Goal: Task Accomplishment & Management: Use online tool/utility

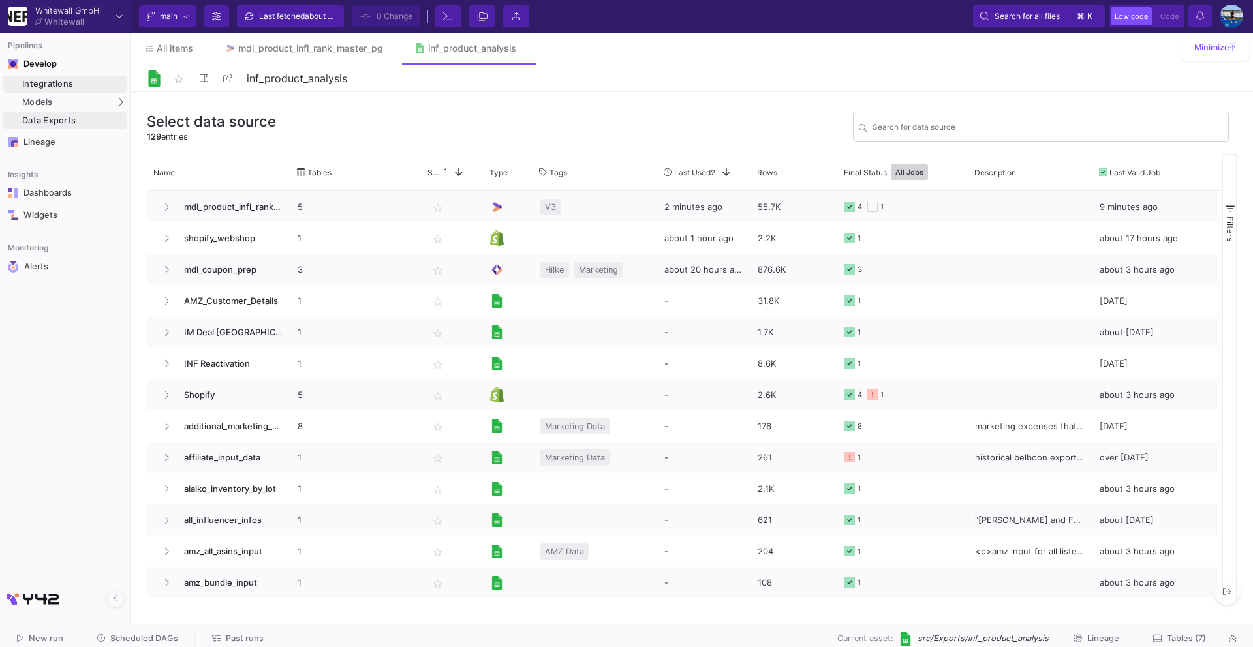
click at [100, 80] on div "Integrations" at bounding box center [72, 84] width 101 height 10
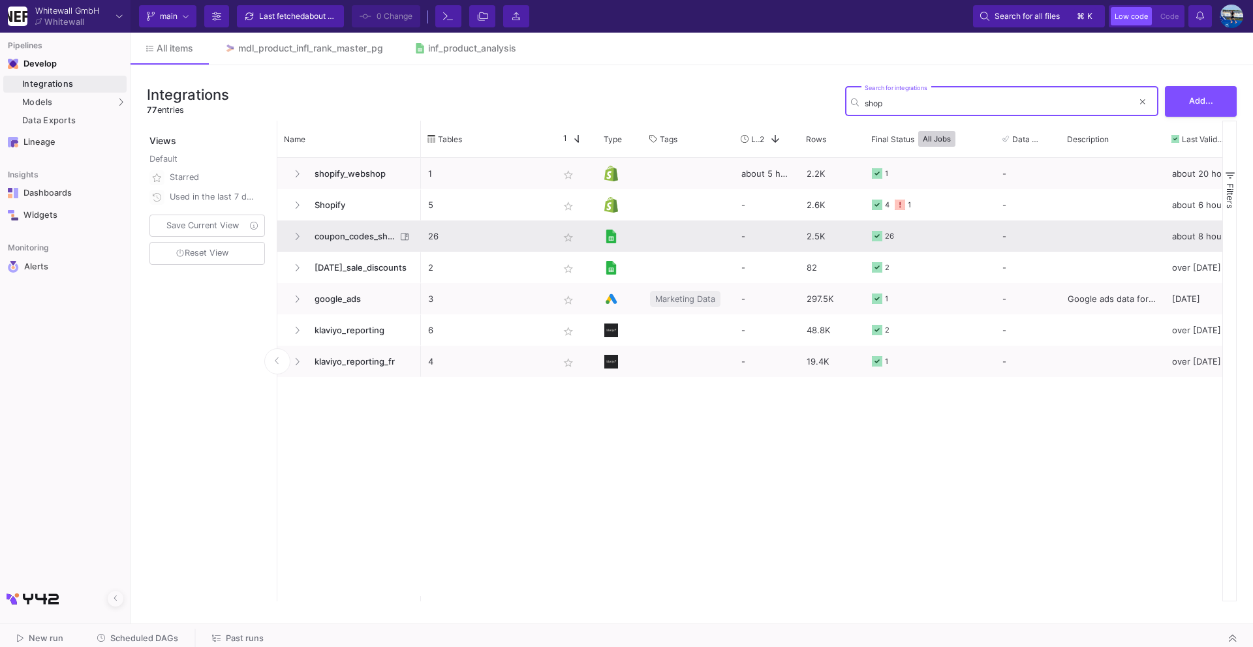
type input "shop"
click at [366, 237] on span "coupon_codes_shopify" at bounding box center [351, 236] width 89 height 31
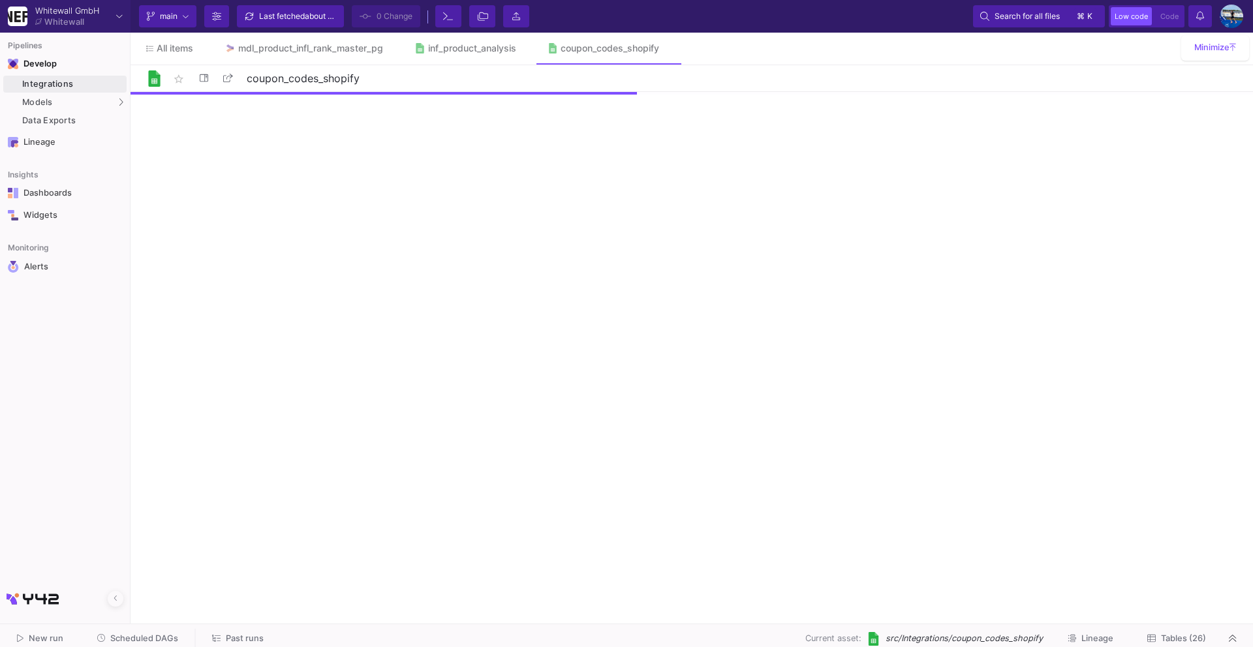
click at [1174, 642] on span "Tables (26)" at bounding box center [1183, 639] width 45 height 10
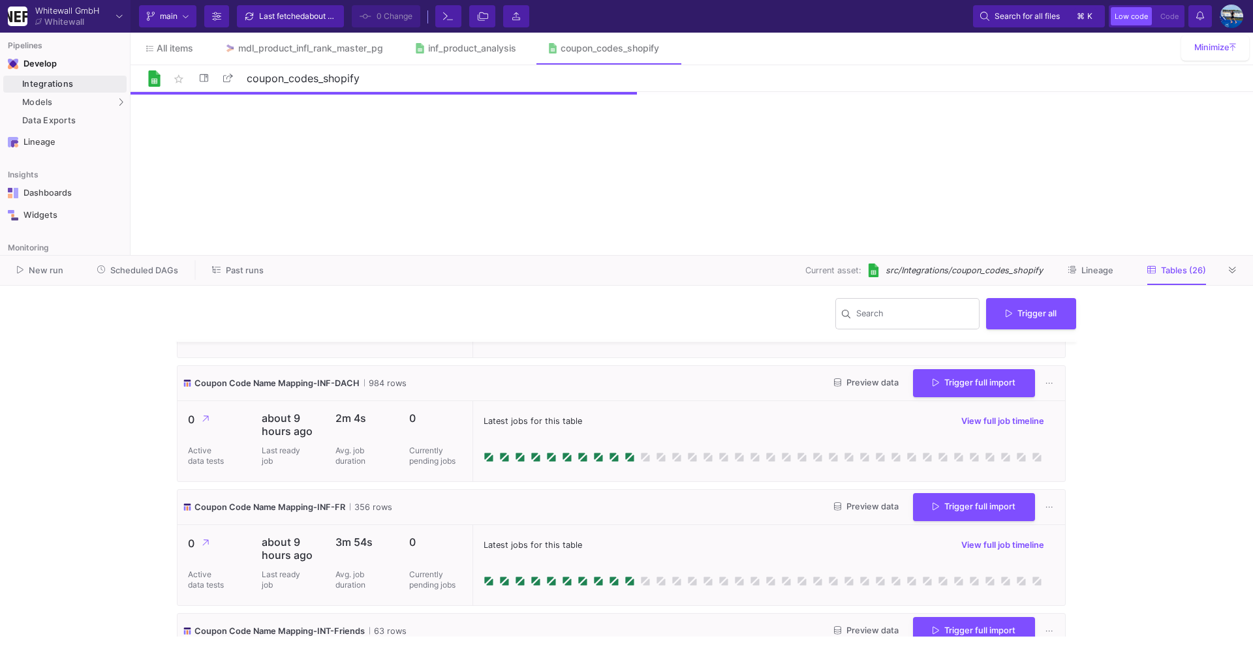
scroll to position [347, 0]
click at [943, 387] on span "Trigger full import" at bounding box center [973, 383] width 83 height 10
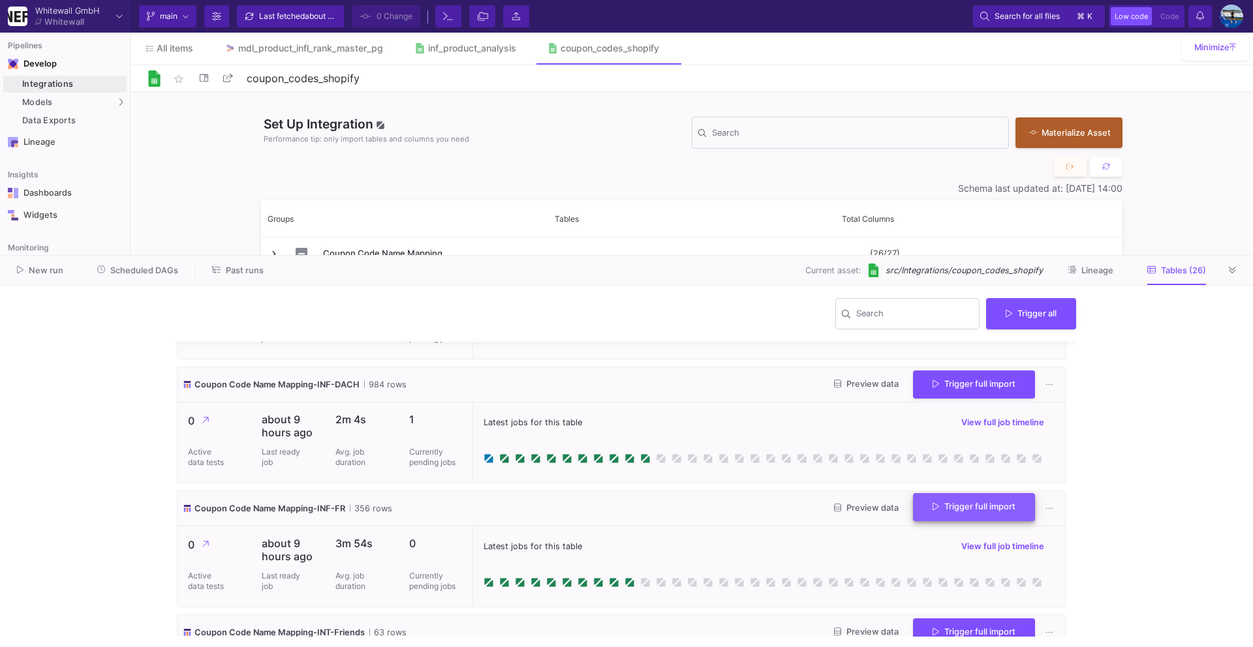
click at [954, 498] on button "Trigger full import" at bounding box center [974, 507] width 122 height 28
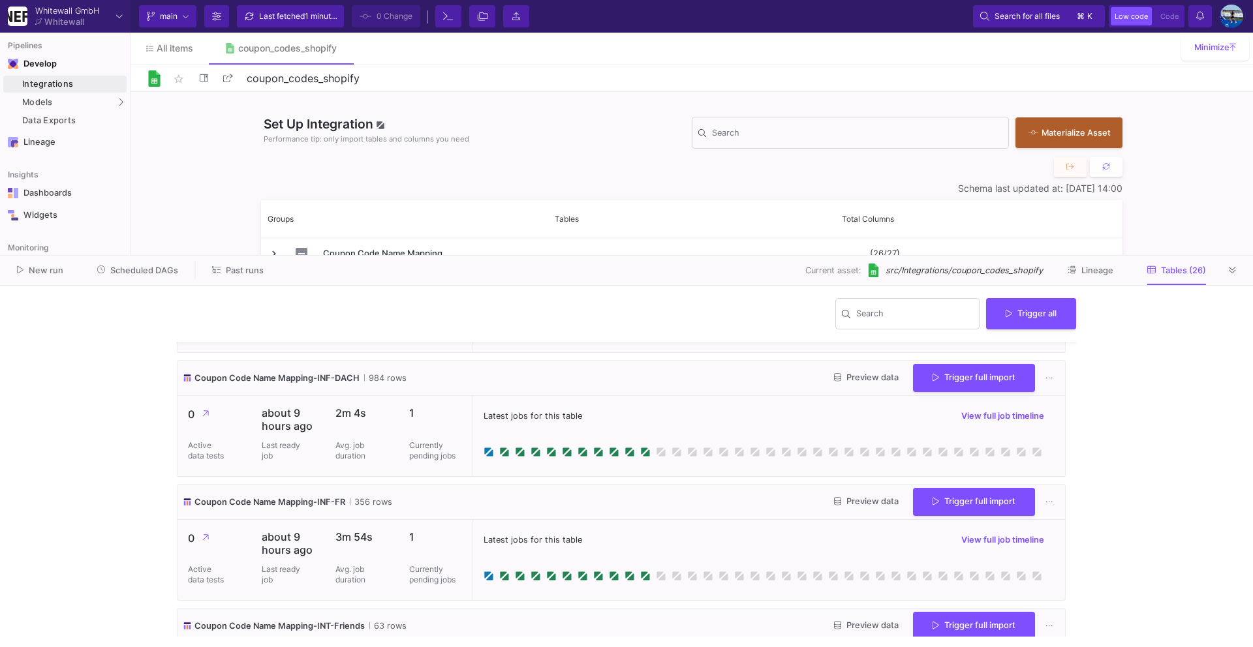
scroll to position [359, 0]
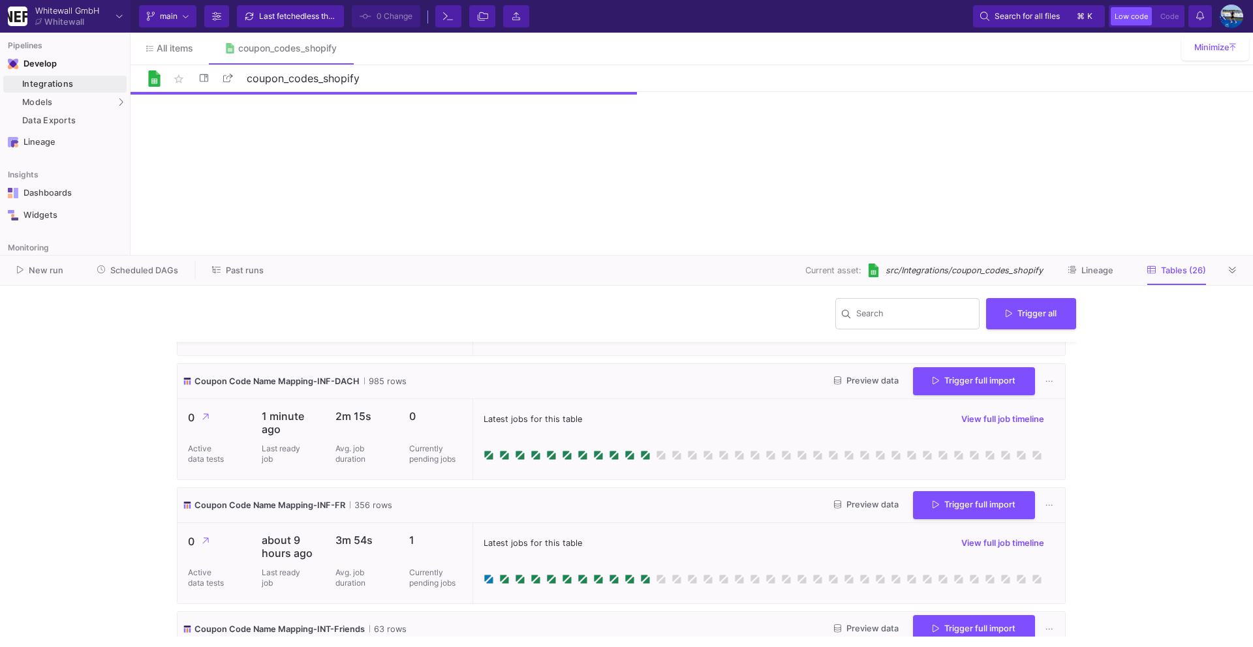
scroll to position [349, 0]
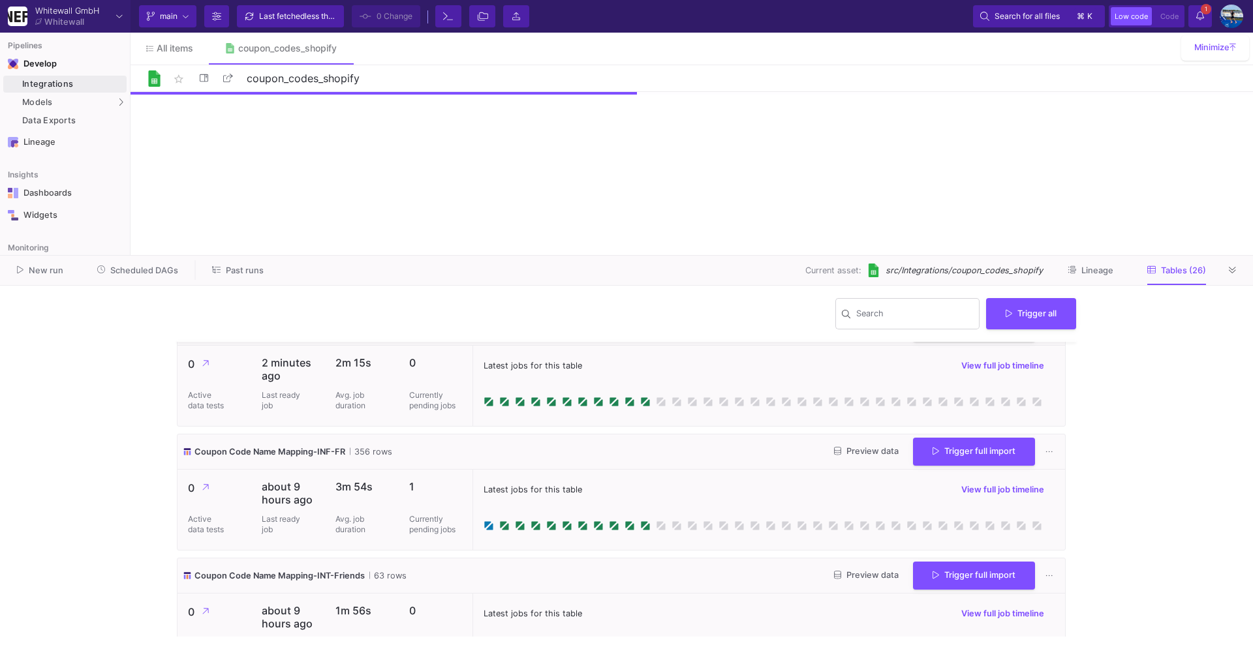
scroll to position [406, 0]
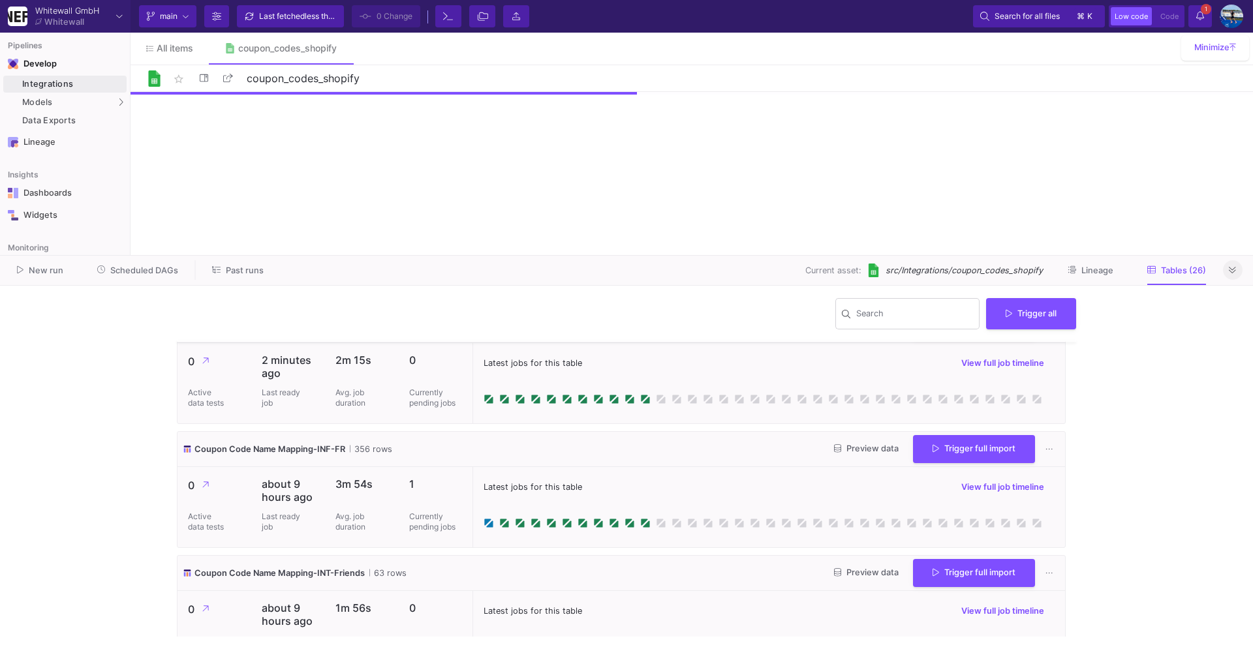
click at [1240, 268] on button at bounding box center [1233, 270] width 20 height 20
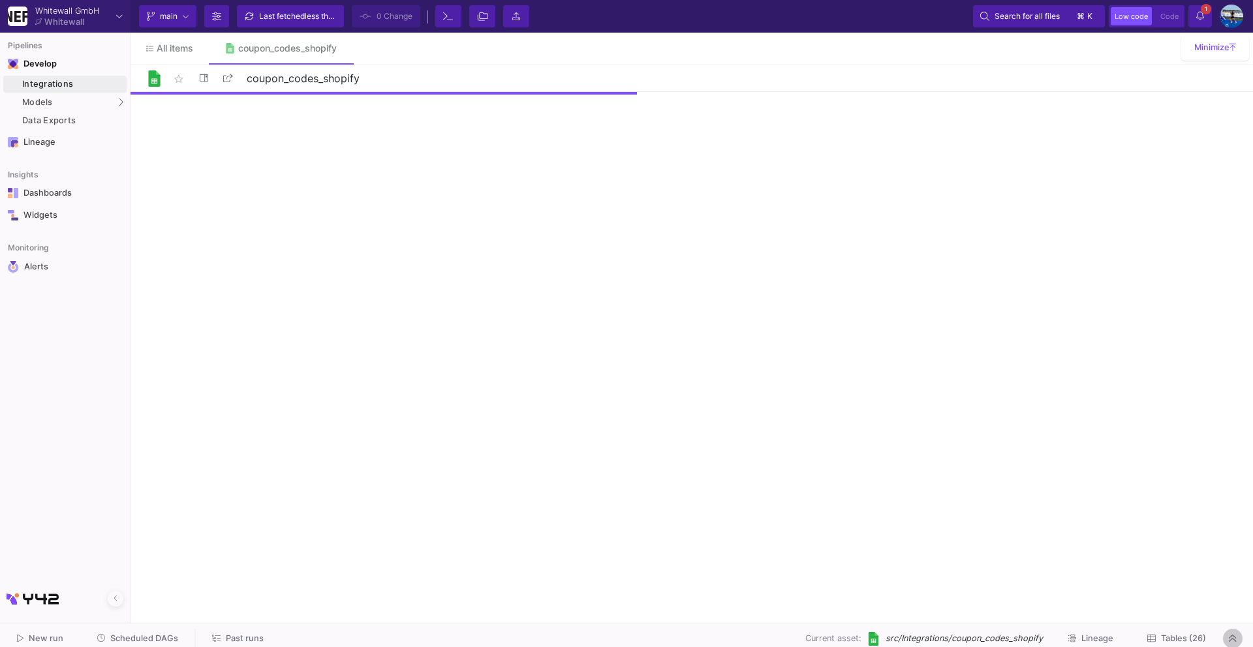
click at [1236, 629] on button at bounding box center [1233, 639] width 20 height 20
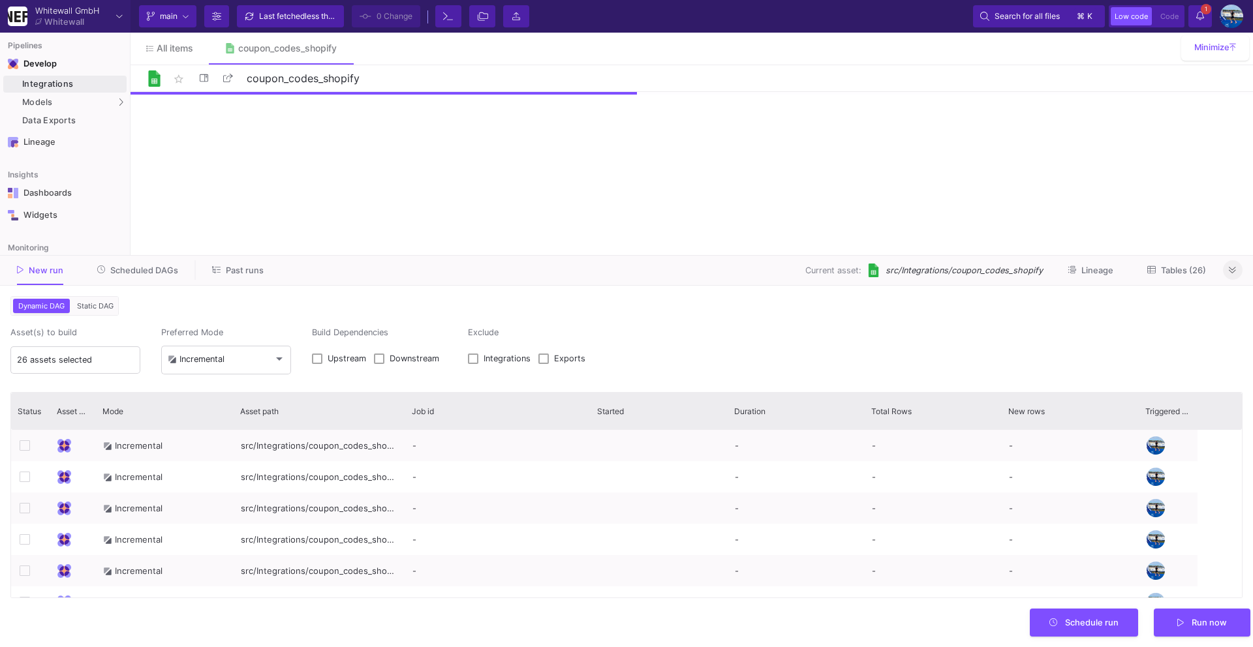
click at [1230, 272] on icon at bounding box center [1232, 270] width 7 height 8
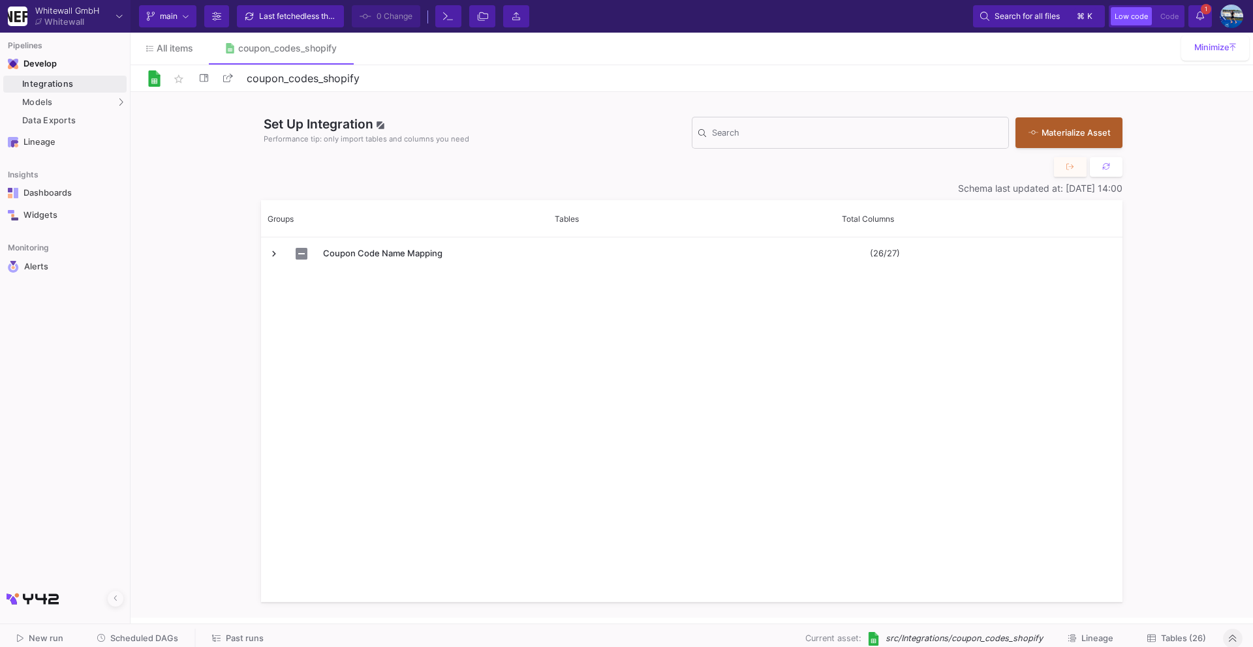
click at [1169, 634] on span "Tables (26)" at bounding box center [1183, 639] width 45 height 10
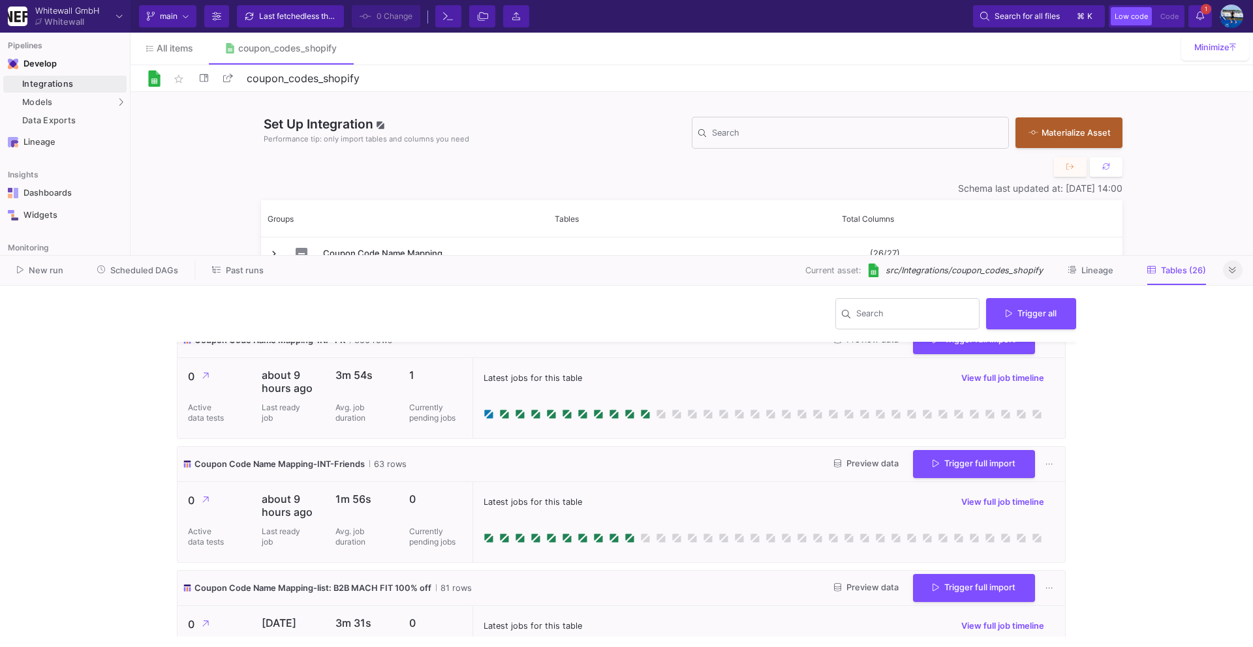
scroll to position [438, 0]
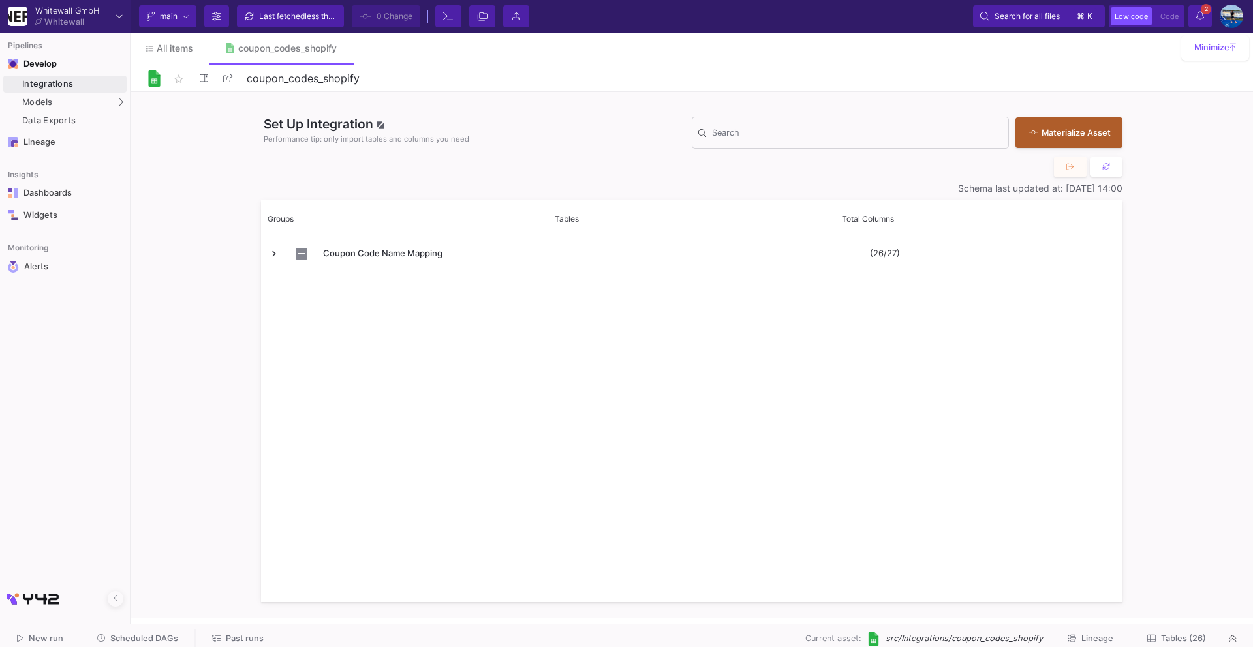
click at [1161, 635] on span "Tables (26)" at bounding box center [1183, 639] width 45 height 10
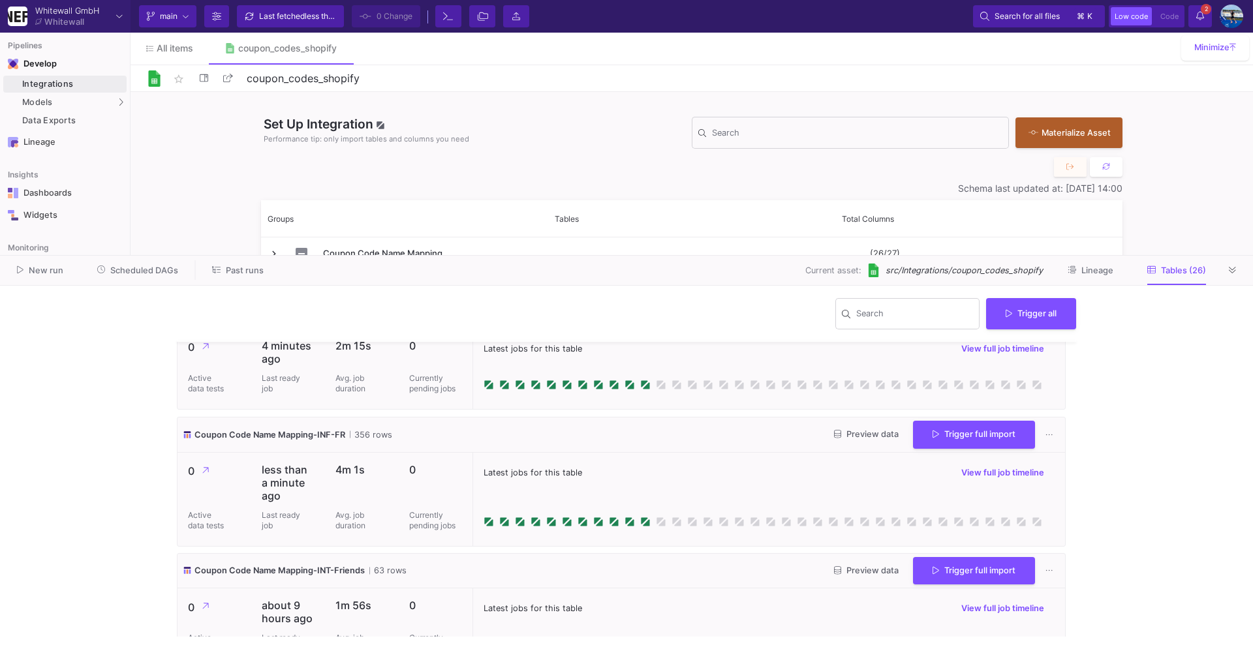
scroll to position [419, 0]
click at [1237, 266] on button at bounding box center [1233, 270] width 20 height 20
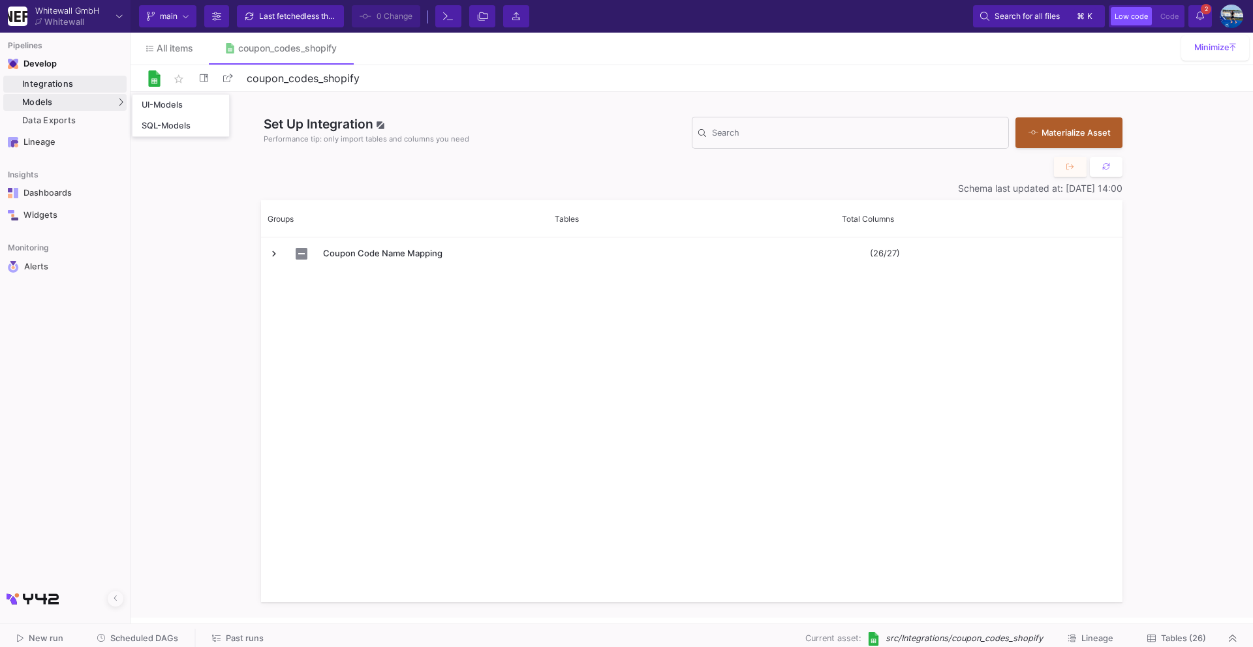
click at [153, 103] on div "UI-Models" at bounding box center [162, 105] width 41 height 10
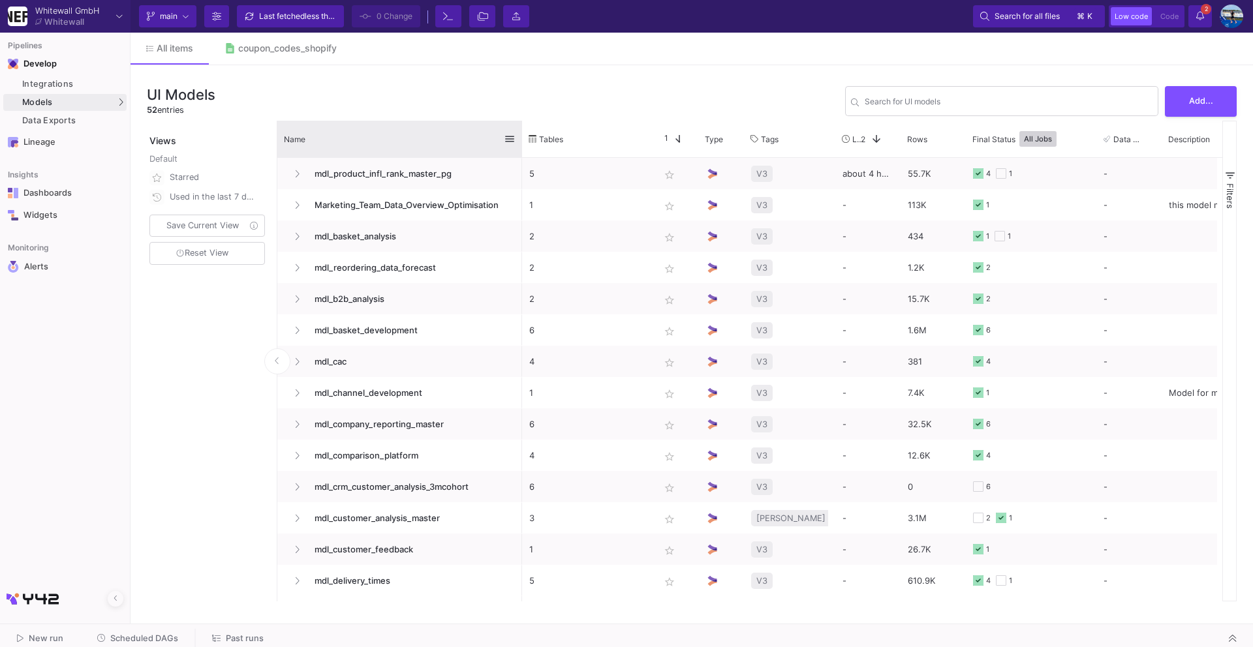
drag, startPoint x: 419, startPoint y: 127, endPoint x: 520, endPoint y: 134, distance: 101.4
click at [520, 134] on div at bounding box center [521, 139] width 5 height 37
click at [930, 102] on input "Search for UI models" at bounding box center [1008, 104] width 288 height 10
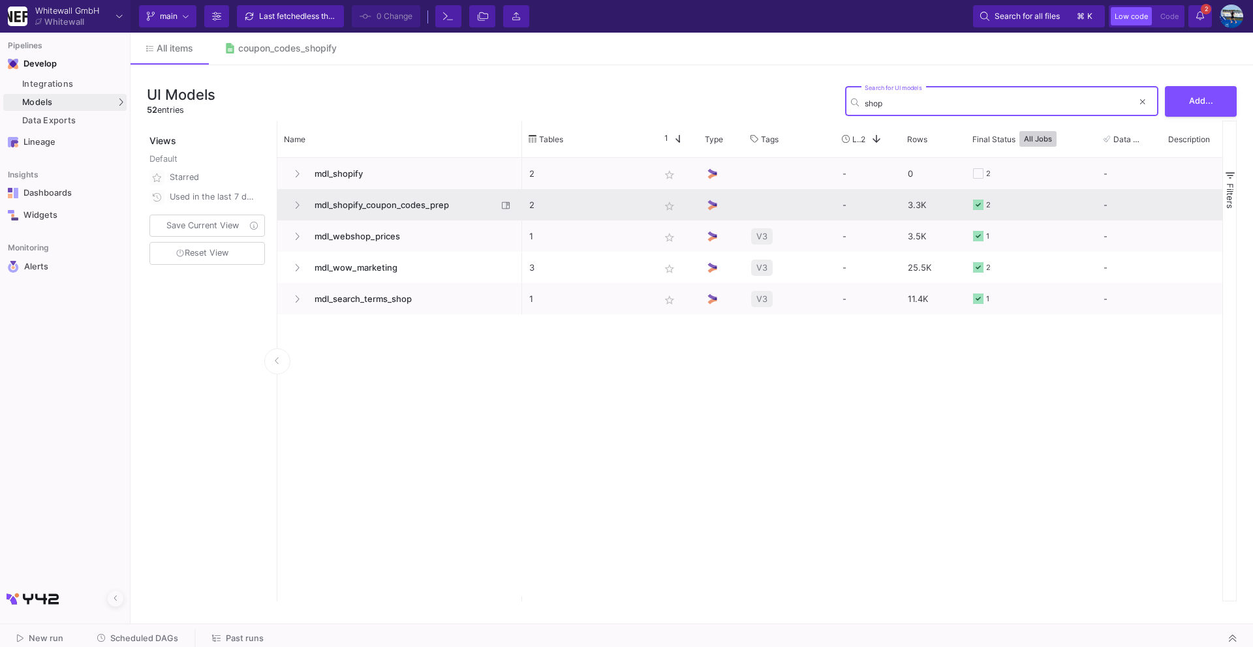
type input "shop"
click at [386, 205] on span "mdl_shopify_coupon_codes_prep" at bounding box center [402, 205] width 191 height 31
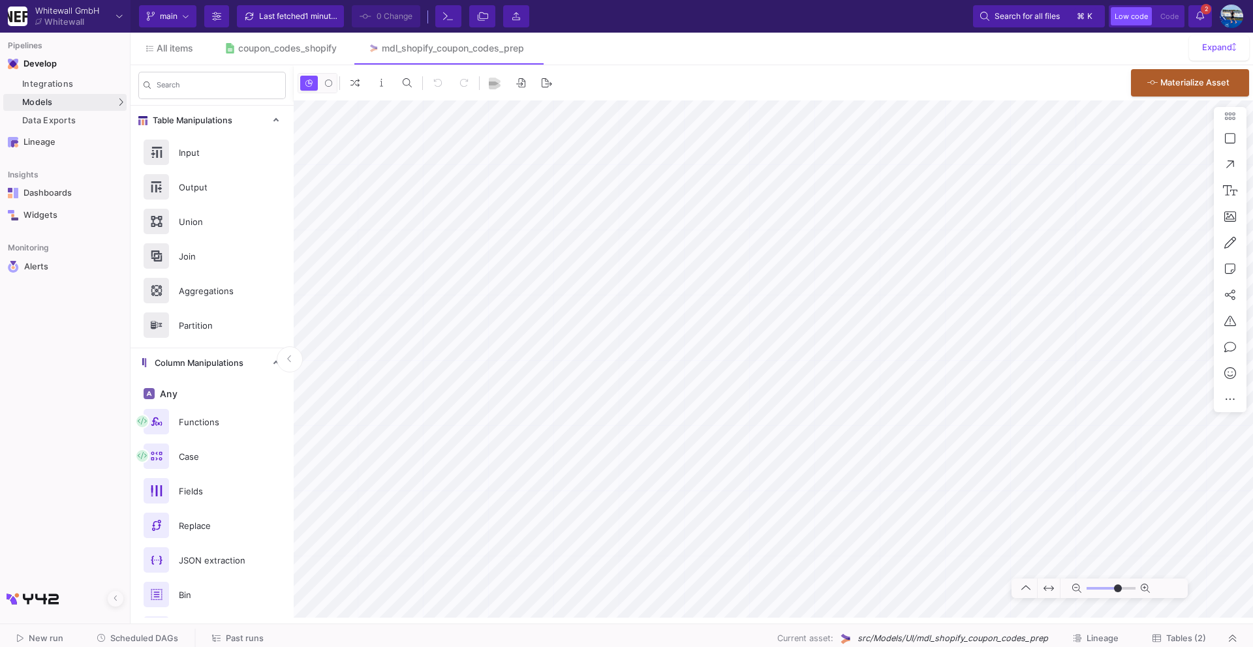
type input "-20"
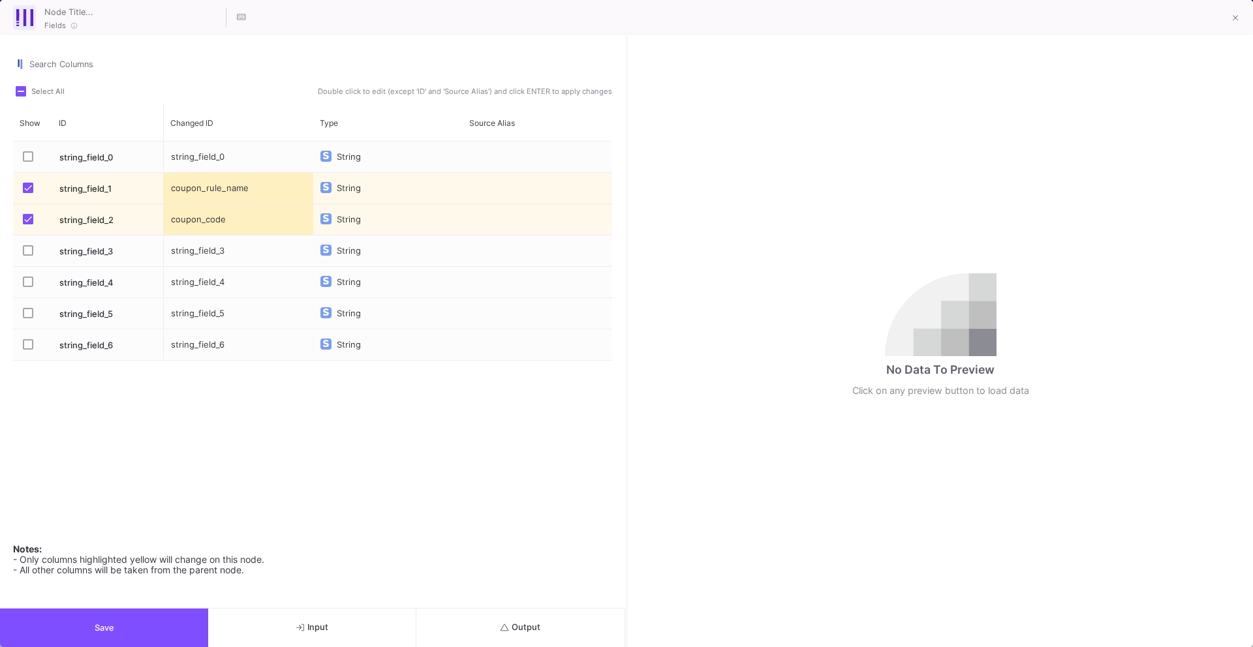
click at [289, 634] on button "Input" at bounding box center [312, 628] width 208 height 38
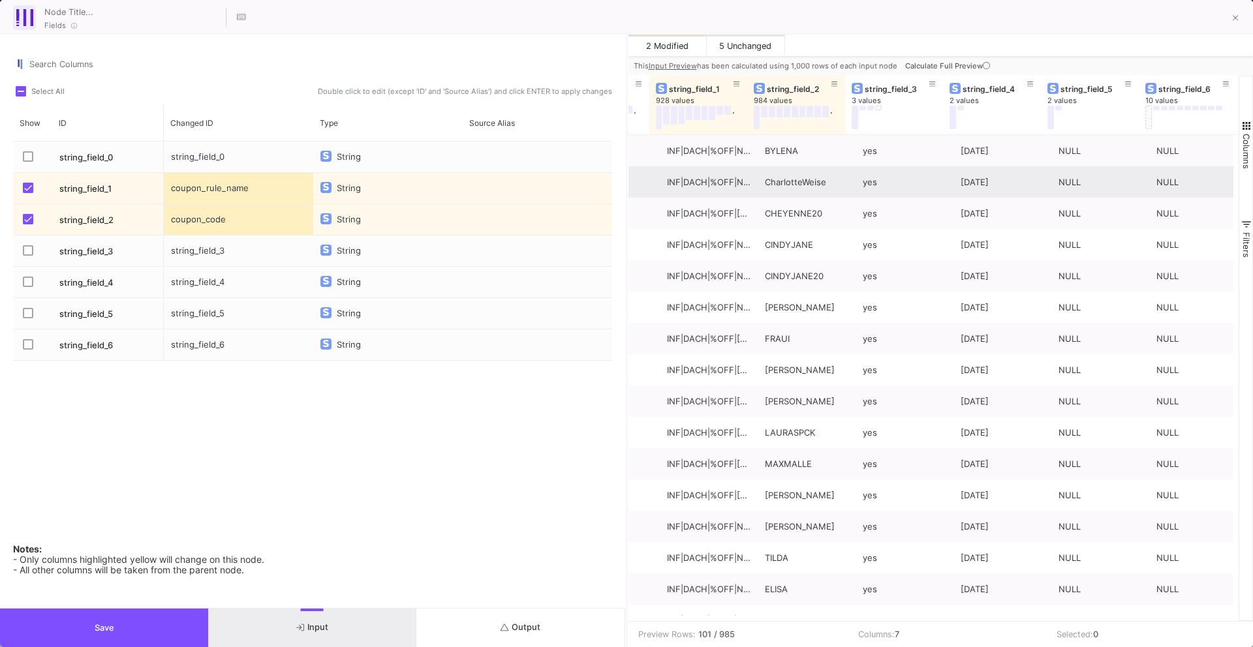
scroll to position [0, 80]
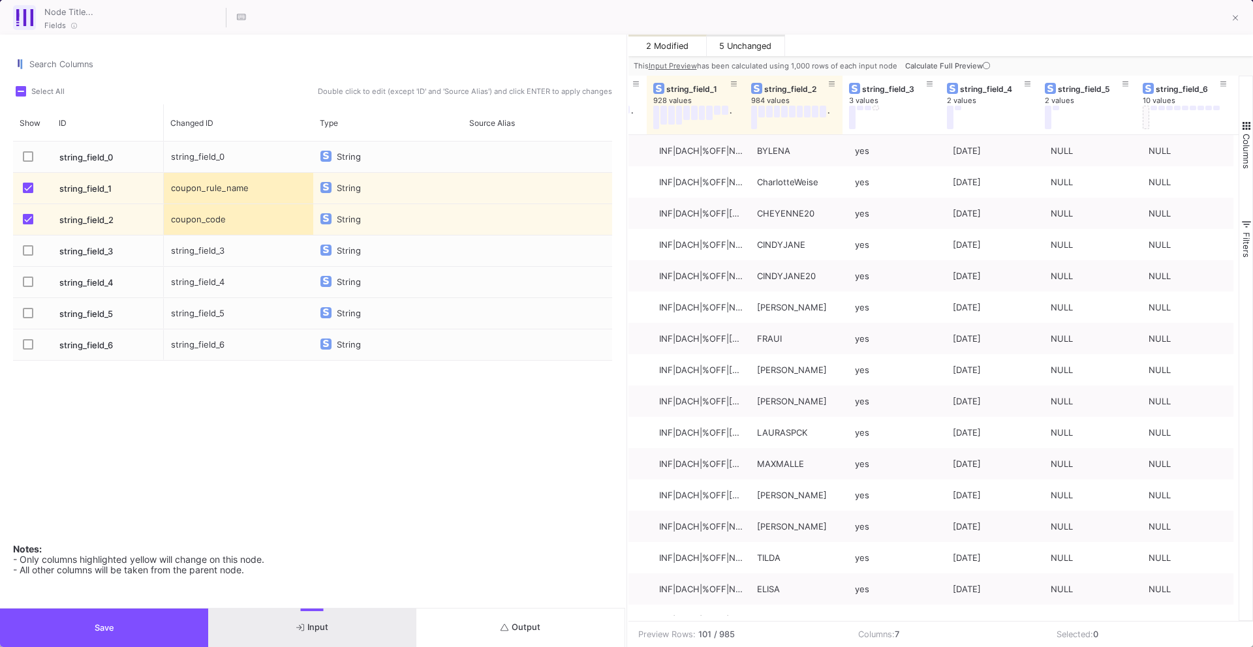
click at [25, 285] on span "Press SPACE to select this row." at bounding box center [28, 282] width 10 height 10
click at [27, 287] on input "Press SPACE to select this row." at bounding box center [27, 287] width 1 height 1
click at [24, 318] on label "Press SPACE to select this row." at bounding box center [32, 314] width 18 height 13
click at [27, 318] on input "Press SPACE to select this row." at bounding box center [27, 318] width 1 height 1
click at [211, 290] on div "string_field_4" at bounding box center [238, 282] width 149 height 31
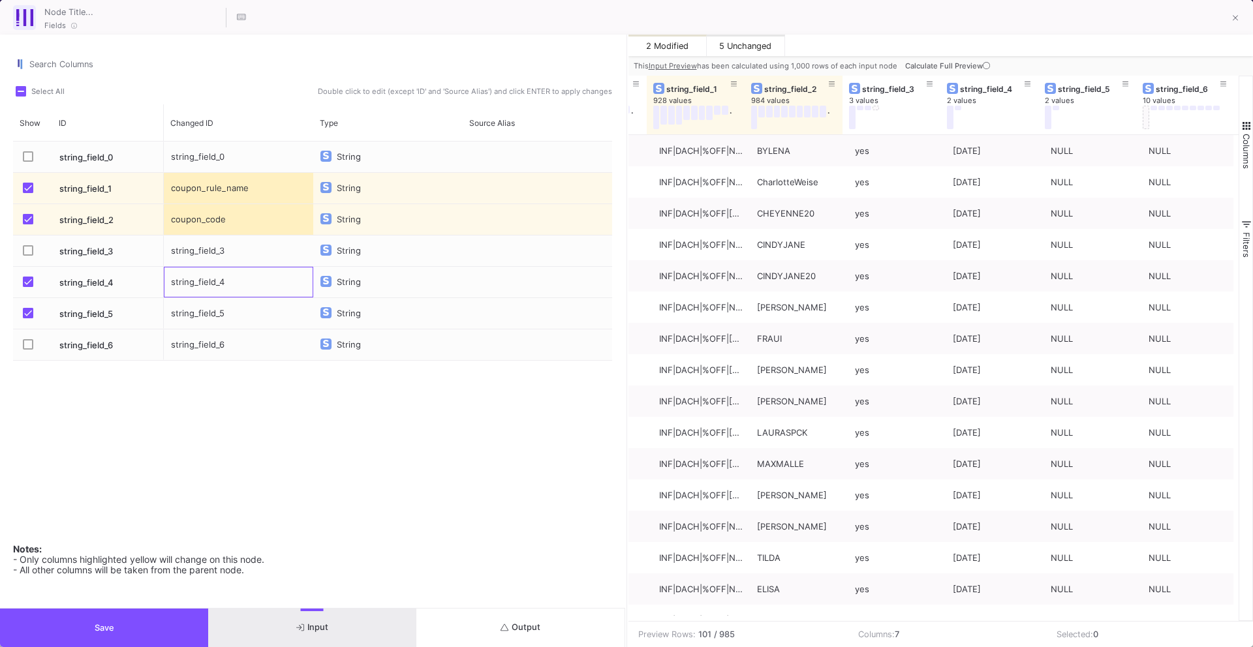
click at [211, 290] on div "string_field_4" at bounding box center [238, 282] width 149 height 31
type input "valid_from"
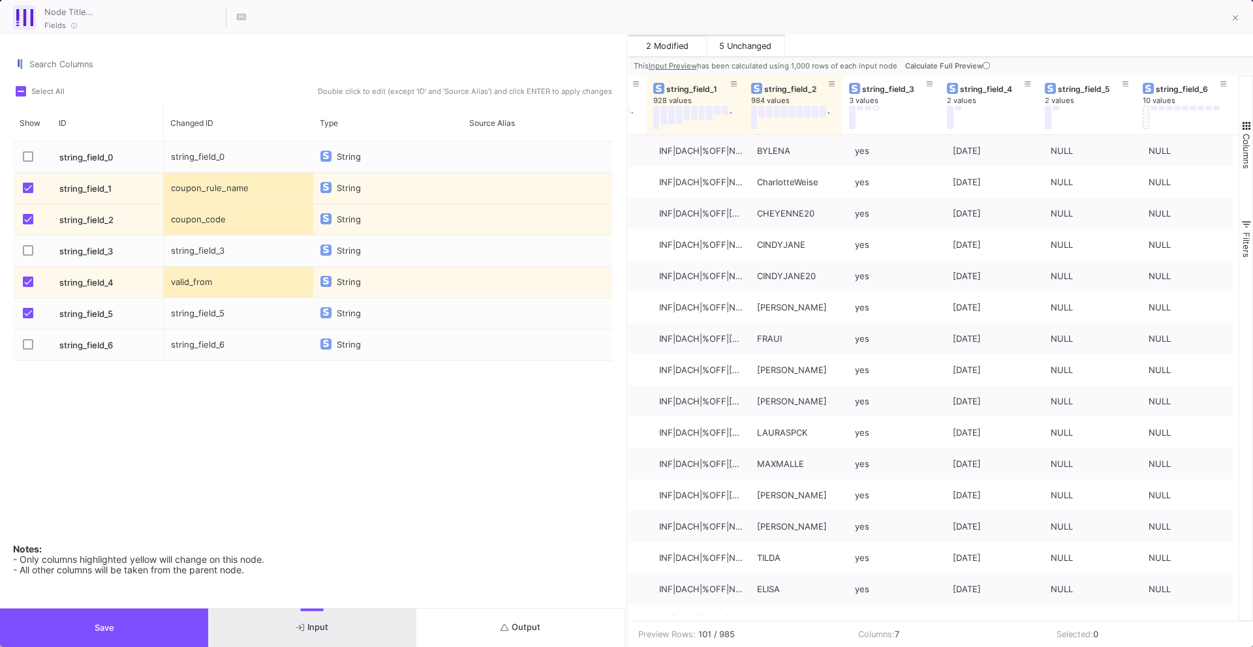
click at [206, 315] on div "string_field_5" at bounding box center [238, 313] width 149 height 31
type input "valid_to"
click at [469, 376] on div "string_field_0 String coupon_rule_name String coupon_code String string_field_3…" at bounding box center [388, 335] width 448 height 387
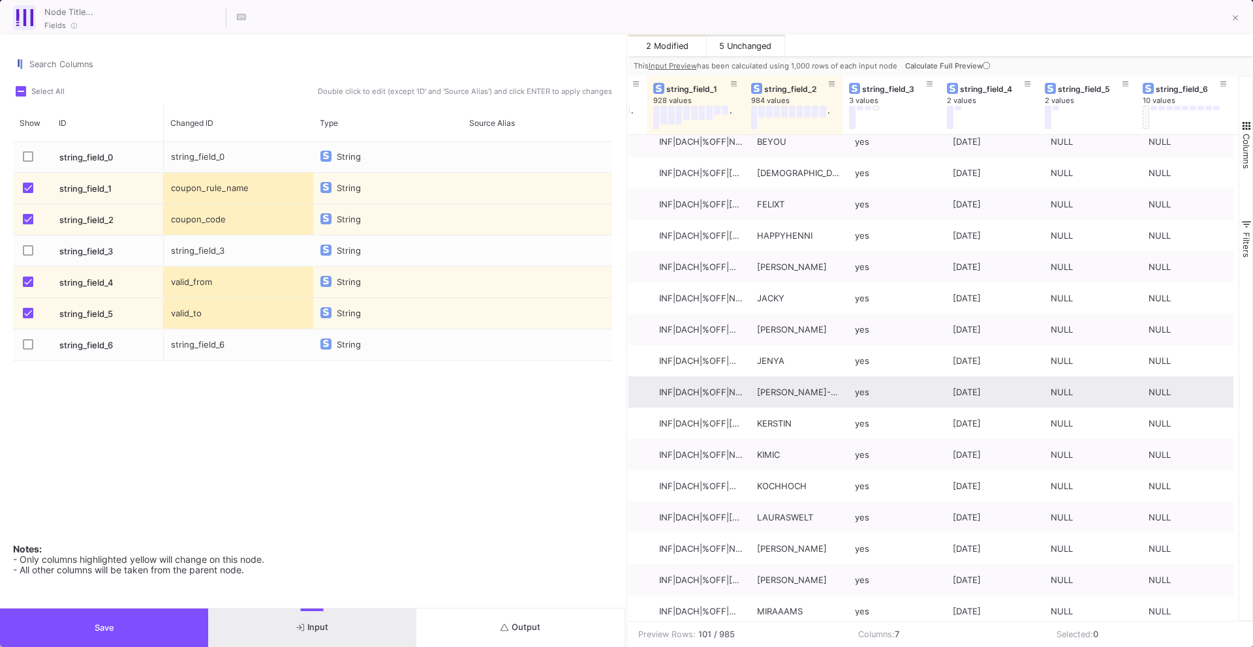
scroll to position [2682, 0]
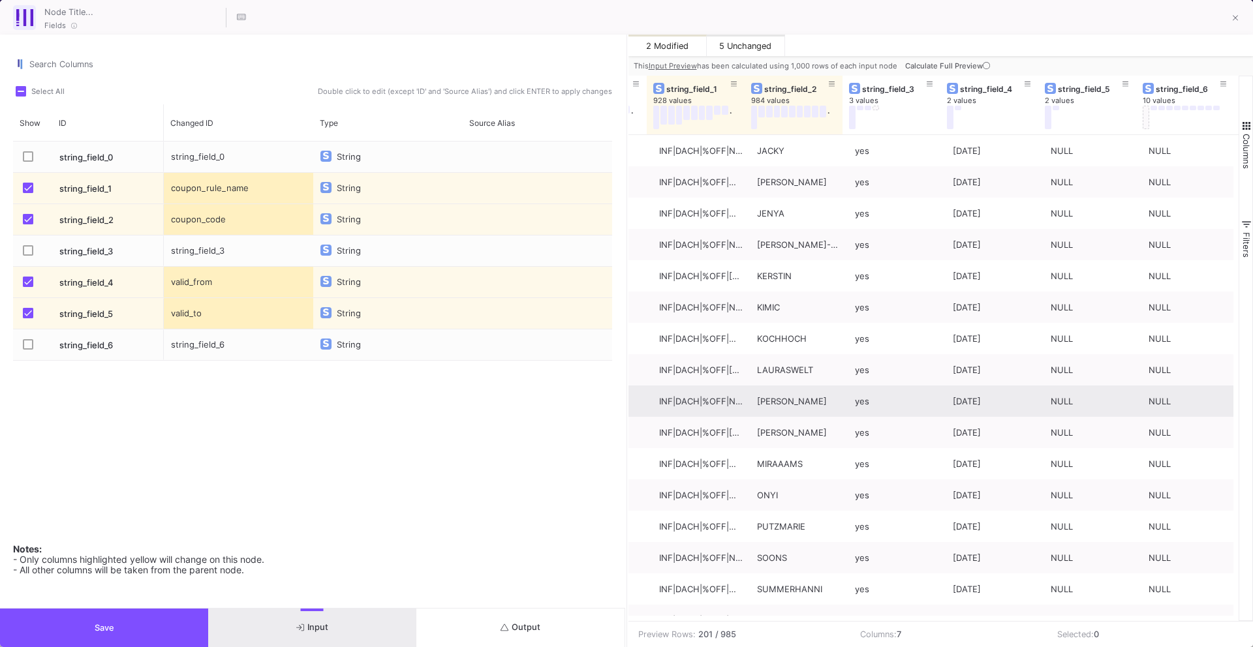
click at [962, 406] on div "16.09.2025" at bounding box center [995, 401] width 84 height 31
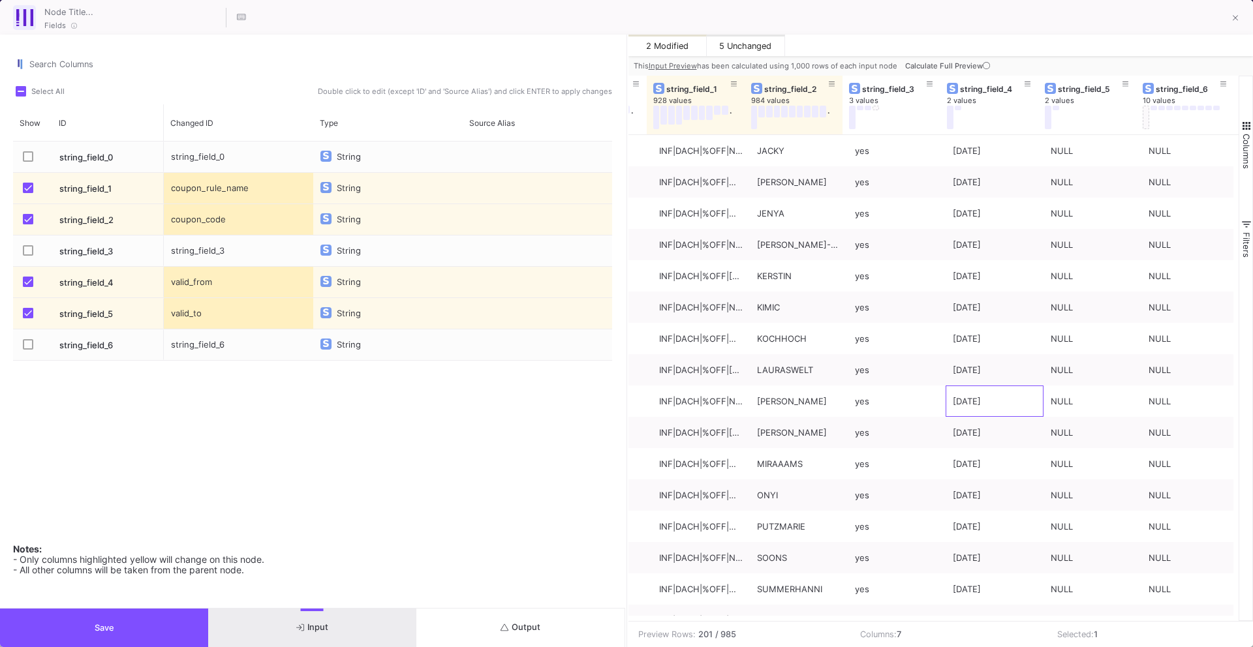
click at [134, 617] on button "Save" at bounding box center [104, 628] width 208 height 38
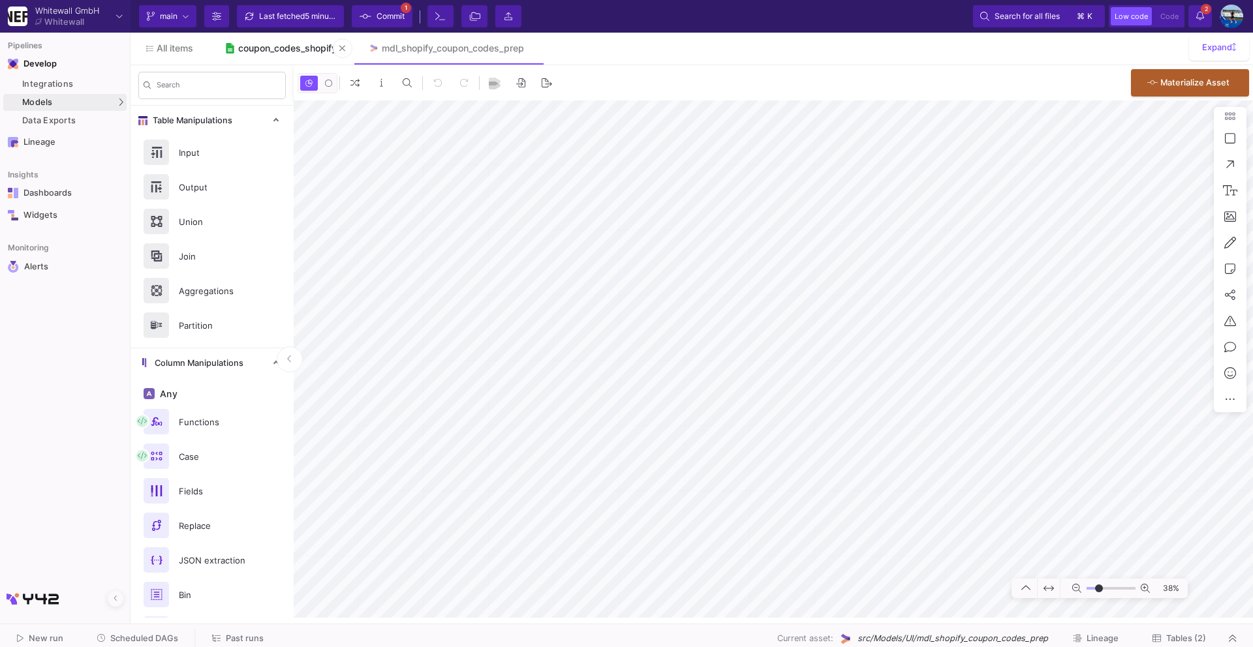
click at [285, 47] on div "coupon_codes_shopify" at bounding box center [287, 48] width 99 height 10
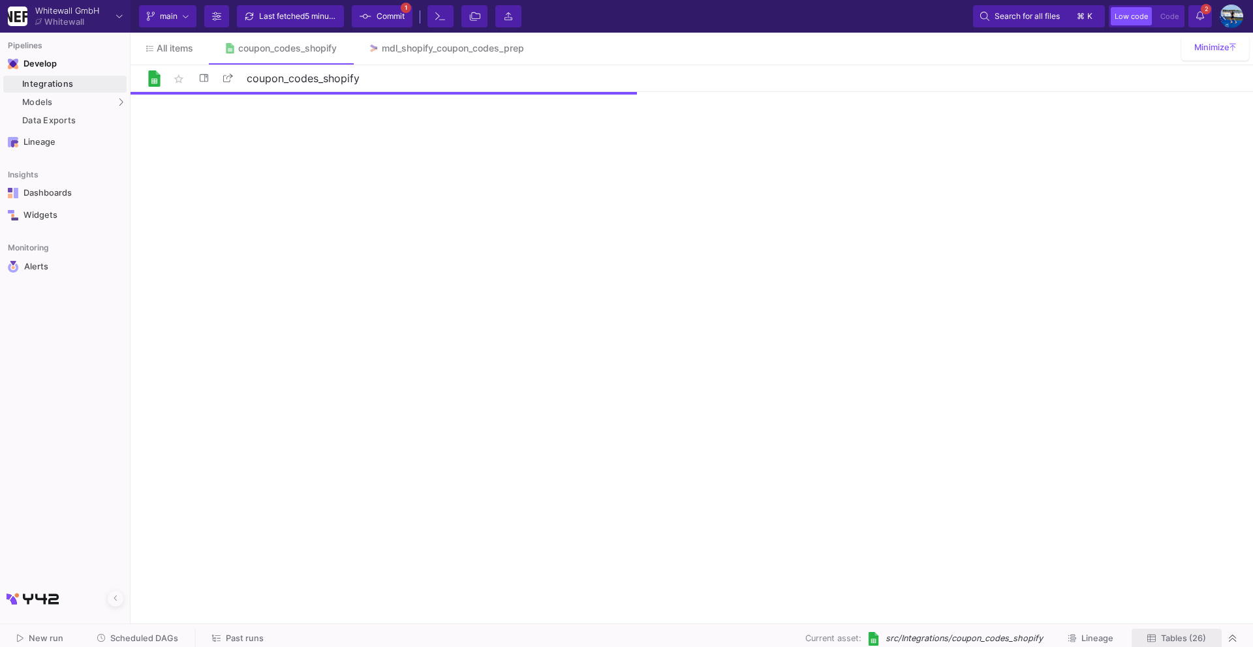
click at [1174, 637] on span "Tables (26)" at bounding box center [1183, 639] width 45 height 10
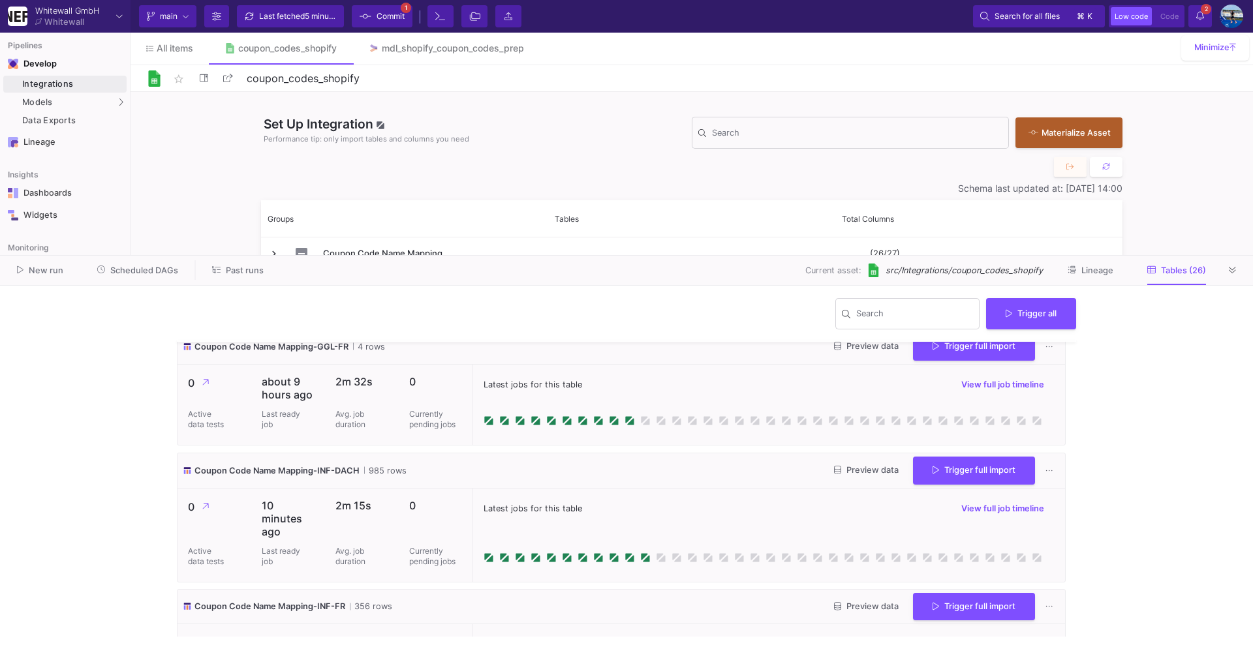
scroll to position [315, 0]
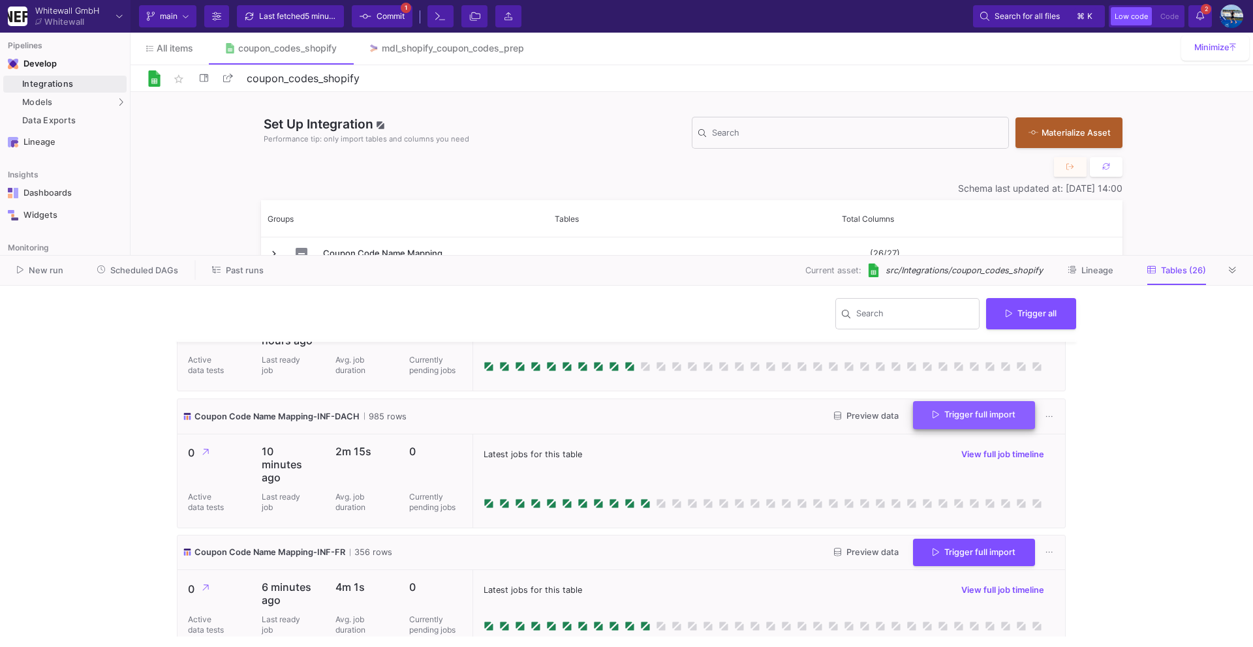
click at [932, 421] on button "Trigger full import" at bounding box center [974, 415] width 122 height 28
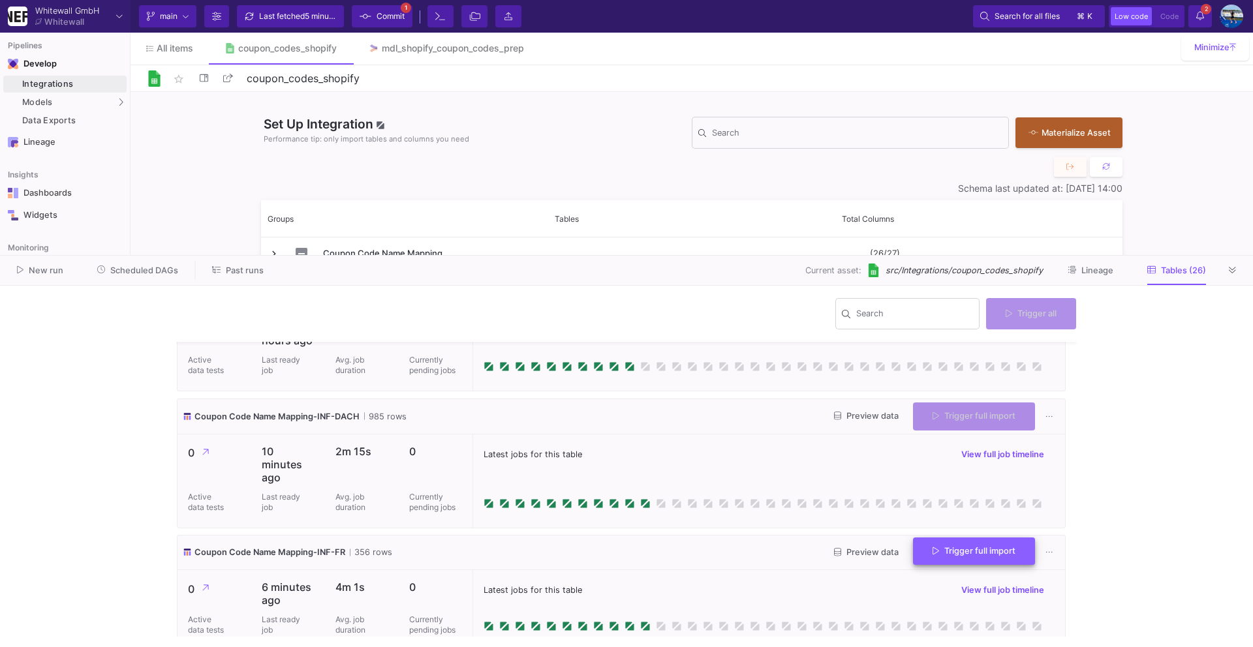
click at [958, 552] on span "Trigger full import" at bounding box center [973, 551] width 83 height 10
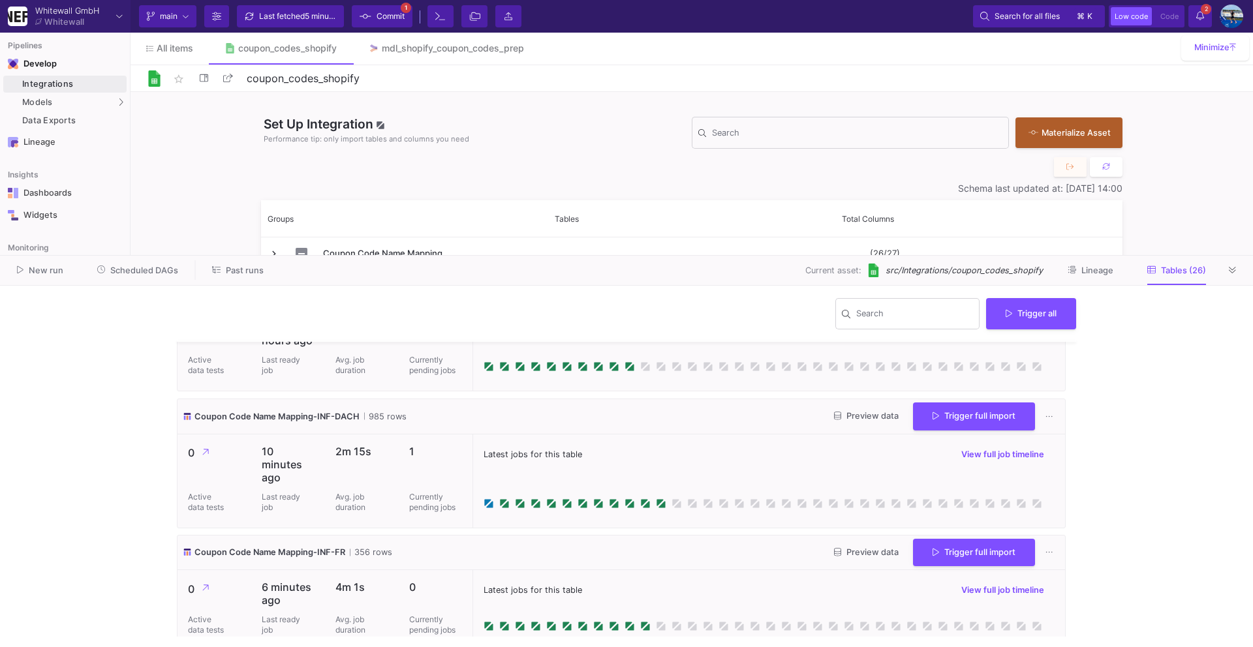
scroll to position [351, 0]
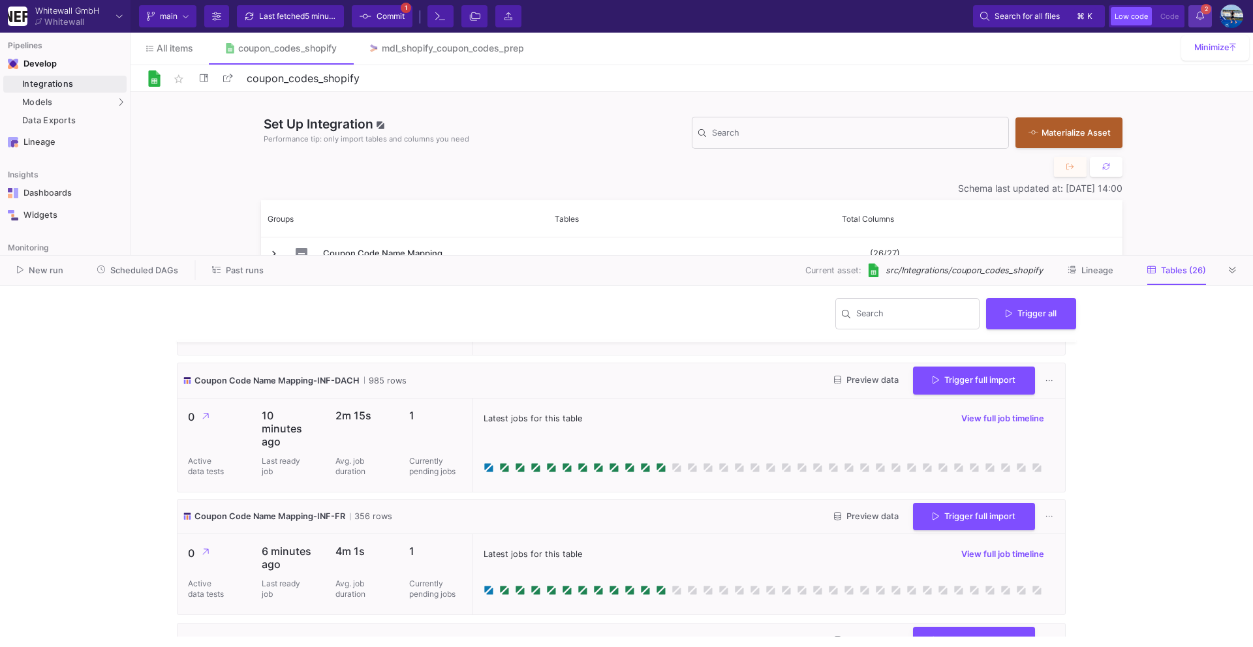
click at [1206, 12] on span "2" at bounding box center [1205, 9] width 10 height 10
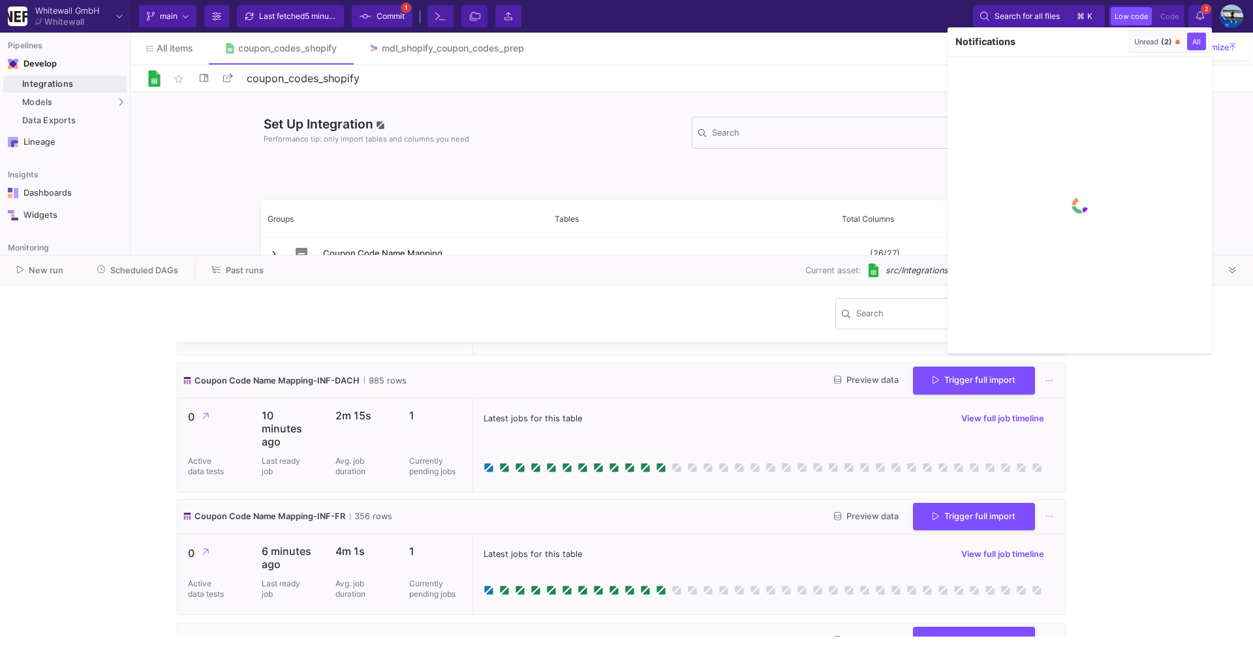
click at [1146, 38] on div "Unread (2)" at bounding box center [1153, 41] width 38 height 9
click at [1118, 42] on button "button" at bounding box center [1116, 42] width 20 height 20
click at [1202, 12] on div at bounding box center [626, 323] width 1253 height 647
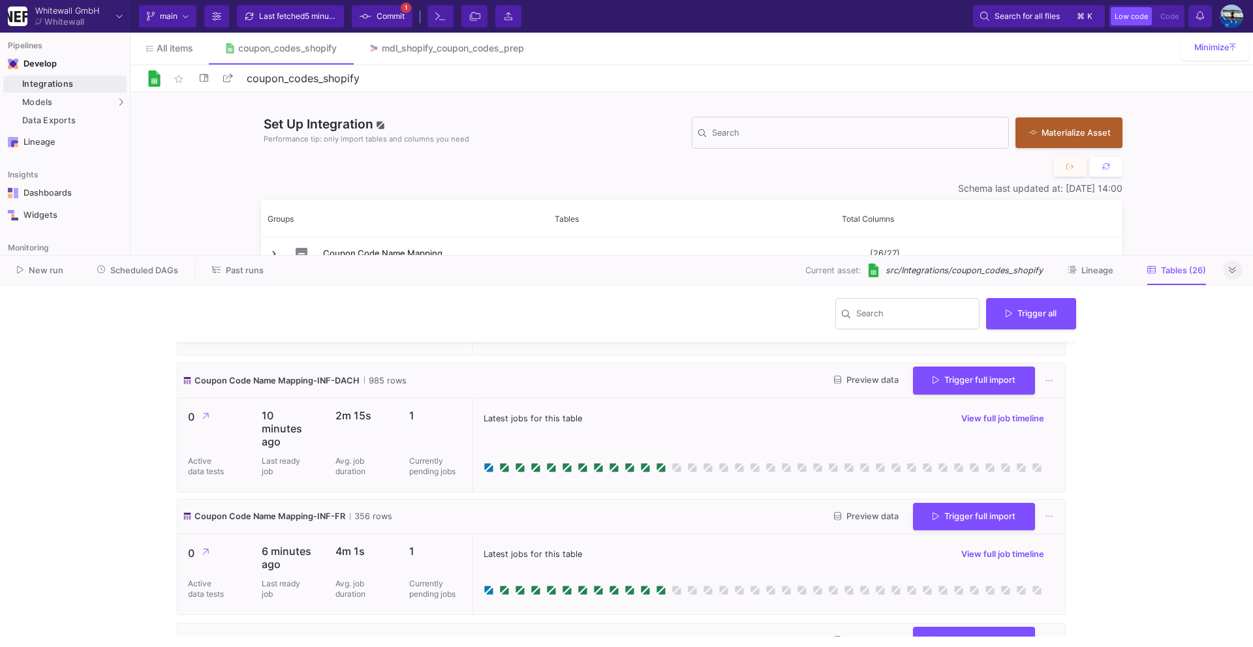
click at [1236, 274] on fa-icon at bounding box center [1232, 271] width 7 height 10
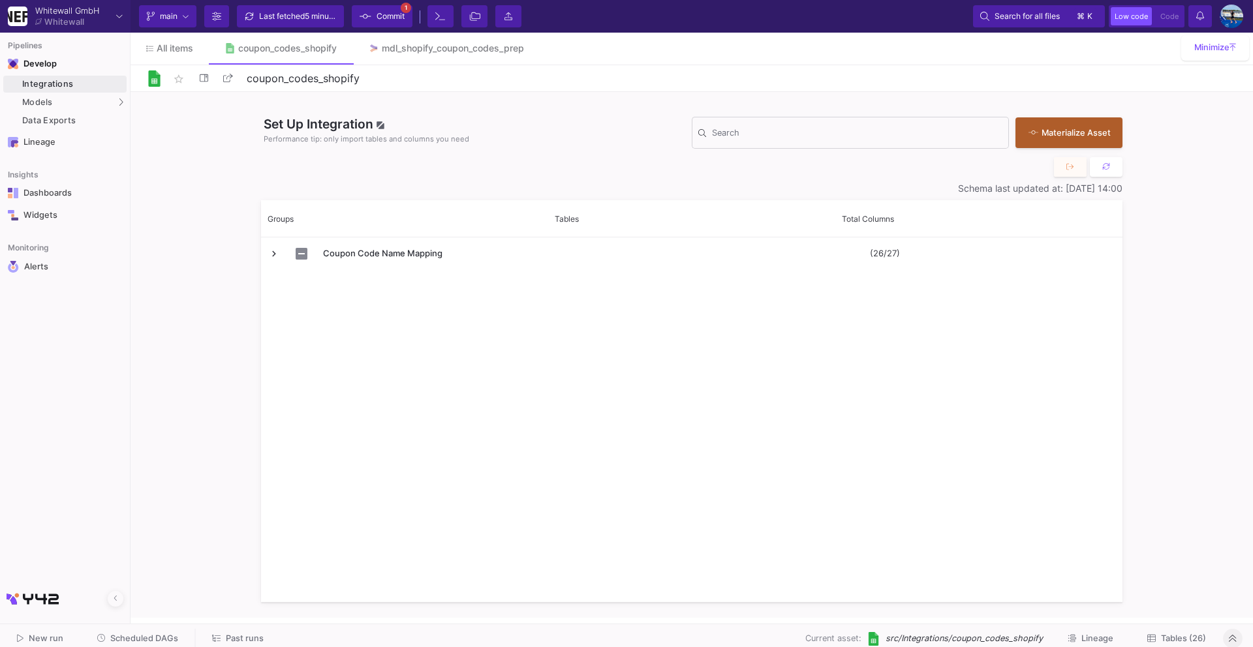
click at [310, 20] on span "5 minutes ago" at bounding box center [330, 16] width 51 height 10
click at [423, 52] on div "mdl_shopify_coupon_codes_prep" at bounding box center [453, 48] width 142 height 10
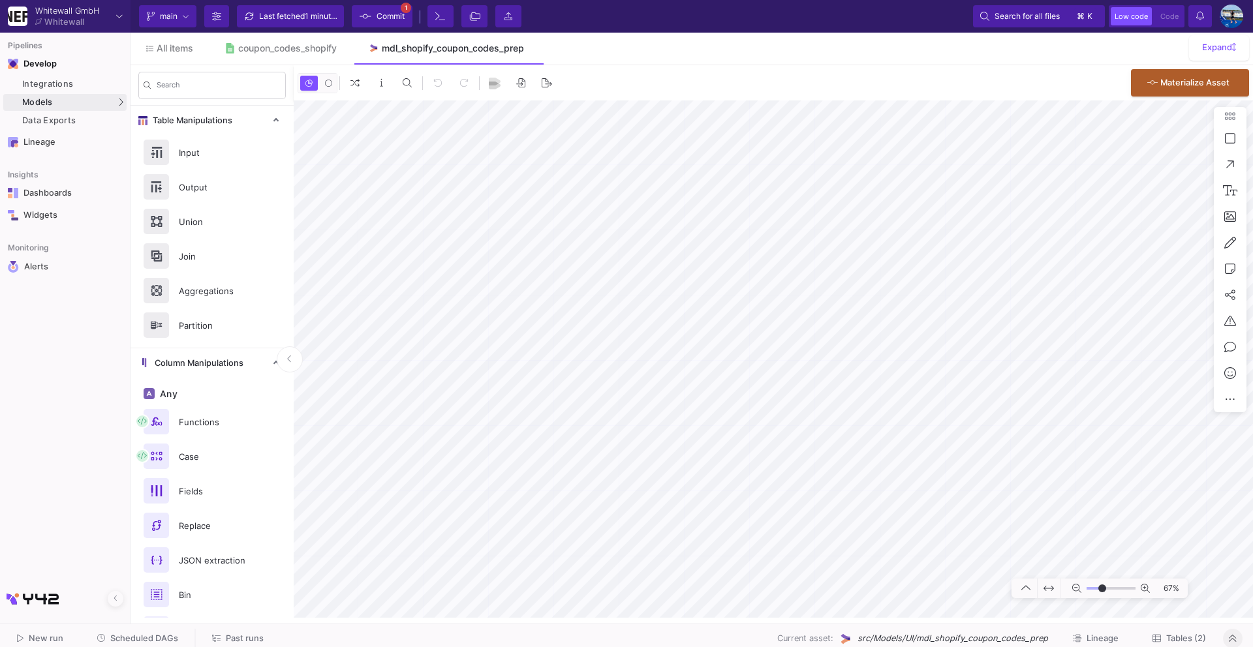
type input "-23"
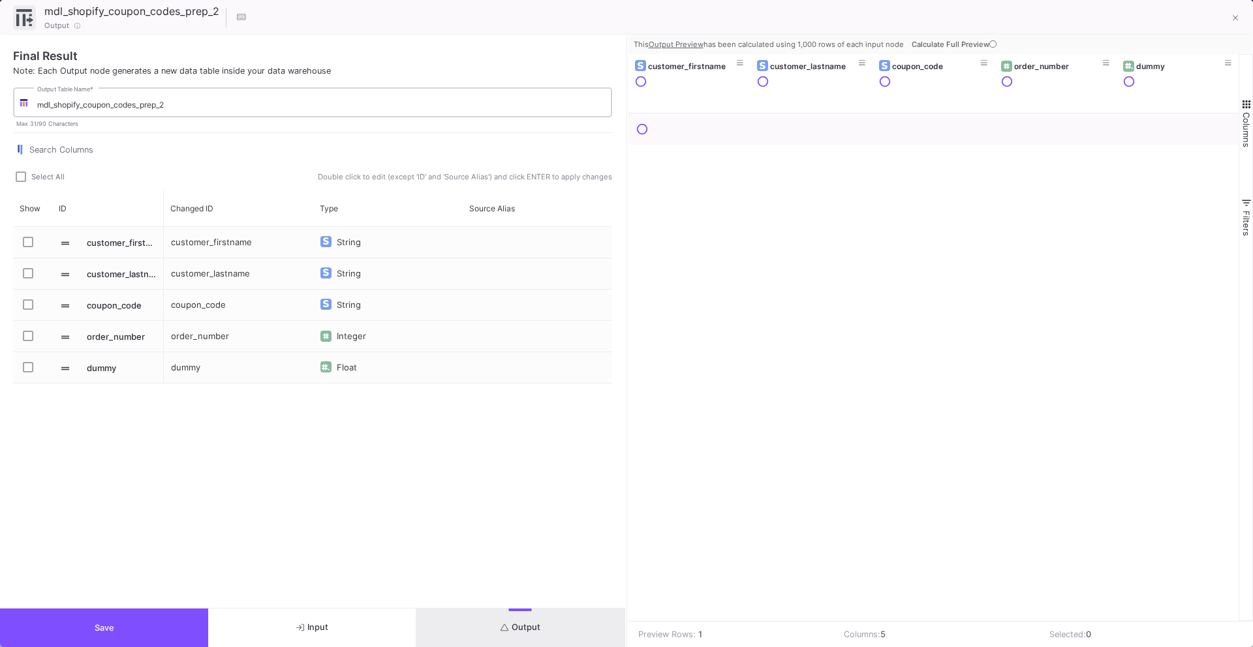
click at [134, 93] on div "mdl_shopify_coupon_codes_prep_2 Output Table Name *" at bounding box center [321, 101] width 569 height 32
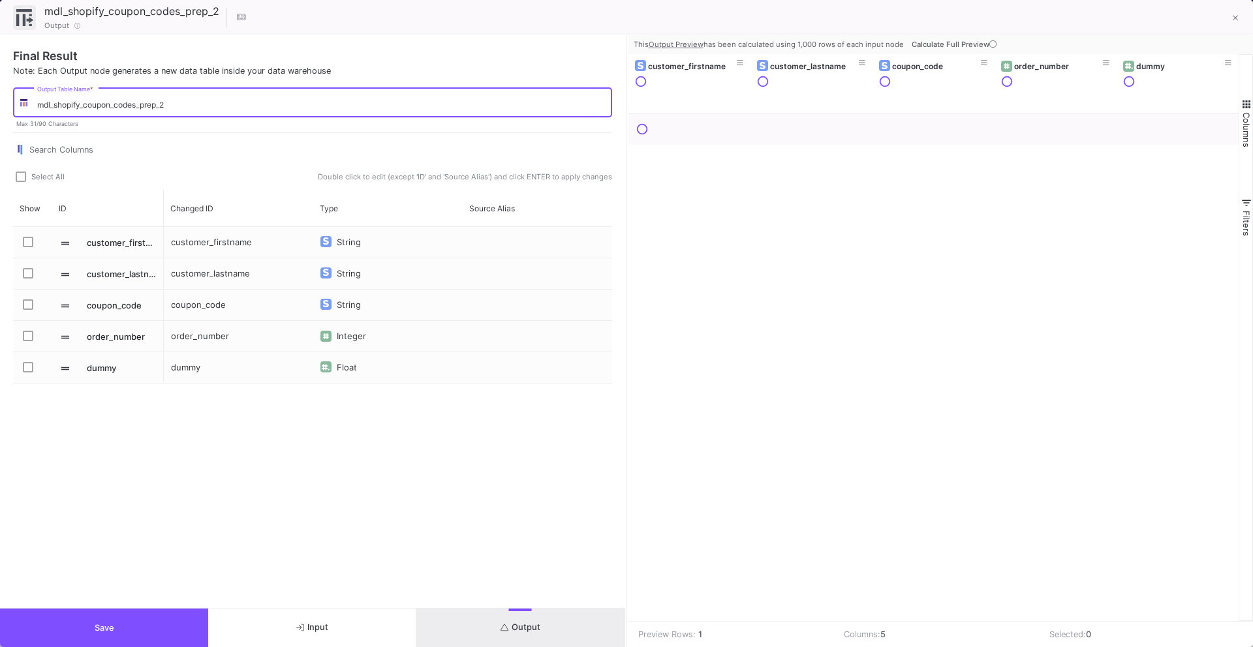
drag, startPoint x: 48, startPoint y: 105, endPoint x: 27, endPoint y: 104, distance: 20.2
click at [27, 105] on div "mdl_shopify_coupon_codes_prep_2 Output Table Name *" at bounding box center [312, 101] width 599 height 32
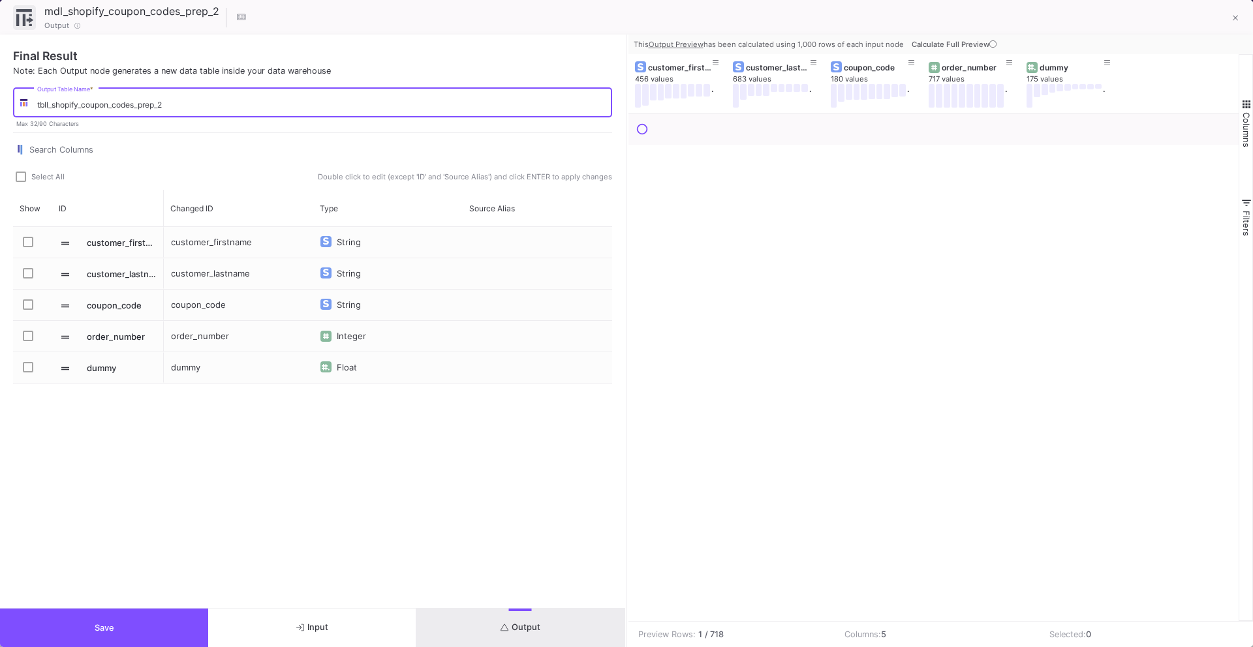
drag, startPoint x: 171, startPoint y: 99, endPoint x: 159, endPoint y: 102, distance: 12.2
click at [159, 102] on input "tbll_shopify_coupon_codes_prep_2" at bounding box center [321, 105] width 569 height 10
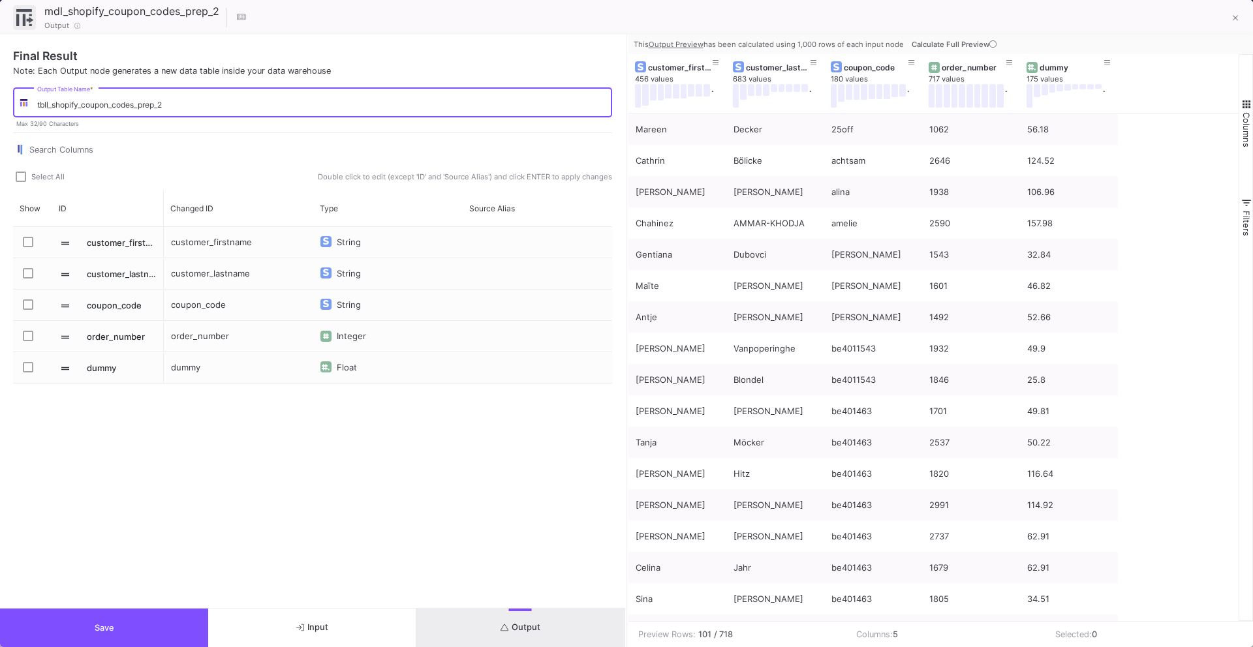
click at [168, 104] on input "tbll_shopify_coupon_codes_prep_2" at bounding box center [321, 105] width 569 height 10
drag, startPoint x: 168, startPoint y: 104, endPoint x: 123, endPoint y: 102, distance: 45.7
click at [123, 103] on input "tbll_shopify_coupon_codes_prep_2" at bounding box center [321, 105] width 569 height 10
click at [173, 107] on input "tbll_shopify_coupon_codes_prep_2" at bounding box center [321, 105] width 569 height 10
drag, startPoint x: 173, startPoint y: 107, endPoint x: 130, endPoint y: 106, distance: 42.4
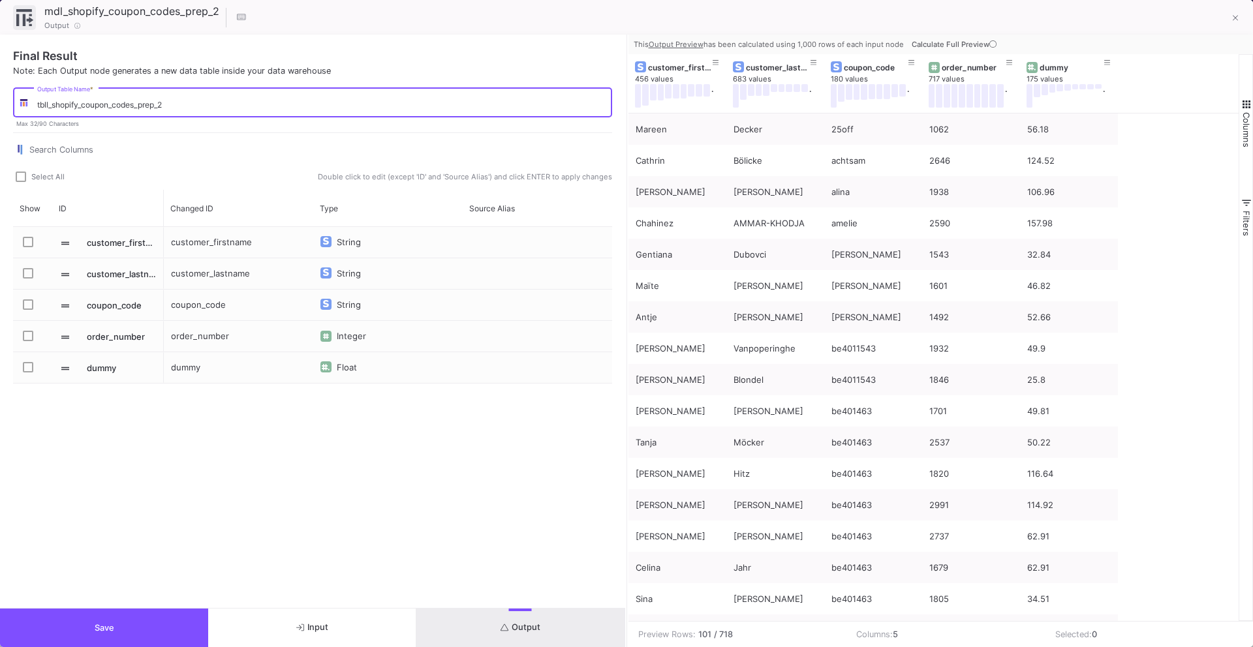
click at [131, 107] on input "tbll_shopify_coupon_codes_prep_2" at bounding box center [321, 105] width 569 height 10
click at [130, 106] on input "tbll_shopify_coupon_codes_prep_2" at bounding box center [321, 105] width 569 height 10
click at [168, 110] on div "tbll_shopify_coupon_codes_prep_2 Output Table Name *" at bounding box center [321, 101] width 569 height 32
click at [169, 106] on input "tbll_shopify_coupon_codes_prep_2" at bounding box center [321, 105] width 569 height 10
click at [82, 102] on input "tbll_shopify_coupon_orders_table" at bounding box center [321, 105] width 569 height 10
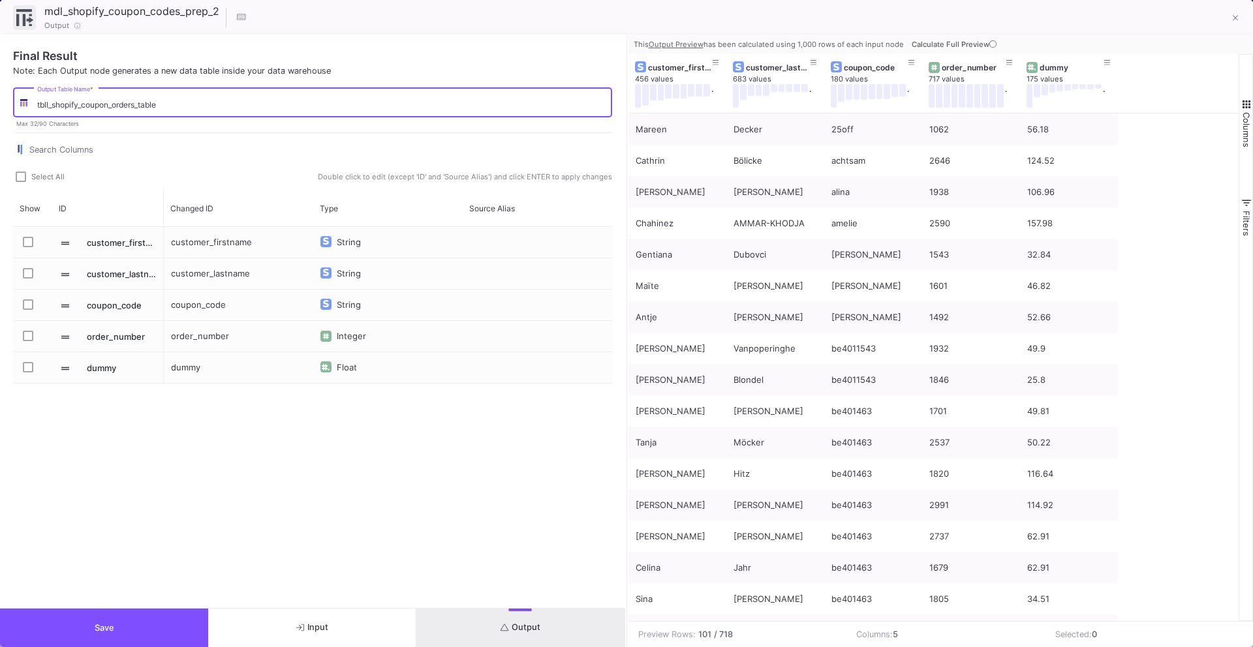
drag, startPoint x: 111, startPoint y: 106, endPoint x: 165, endPoint y: 106, distance: 54.2
click at [165, 106] on input "tbll_shopify_coupon_orders_table" at bounding box center [321, 105] width 569 height 10
type input "tbll_shopify_coupon_orders_table"
click at [145, 20] on div "Output" at bounding box center [132, 26] width 183 height 12
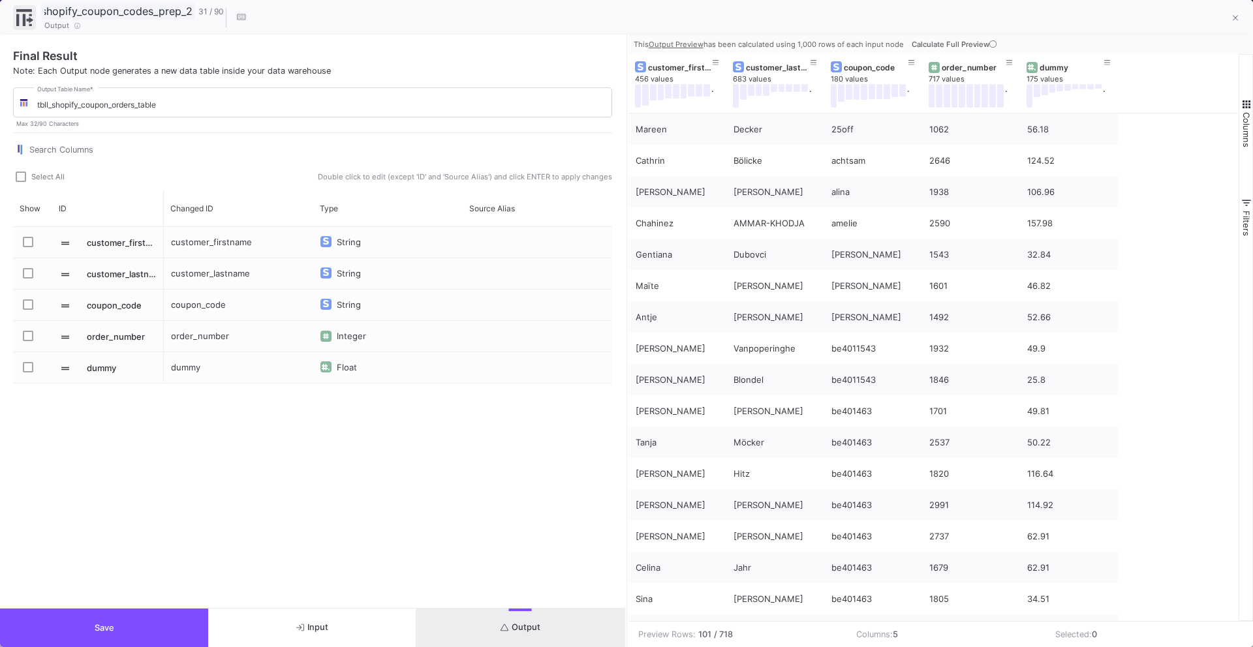
drag, startPoint x: 146, startPoint y: 12, endPoint x: 211, endPoint y: 12, distance: 65.2
click at [211, 12] on div "mdl_shopify_coupon_codes_prep_2 31 / 90" at bounding box center [132, 11] width 183 height 16
paste input "orders_table"
click at [215, 156] on div "Search Columns" at bounding box center [320, 146] width 583 height 24
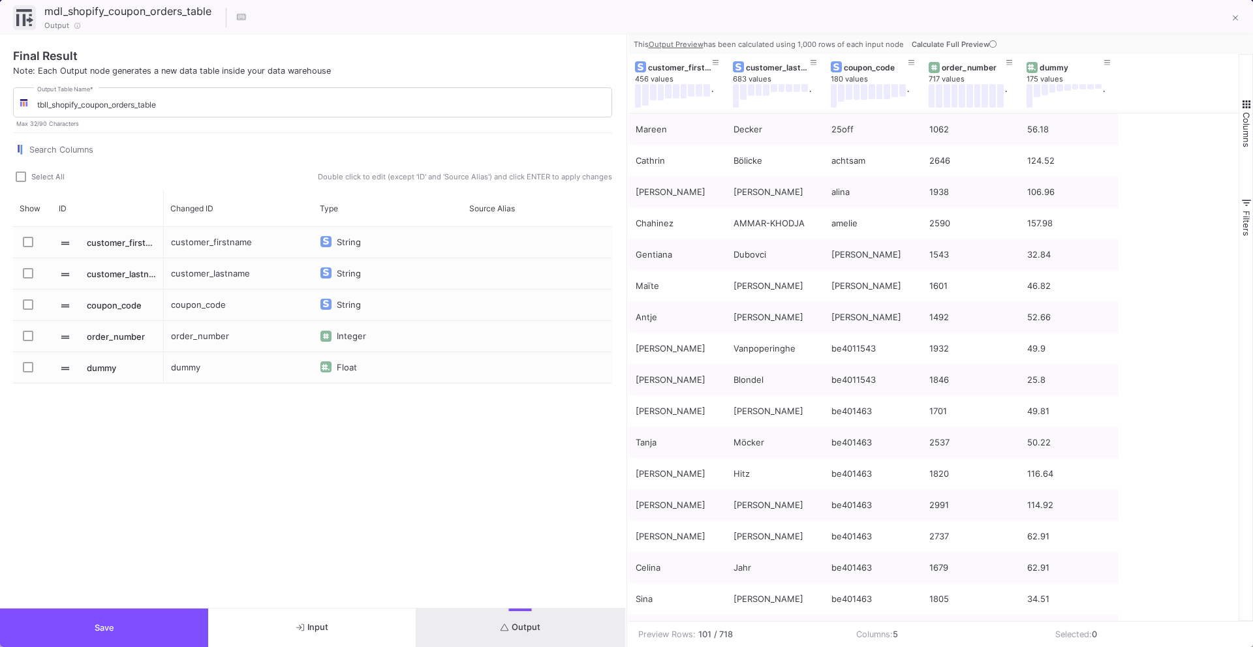
scroll to position [0, 0]
click at [59, 12] on input "mdl_shopify_coupon_orders_table" at bounding box center [118, 11] width 154 height 17
type input "tbl_shopify_coupon_orders_table"
click at [130, 97] on div "tbll_shopify_coupon_orders_table Output Table Name *" at bounding box center [321, 101] width 569 height 32
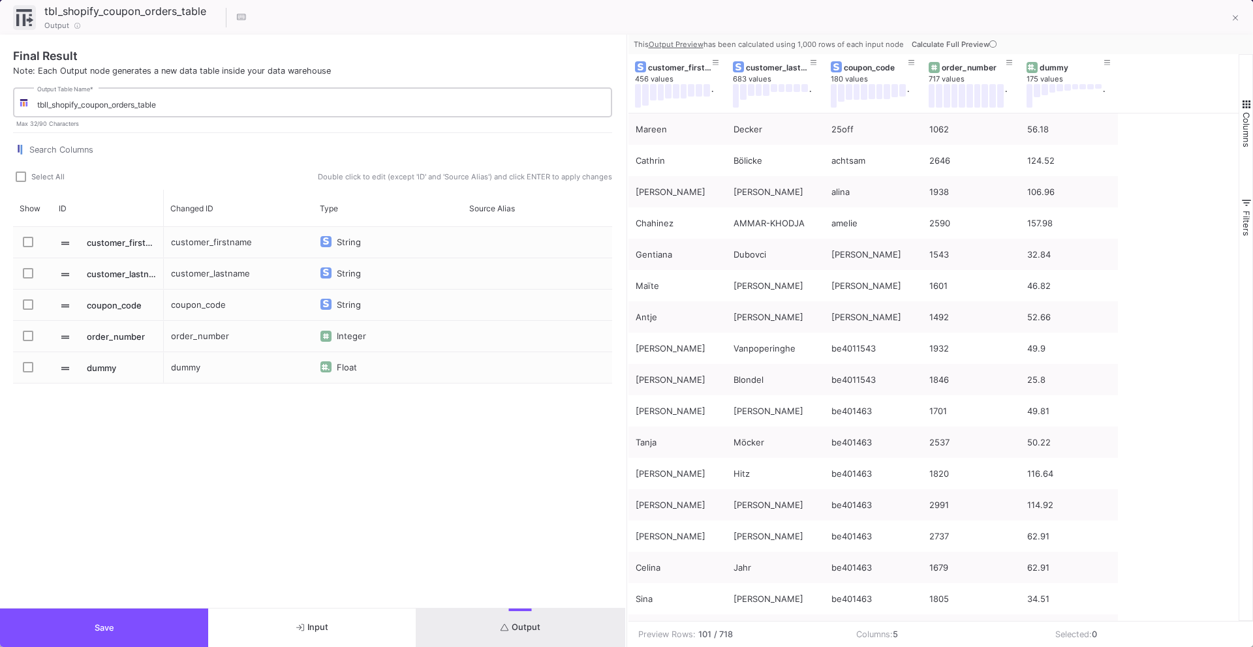
scroll to position [0, 0]
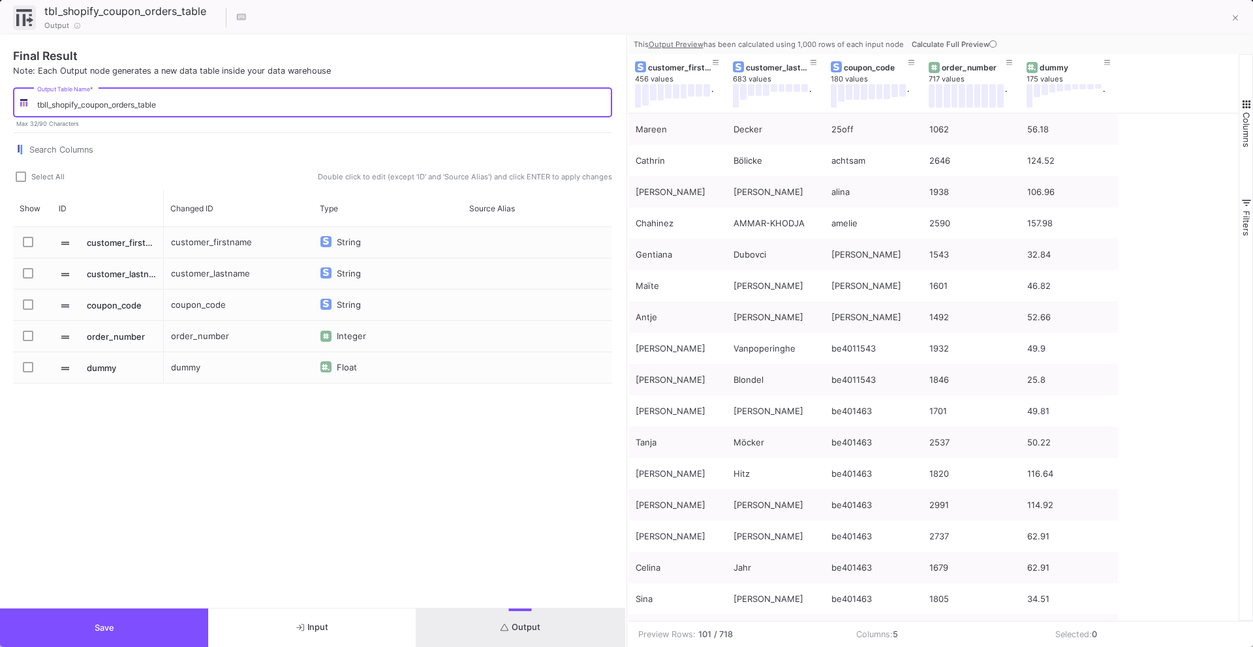
click at [129, 168] on div "Search Columns" at bounding box center [312, 151] width 599 height 35
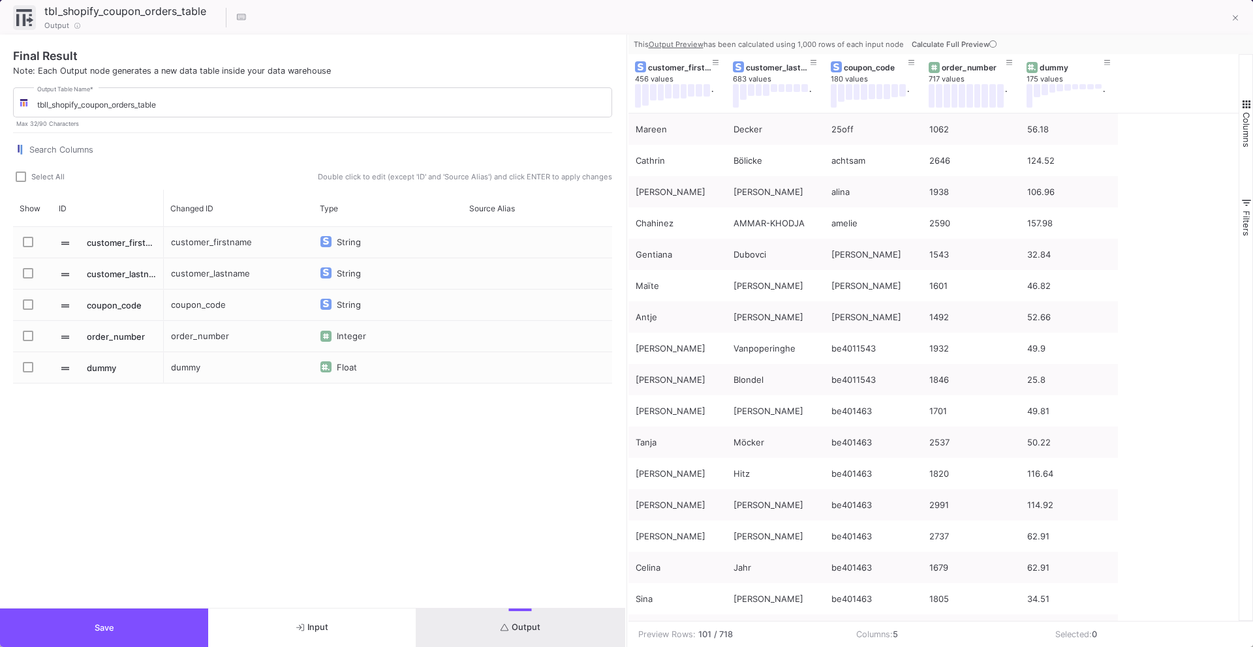
click at [18, 183] on label "Select All" at bounding box center [44, 178] width 57 height 13
click at [20, 183] on input "Select All" at bounding box center [20, 182] width 1 height 1
click at [32, 363] on span "Press SPACE to select this row." at bounding box center [28, 367] width 10 height 10
click at [28, 373] on input "Press SPACE to select this row." at bounding box center [27, 373] width 1 height 1
checkbox input "false"
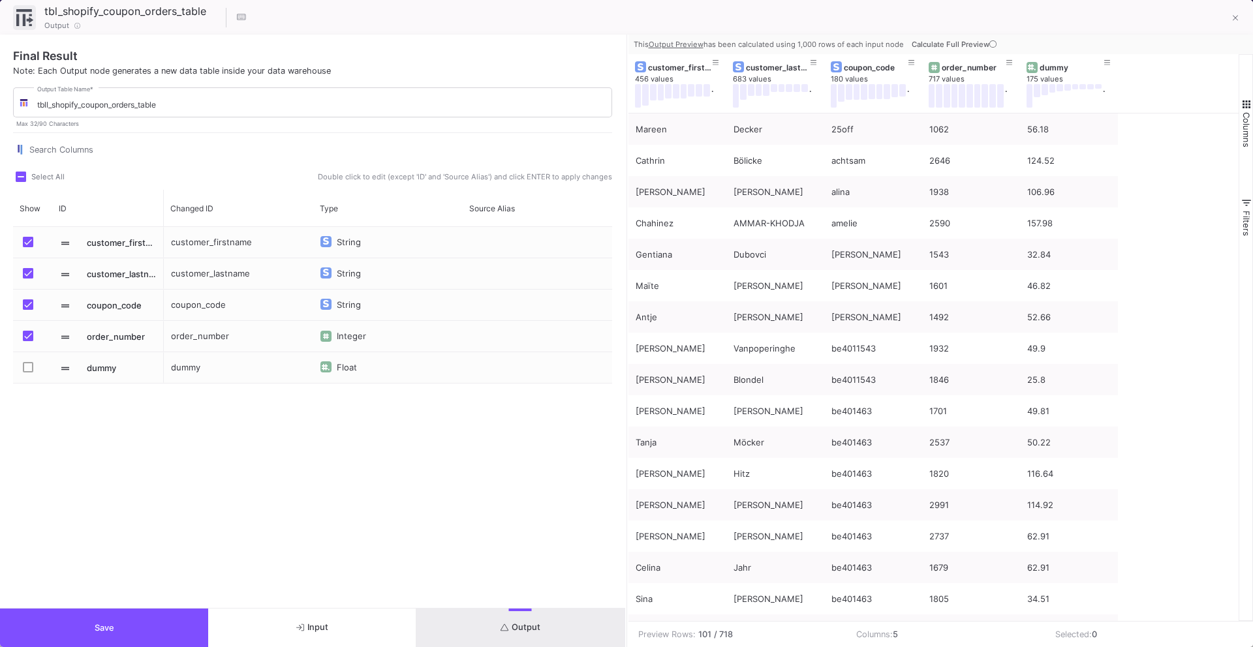
click at [120, 632] on button "Save" at bounding box center [104, 628] width 208 height 38
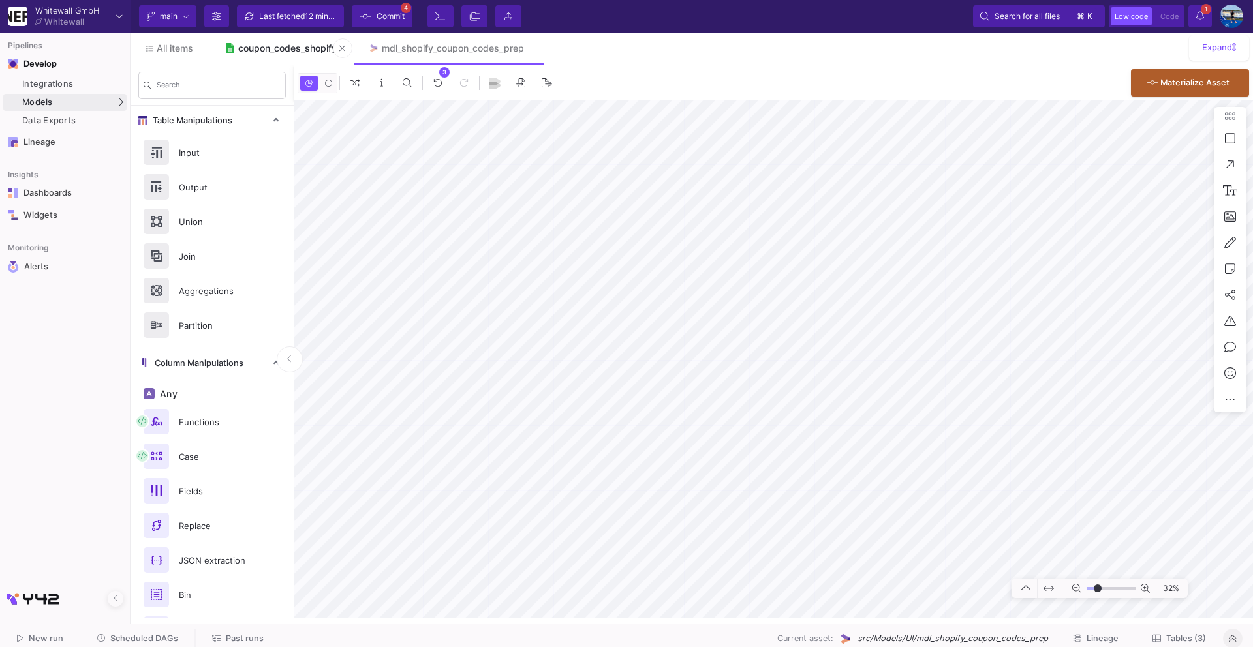
click at [283, 55] on link "coupon_codes_shopify" at bounding box center [281, 48] width 144 height 31
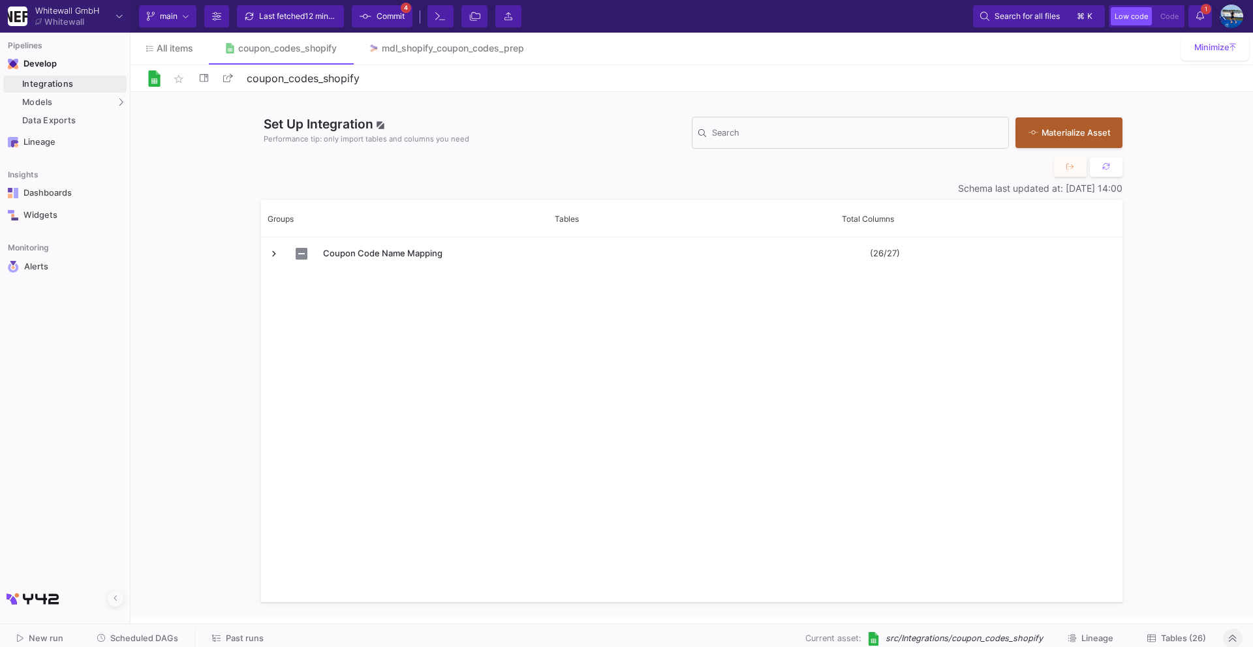
click at [1193, 632] on button "Tables (26)" at bounding box center [1176, 639] width 90 height 20
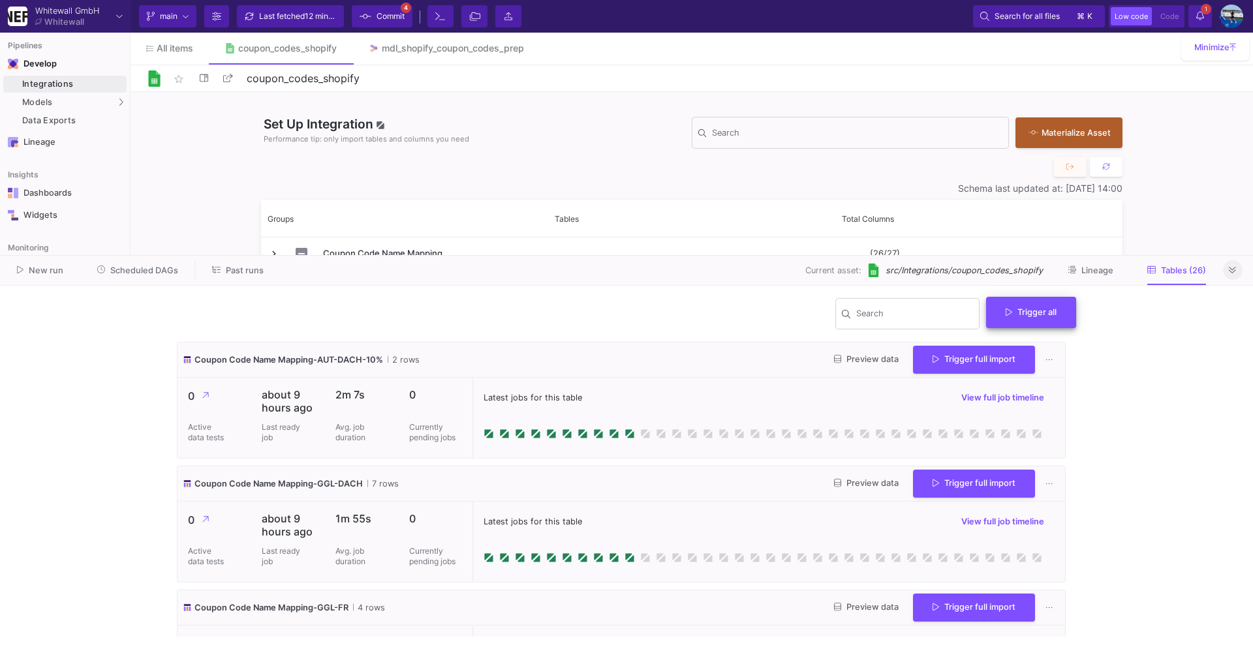
click at [1056, 313] on button "Trigger all" at bounding box center [1031, 312] width 90 height 31
click at [1013, 346] on button "Full import" at bounding box center [1036, 343] width 106 height 31
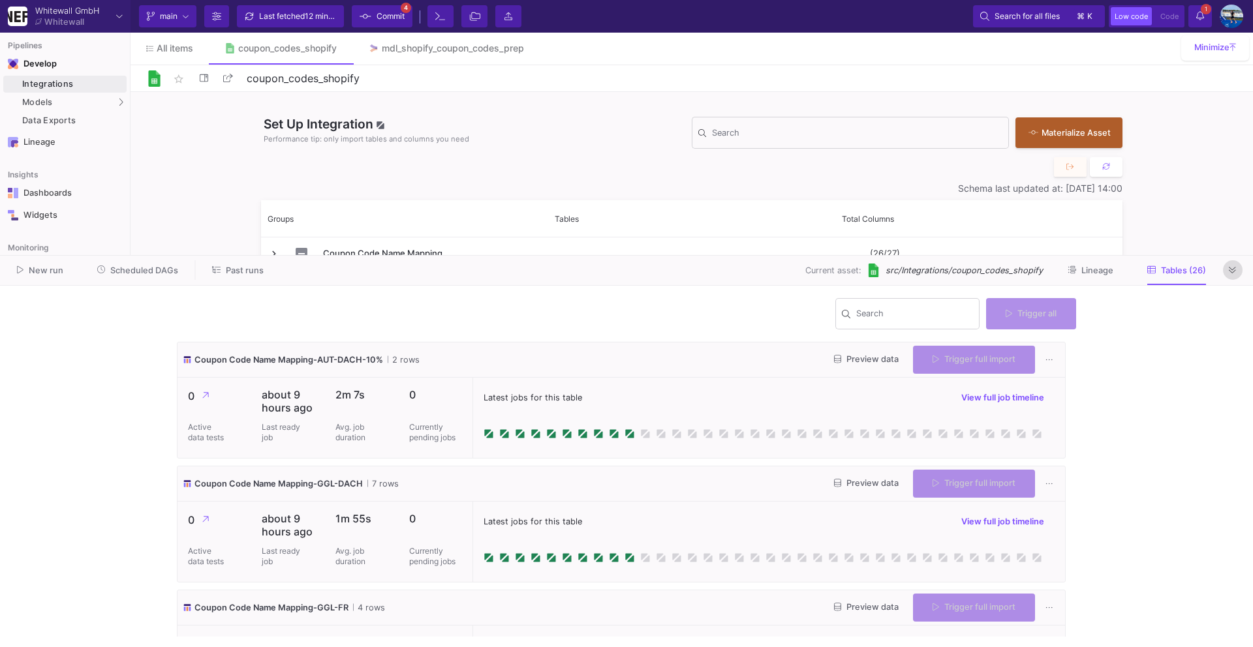
click at [1236, 273] on icon at bounding box center [1232, 270] width 7 height 8
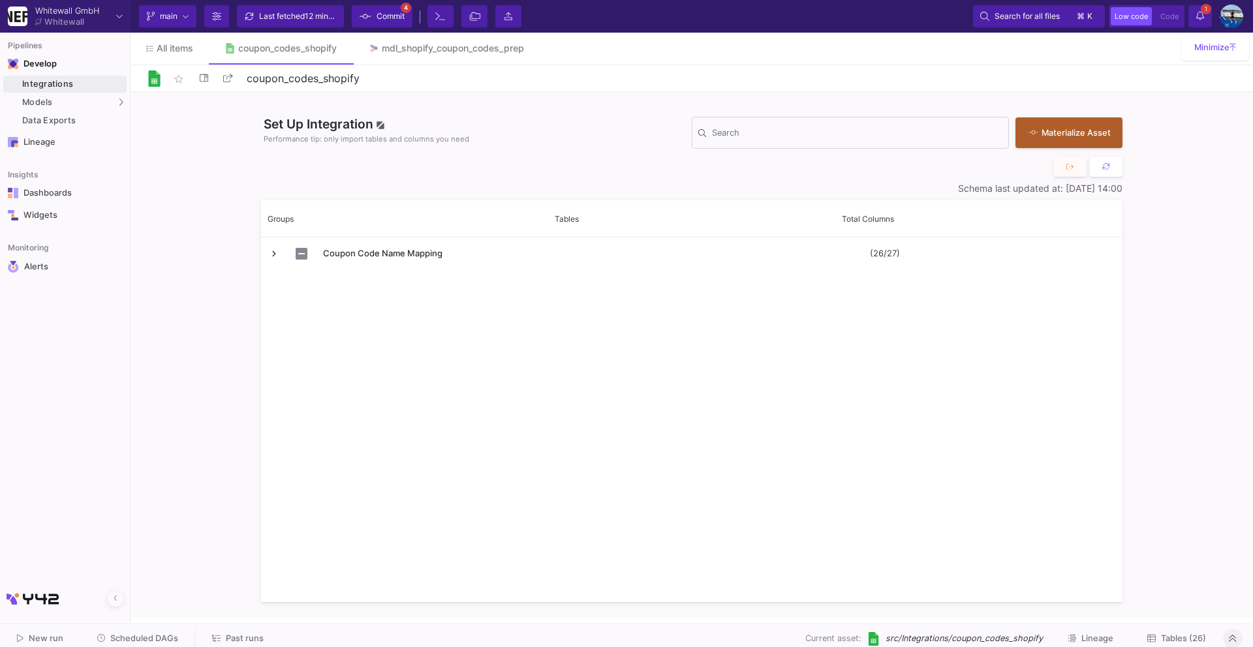
click at [376, 17] on span "Commit" at bounding box center [390, 17] width 28 height 20
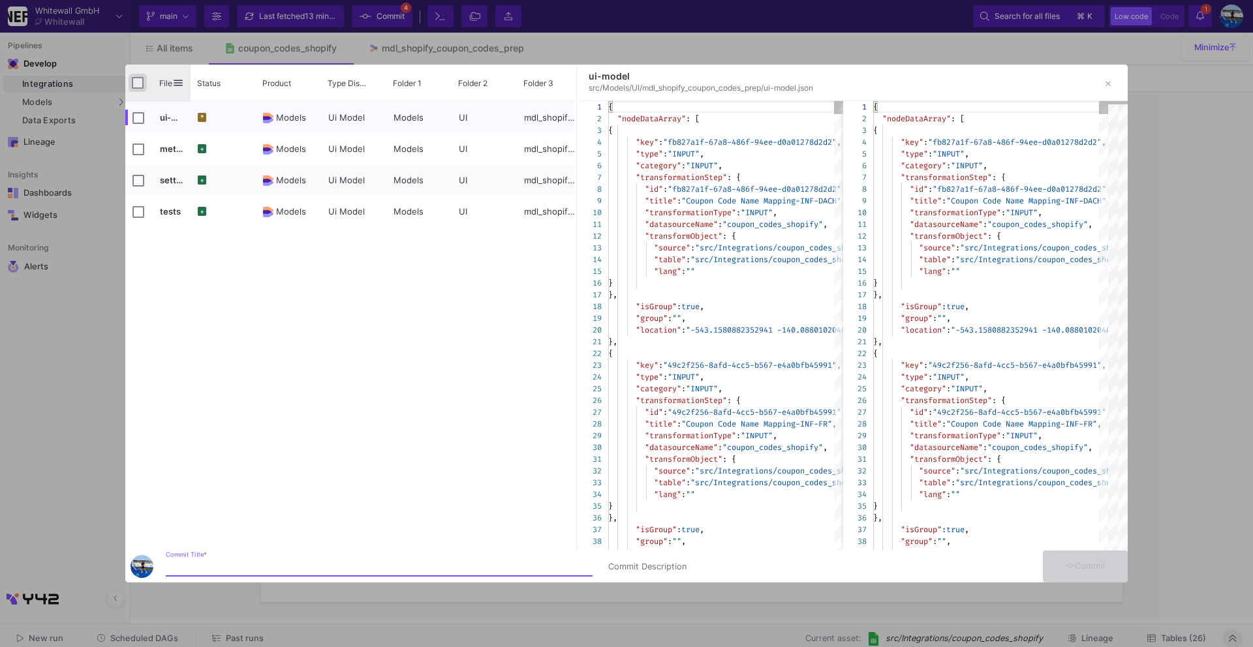
click at [140, 84] on input "Press Space to toggle all rows selection (unchecked)" at bounding box center [138, 83] width 12 height 12
checkbox input "true"
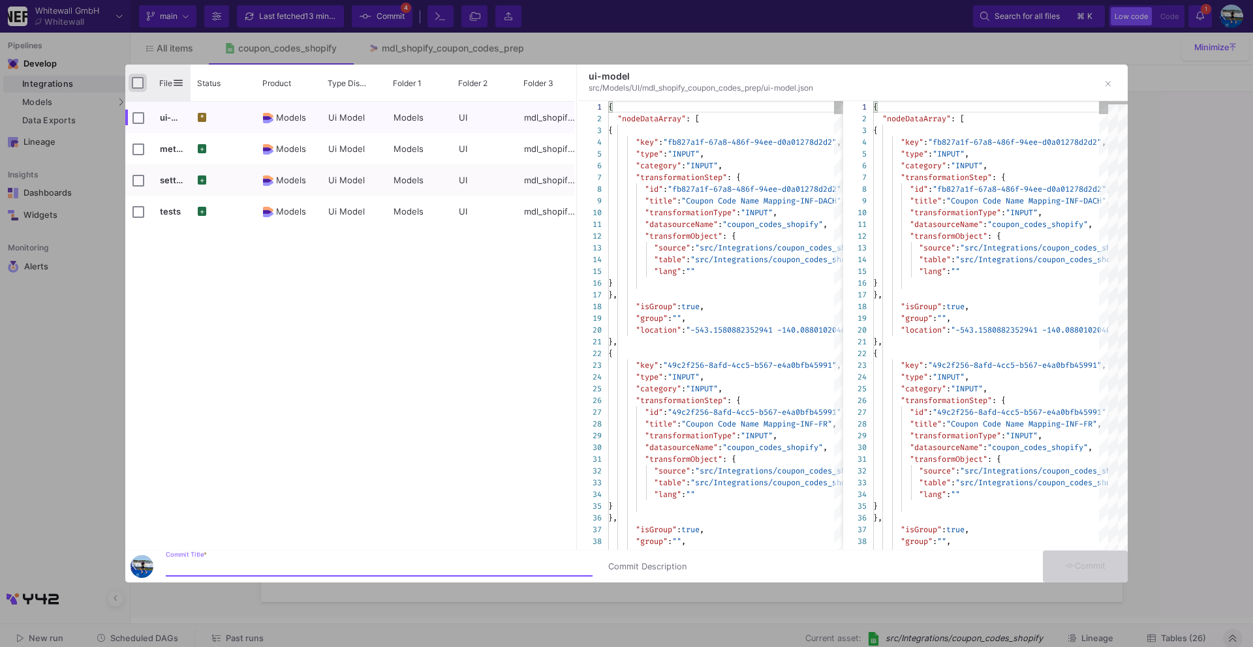
checkbox input "true"
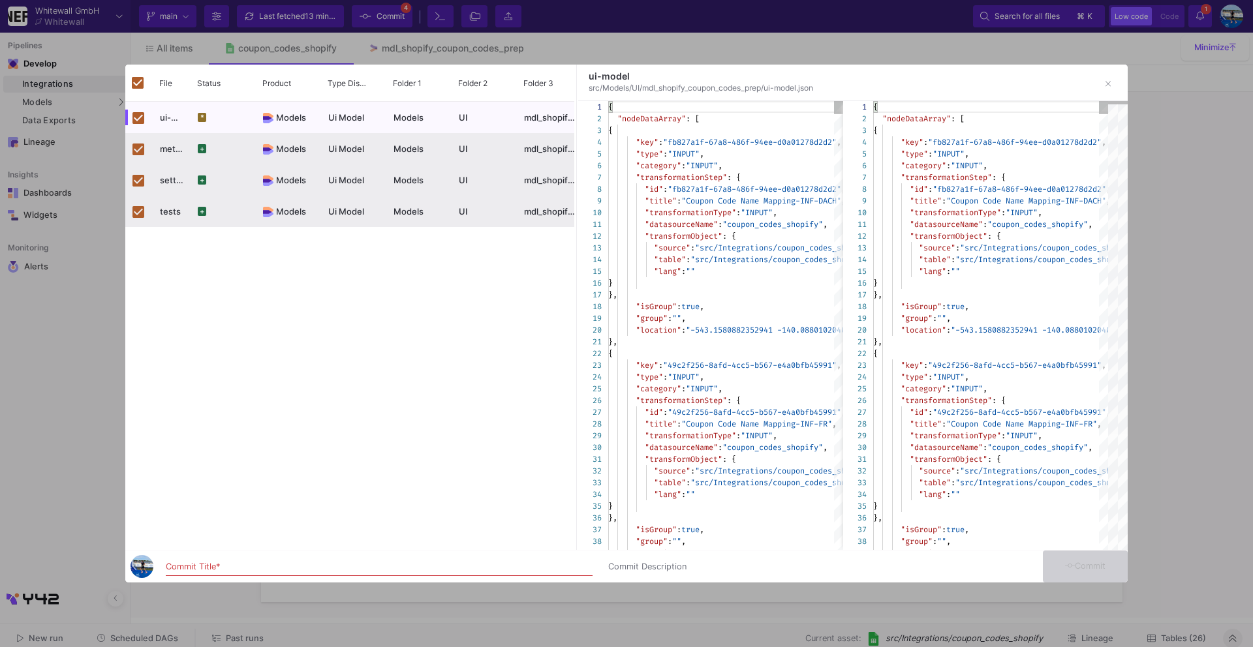
click at [194, 559] on div "Commit Title *" at bounding box center [379, 564] width 427 height 24
type input "commit"
click at [1070, 569] on icon at bounding box center [1070, 566] width 10 height 8
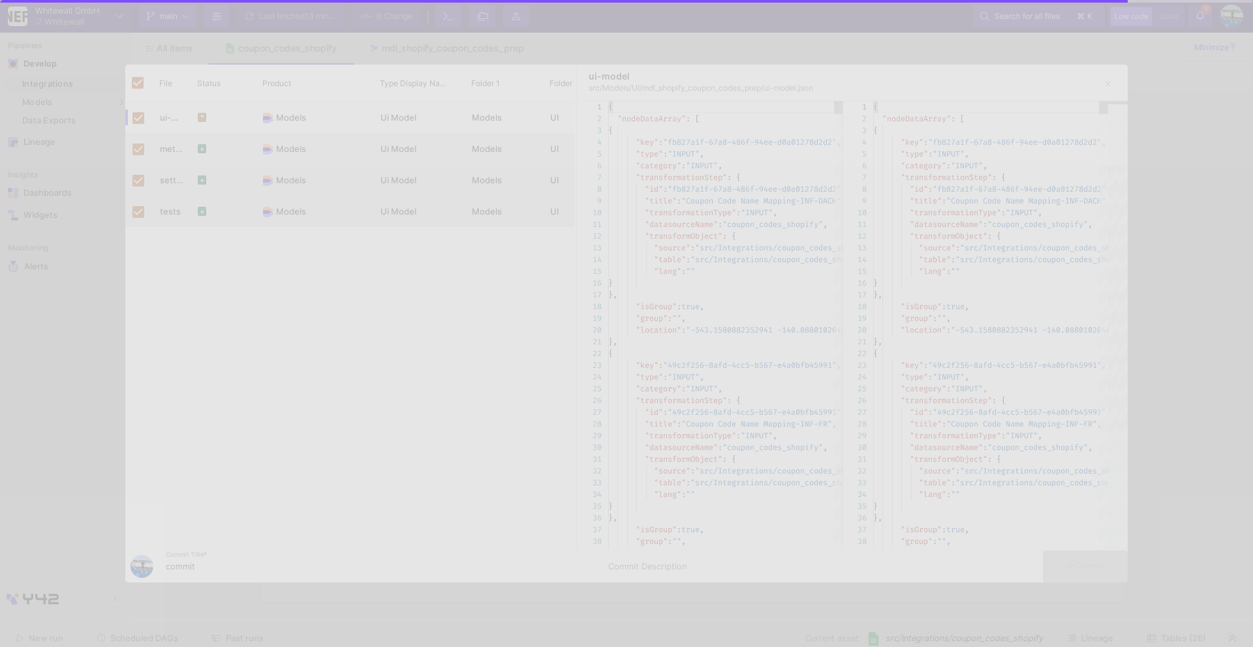
checkbox input "false"
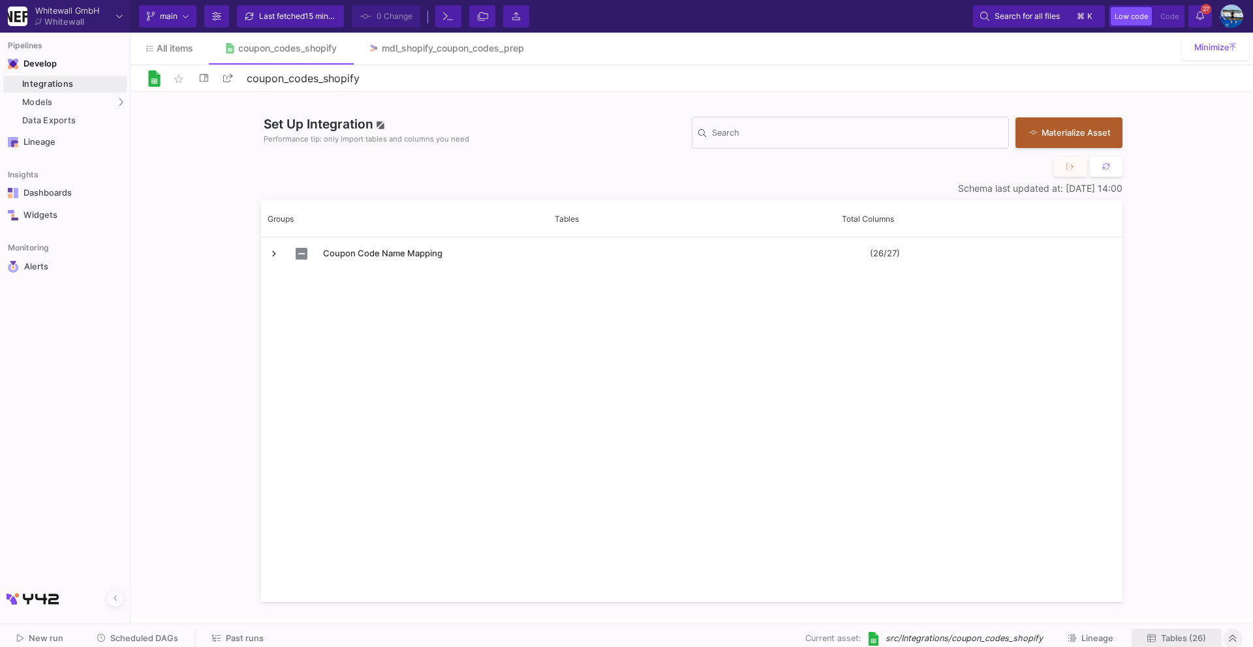
click at [1182, 638] on span "Tables (26)" at bounding box center [1183, 639] width 45 height 10
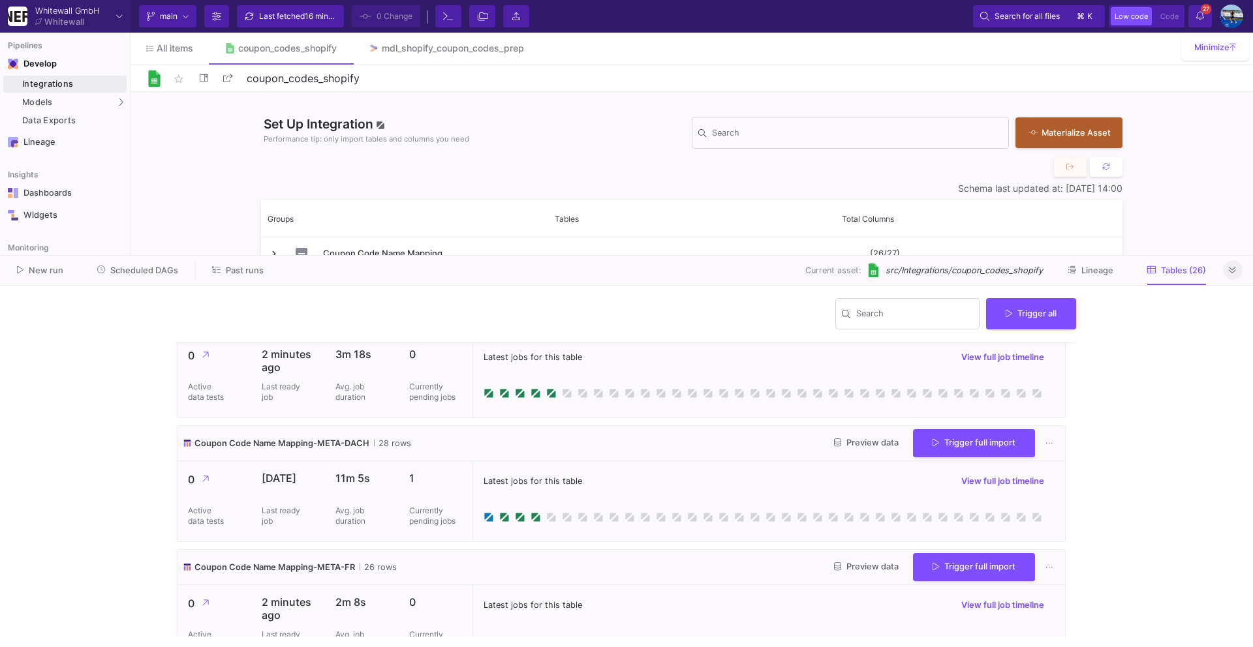
scroll to position [1395, 0]
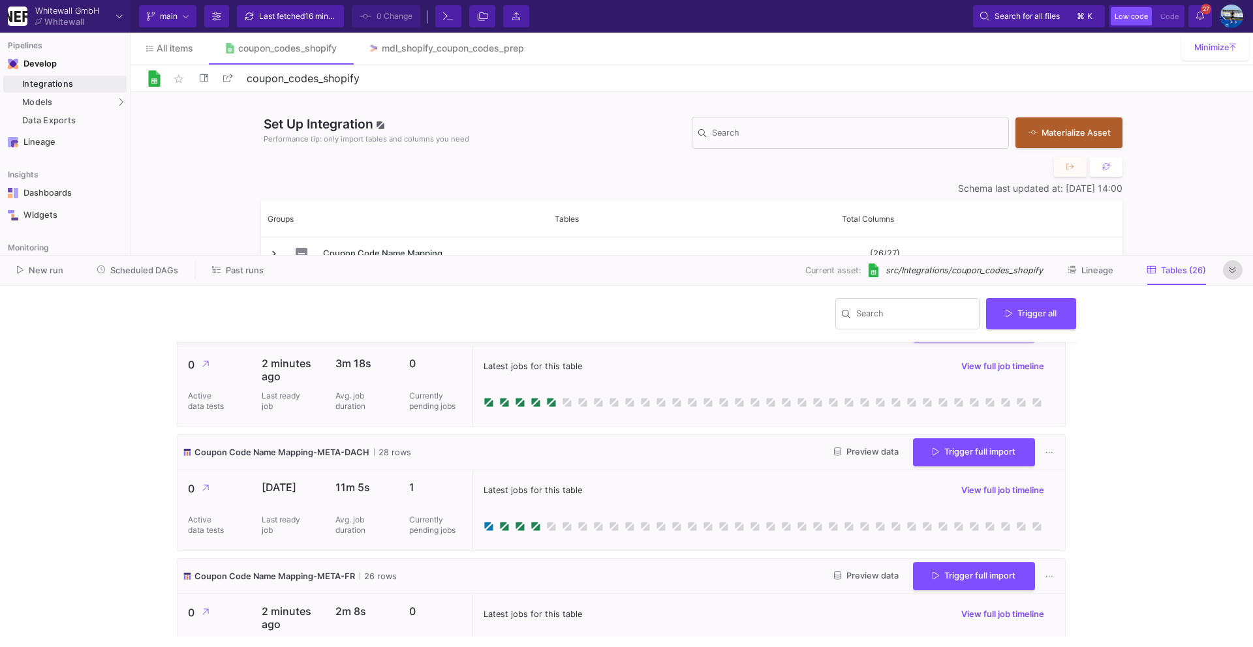
click at [1236, 268] on button at bounding box center [1233, 270] width 20 height 20
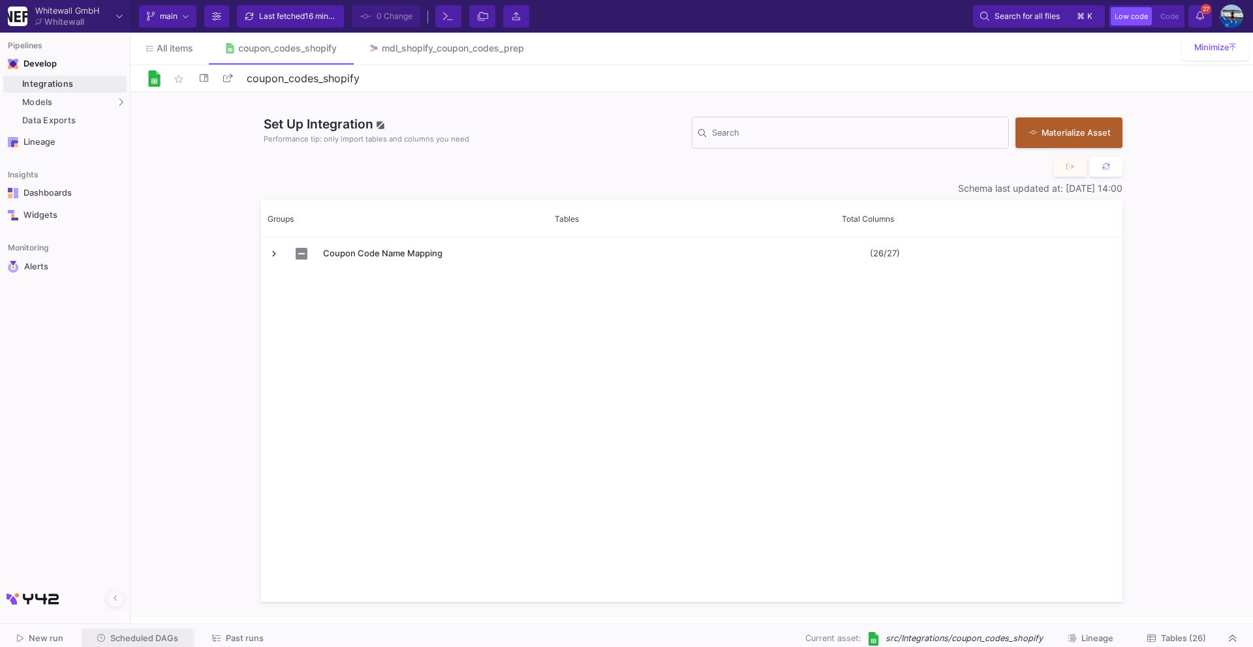
click at [134, 641] on span "Scheduled DAGs" at bounding box center [144, 639] width 68 height 10
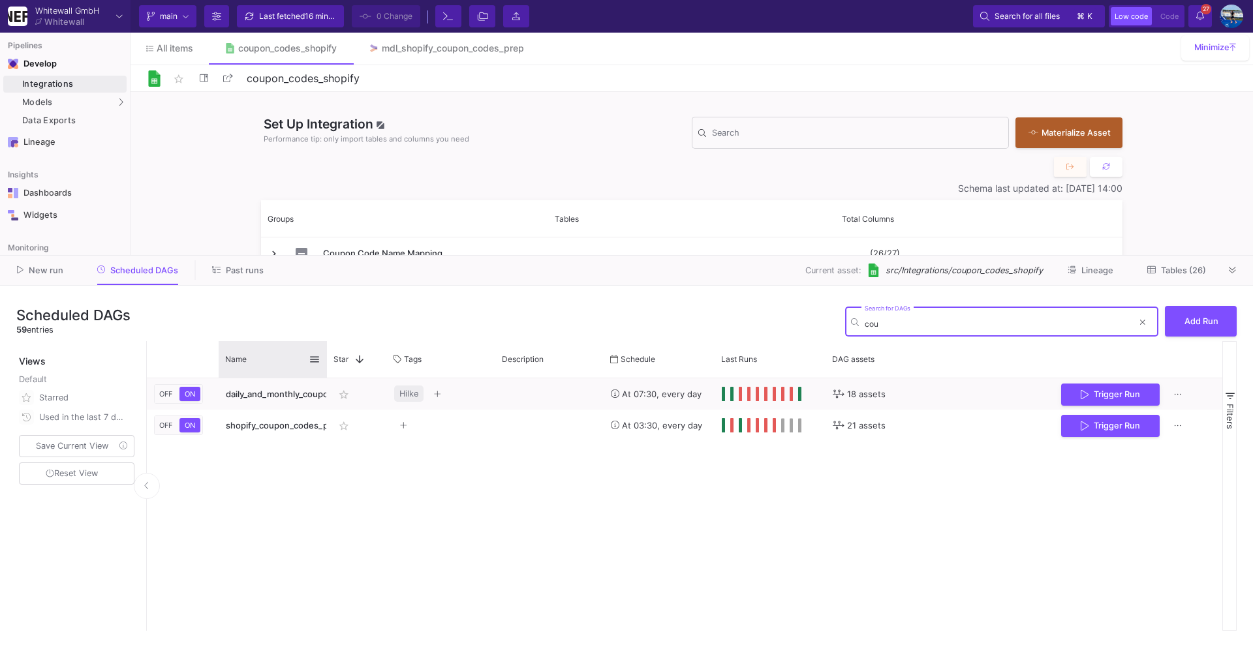
type input "cou"
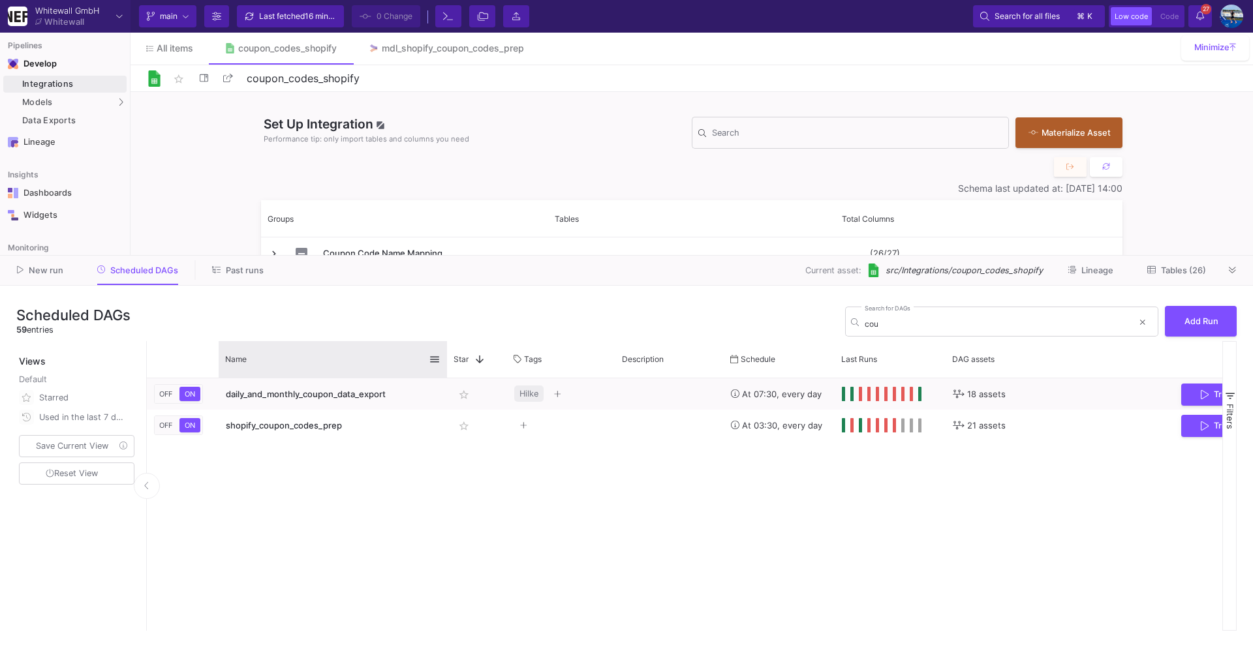
drag, startPoint x: 325, startPoint y: 350, endPoint x: 440, endPoint y: 354, distance: 114.9
click at [444, 354] on div at bounding box center [446, 359] width 5 height 37
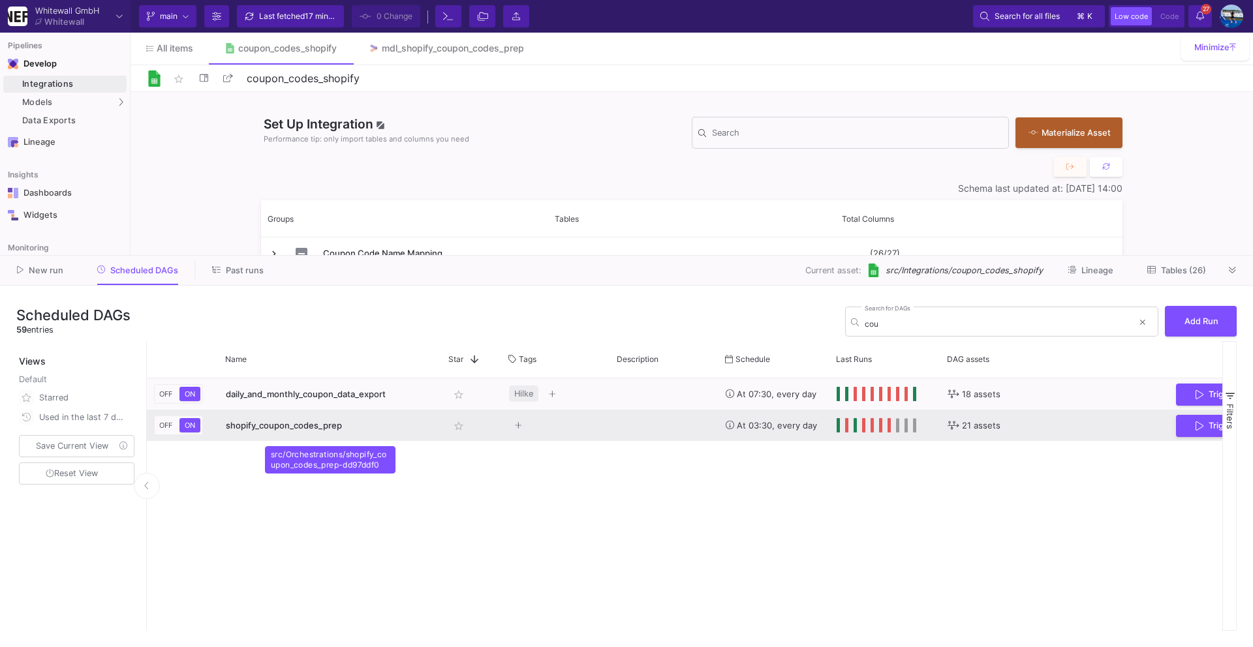
click at [337, 423] on span "shopify_coupon_codes_prep" at bounding box center [284, 425] width 116 height 10
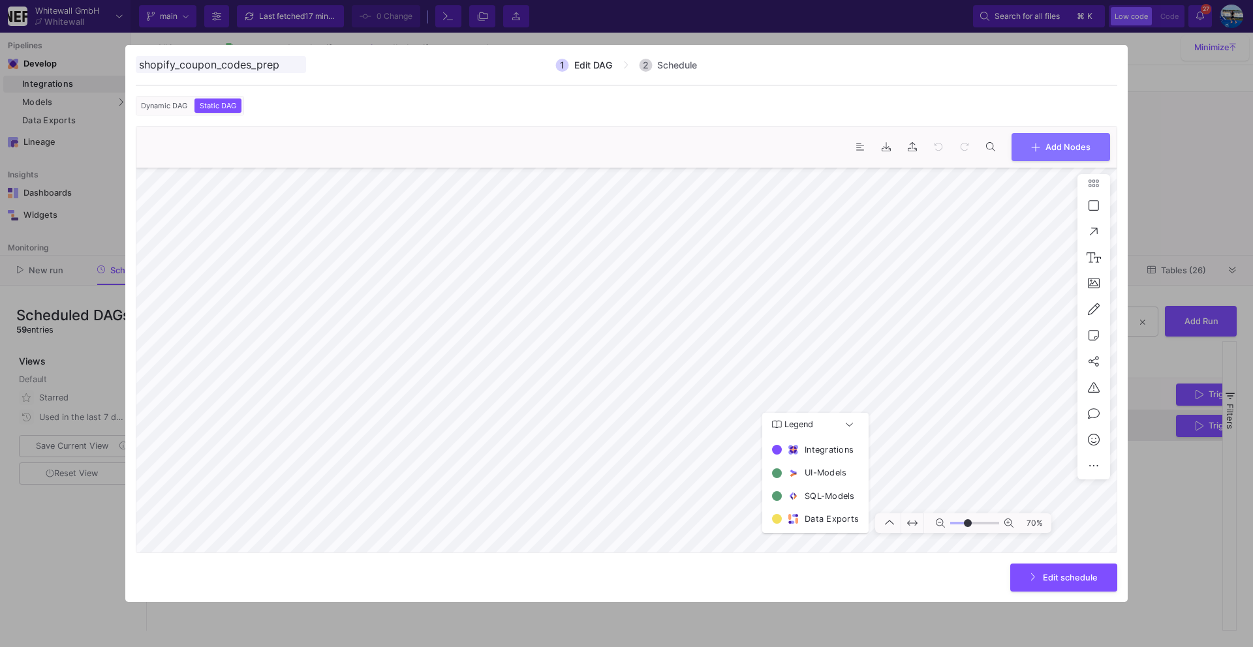
type input "-11"
click at [1051, 145] on span "Add Nodes" at bounding box center [1067, 146] width 45 height 10
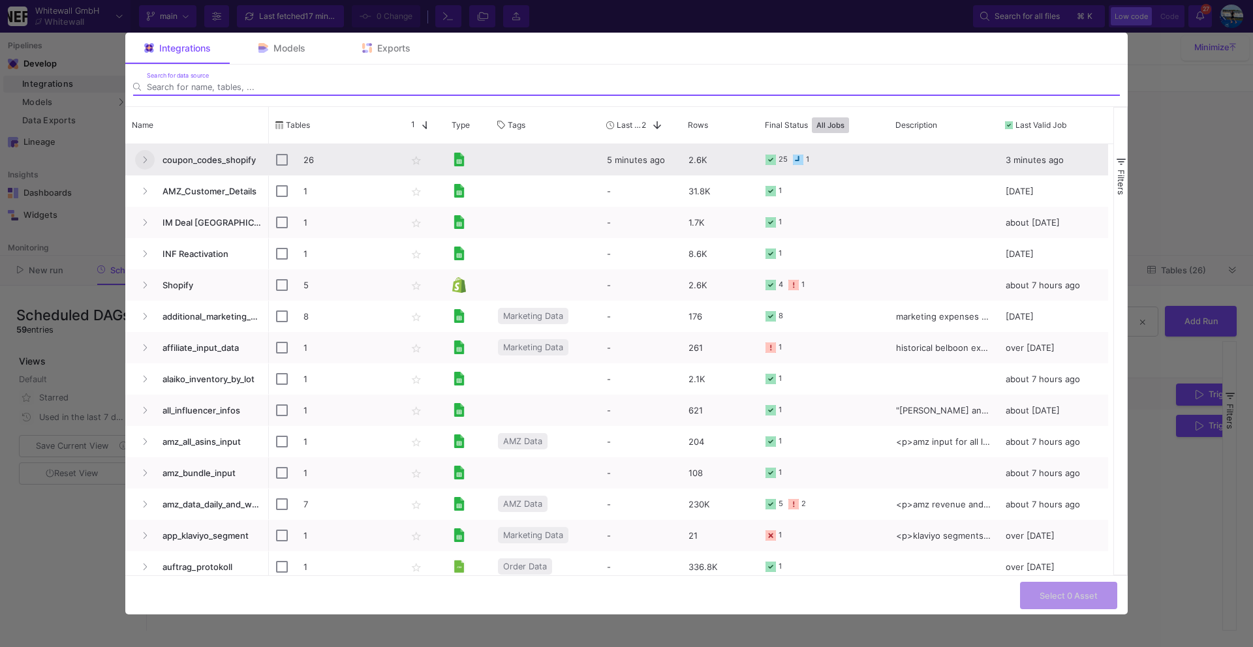
click at [144, 163] on icon "Press SPACE to select this row." at bounding box center [144, 160] width 5 height 8
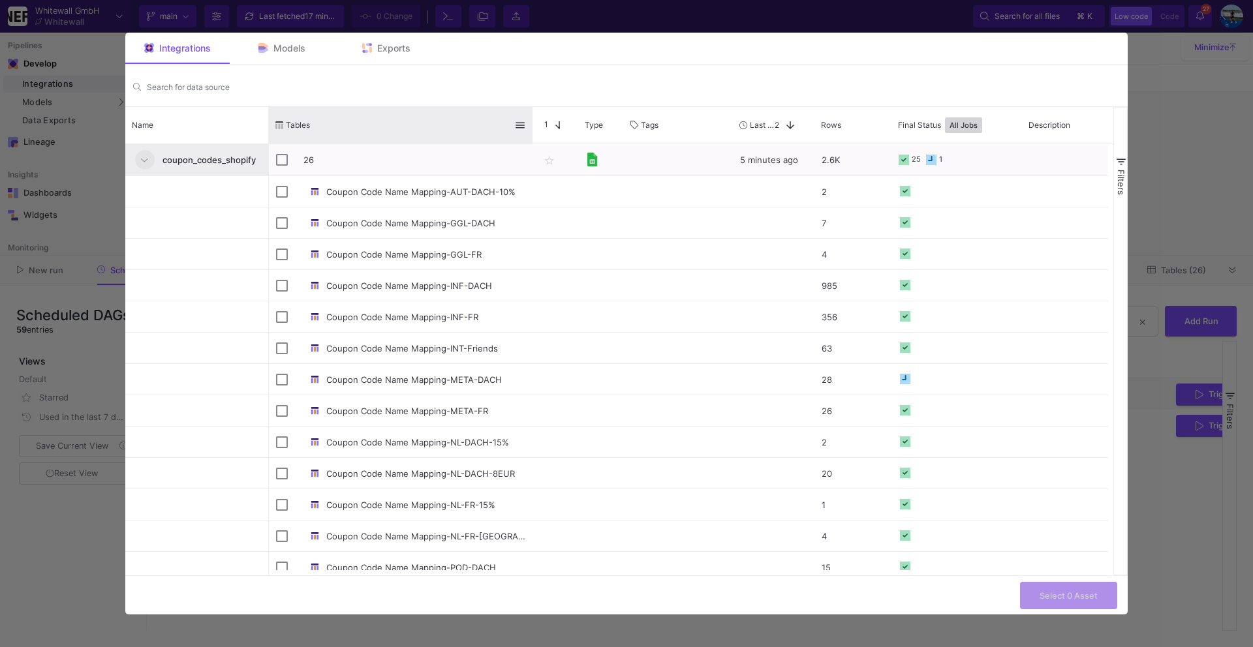
drag, startPoint x: 397, startPoint y: 125, endPoint x: 528, endPoint y: 106, distance: 132.6
click at [528, 106] on div "Search for data source Name Drag here to set column labels Name Tables Star 1" at bounding box center [626, 321] width 1002 height 512
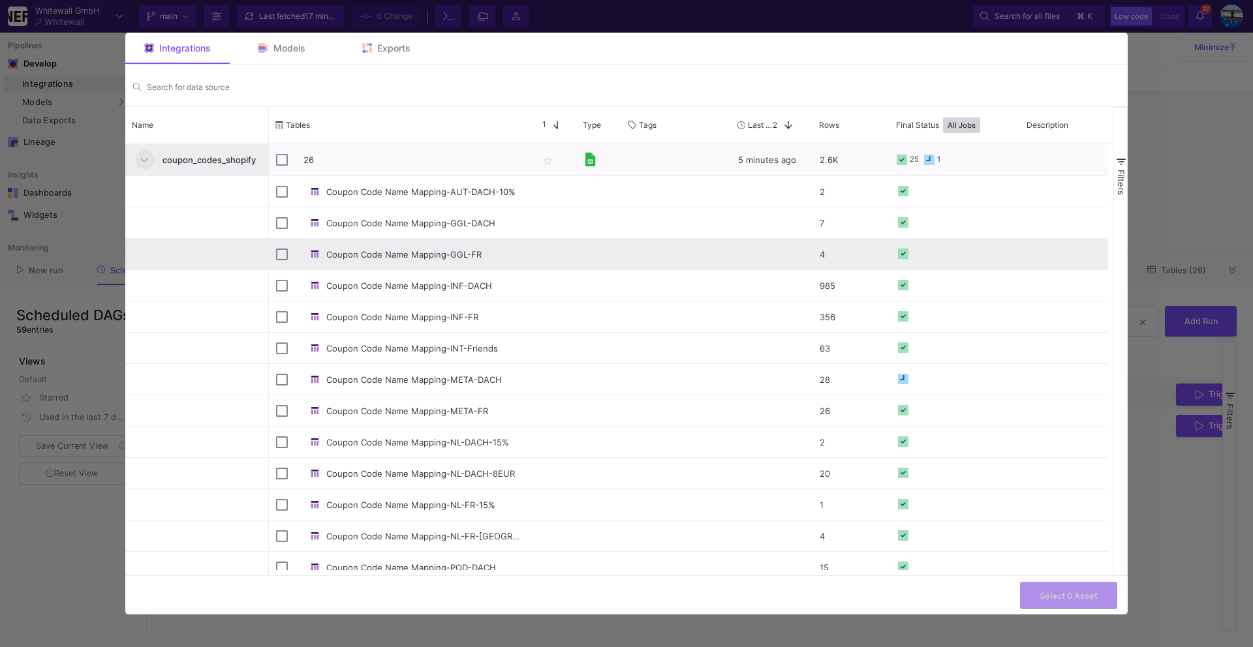
scroll to position [10, 0]
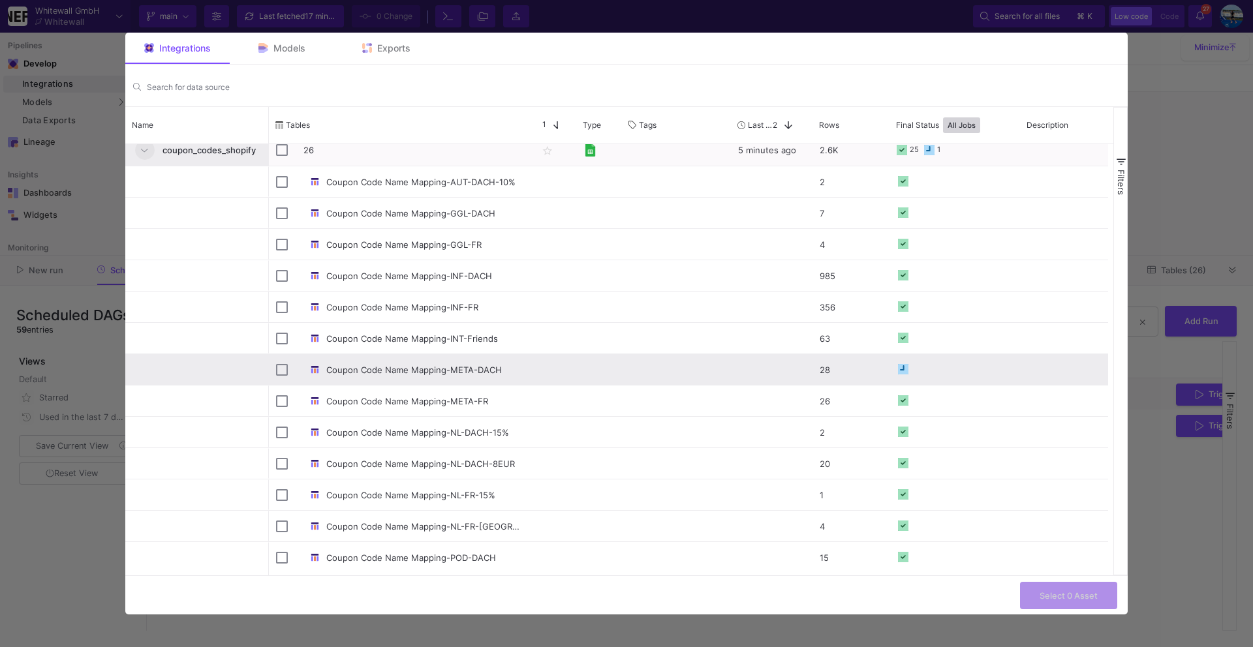
click at [273, 376] on div "Coupon Code Name Mapping-META-DACH" at bounding box center [400, 369] width 262 height 31
checkbox input "false"
checkbox input "true"
click at [1080, 588] on button "Select 1 Asset" at bounding box center [1069, 595] width 96 height 28
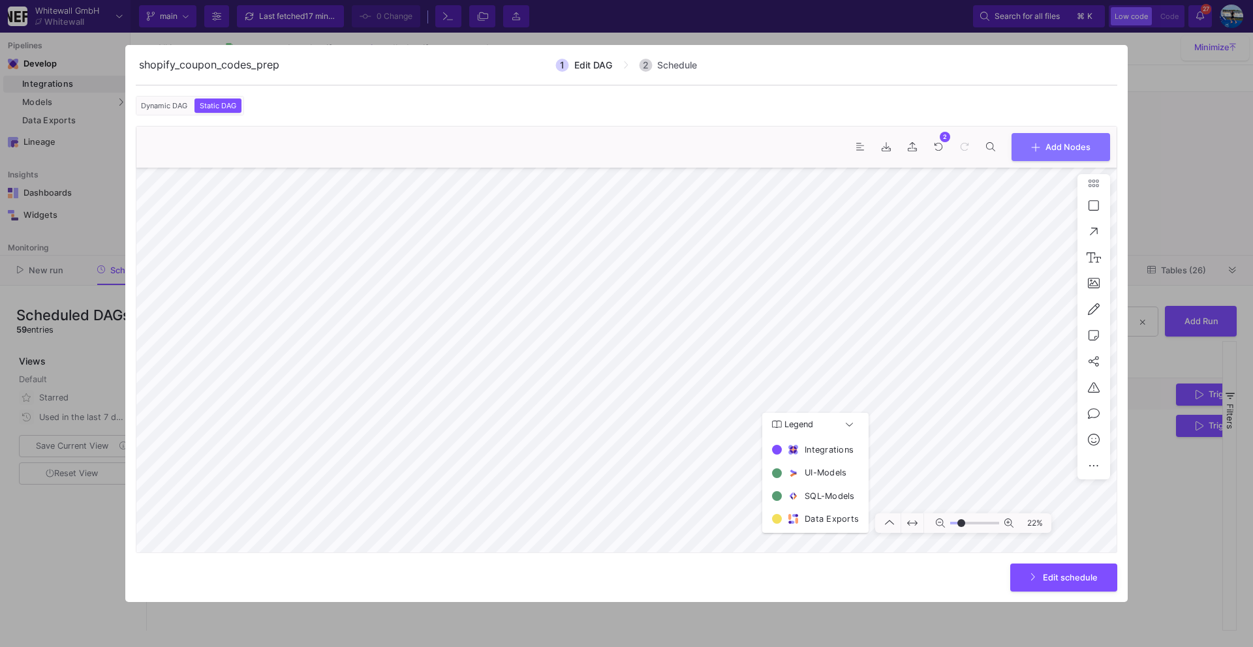
type input "-5"
click at [1077, 142] on span "Add Nodes" at bounding box center [1067, 146] width 45 height 10
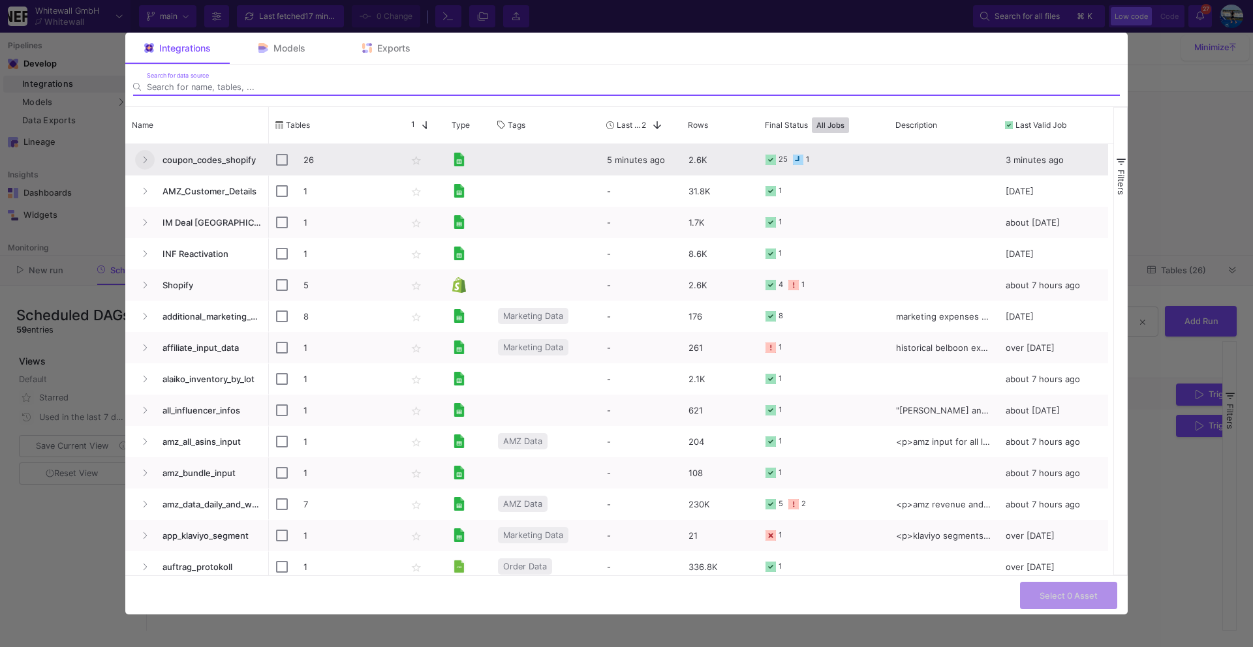
click at [140, 162] on button "Press SPACE to select this row." at bounding box center [145, 160] width 20 height 20
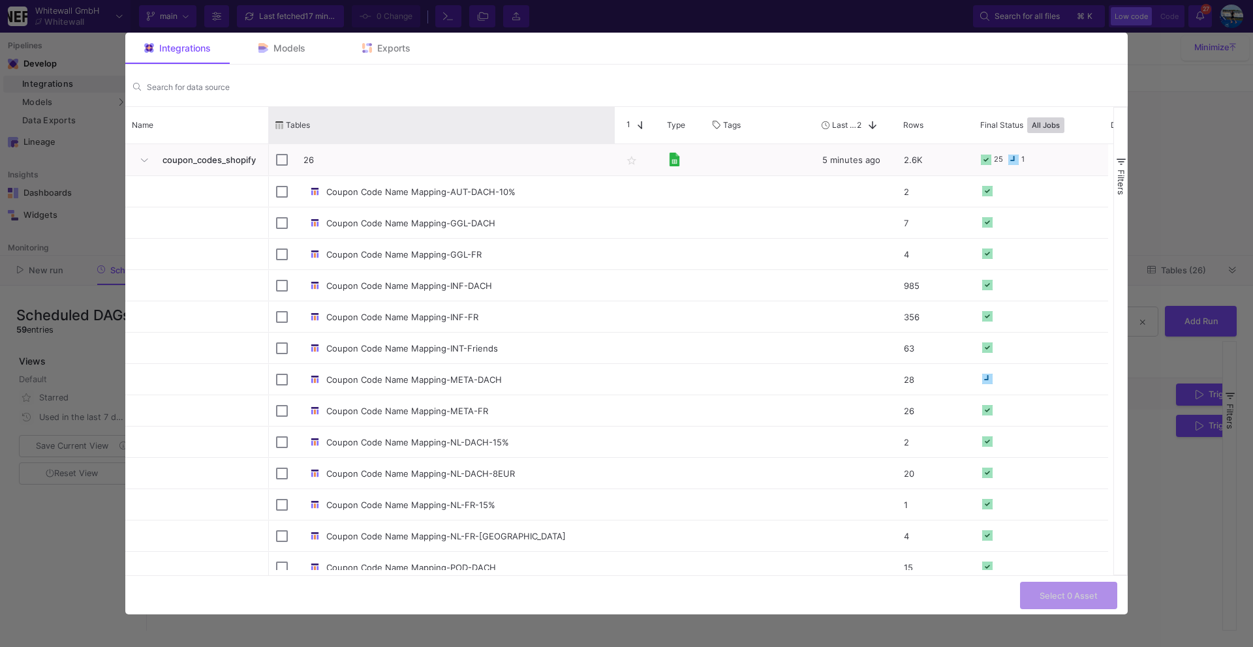
drag, startPoint x: 599, startPoint y: 102, endPoint x: 611, endPoint y: 99, distance: 12.4
click at [611, 99] on div "Search for data source Name Drag here to set column labels Name Tables Star 1" at bounding box center [626, 321] width 1002 height 512
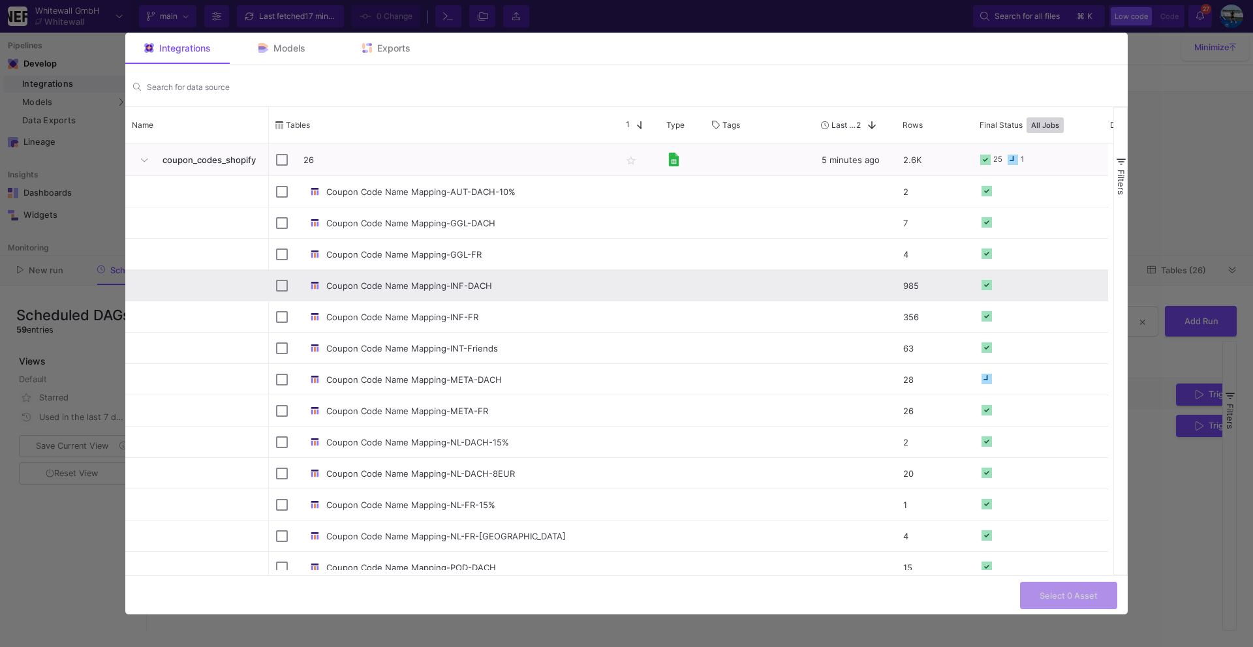
click at [290, 283] on div "Coupon Code Name Mapping-INF-DACH" at bounding box center [441, 286] width 331 height 31
checkbox input "false"
click at [1046, 596] on div "Select 1 Asset" at bounding box center [1069, 596] width 96 height 28
click at [281, 290] on input "Press Space to toggle row selection (checked)" at bounding box center [282, 286] width 12 height 12
checkbox input "false"
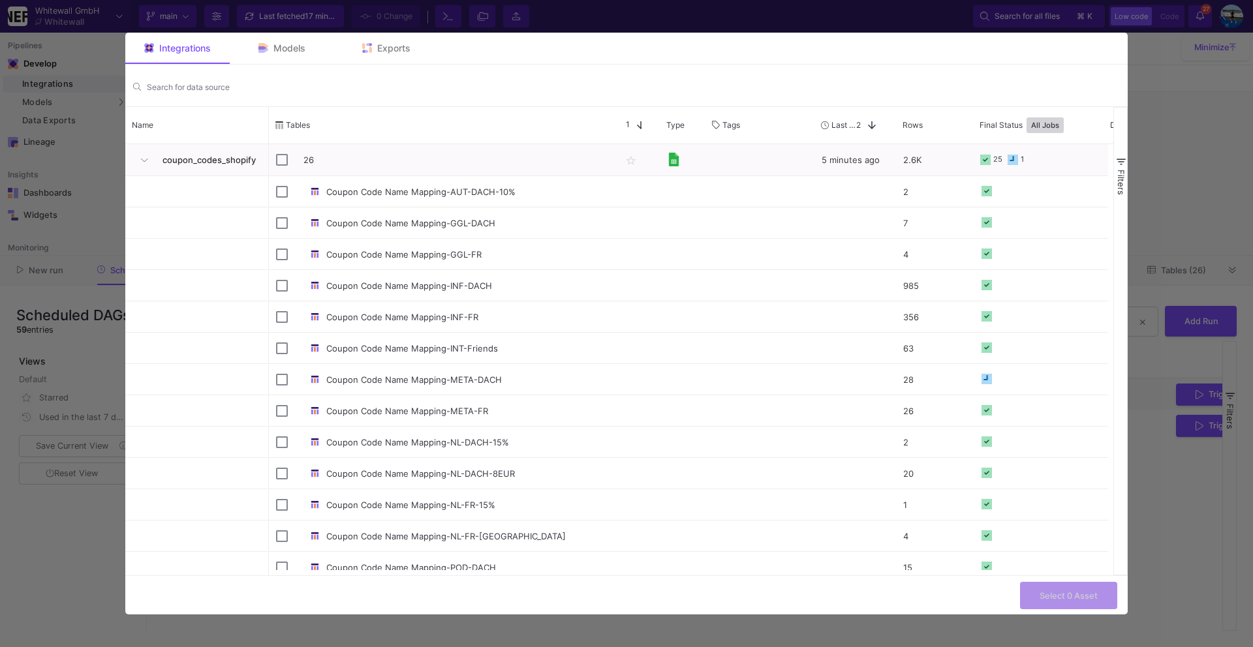
click at [1180, 190] on div at bounding box center [626, 323] width 1253 height 647
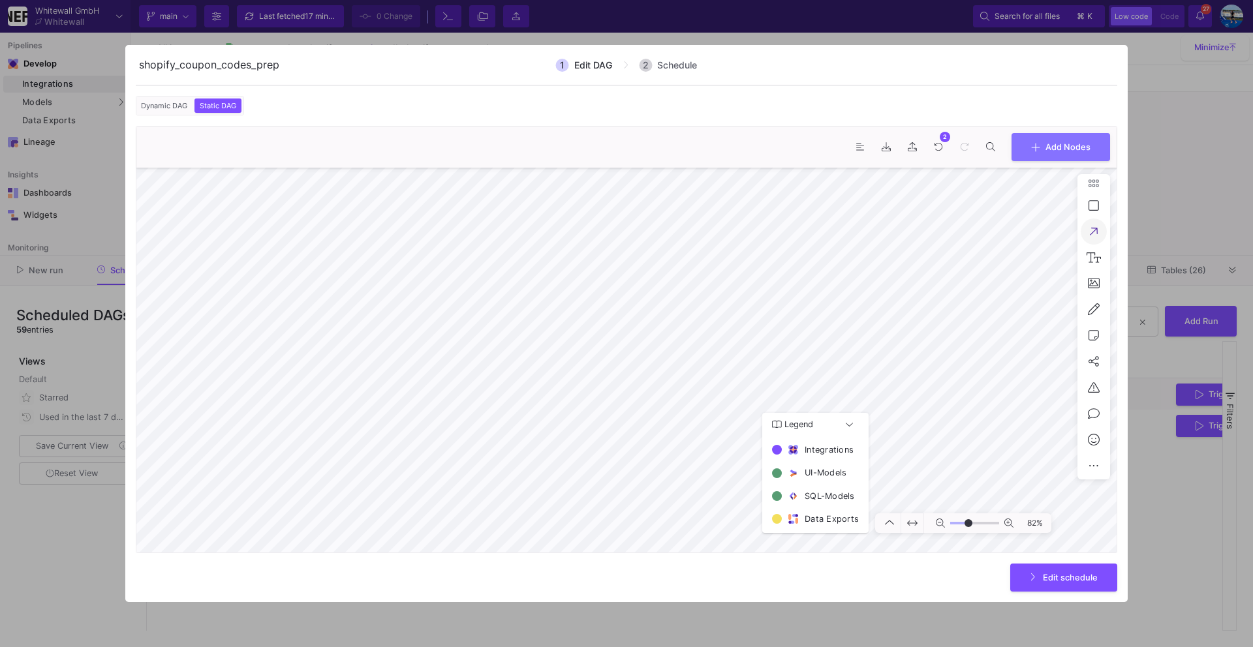
type input "-21"
click at [1070, 583] on button "Edit schedule" at bounding box center [1063, 576] width 107 height 28
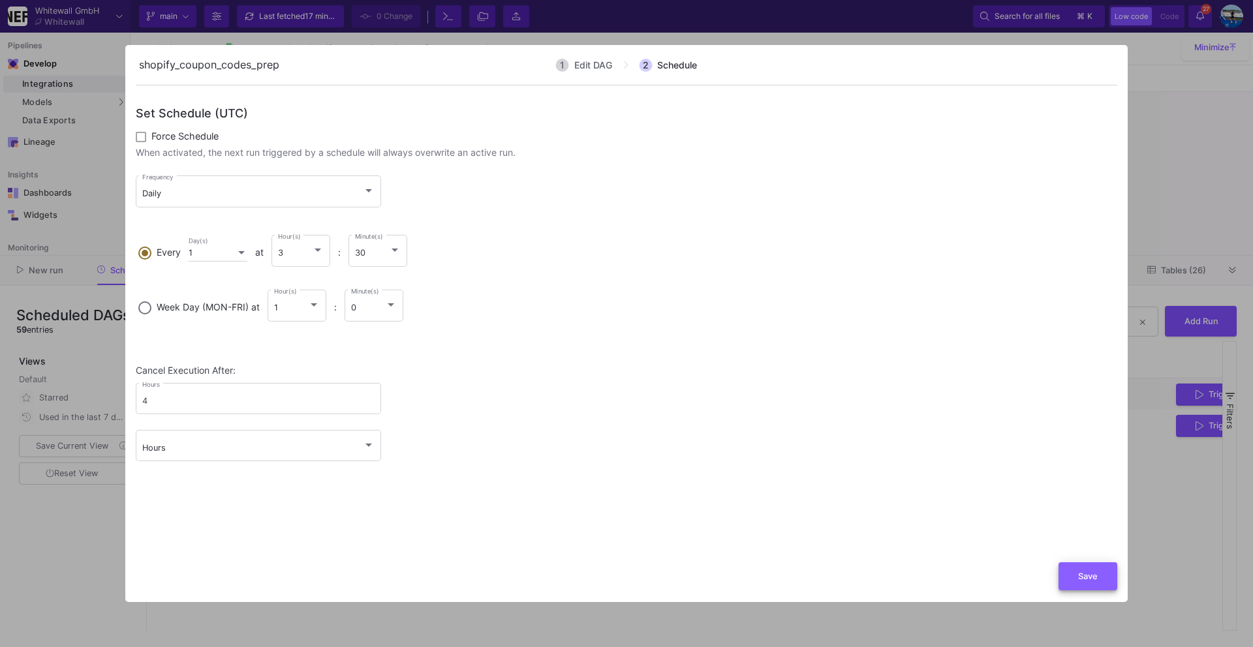
click at [1096, 574] on span "Save" at bounding box center [1088, 577] width 20 height 10
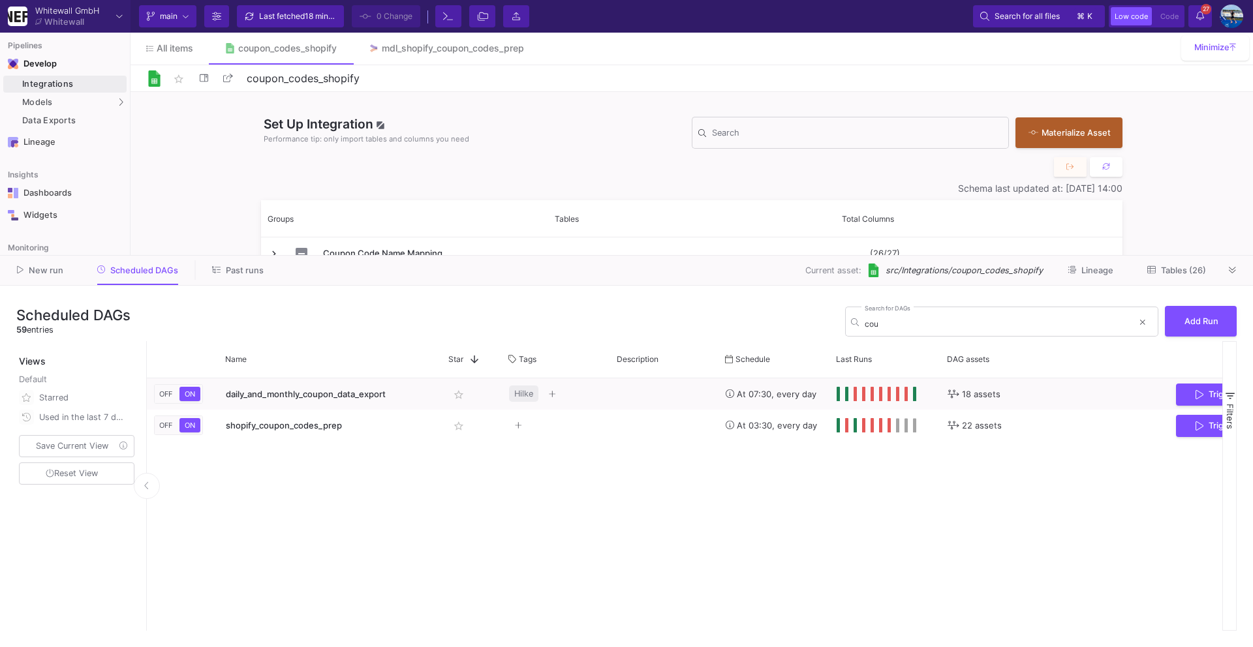
click at [1229, 272] on icon at bounding box center [1232, 270] width 7 height 8
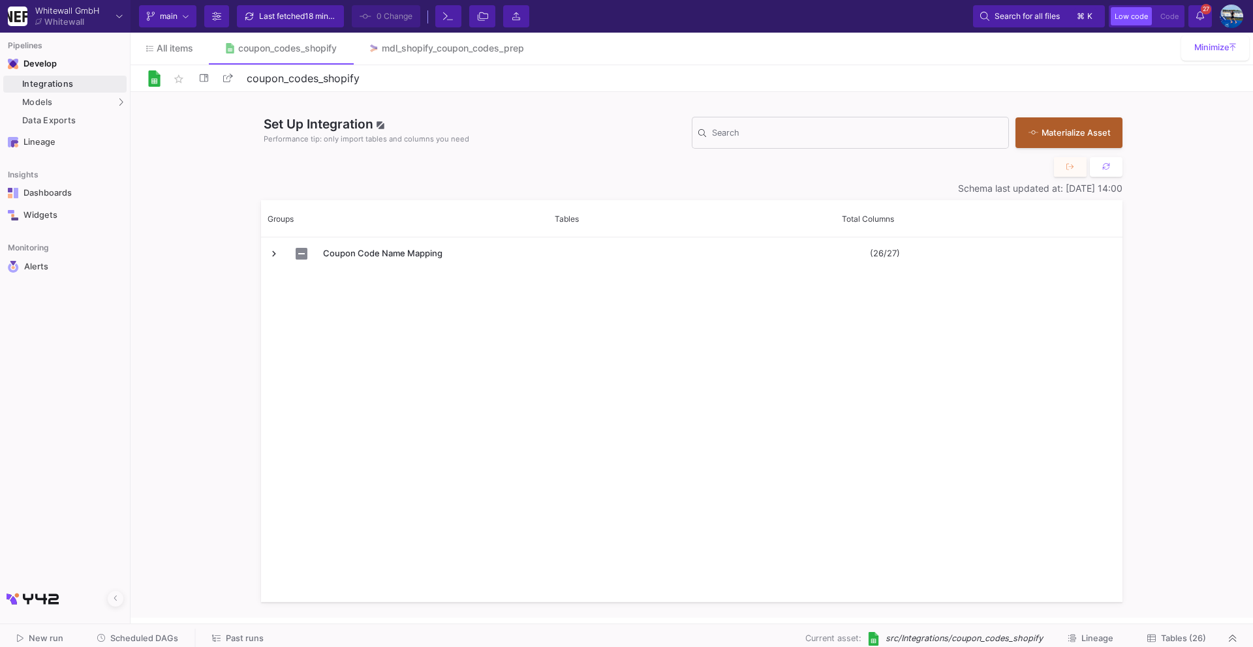
click at [1161, 635] on span "Tables (26)" at bounding box center [1183, 639] width 45 height 10
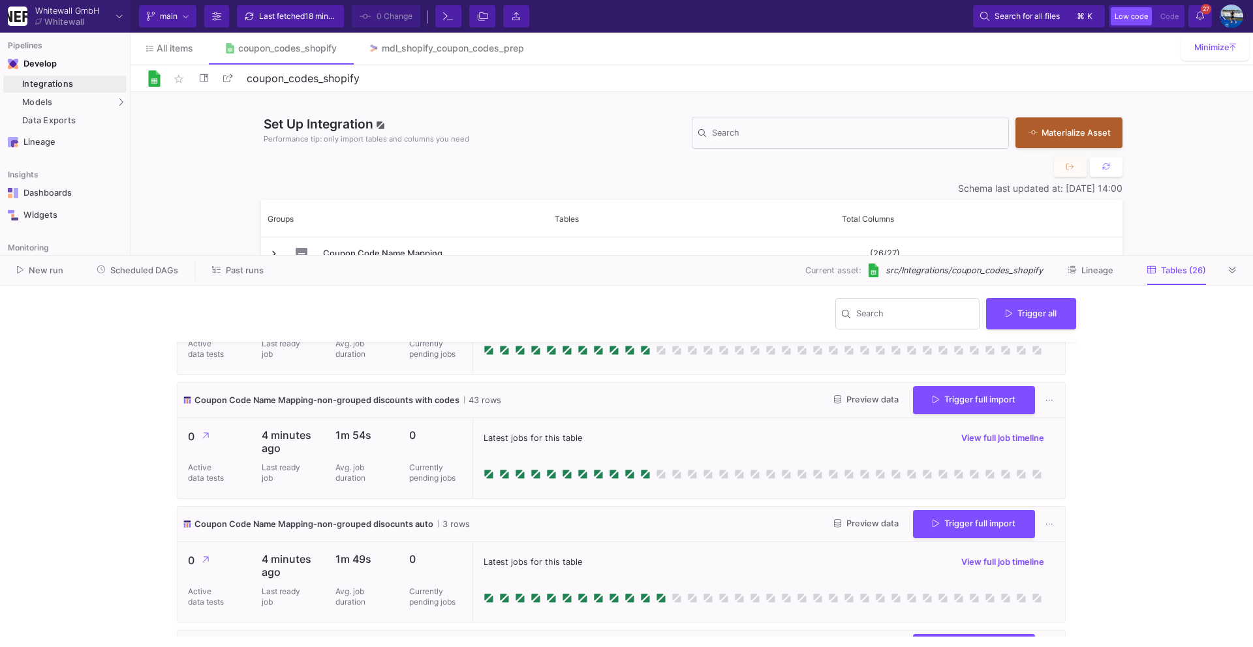
scroll to position [2199, 0]
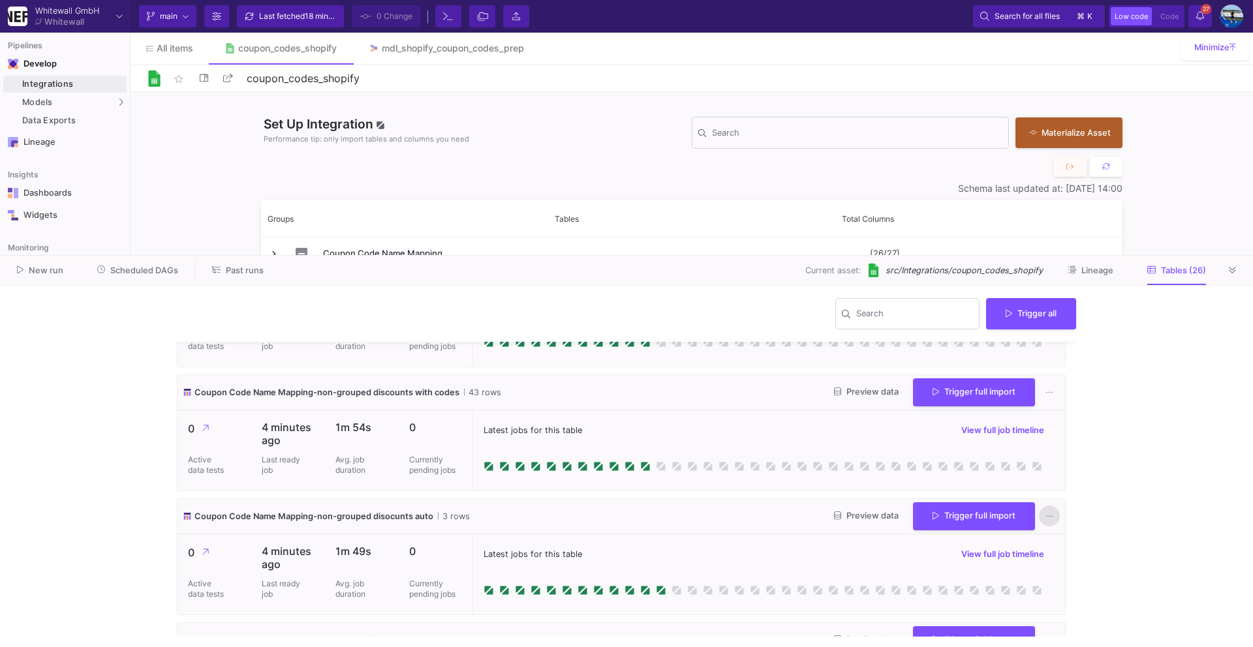
click at [1039, 519] on button at bounding box center [1049, 516] width 21 height 21
click at [1054, 498] on button "Delete table" at bounding box center [1085, 493] width 103 height 31
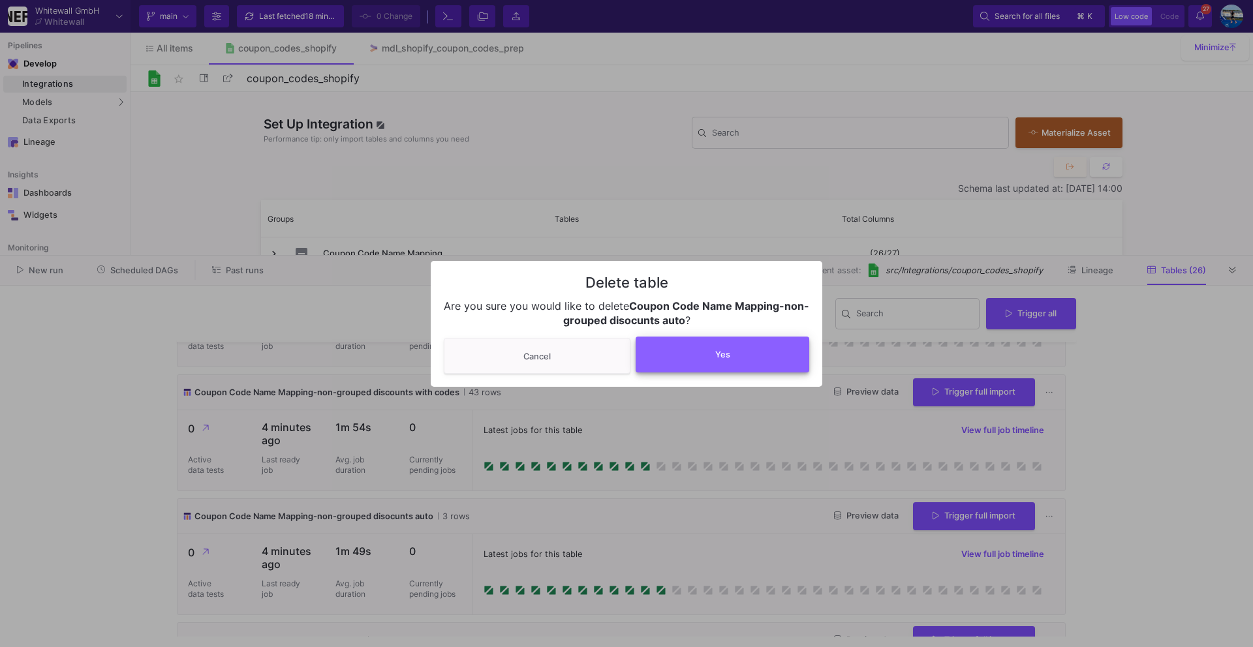
click at [739, 364] on button "Yes" at bounding box center [722, 355] width 174 height 36
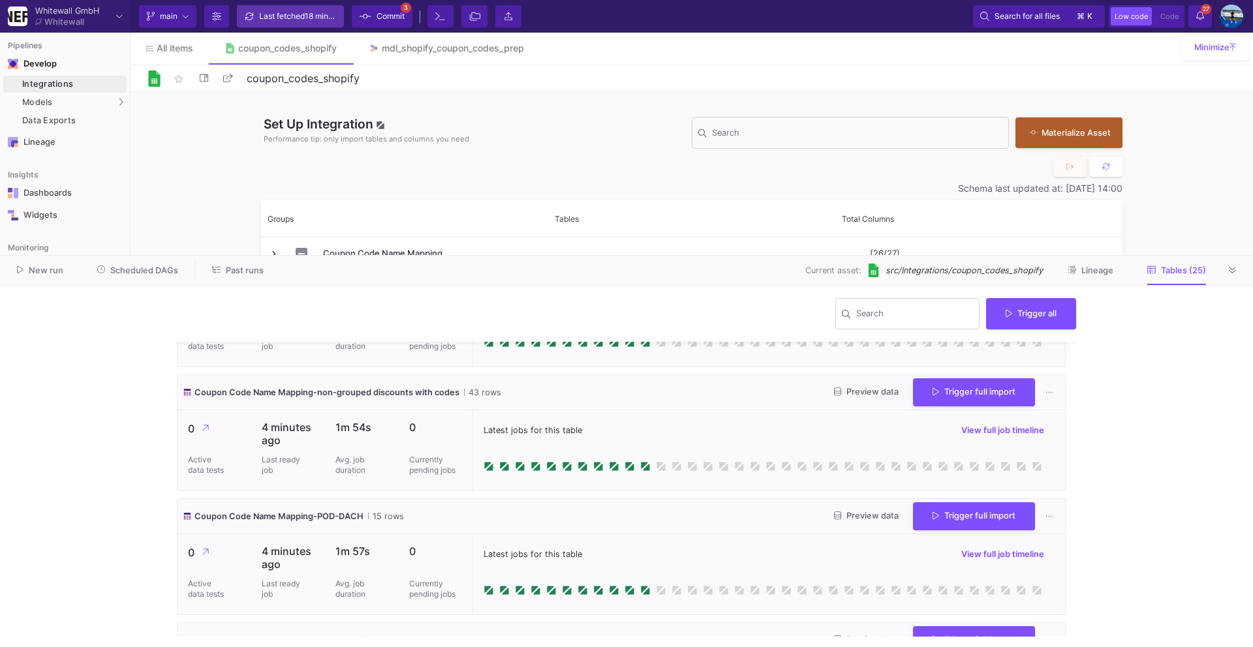
click at [299, 7] on div "Last fetched 18 minutes ago" at bounding box center [298, 17] width 78 height 20
click at [380, 17] on span "Commit" at bounding box center [390, 17] width 28 height 20
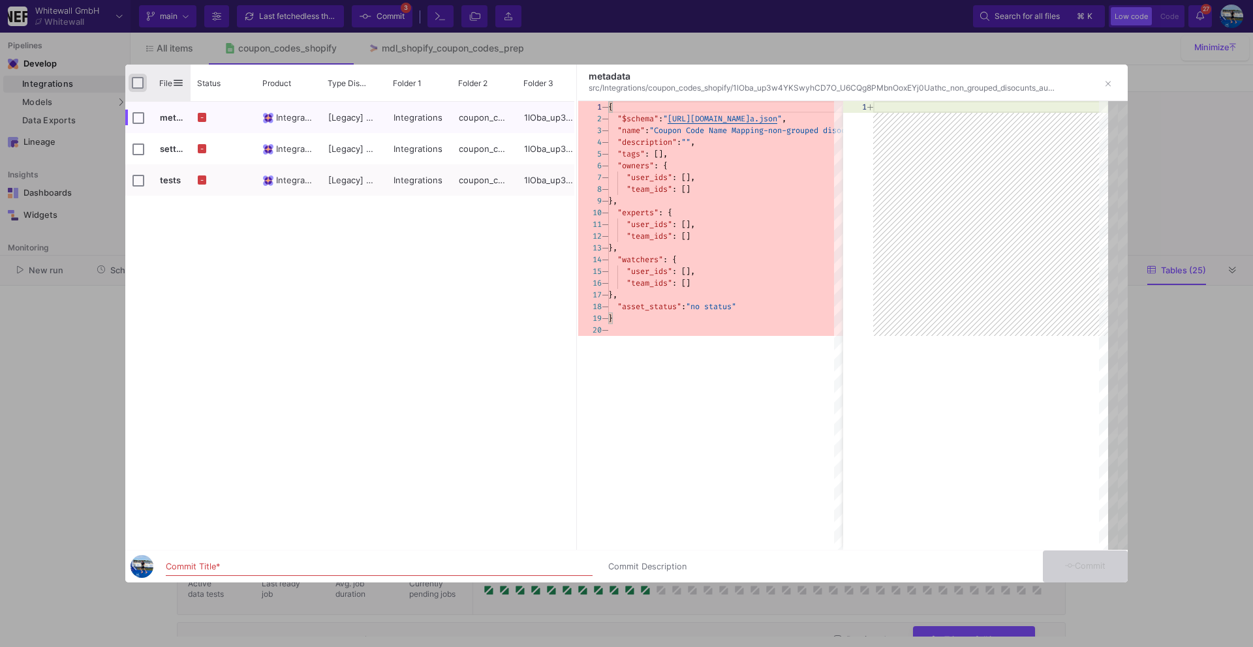
click at [139, 85] on input "Press Space to toggle all rows selection (unchecked)" at bounding box center [138, 83] width 12 height 12
checkbox input "true"
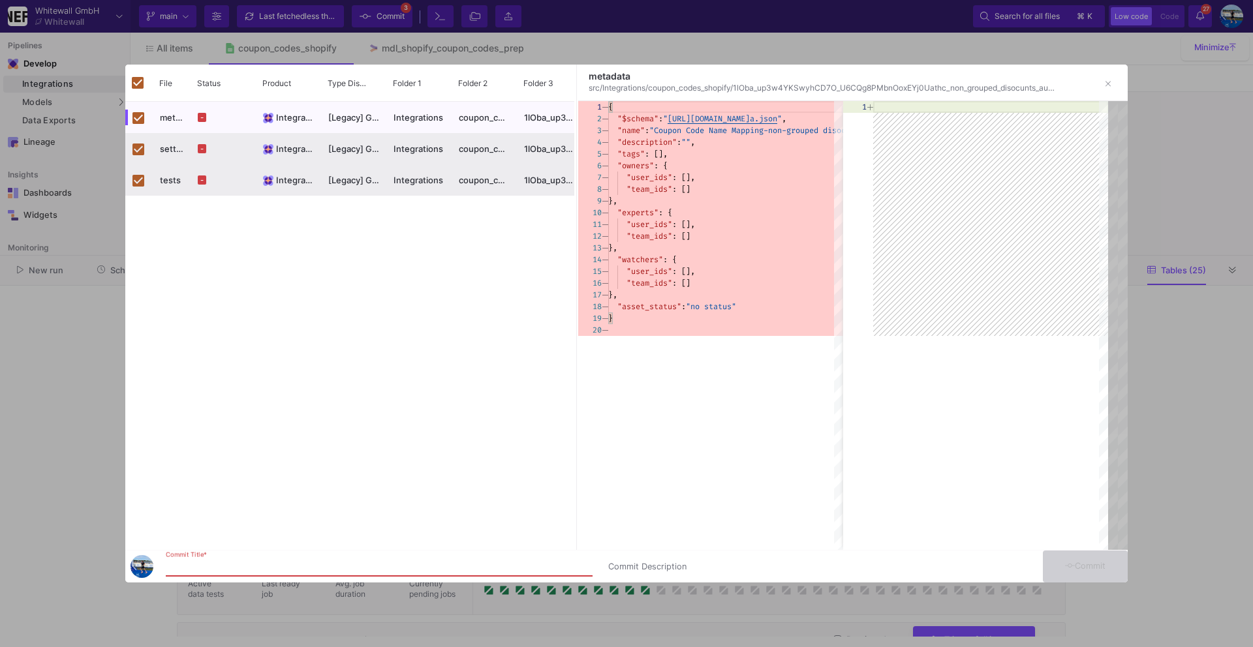
click at [212, 566] on input "Commit Title *" at bounding box center [379, 567] width 427 height 10
type input "commit"
click at [1054, 564] on button "Commit" at bounding box center [1085, 567] width 85 height 32
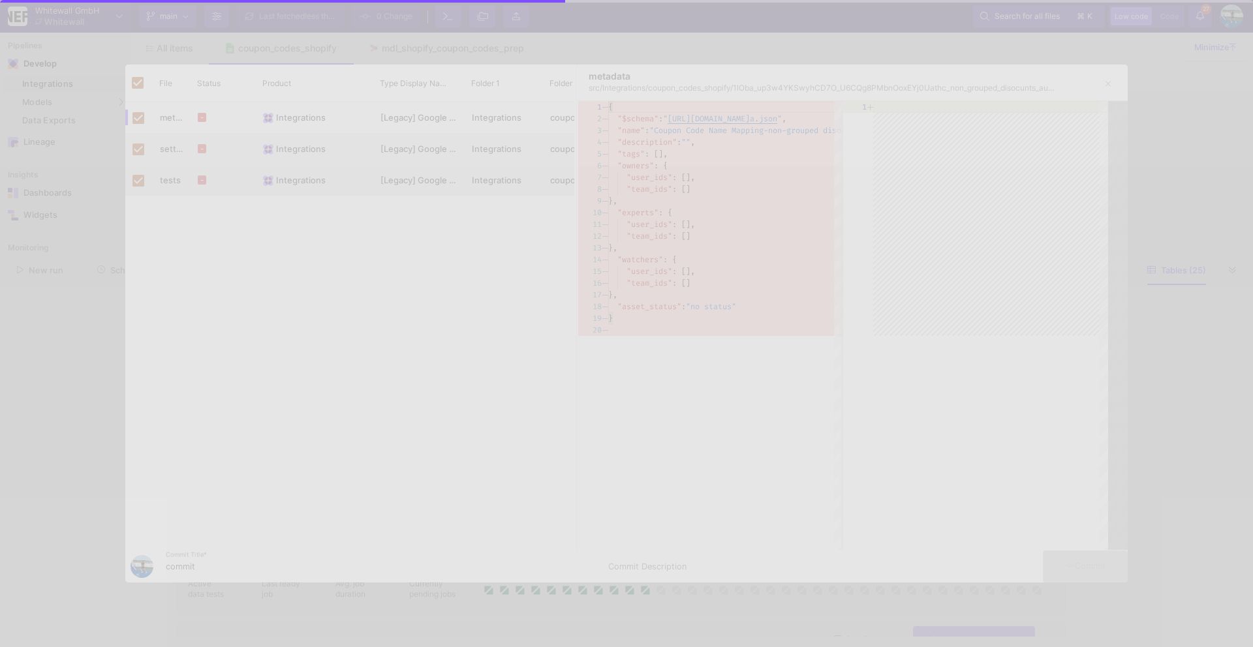
checkbox input "false"
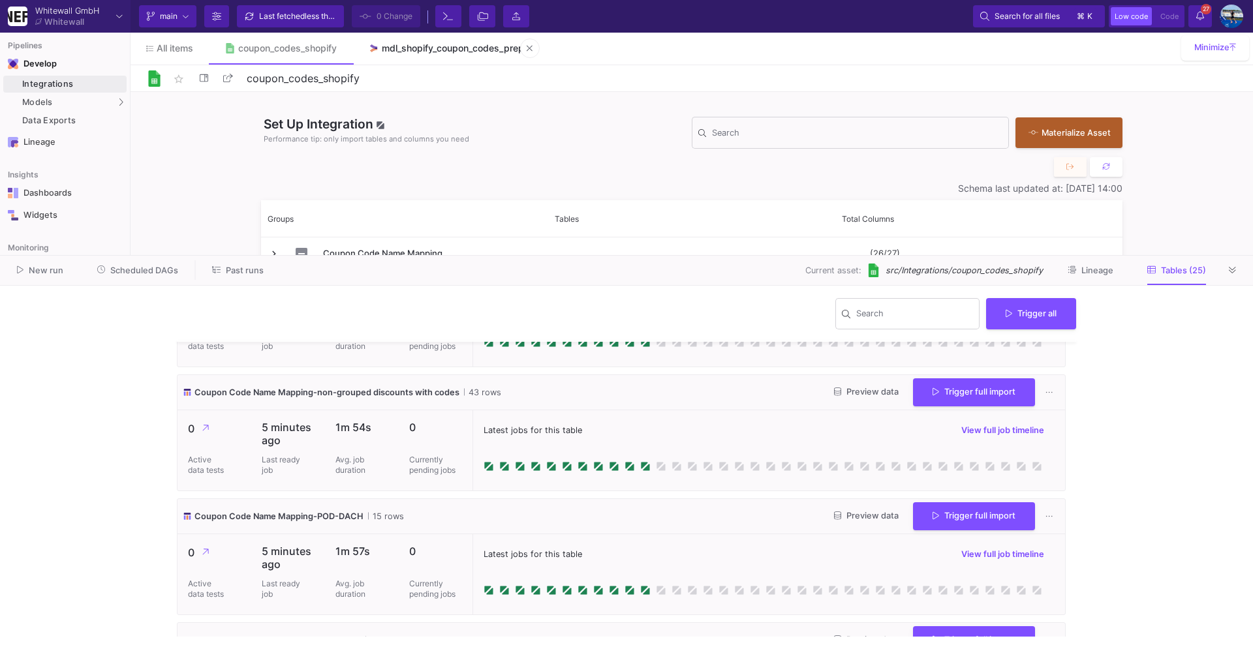
click at [460, 40] on link "mdl_shopify_coupon_codes_prep" at bounding box center [445, 48] width 187 height 31
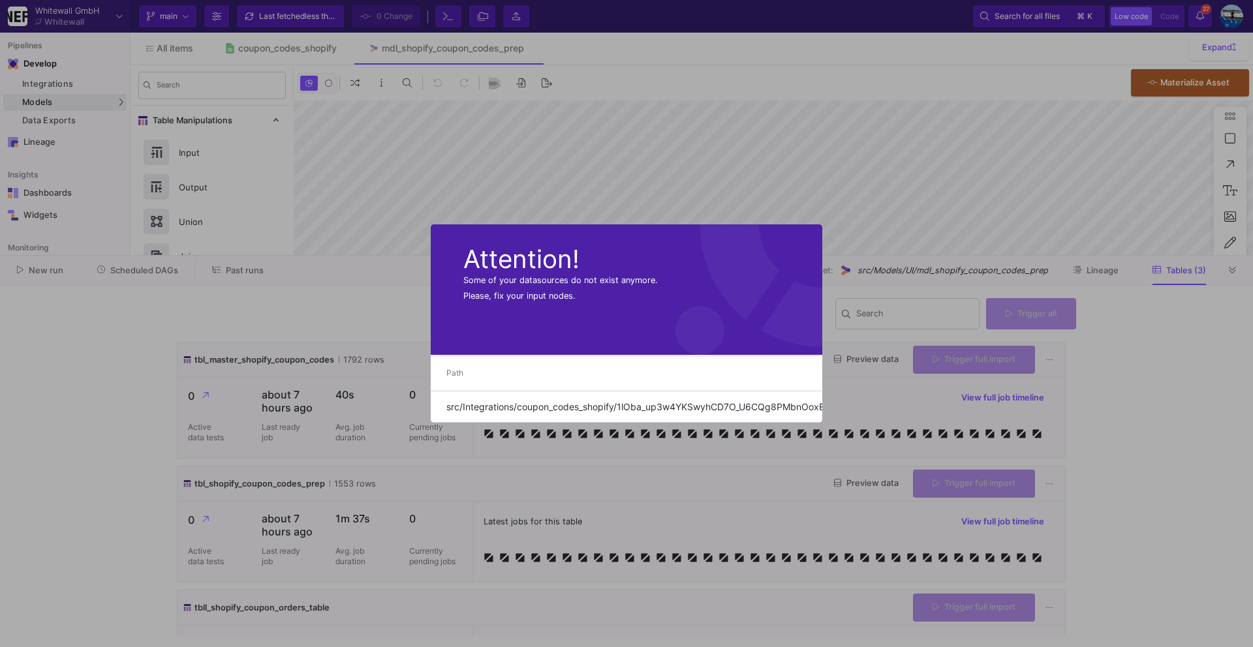
click at [1242, 266] on div at bounding box center [626, 323] width 1253 height 647
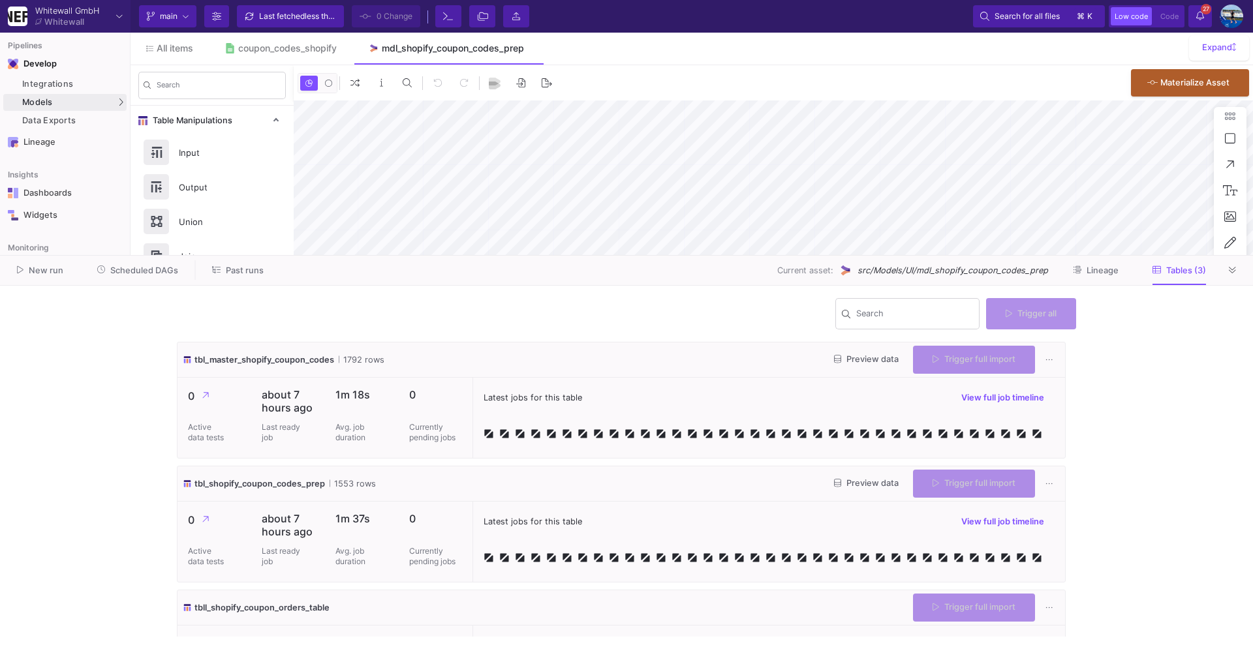
type input "-34"
click at [1237, 271] on button at bounding box center [1233, 270] width 20 height 20
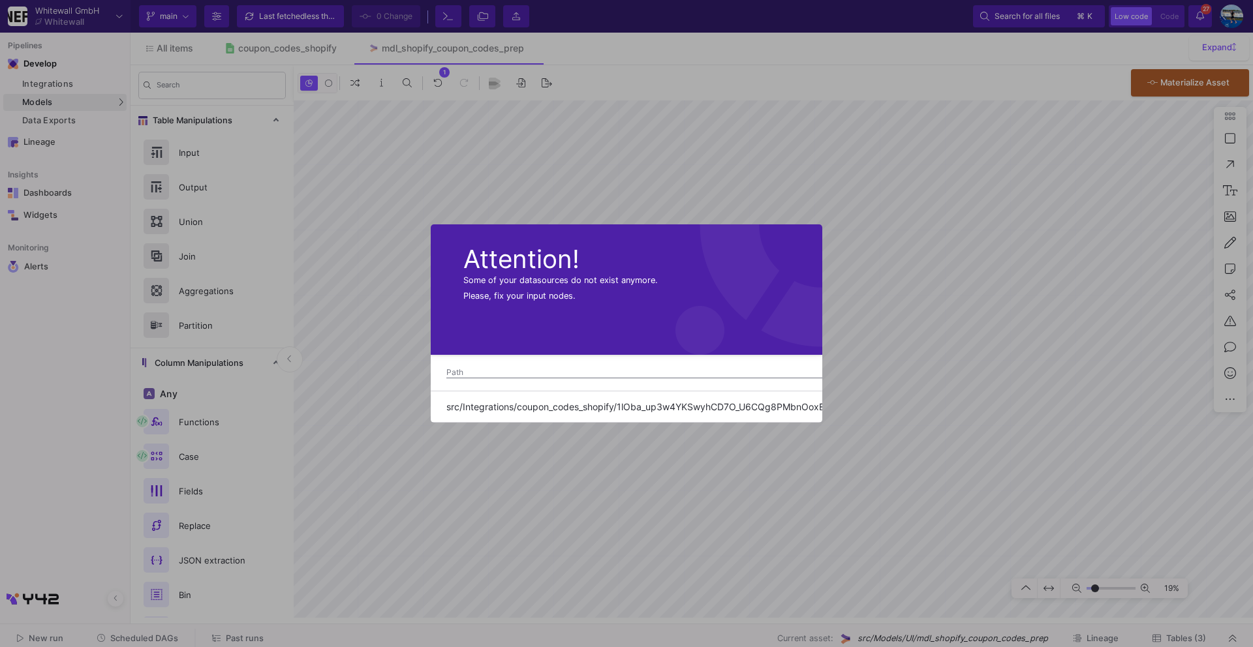
click at [367, 419] on div at bounding box center [626, 323] width 1253 height 647
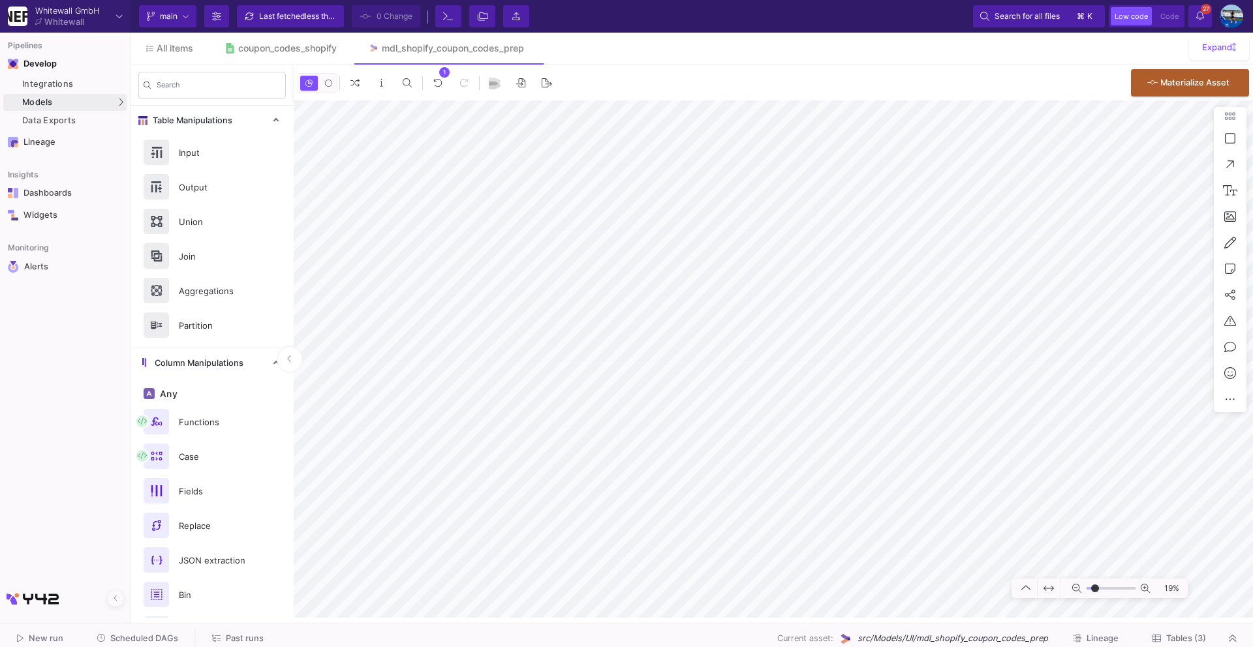
scroll to position [1, 0]
type input "-22"
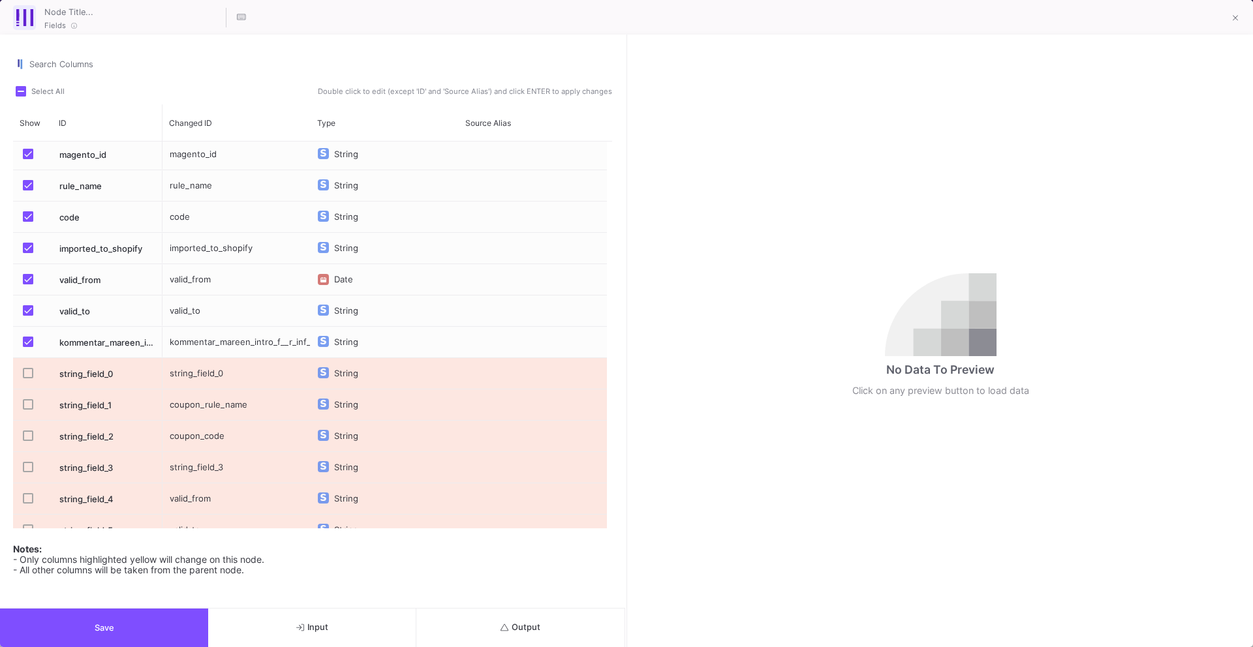
scroll to position [0, 0]
click at [20, 346] on div "Press SPACE to select this row." at bounding box center [31, 344] width 23 height 31
click at [30, 249] on span "Press SPACE to select this row." at bounding box center [28, 250] width 10 height 10
click at [28, 256] on input "Press SPACE to select this row." at bounding box center [27, 256] width 1 height 1
click at [27, 159] on span "Press SPACE to select this row." at bounding box center [28, 156] width 10 height 10
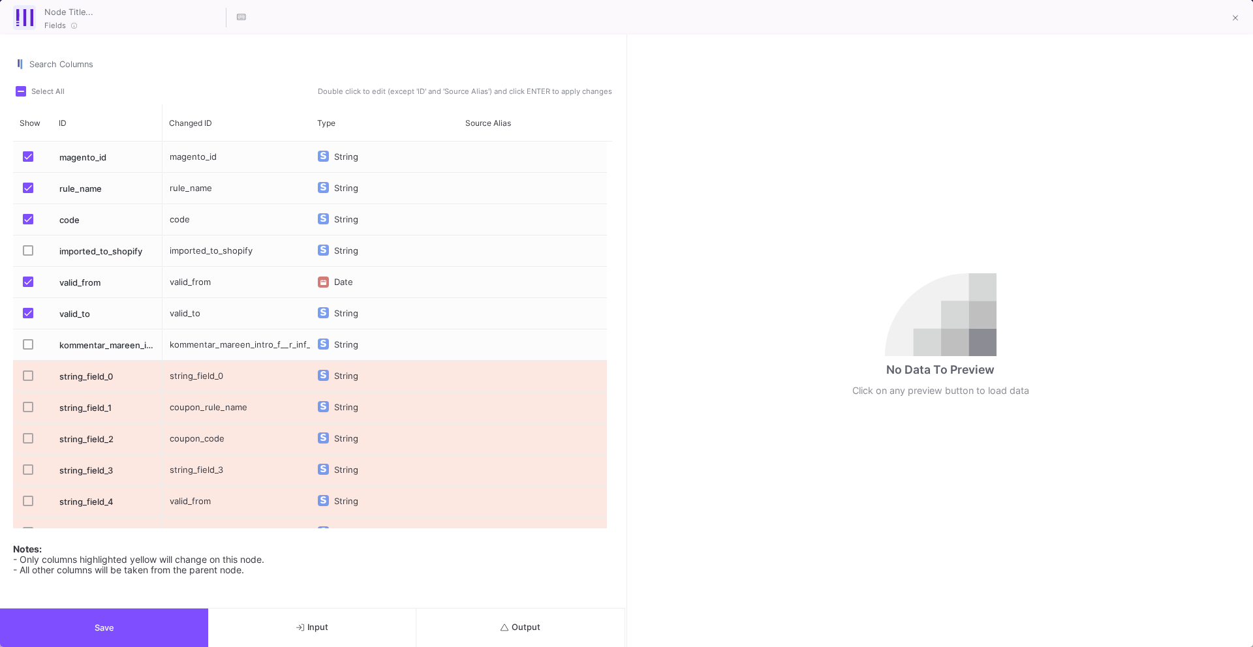
click at [27, 162] on input "Press SPACE to select this row." at bounding box center [27, 162] width 1 height 1
click at [197, 191] on div "rule_name" at bounding box center [236, 188] width 148 height 31
type input "coupon_rule_name"
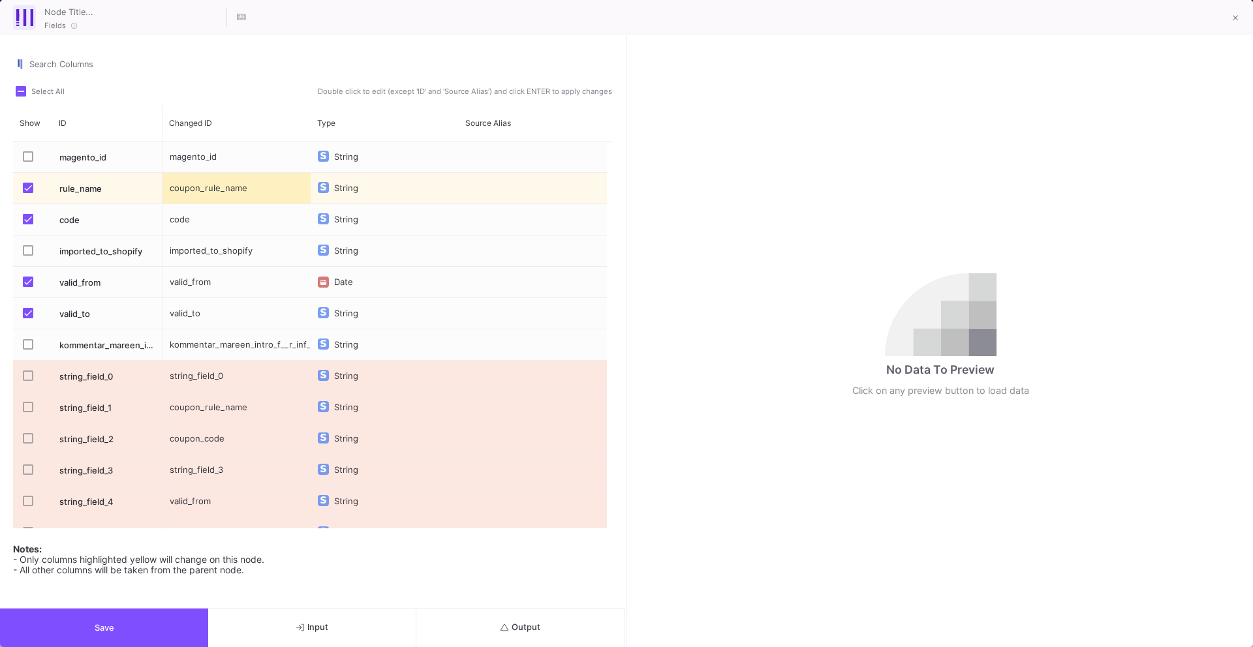
click at [195, 226] on div "code" at bounding box center [236, 219] width 148 height 31
type input "coupon_code"
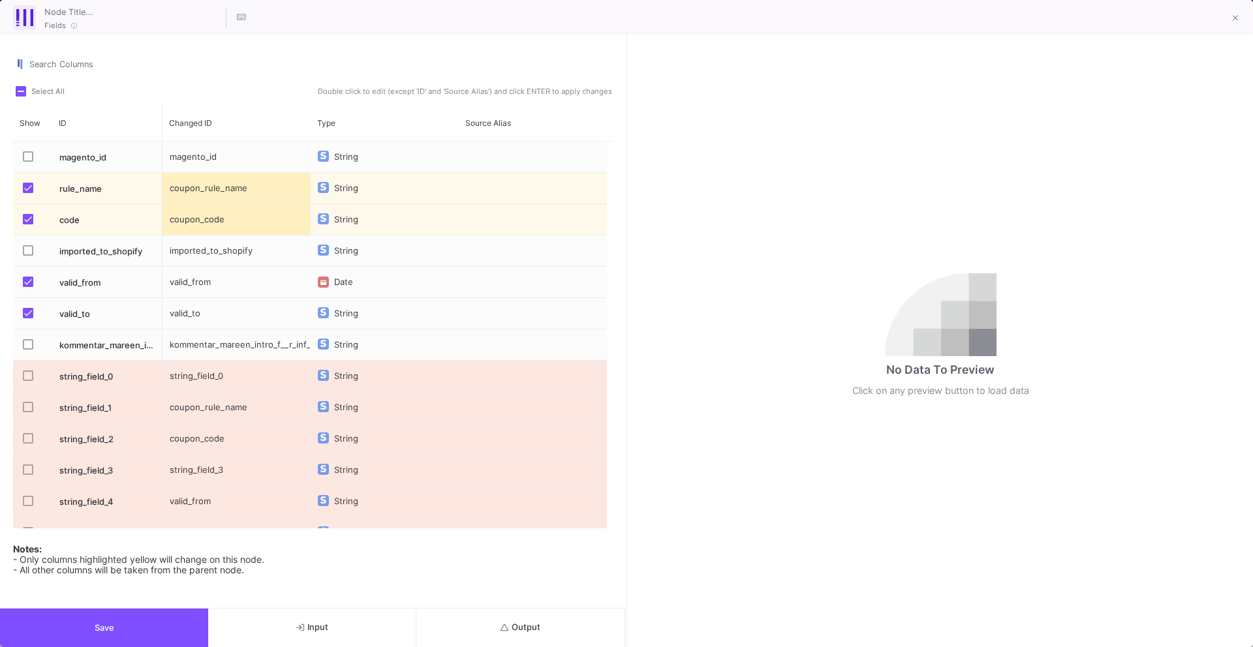
click at [526, 623] on span "Output" at bounding box center [520, 627] width 40 height 10
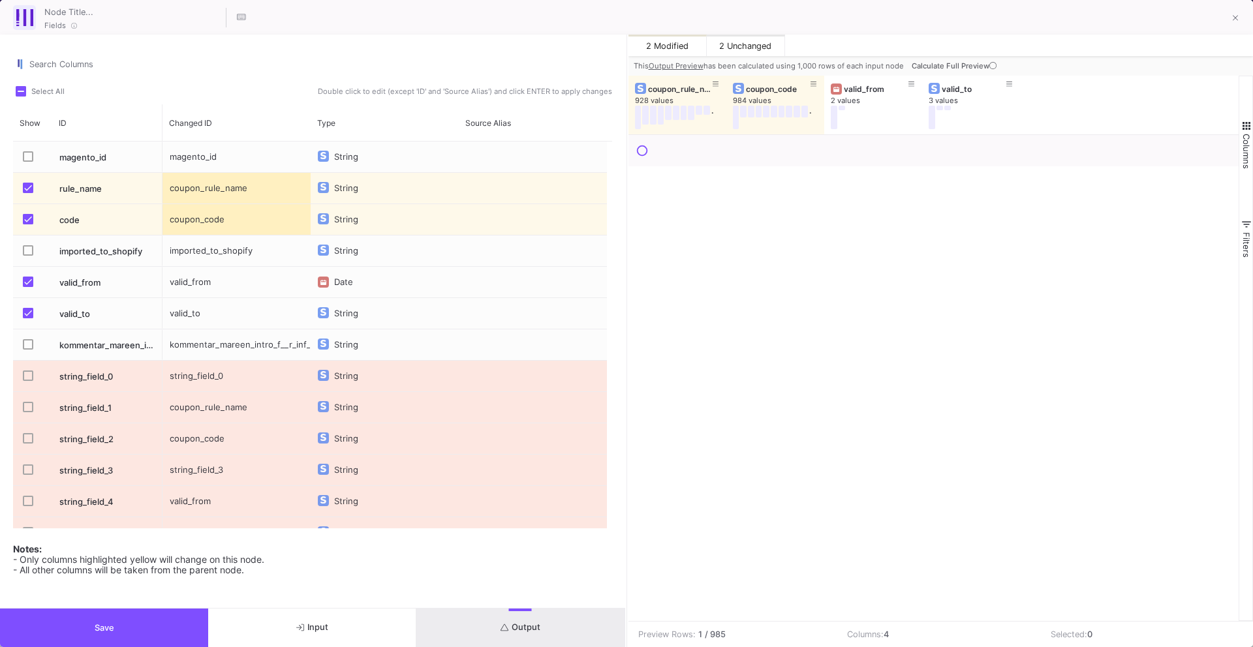
click at [991, 63] on icon at bounding box center [992, 65] width 7 height 7
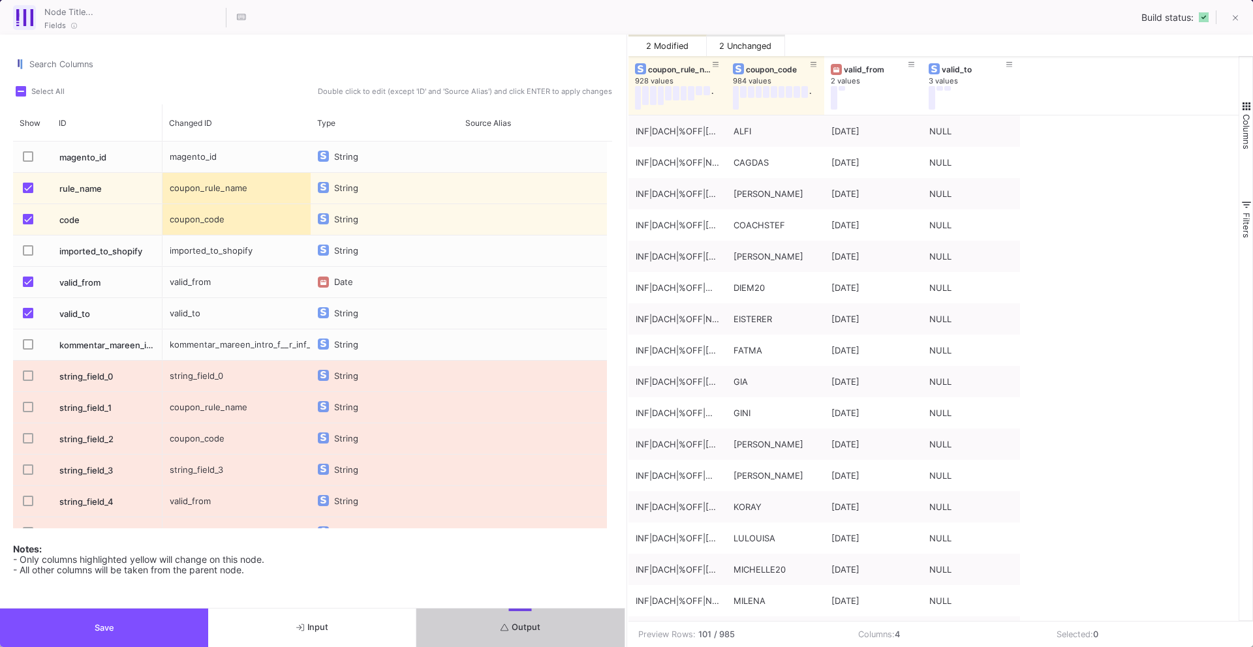
click at [169, 638] on button "Save" at bounding box center [104, 628] width 208 height 38
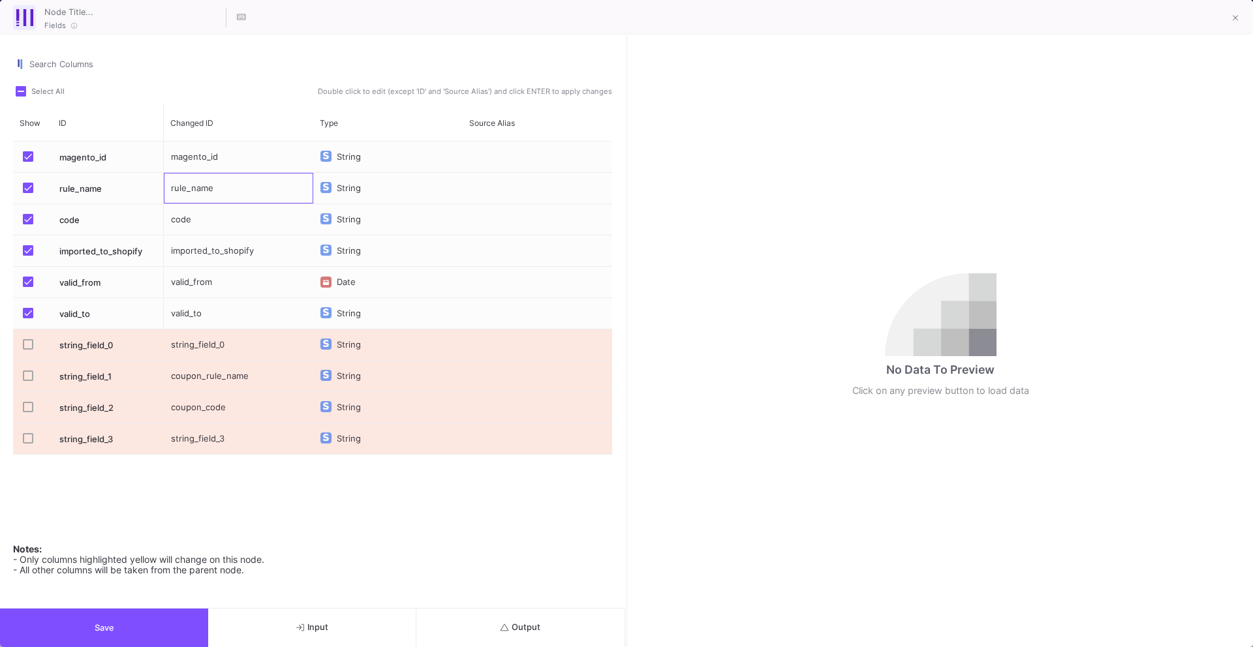
click at [174, 191] on div "rule_name" at bounding box center [238, 188] width 149 height 31
click at [174, 191] on input "rule_name" at bounding box center [238, 196] width 136 height 26
type input "coupon_rule_name"
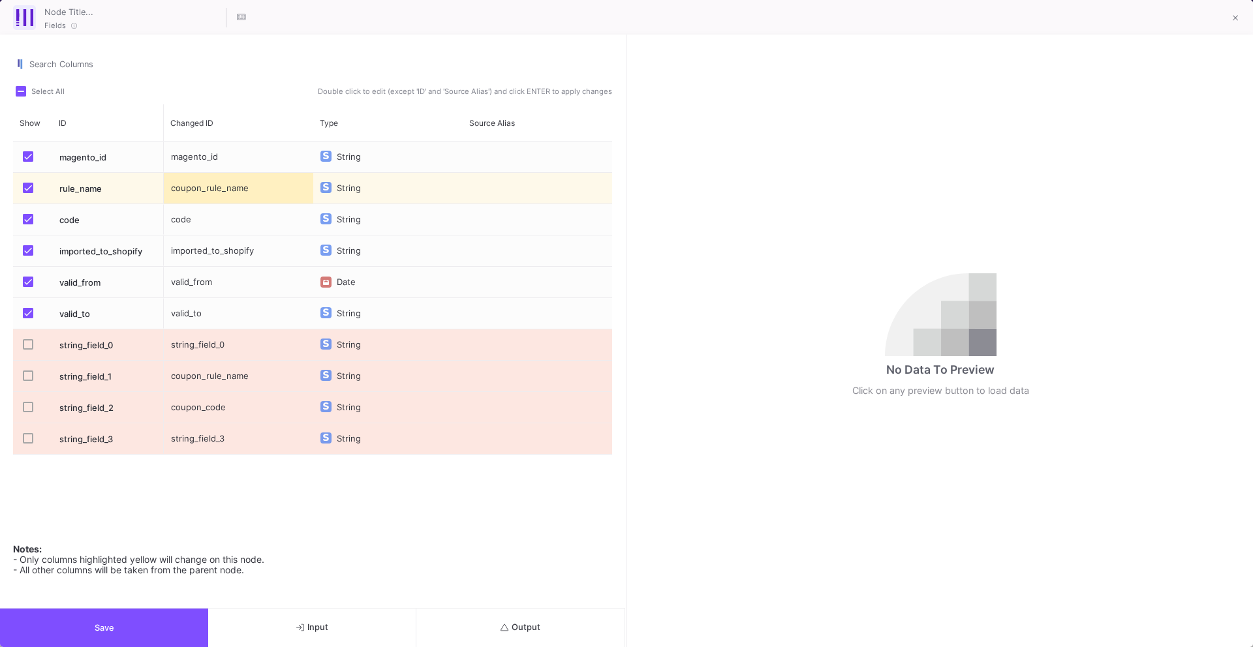
click at [172, 222] on div "code" at bounding box center [238, 219] width 149 height 31
click at [173, 222] on input "code" at bounding box center [238, 228] width 136 height 26
type input "coupon_code"
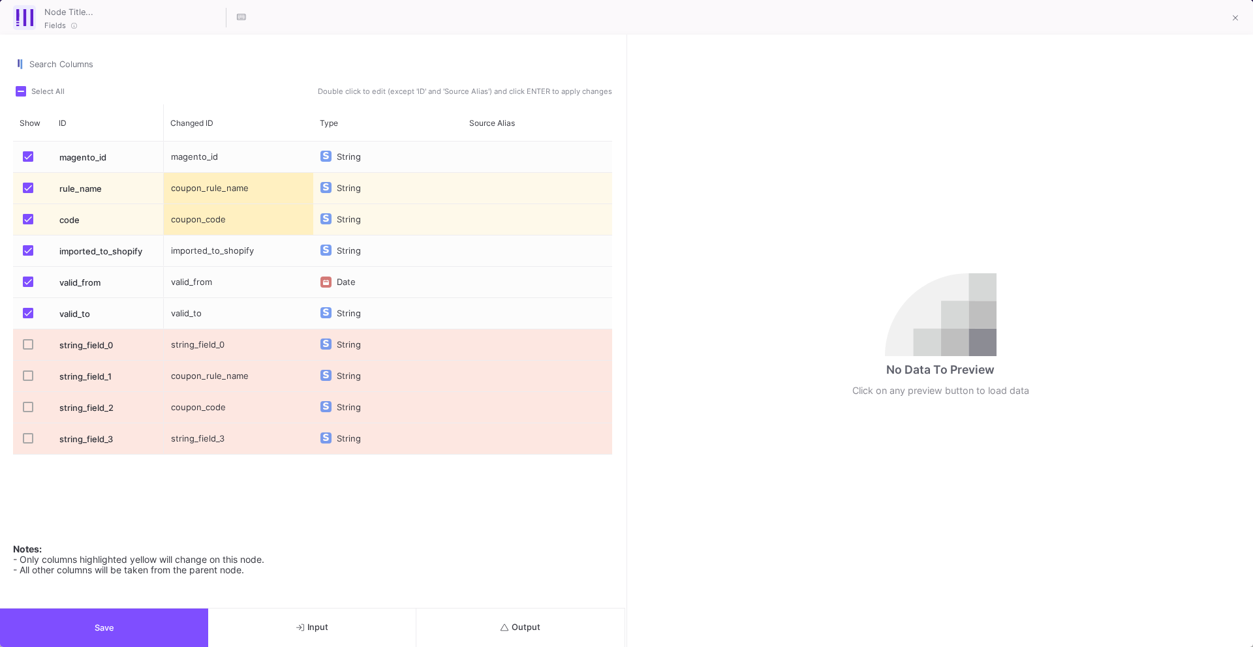
click at [31, 253] on span "Press SPACE to select this row." at bounding box center [28, 250] width 10 height 10
click at [28, 256] on input "Press SPACE to select this row." at bounding box center [27, 256] width 1 height 1
click at [23, 155] on span "Press SPACE to select this row." at bounding box center [28, 156] width 10 height 10
click at [27, 162] on input "Press SPACE to select this row." at bounding box center [27, 162] width 1 height 1
click at [132, 635] on button "Save" at bounding box center [104, 628] width 208 height 38
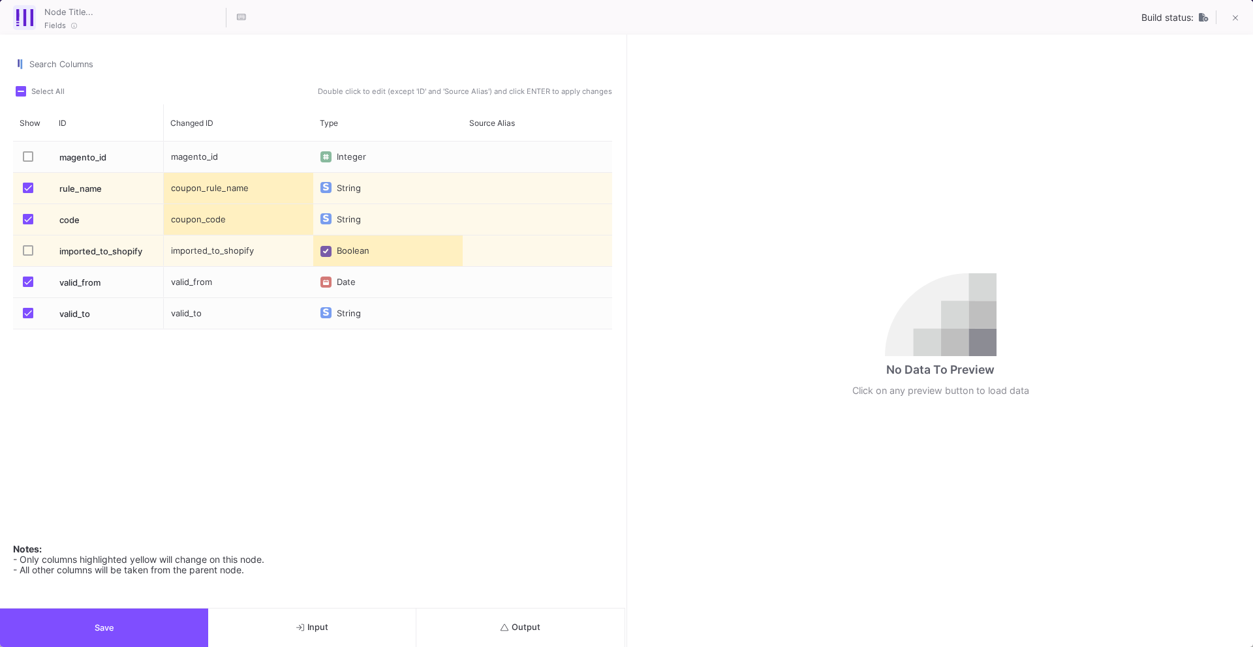
click at [138, 632] on button "Save" at bounding box center [104, 628] width 208 height 38
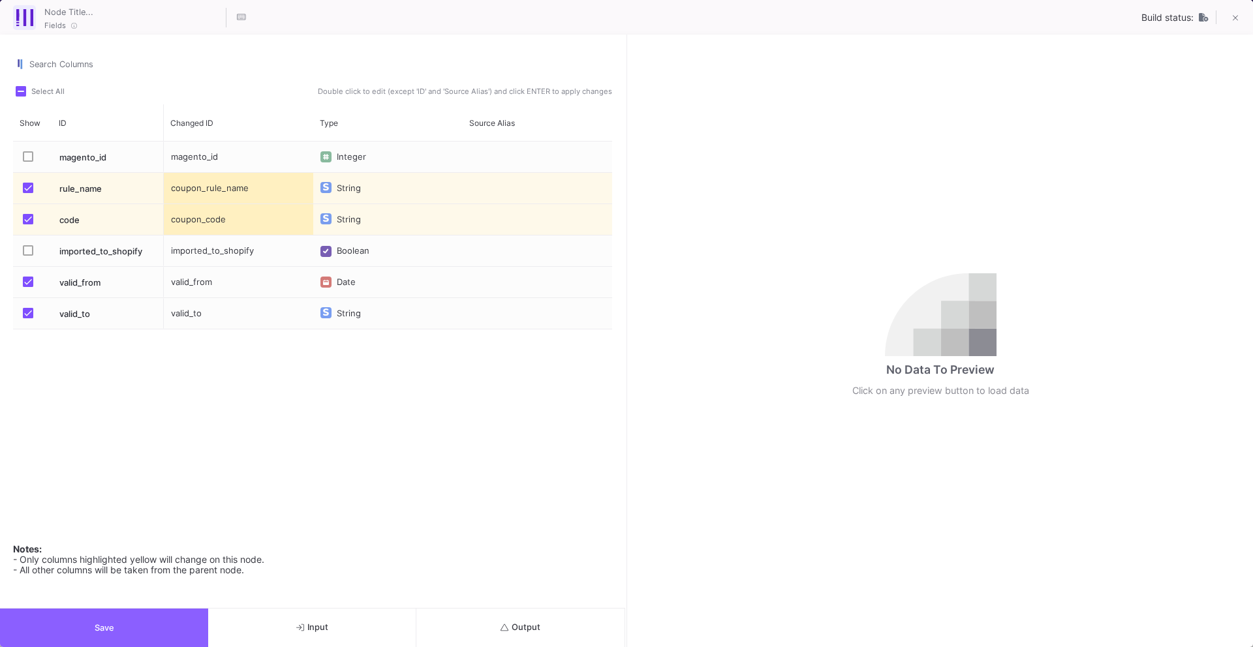
click at [168, 630] on button "Save" at bounding box center [104, 628] width 208 height 38
click at [159, 641] on button "Save" at bounding box center [104, 628] width 208 height 38
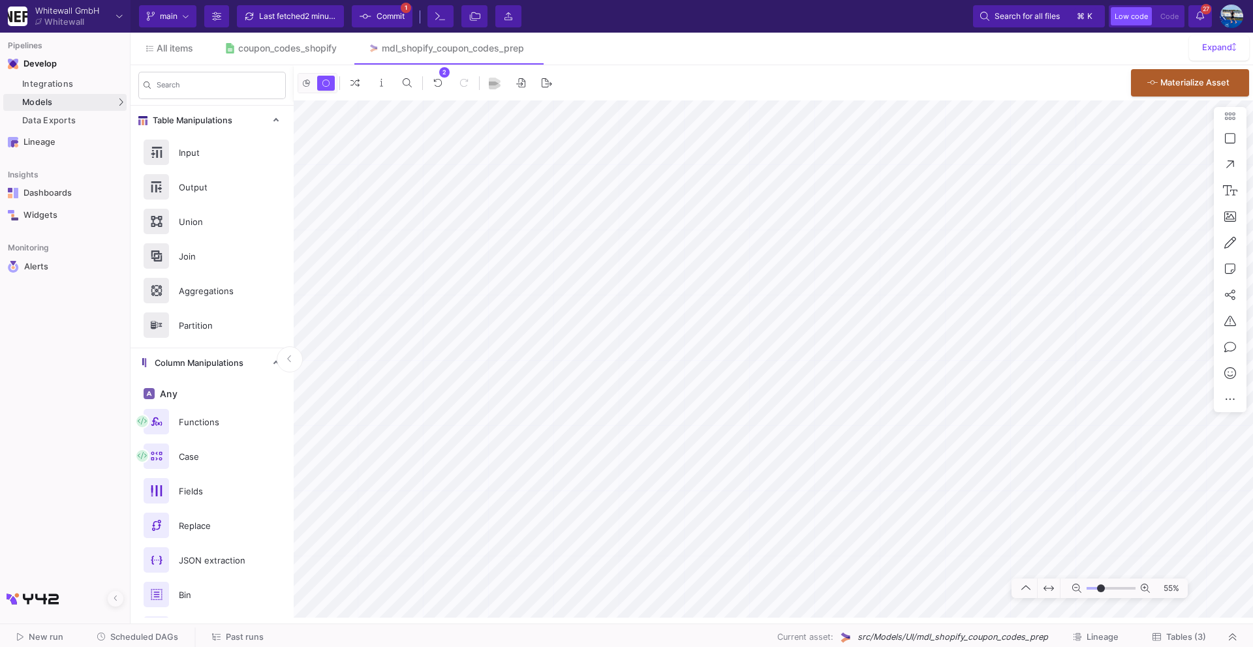
type input "0"
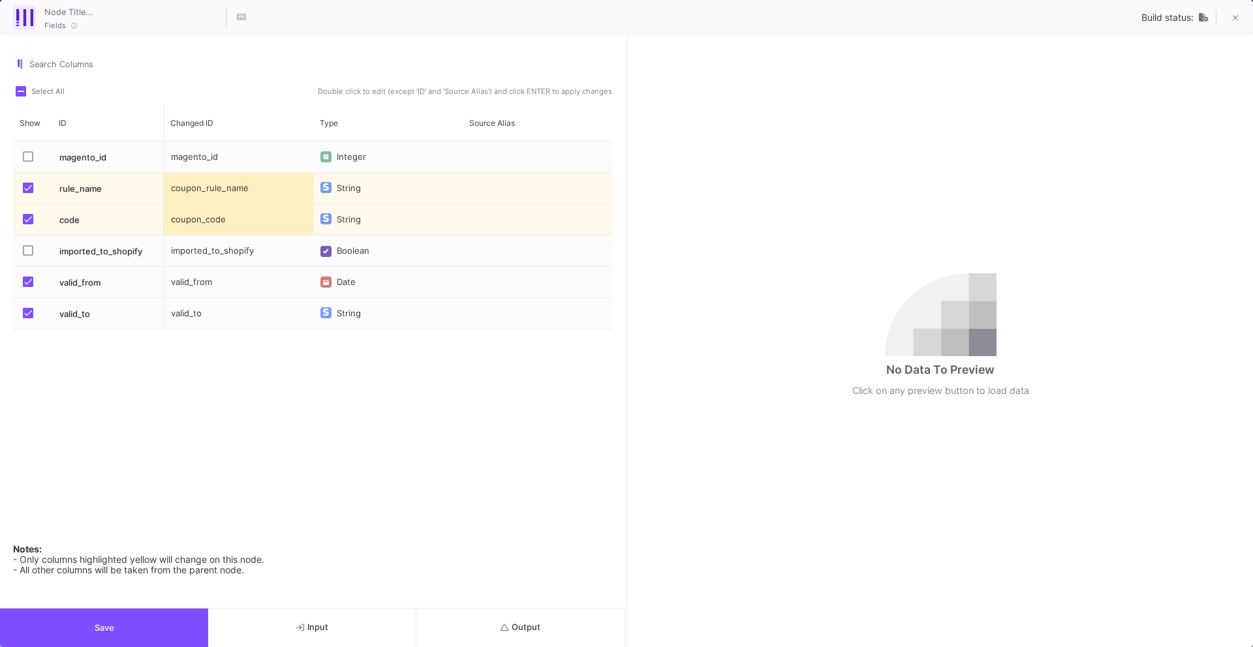
click at [121, 632] on button "Save" at bounding box center [104, 628] width 208 height 38
click at [133, 639] on button "Save" at bounding box center [104, 628] width 208 height 38
click at [133, 635] on button "Save" at bounding box center [104, 628] width 208 height 38
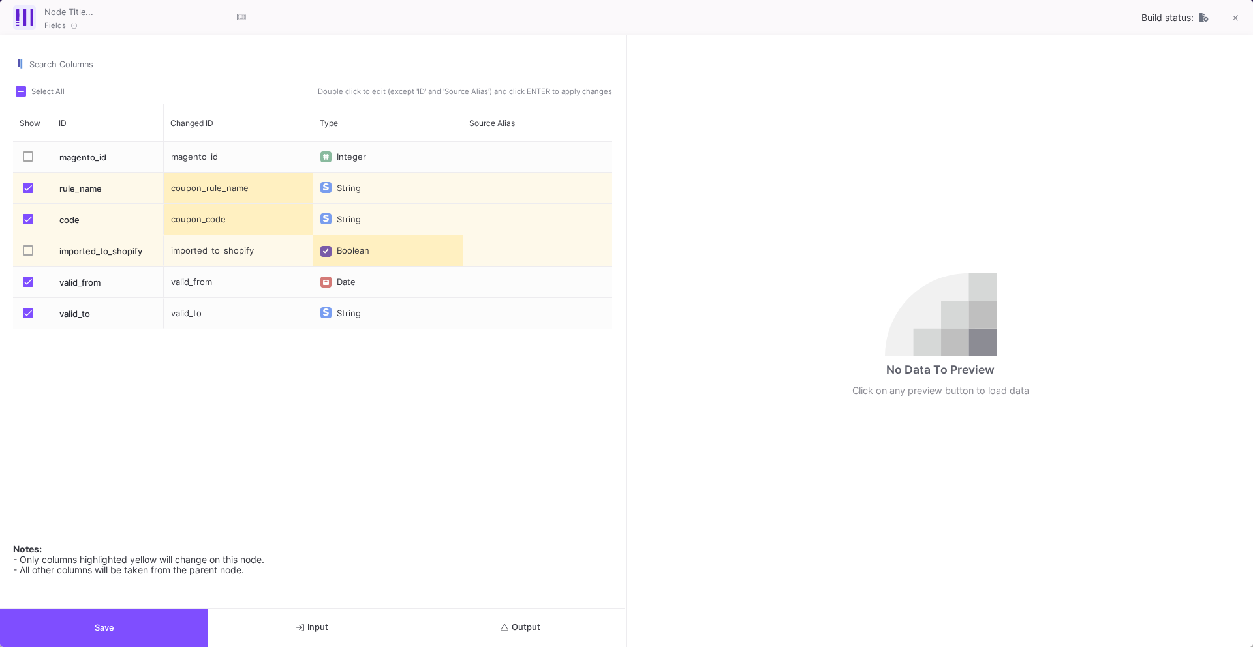
click at [145, 628] on button "Save" at bounding box center [104, 628] width 208 height 38
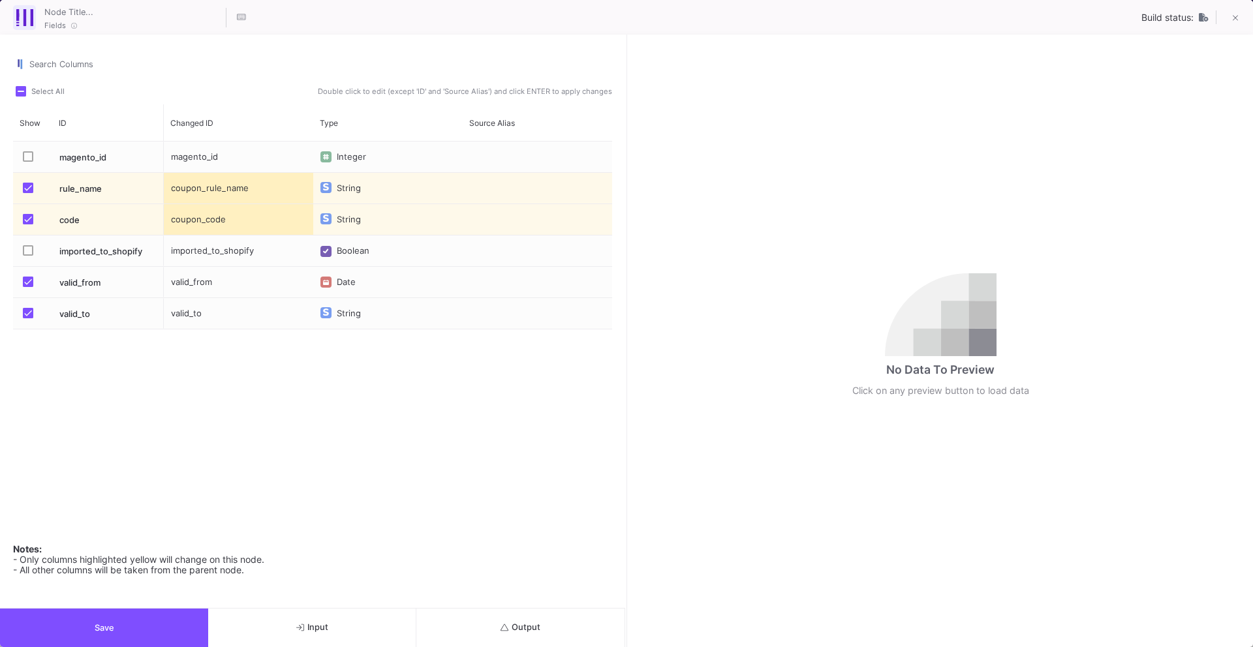
click at [119, 637] on button "Save" at bounding box center [104, 628] width 208 height 38
click at [123, 626] on button "Save" at bounding box center [104, 628] width 208 height 38
click at [149, 645] on button "Save" at bounding box center [104, 628] width 208 height 38
click at [132, 620] on button "Save" at bounding box center [104, 628] width 208 height 38
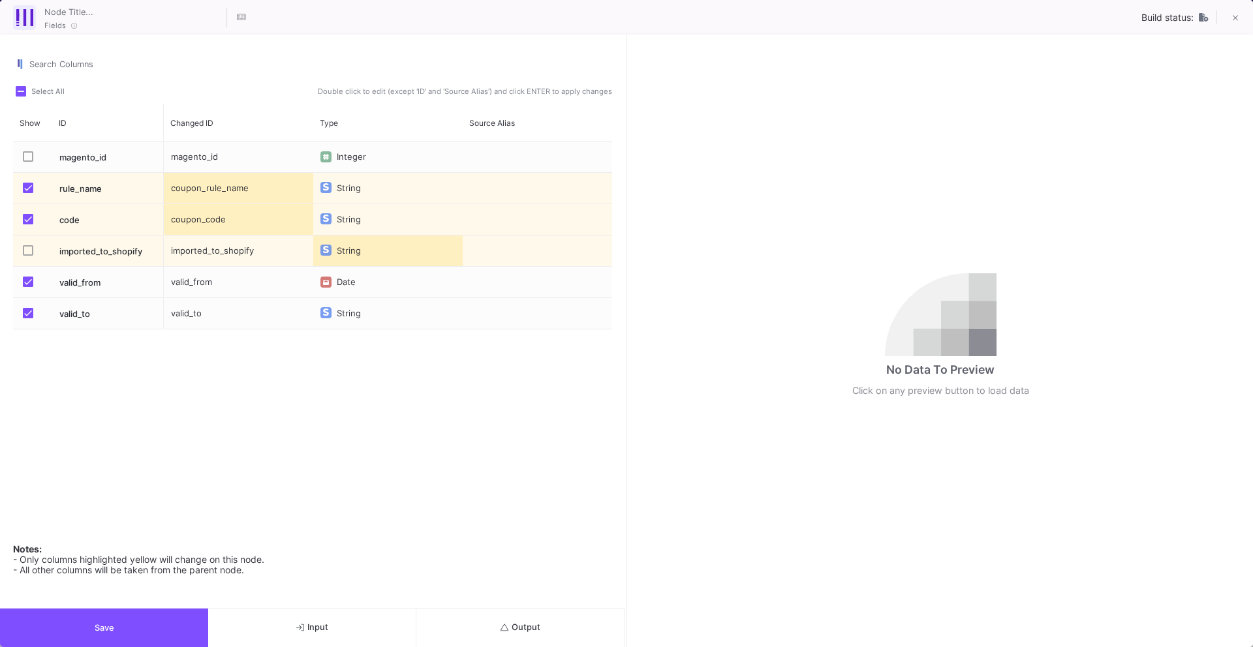
click at [141, 625] on button "Save" at bounding box center [104, 628] width 208 height 38
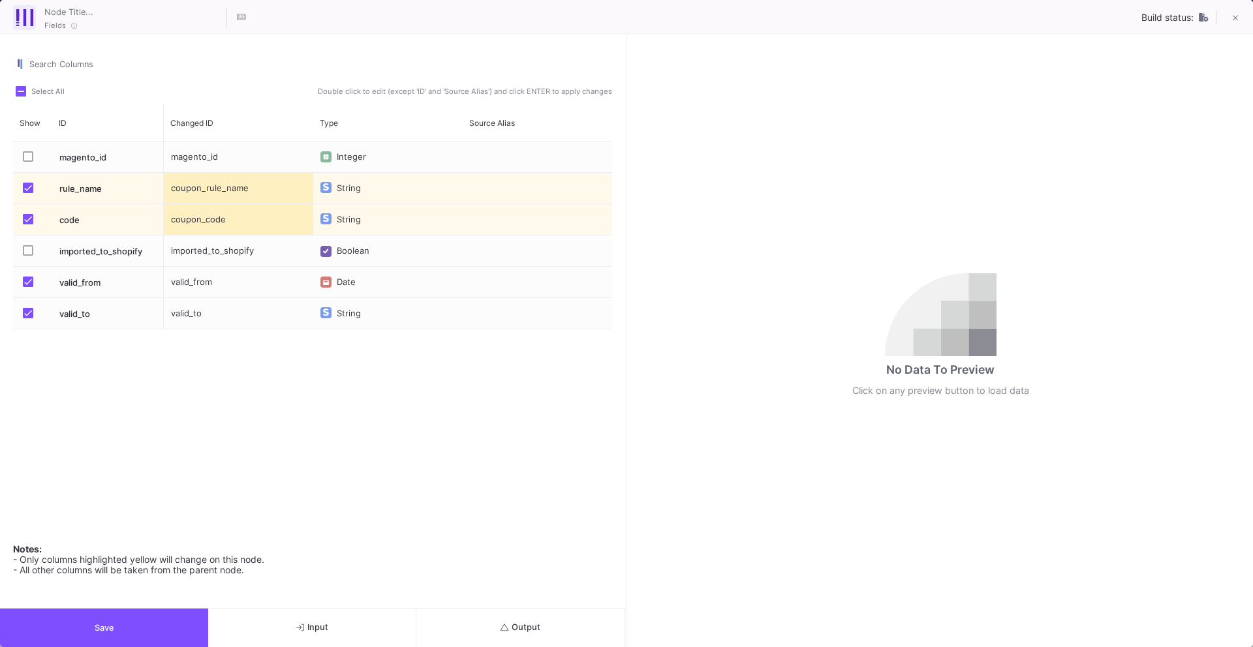
click at [151, 634] on button "Save" at bounding box center [104, 628] width 208 height 38
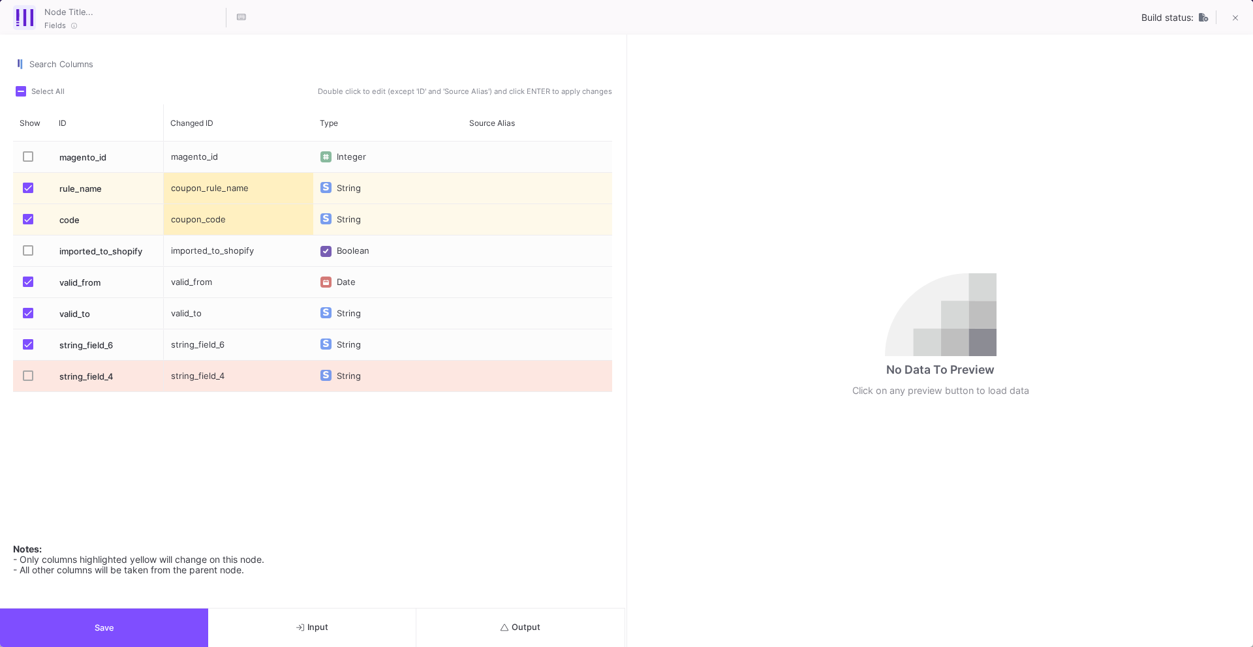
click at [26, 344] on span "Press SPACE to select this row." at bounding box center [28, 344] width 10 height 10
click at [27, 350] on input "Press SPACE to select this row." at bounding box center [27, 350] width 1 height 1
click at [284, 624] on button "Input" at bounding box center [312, 628] width 208 height 38
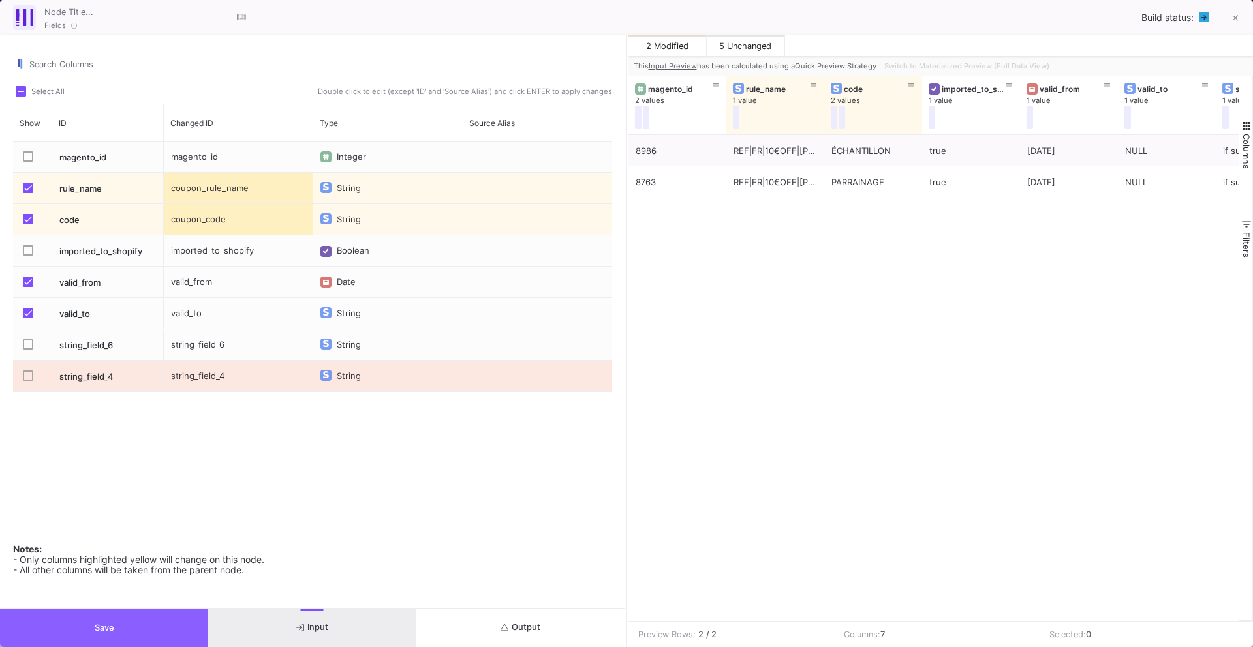
click at [136, 619] on button "Save" at bounding box center [104, 628] width 208 height 38
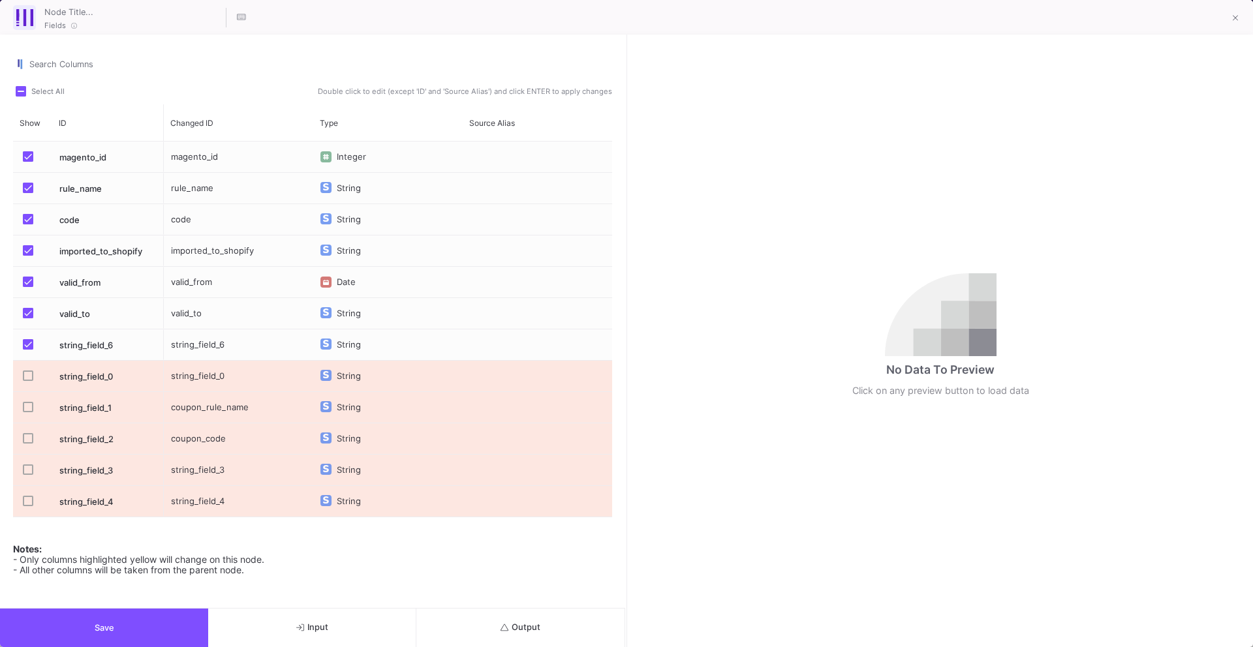
click at [305, 639] on button "Input" at bounding box center [312, 628] width 208 height 38
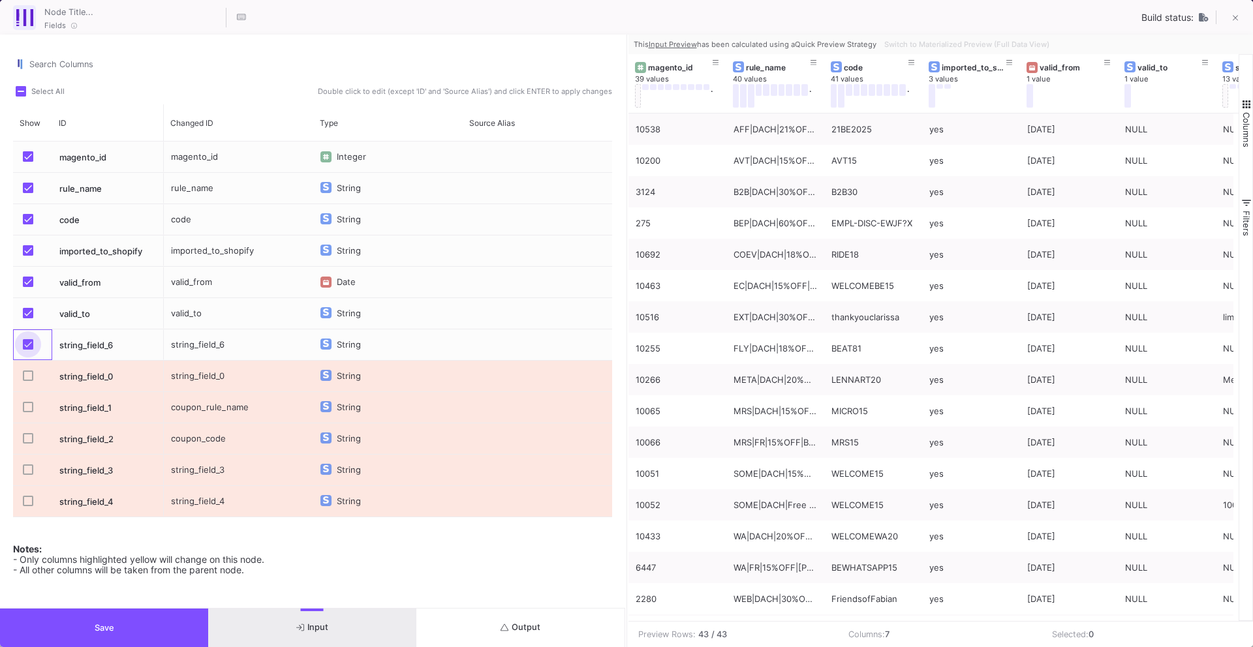
click at [26, 346] on span "Press SPACE to select this row." at bounding box center [28, 344] width 10 height 10
click at [27, 350] on input "Press SPACE to select this row." at bounding box center [27, 350] width 1 height 1
click at [172, 188] on div "rule_name" at bounding box center [238, 188] width 149 height 31
click at [172, 189] on input "rule_name" at bounding box center [238, 196] width 136 height 26
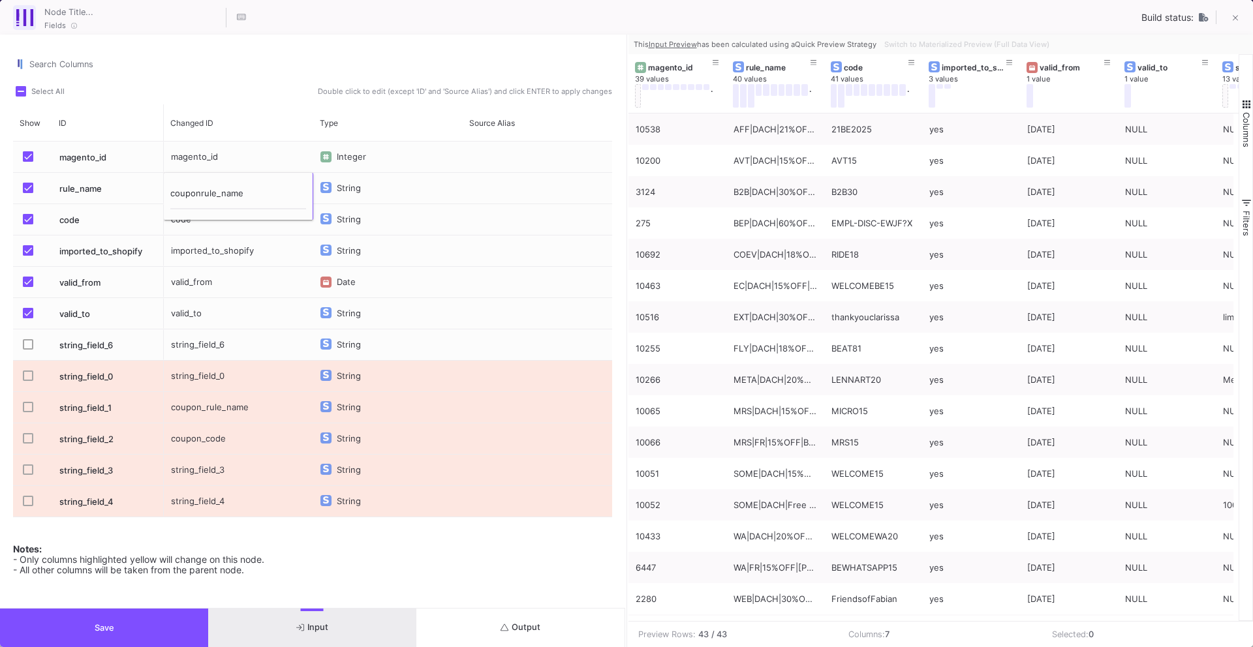
type input "coupon_rule_name"
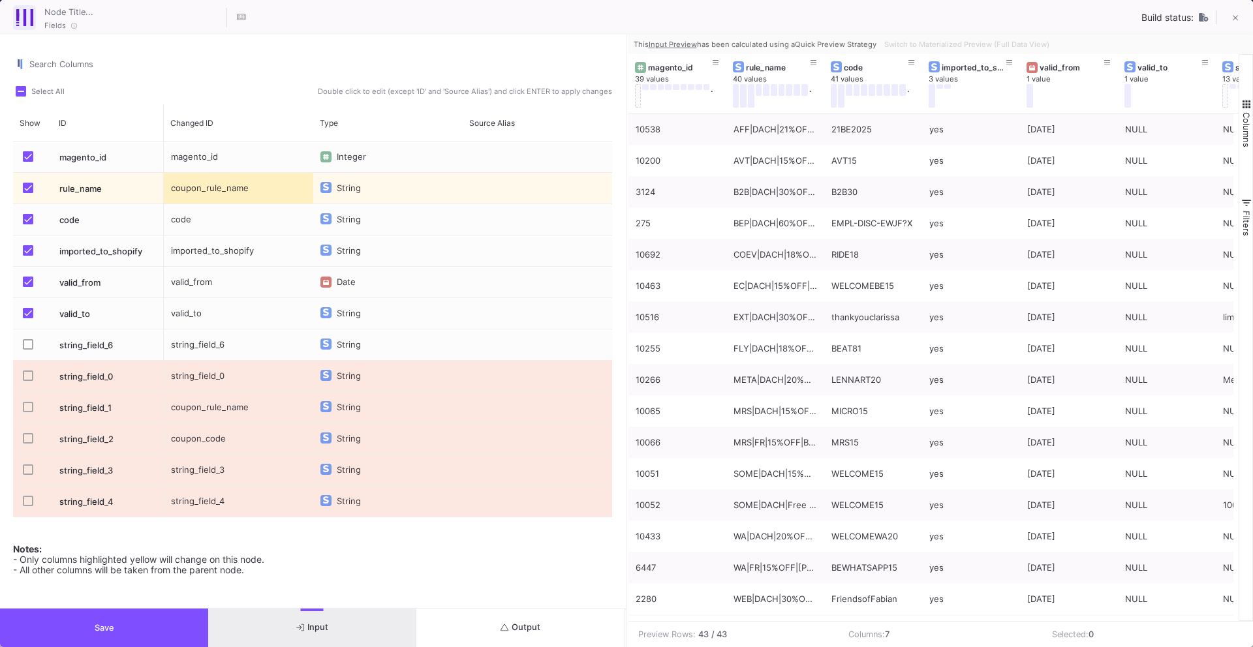
click at [184, 215] on div "code" at bounding box center [238, 219] width 149 height 31
click at [172, 226] on input "code" at bounding box center [238, 228] width 136 height 26
type input "coupon_code"
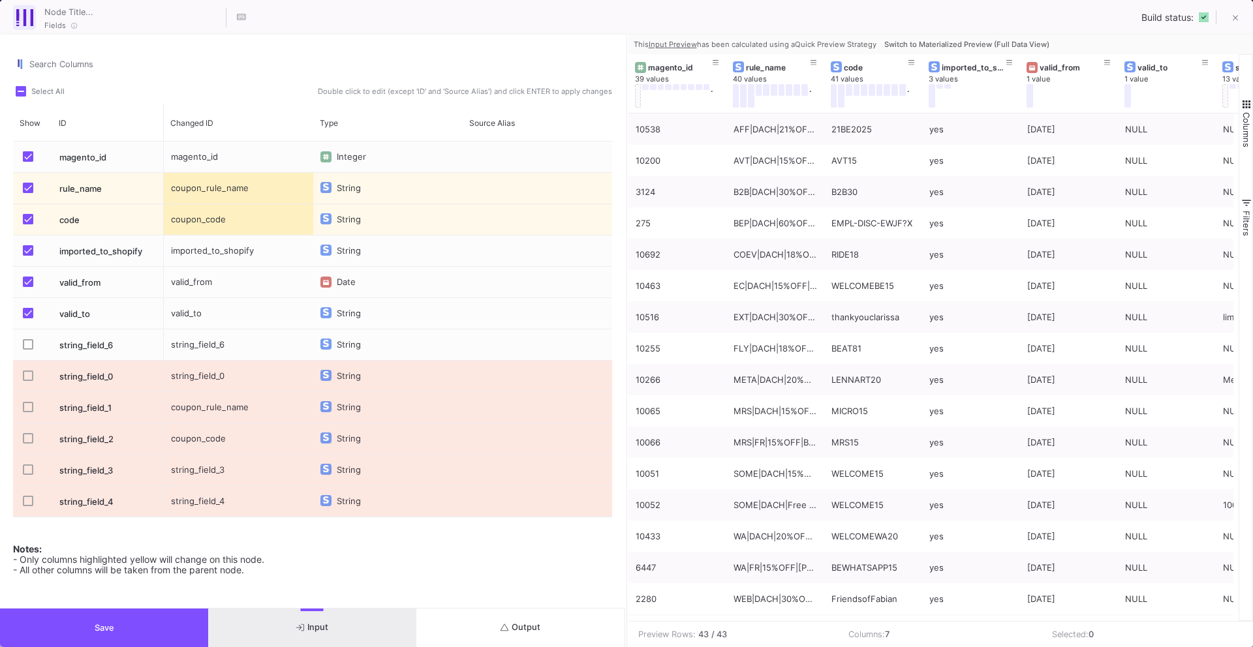
click at [31, 247] on span "Press SPACE to select this row." at bounding box center [28, 250] width 10 height 10
click at [28, 256] on input "Press SPACE to select this row." at bounding box center [27, 256] width 1 height 1
click at [27, 151] on span "Press SPACE to select this row." at bounding box center [28, 156] width 10 height 10
click at [27, 162] on input "Press SPACE to select this row." at bounding box center [27, 162] width 1 height 1
click at [150, 632] on button "Save" at bounding box center [104, 628] width 208 height 38
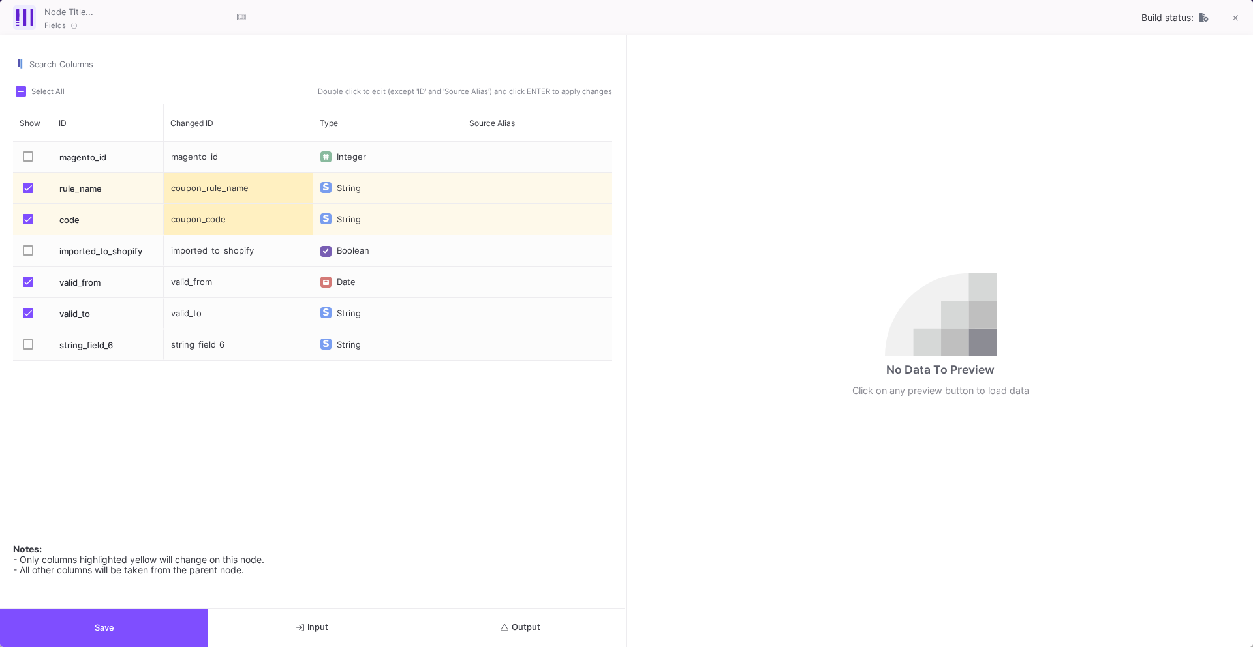
click at [139, 635] on button "Save" at bounding box center [104, 628] width 208 height 38
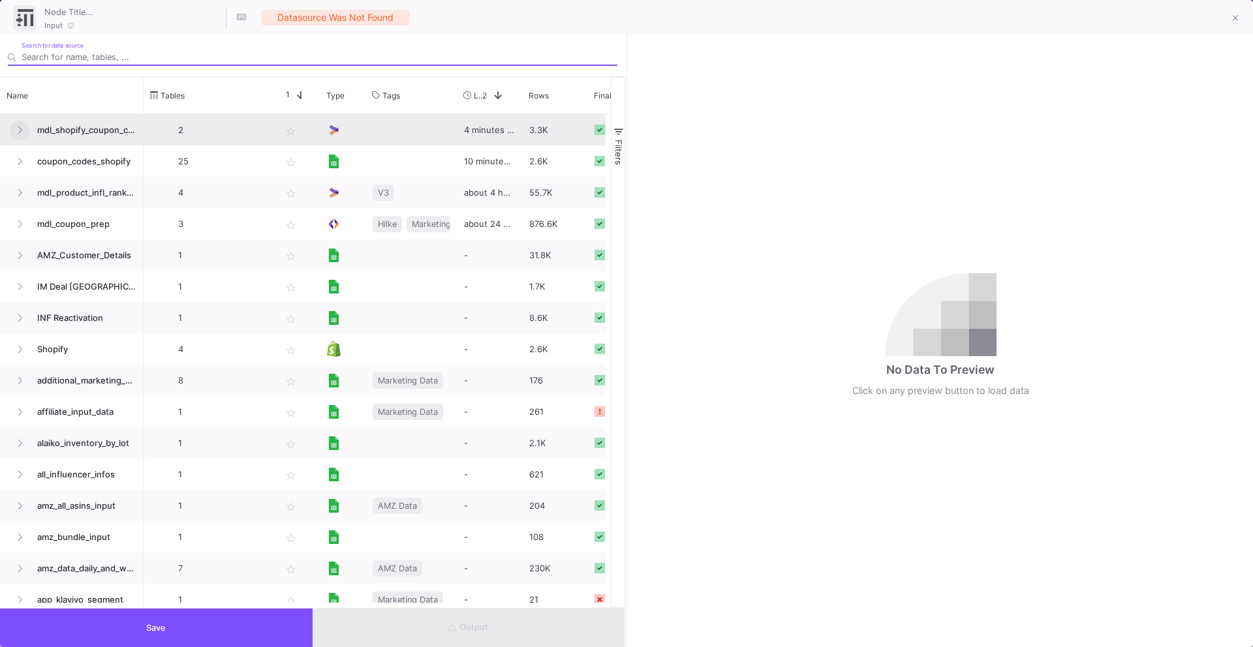
click at [26, 125] on button at bounding box center [20, 131] width 20 height 20
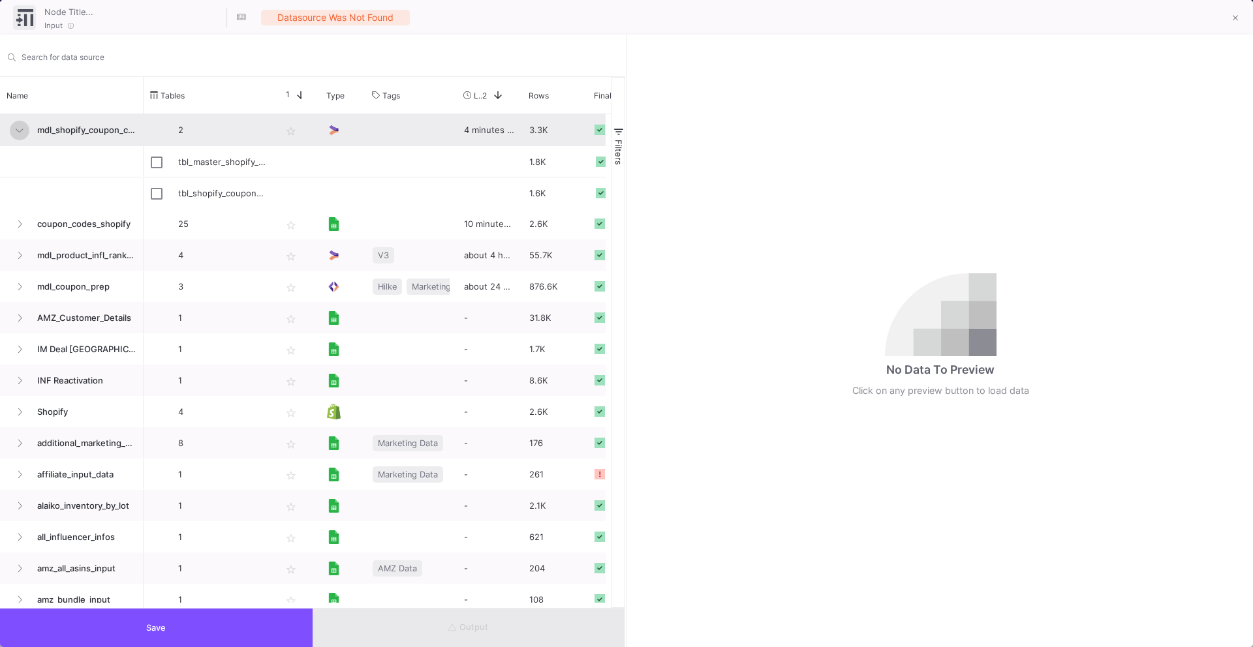
click at [26, 125] on button at bounding box center [20, 131] width 20 height 20
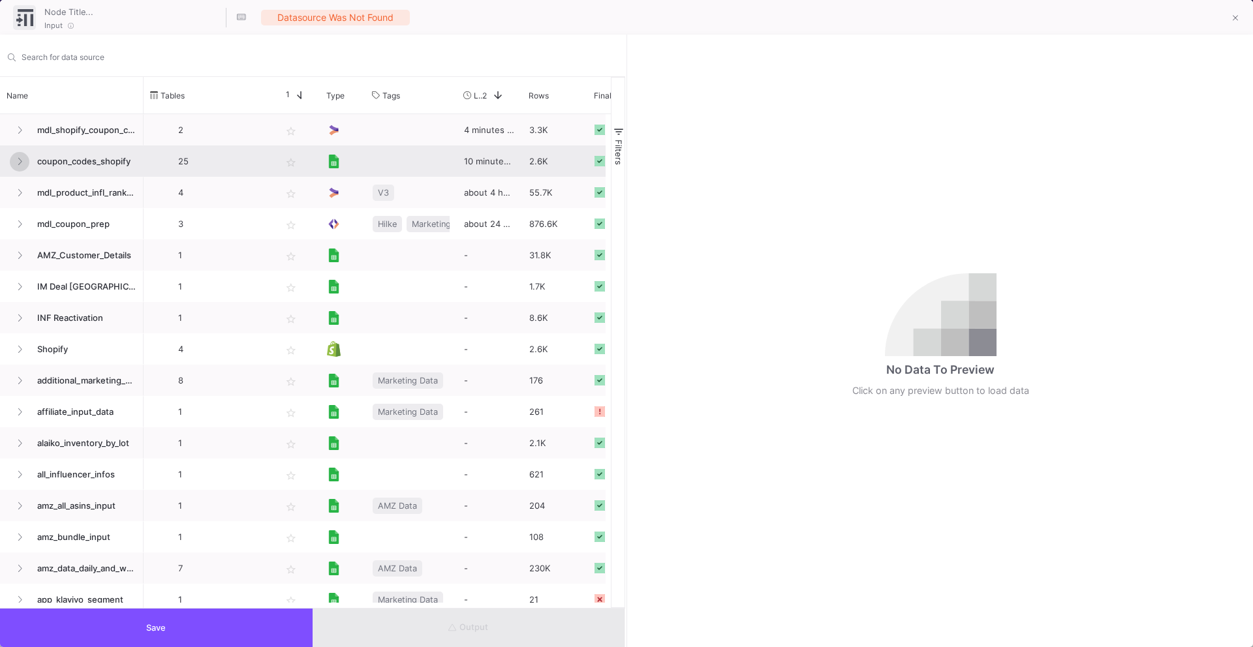
click at [18, 165] on icon at bounding box center [19, 161] width 5 height 8
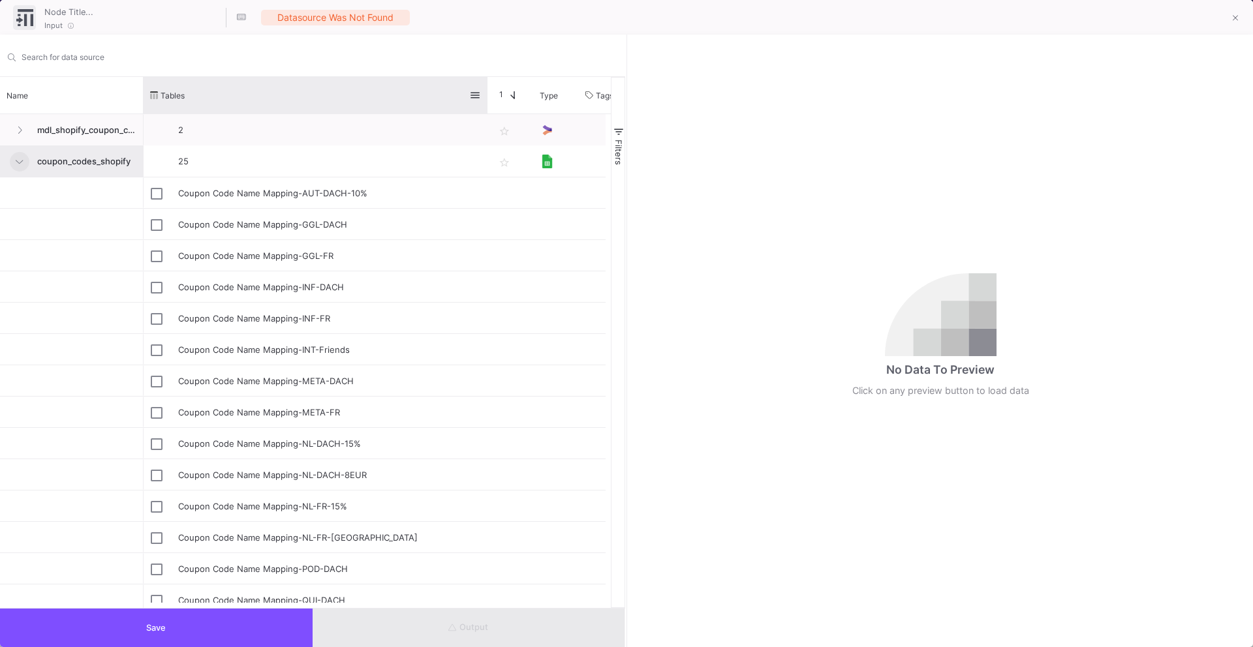
drag, startPoint x: 272, startPoint y: 91, endPoint x: 485, endPoint y: 108, distance: 213.4
click at [485, 108] on div at bounding box center [487, 95] width 5 height 37
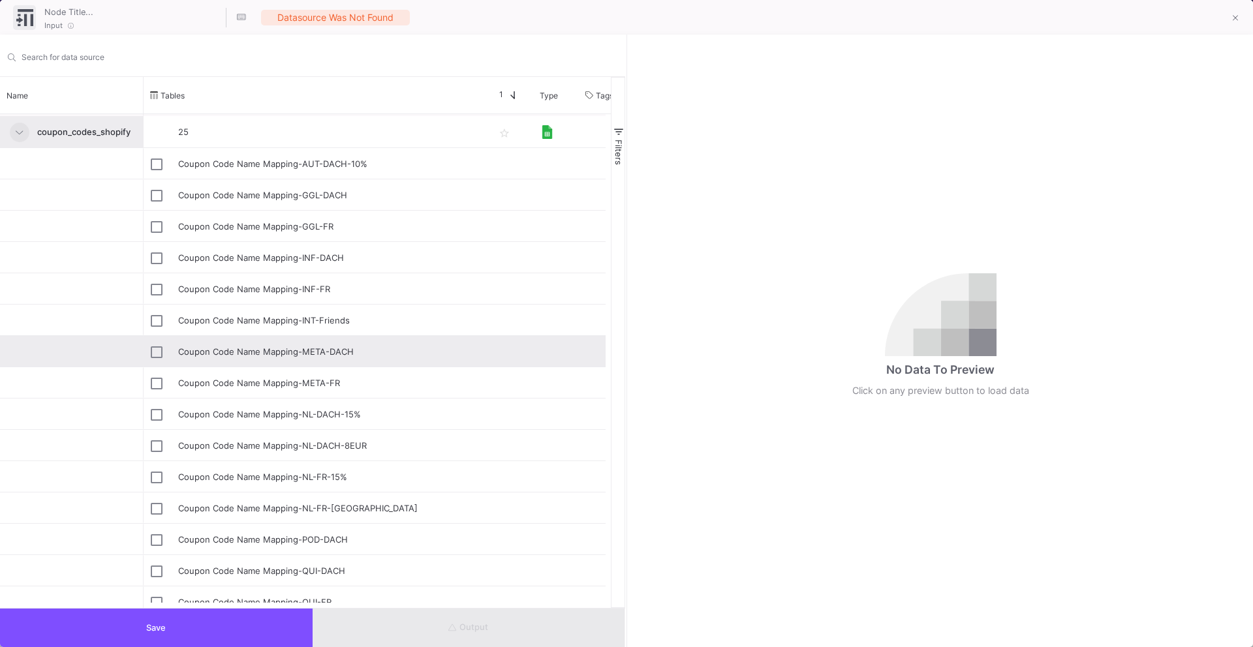
scroll to position [38, 0]
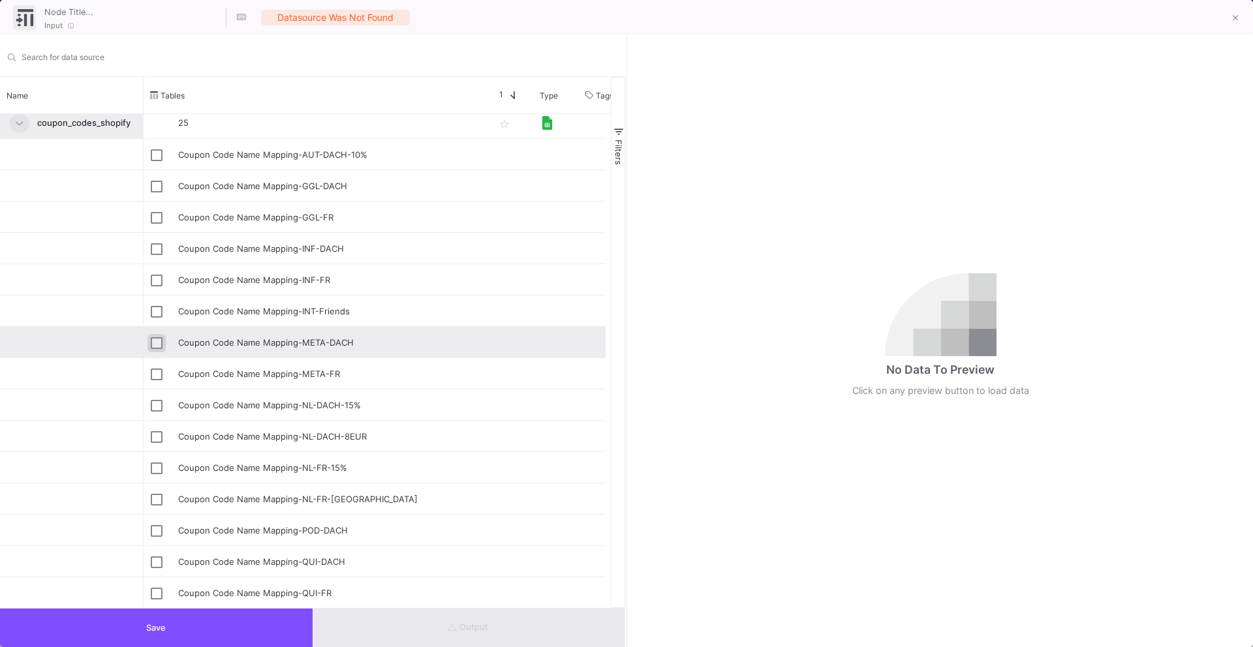
click at [156, 344] on input "Press Space to toggle row selection (unchecked)" at bounding box center [157, 343] width 12 height 12
checkbox input "true"
type input "Coupon Code Name Mapping-META-DACH"
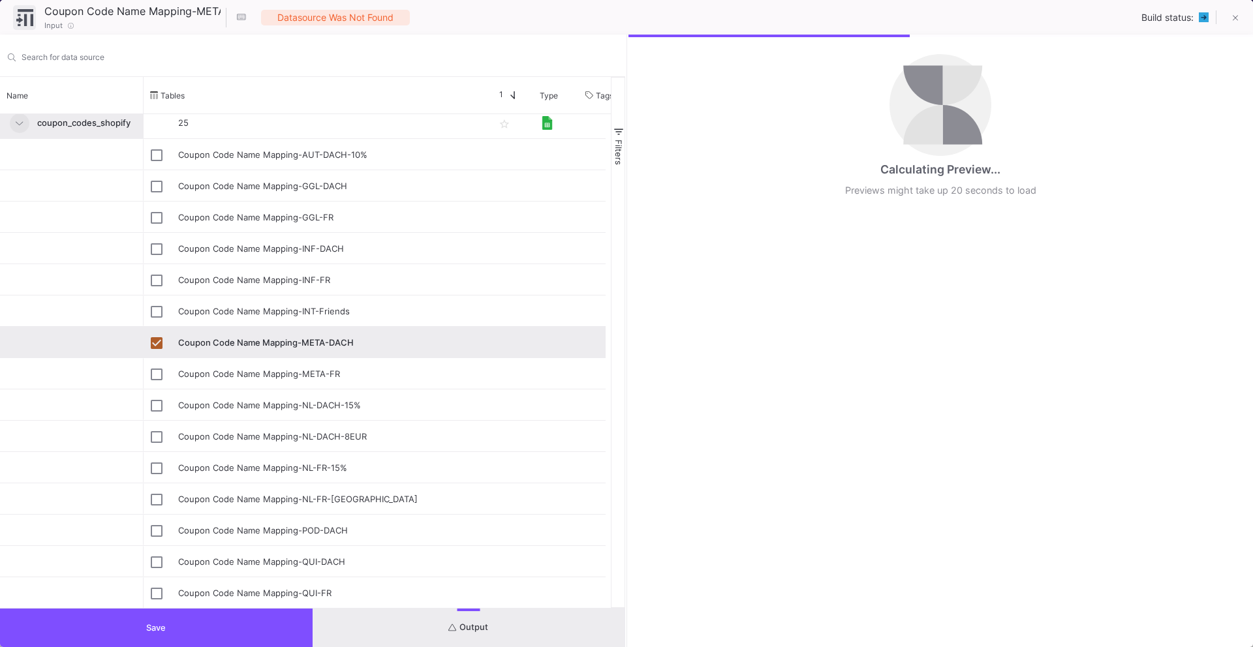
click at [262, 624] on button "Save" at bounding box center [156, 628] width 313 height 38
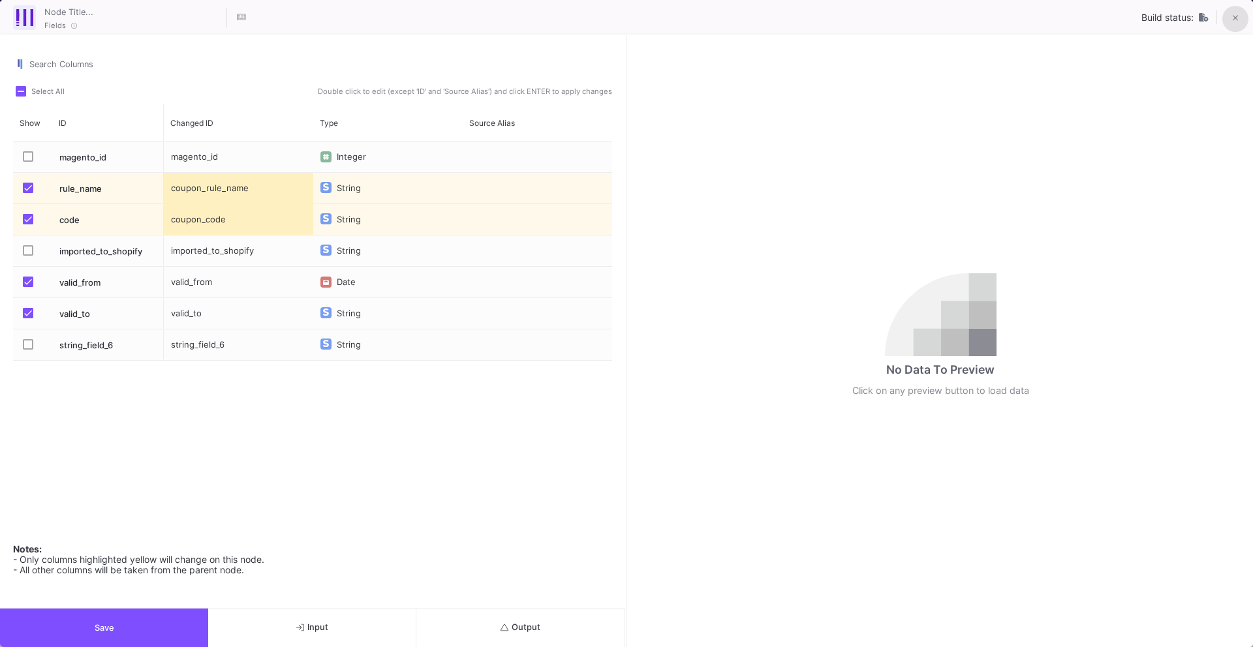
click at [1232, 18] on icon at bounding box center [1235, 18] width 6 height 9
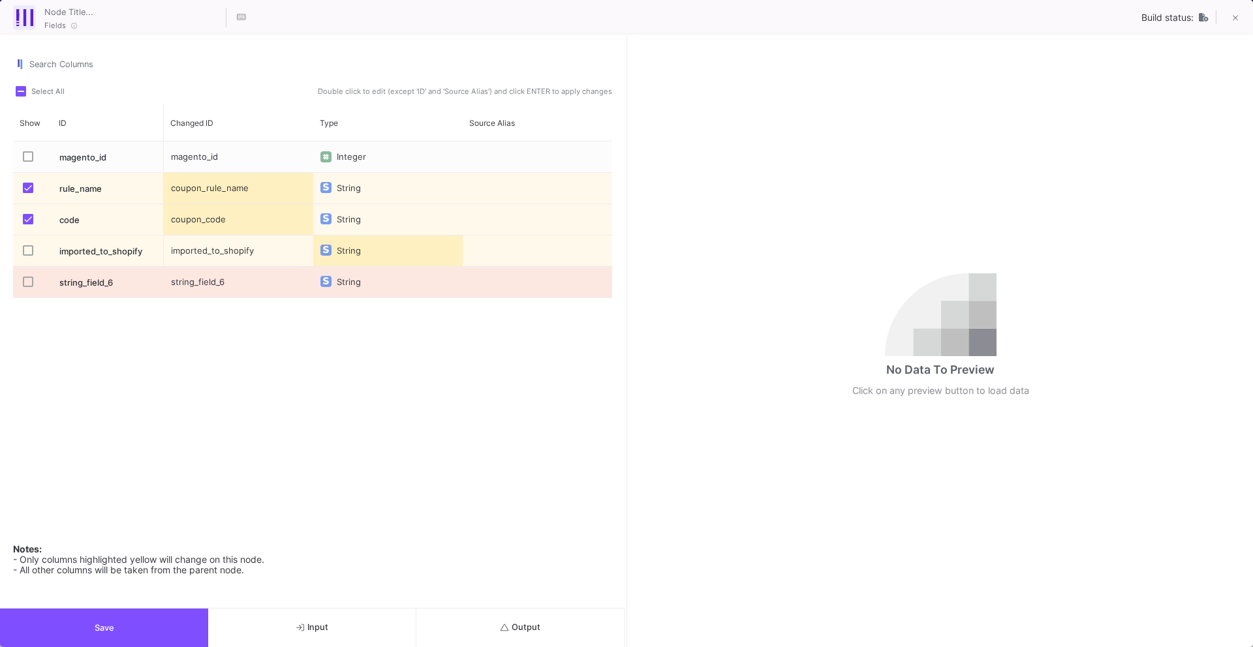
click at [150, 628] on button "Save" at bounding box center [104, 628] width 208 height 38
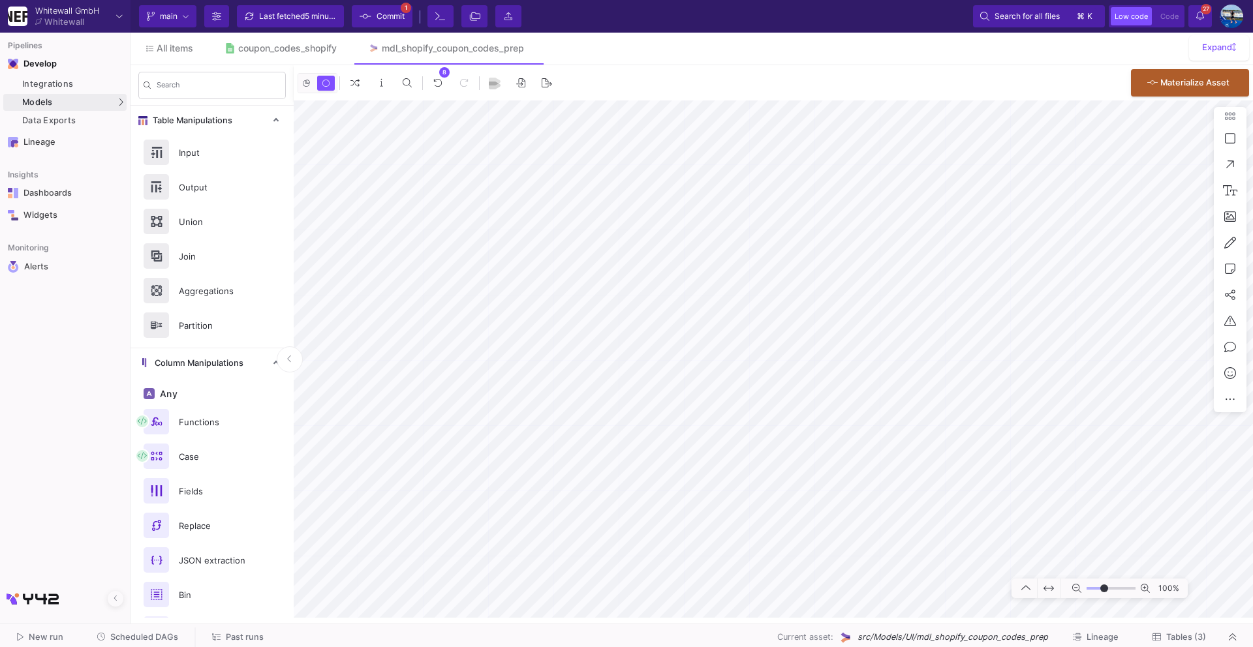
type input "-18"
click at [307, 20] on div "Last fetched 5 minutes ago" at bounding box center [298, 17] width 78 height 20
click at [376, 17] on span "Commit" at bounding box center [390, 17] width 28 height 20
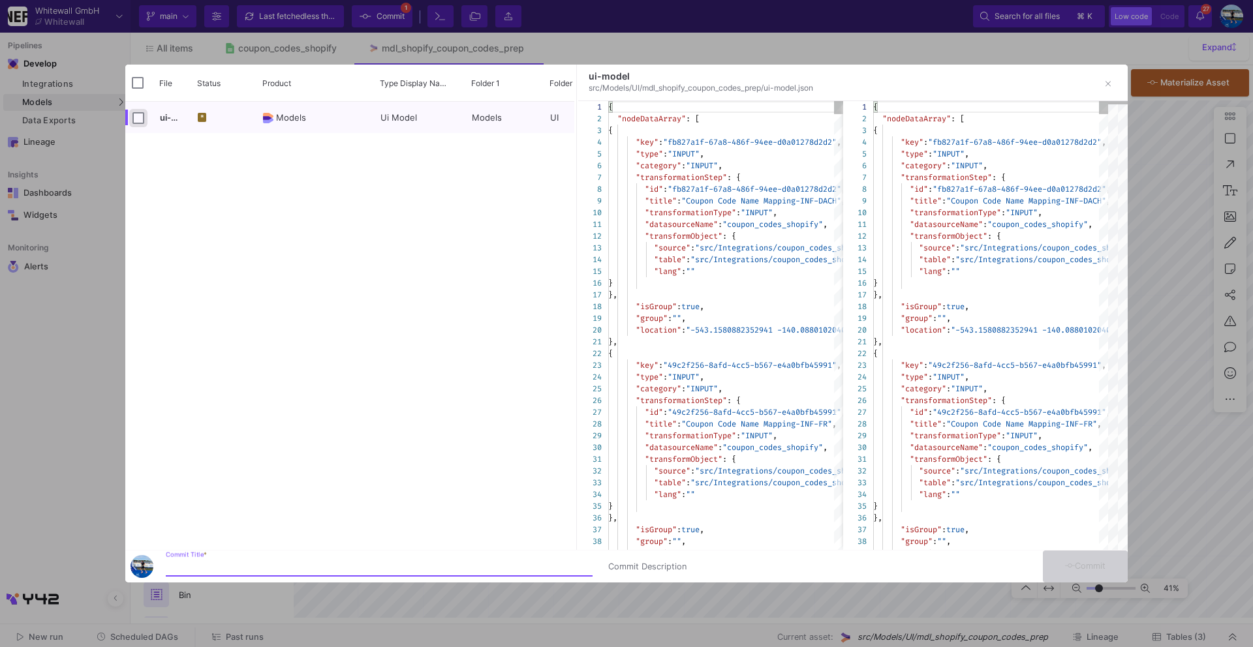
click at [141, 116] on input "Press Space to toggle row selection (unchecked)" at bounding box center [138, 118] width 12 height 12
checkbox input "true"
click at [396, 564] on input "Commit Title *" at bounding box center [379, 567] width 427 height 10
type input "commit"
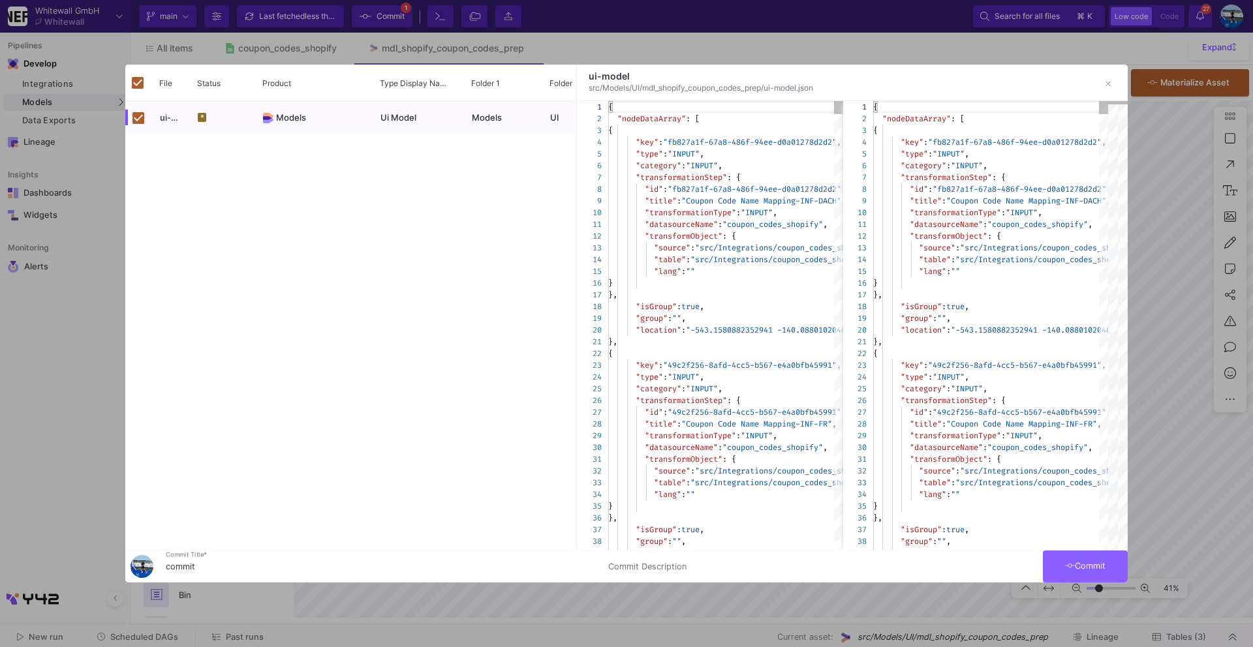
click at [1060, 555] on button "Commit" at bounding box center [1085, 567] width 85 height 32
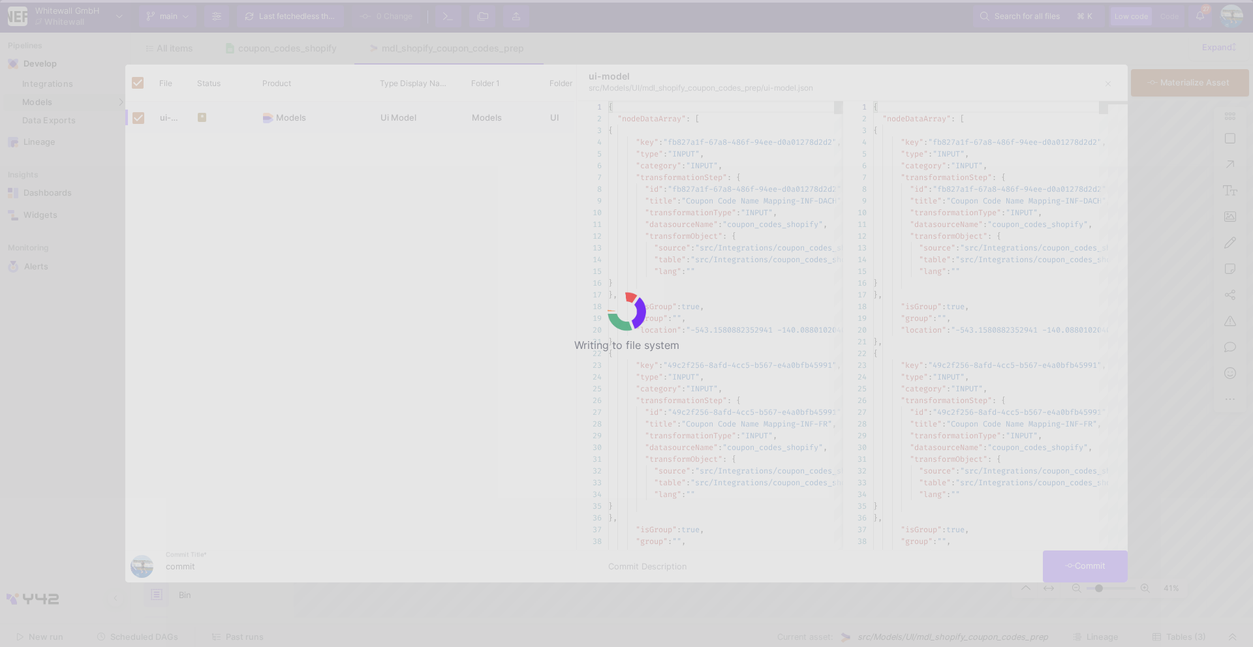
checkbox input "false"
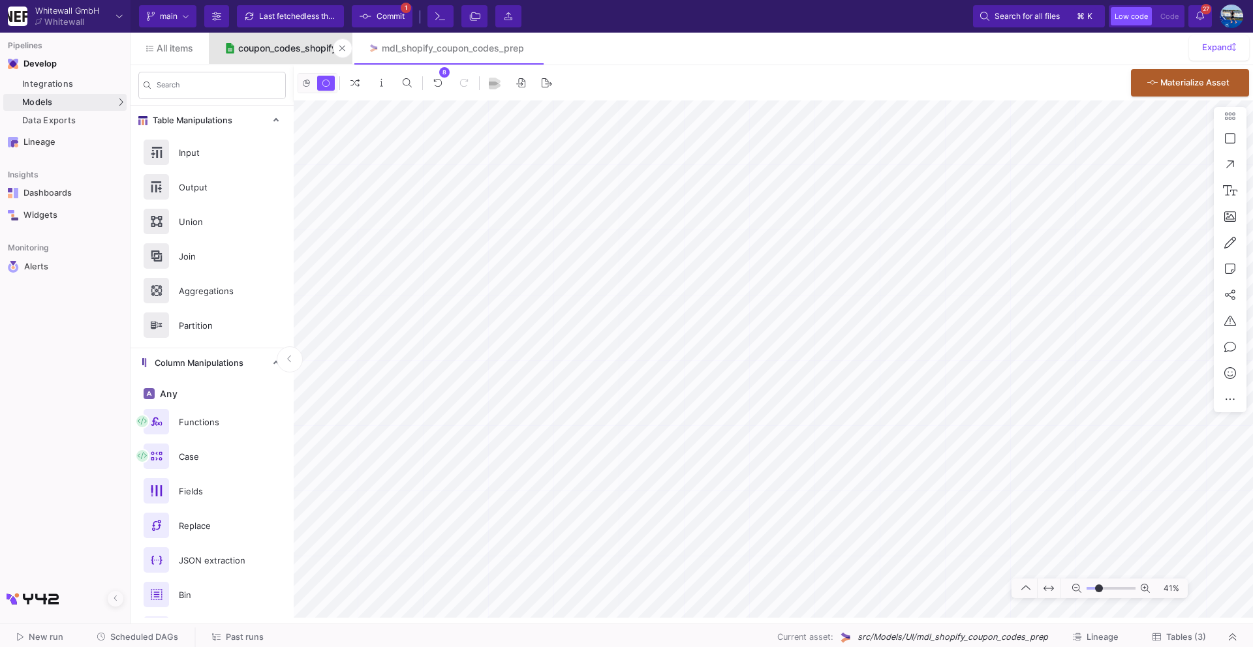
click at [297, 48] on div "coupon_codes_shopify" at bounding box center [287, 48] width 99 height 10
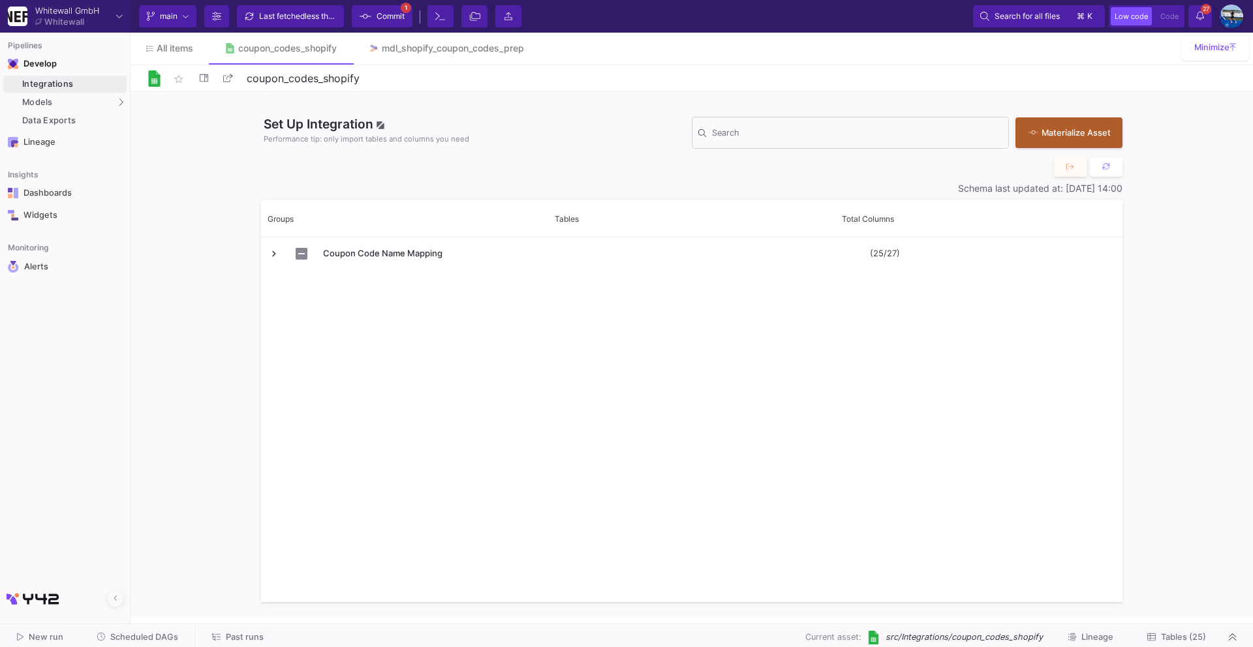
click at [1157, 639] on span "Tables (25)" at bounding box center [1176, 637] width 59 height 10
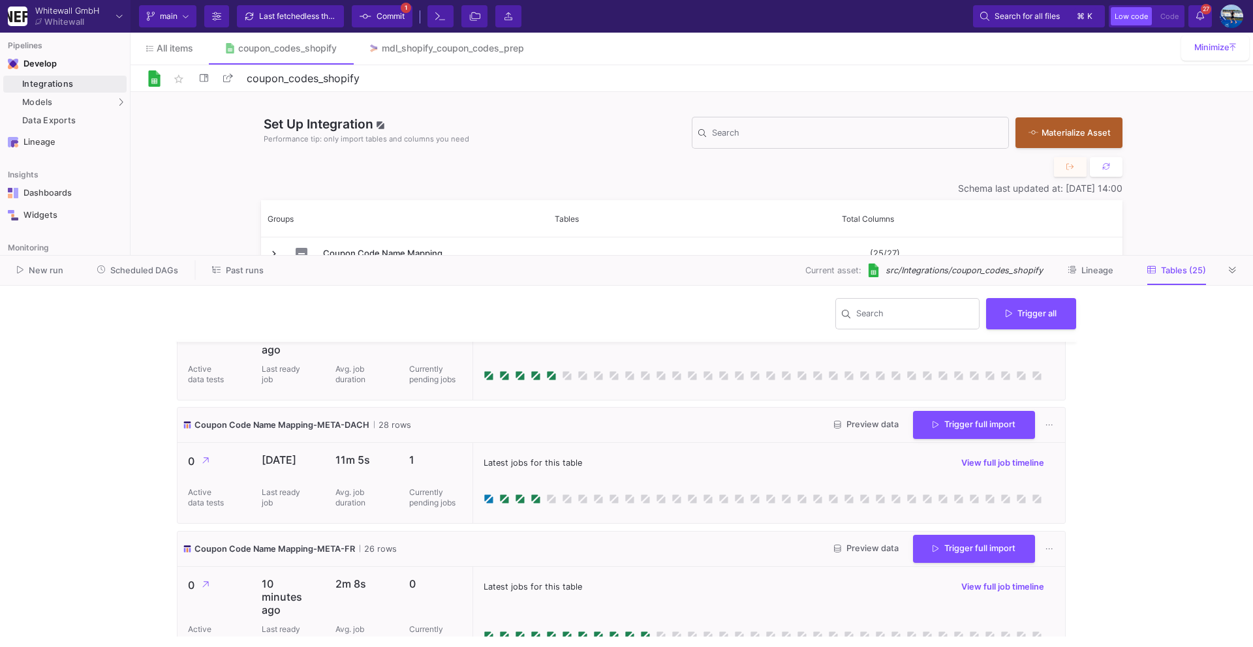
scroll to position [1585, 0]
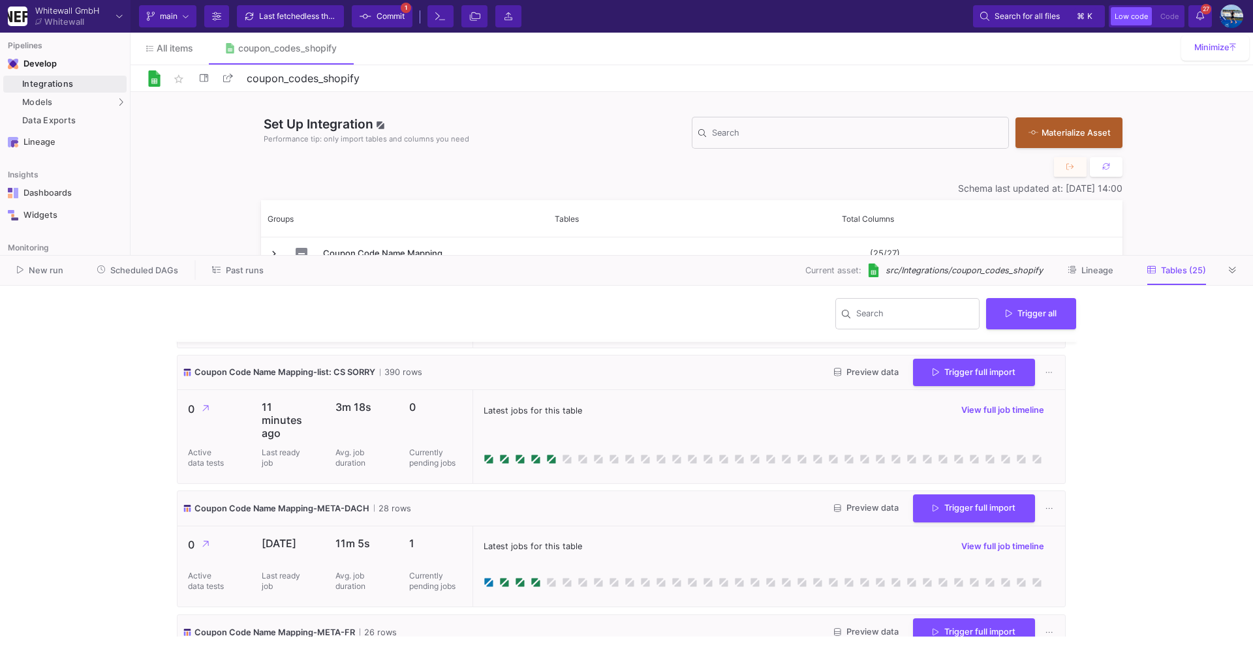
scroll to position [1482, 0]
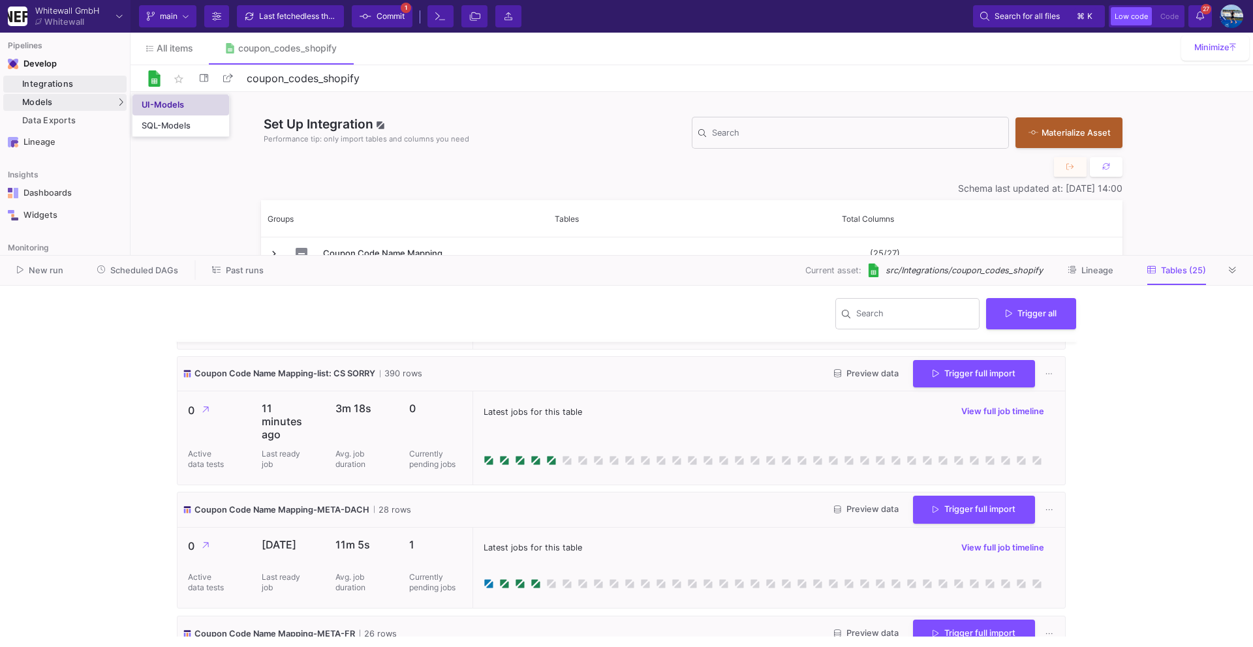
click at [172, 102] on div "UI-Models" at bounding box center [163, 105] width 42 height 10
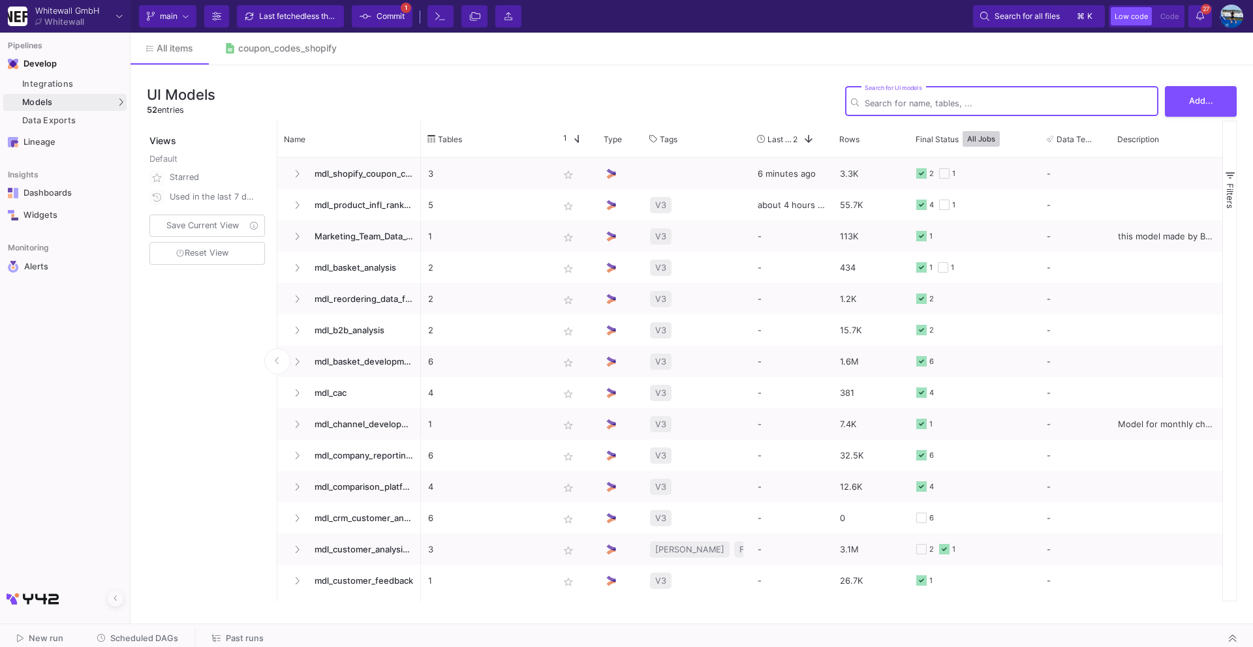
click at [1234, 266] on div "Filters" at bounding box center [1229, 361] width 14 height 481
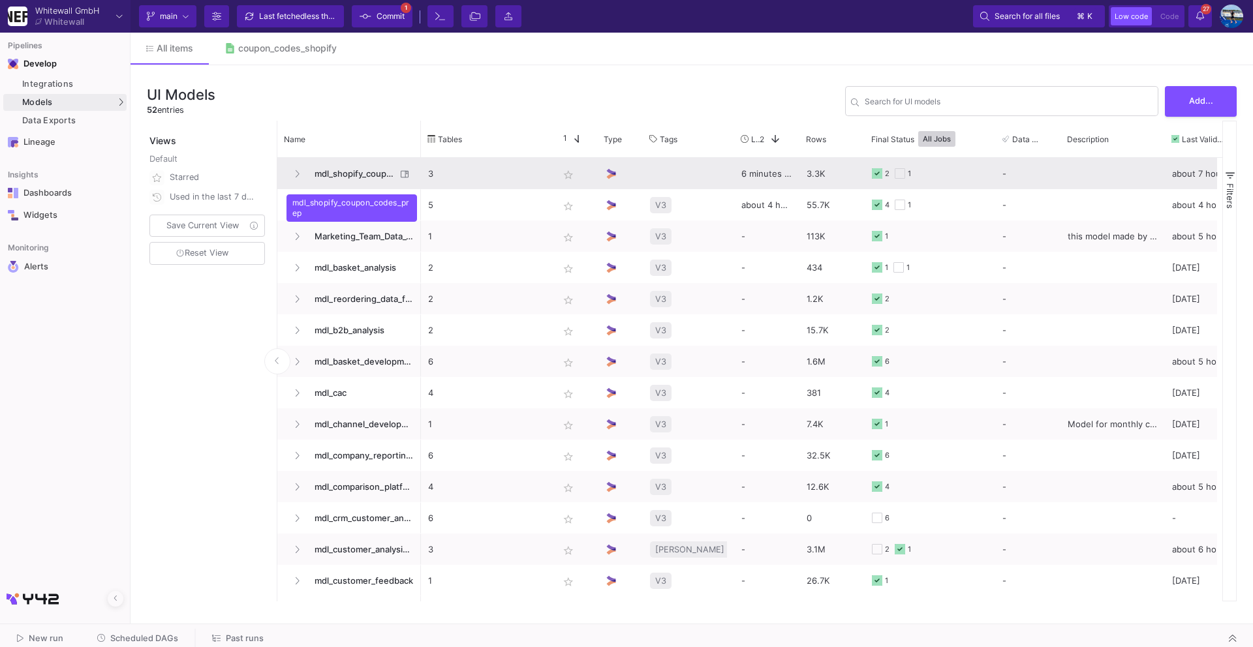
click at [350, 170] on span "mdl_shopify_coupon_codes_prep" at bounding box center [351, 174] width 89 height 31
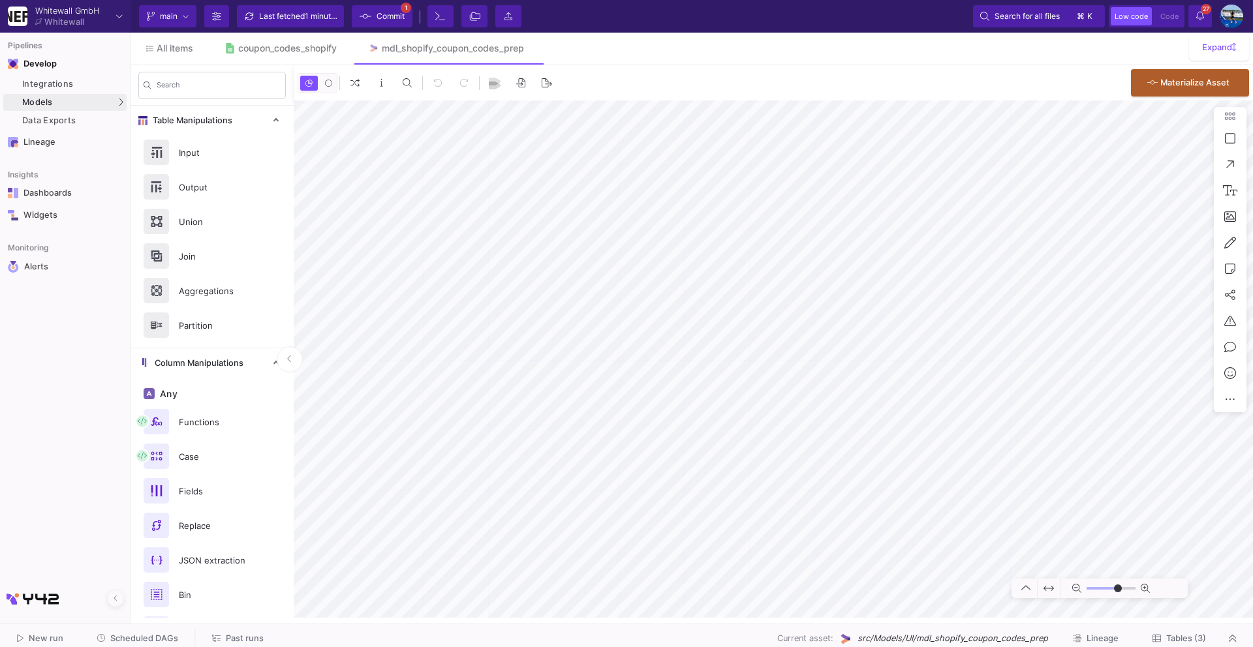
type input "-34"
click at [318, 46] on div "coupon_codes_shopify" at bounding box center [287, 48] width 99 height 10
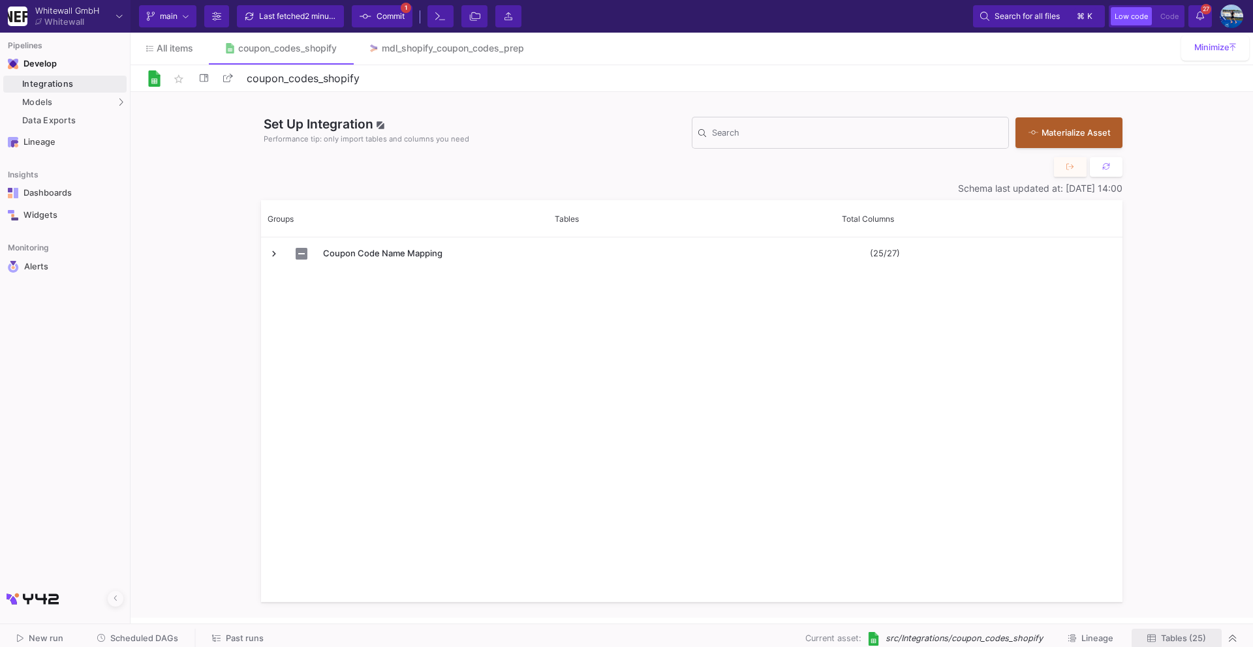
click at [1168, 637] on span "Tables (25)" at bounding box center [1183, 639] width 45 height 10
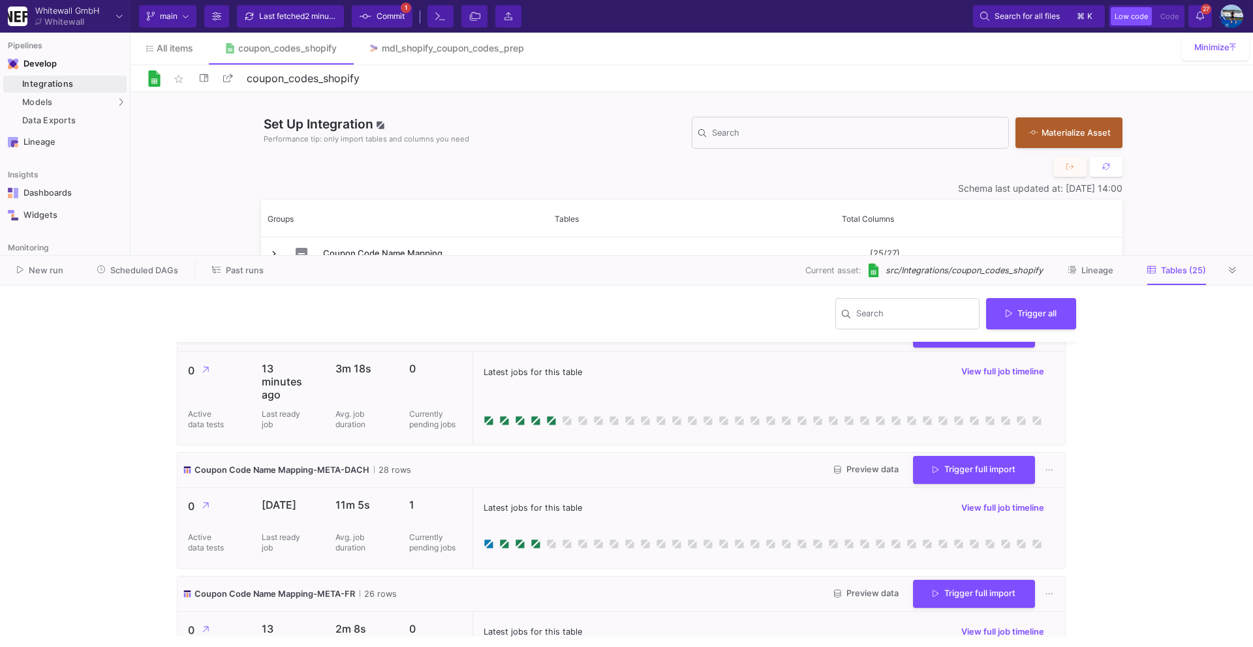
scroll to position [1668, 0]
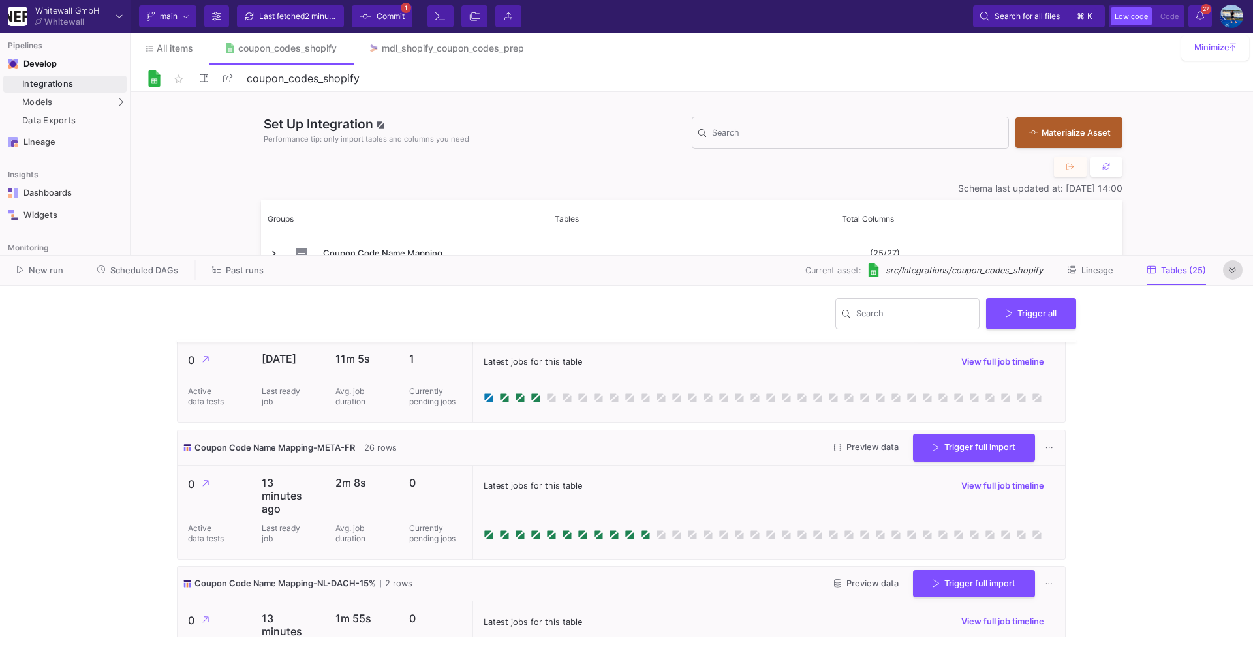
click at [1229, 267] on icon at bounding box center [1232, 270] width 7 height 7
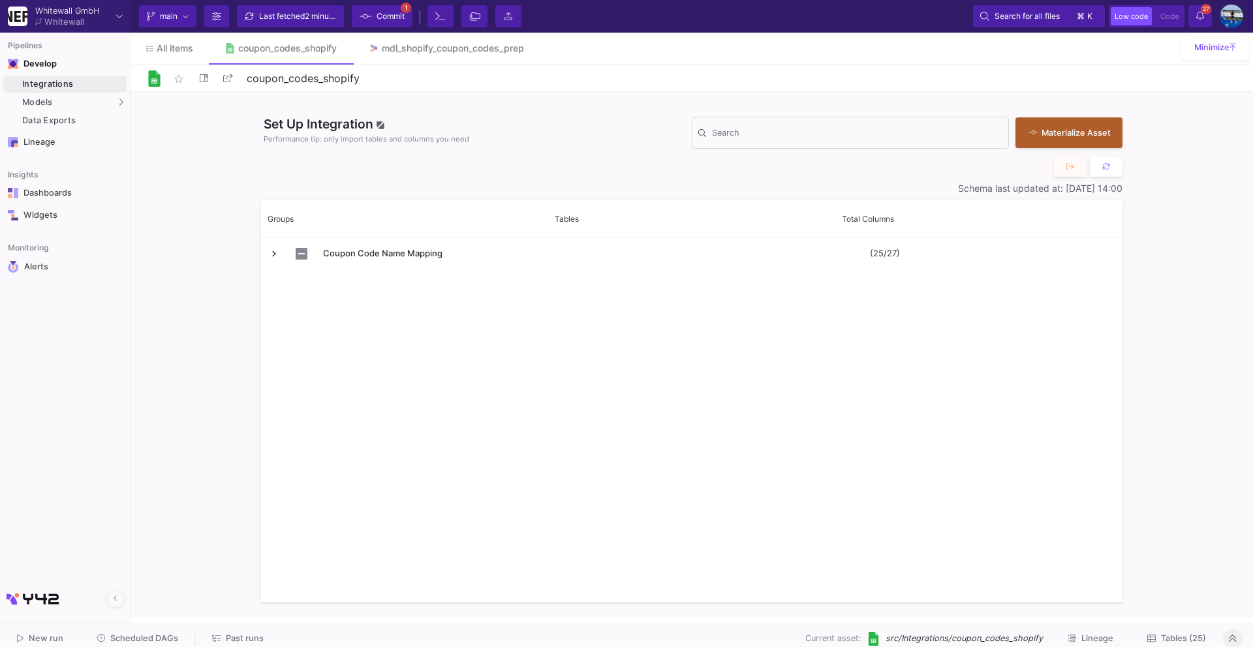
click at [431, 41] on mat-tooltip-component "Terminal" at bounding box center [440, 41] width 45 height 17
click at [433, 51] on div "Terminal" at bounding box center [440, 42] width 45 height 17
click at [399, 47] on div "mdl_shopify_coupon_codes_prep" at bounding box center [453, 48] width 142 height 10
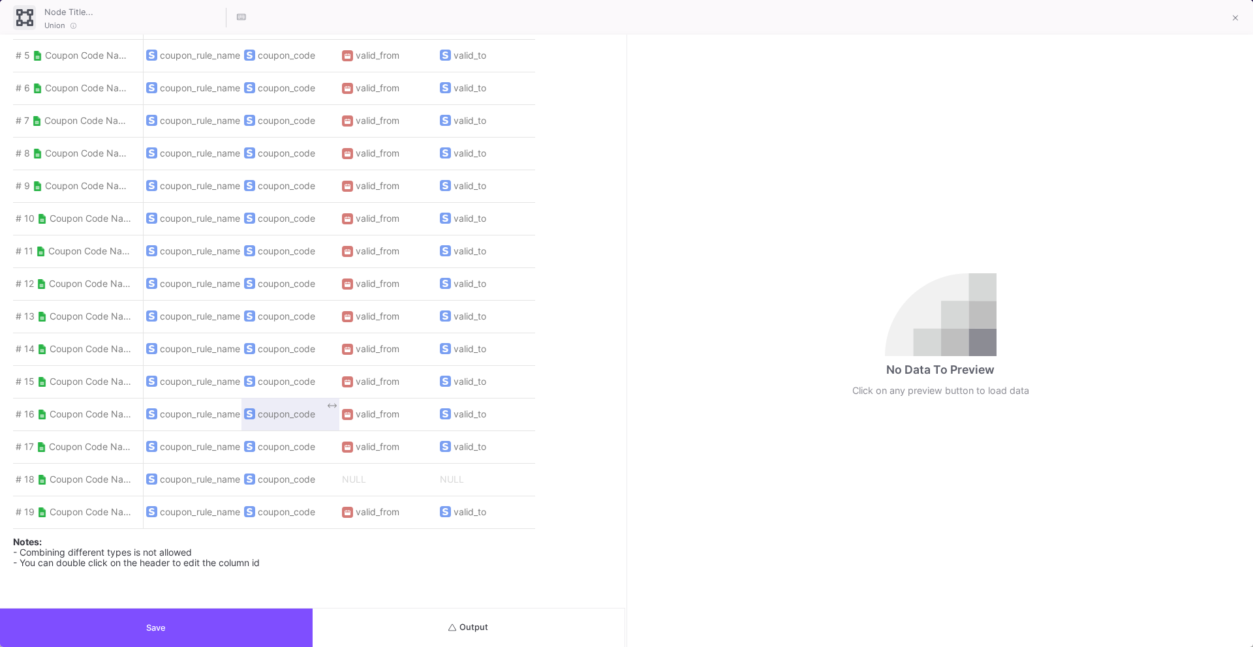
scroll to position [1110, 0]
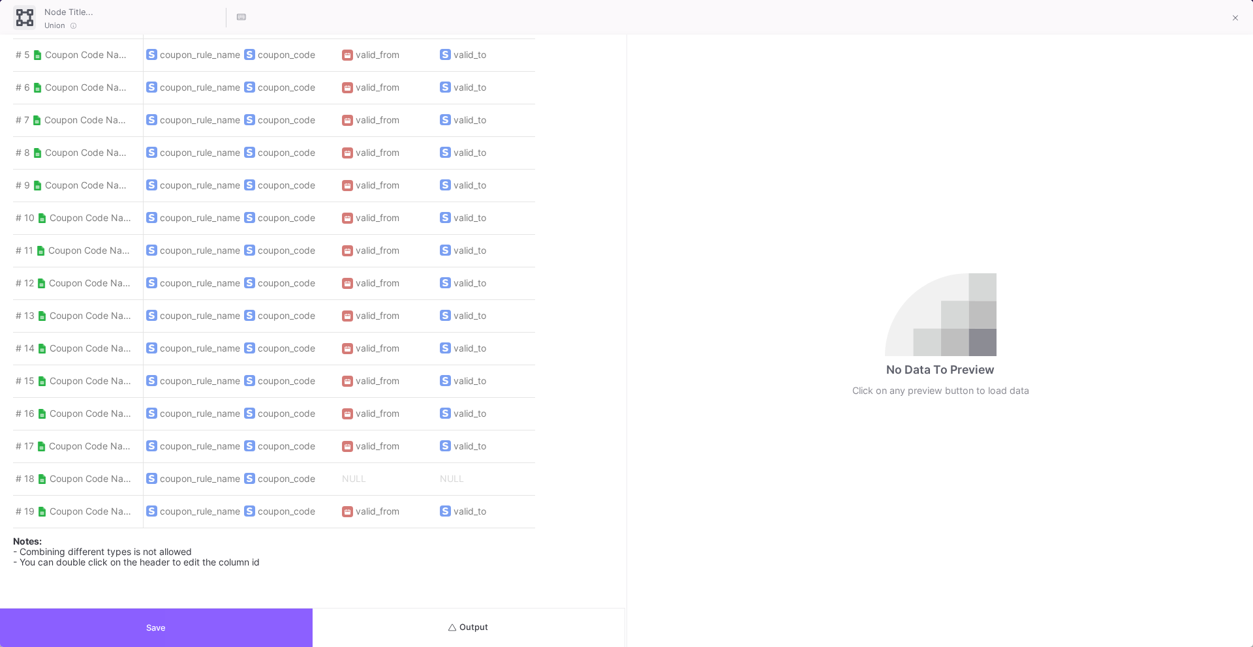
click at [221, 625] on button "Save" at bounding box center [156, 628] width 313 height 38
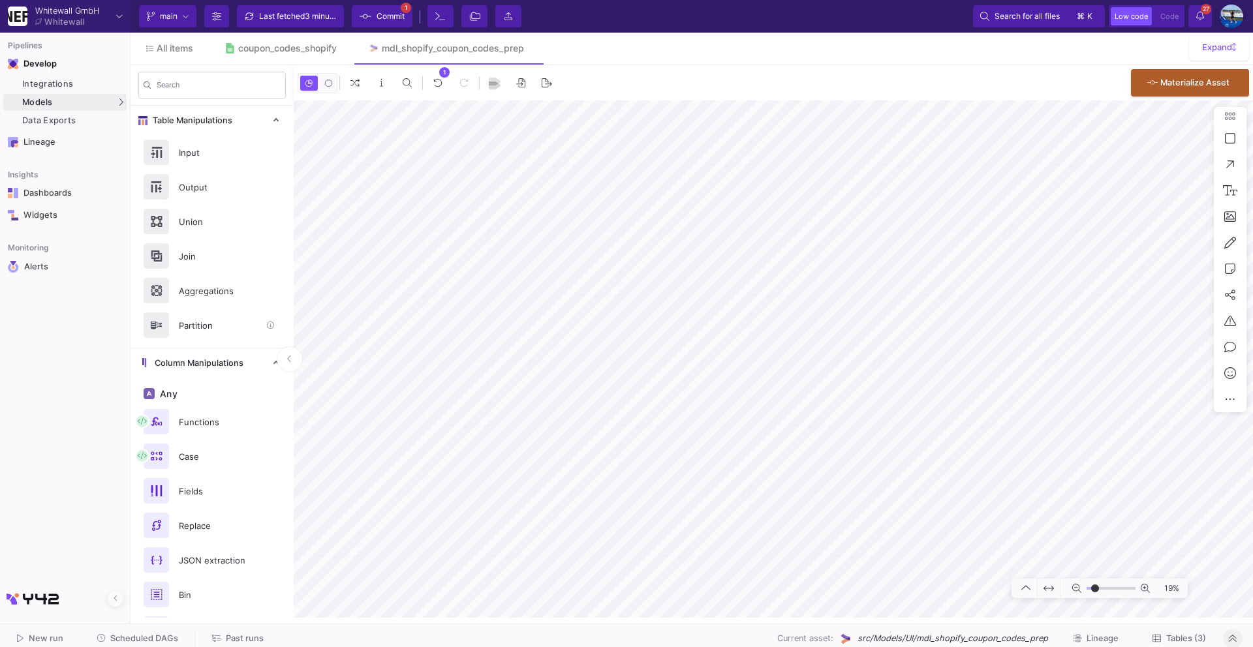
type input "-17"
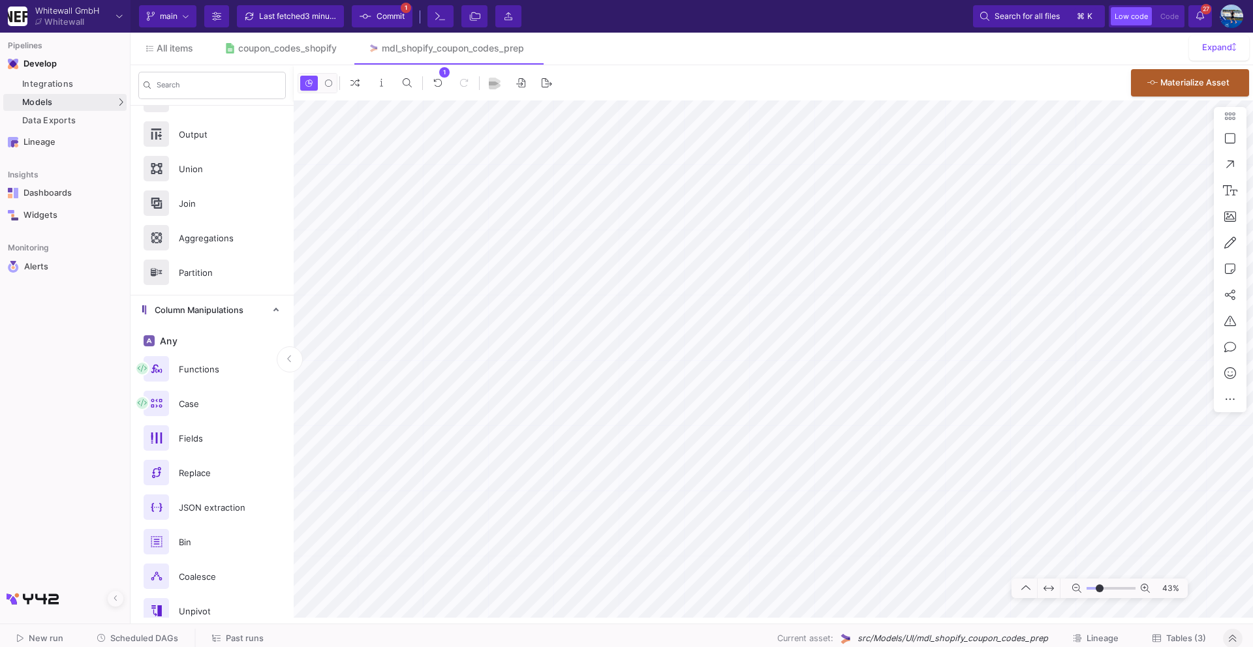
scroll to position [121, 0]
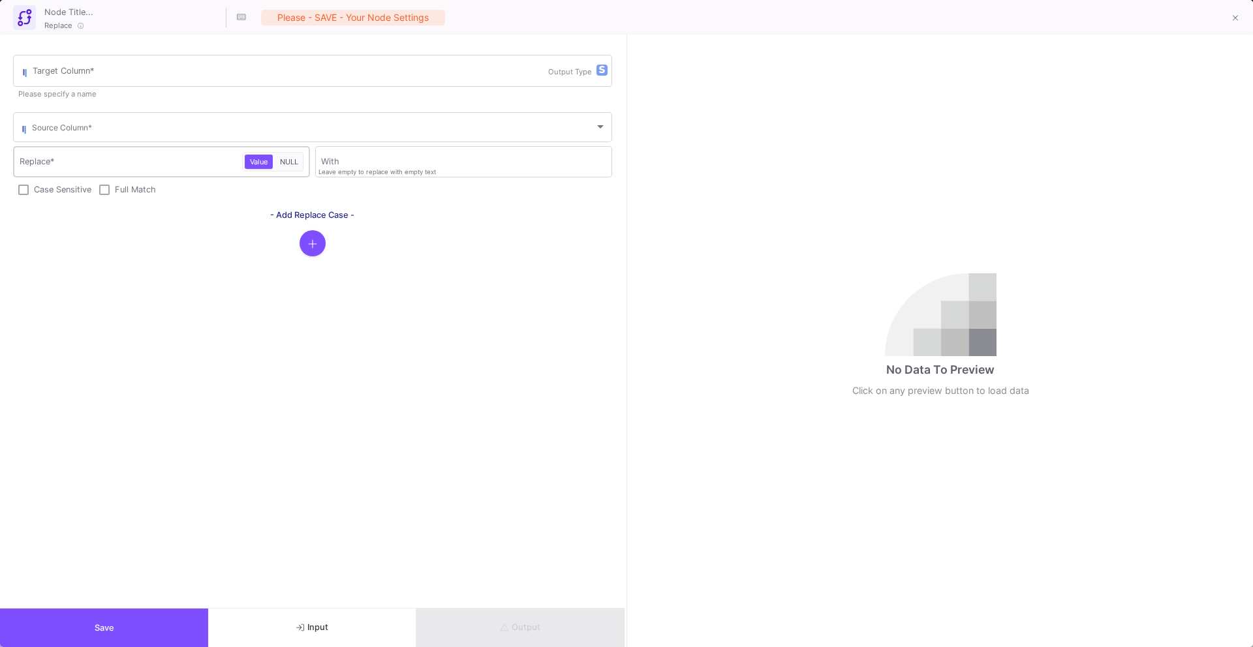
click at [286, 161] on span "NULL" at bounding box center [288, 161] width 23 height 9
type input "null"
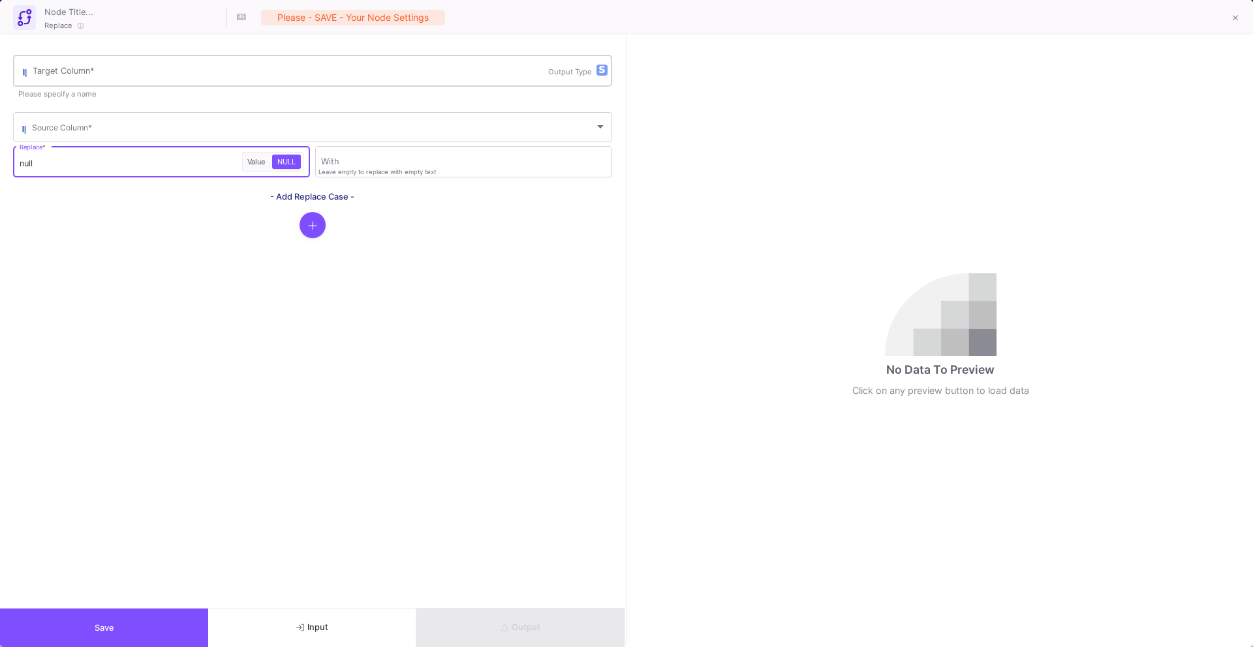
click at [263, 74] on input "Target Column *" at bounding box center [290, 73] width 515 height 10
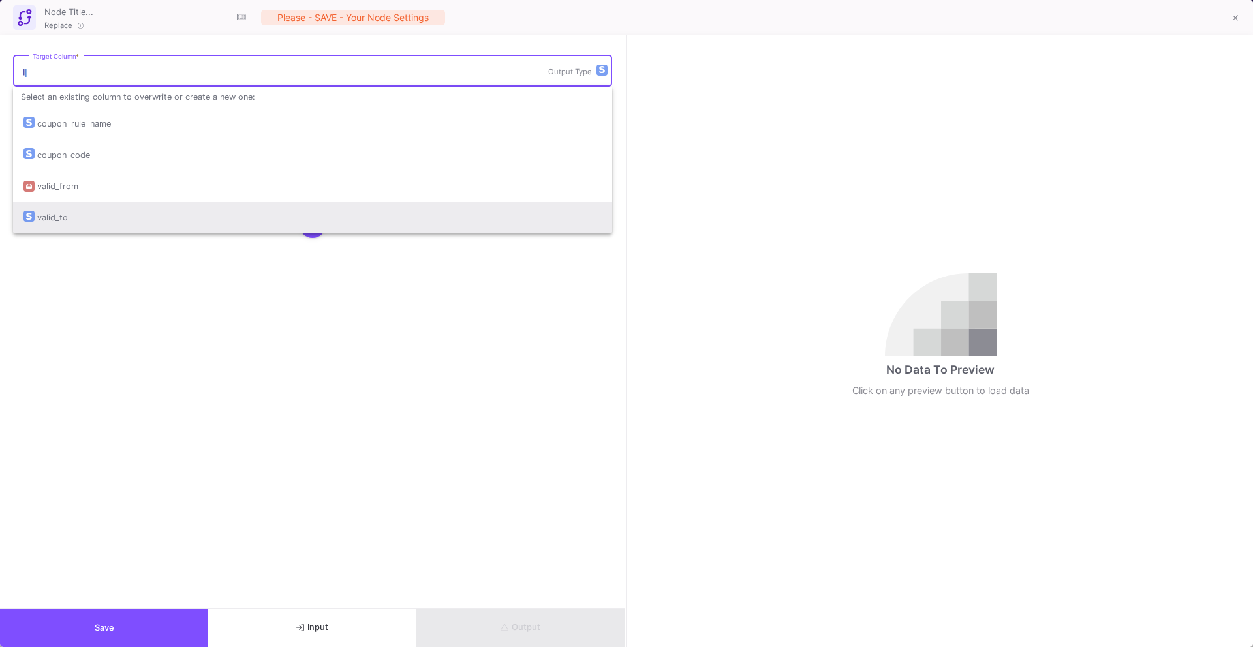
click at [152, 216] on div "valid_to" at bounding box center [312, 217] width 578 height 31
type input "valid_to"
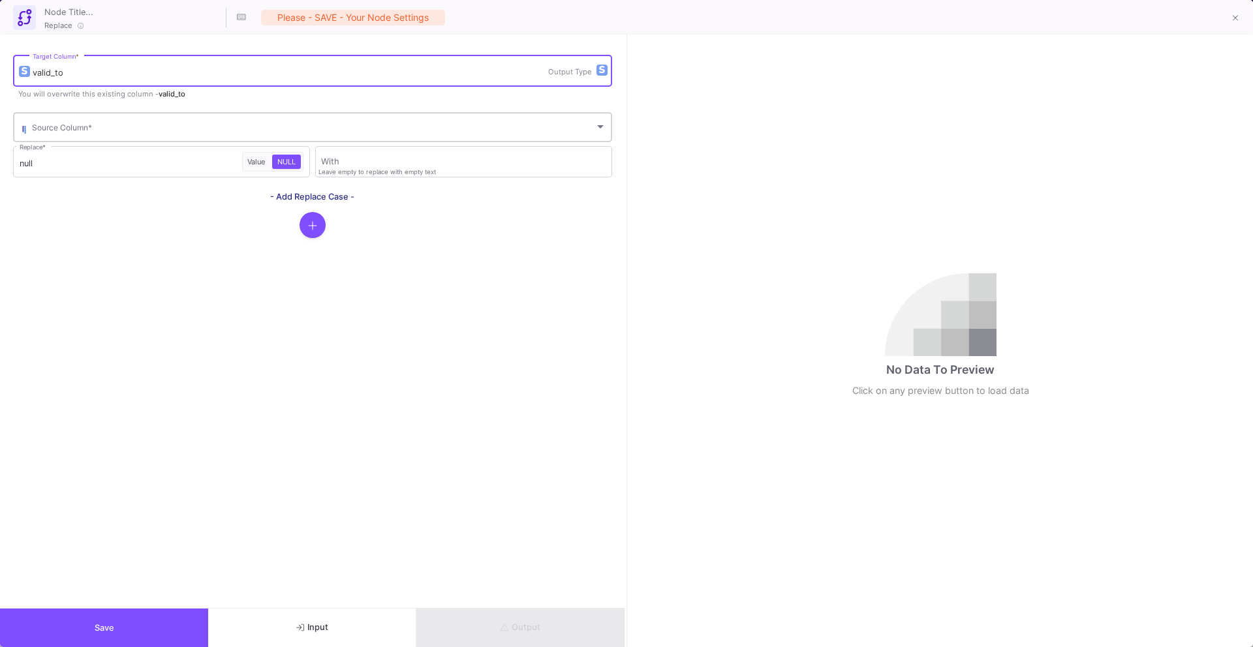
click at [176, 123] on div "Source Column *" at bounding box center [319, 126] width 574 height 32
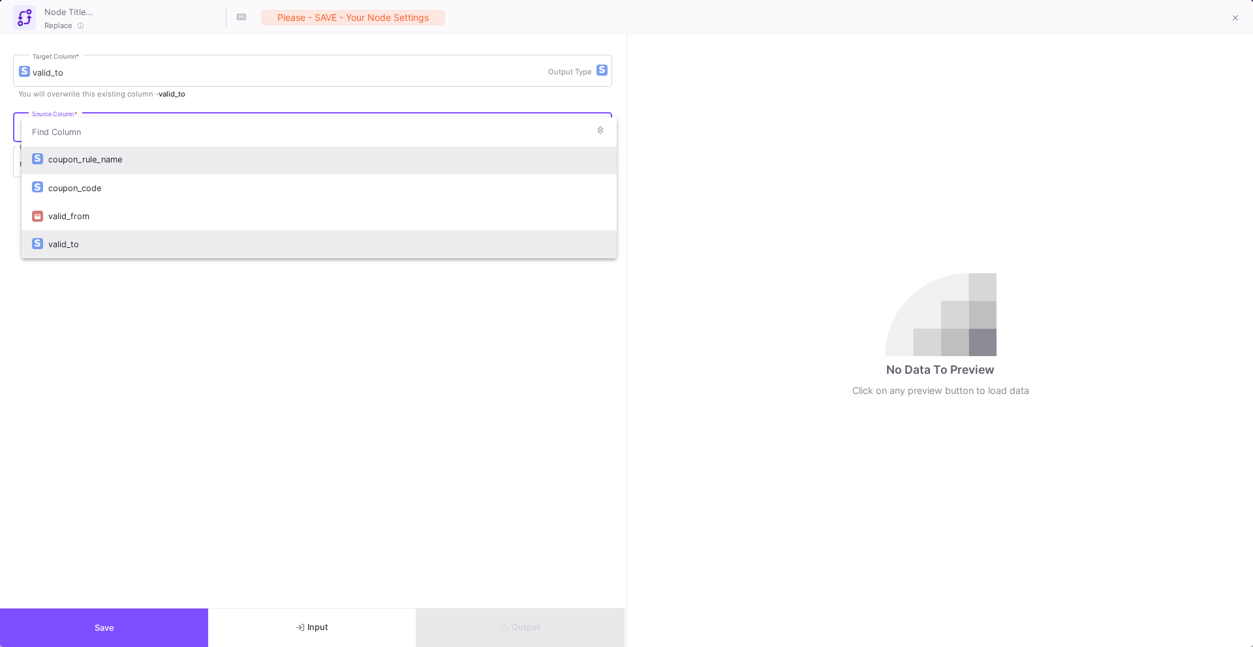
click at [141, 241] on div "valid_to" at bounding box center [327, 244] width 558 height 28
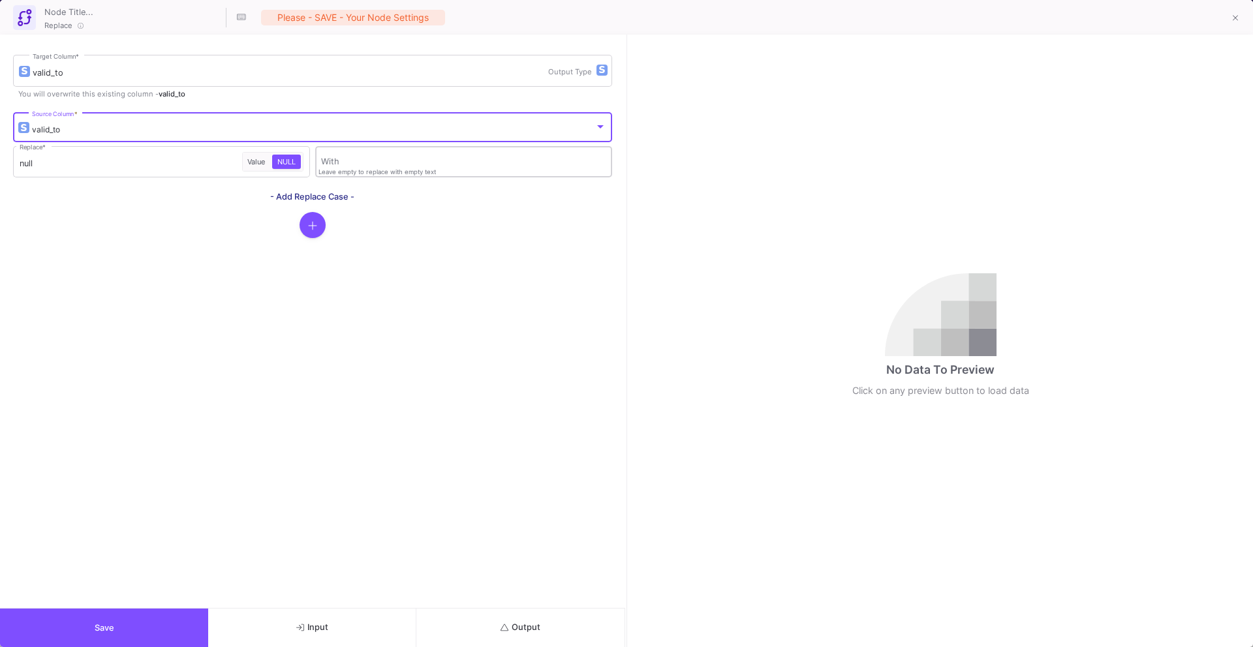
click at [381, 156] on div "With" at bounding box center [463, 161] width 284 height 34
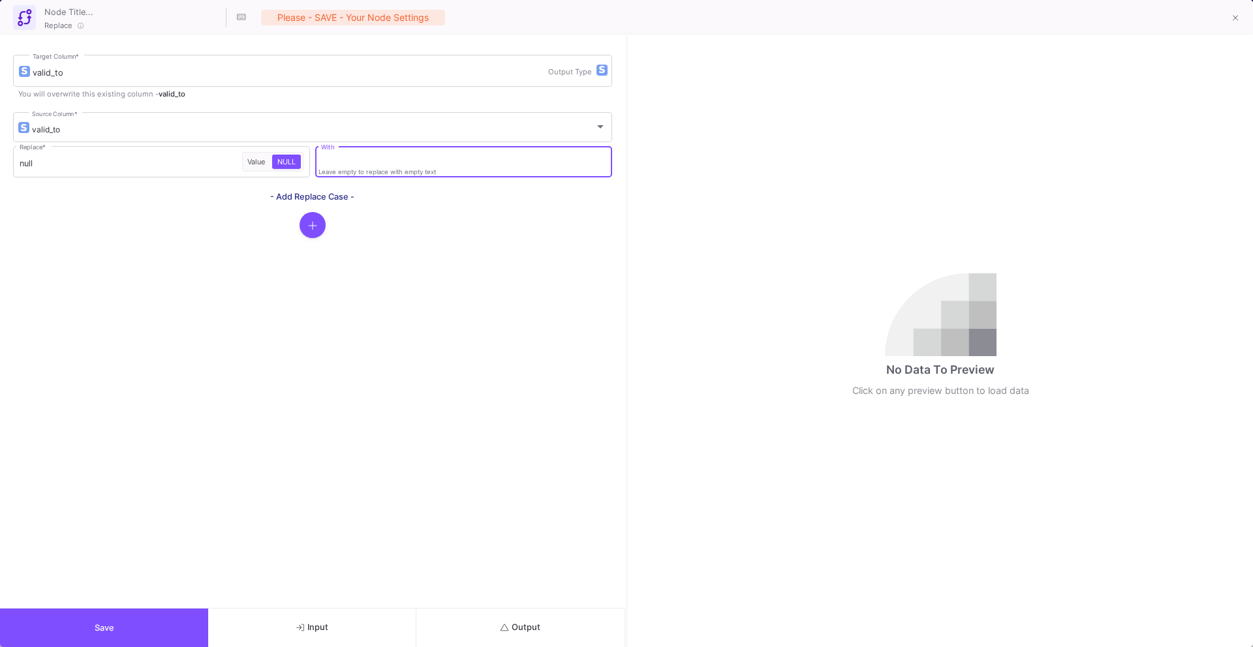
click at [513, 629] on span "Output" at bounding box center [520, 627] width 40 height 10
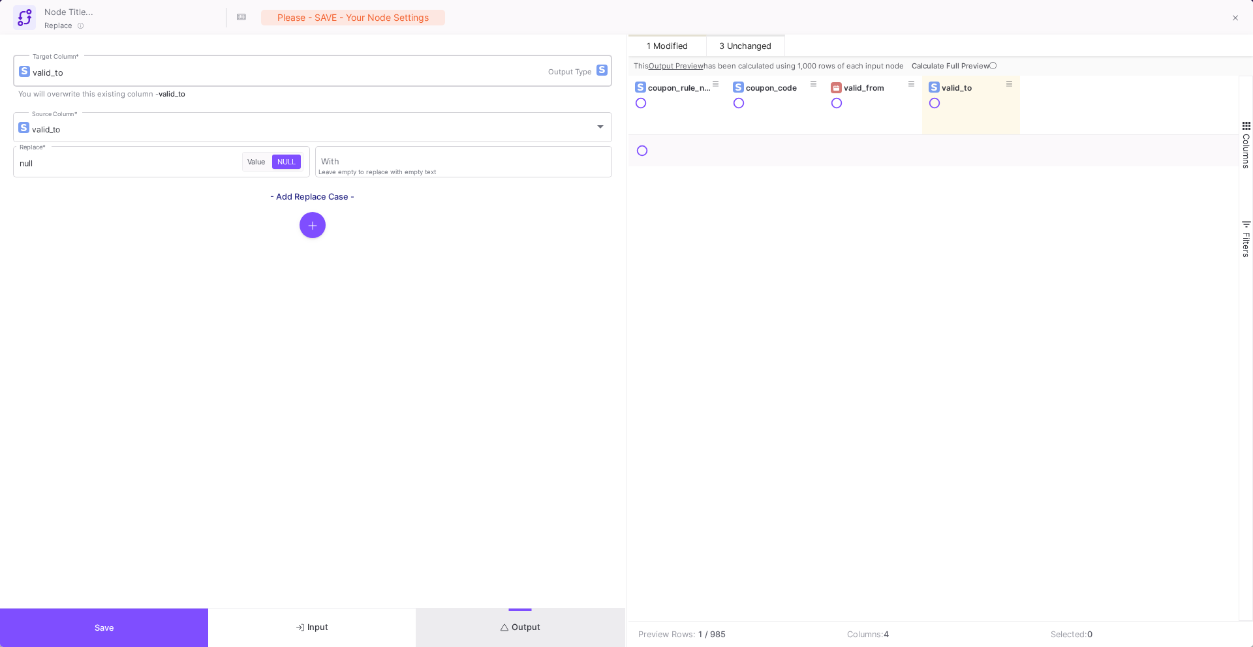
click at [596, 65] on div "button" at bounding box center [601, 70] width 11 height 11
click at [545, 288] on div at bounding box center [626, 323] width 1253 height 647
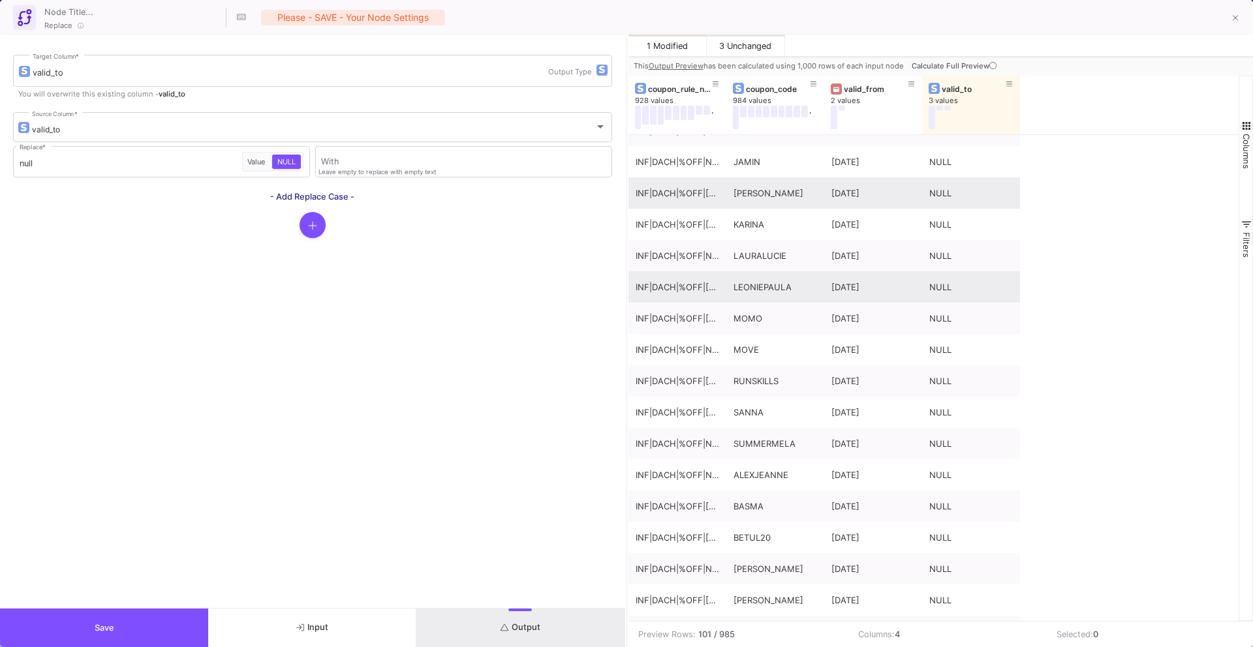
scroll to position [96, 0]
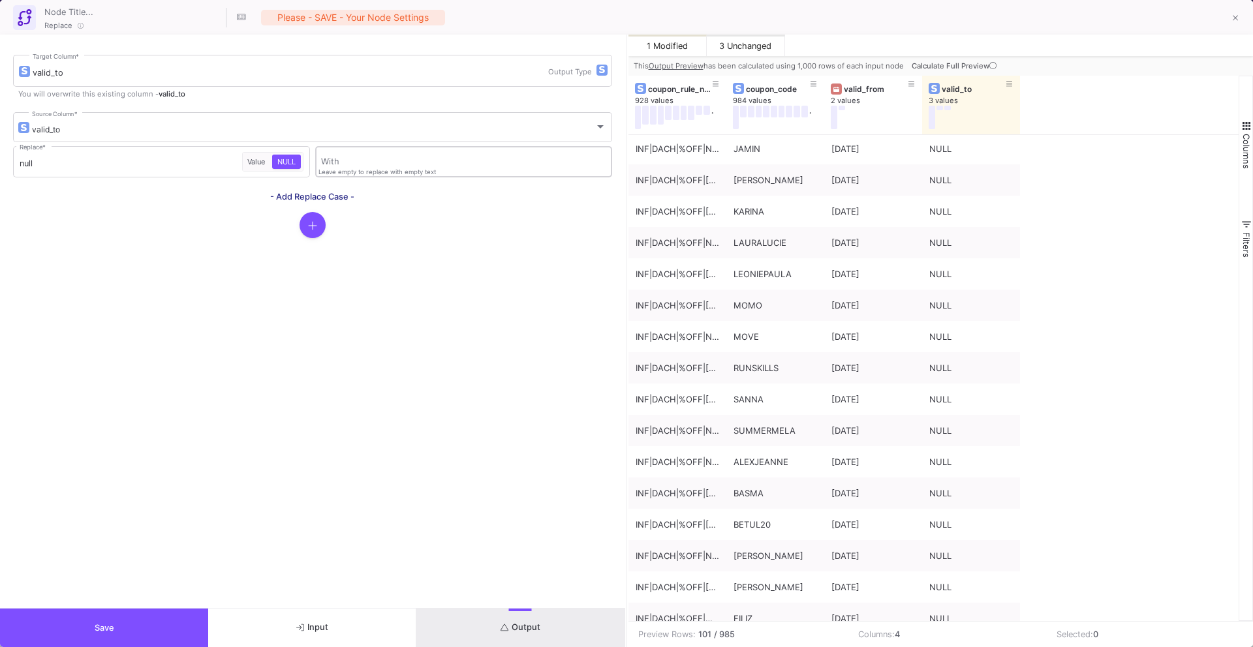
click at [499, 161] on input "With" at bounding box center [463, 164] width 284 height 10
click at [261, 165] on span "Value" at bounding box center [256, 161] width 23 height 9
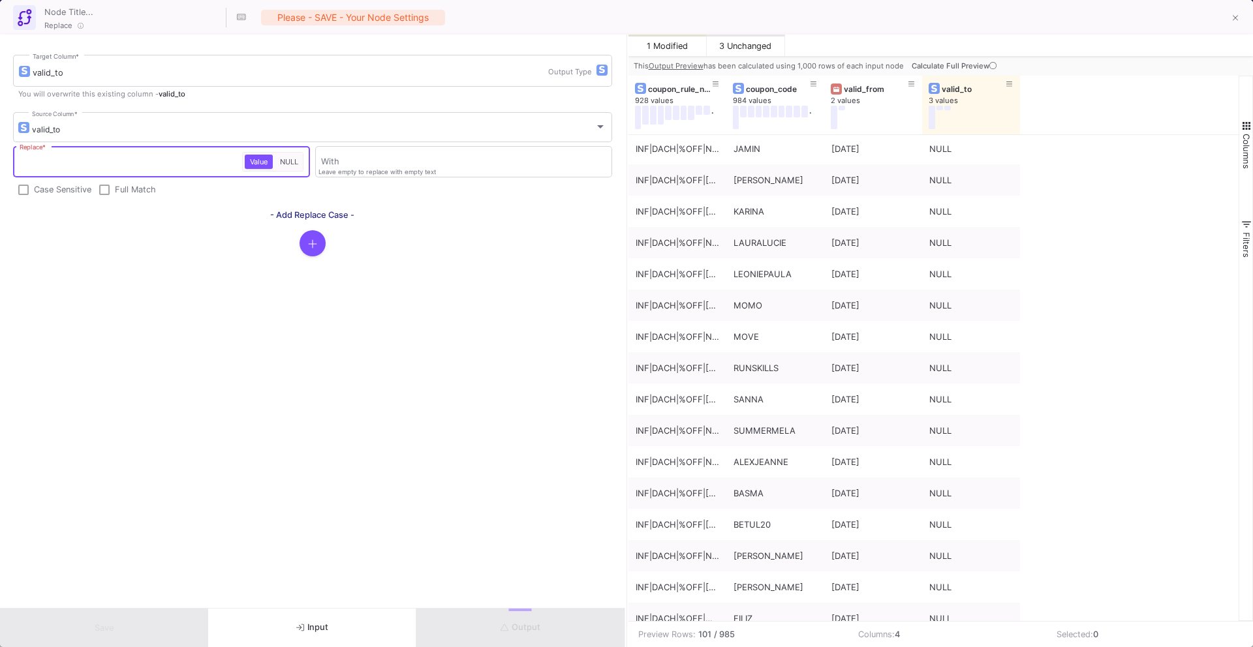
click at [159, 174] on div "Replace *" at bounding box center [131, 161] width 223 height 34
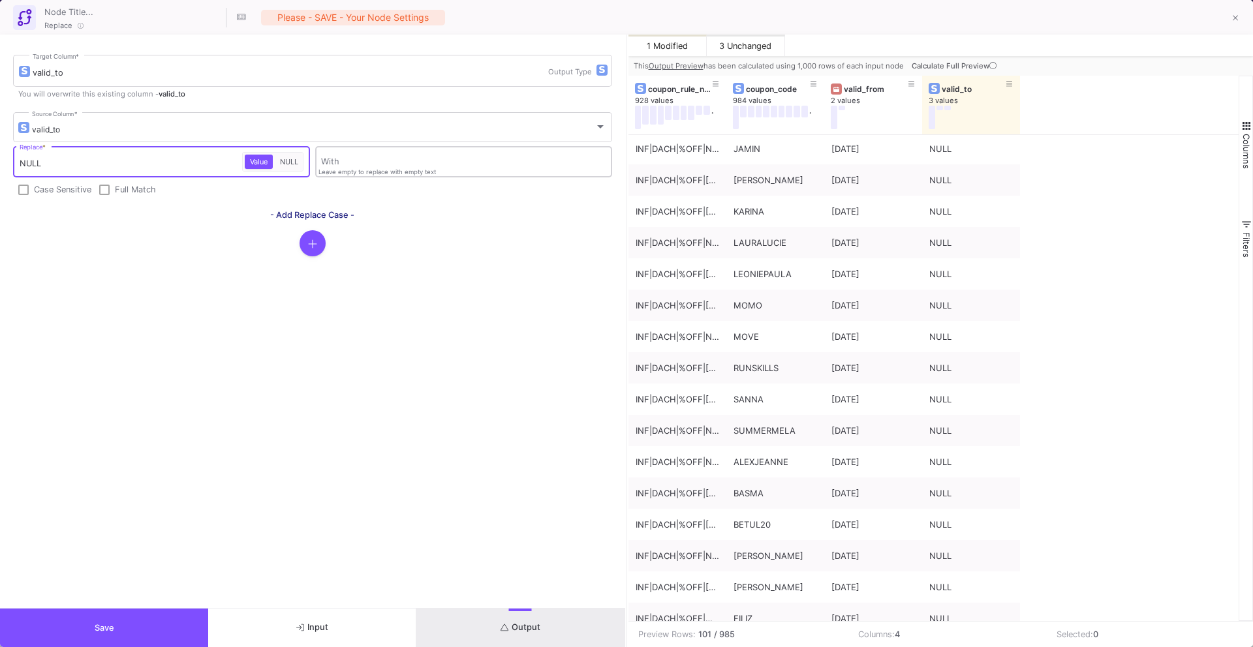
type input "NULL"
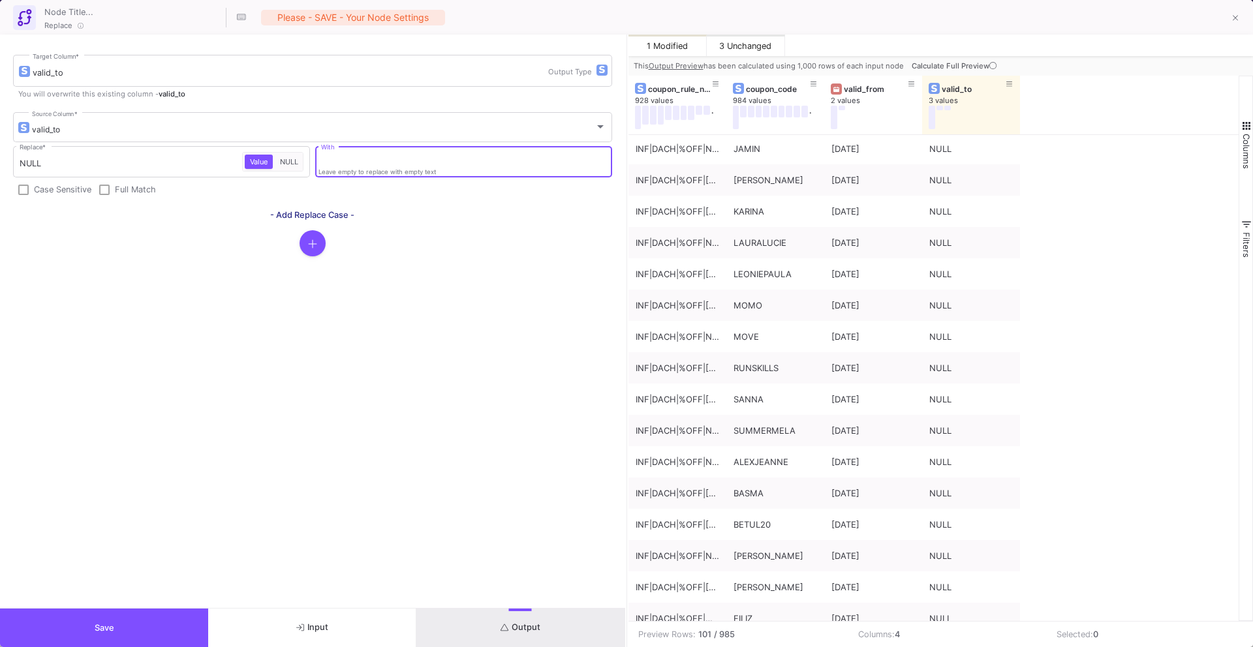
click at [365, 159] on input "With" at bounding box center [463, 164] width 284 height 10
click at [512, 632] on button "Output" at bounding box center [520, 628] width 208 height 38
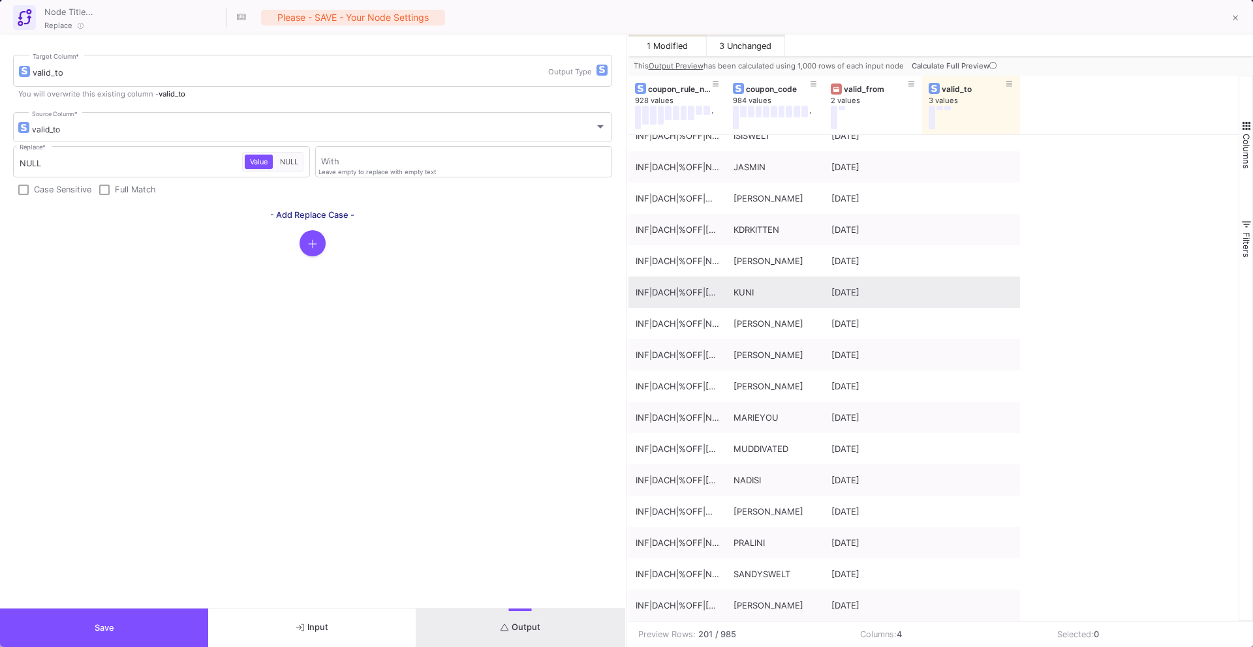
scroll to position [2298, 0]
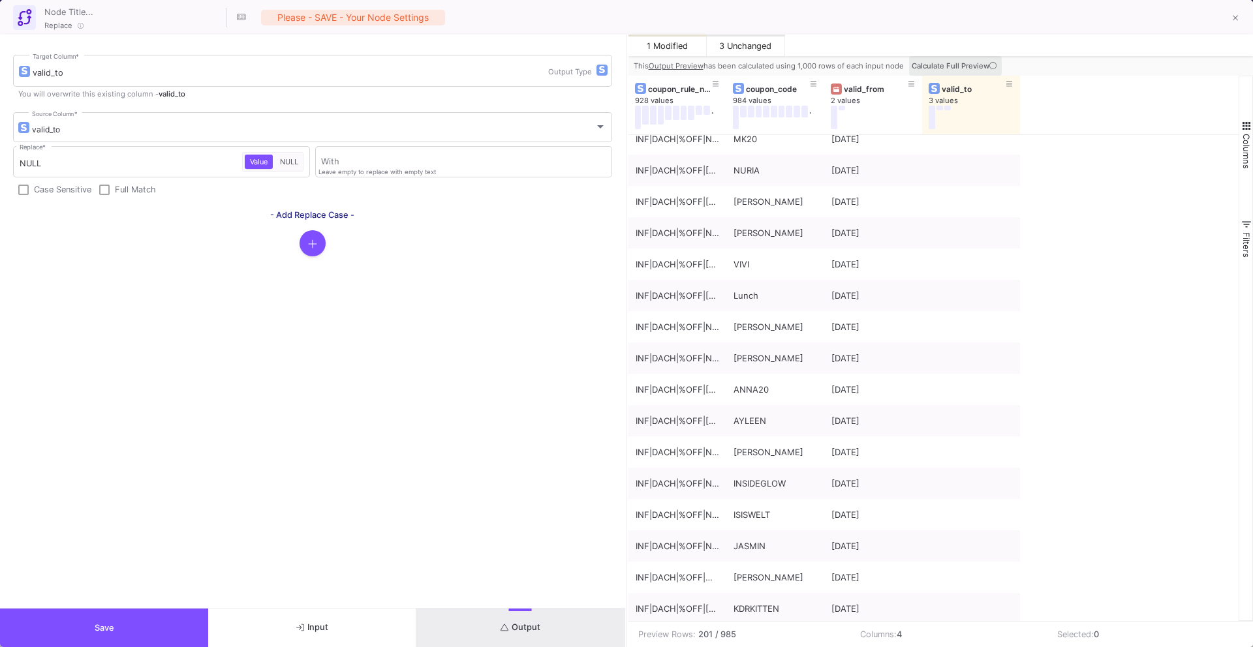
click at [993, 65] on icon at bounding box center [992, 65] width 7 height 7
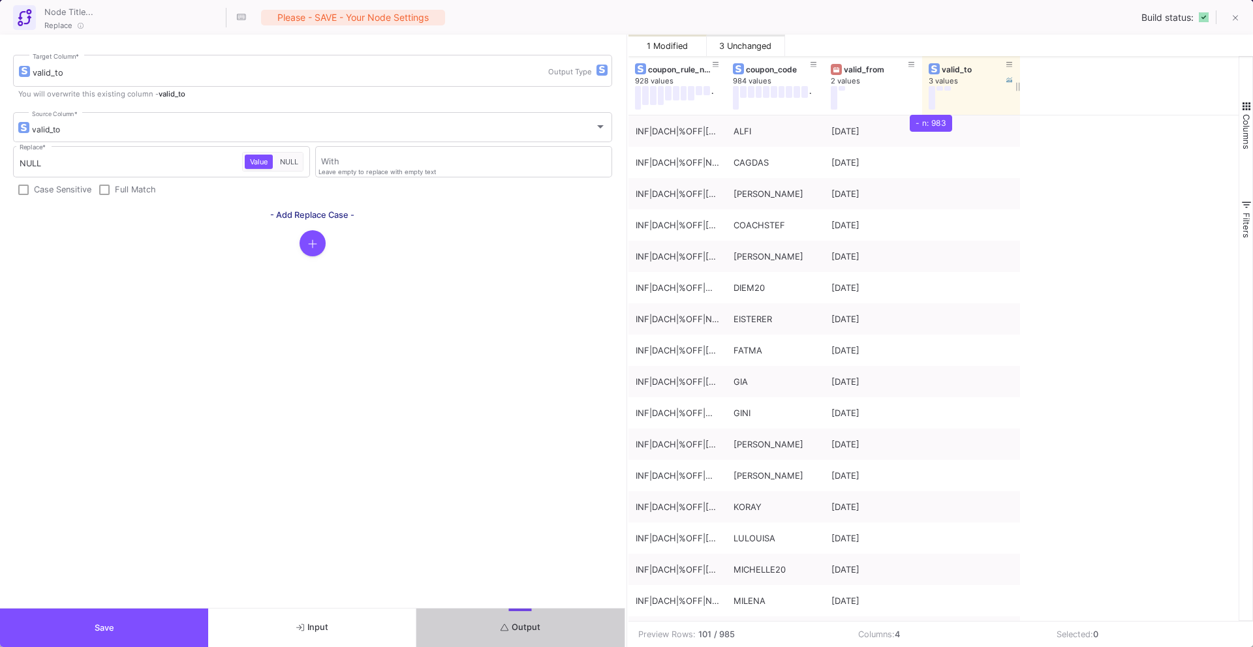
click at [932, 91] on button at bounding box center [931, 97] width 7 height 23
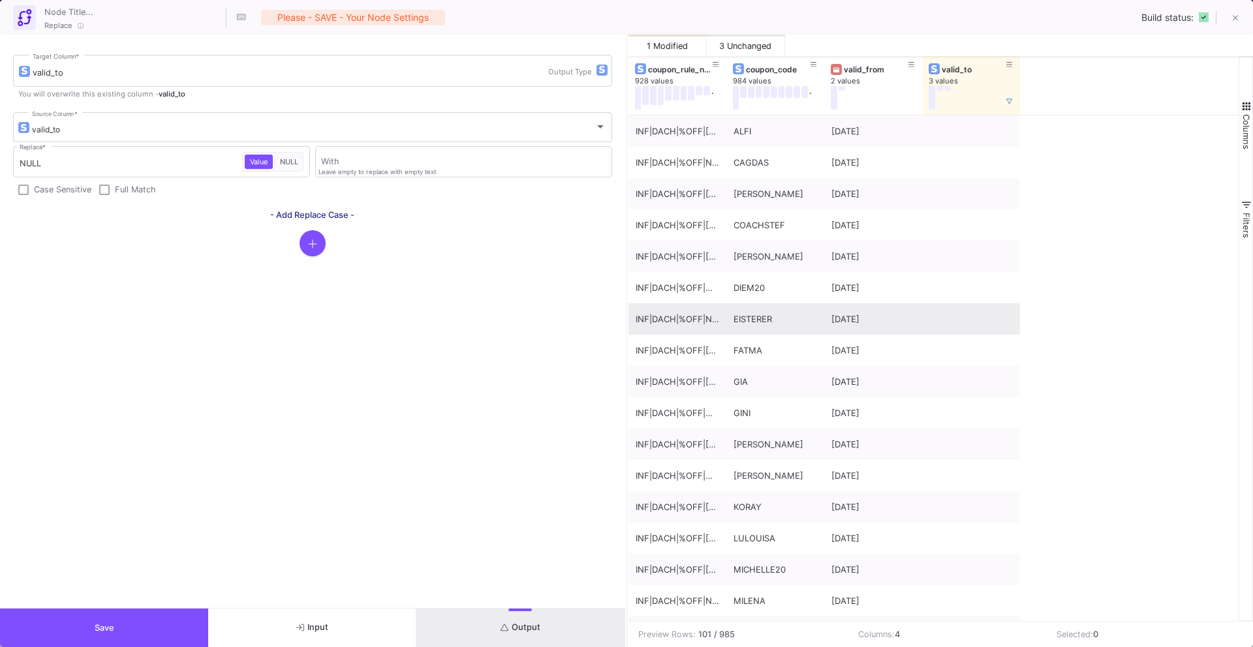
scroll to position [414, 0]
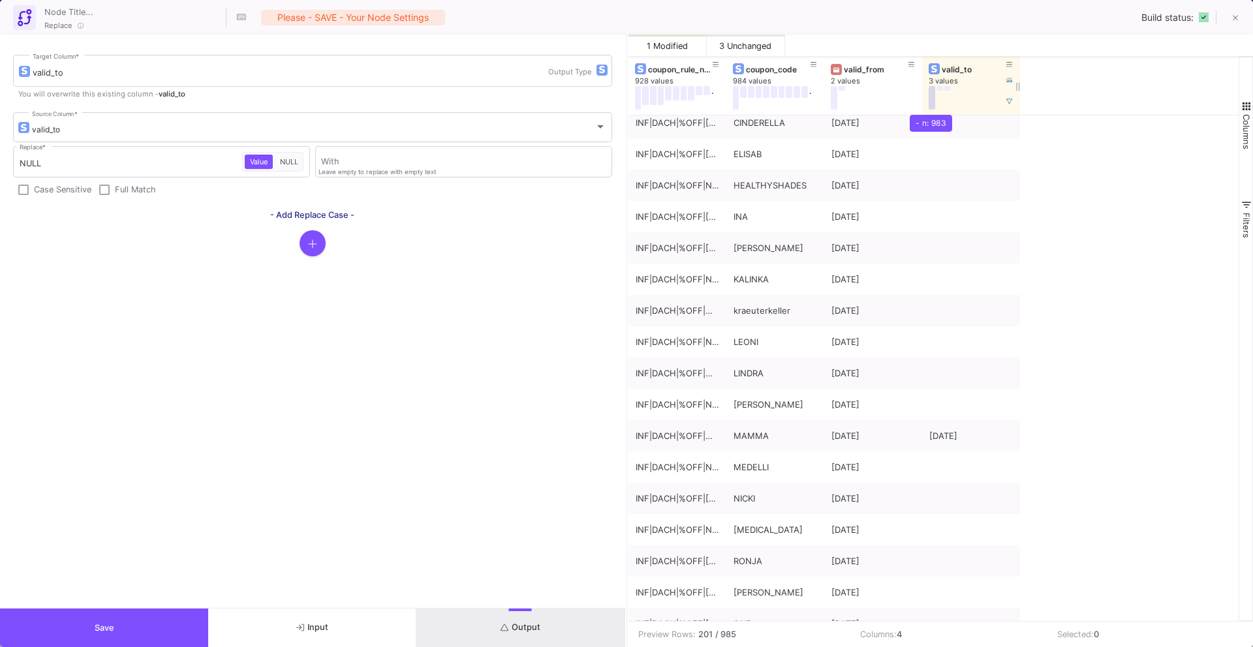
click at [931, 97] on button at bounding box center [931, 97] width 7 height 23
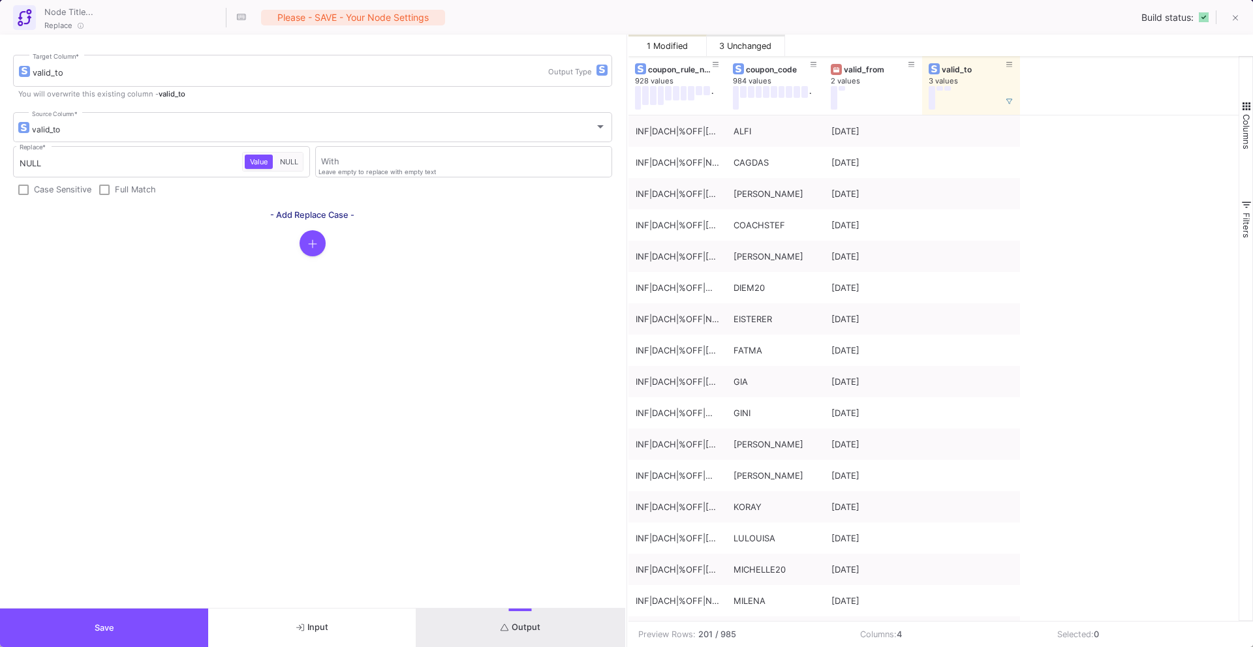
click at [179, 633] on button "Save" at bounding box center [104, 628] width 208 height 38
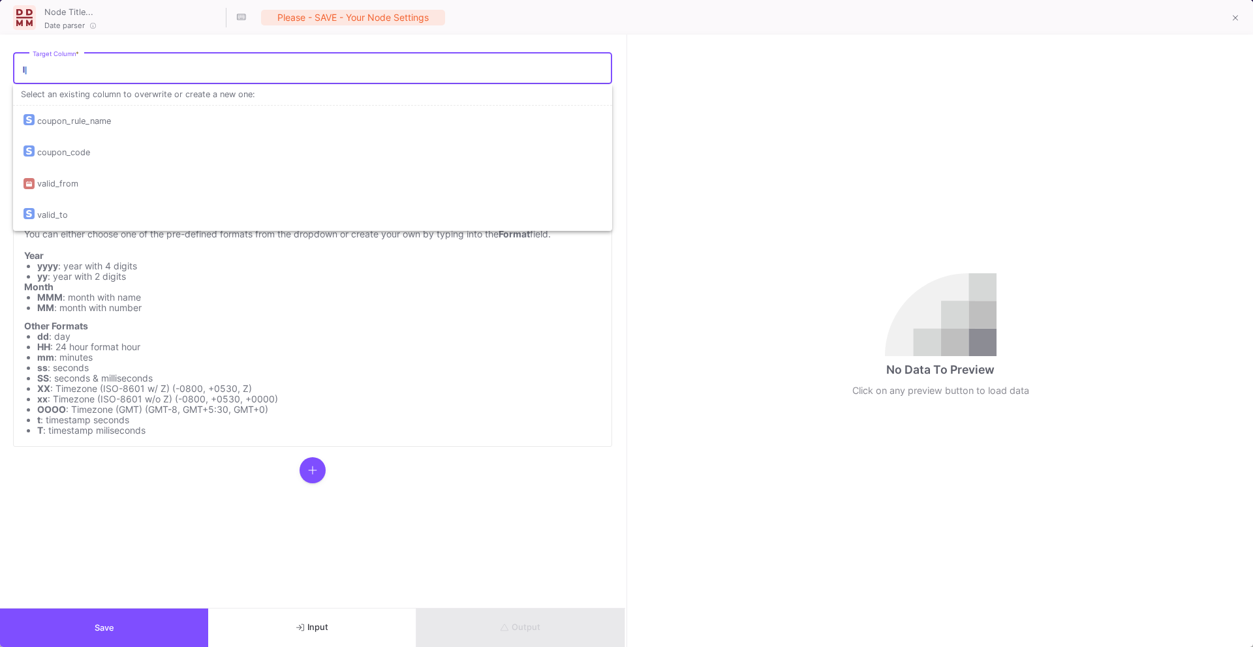
click at [266, 75] on input "Target Column *" at bounding box center [319, 70] width 573 height 10
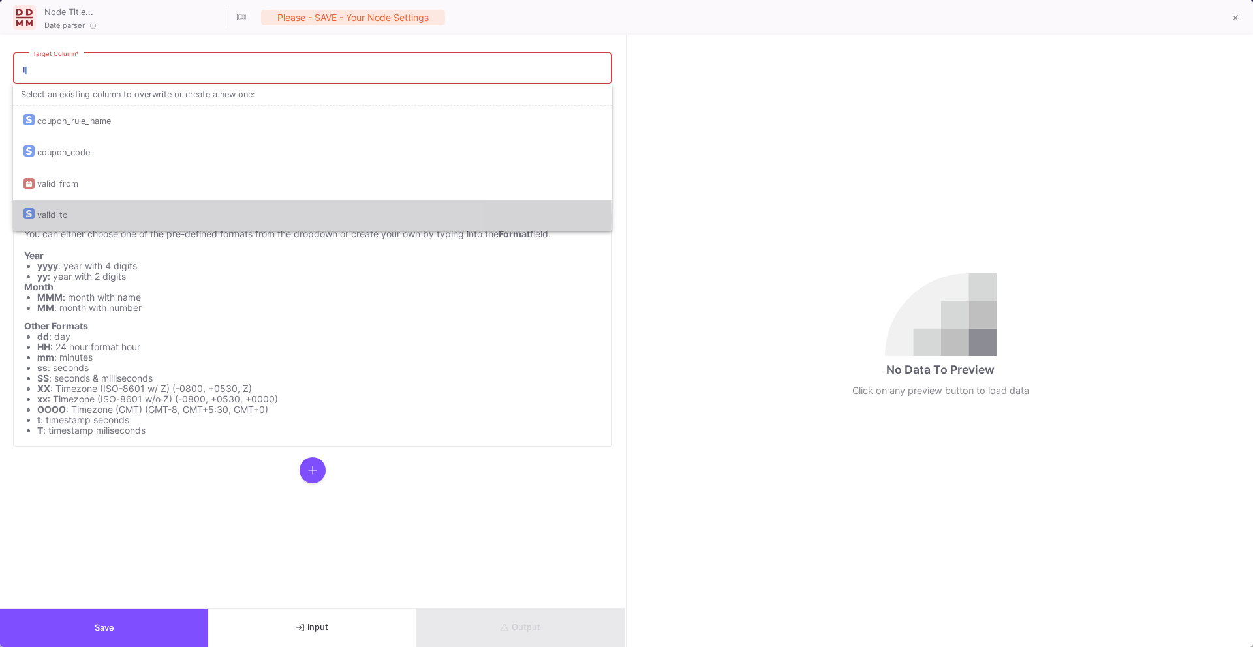
click at [217, 219] on div "valid_to" at bounding box center [312, 215] width 578 height 31
type input "valid_to"
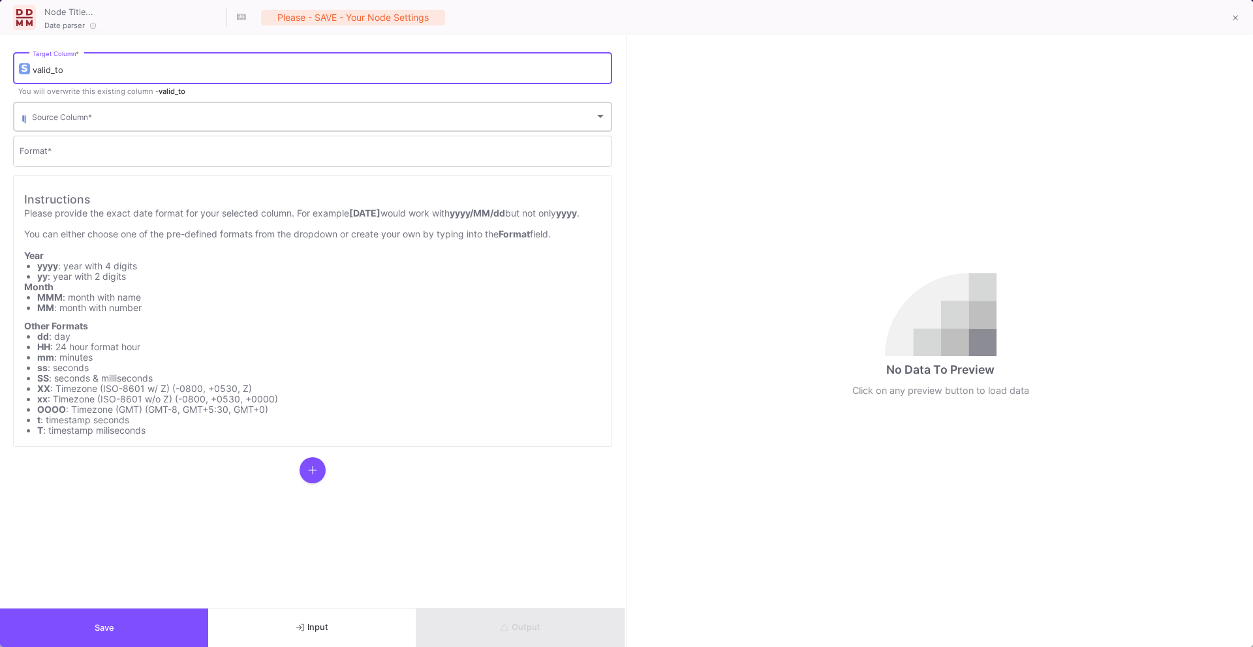
click at [213, 109] on div "Source Column *" at bounding box center [319, 116] width 574 height 32
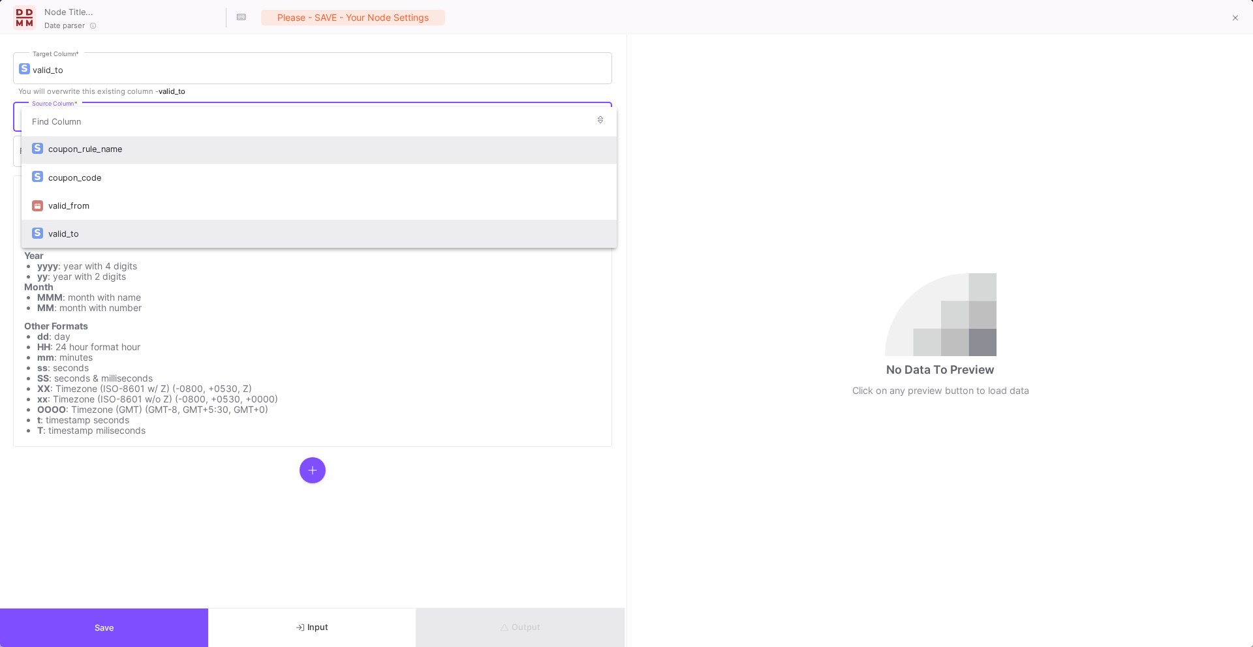
click at [170, 235] on div "valid_to" at bounding box center [327, 234] width 558 height 28
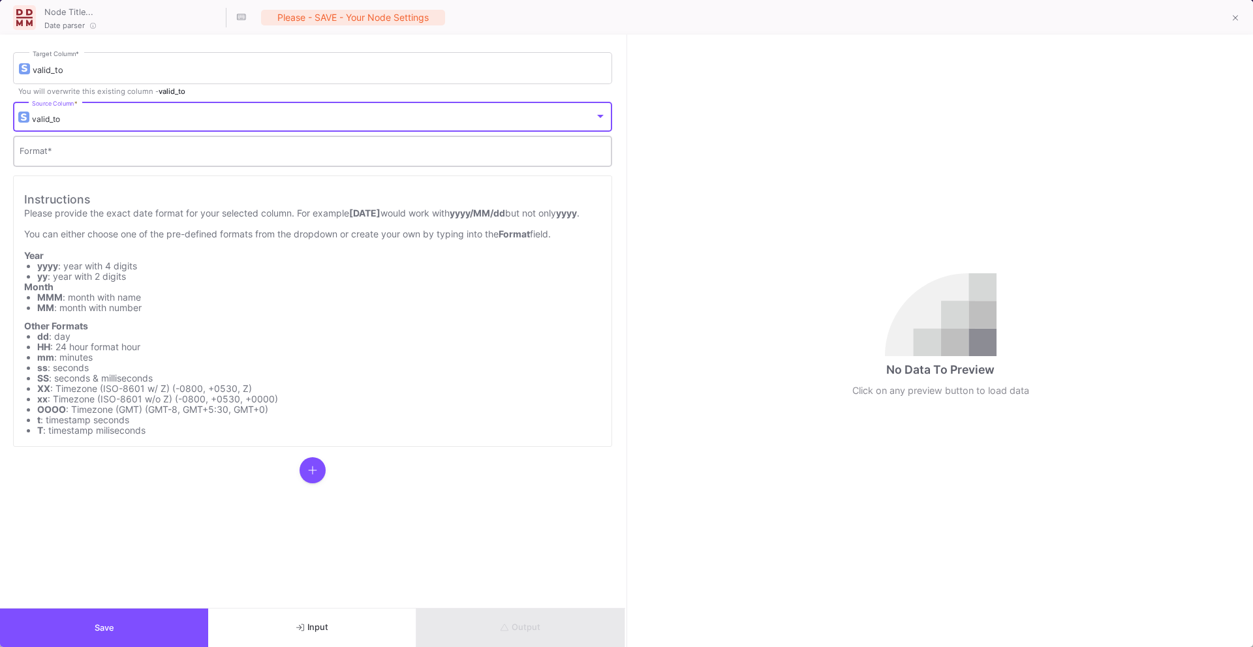
click at [172, 158] on input "Format *" at bounding box center [313, 153] width 586 height 10
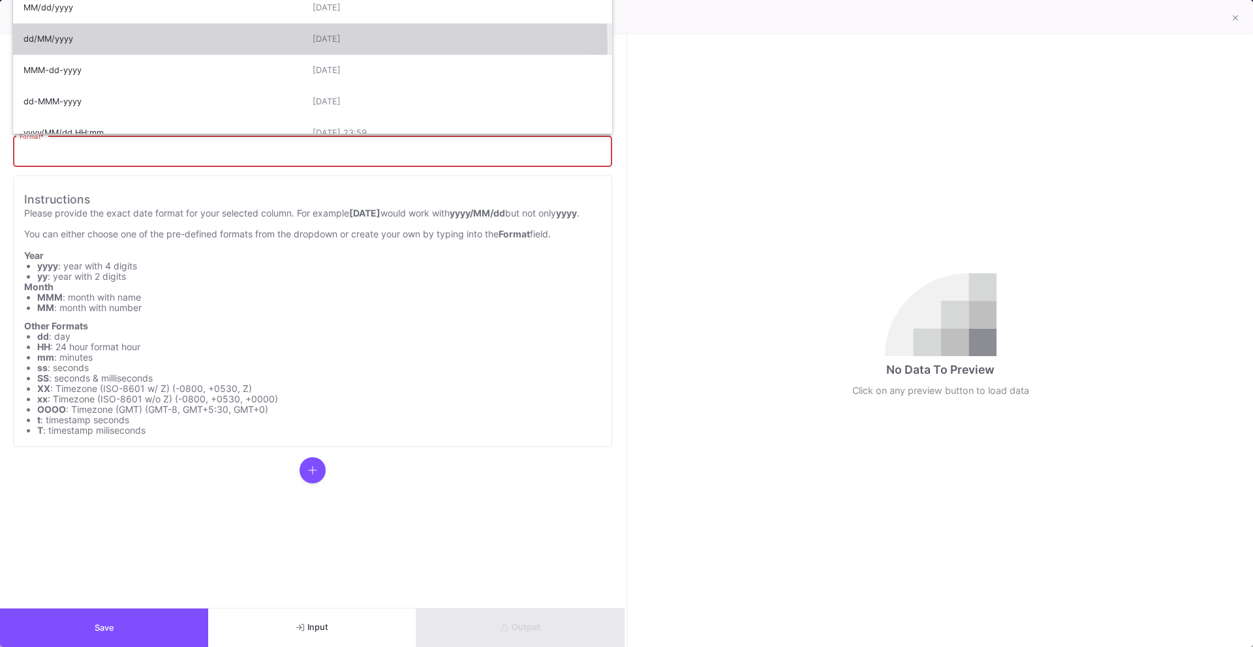
click at [183, 48] on div "dd/MM/yyyy" at bounding box center [167, 38] width 289 height 31
type input "dd/MM/yyyy"
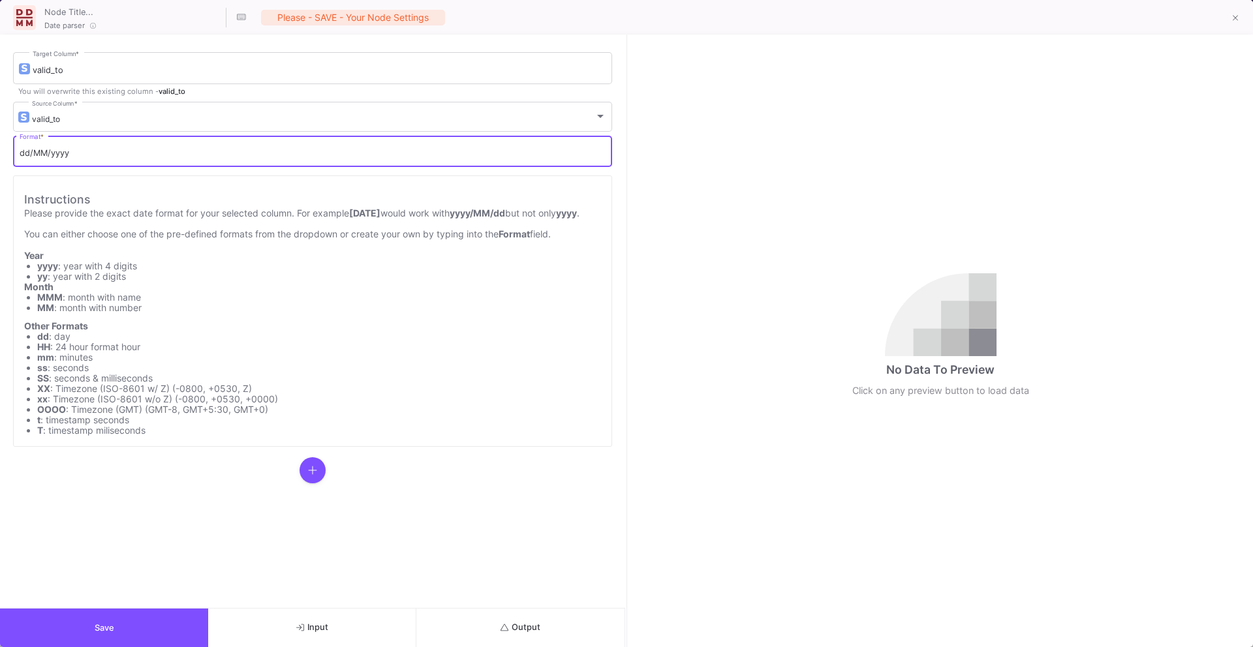
click at [556, 628] on button "Output" at bounding box center [520, 628] width 208 height 38
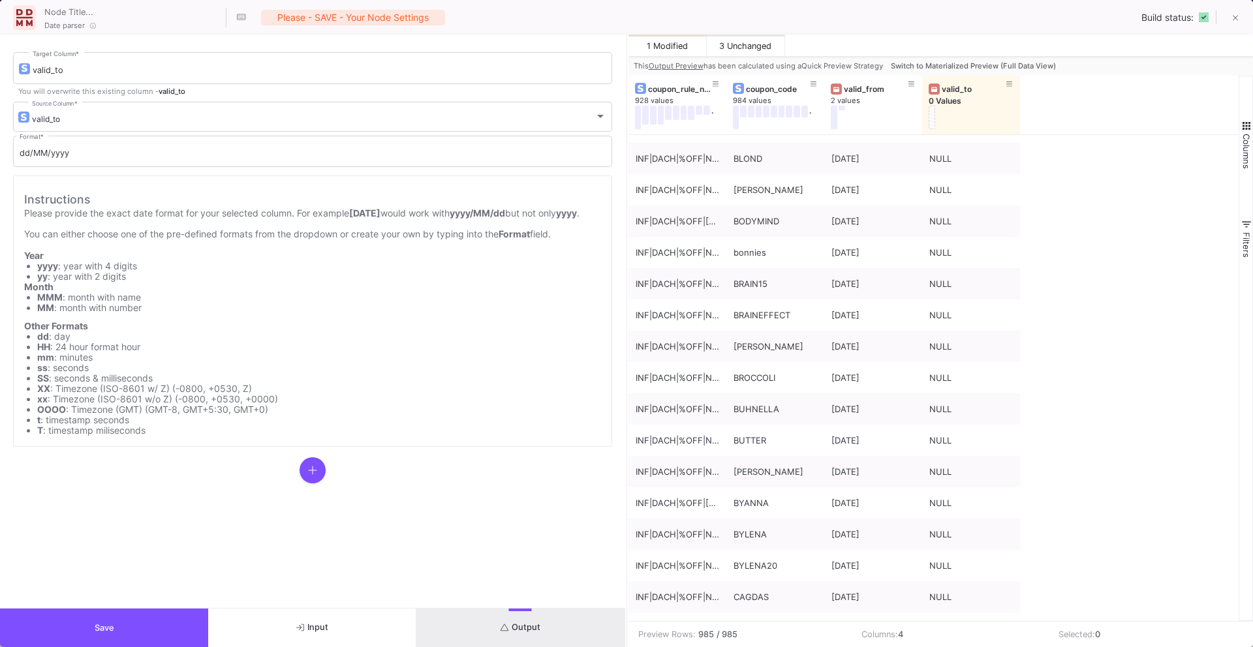
scroll to position [2999, 0]
click at [996, 69] on span "Switch to Materialized Preview (Full Data View)" at bounding box center [973, 65] width 165 height 9
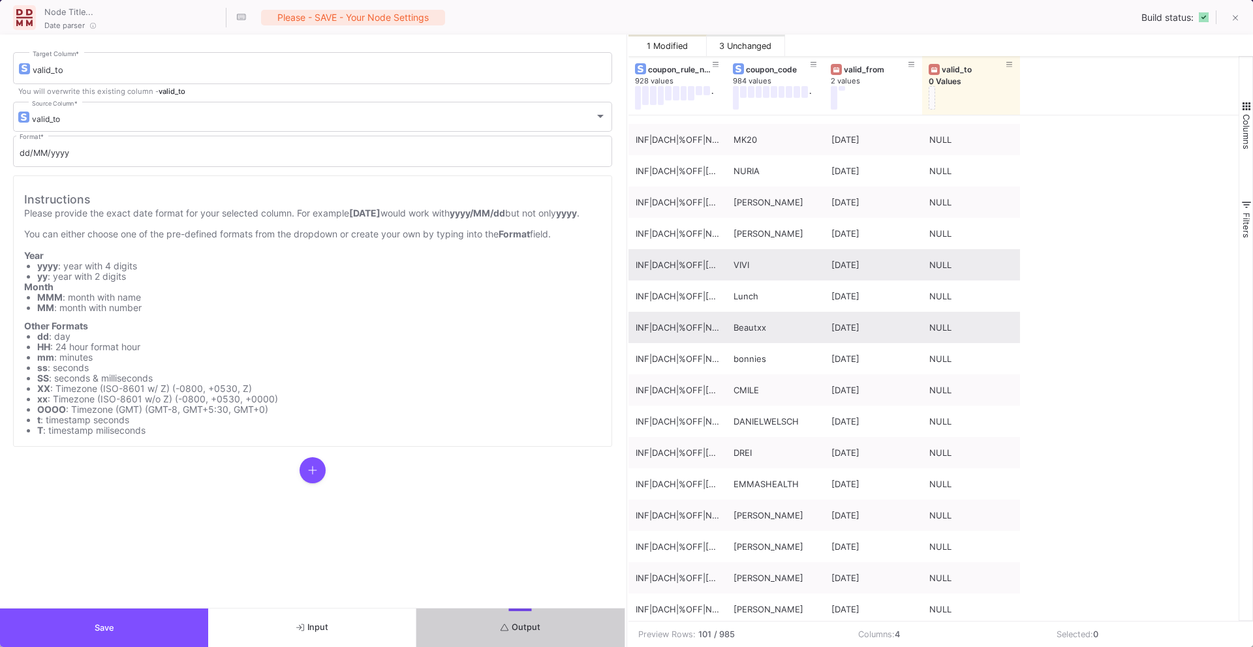
scroll to position [309, 0]
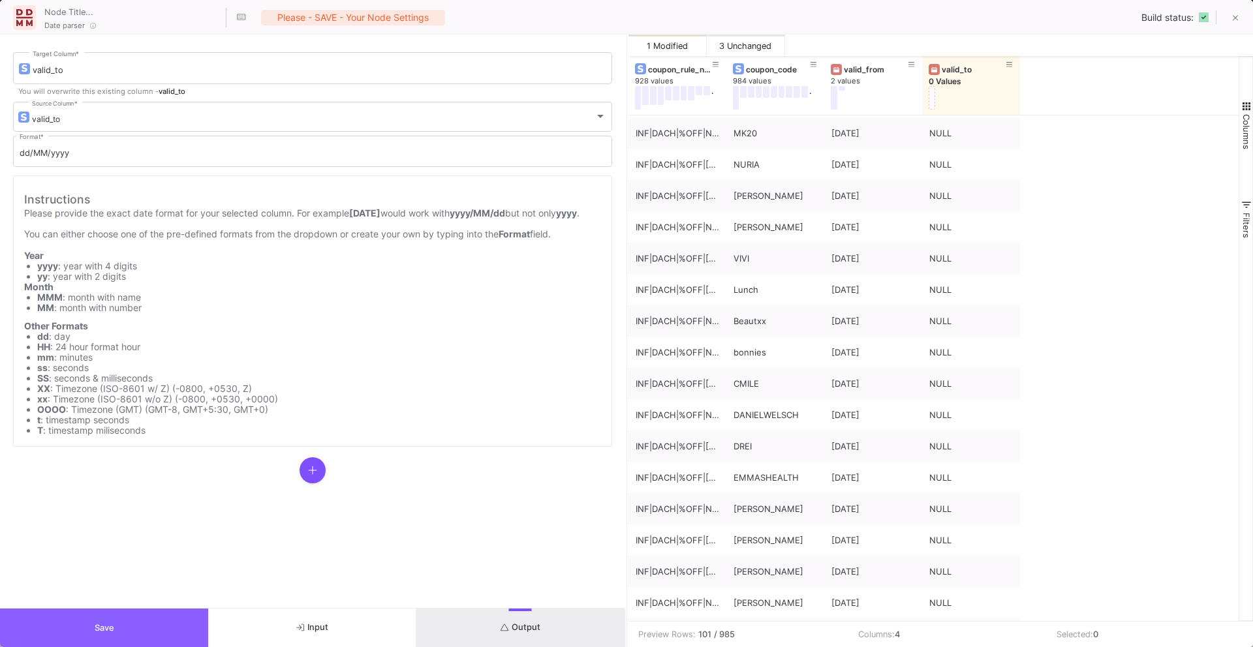
click at [157, 636] on button "Save" at bounding box center [104, 628] width 208 height 38
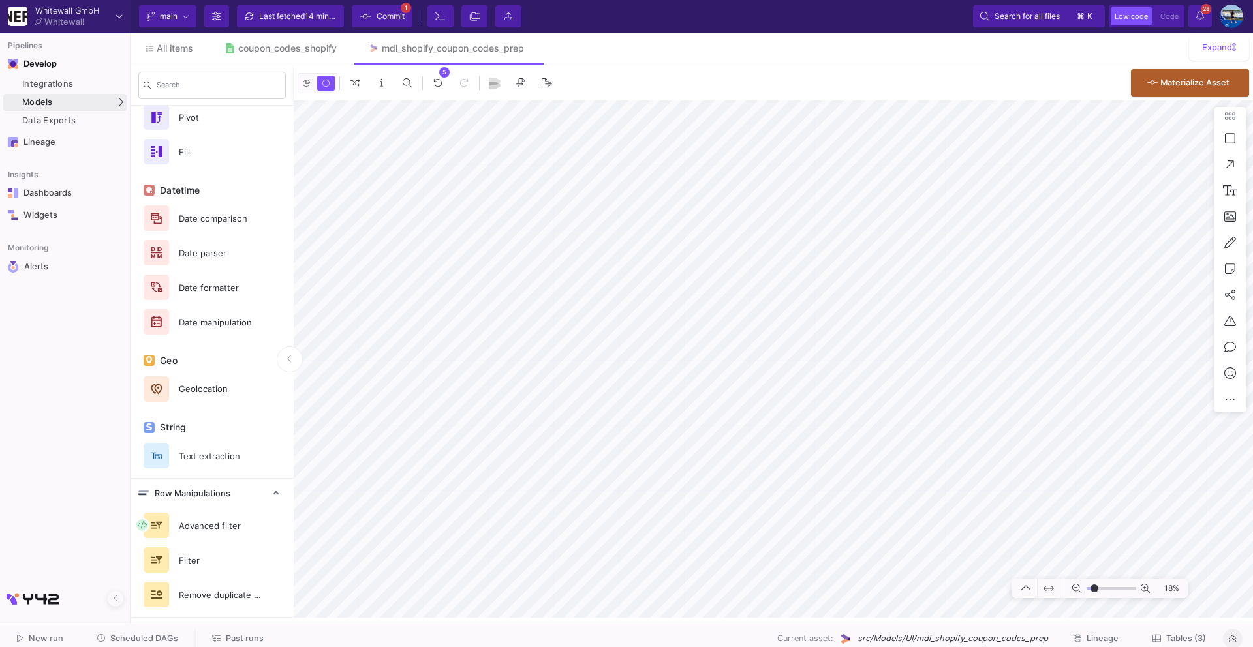
type input "-16"
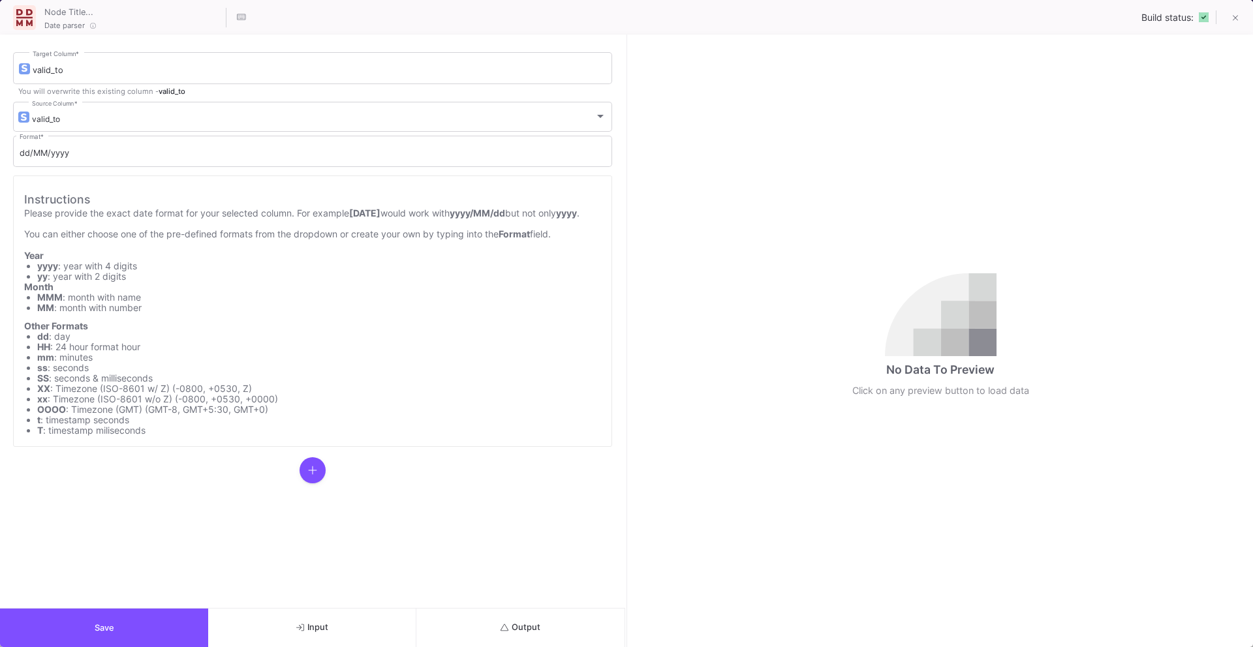
click at [318, 624] on span "Input" at bounding box center [312, 627] width 32 height 10
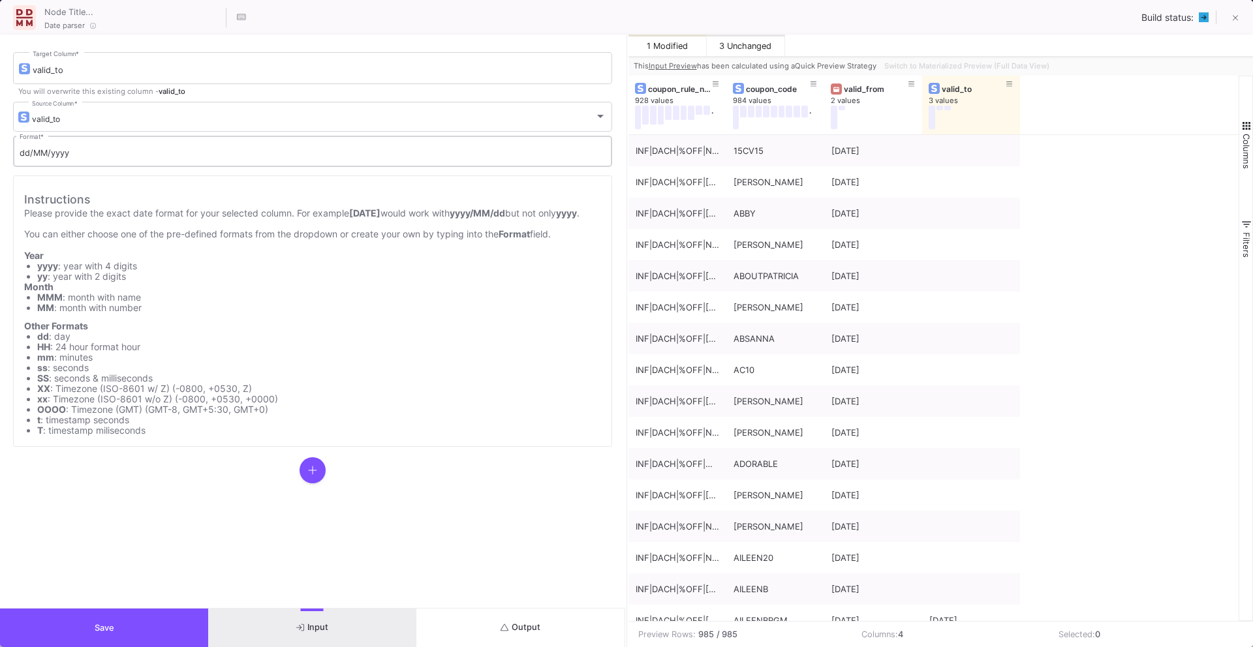
click at [519, 151] on input "dd/MM/yyyy" at bounding box center [313, 153] width 586 height 10
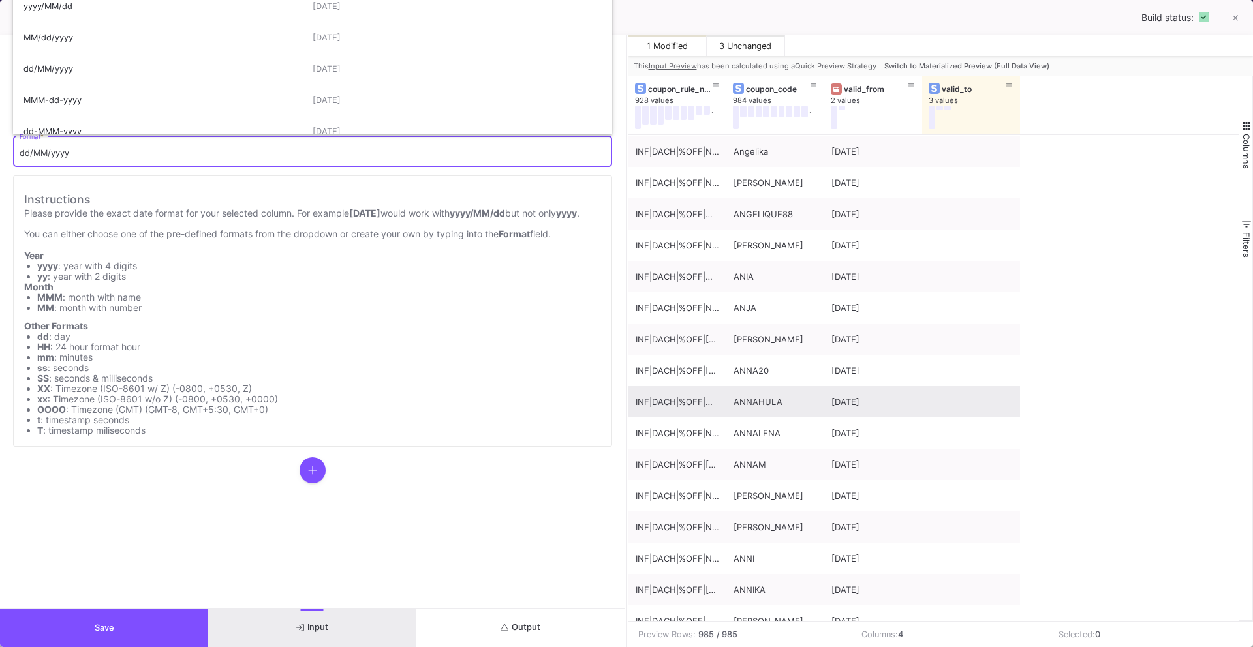
scroll to position [654, 0]
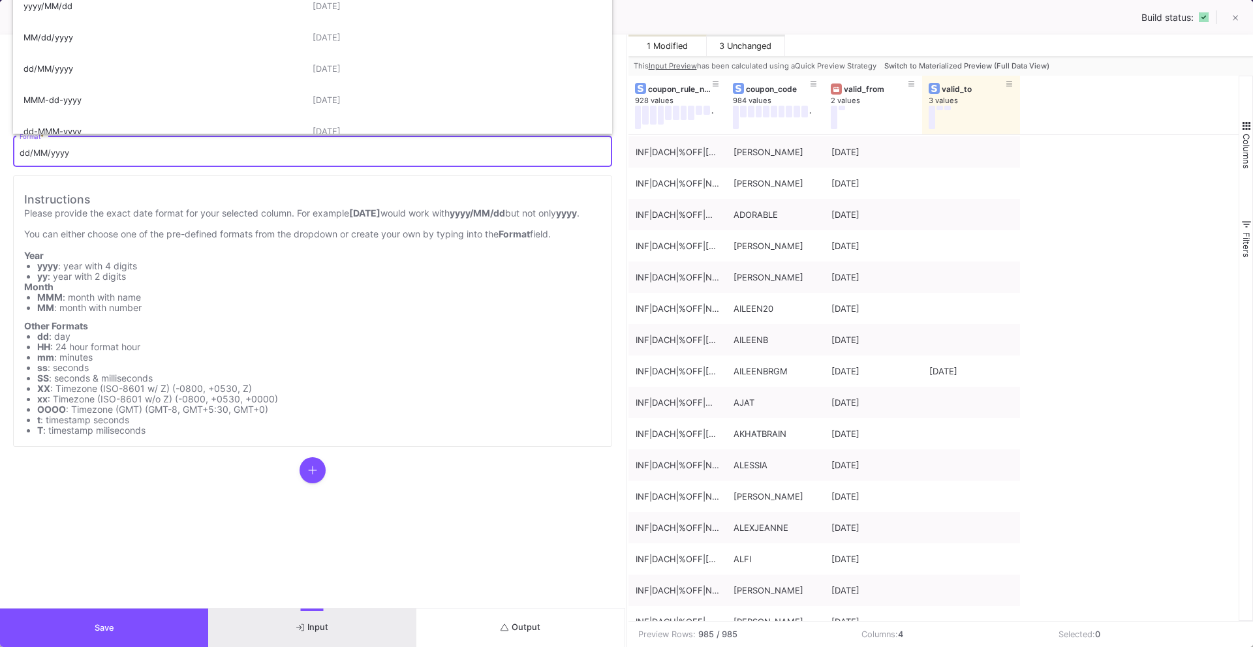
click at [31, 155] on input "dd/MM/yyyy" at bounding box center [313, 153] width 586 height 10
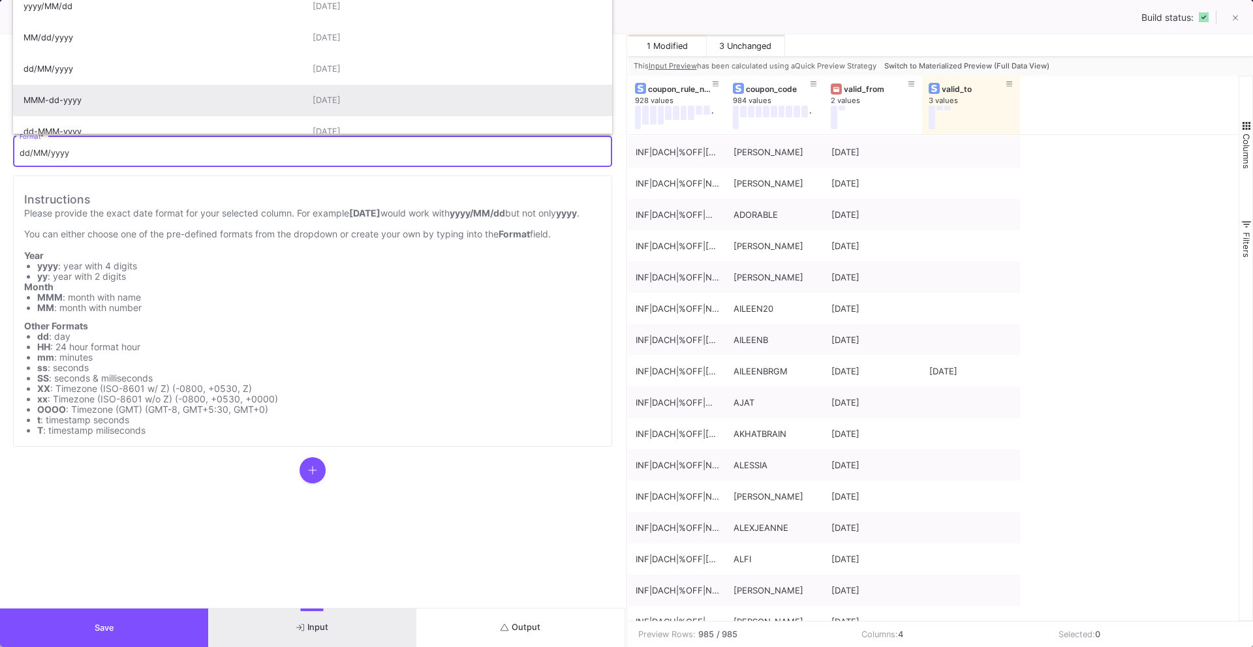
scroll to position [24, 0]
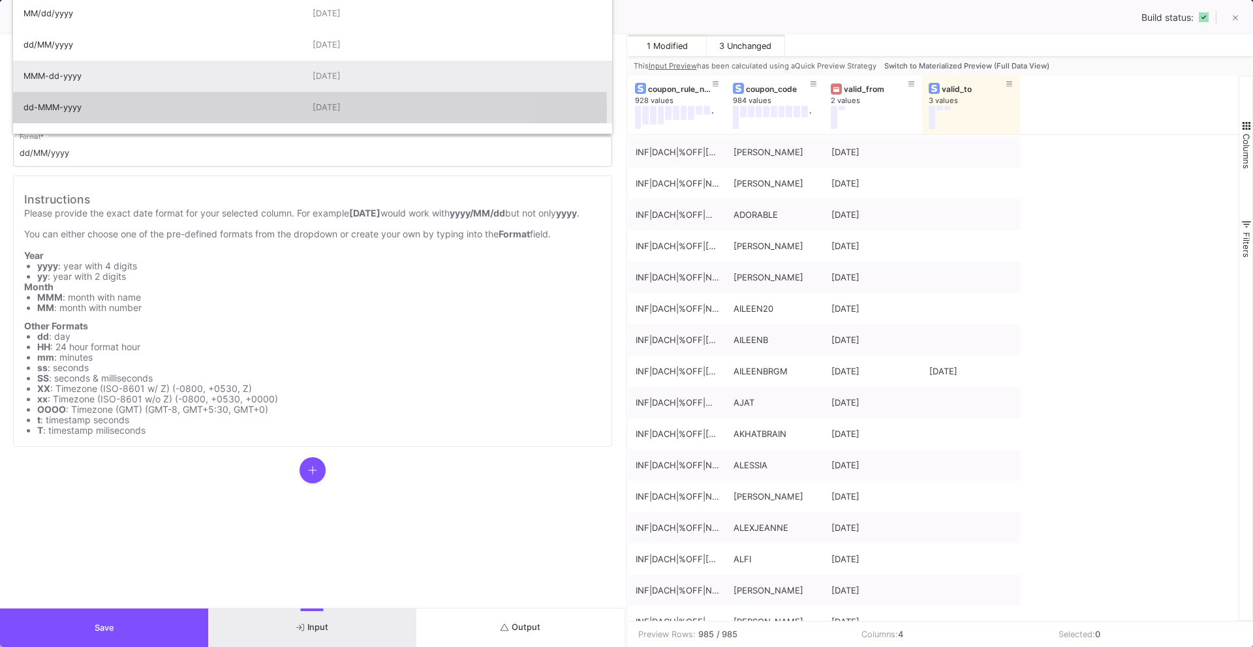
click at [70, 108] on div "dd-MMM-yyyy" at bounding box center [167, 107] width 289 height 31
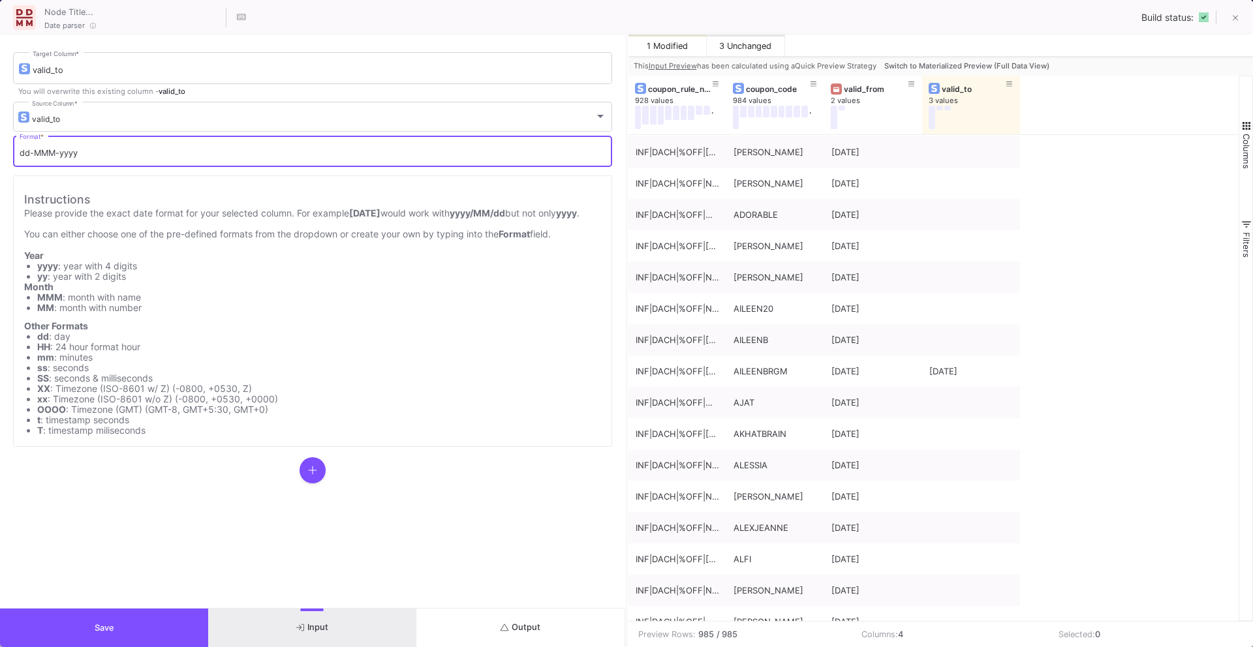
click at [54, 153] on input "dd-MMM-yyyy" at bounding box center [313, 153] width 586 height 10
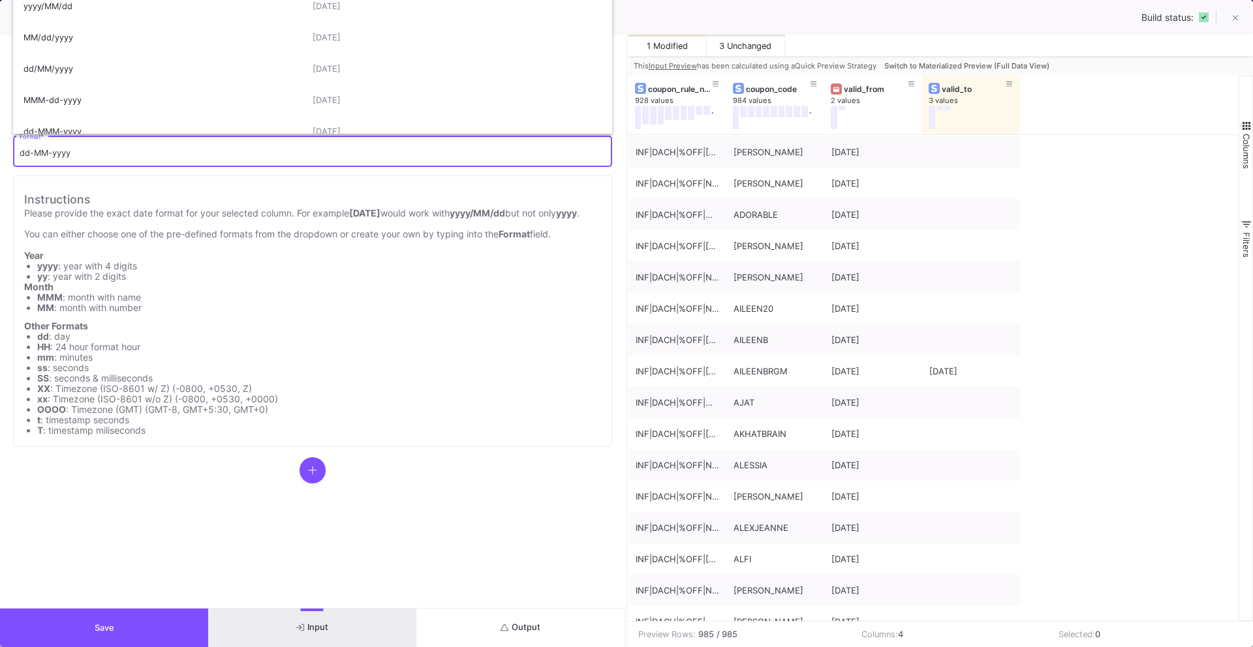
type input "dd-MM-yyyy"
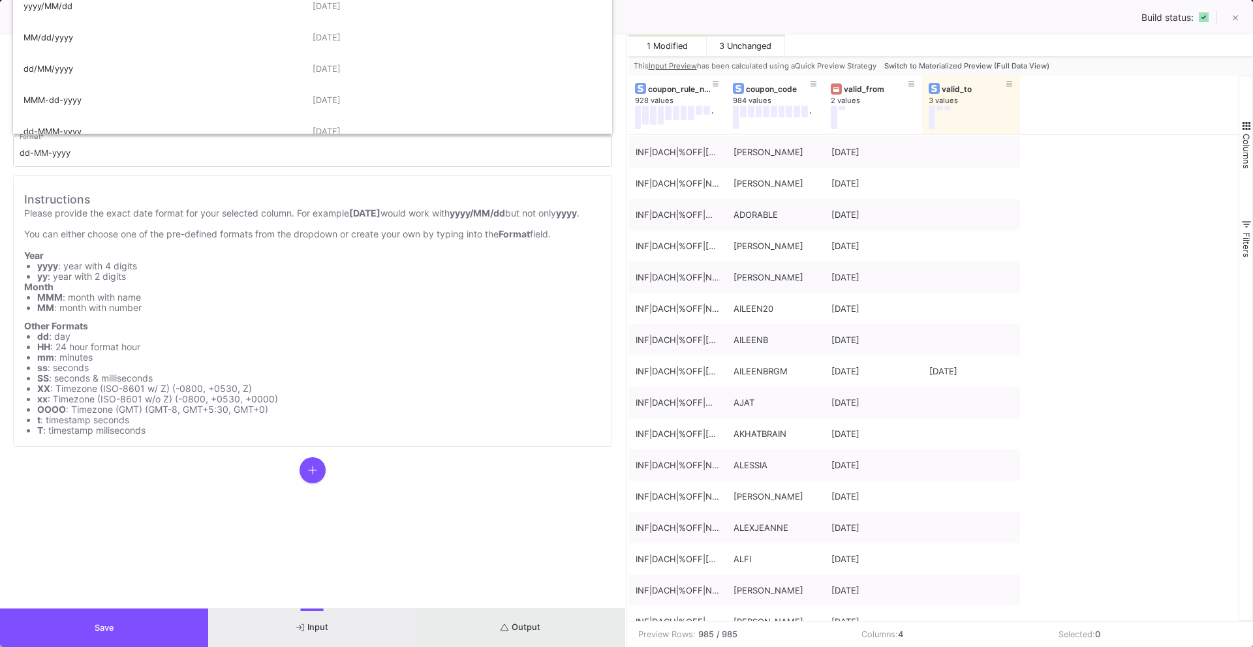
click at [508, 619] on button "Output" at bounding box center [520, 628] width 208 height 38
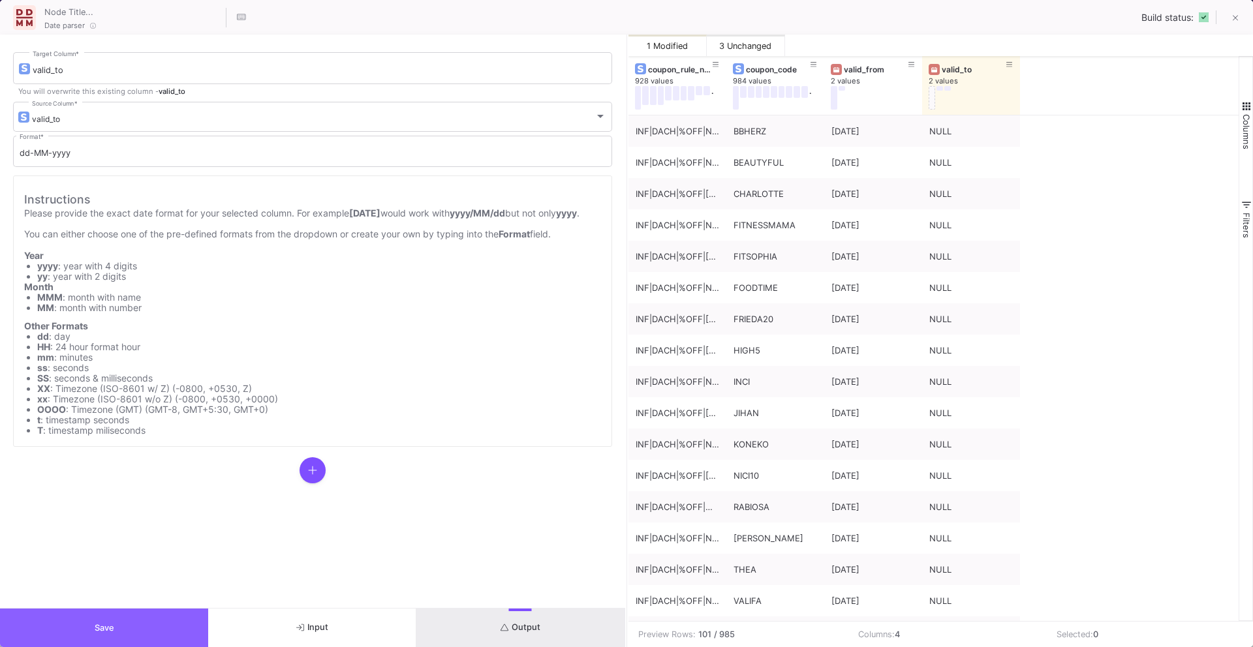
click at [142, 626] on button "Save" at bounding box center [104, 628] width 208 height 38
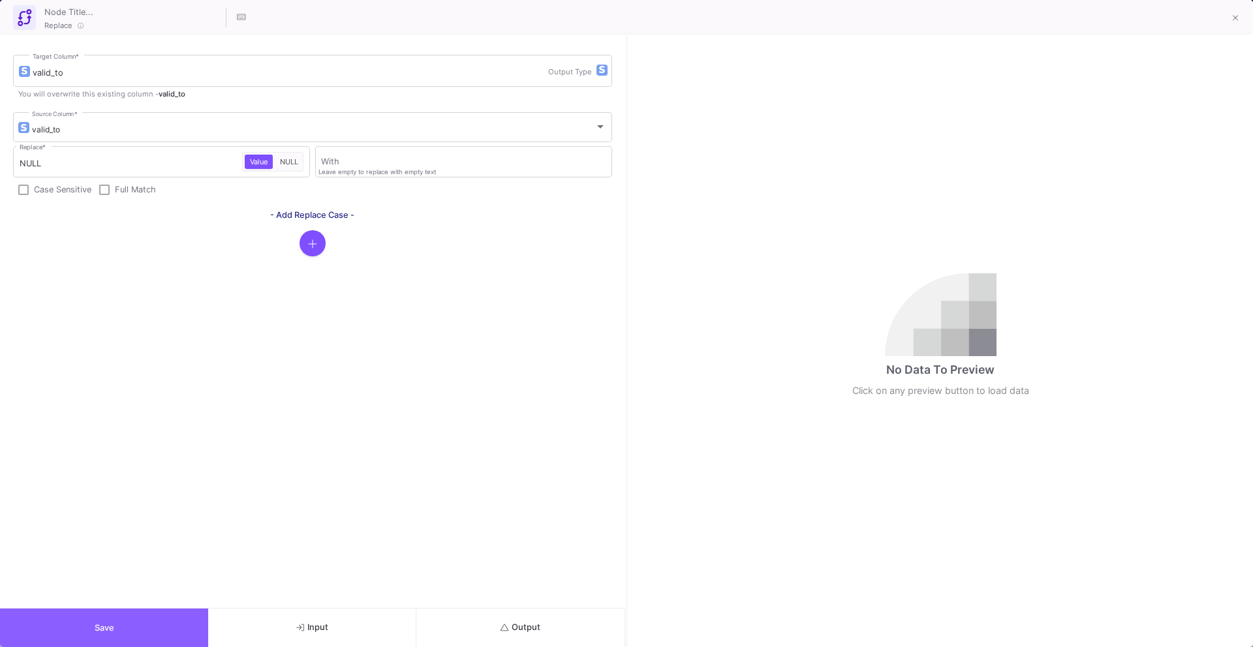
click at [142, 632] on button "Save" at bounding box center [104, 628] width 208 height 38
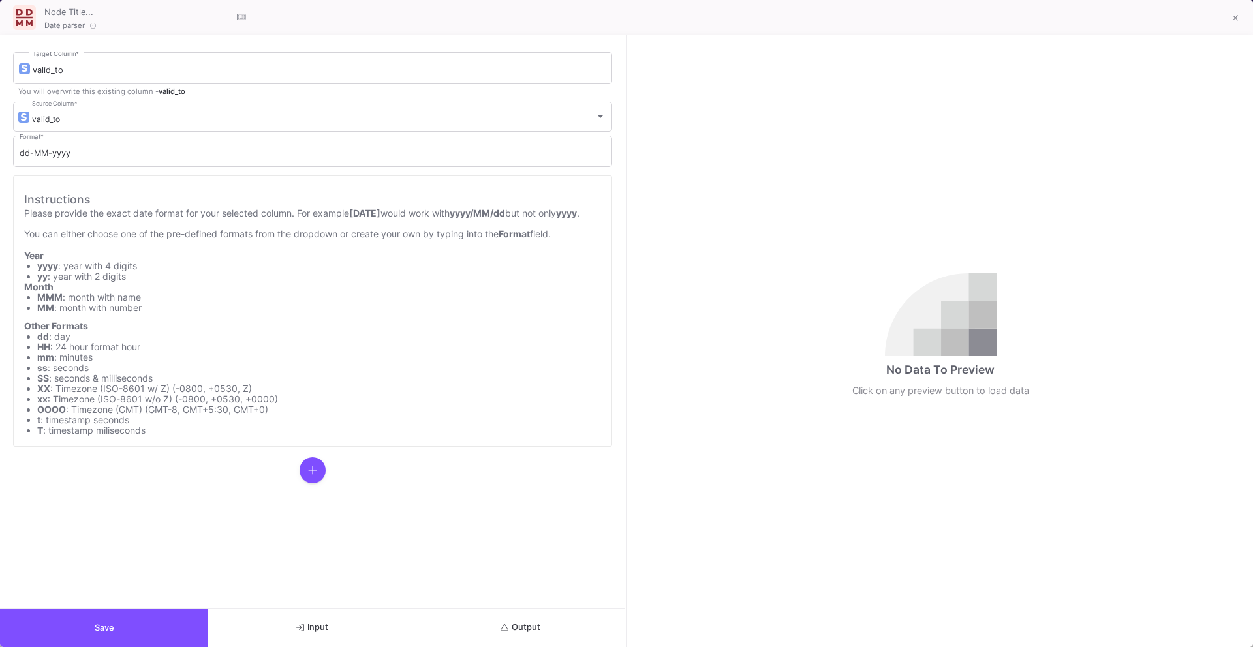
click at [534, 626] on span "Output" at bounding box center [520, 627] width 40 height 10
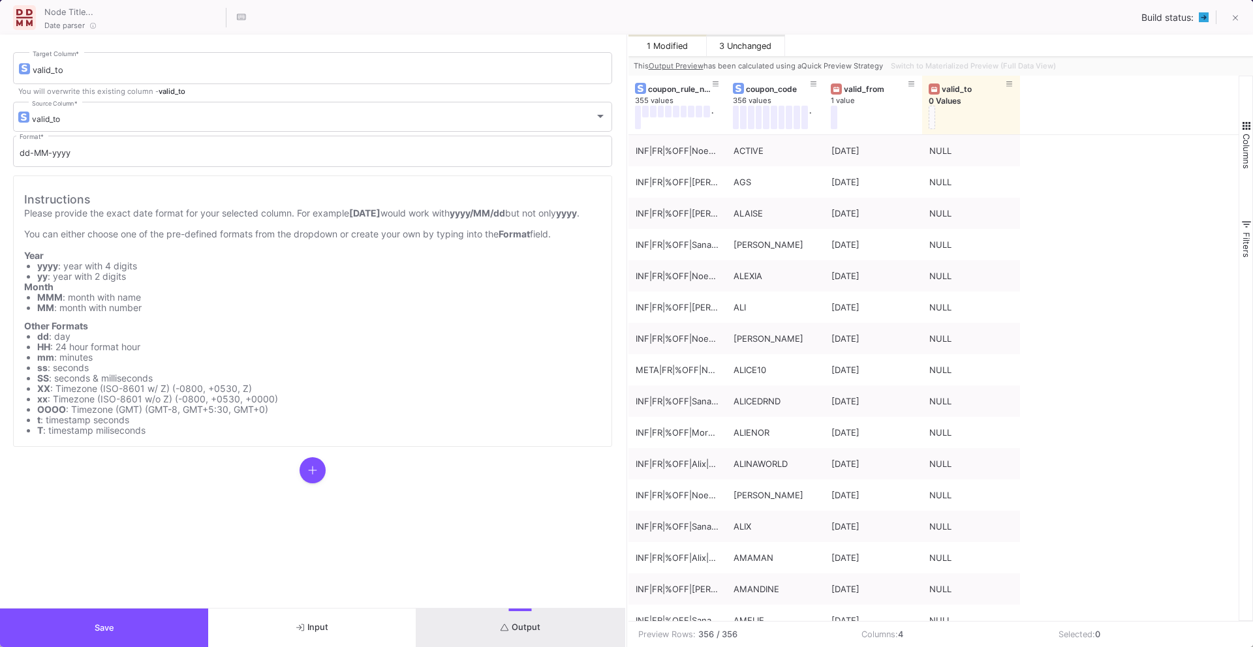
click at [138, 624] on button "Save" at bounding box center [104, 628] width 208 height 38
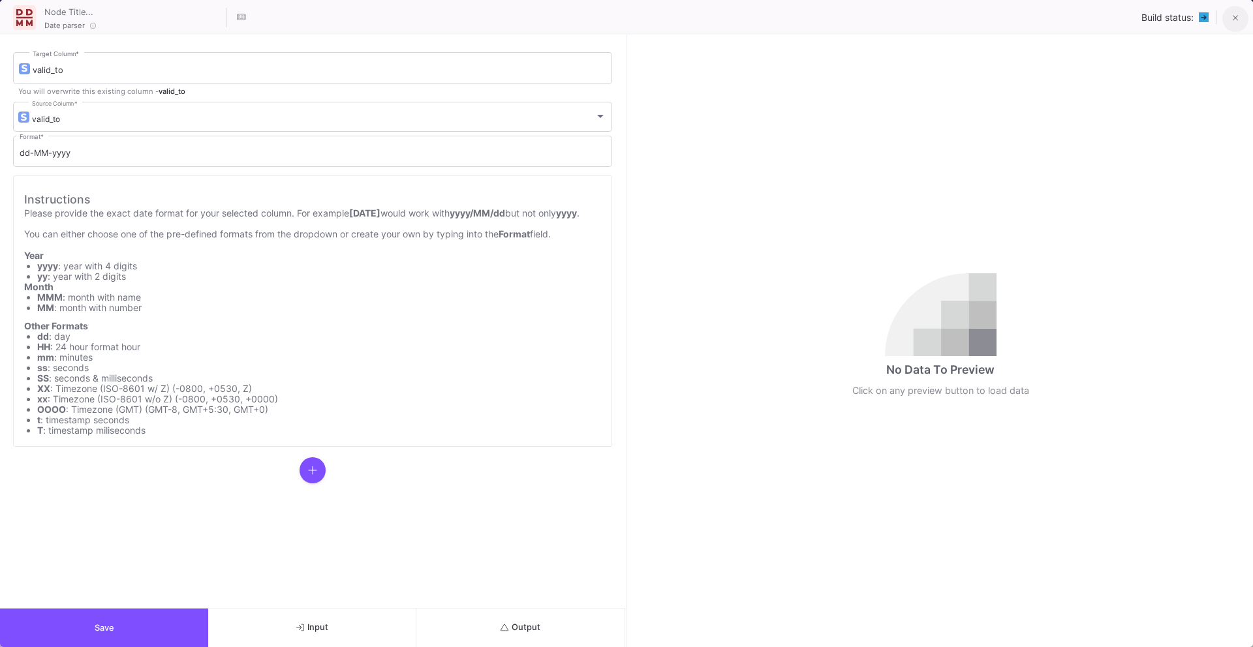
click at [1236, 18] on icon at bounding box center [1235, 18] width 6 height 9
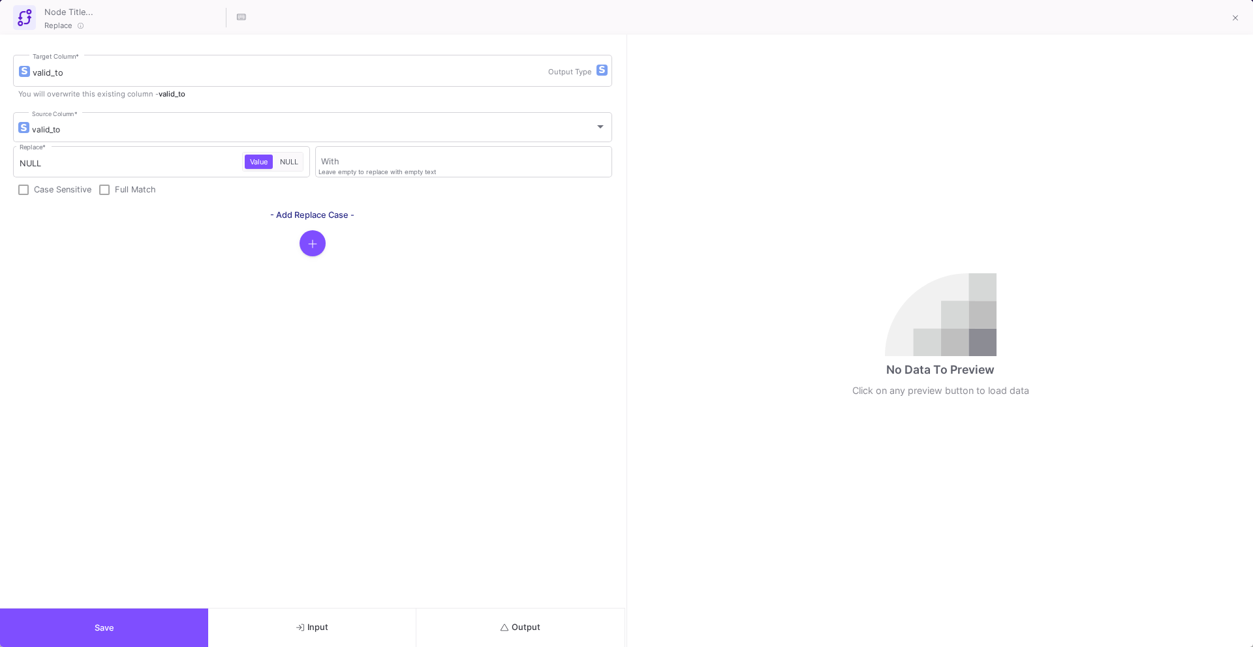
click at [122, 643] on button "Save" at bounding box center [104, 628] width 208 height 38
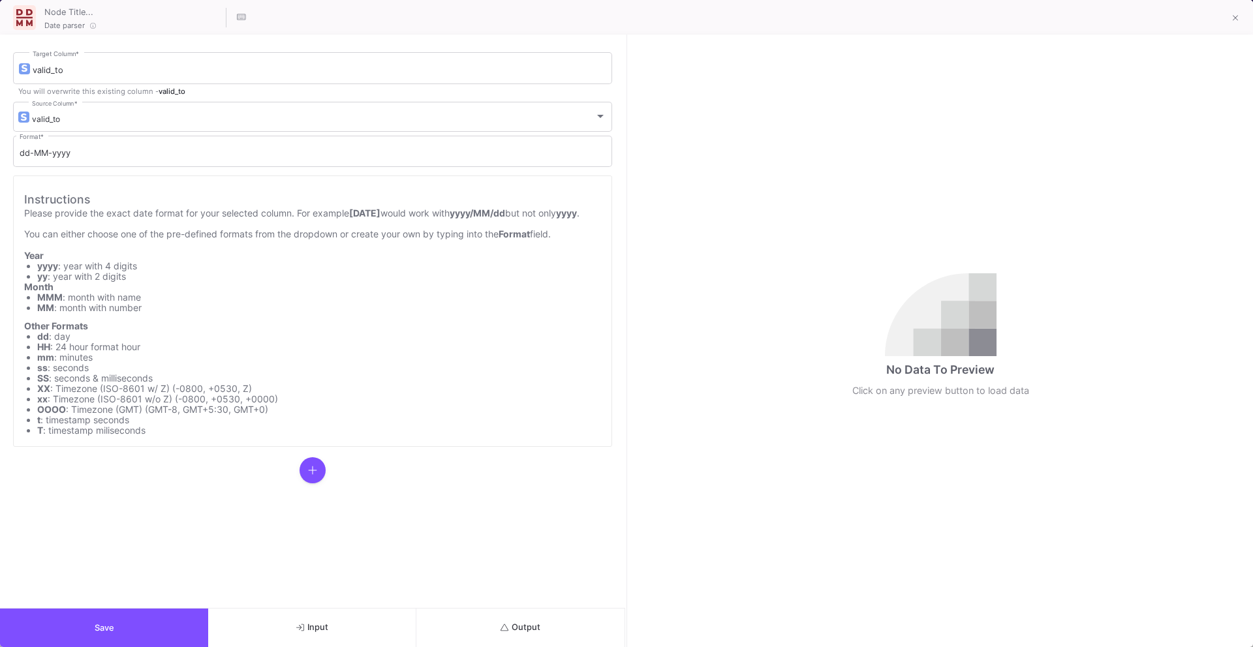
click at [483, 639] on button "Output" at bounding box center [520, 628] width 208 height 38
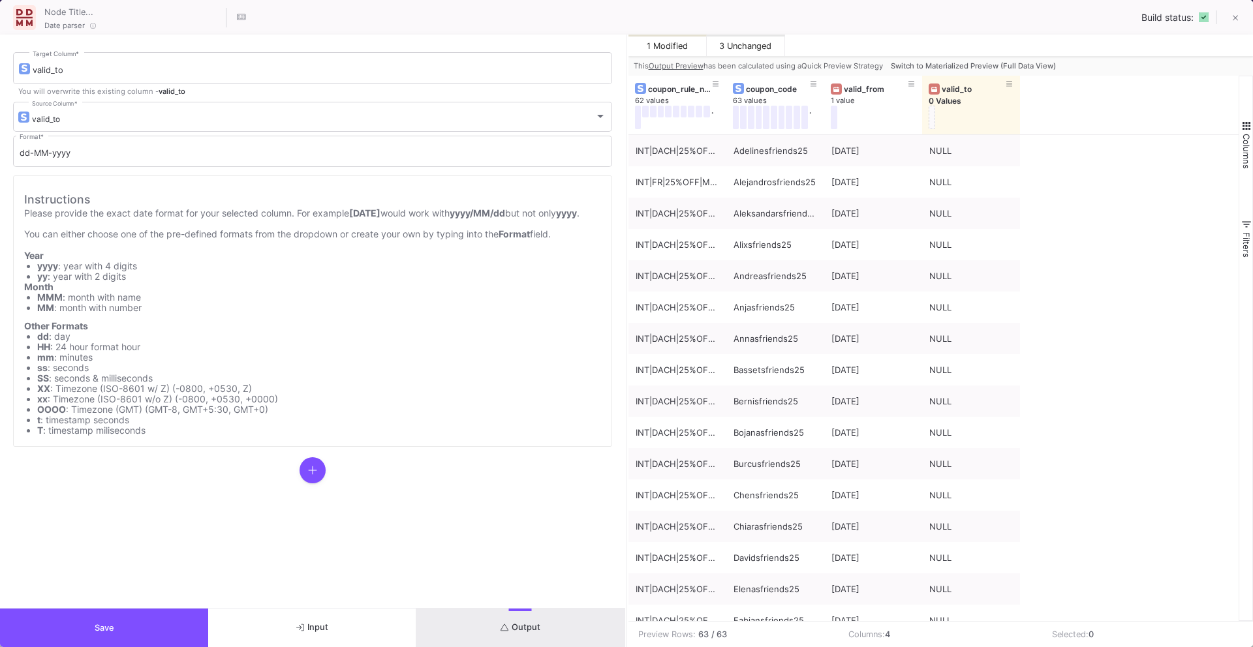
click at [161, 621] on button "Save" at bounding box center [104, 628] width 208 height 38
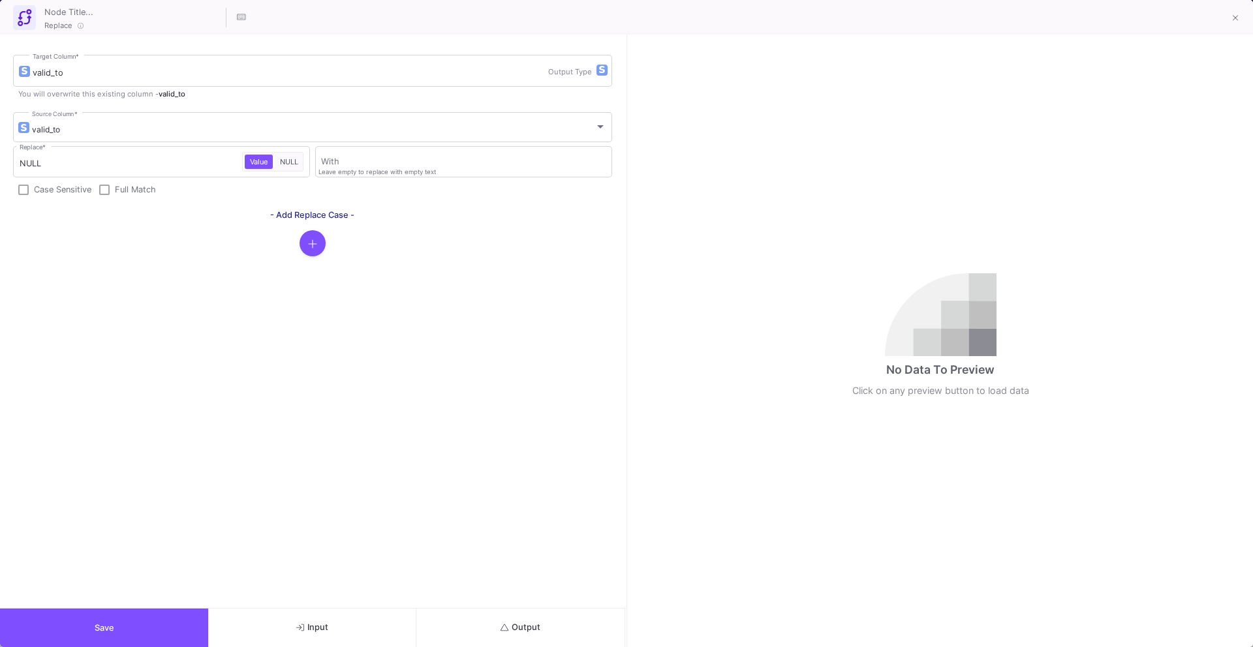
click at [506, 614] on button "Output" at bounding box center [520, 628] width 208 height 38
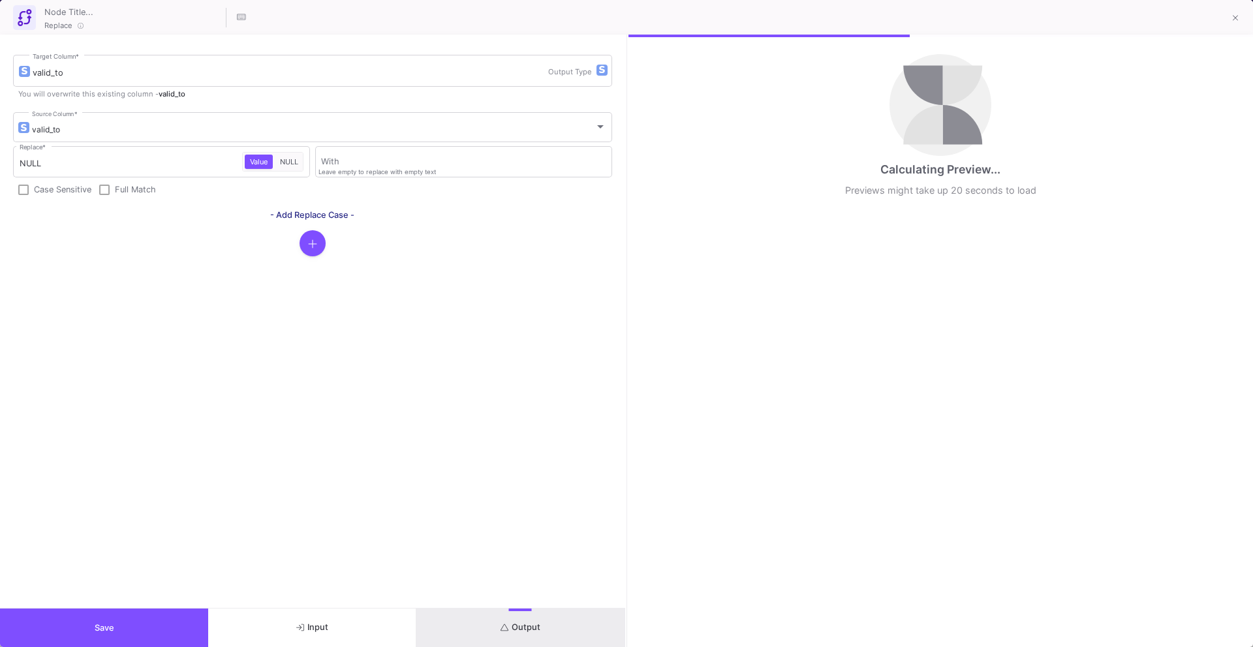
click at [162, 630] on button "Save" at bounding box center [104, 628] width 208 height 38
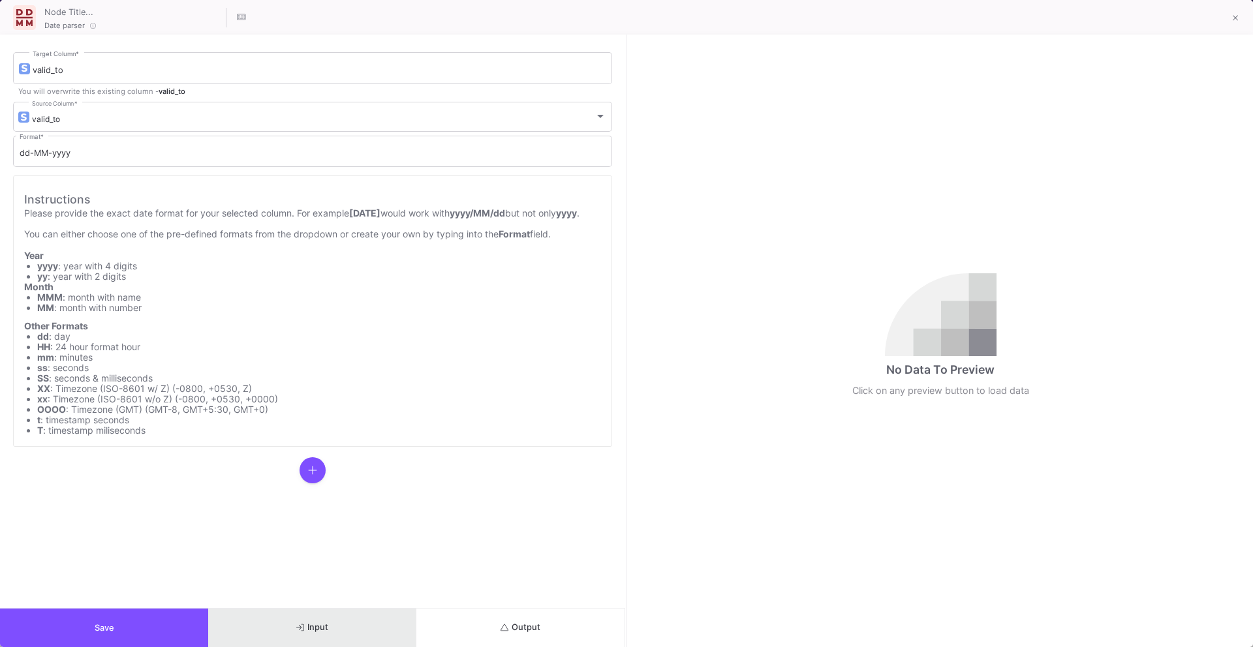
click at [343, 631] on button "Input" at bounding box center [312, 628] width 208 height 38
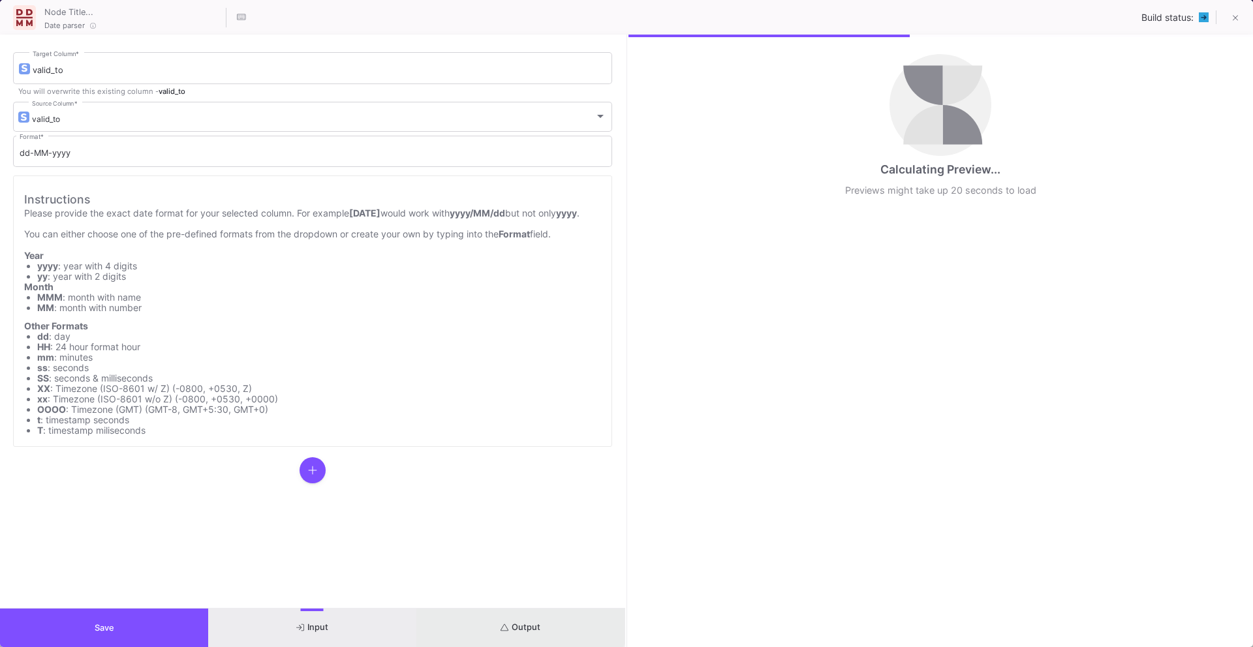
click at [465, 624] on button "Output" at bounding box center [520, 628] width 208 height 38
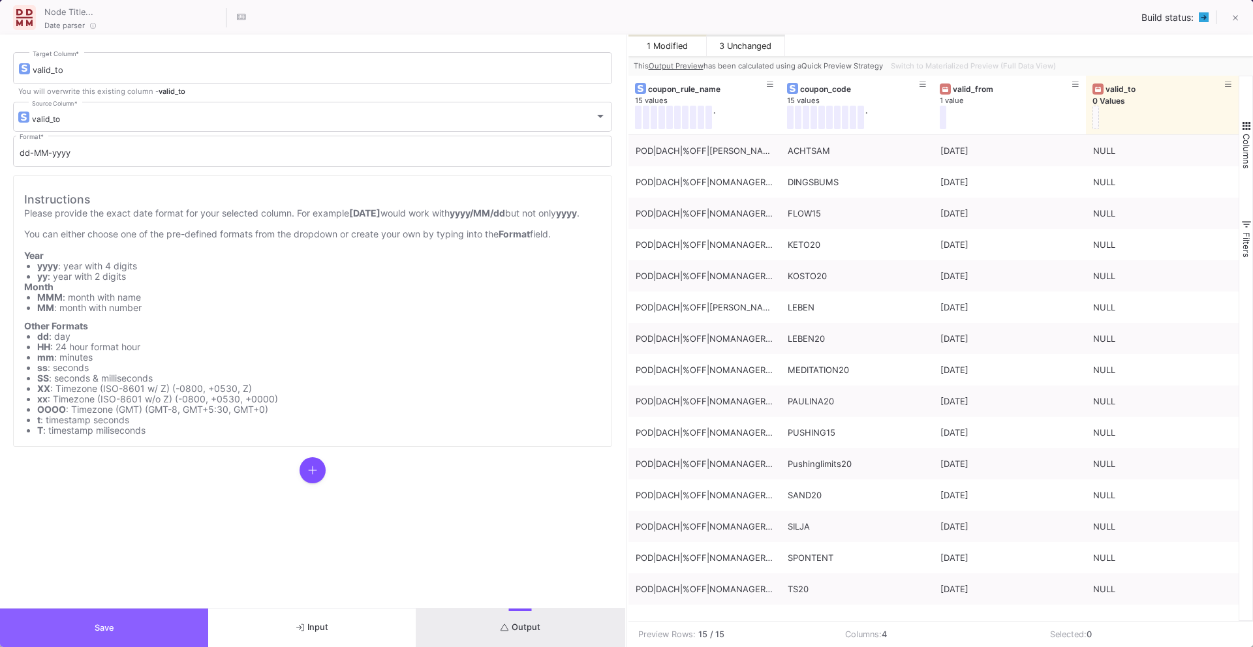
click at [100, 619] on button "Save" at bounding box center [104, 628] width 208 height 38
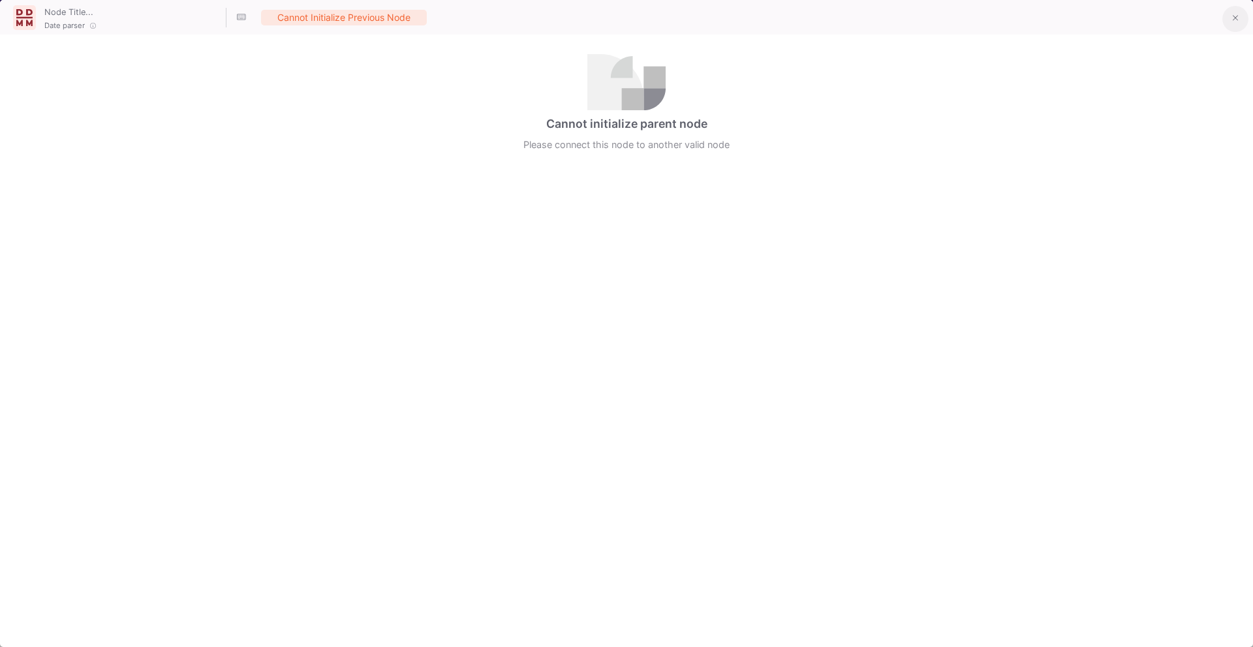
click at [1242, 14] on button at bounding box center [1235, 19] width 26 height 26
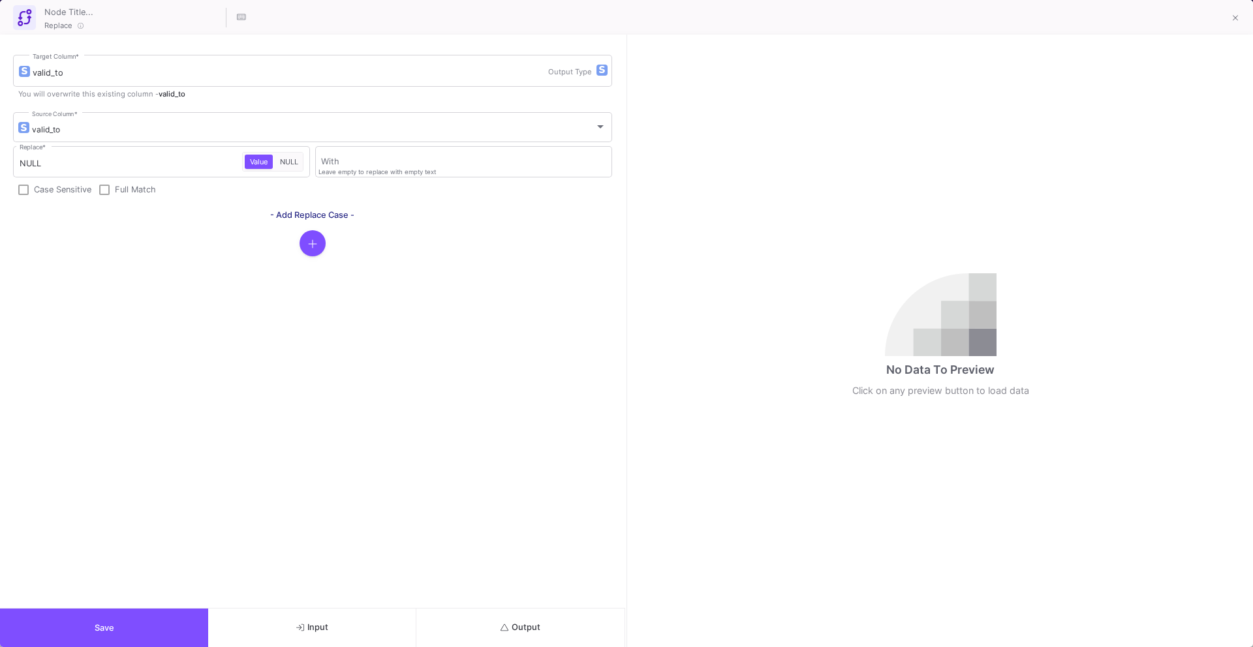
click at [99, 631] on span "Save" at bounding box center [105, 628] width 20 height 10
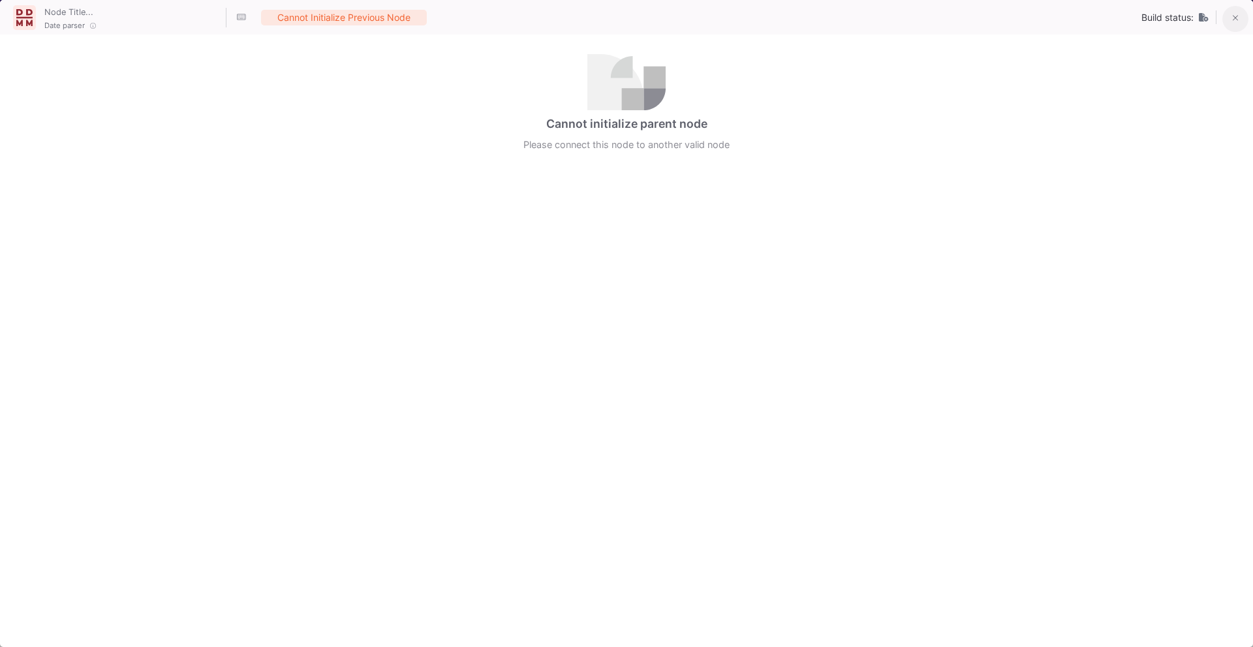
click at [1236, 17] on icon at bounding box center [1235, 19] width 6 height 6
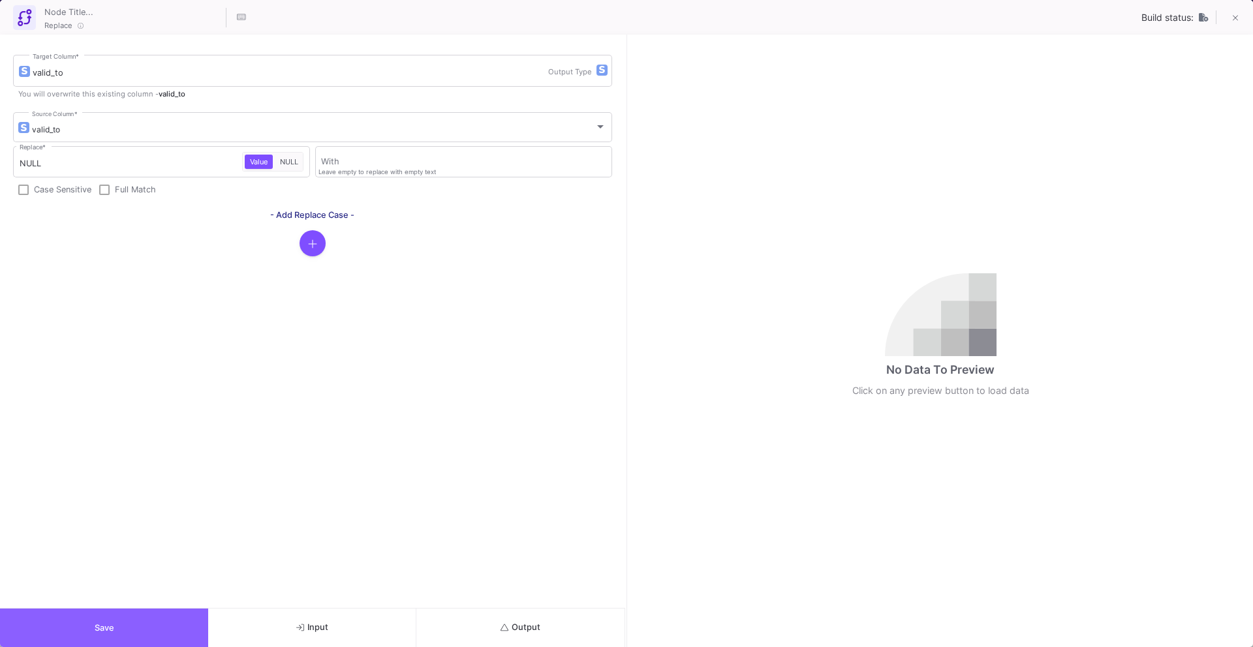
click at [141, 617] on button "Save" at bounding box center [104, 628] width 208 height 38
click at [171, 624] on button "Save" at bounding box center [104, 628] width 208 height 38
click at [103, 625] on span "Save" at bounding box center [105, 628] width 20 height 10
click at [100, 624] on span "Save" at bounding box center [105, 628] width 20 height 10
click at [89, 639] on button "Save" at bounding box center [104, 628] width 208 height 38
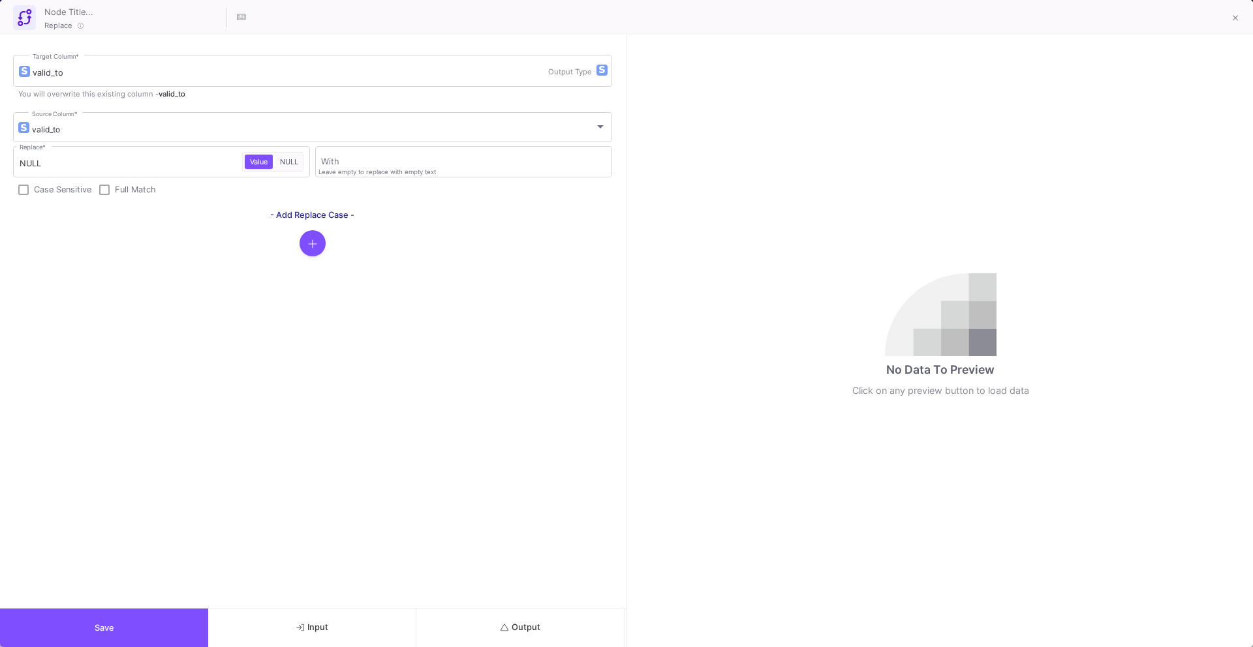
click at [99, 633] on button "Save" at bounding box center [104, 628] width 208 height 38
click at [145, 622] on button "Save" at bounding box center [104, 628] width 208 height 38
click at [154, 609] on button "Save" at bounding box center [104, 628] width 208 height 38
click at [161, 614] on button "Save" at bounding box center [104, 628] width 208 height 38
click at [127, 631] on button "Save" at bounding box center [104, 628] width 208 height 38
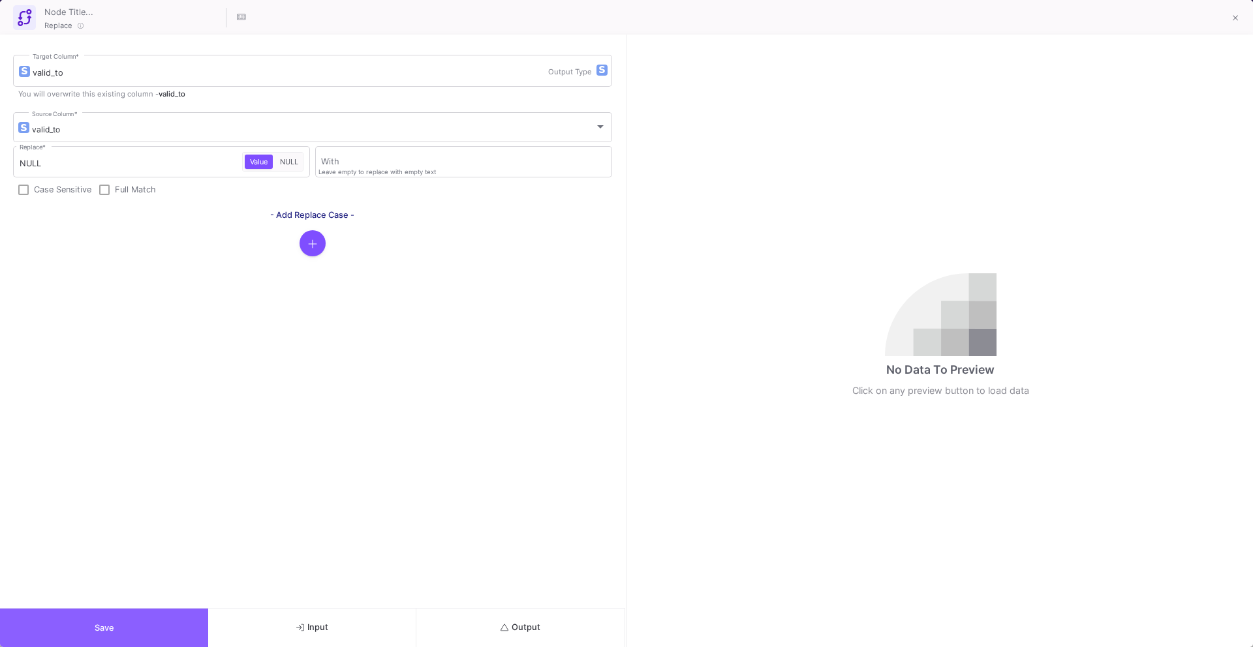
click at [96, 629] on span "Save" at bounding box center [105, 628] width 20 height 10
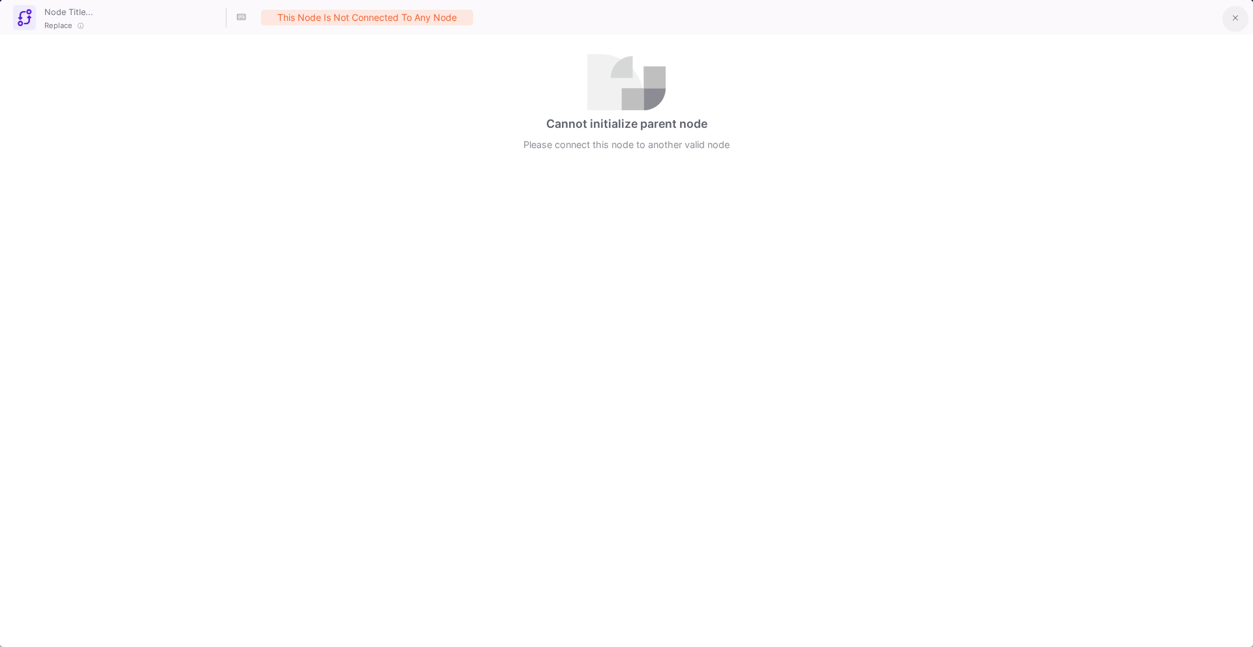
click at [1230, 25] on button at bounding box center [1235, 19] width 26 height 26
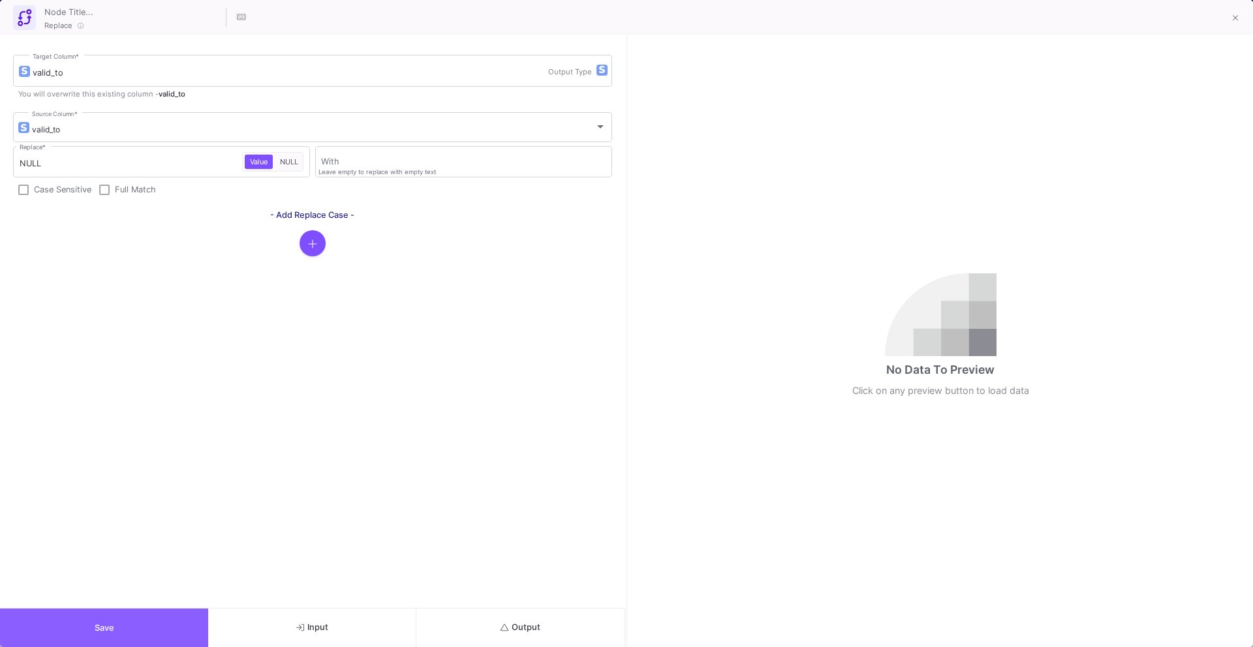
click at [110, 634] on button "Save" at bounding box center [104, 628] width 208 height 38
click at [96, 632] on span "Save" at bounding box center [105, 628] width 20 height 10
click at [145, 624] on button "Save" at bounding box center [104, 628] width 208 height 38
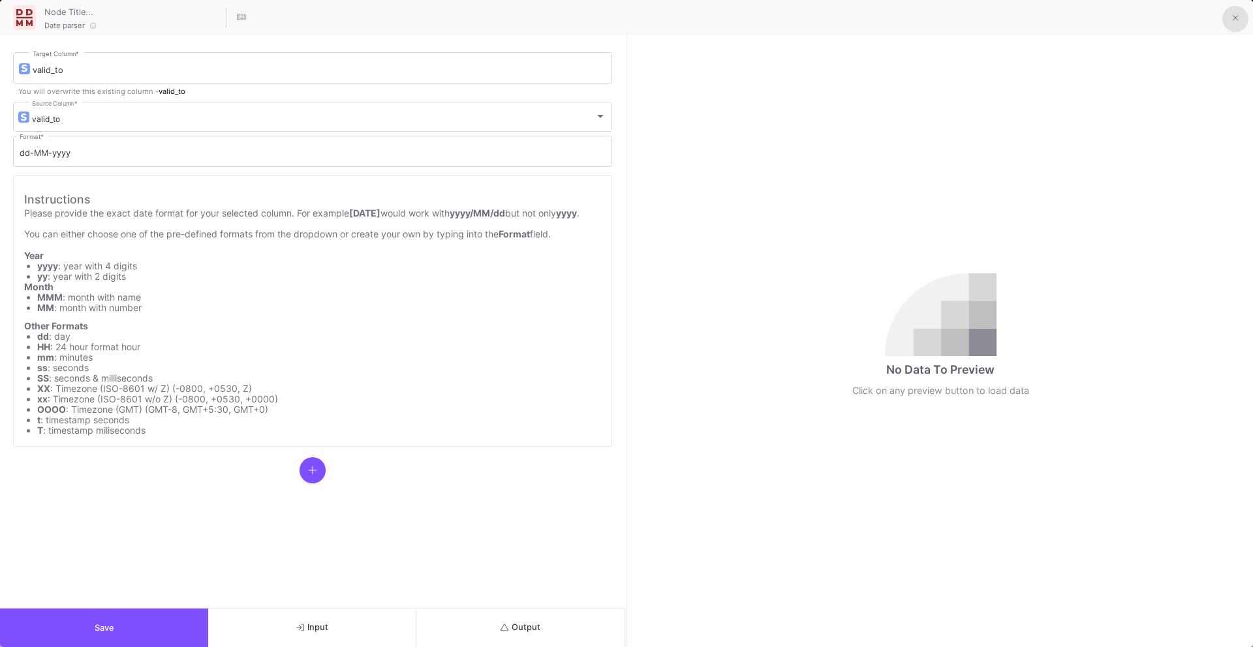
click at [1235, 21] on icon at bounding box center [1235, 18] width 6 height 9
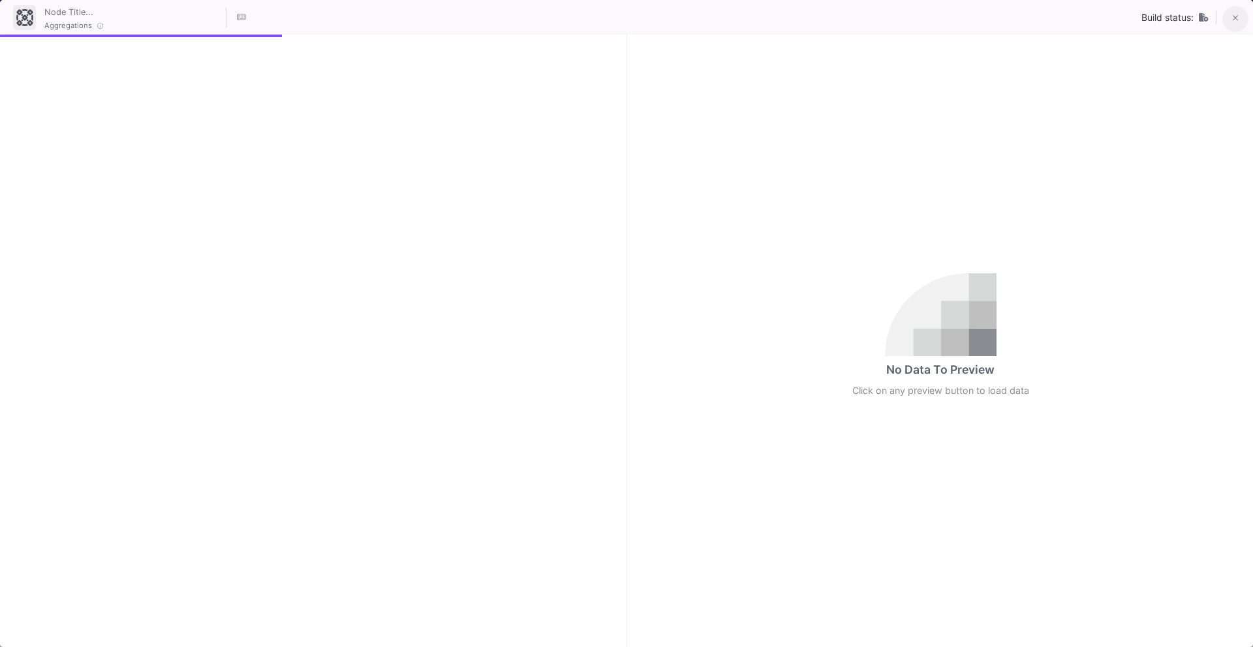
click at [1238, 22] on icon at bounding box center [1235, 18] width 6 height 9
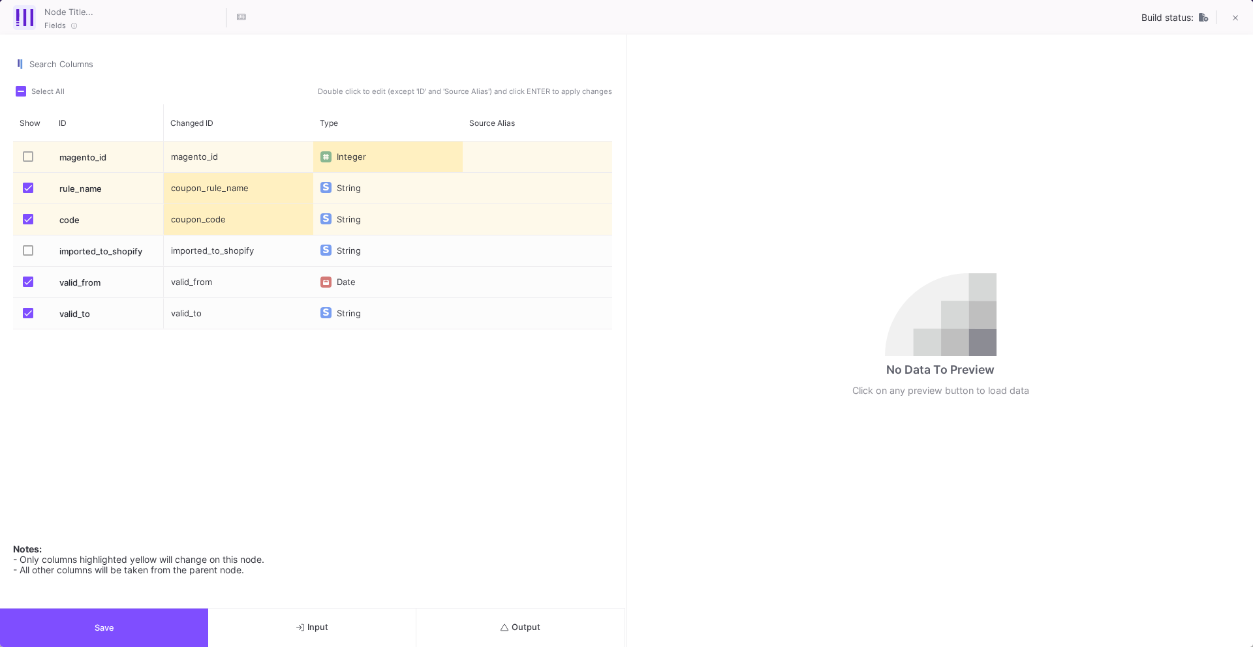
click at [116, 633] on button "Save" at bounding box center [104, 628] width 208 height 38
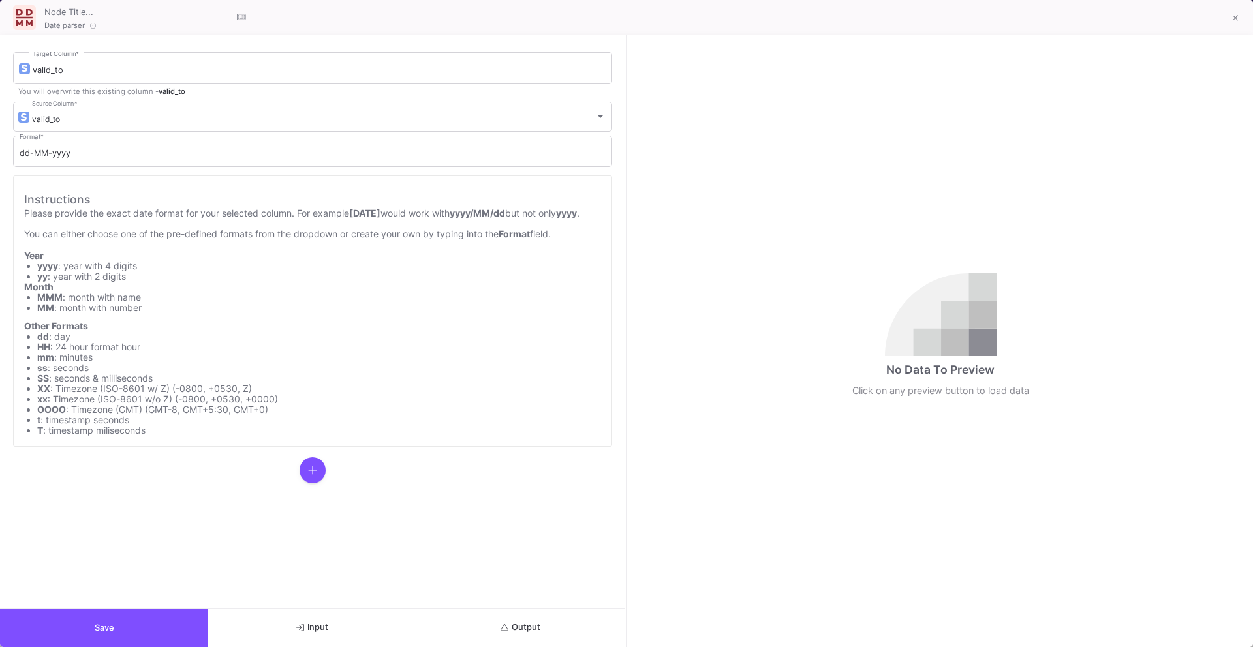
click at [540, 635] on button "Output" at bounding box center [520, 628] width 208 height 38
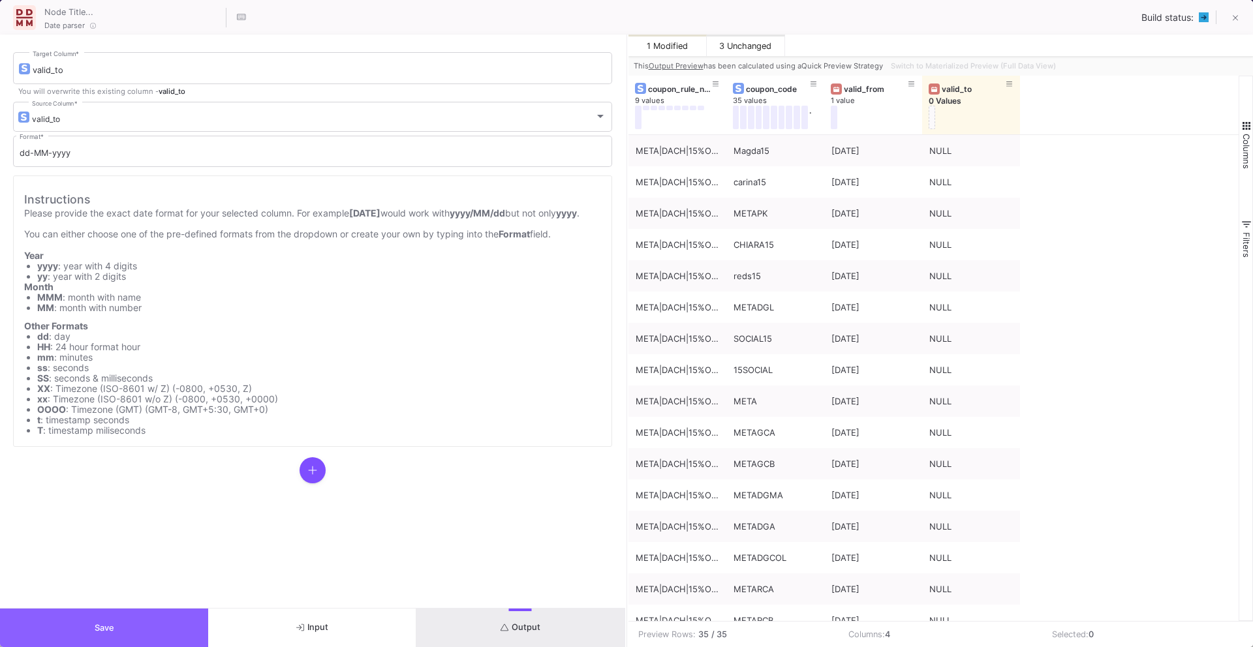
click at [89, 625] on button "Save" at bounding box center [104, 628] width 208 height 38
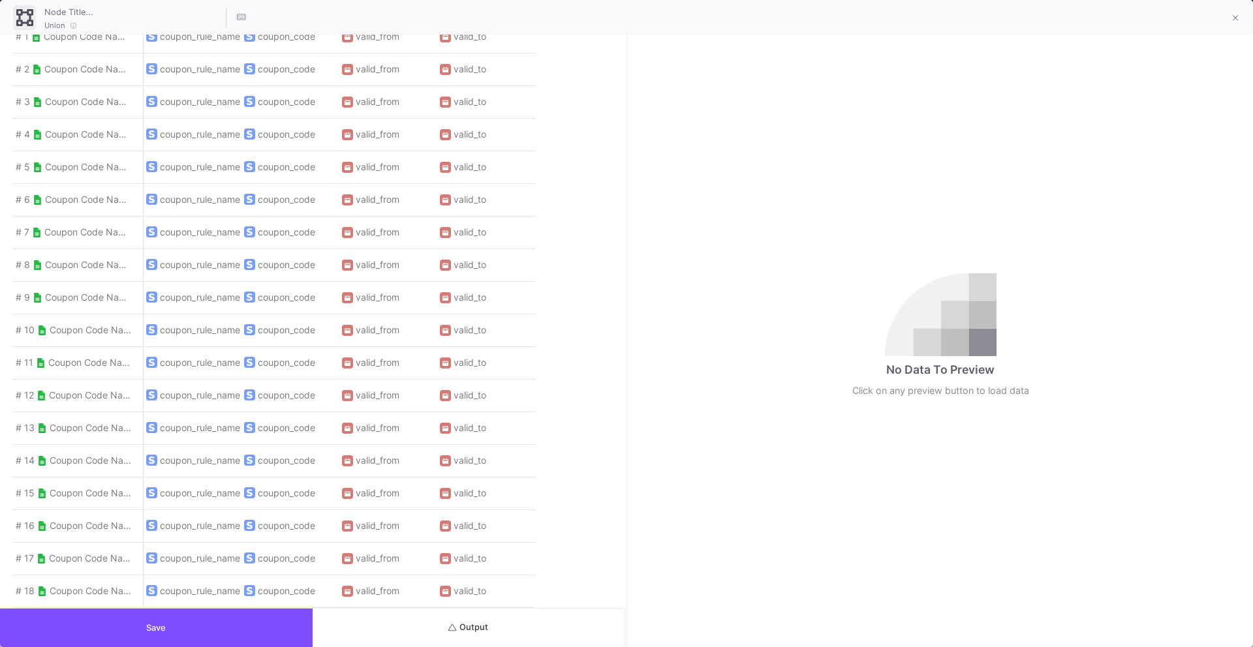
scroll to position [1110, 0]
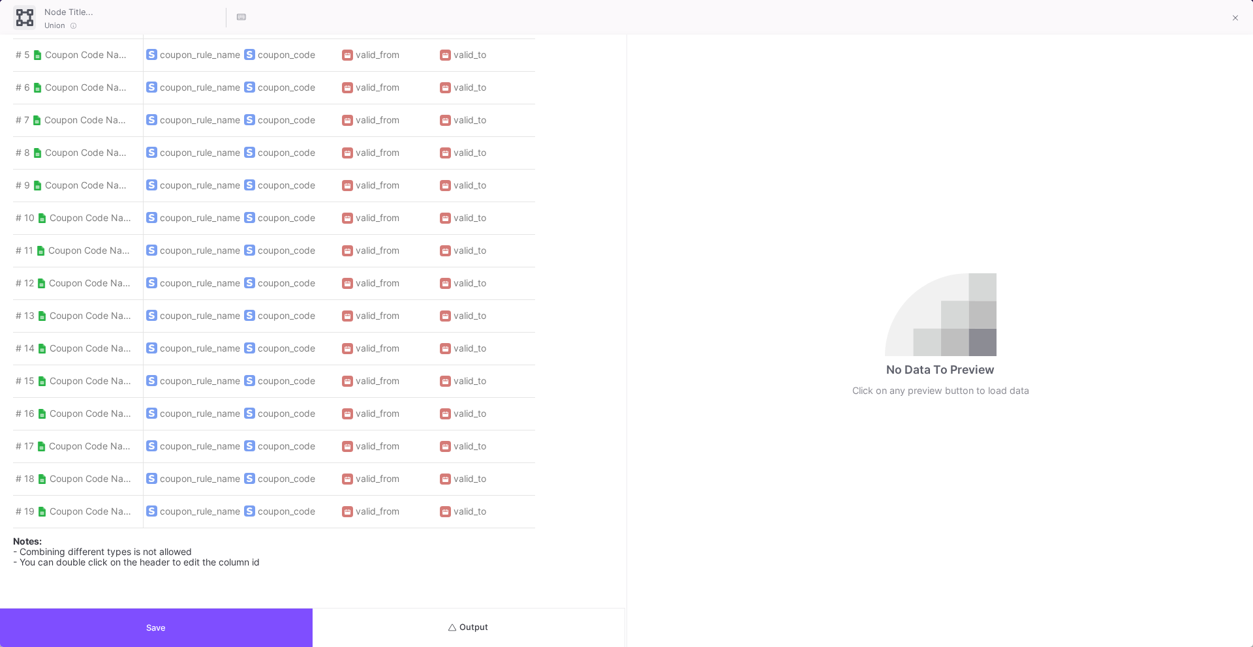
click at [198, 624] on button "Save" at bounding box center [156, 628] width 313 height 38
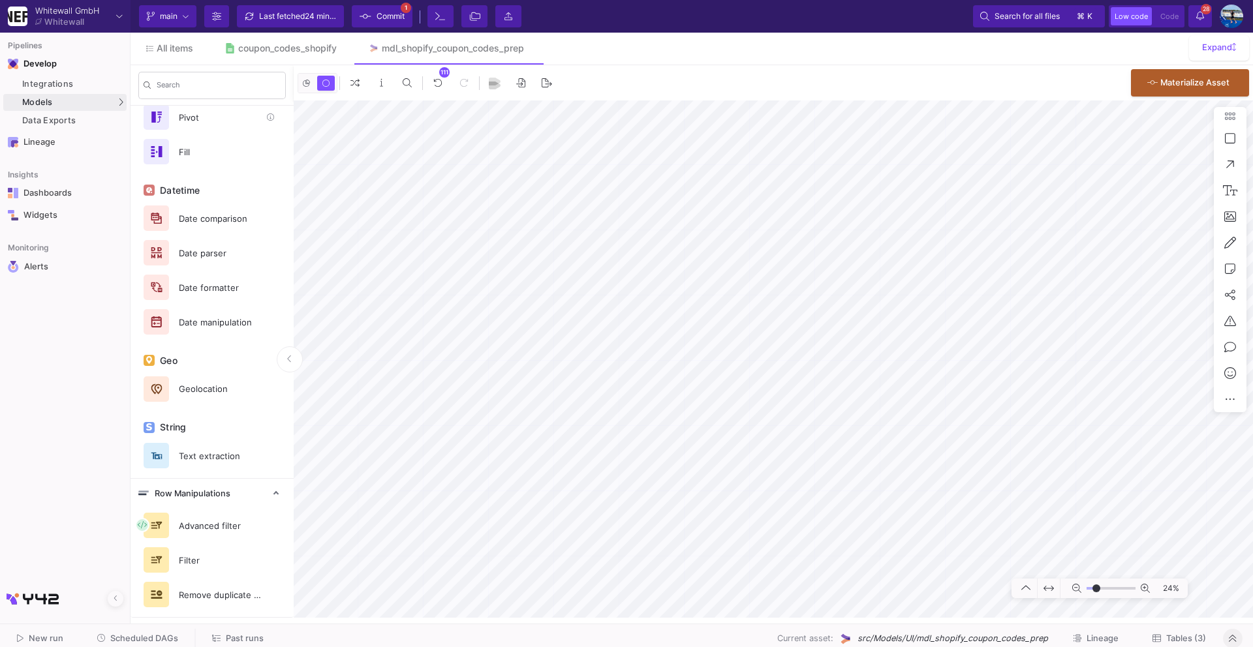
type input "-37"
click at [292, 18] on div "Last fetched 24 minutes ago" at bounding box center [298, 17] width 78 height 20
click at [376, 20] on span "Commit" at bounding box center [390, 17] width 28 height 20
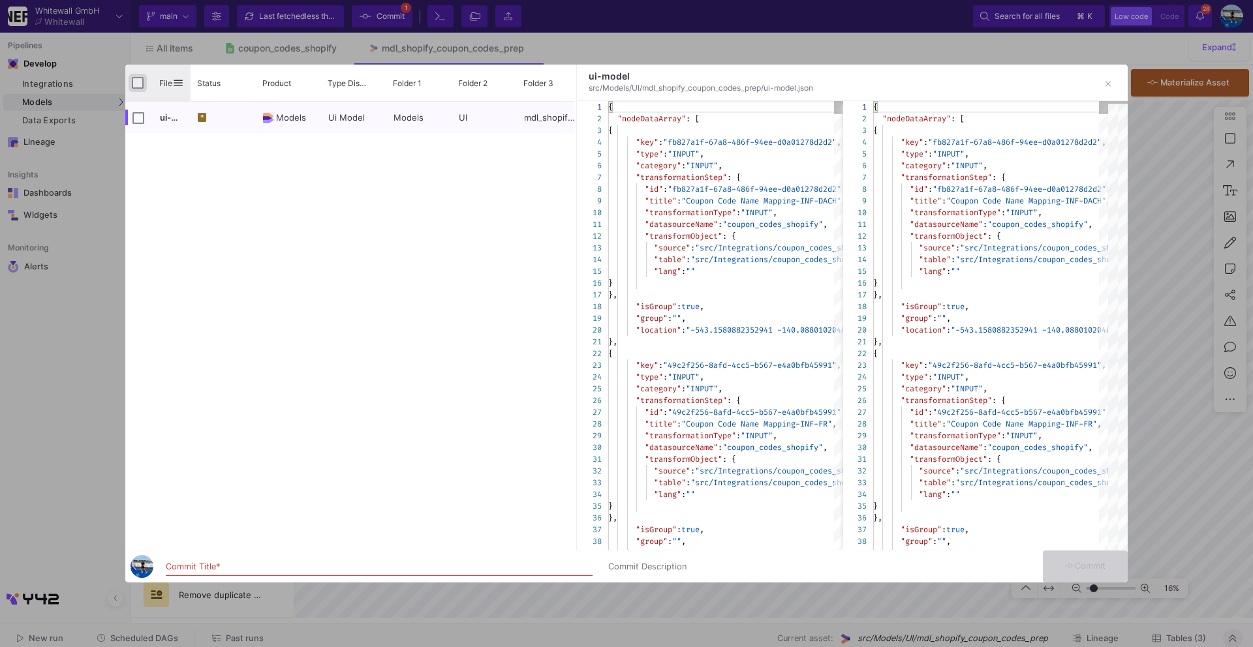
click at [135, 84] on input "Press Space to toggle all rows selection (unchecked)" at bounding box center [138, 83] width 12 height 12
checkbox input "true"
click at [266, 563] on input "Commit Title *" at bounding box center [379, 567] width 427 height 10
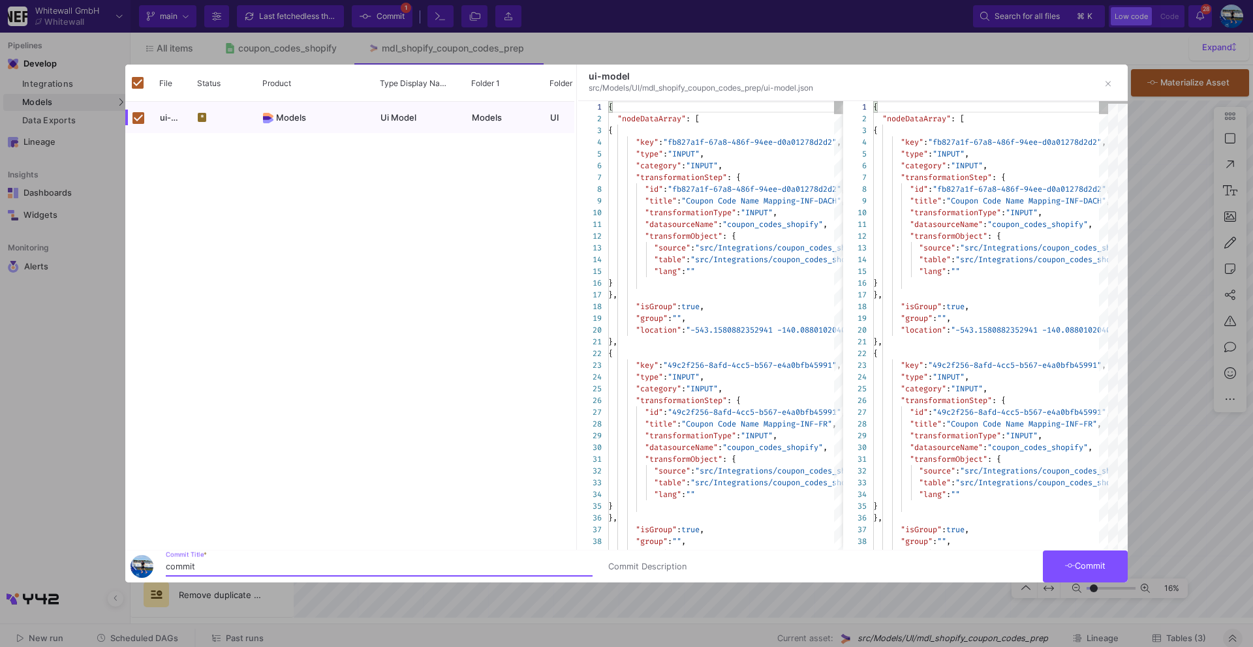
type input "commit"
click at [1067, 566] on icon at bounding box center [1070, 566] width 10 height 8
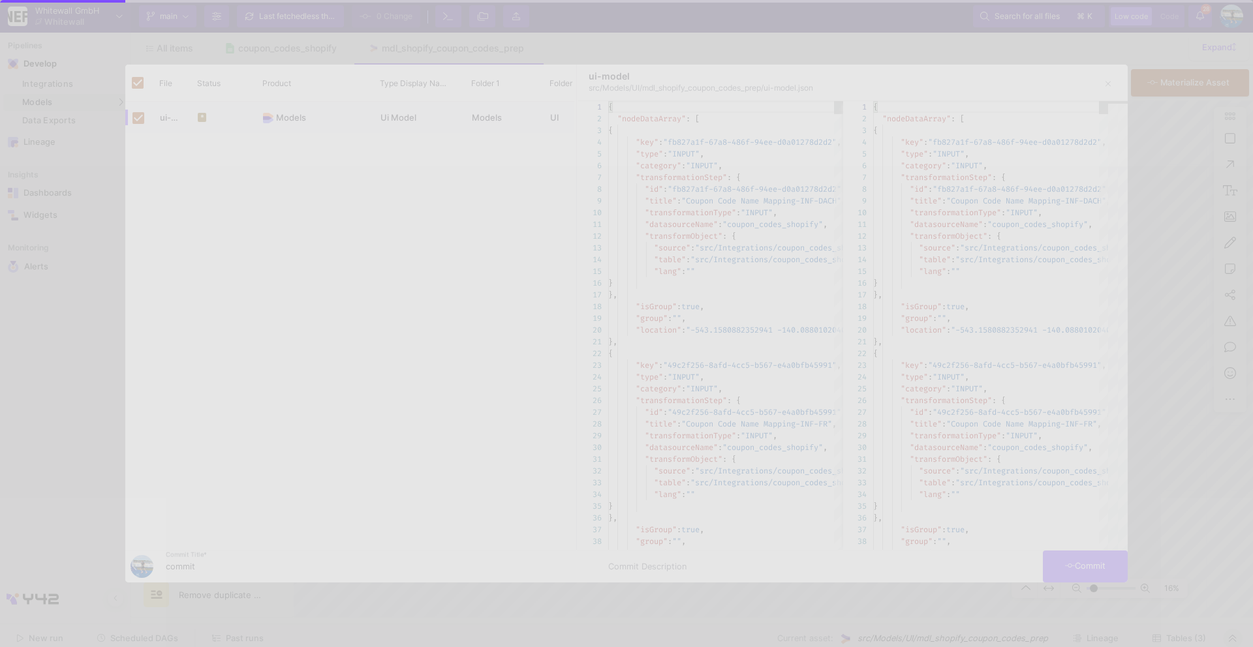
checkbox input "false"
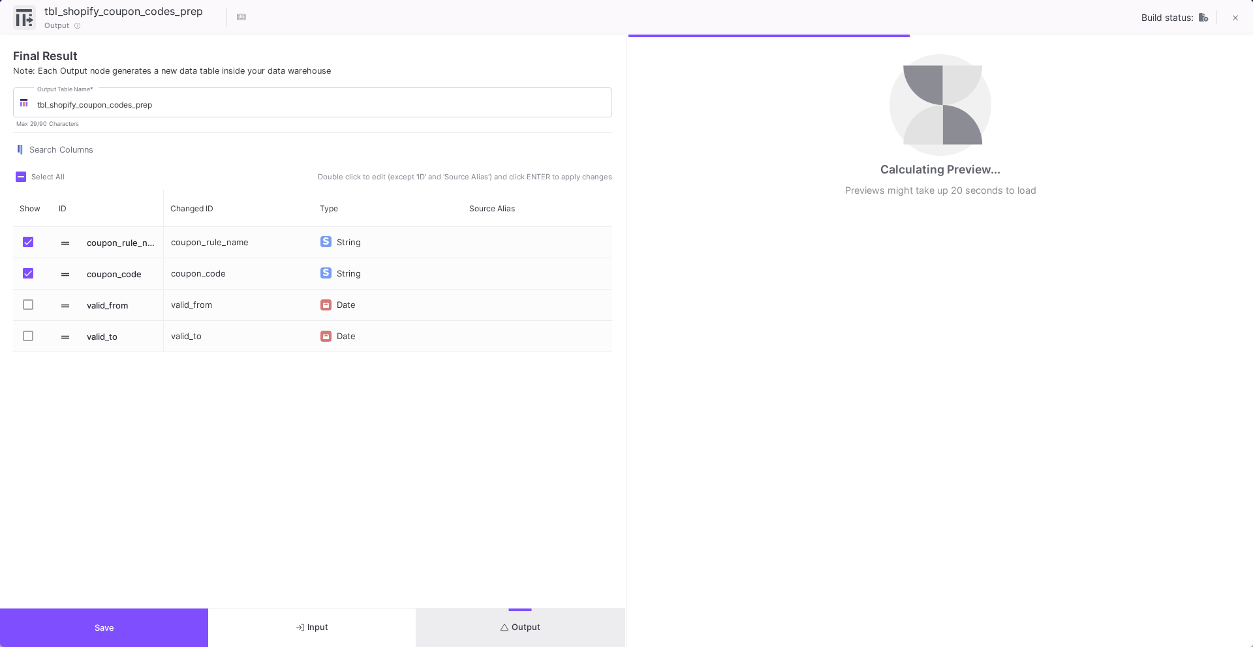
click at [30, 303] on span "Press SPACE to select this row." at bounding box center [28, 304] width 10 height 10
click at [28, 310] on input "Press SPACE to select this row." at bounding box center [27, 310] width 1 height 1
click at [31, 334] on span "Press SPACE to select this row." at bounding box center [28, 336] width 10 height 10
click at [28, 341] on input "Press SPACE to select this row." at bounding box center [27, 341] width 1 height 1
checkbox input "true"
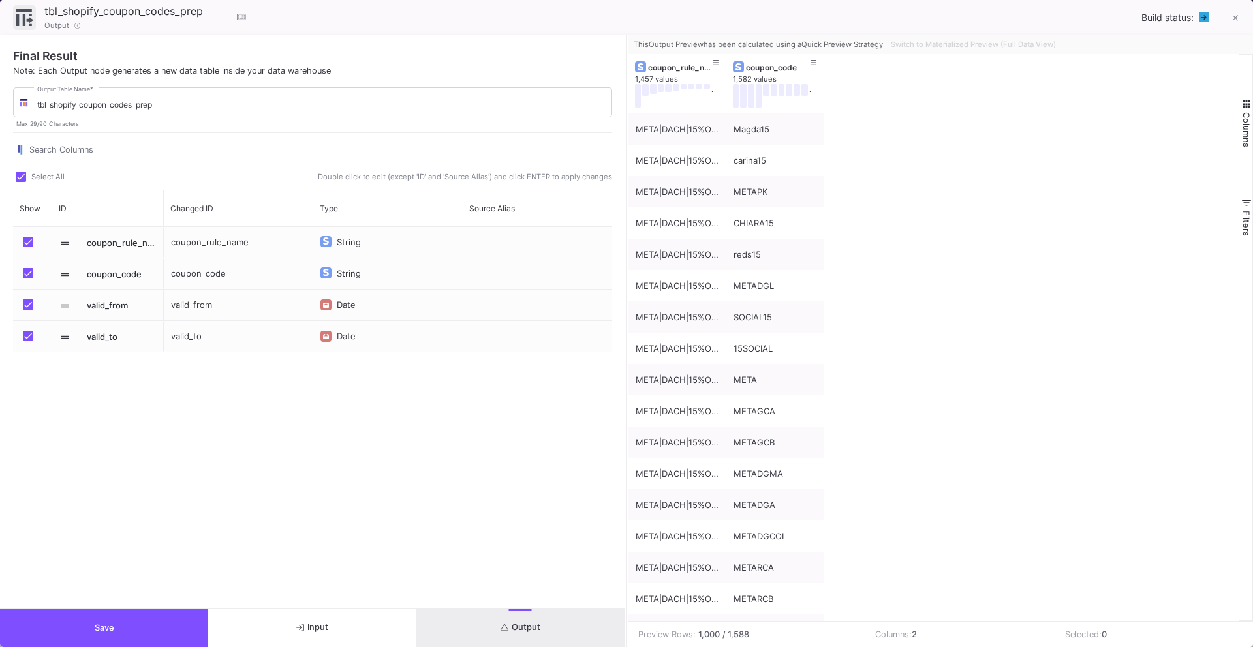
click at [464, 626] on button "Output" at bounding box center [520, 628] width 208 height 38
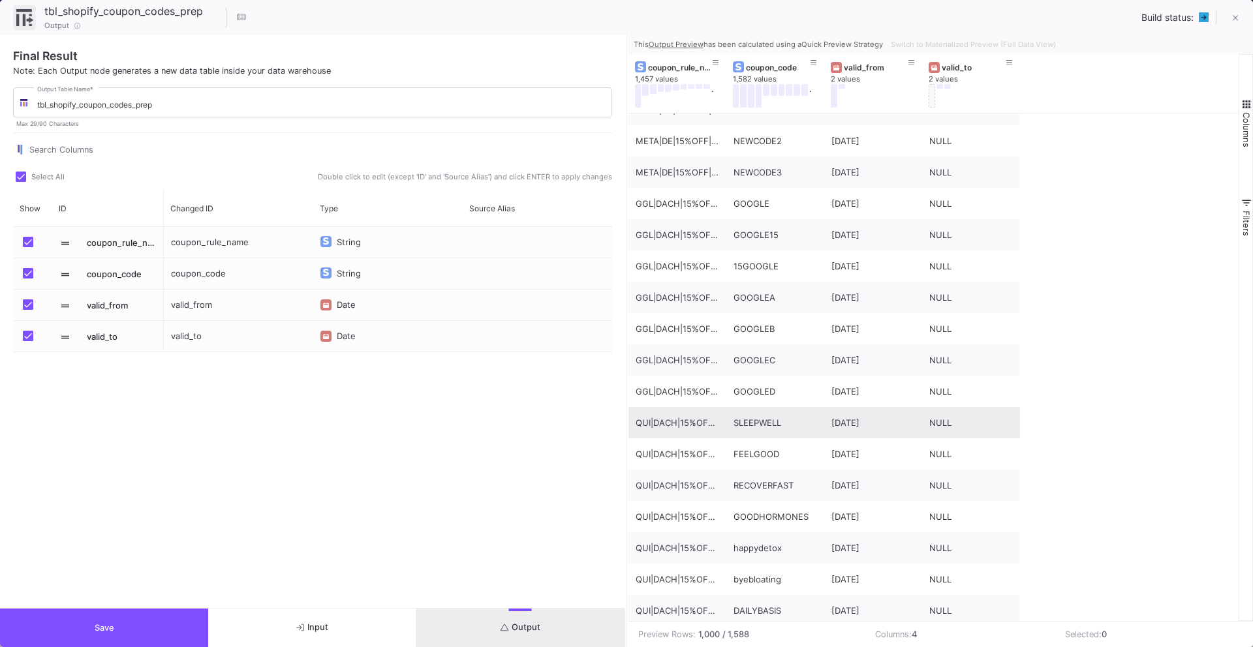
scroll to position [1108, 0]
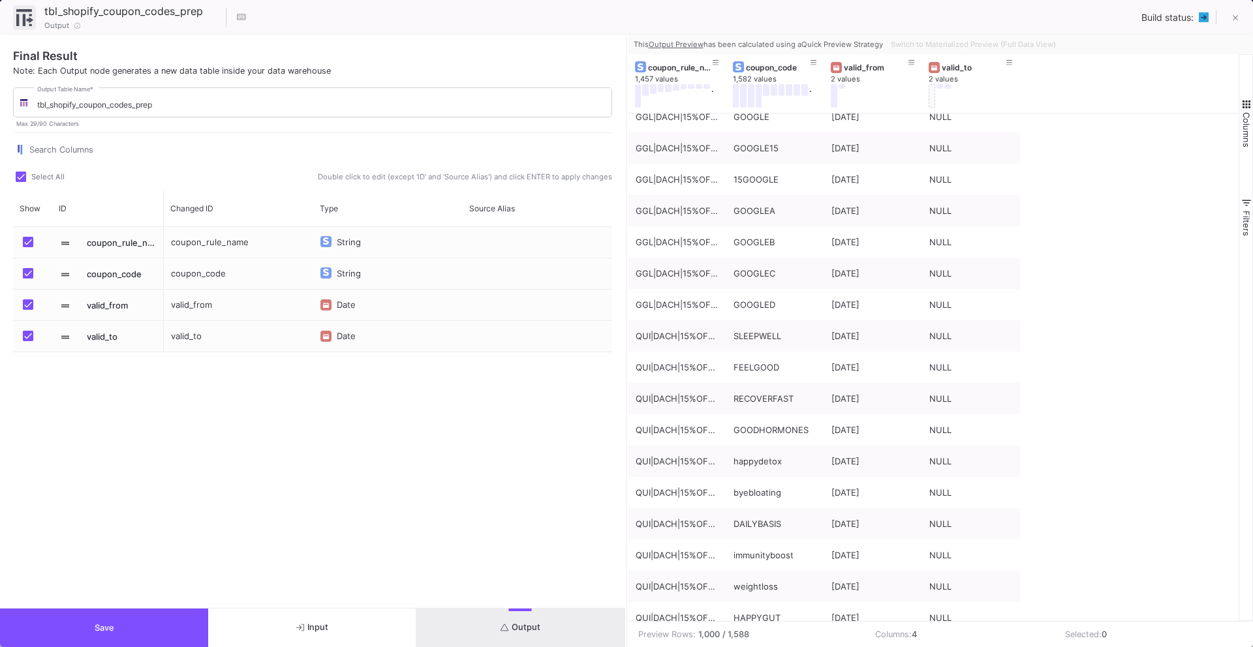
click at [58, 638] on button "Save" at bounding box center [104, 628] width 208 height 38
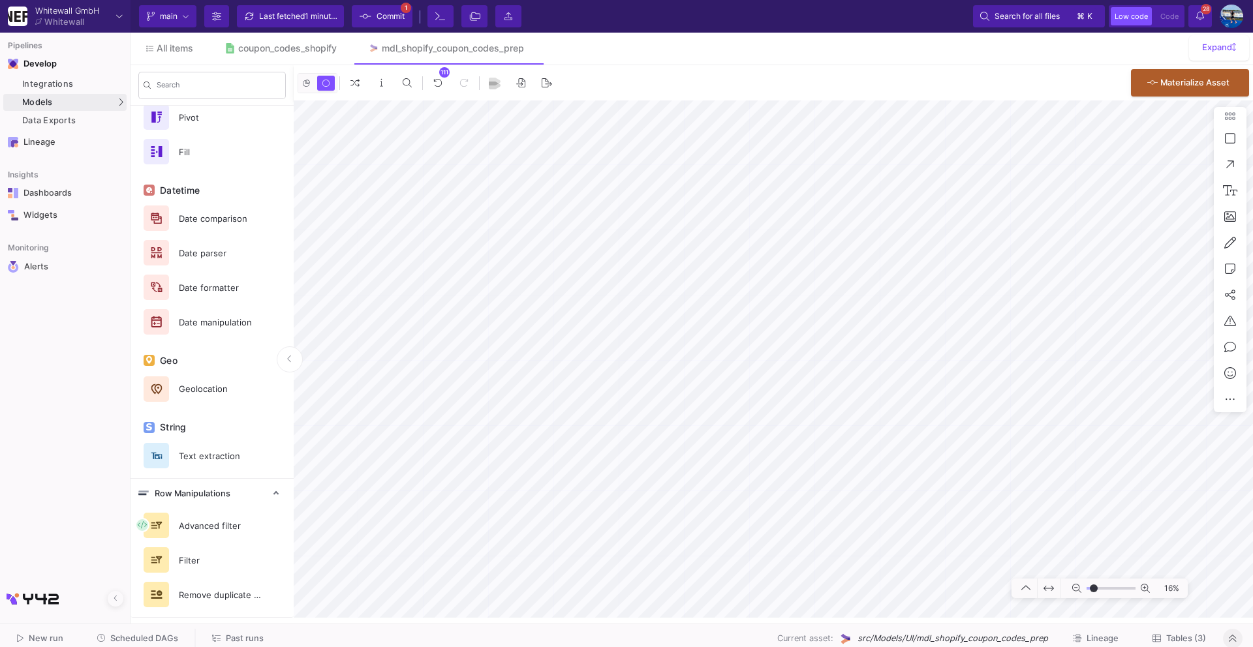
click at [311, 22] on div "Last fetched 1 minute ago" at bounding box center [298, 17] width 78 height 20
click at [386, 21] on span "Commit" at bounding box center [390, 17] width 28 height 20
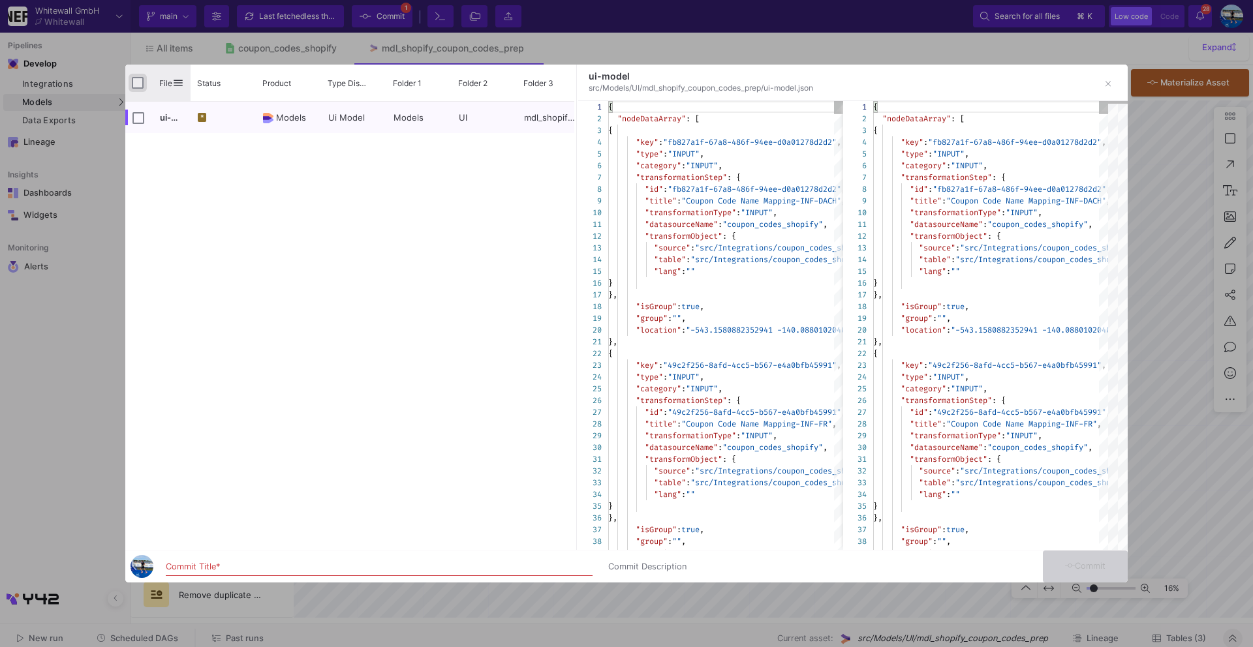
click at [136, 84] on input "Press Space to toggle all rows selection (unchecked)" at bounding box center [138, 83] width 12 height 12
checkbox input "true"
click at [262, 559] on div "Commit Title *" at bounding box center [379, 564] width 427 height 24
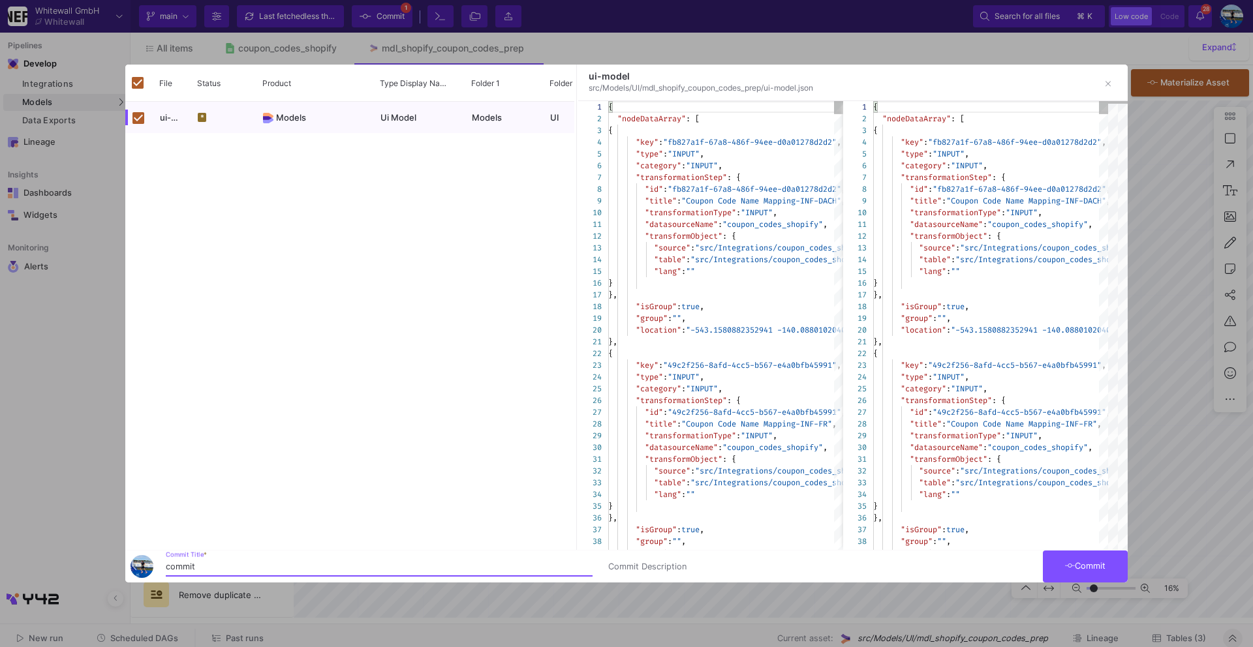
type input "commit"
click at [1082, 564] on span "Commit" at bounding box center [1085, 566] width 41 height 10
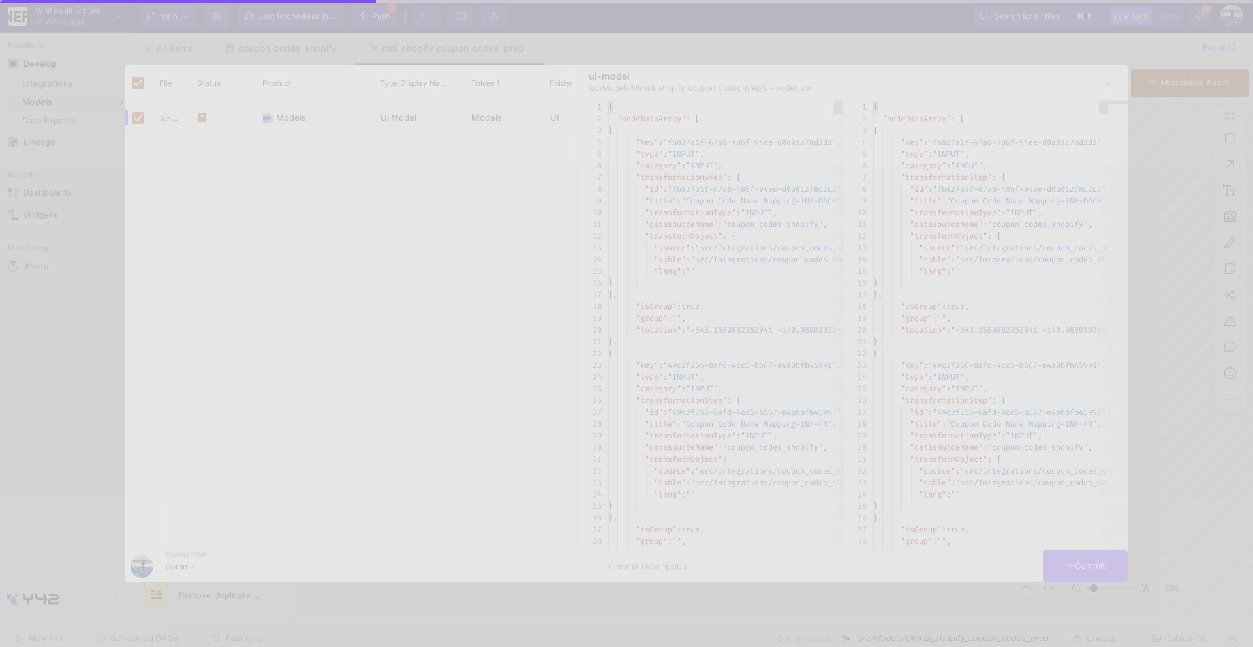
checkbox input "false"
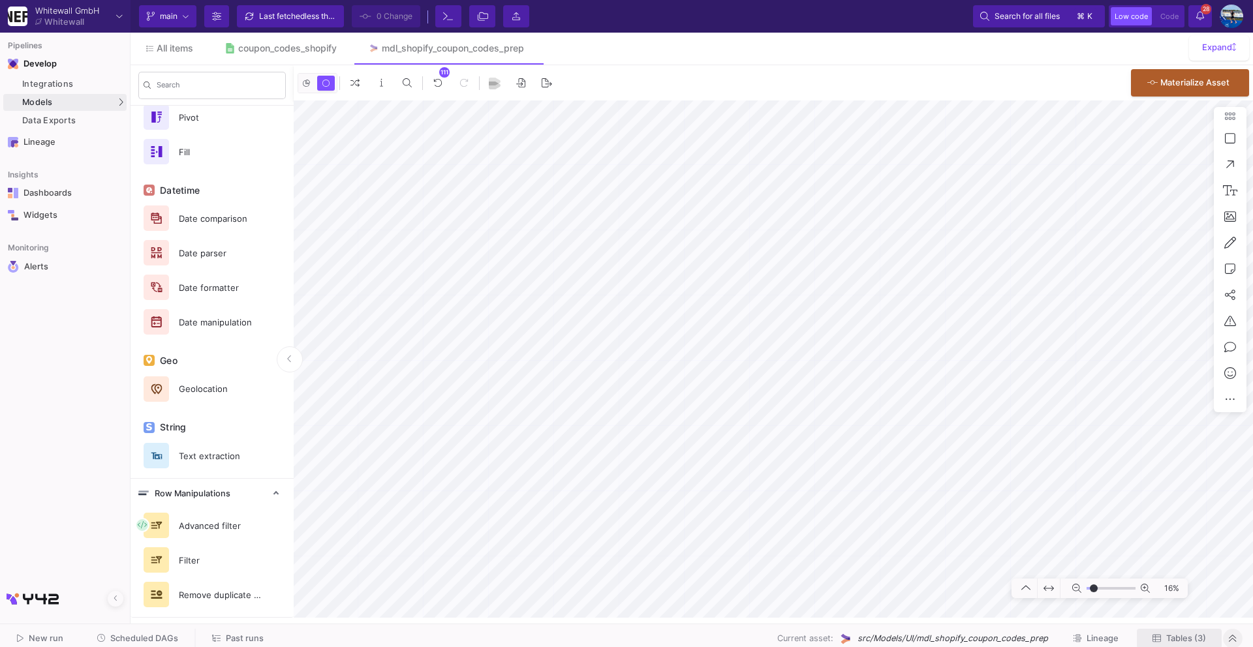
click at [1187, 635] on span "Tables (3)" at bounding box center [1186, 639] width 40 height 10
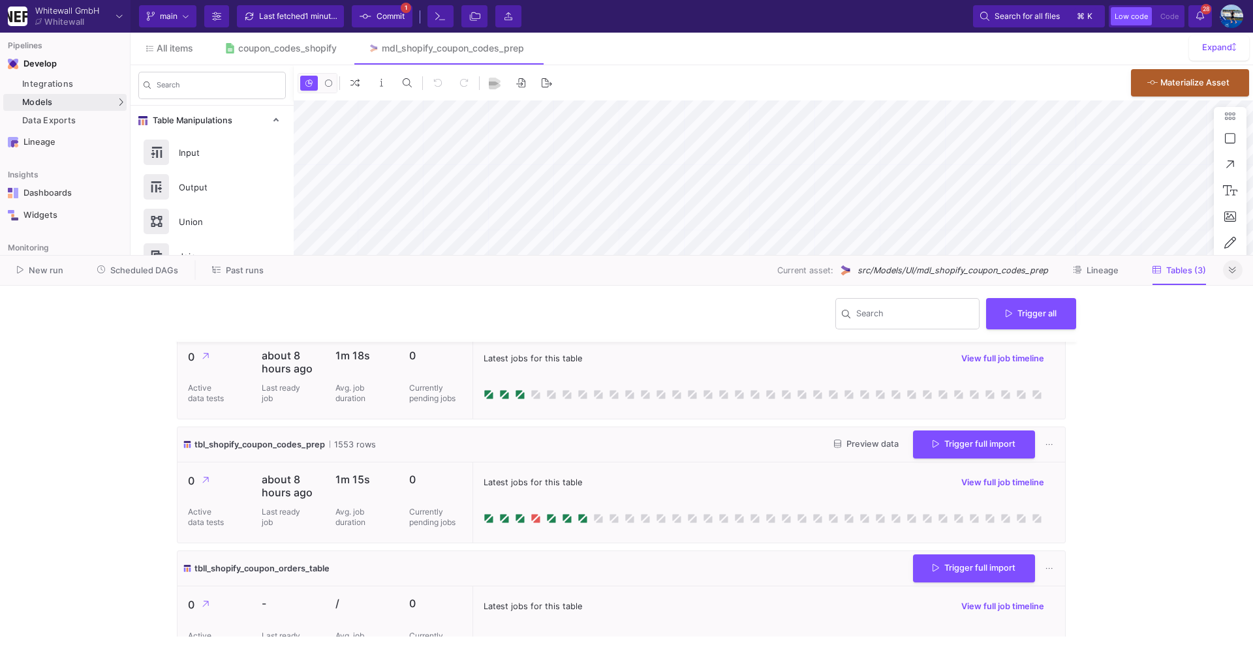
scroll to position [54, 0]
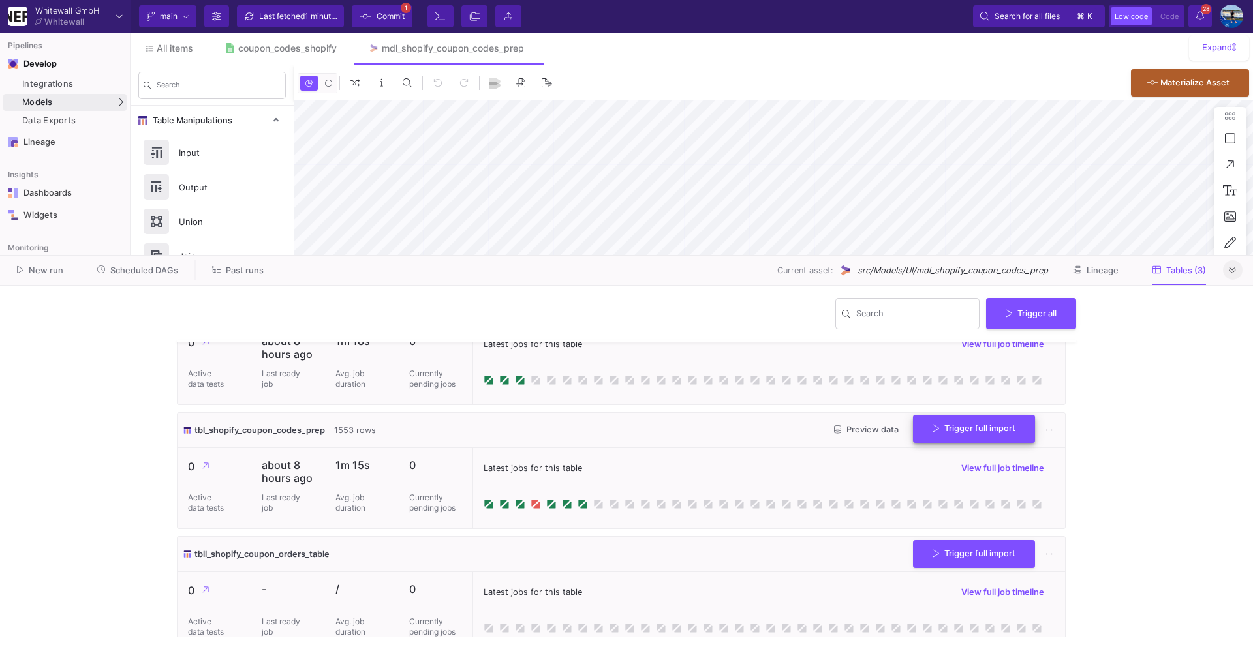
click at [960, 425] on span "Trigger full import" at bounding box center [973, 428] width 83 height 10
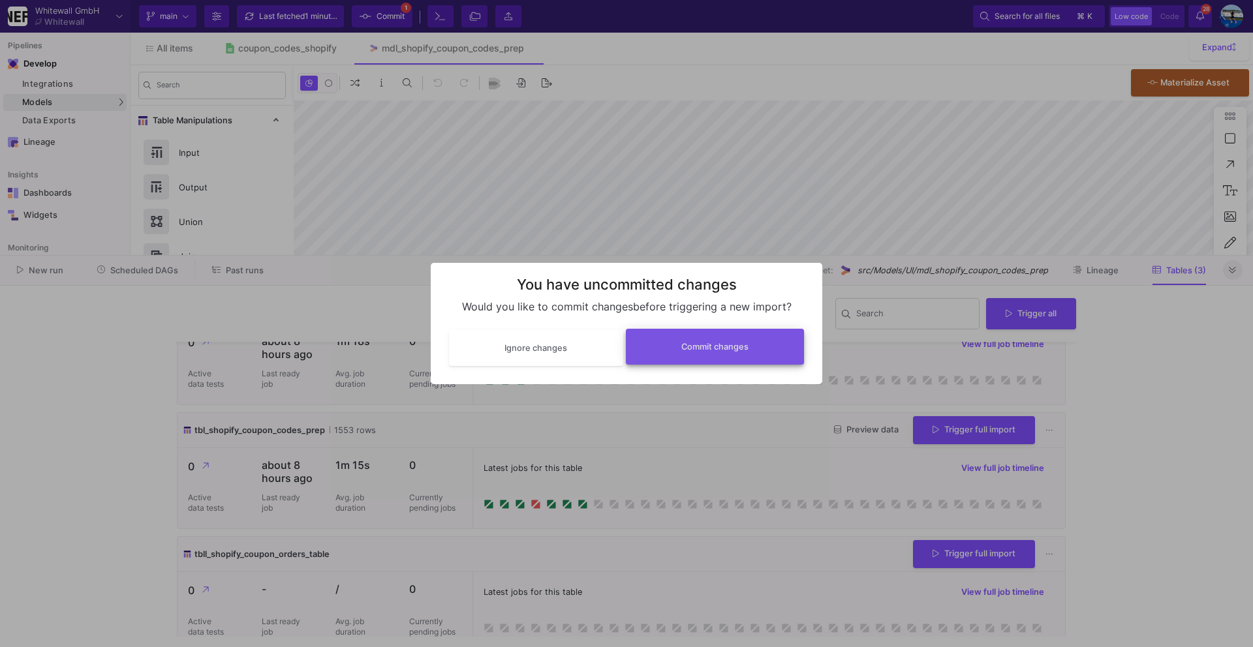
click at [690, 345] on span "Commit changes" at bounding box center [714, 347] width 67 height 10
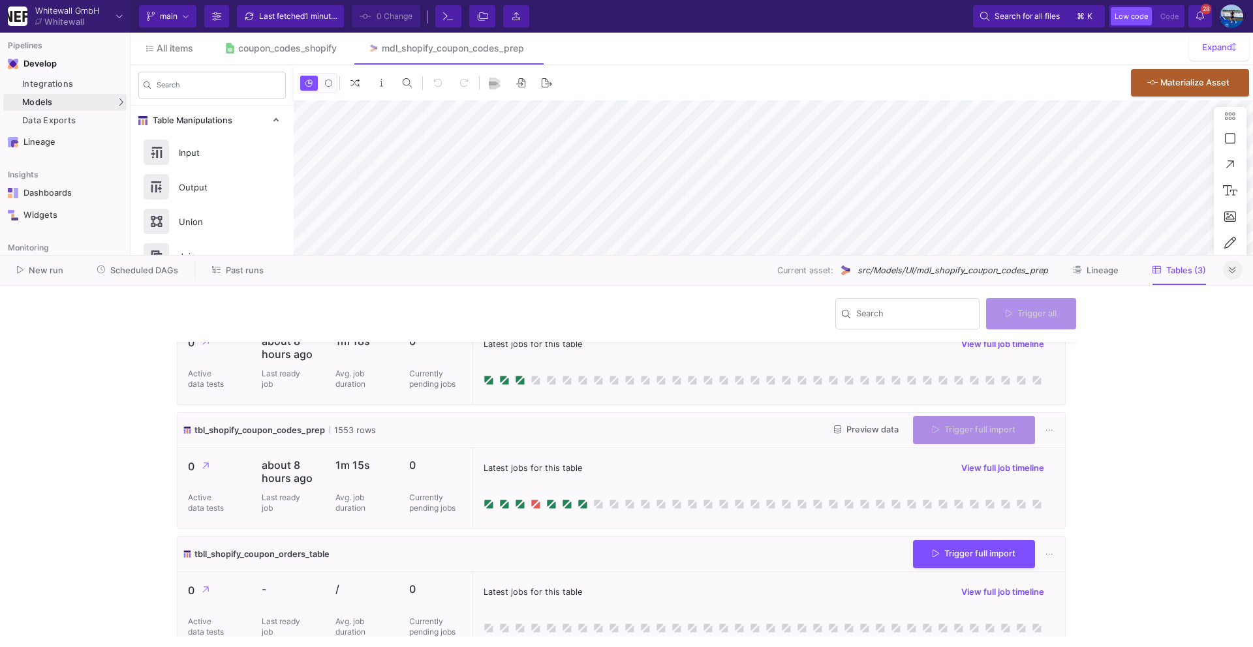
click at [1232, 269] on icon at bounding box center [1232, 270] width 7 height 8
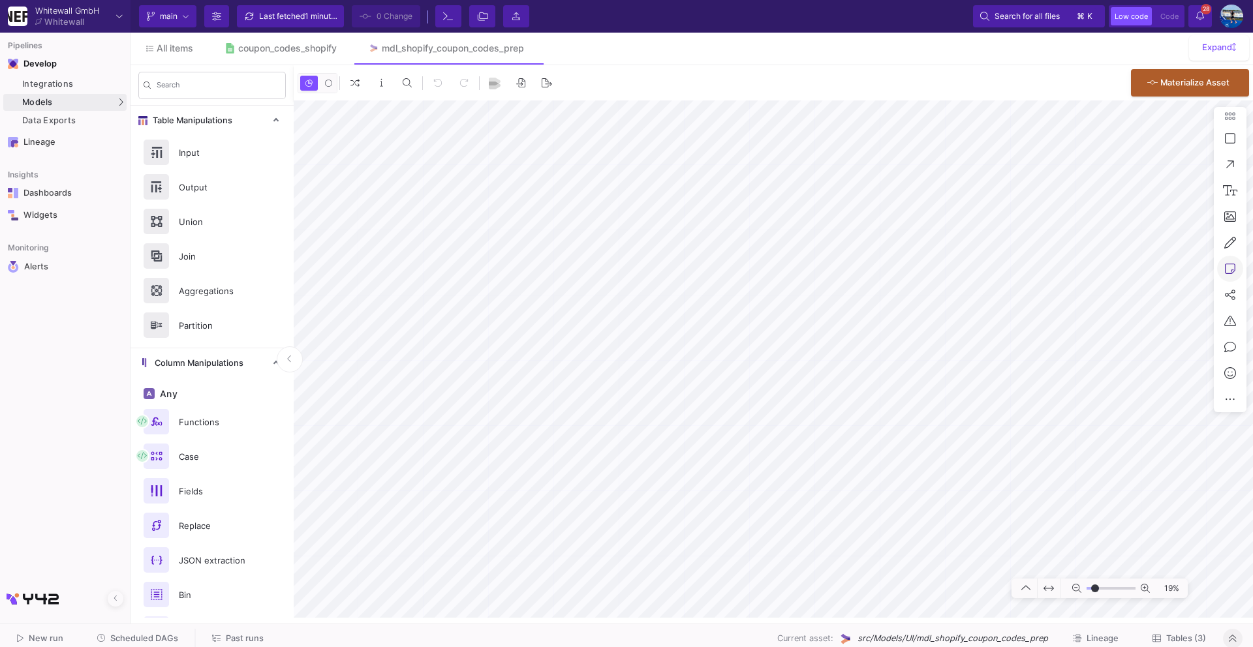
type input "-20"
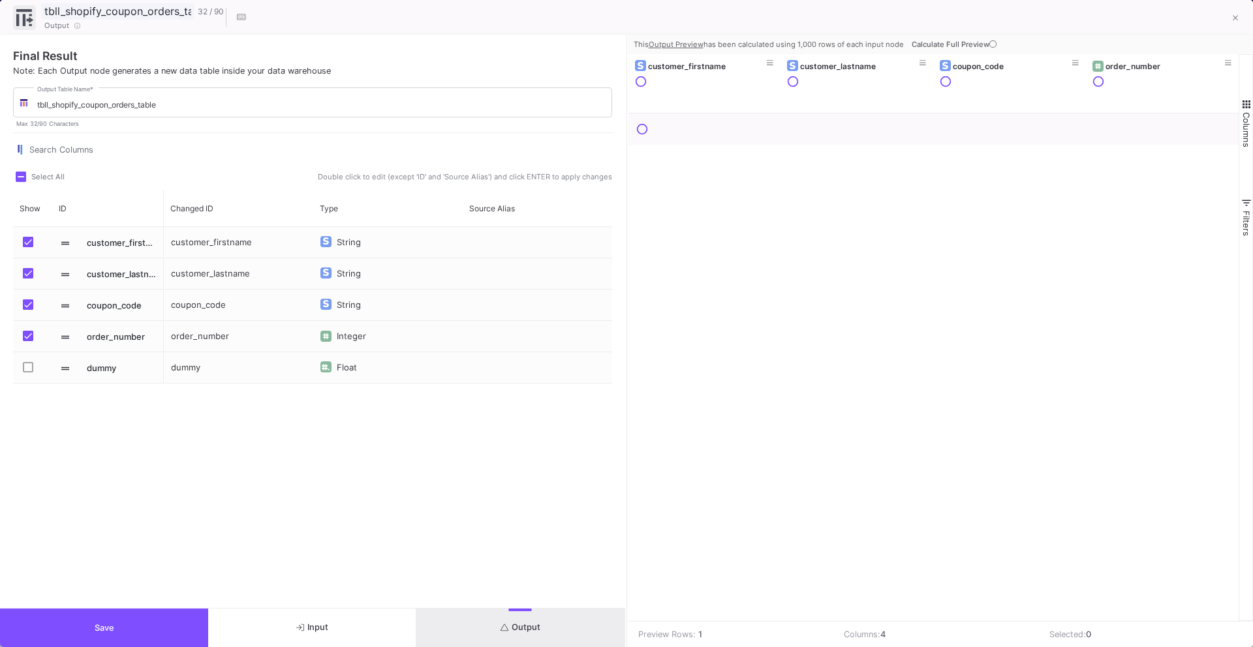
click at [59, 10] on input "tbll_shopify_coupon_orders_table" at bounding box center [117, 11] width 153 height 17
type input "tbl_shopify_coupon_orders_table"
click at [50, 101] on input "tbll_shopify_coupon_orders_table" at bounding box center [321, 105] width 569 height 10
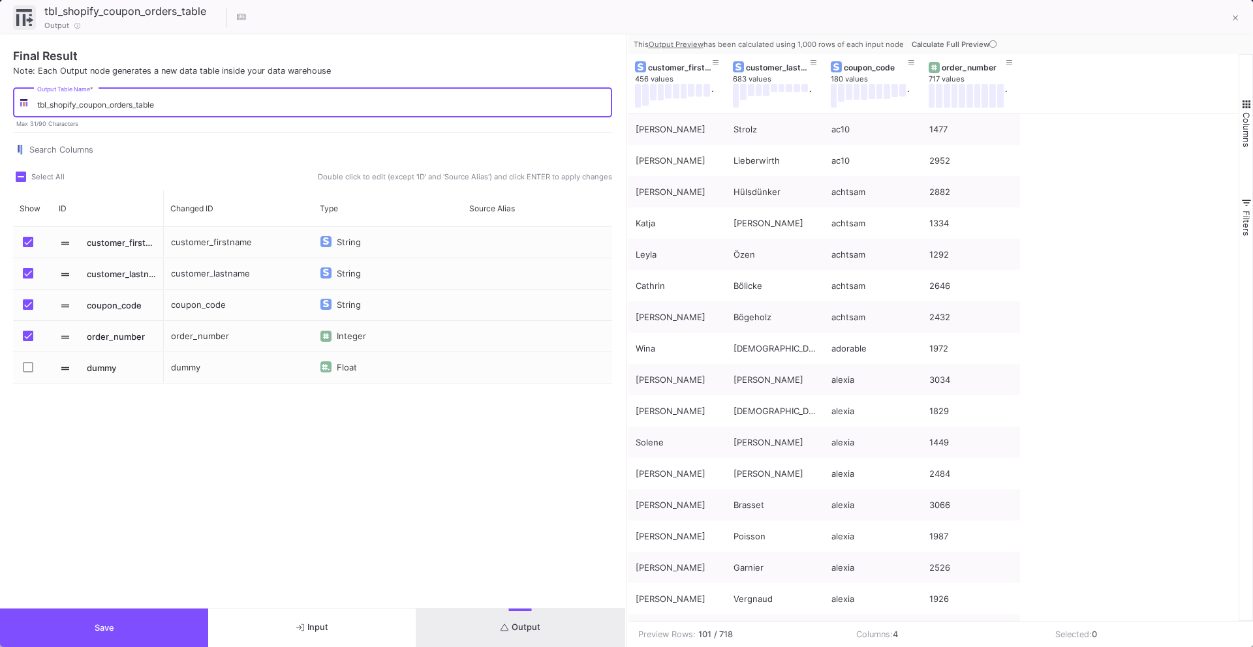
type input "tbl_shopify_coupon_orders_table"
click at [186, 619] on button "Save" at bounding box center [104, 628] width 208 height 38
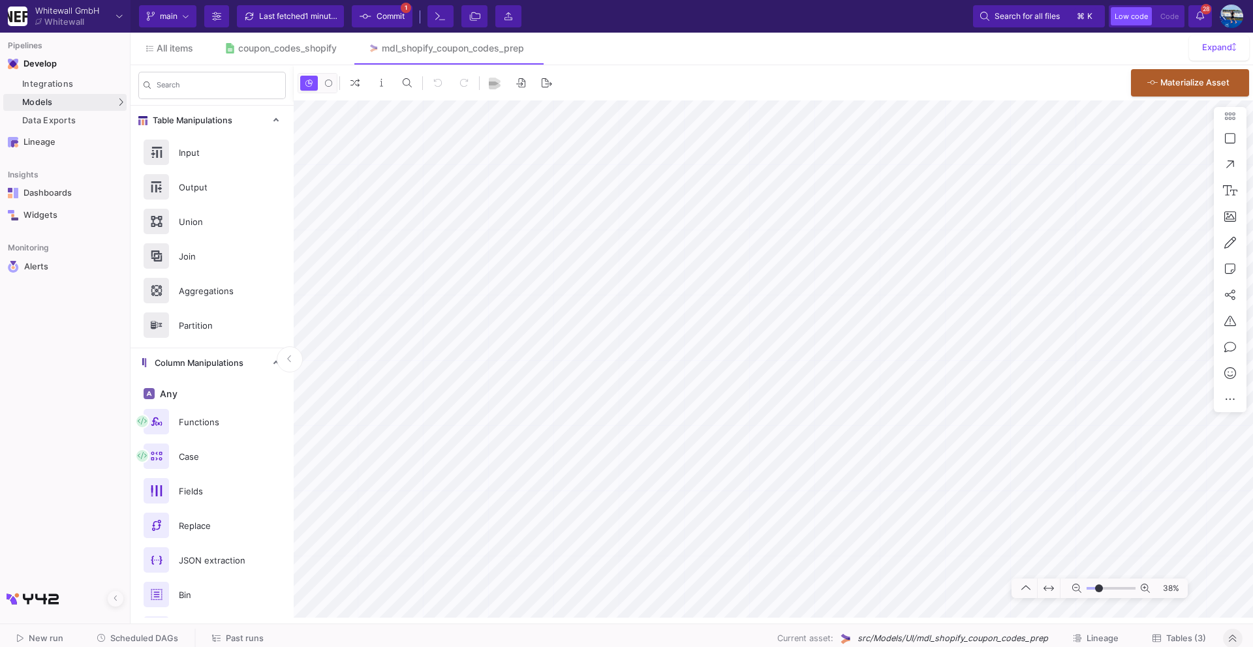
click at [307, 15] on span "1 minute ago" at bounding box center [328, 16] width 46 height 10
type input "-30"
click at [307, 18] on span "less than a minute ago" at bounding box center [346, 16] width 82 height 10
click at [373, 18] on span "Commit" at bounding box center [381, 17] width 45 height 20
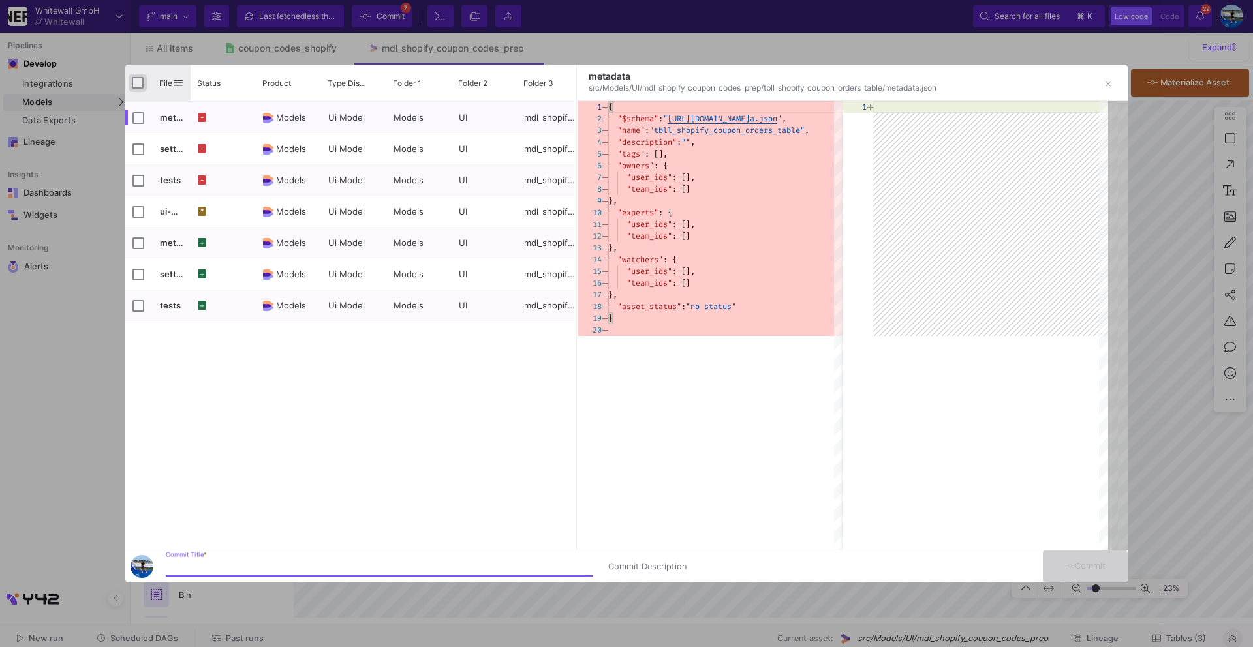
click at [136, 80] on input "Press Space to toggle all rows selection (unchecked)" at bounding box center [138, 83] width 12 height 12
checkbox input "true"
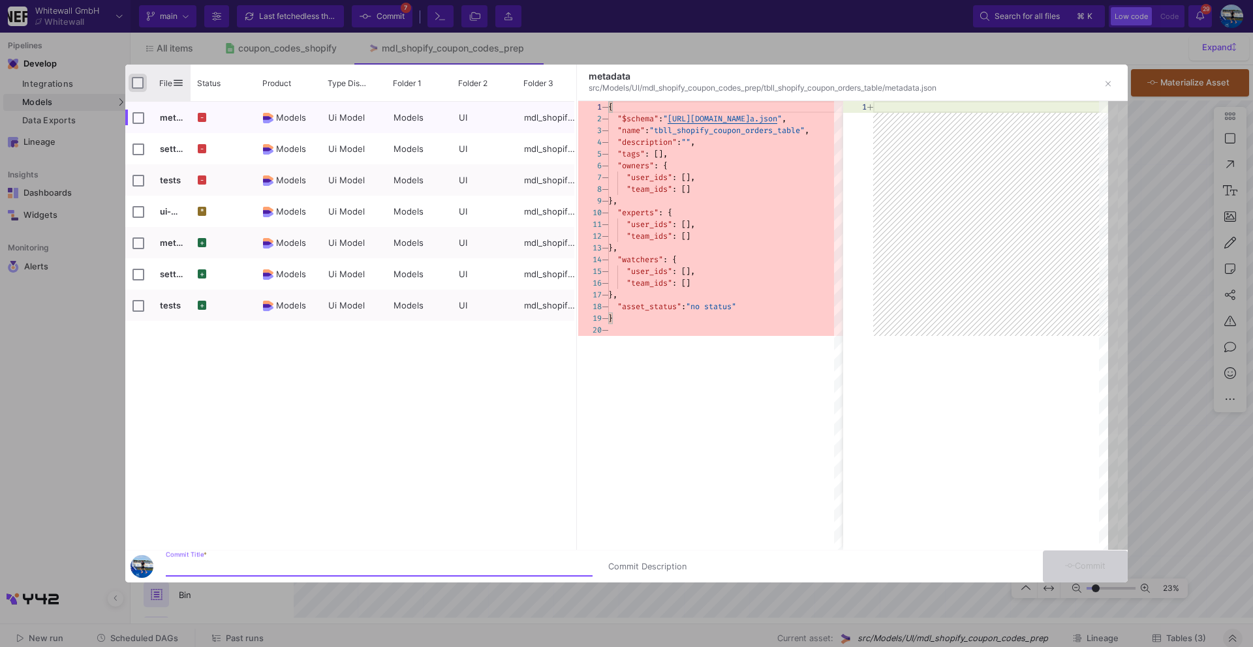
checkbox input "true"
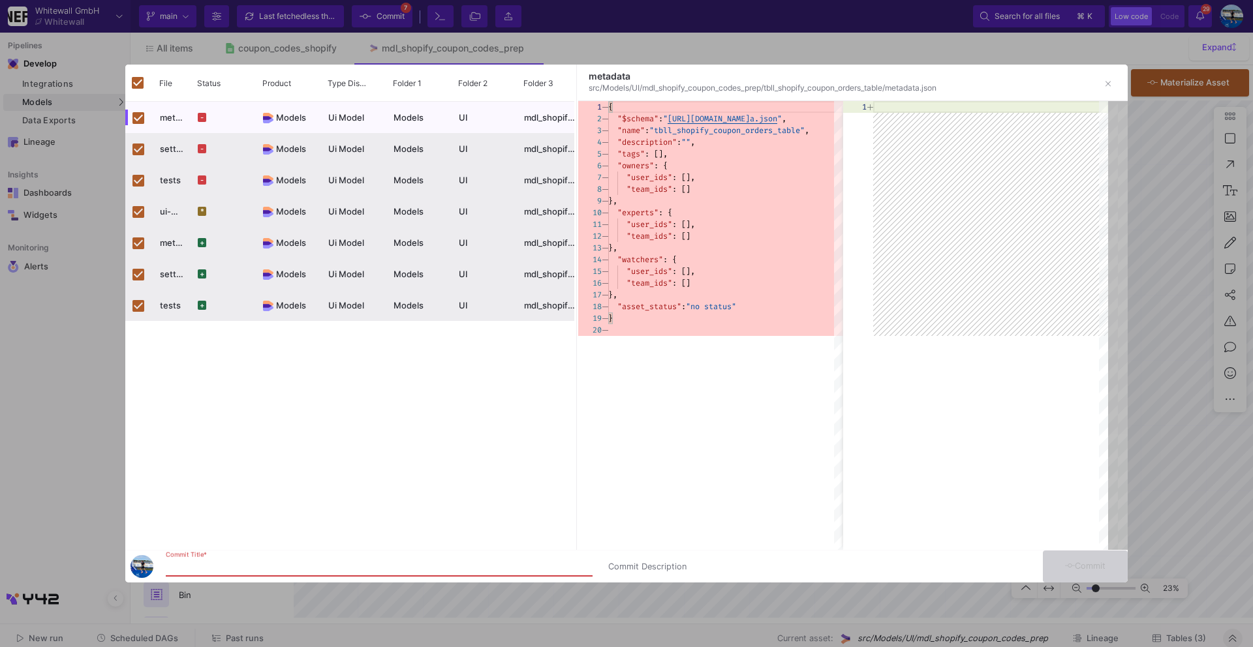
click at [191, 566] on input "Commit Title *" at bounding box center [379, 567] width 427 height 10
type input "commit"
click at [1085, 567] on span "Commit" at bounding box center [1085, 566] width 41 height 10
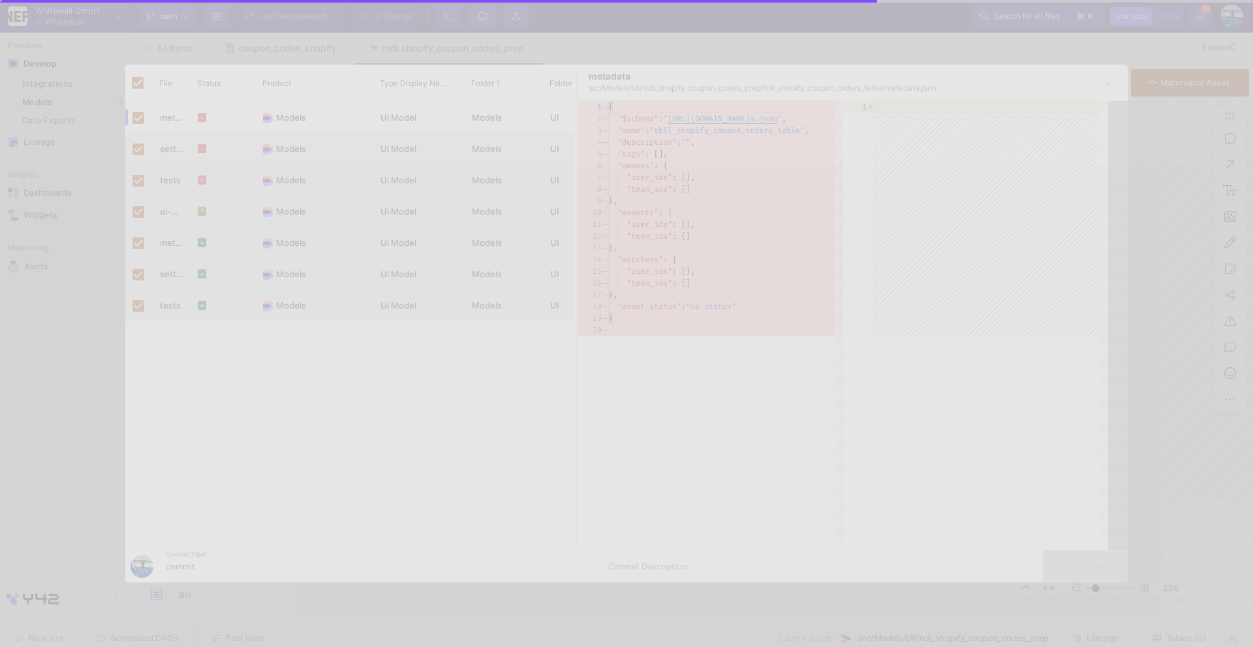
checkbox input "false"
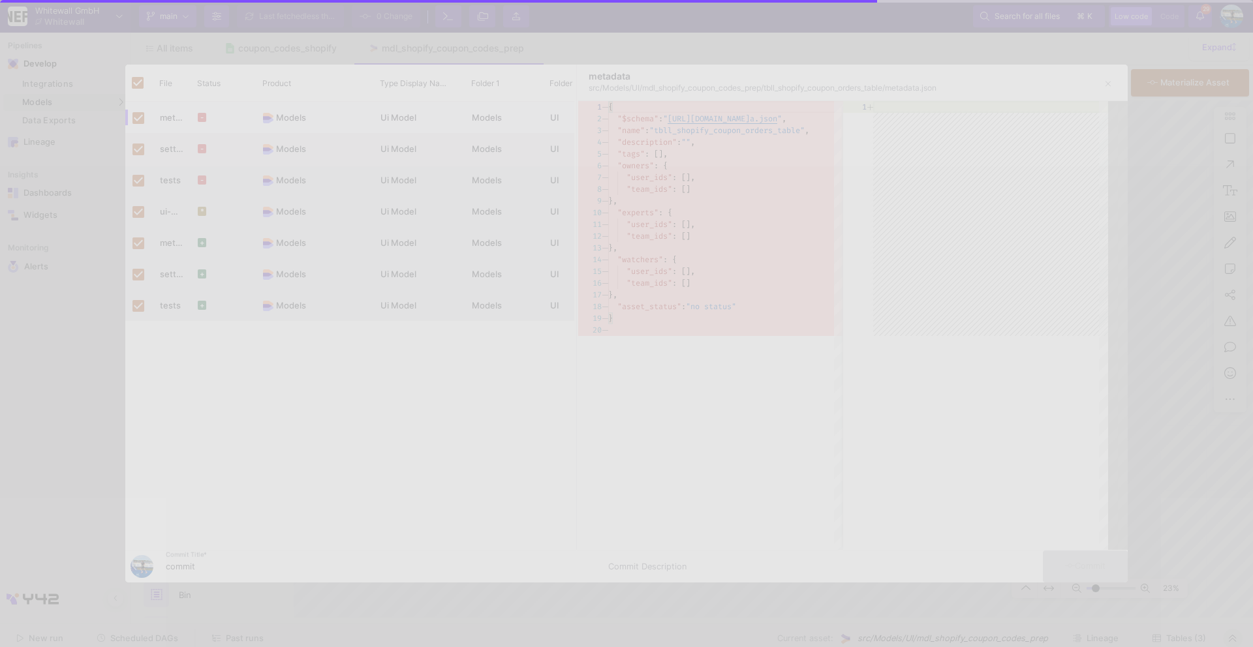
checkbox input "false"
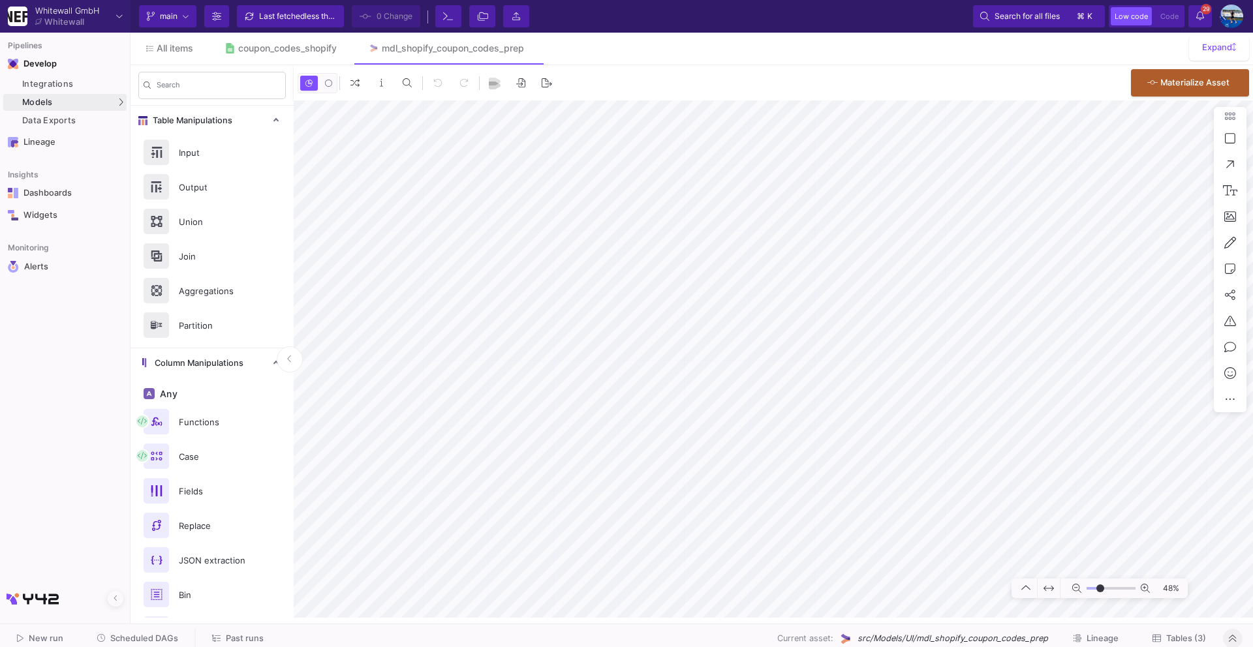
type input "-24"
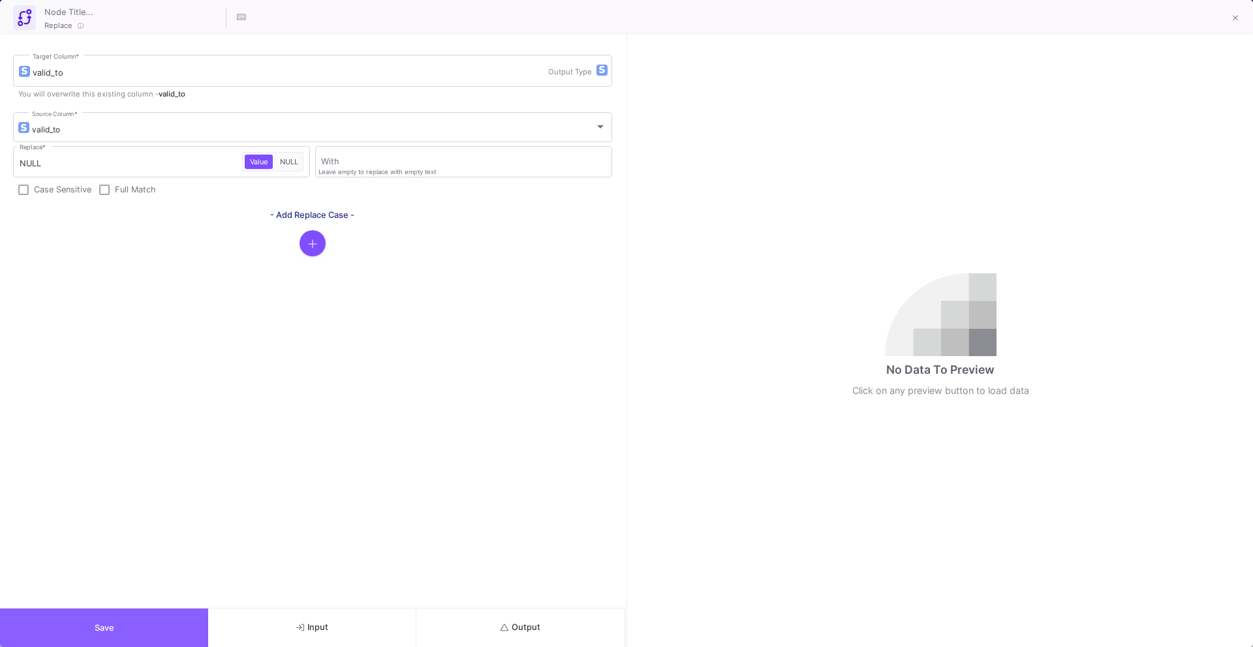
click at [125, 613] on button "Save" at bounding box center [104, 628] width 208 height 38
click at [131, 617] on button "Save" at bounding box center [104, 628] width 208 height 38
click at [144, 615] on button "Save" at bounding box center [104, 628] width 208 height 38
click at [134, 628] on button "Save" at bounding box center [104, 628] width 208 height 38
click at [160, 636] on button "Save" at bounding box center [104, 628] width 208 height 38
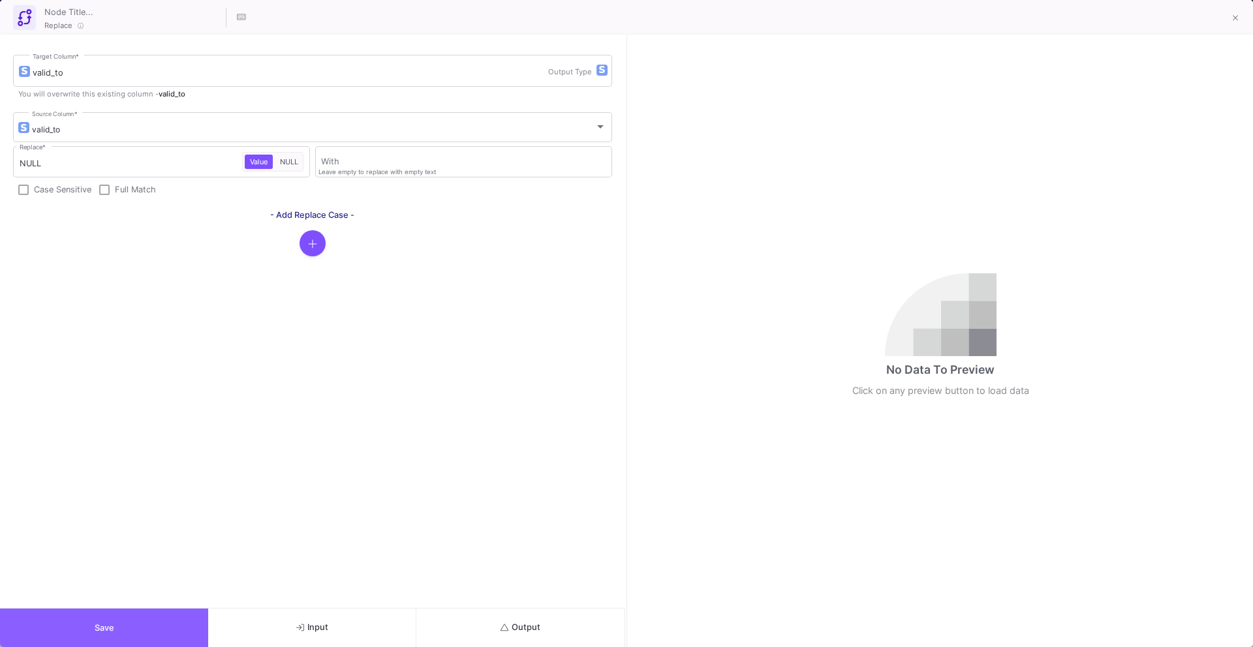
click at [121, 620] on button "Save" at bounding box center [104, 628] width 208 height 38
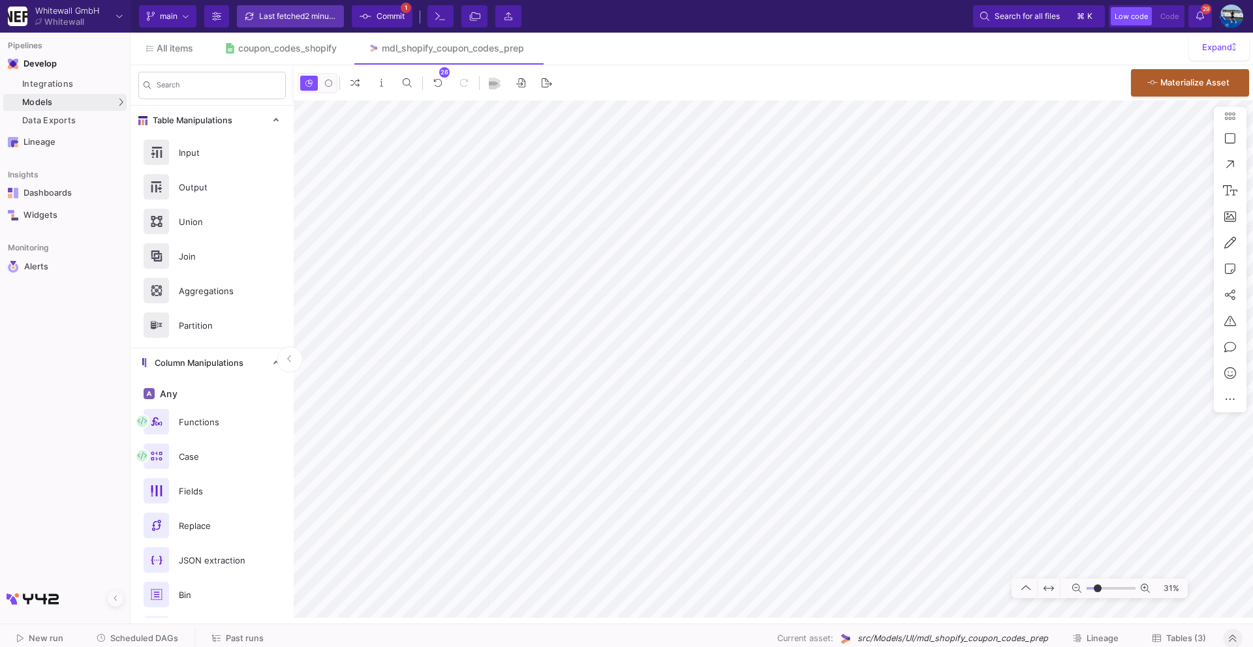
click at [320, 21] on div "Last fetched 2 minutes ago" at bounding box center [298, 17] width 78 height 20
click at [310, 17] on span "2 minutes ago" at bounding box center [330, 16] width 51 height 10
click at [376, 17] on span "Commit" at bounding box center [390, 17] width 28 height 20
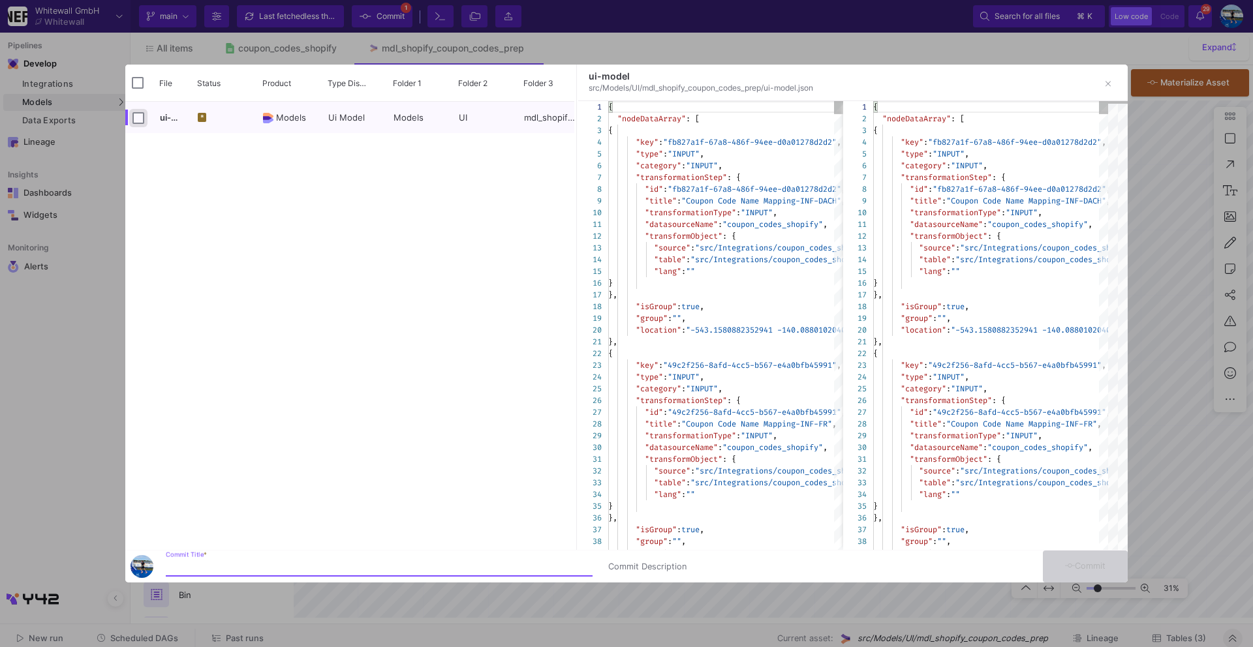
click at [138, 114] on input "Press Space to toggle row selection (unchecked)" at bounding box center [138, 118] width 12 height 12
checkbox input "true"
click at [232, 564] on input "Commit Title *" at bounding box center [379, 567] width 427 height 10
type input "commit"
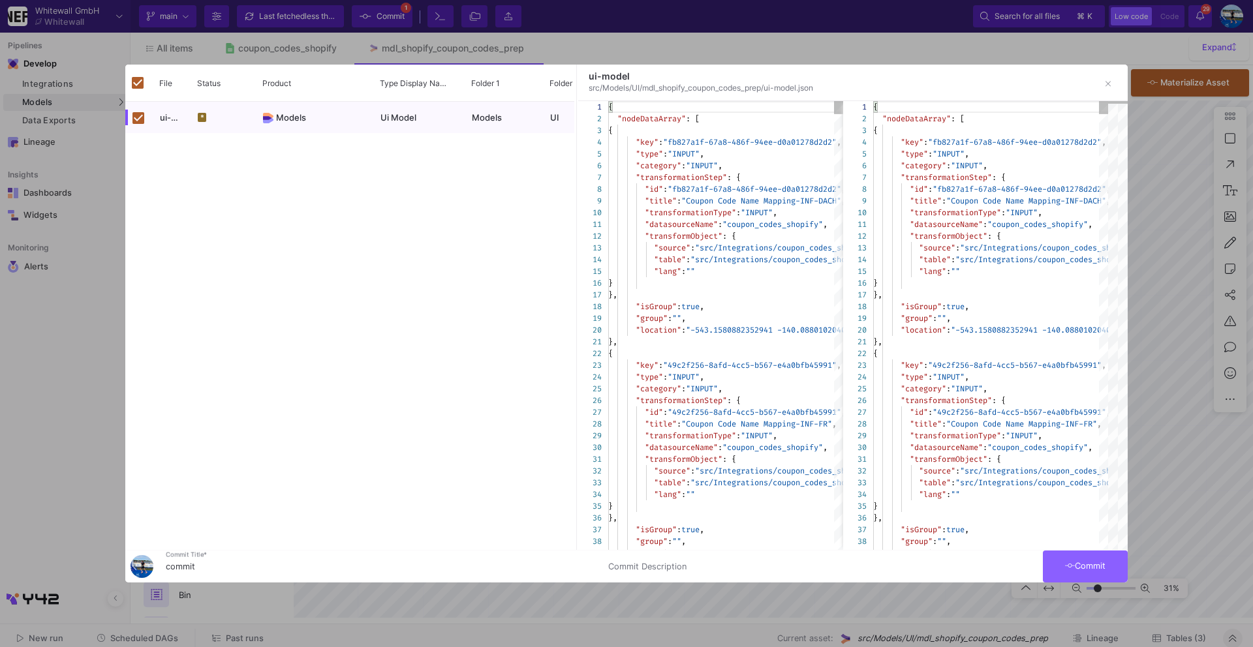
click at [1052, 563] on button "Commit" at bounding box center [1085, 567] width 85 height 32
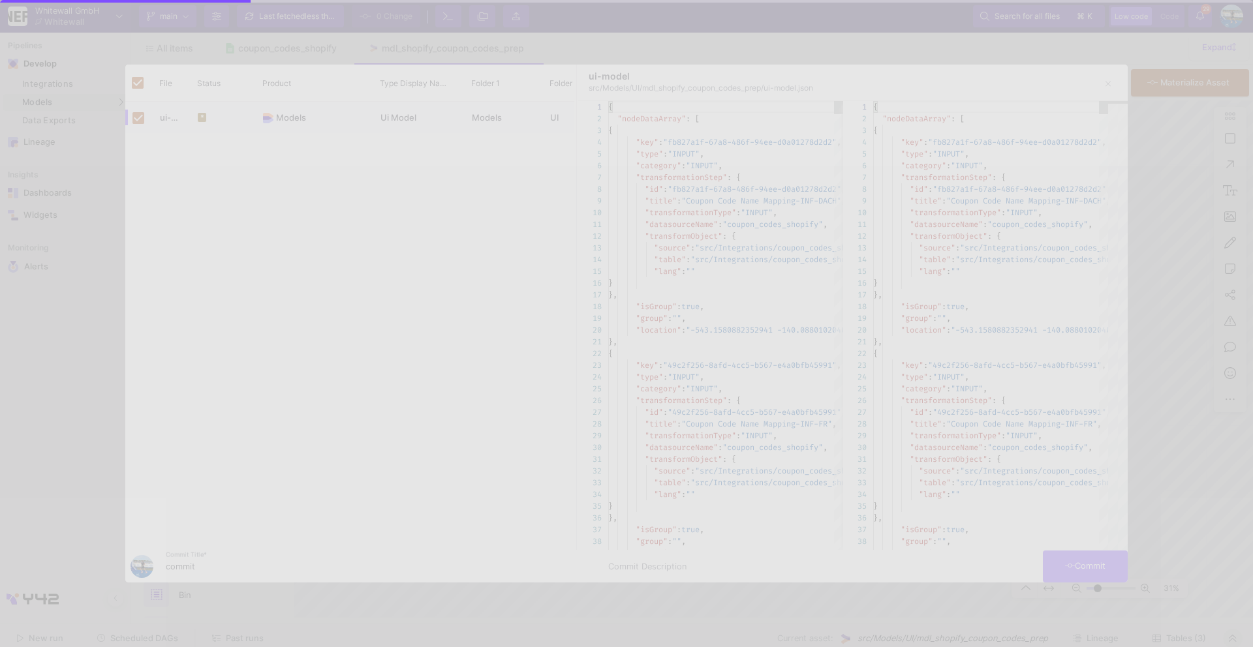
checkbox input "false"
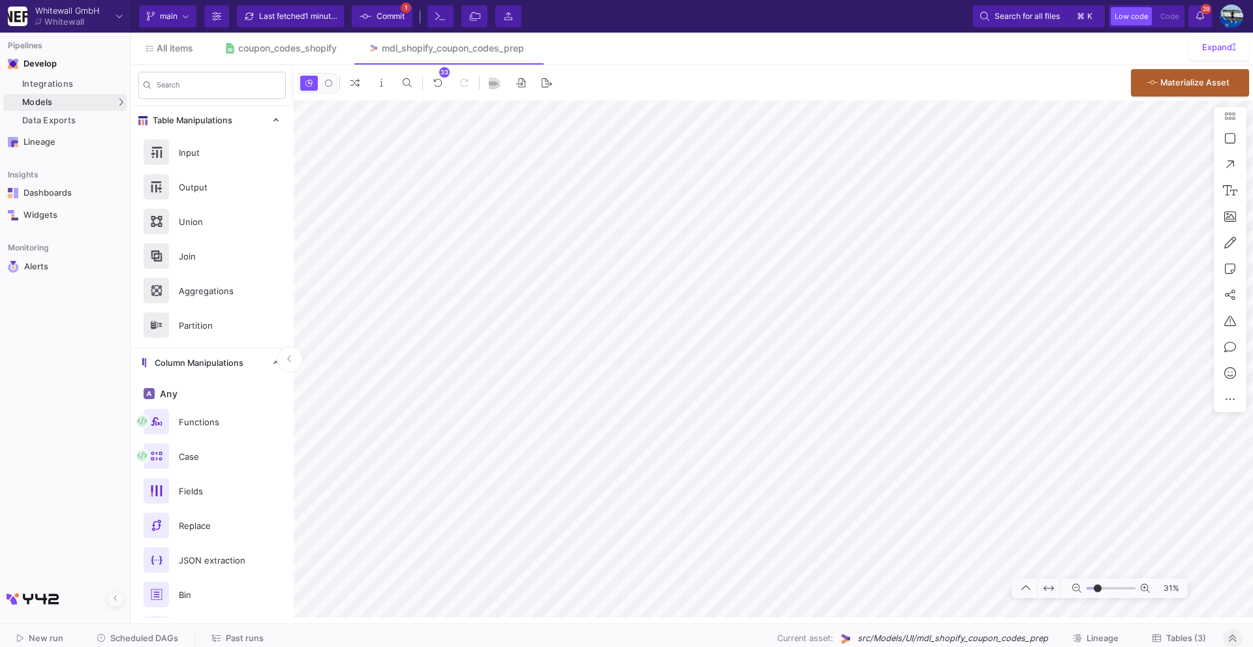
click at [313, 19] on span "1 minute ago" at bounding box center [328, 16] width 46 height 10
click at [385, 11] on span "Commit" at bounding box center [390, 17] width 28 height 20
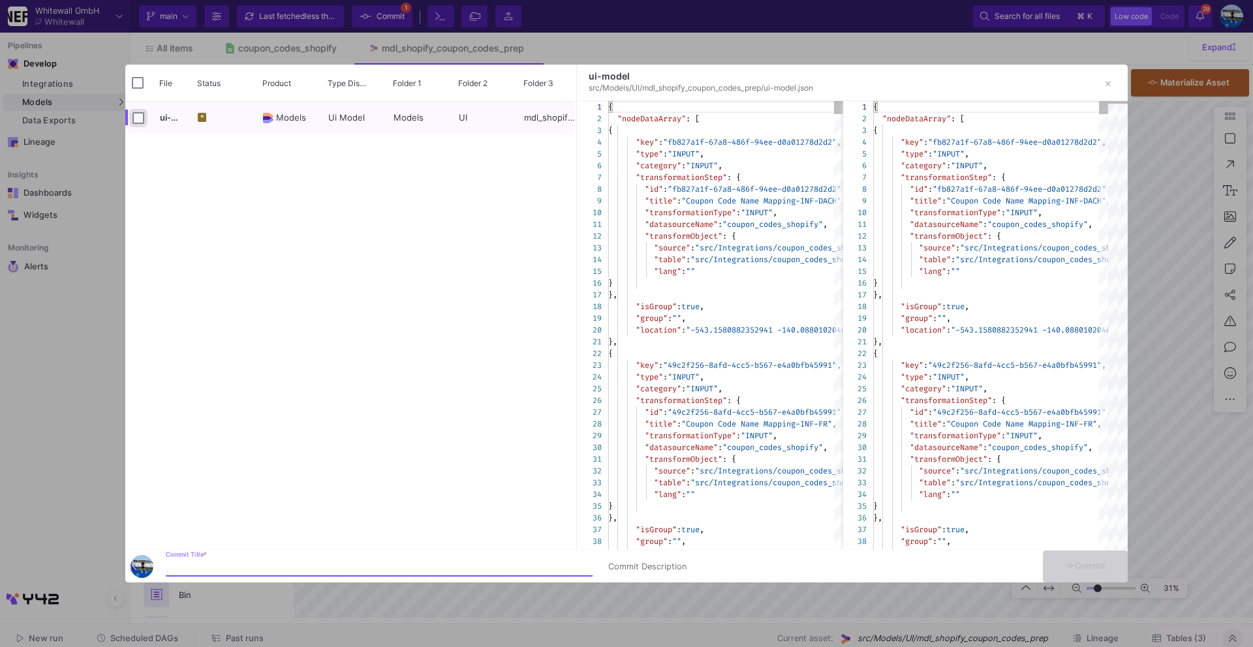
click at [144, 122] on input "Press Space to toggle row selection (unchecked)" at bounding box center [138, 118] width 12 height 12
checkbox input "true"
click at [210, 564] on input "Commit Title *" at bounding box center [379, 567] width 427 height 10
type input "o"
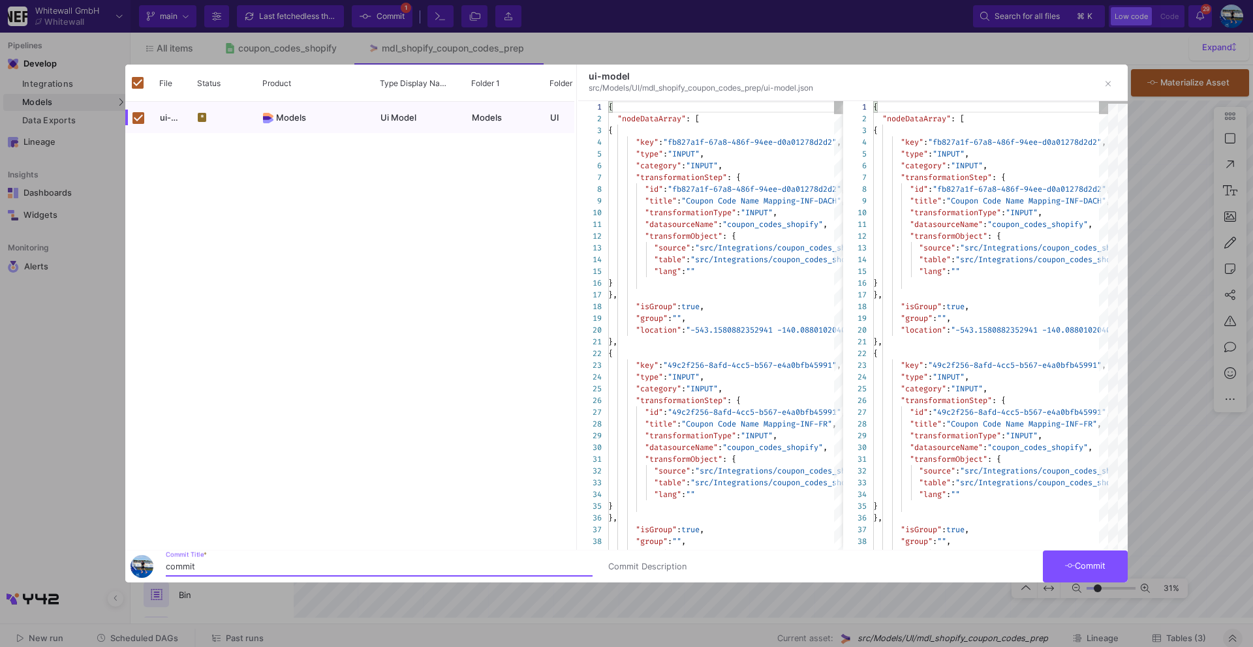
type input "commit"
click at [1092, 576] on button "Commit" at bounding box center [1085, 567] width 85 height 32
click at [1095, 570] on span "Commit" at bounding box center [1085, 566] width 41 height 10
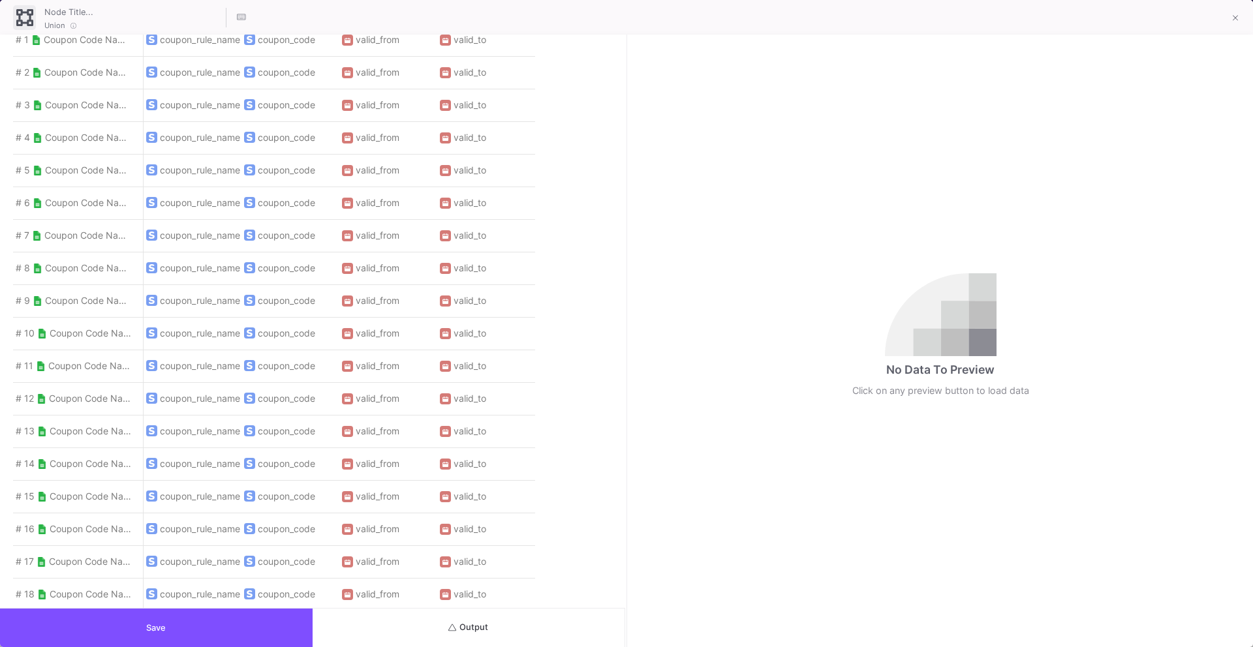
scroll to position [1110, 0]
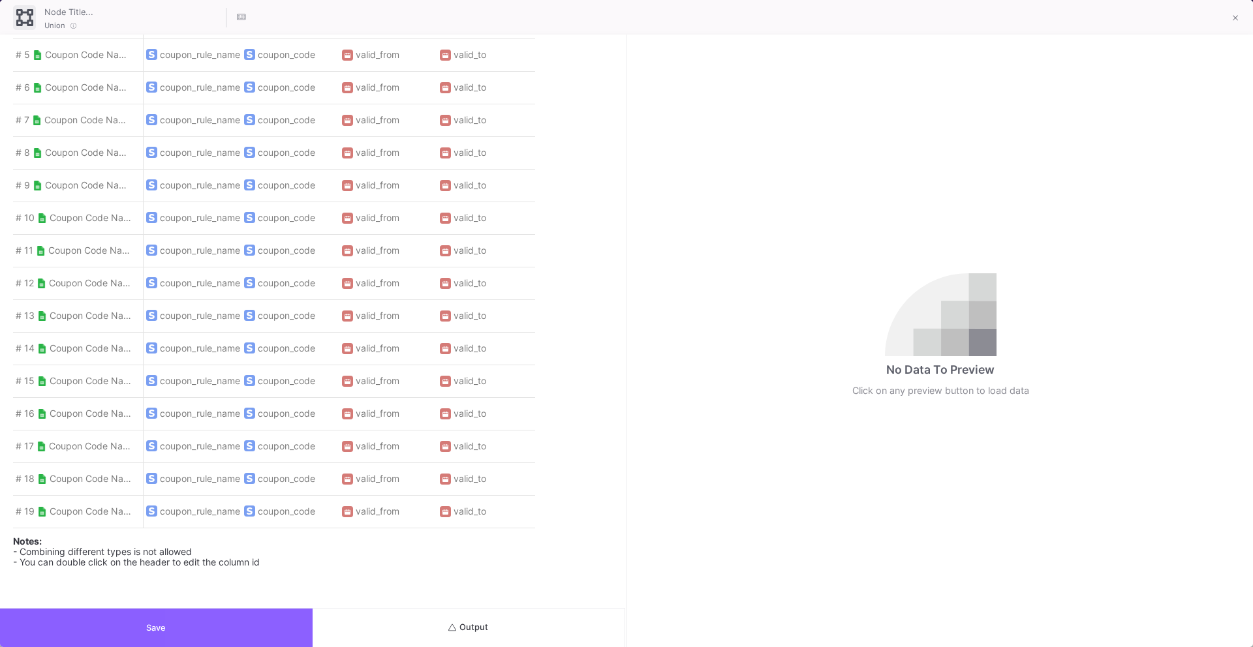
click at [215, 624] on button "Save" at bounding box center [156, 628] width 313 height 38
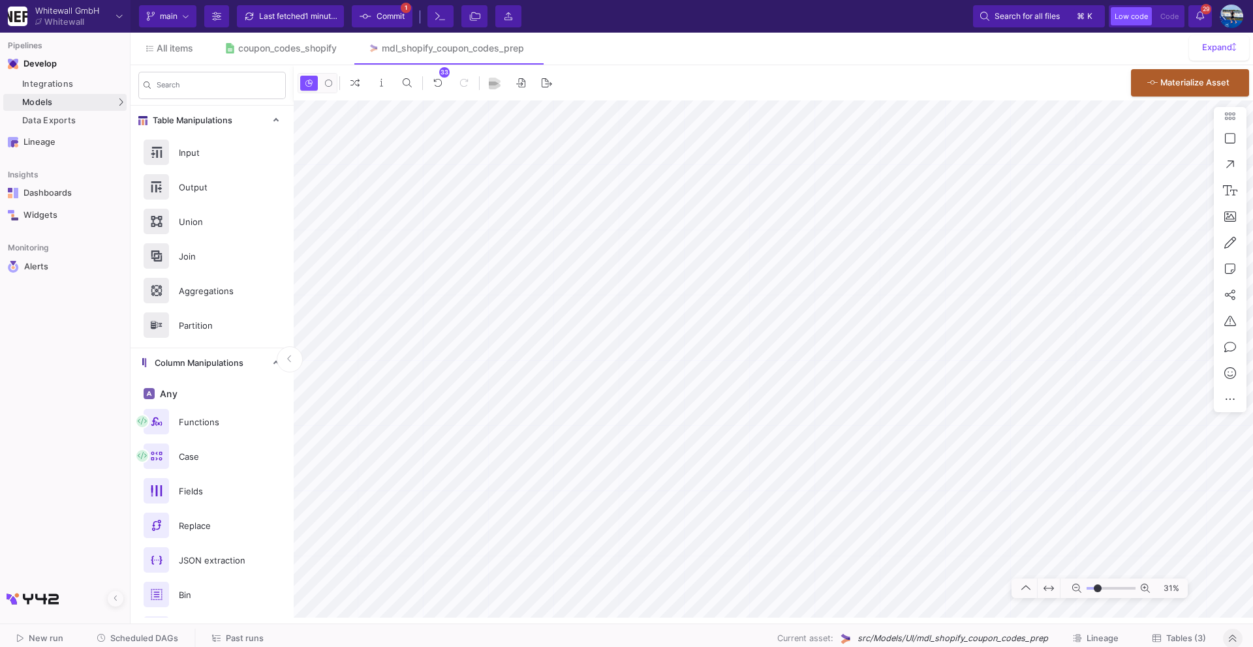
click at [305, 25] on div "Last fetched 1 minute ago" at bounding box center [298, 17] width 78 height 20
click at [378, 14] on span "Commit" at bounding box center [390, 17] width 28 height 20
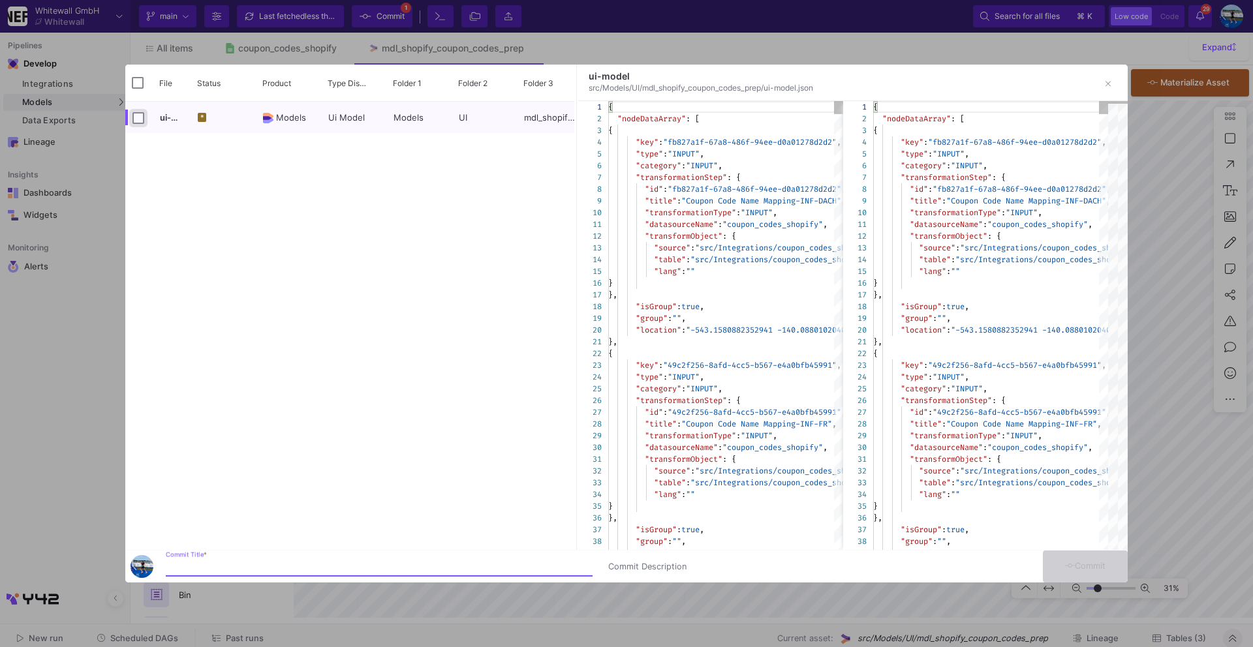
click at [143, 123] on input "Press Space to toggle row selection (unchecked)" at bounding box center [138, 118] width 12 height 12
checkbox input "true"
click at [284, 557] on div "Commit Title *" at bounding box center [379, 564] width 427 height 24
type input "commti"
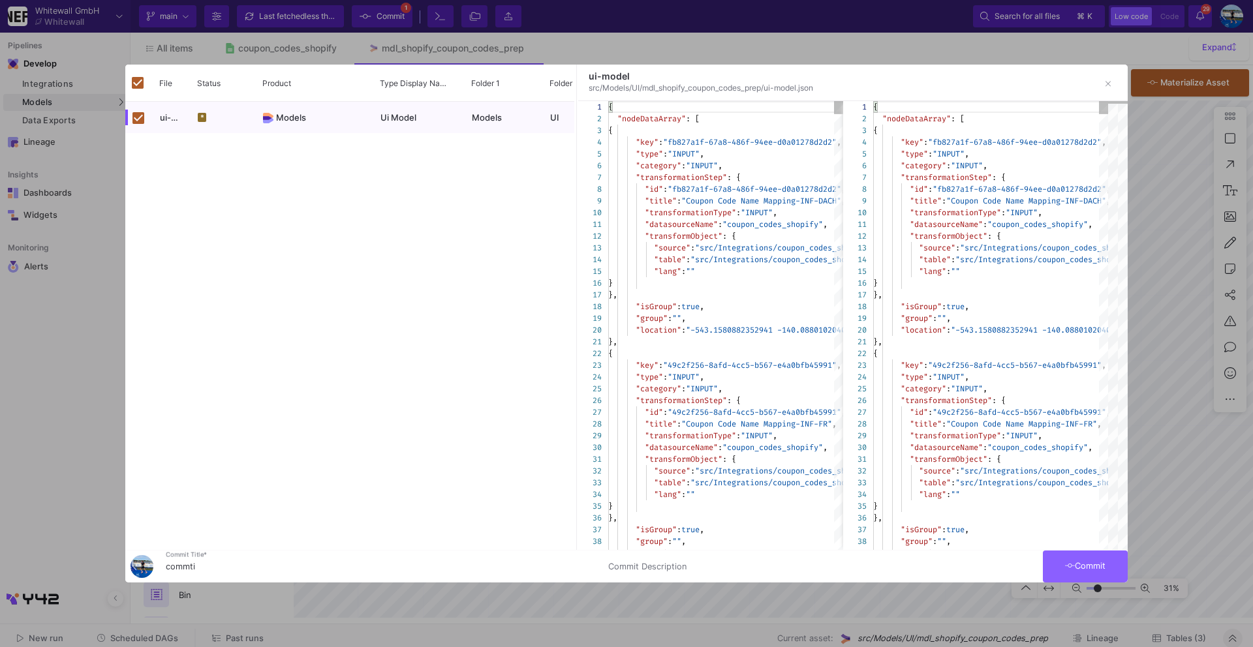
click at [1094, 582] on button "Commit" at bounding box center [1085, 567] width 85 height 32
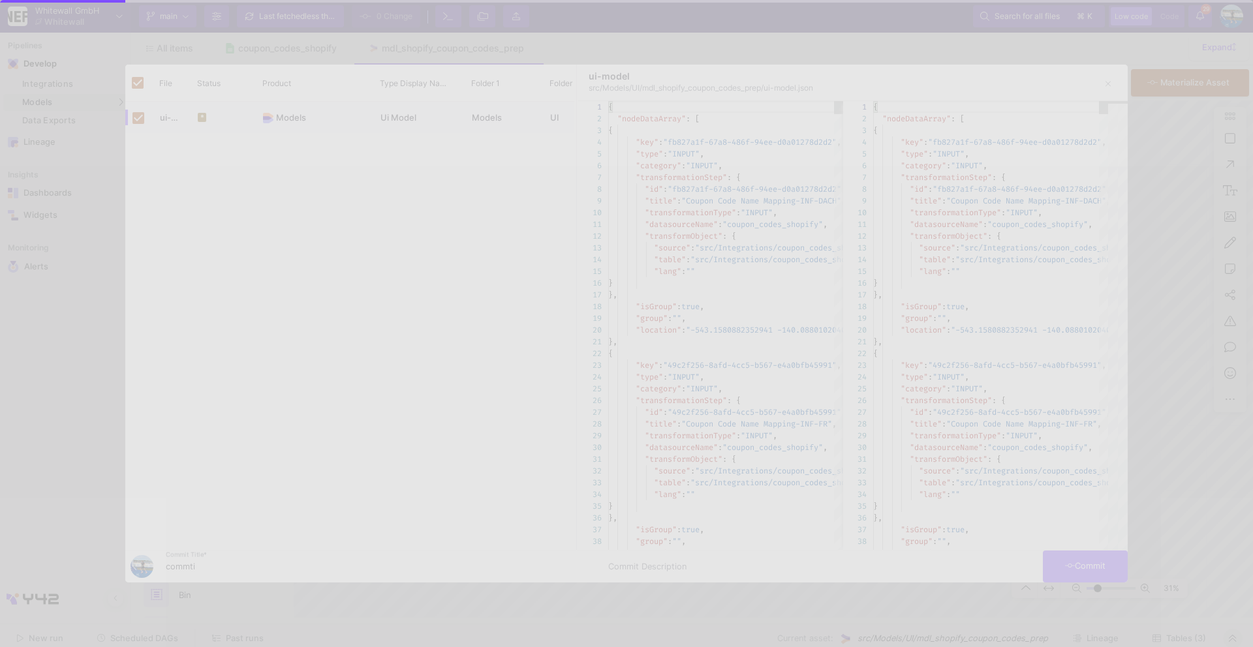
checkbox input "false"
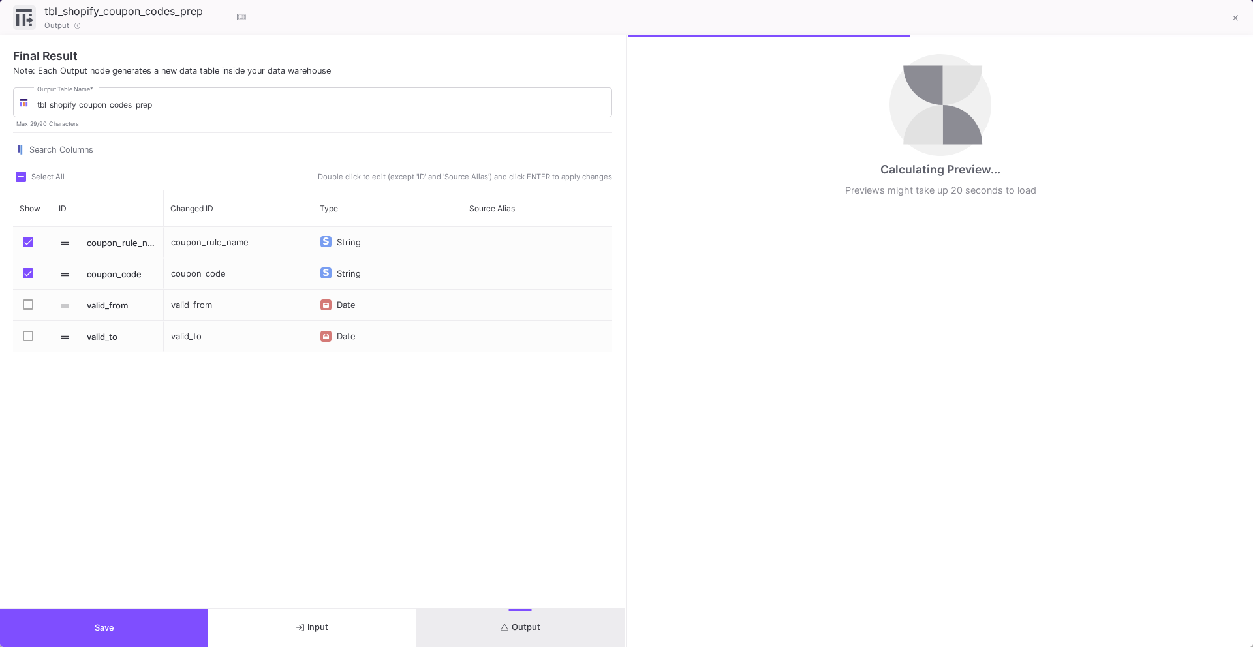
click at [20, 310] on div "Press SPACE to select this row." at bounding box center [32, 305] width 39 height 31
click at [42, 337] on div "Press SPACE to select this row." at bounding box center [31, 336] width 23 height 31
checkbox input "true"
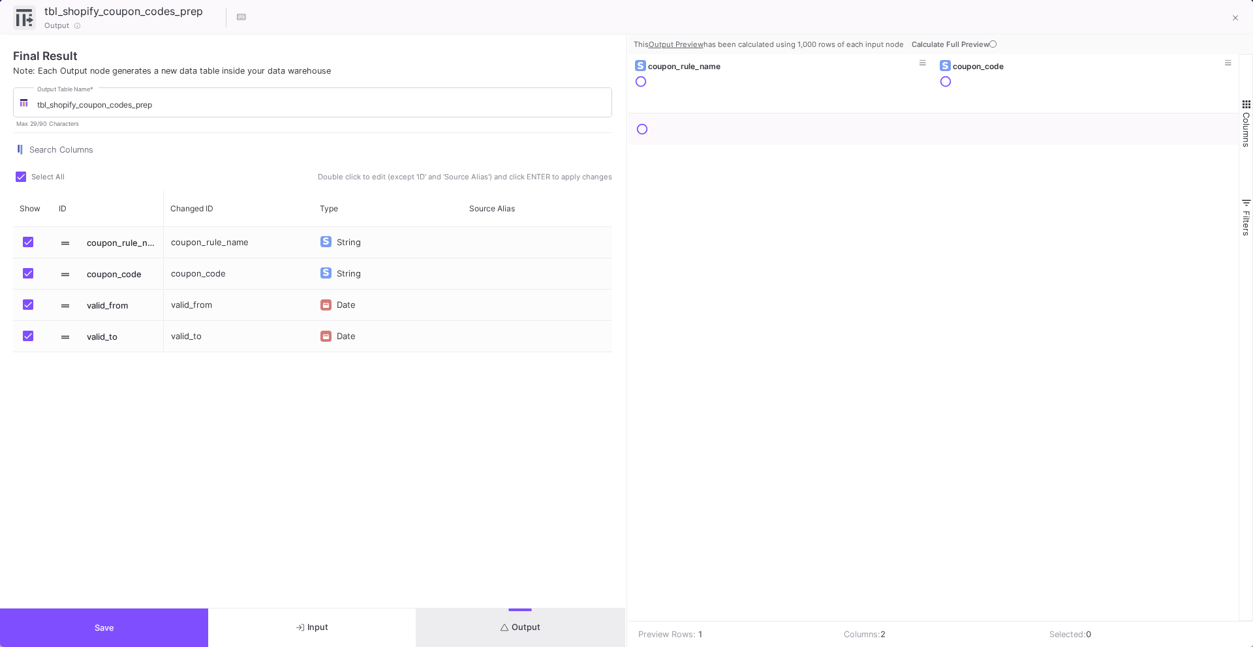
click at [133, 633] on button "Save" at bounding box center [104, 628] width 208 height 38
click at [123, 623] on button "Save" at bounding box center [104, 628] width 208 height 38
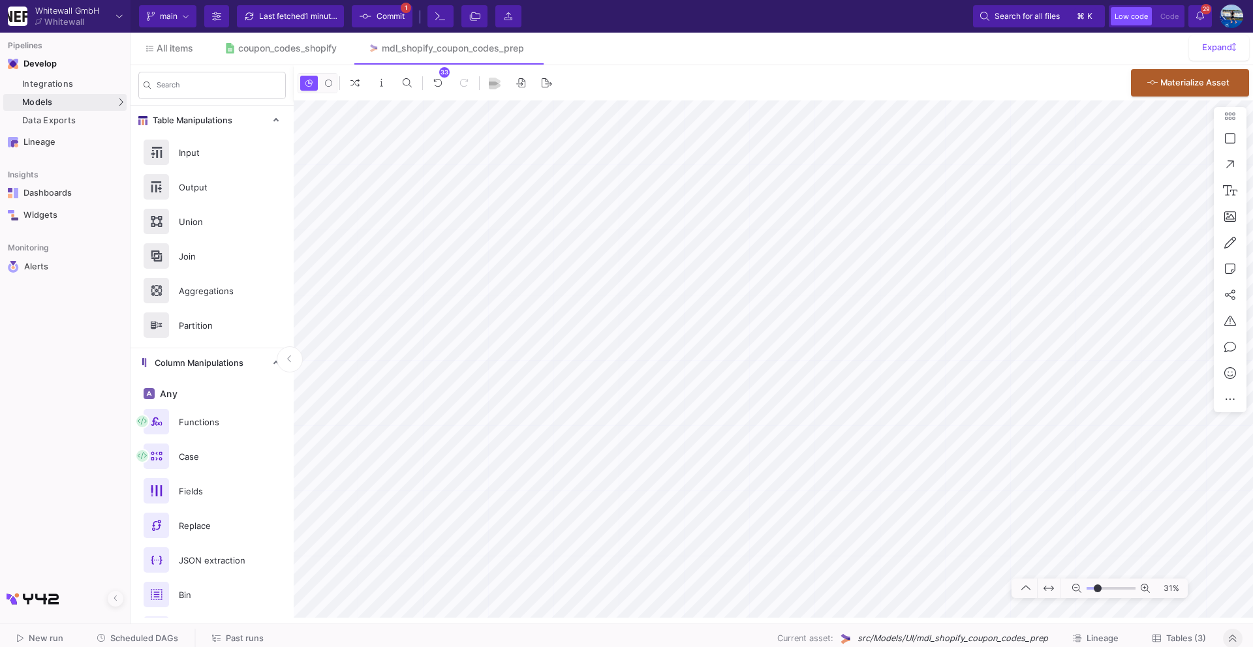
click at [292, 16] on div "Last fetched 1 minute ago" at bounding box center [298, 17] width 78 height 20
click at [396, 14] on span "Commit" at bounding box center [390, 17] width 28 height 20
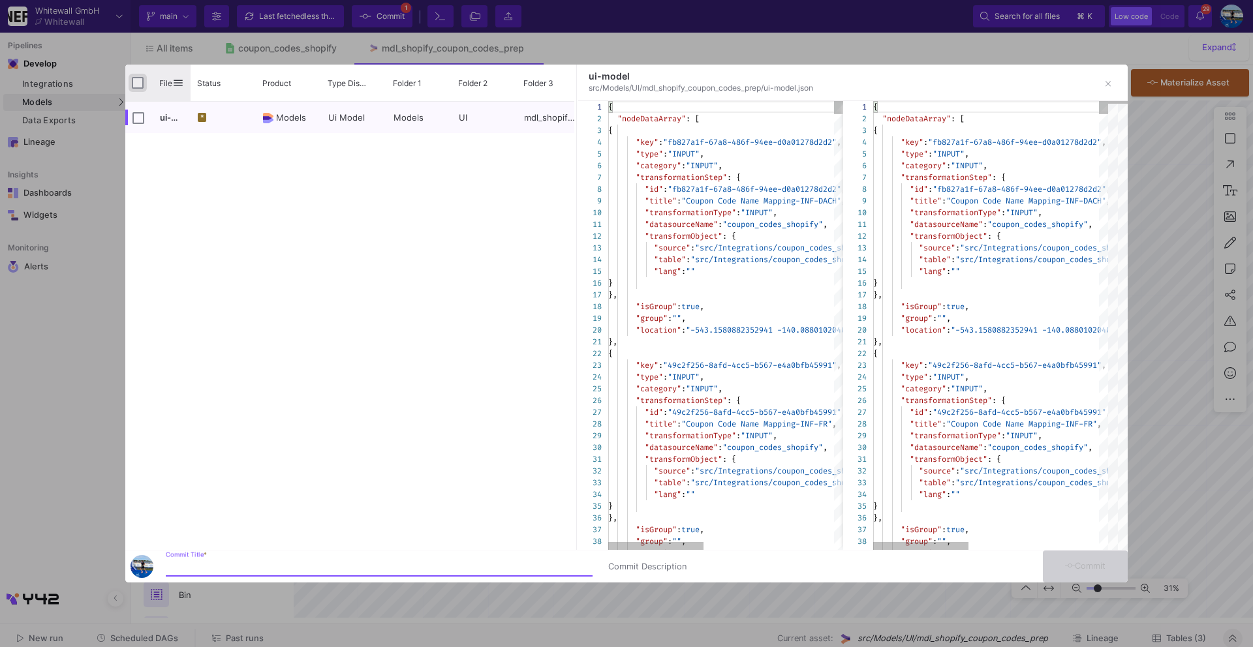
click at [138, 87] on input "Press Space to toggle all rows selection (unchecked)" at bounding box center [138, 83] width 12 height 12
checkbox input "true"
click at [260, 566] on input "Commit Title *" at bounding box center [379, 567] width 427 height 10
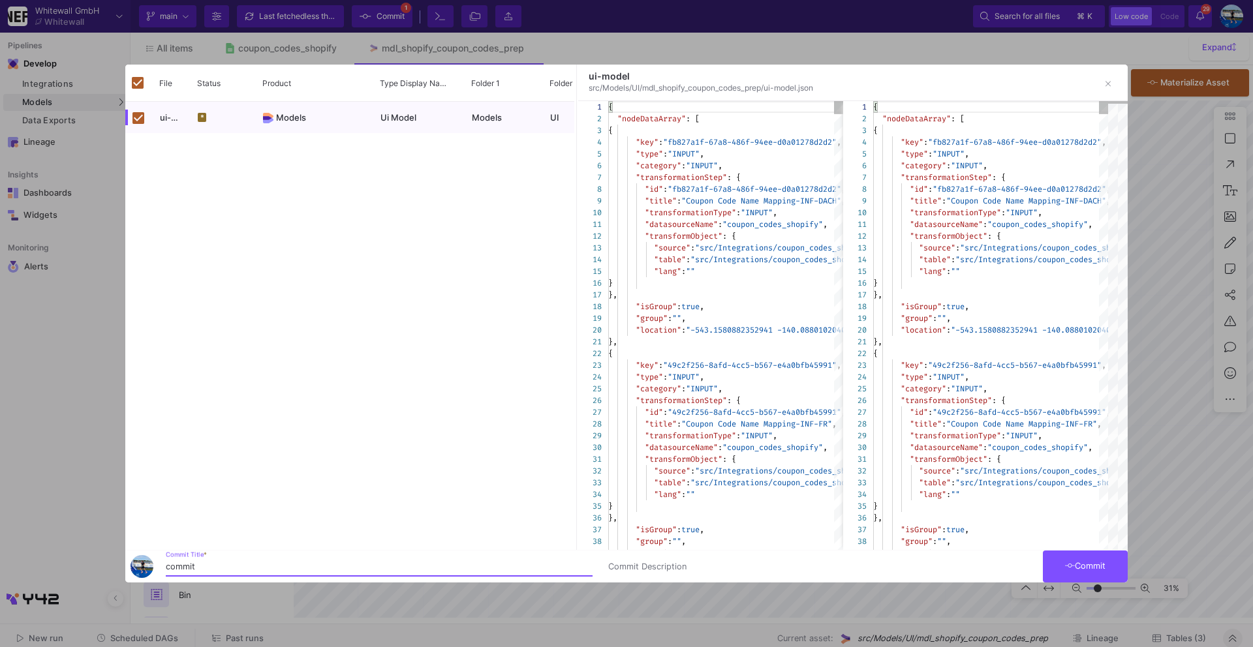
type input "commit"
click at [1075, 556] on button "Commit" at bounding box center [1085, 567] width 85 height 32
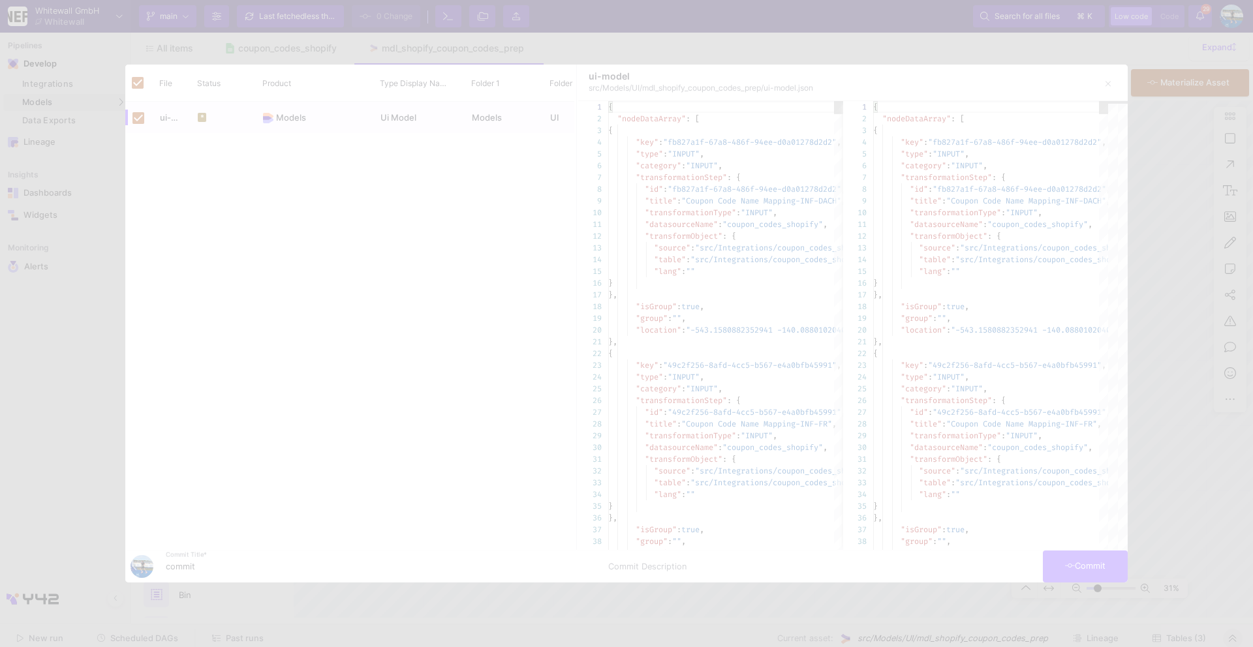
checkbox input "false"
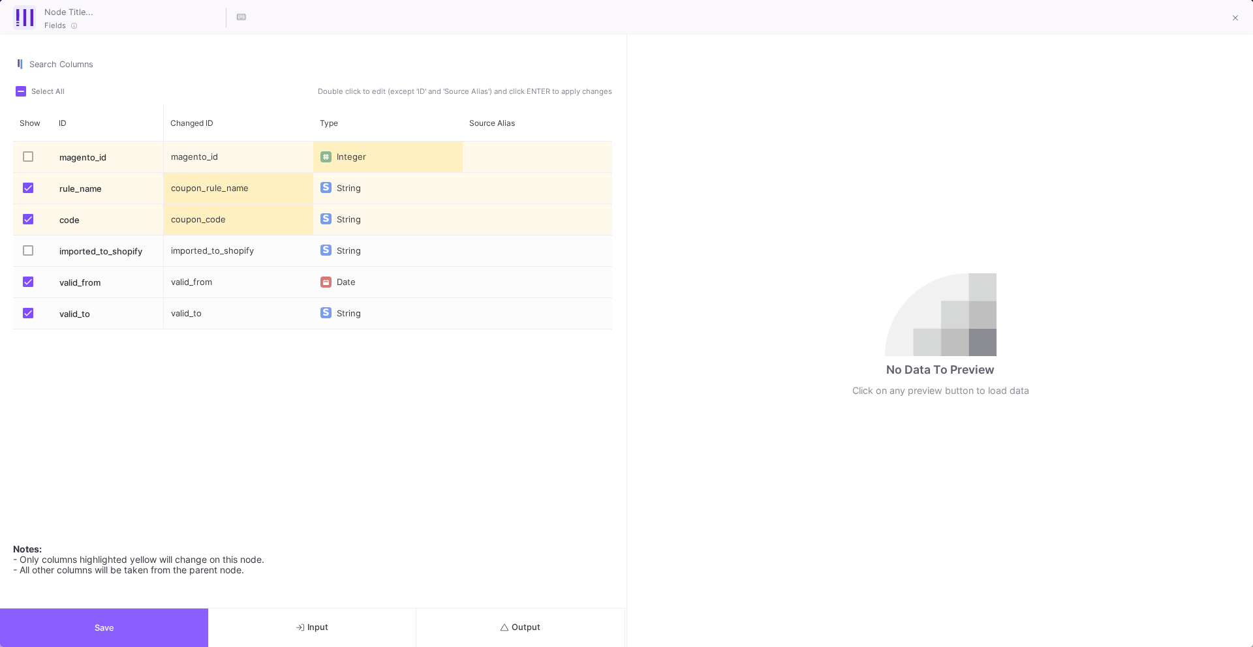
click at [158, 626] on button "Save" at bounding box center [104, 628] width 208 height 38
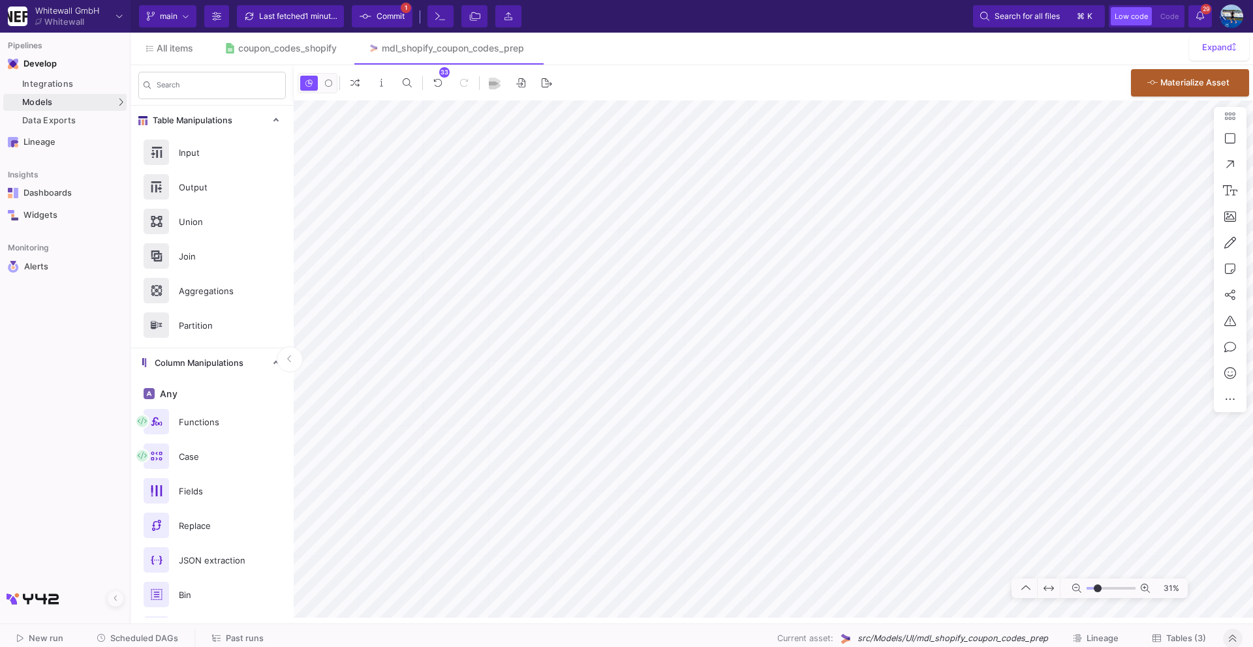
click at [1186, 645] on button "Tables (3)" at bounding box center [1179, 639] width 85 height 20
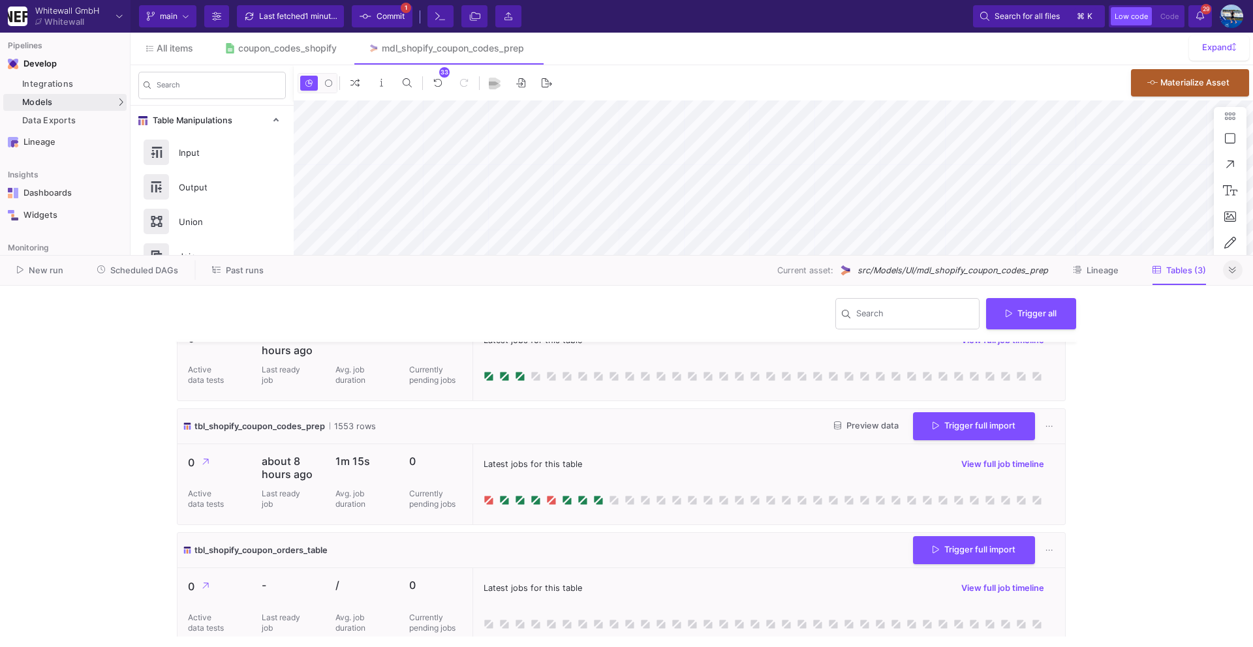
scroll to position [70, 0]
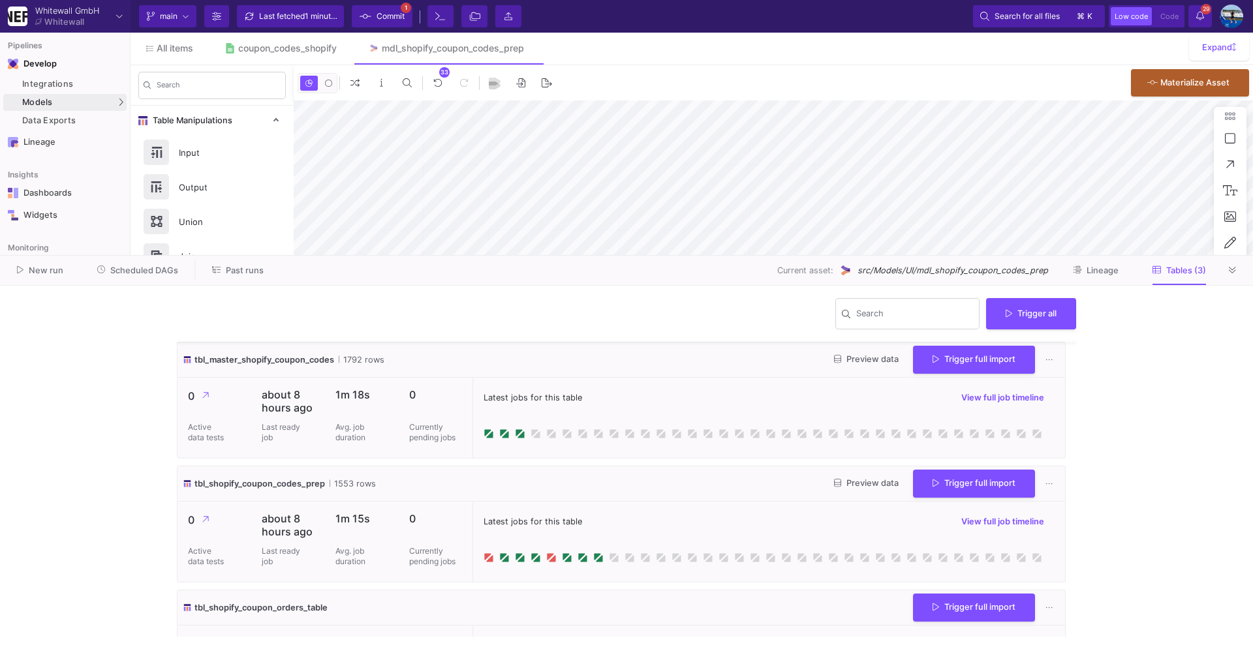
scroll to position [70, 0]
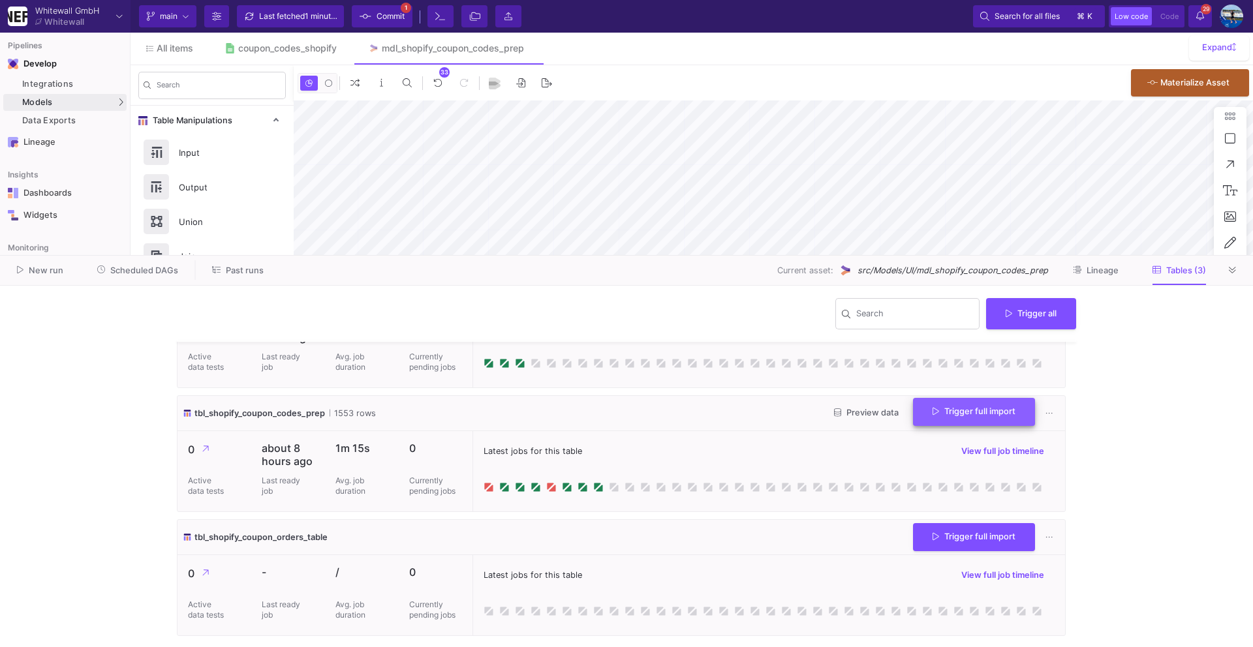
click at [951, 416] on span "Trigger full import" at bounding box center [973, 411] width 83 height 10
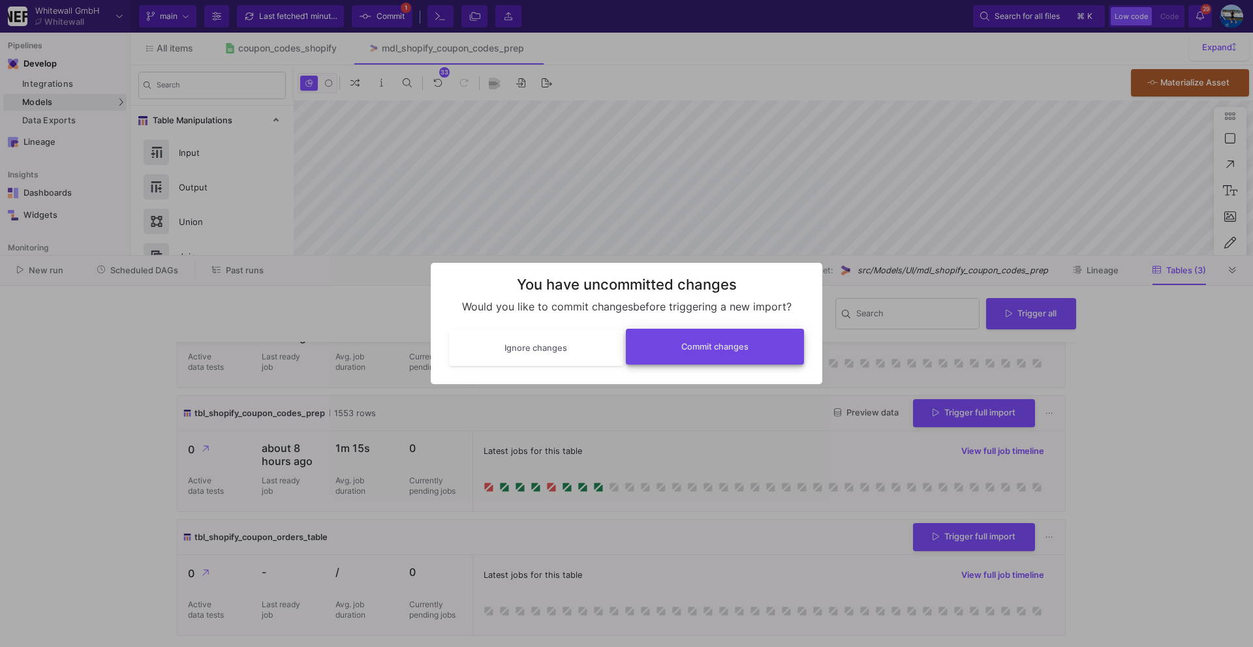
click at [687, 352] on button "Commit changes" at bounding box center [715, 347] width 179 height 36
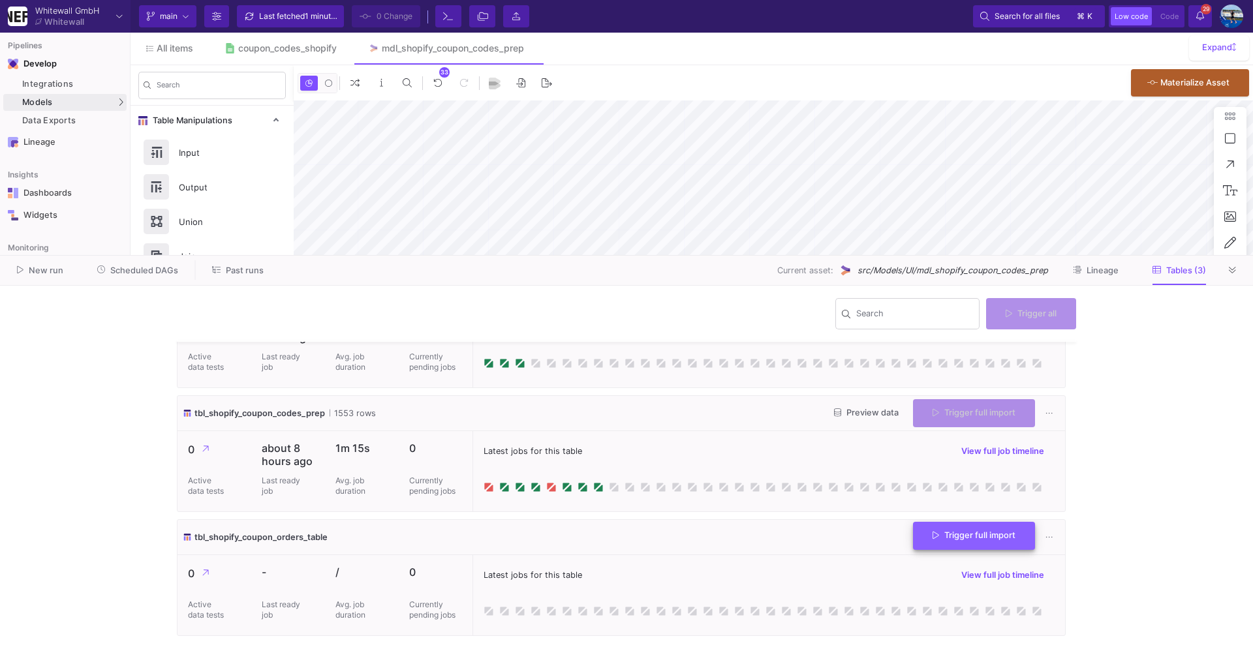
click at [961, 540] on span "Trigger full import" at bounding box center [973, 535] width 83 height 10
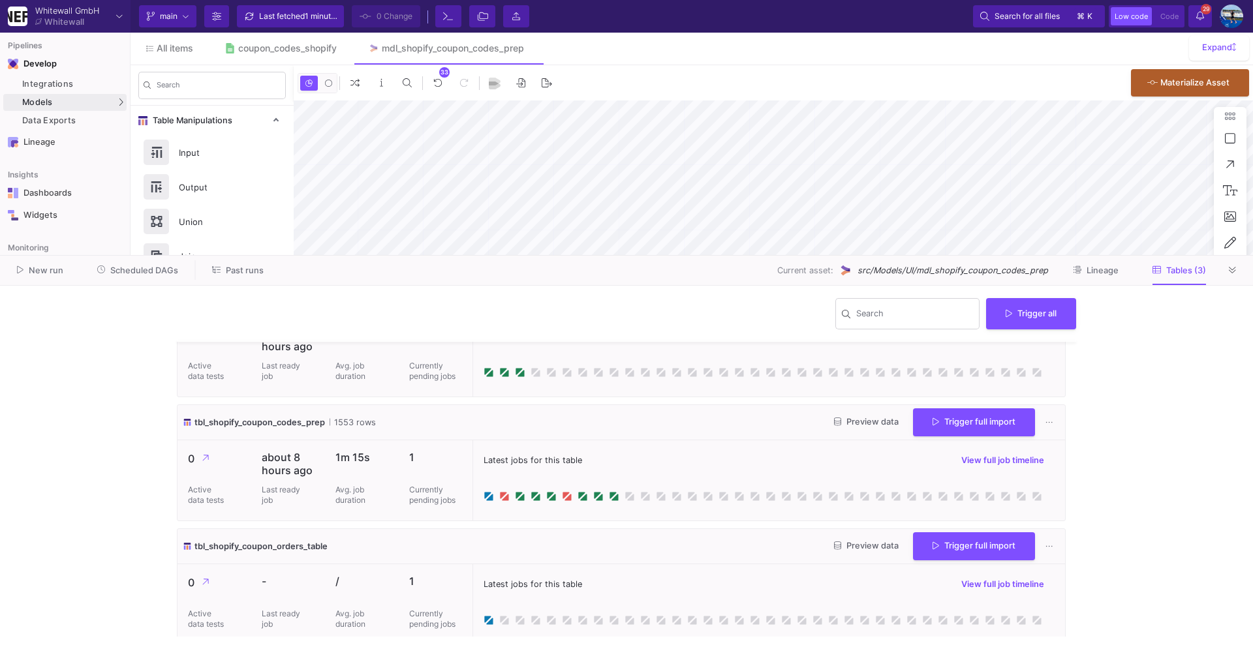
scroll to position [54, 0]
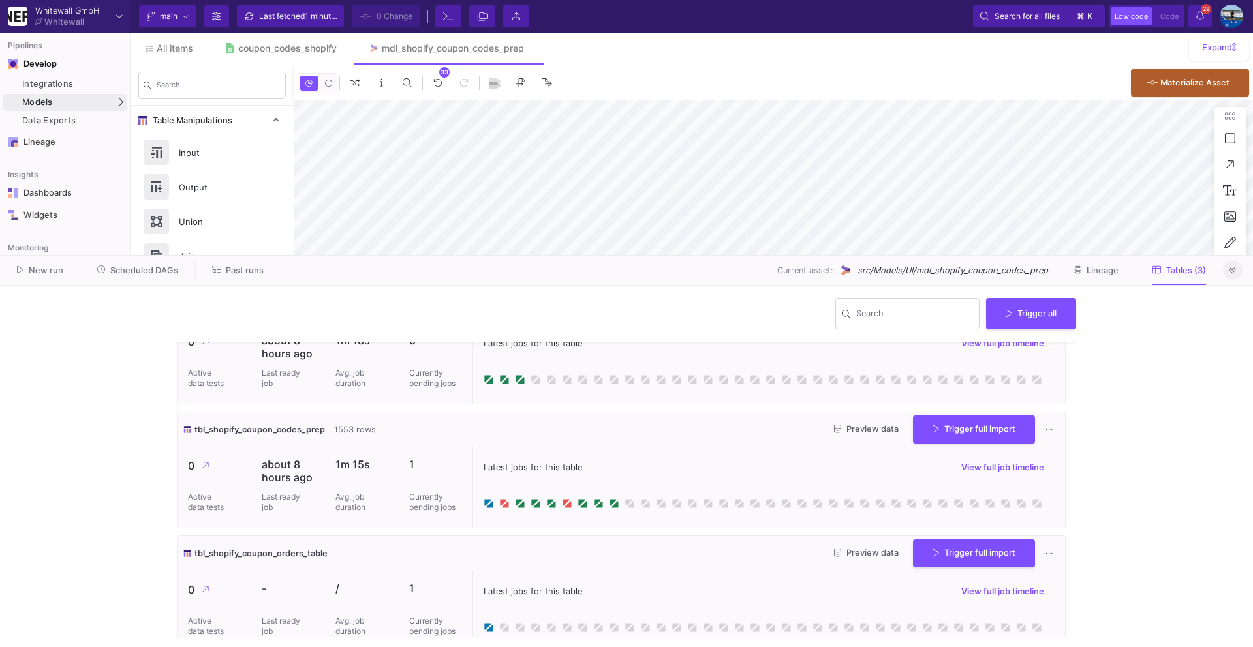
click at [1236, 266] on button at bounding box center [1233, 270] width 20 height 20
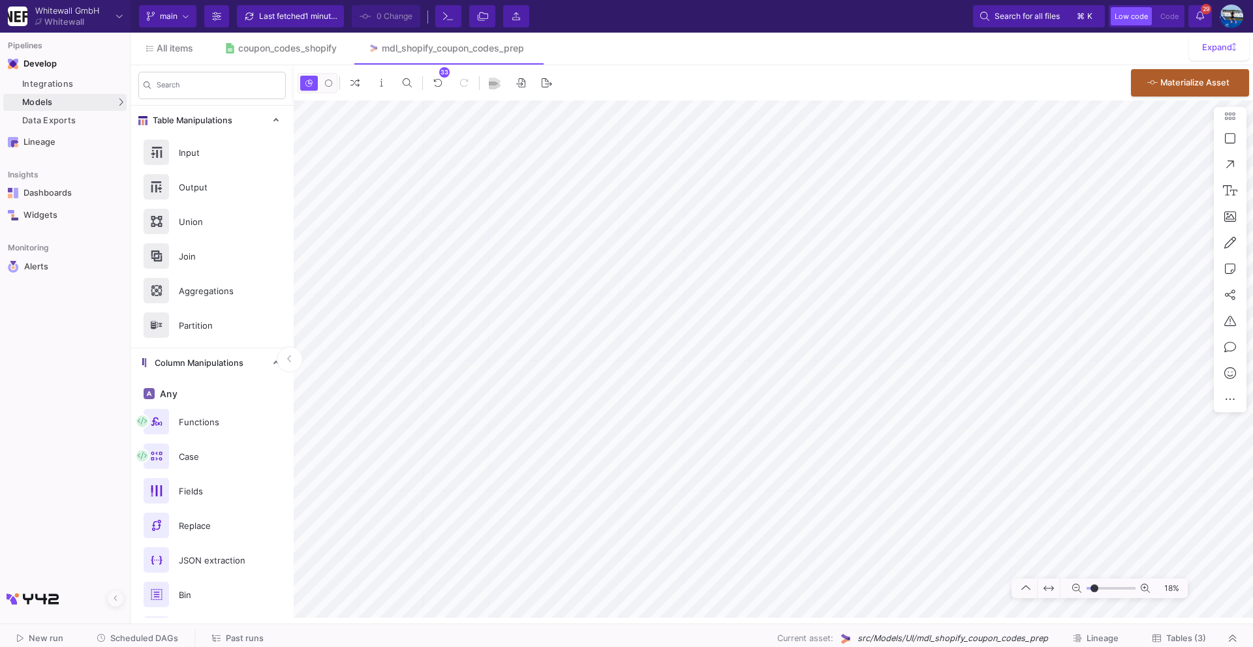
click at [1196, 18] on icon at bounding box center [1200, 15] width 8 height 9
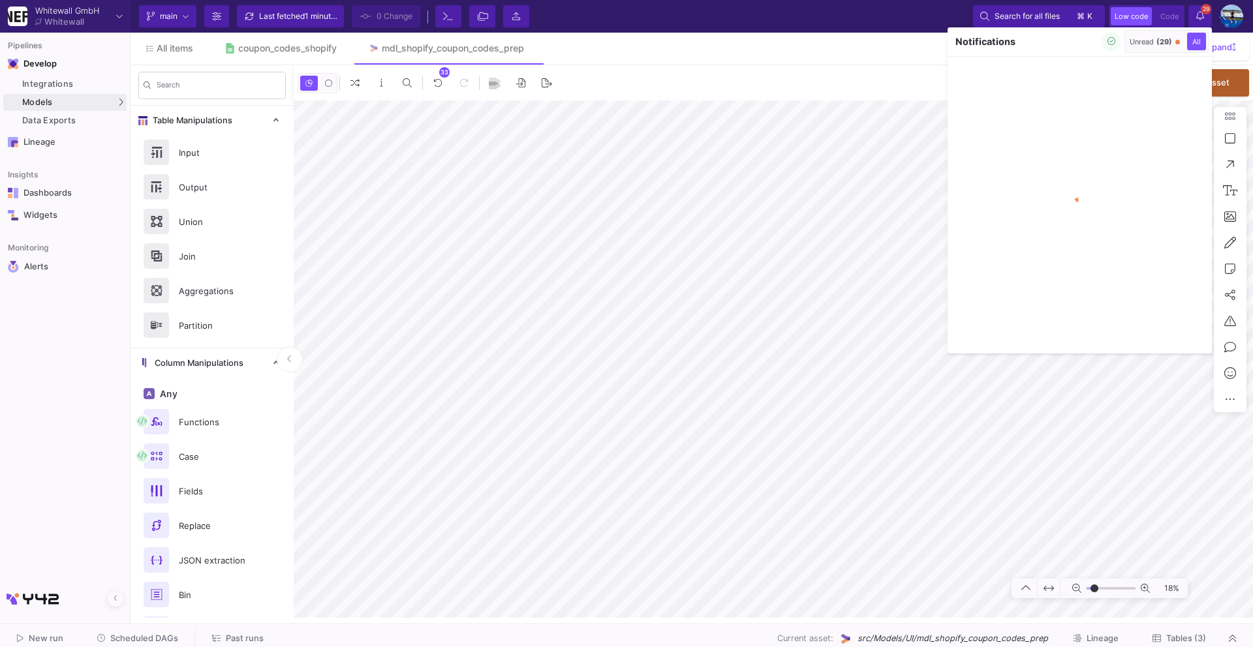
click at [1140, 46] on button "Unread (29)" at bounding box center [1154, 42] width 55 height 18
click at [1108, 44] on icon "button" at bounding box center [1111, 41] width 8 height 8
click at [1200, 39] on span "All" at bounding box center [1199, 41] width 14 height 9
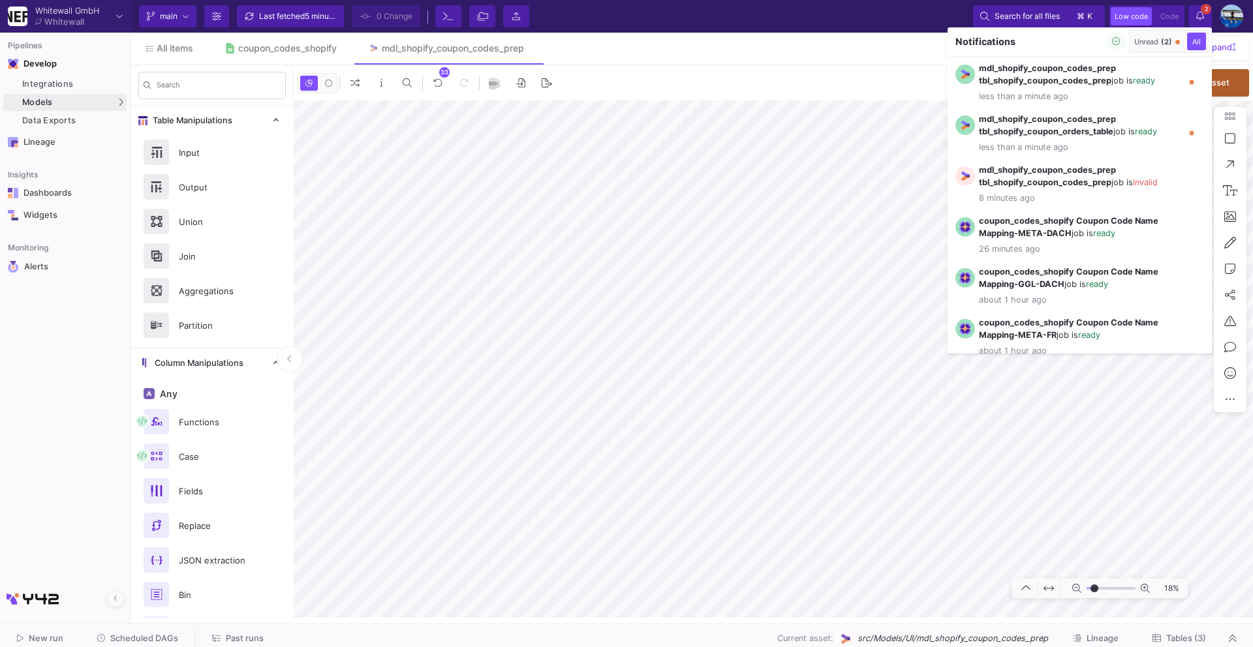
click at [1084, 570] on div at bounding box center [626, 323] width 1253 height 647
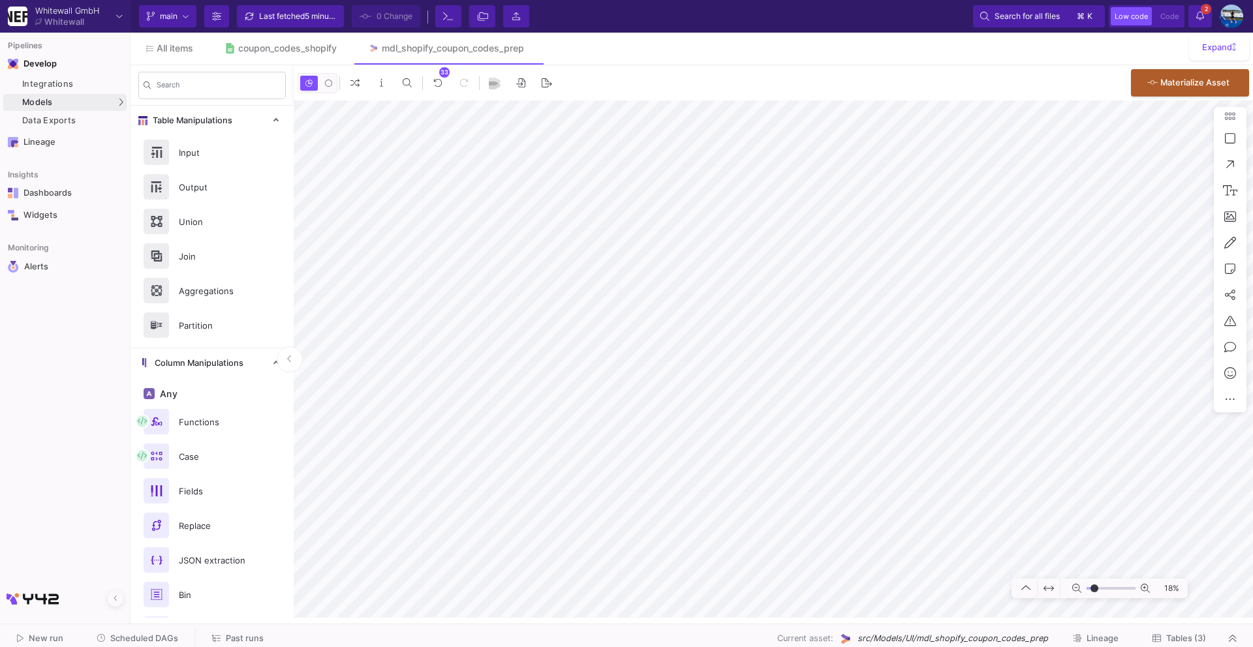
click at [1174, 632] on button "Tables (3)" at bounding box center [1179, 639] width 85 height 20
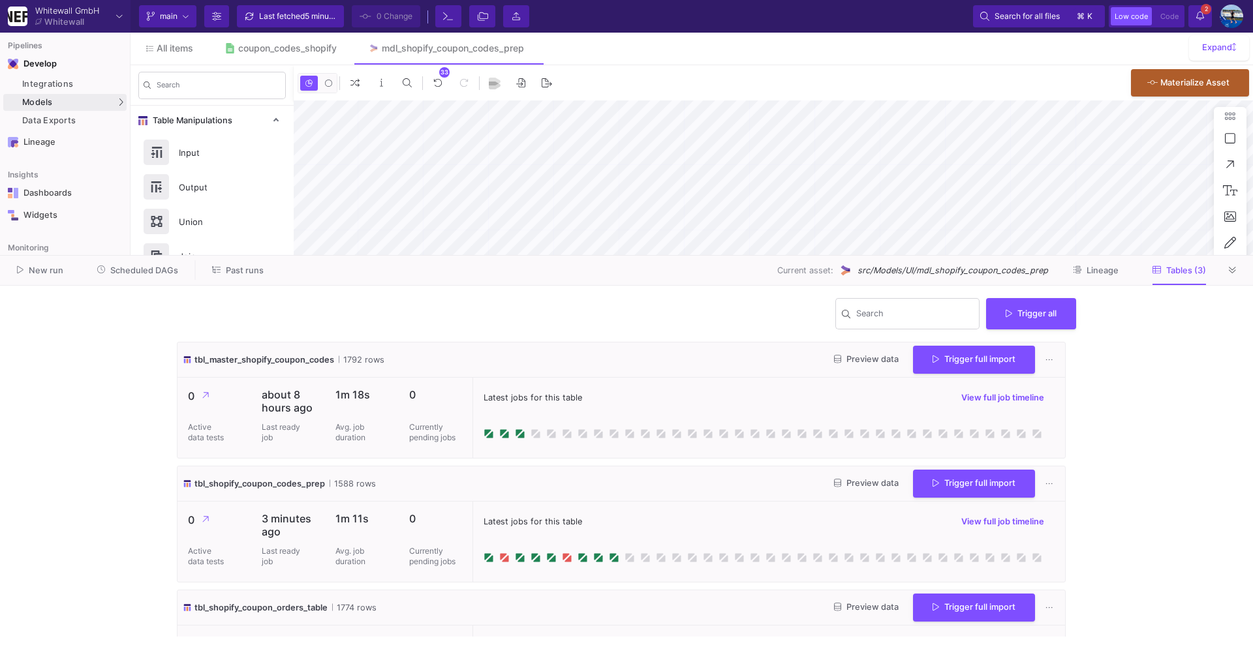
scroll to position [70, 0]
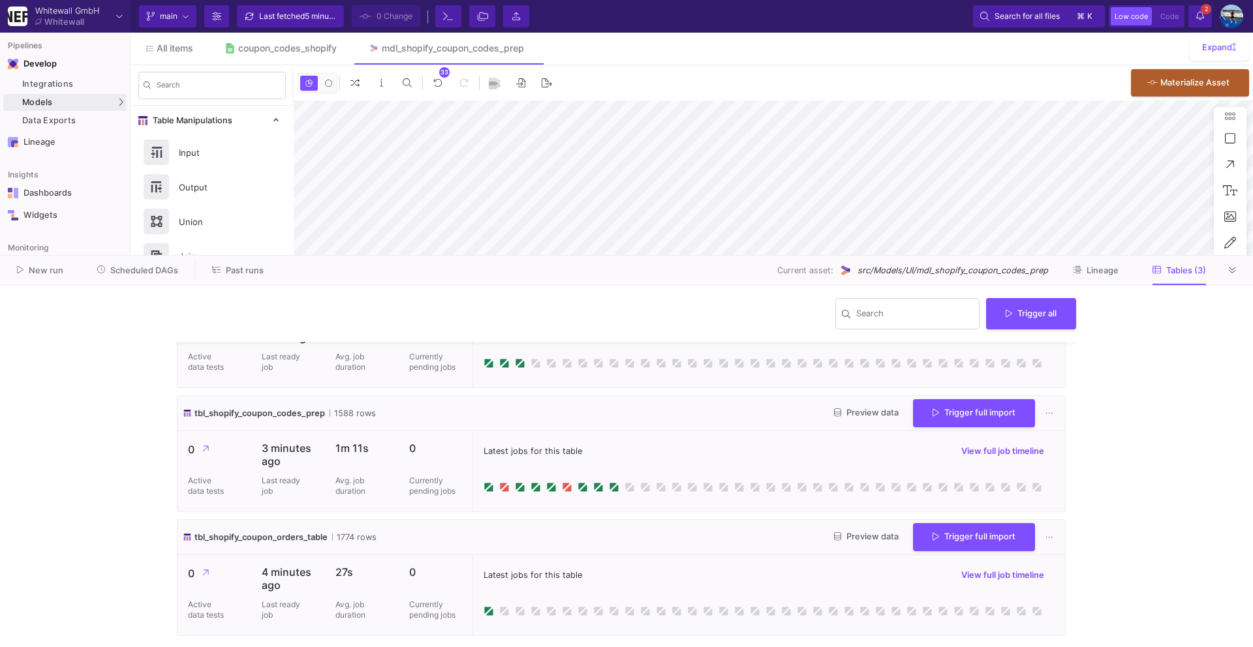
click at [852, 412] on span "Preview data" at bounding box center [866, 413] width 65 height 10
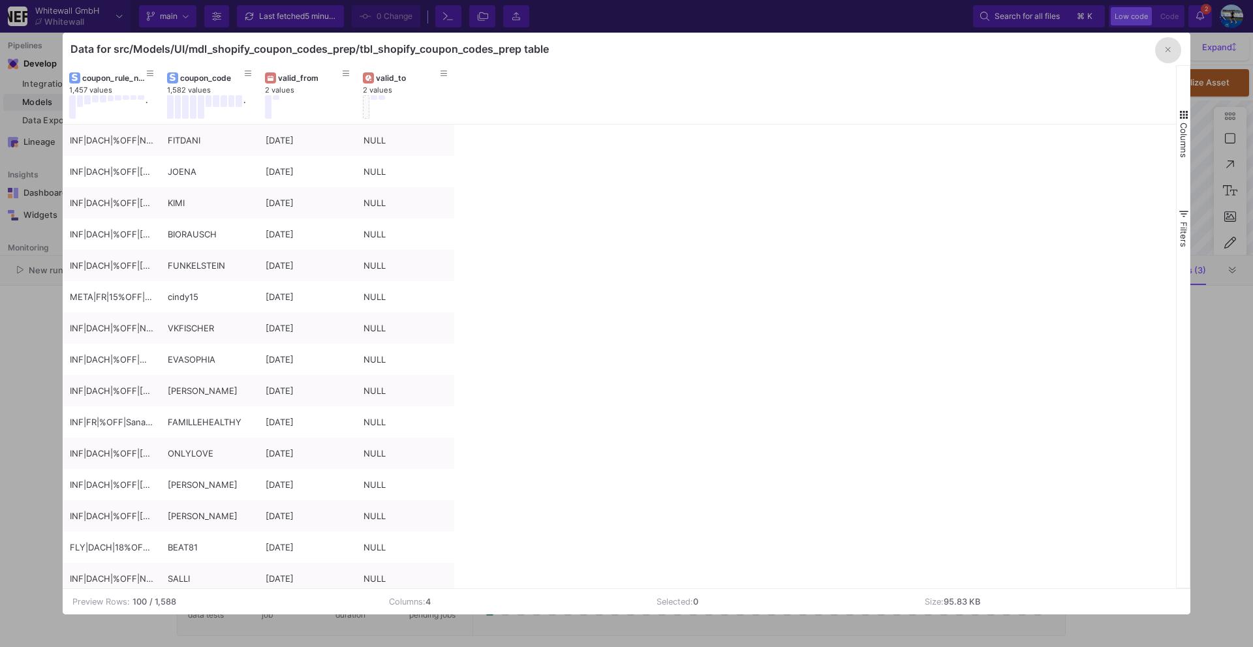
click at [1176, 48] on button "button" at bounding box center [1168, 50] width 26 height 26
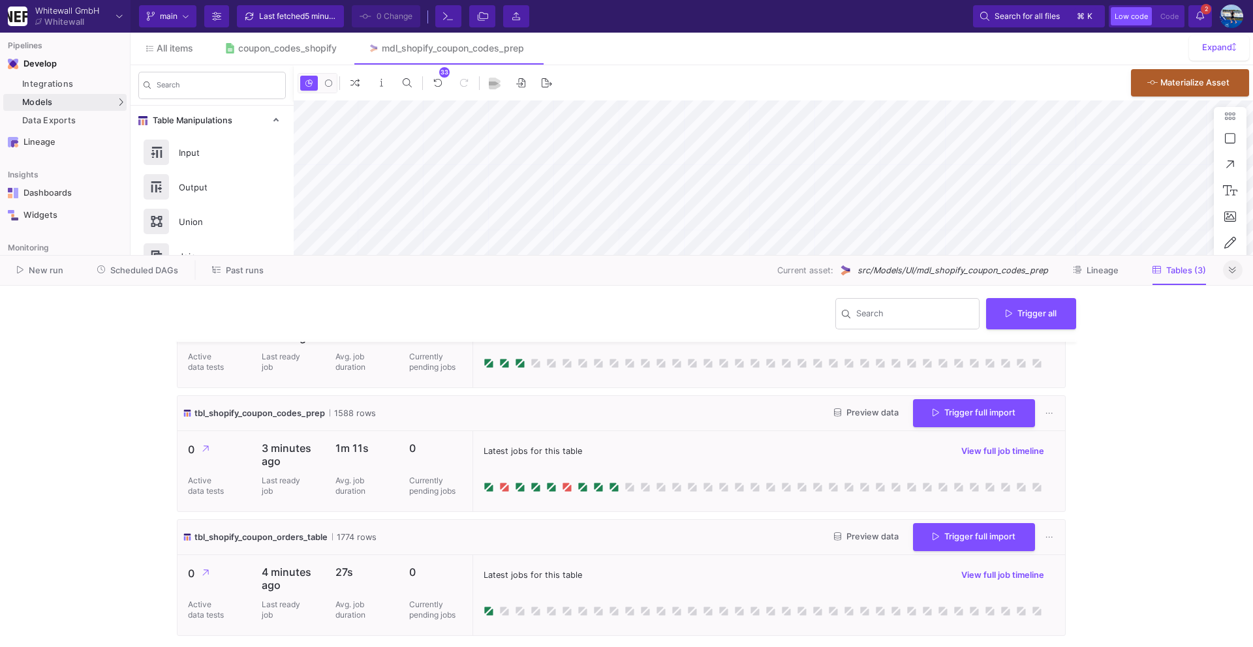
click at [1235, 275] on button at bounding box center [1233, 270] width 20 height 20
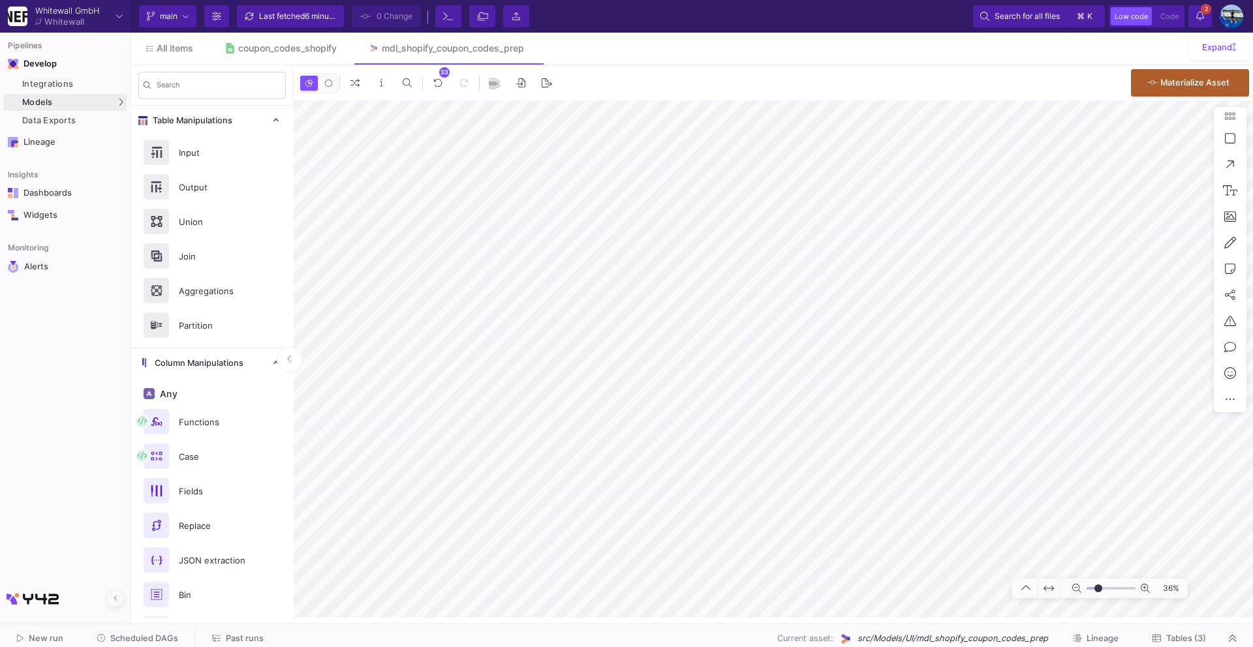
type input "-7"
click at [155, 123] on div "SQL-Models" at bounding box center [167, 126] width 50 height 10
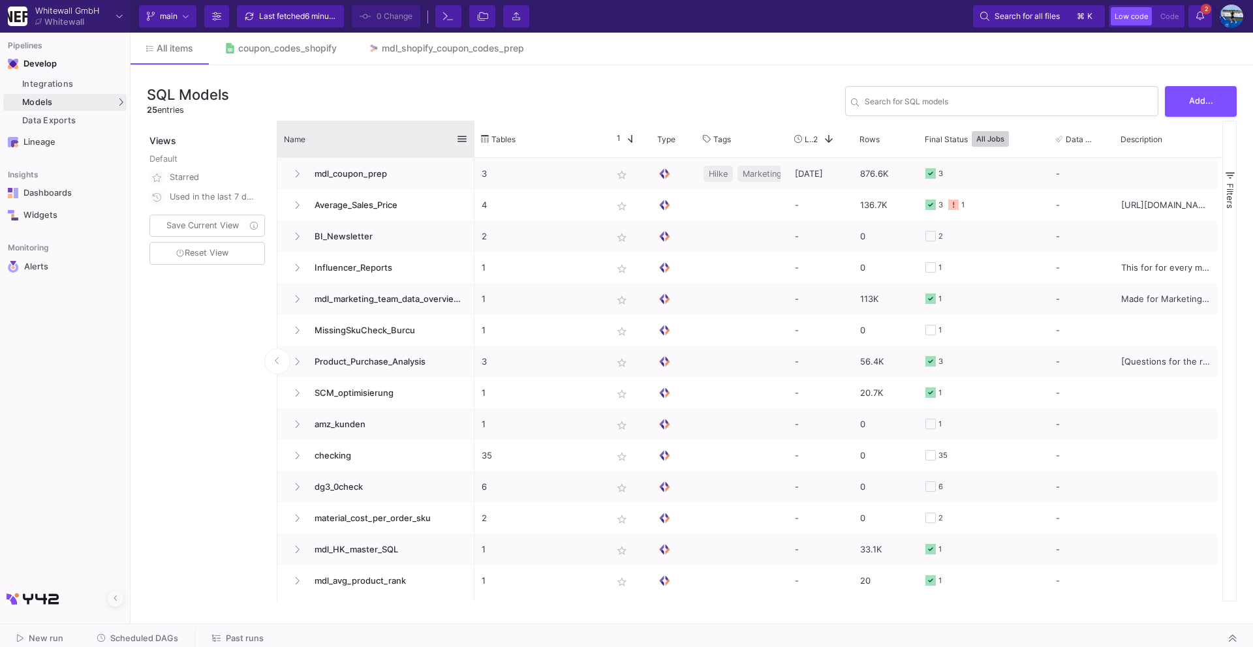
drag, startPoint x: 419, startPoint y: 129, endPoint x: 472, endPoint y: 132, distance: 53.6
click at [472, 132] on div at bounding box center [474, 139] width 5 height 37
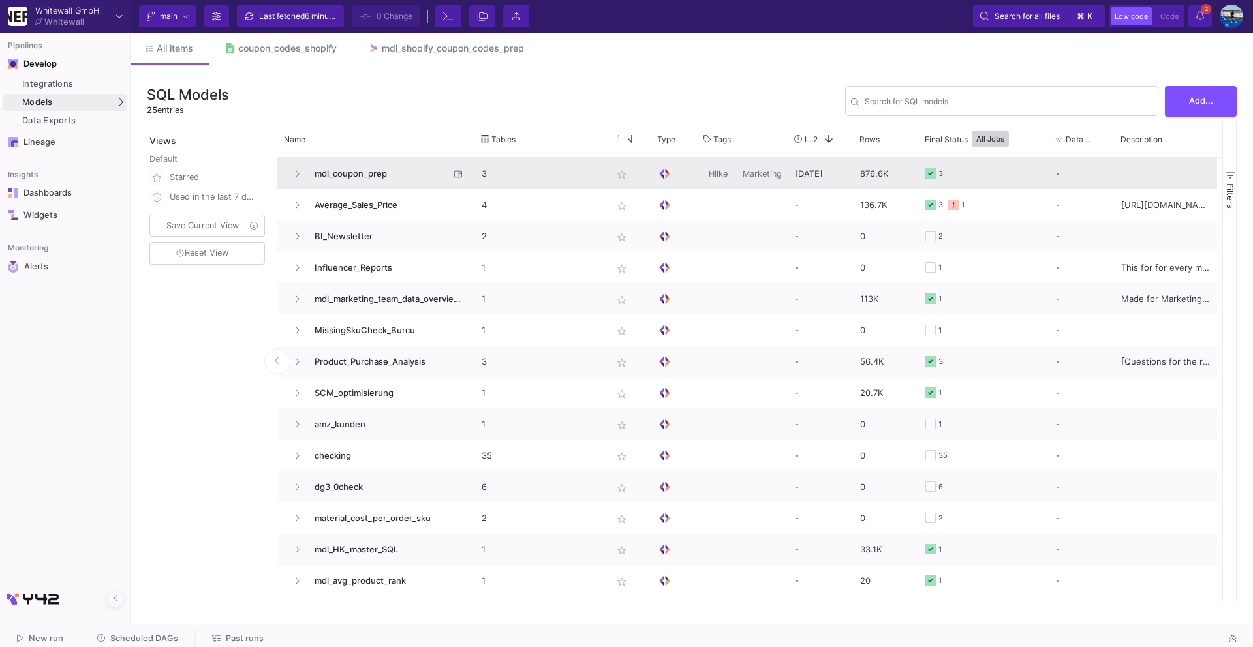
click at [338, 174] on span "mdl_coupon_prep" at bounding box center [378, 174] width 143 height 31
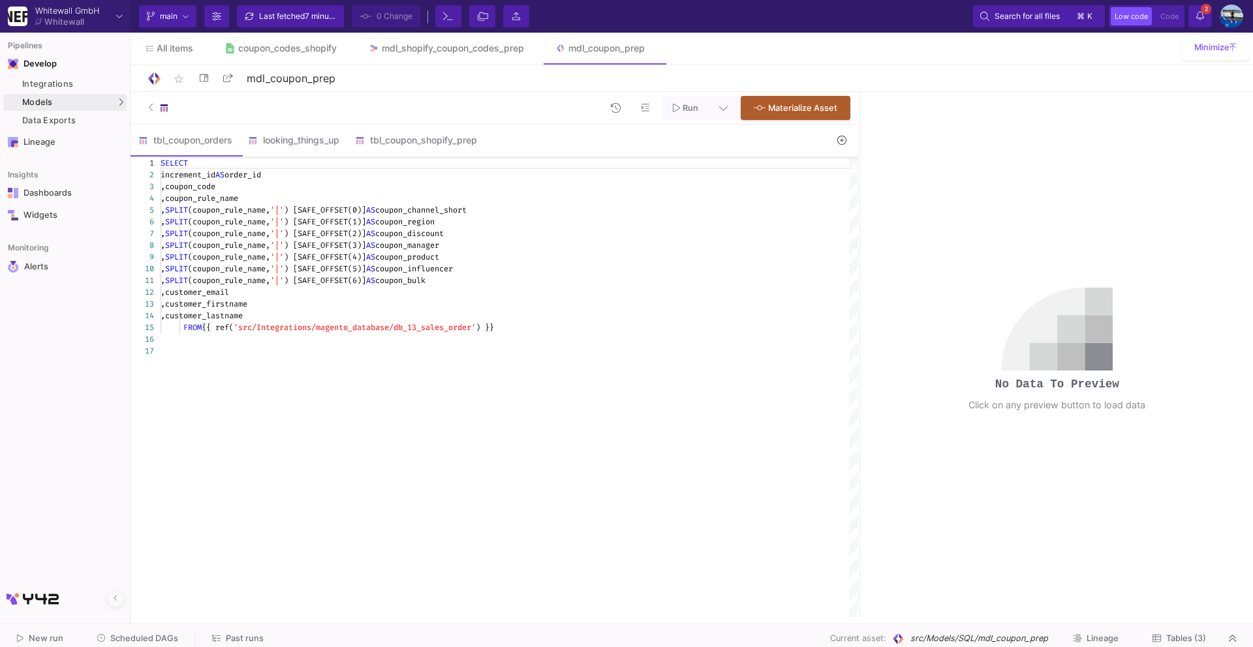
click at [279, 197] on div ",coupon_rule_name" at bounding box center [509, 198] width 697 height 12
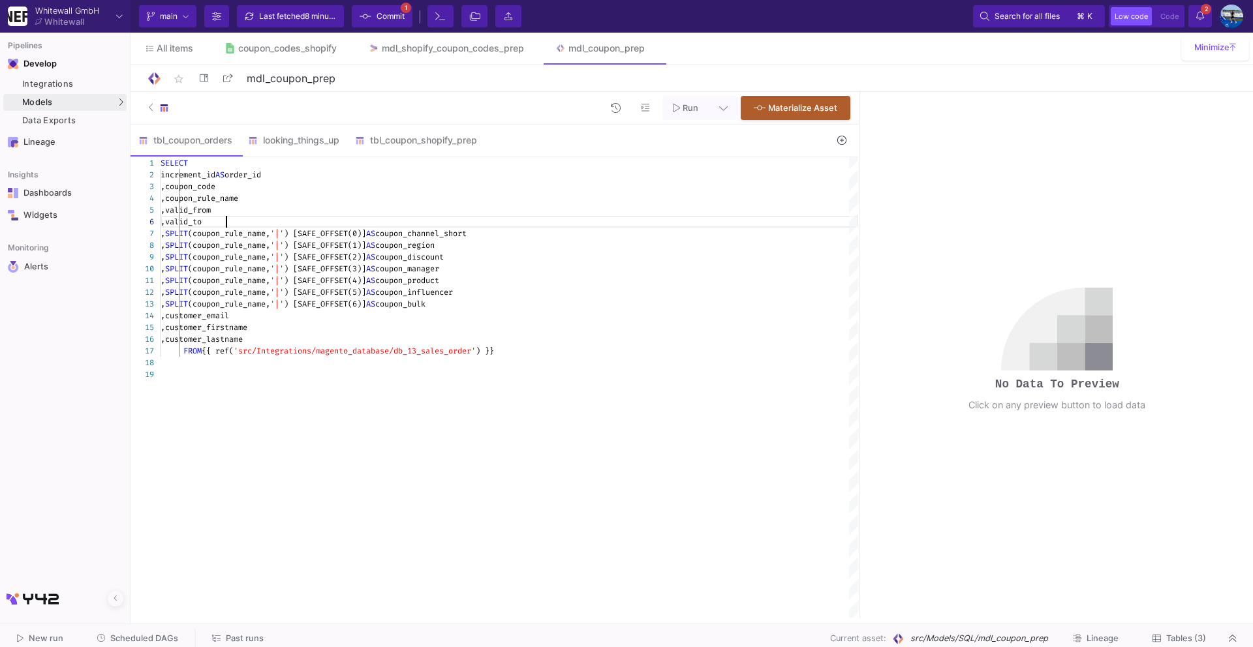
scroll to position [58, 65]
click at [294, 202] on div ",coupon_rule_name" at bounding box center [509, 198] width 697 height 12
click at [269, 221] on div ",valid_to" at bounding box center [509, 222] width 697 height 12
click at [269, 209] on div ",valid_from" at bounding box center [509, 210] width 697 height 12
click at [245, 194] on div "1 2 3 4 7 8 9 10 11 12 13 14 15 16 17 18 5 6 19 SELECT increment_id AS order_id…" at bounding box center [493, 387] width 727 height 461
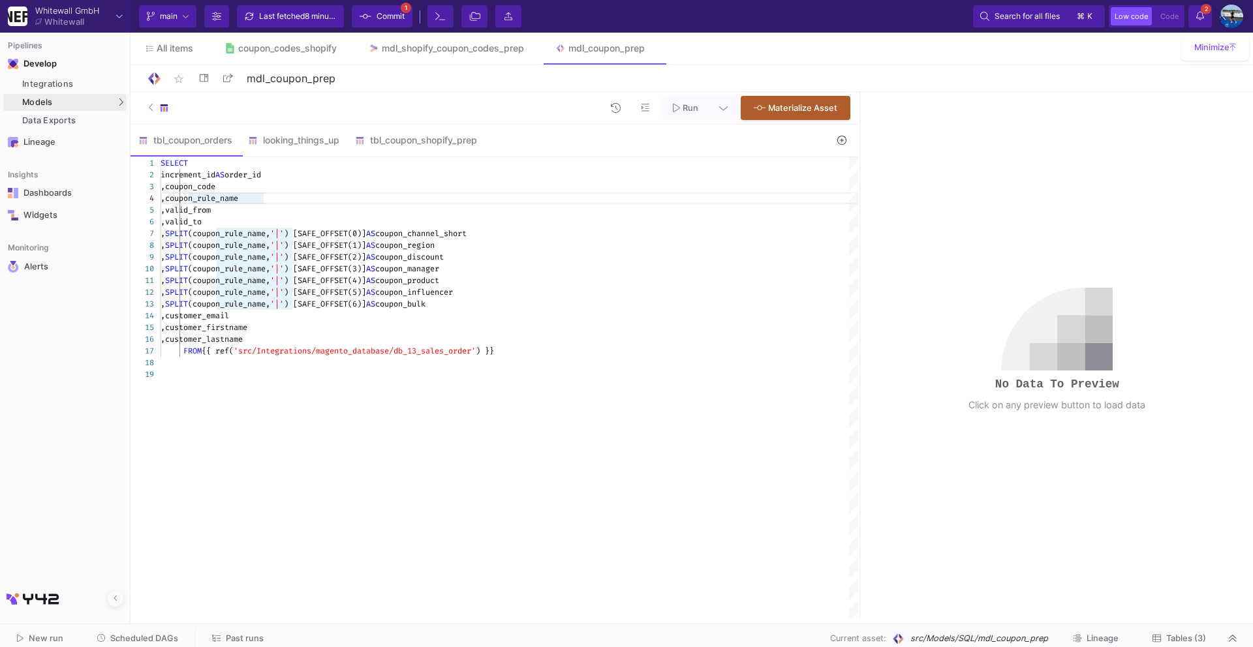
click at [388, 472] on div "SELECT increment_id AS order_id ,coupon_code ,coupon_rule_name , SPLIT (coupon_…" at bounding box center [509, 387] width 697 height 461
click at [692, 103] on span "Run" at bounding box center [690, 108] width 16 height 10
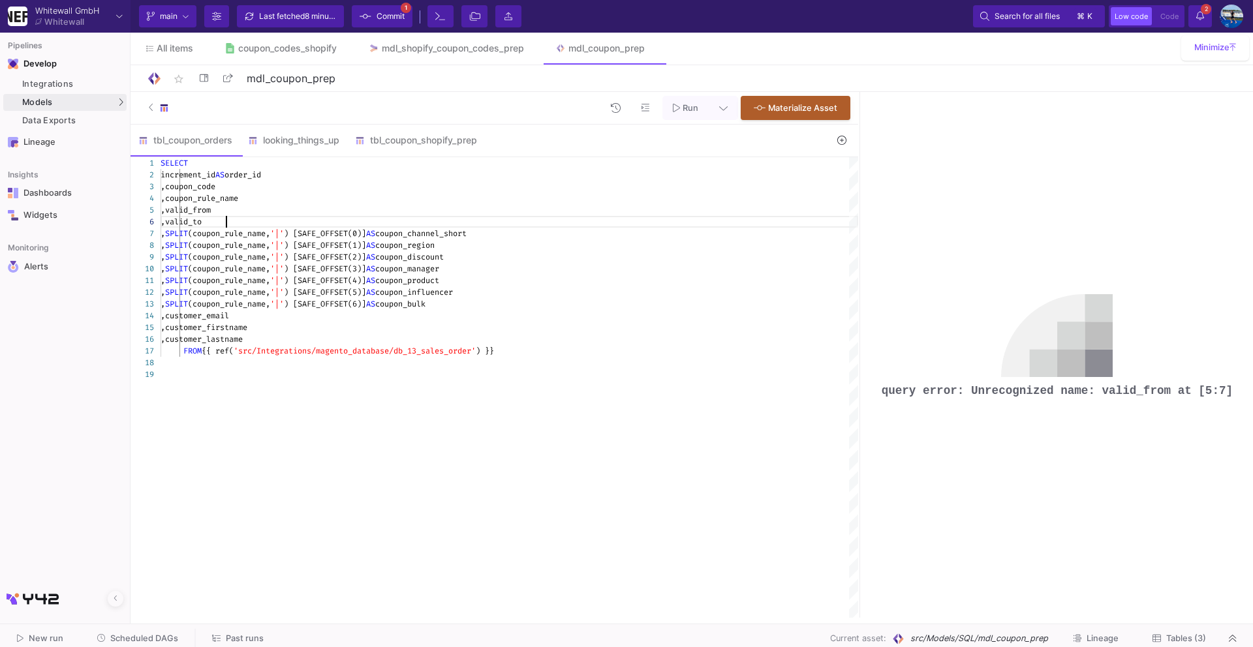
scroll to position [58, 0]
drag, startPoint x: 247, startPoint y: 225, endPoint x: 183, endPoint y: 210, distance: 66.3
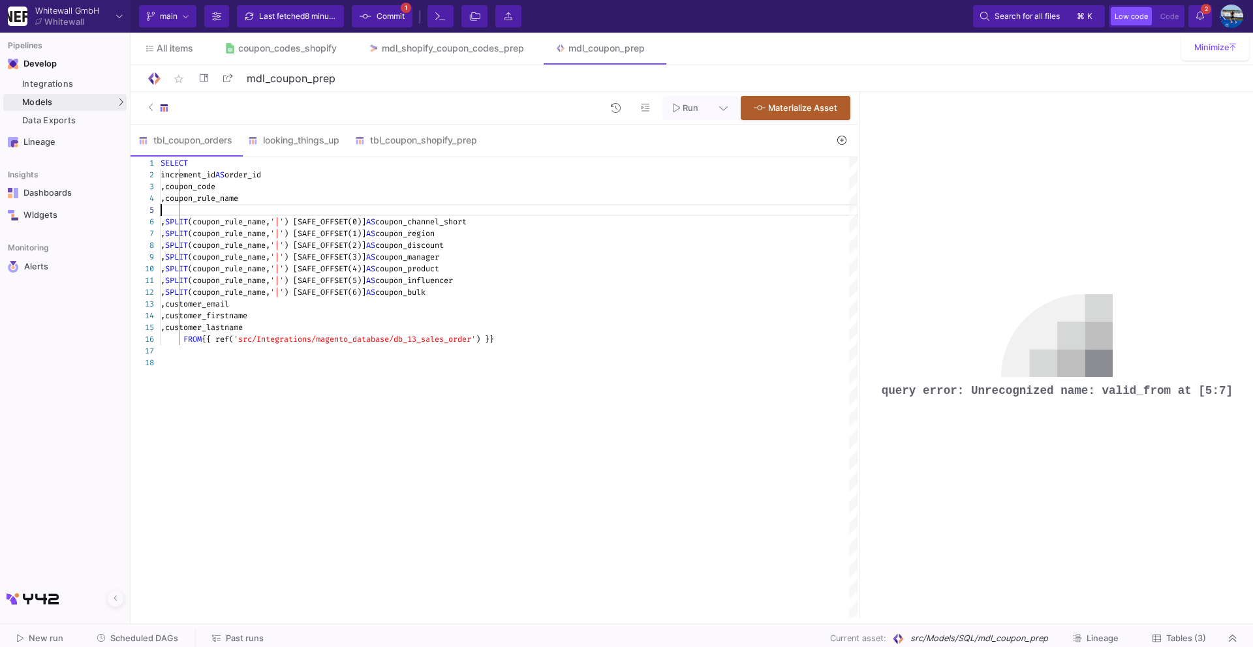
type textarea "SELECT increment_id AS order_id ,coupon_code ,coupon_rule_name ,SPLIT(coupon_ru…"
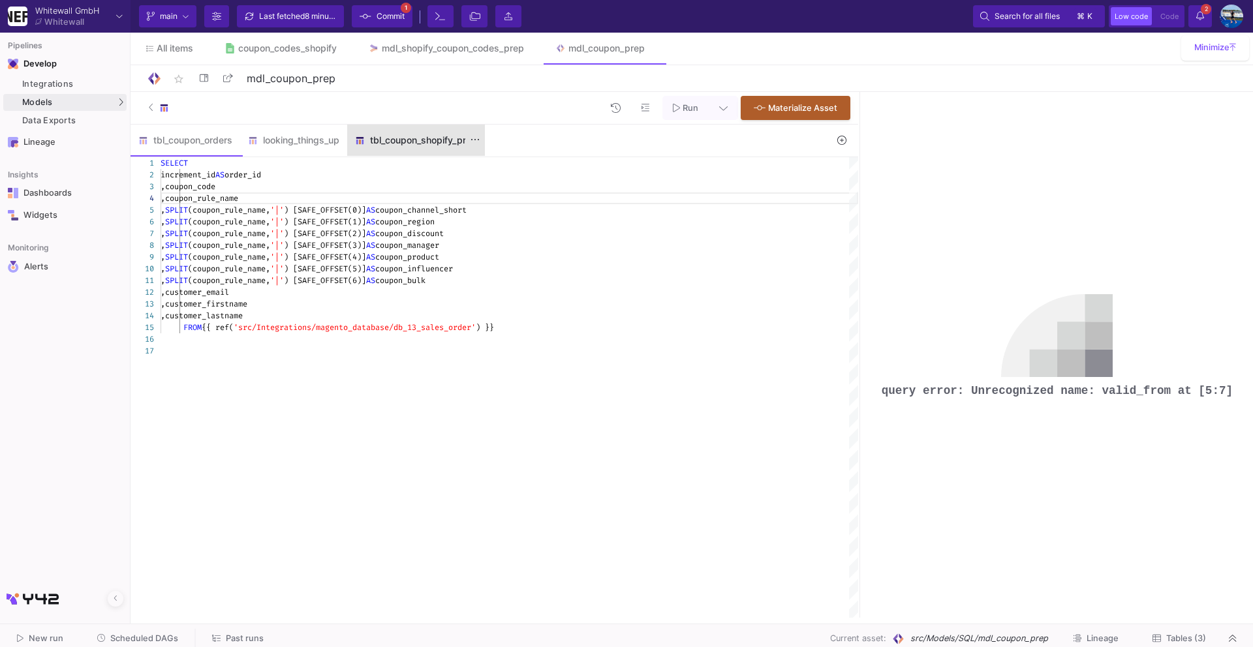
click at [399, 144] on div "tbl_coupon_shopify_prep" at bounding box center [416, 140] width 122 height 10
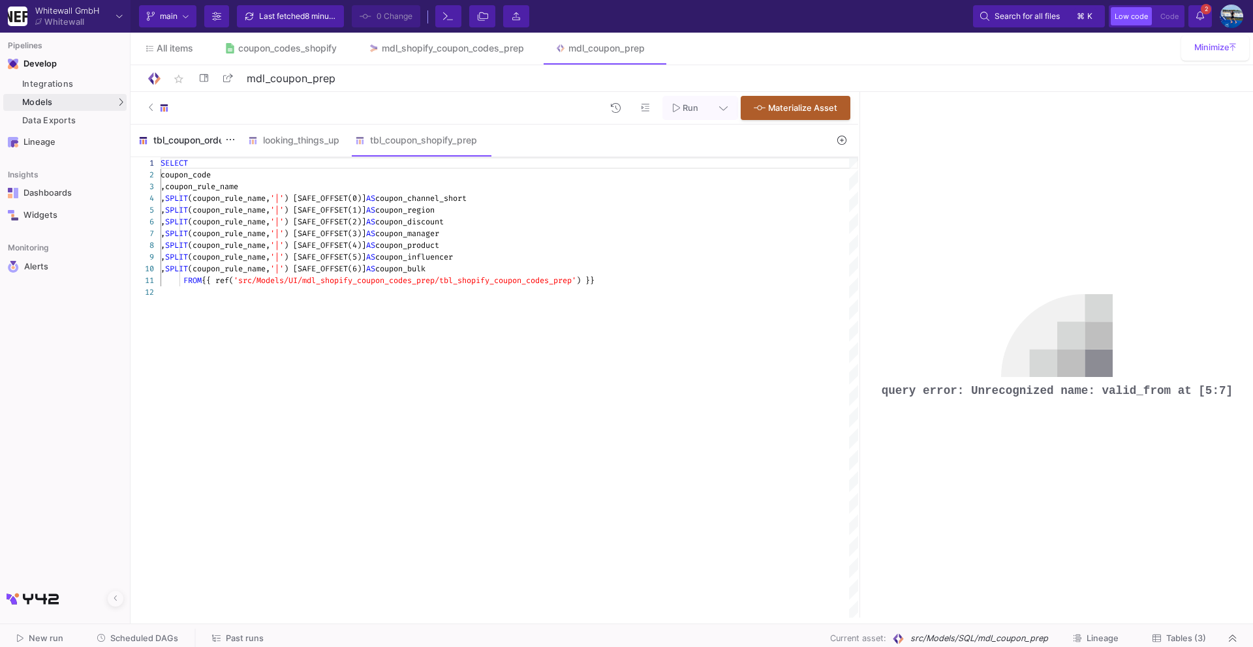
click at [201, 137] on div "tbl_coupon_orders" at bounding box center [185, 140] width 94 height 10
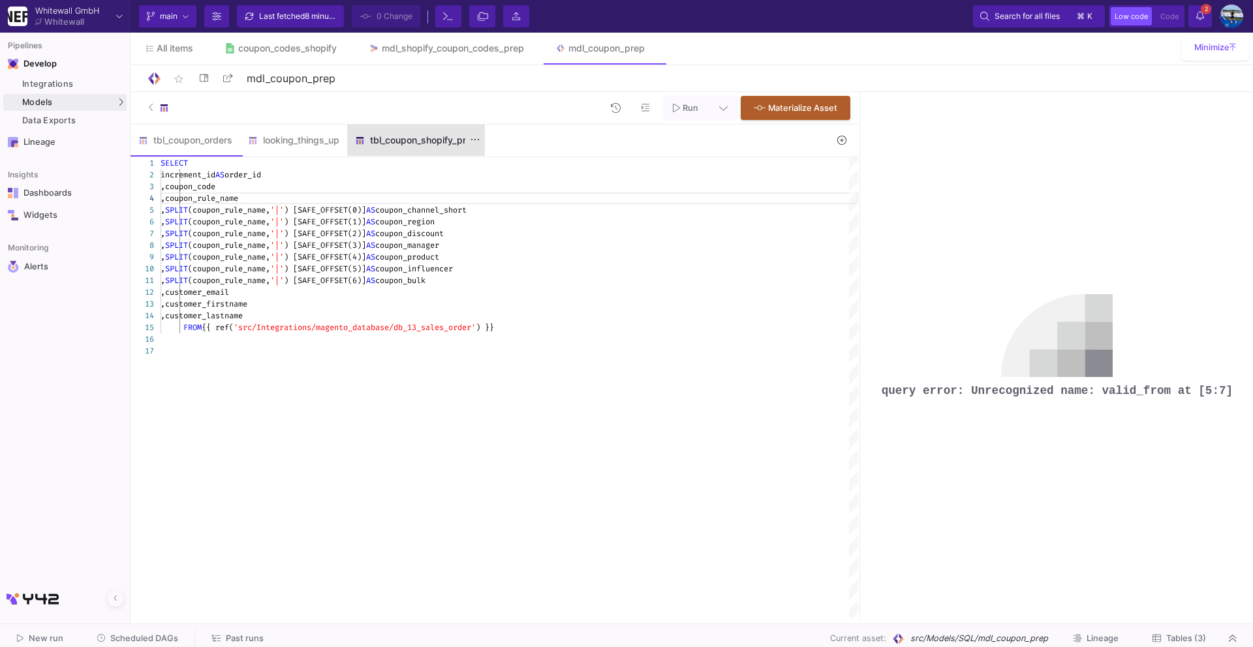
click at [424, 138] on div "tbl_coupon_shopify_prep" at bounding box center [416, 140] width 122 height 10
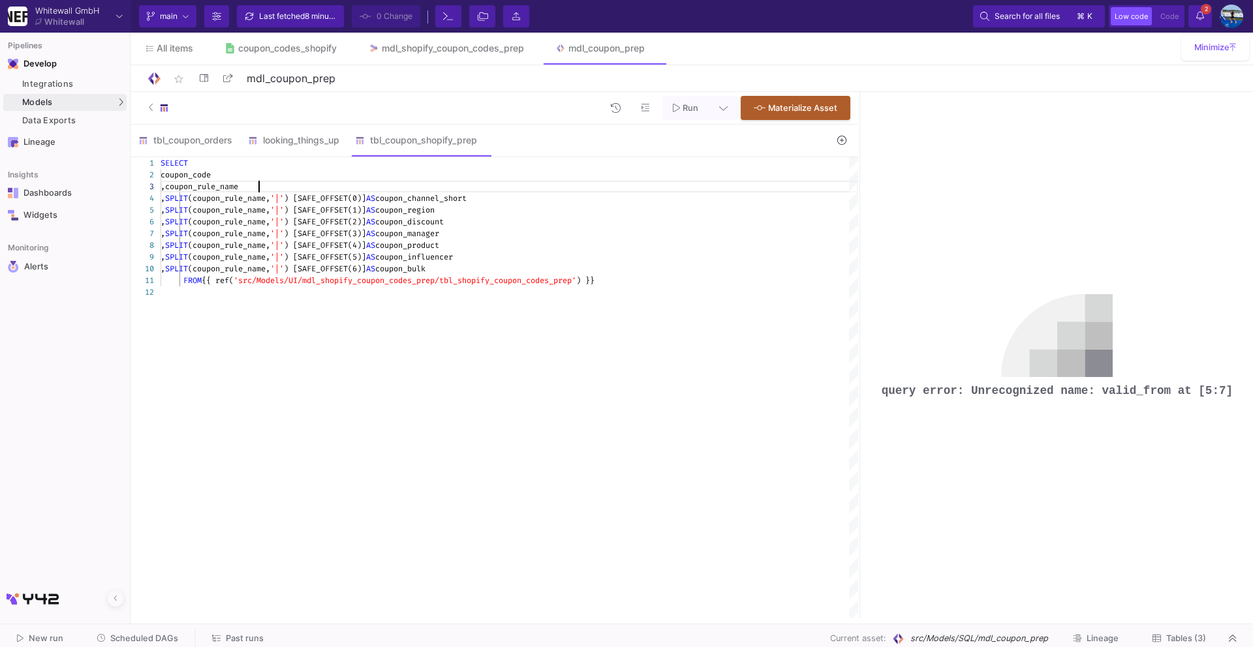
click at [277, 181] on div ",coupon_rule_name" at bounding box center [509, 187] width 697 height 12
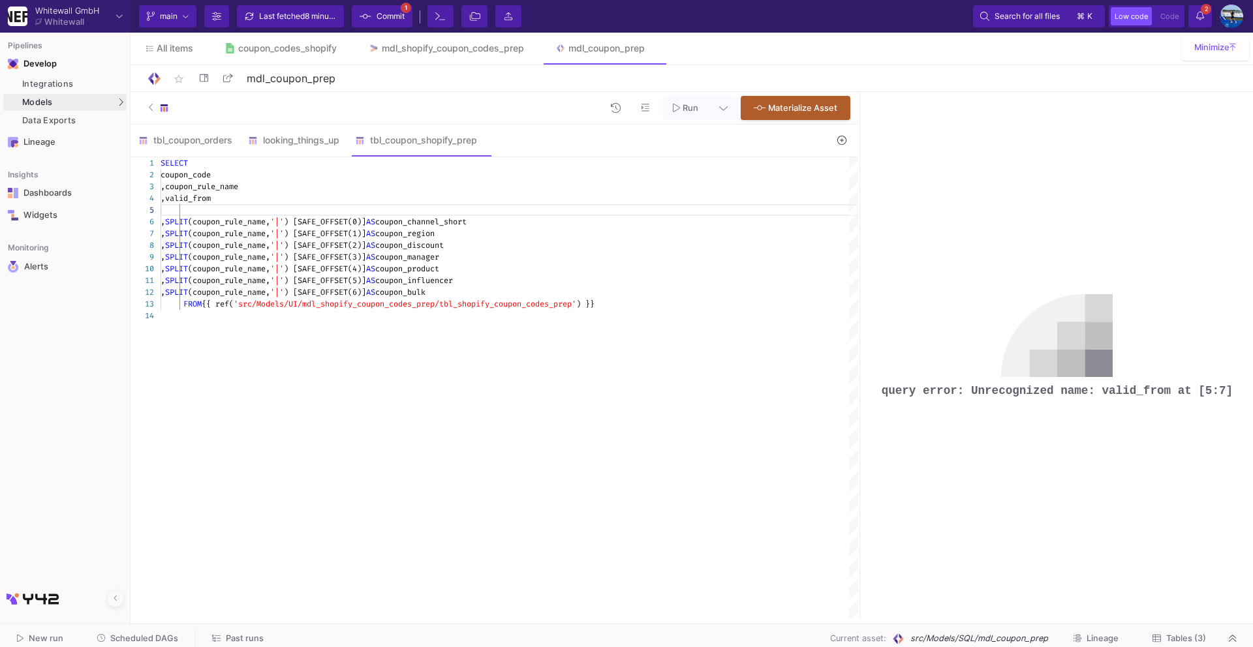
scroll to position [46, 23]
click at [185, 201] on span ",valid_from" at bounding box center [186, 198] width 50 height 10
click at [235, 196] on div "1 2 3 6 7 8 9 10 11 12 13 4 5 14 SELECT coupon_code ,coupon_rule_name , SPLIT (…" at bounding box center [493, 387] width 727 height 461
click at [259, 196] on div ", valid_from" at bounding box center [509, 198] width 697 height 12
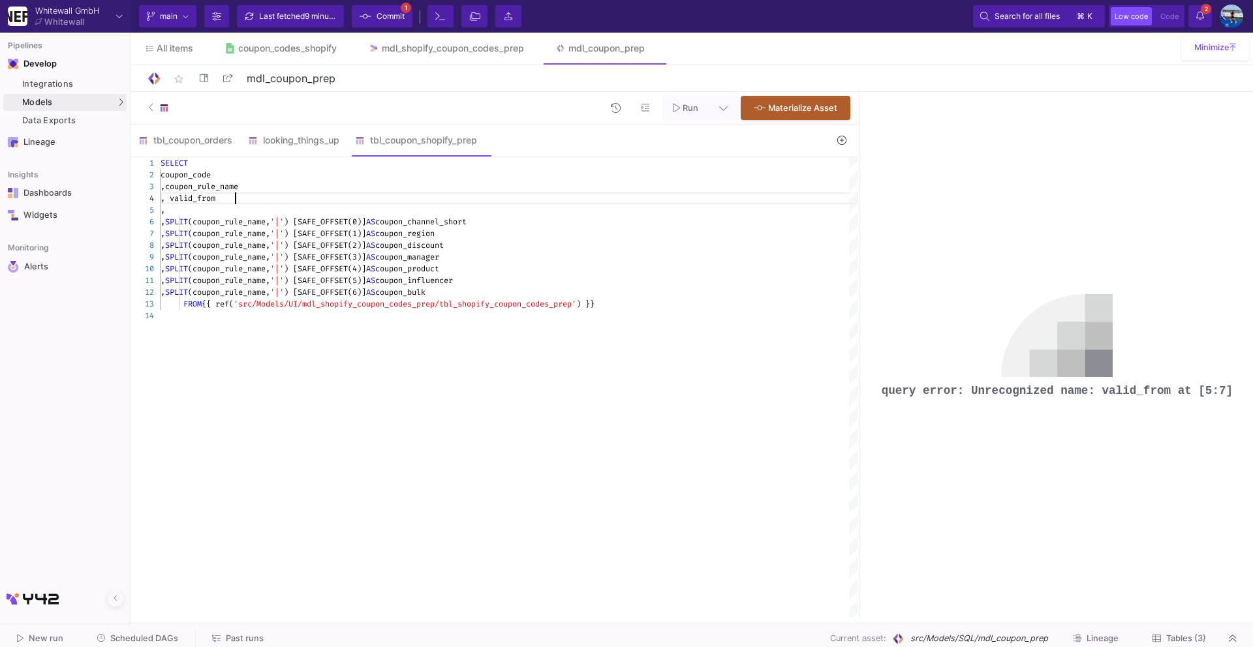
scroll to position [36, 74]
click at [252, 207] on div "," at bounding box center [509, 210] width 697 height 12
drag, startPoint x: 232, startPoint y: 209, endPoint x: 196, endPoint y: 209, distance: 35.9
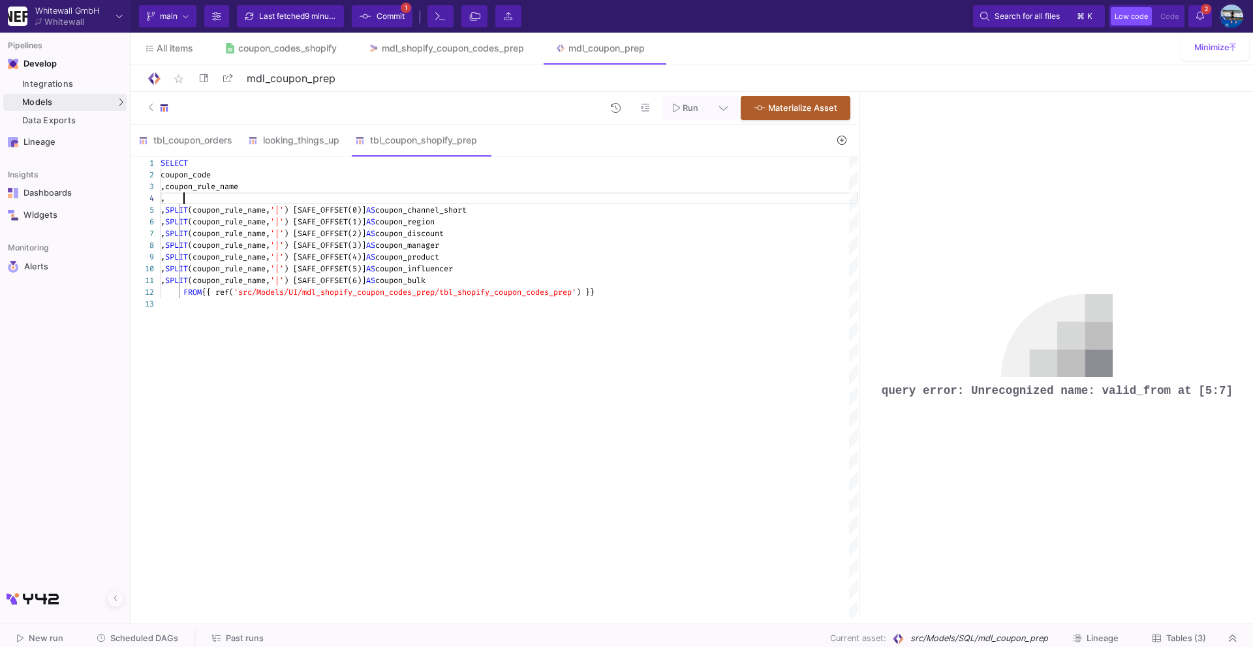
scroll to position [36, 27]
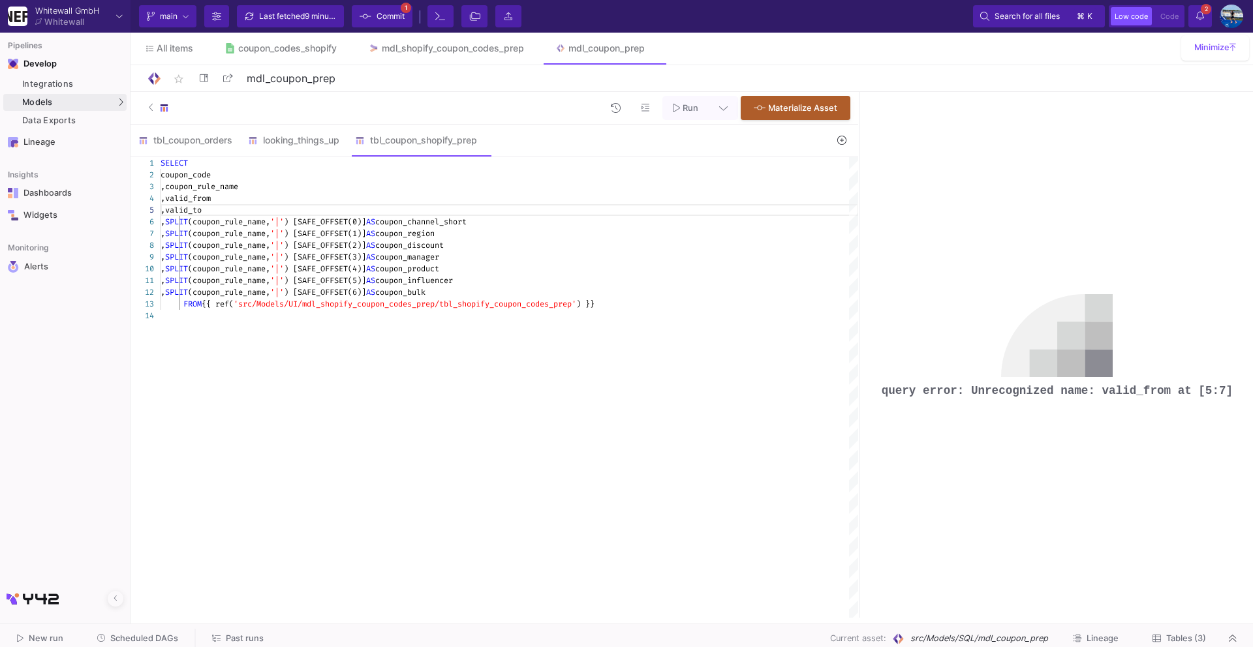
click at [201, 325] on div "SELECT coupon_code ,coupon_rule_name , SPLIT (coupon_rule_name, '|' ) [SAFE_OFF…" at bounding box center [509, 387] width 697 height 461
type textarea ",SPLIT(coupon_rule_name, '|') [SAFE_OFFSET(5)] AS coupon_influencer ,SPLIT(coup…"
click at [688, 117] on button "Run" at bounding box center [685, 108] width 46 height 24
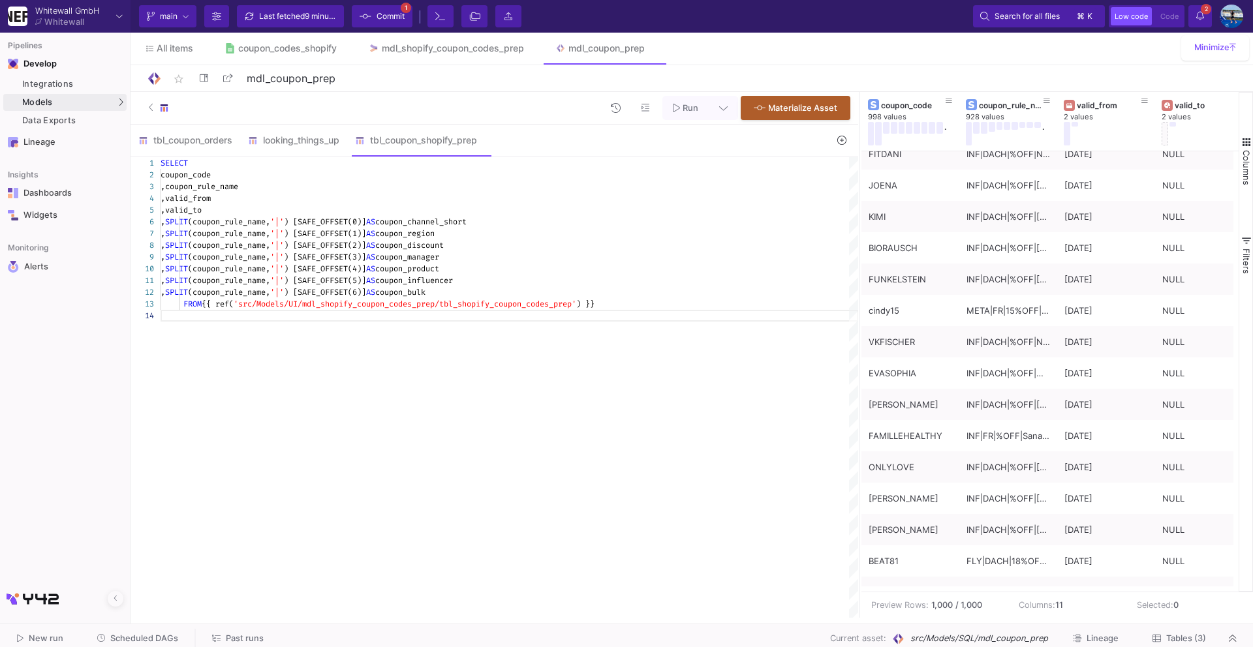
scroll to position [14, 0]
click at [213, 139] on div "tbl_coupon_orders" at bounding box center [185, 140] width 94 height 10
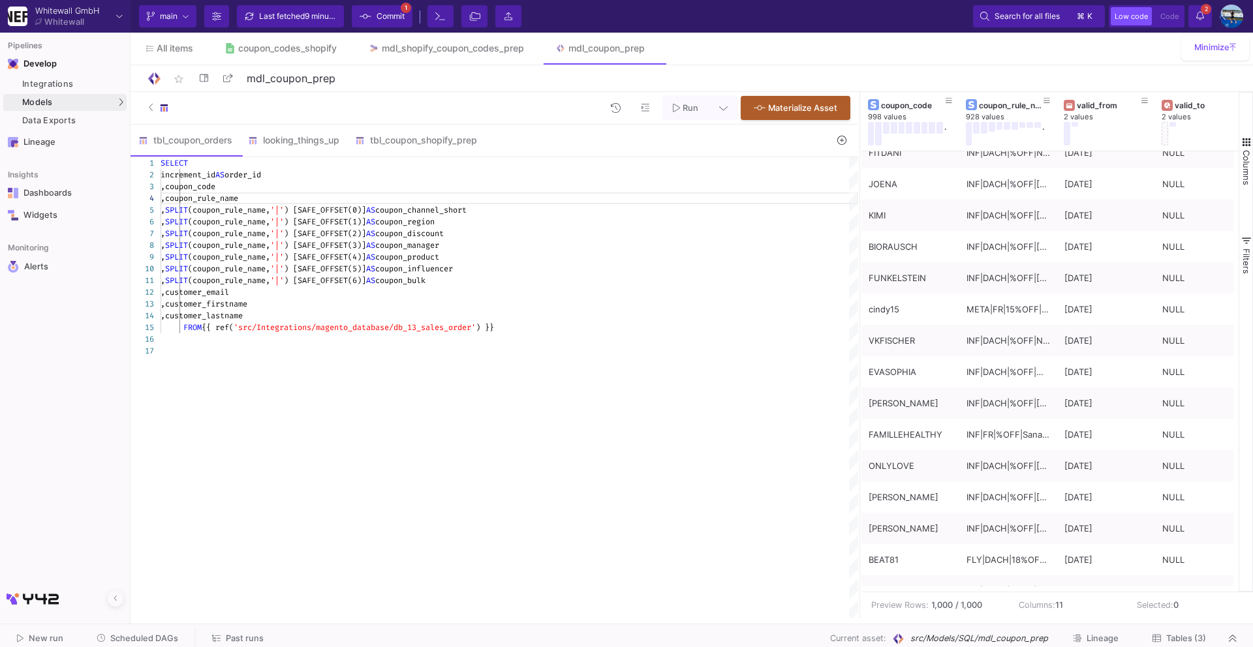
click at [684, 106] on span "Run" at bounding box center [690, 108] width 16 height 10
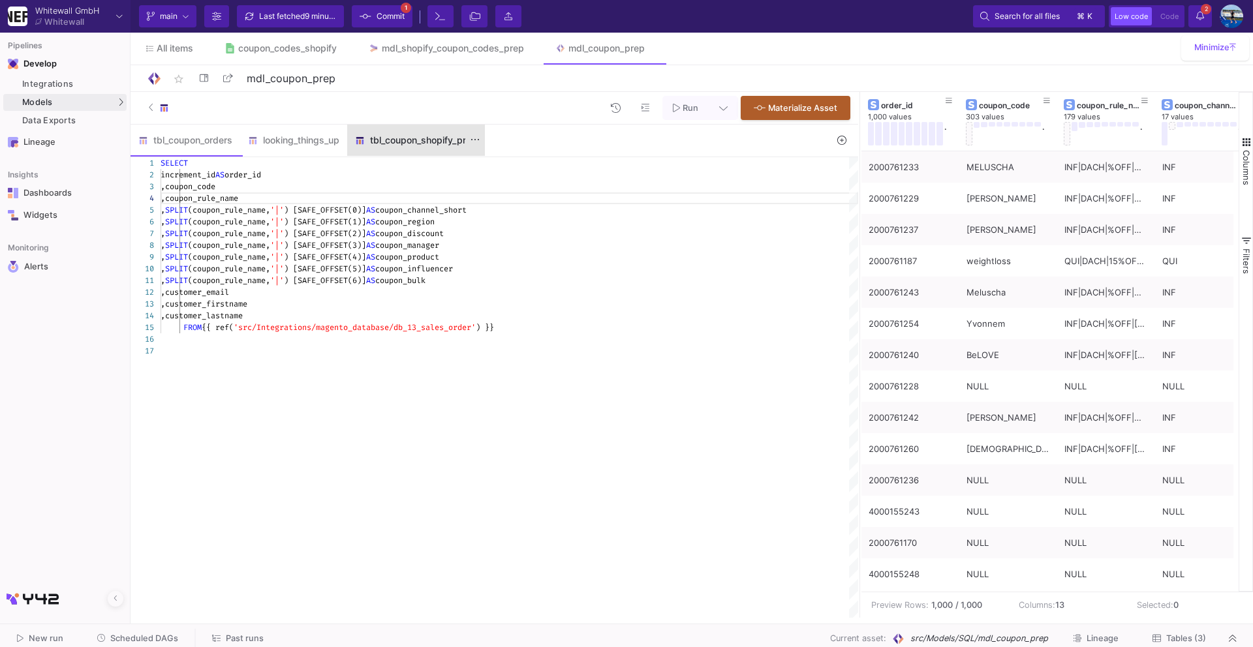
click at [380, 132] on div "tbl_coupon_shopify_prep" at bounding box center [416, 140] width 138 height 31
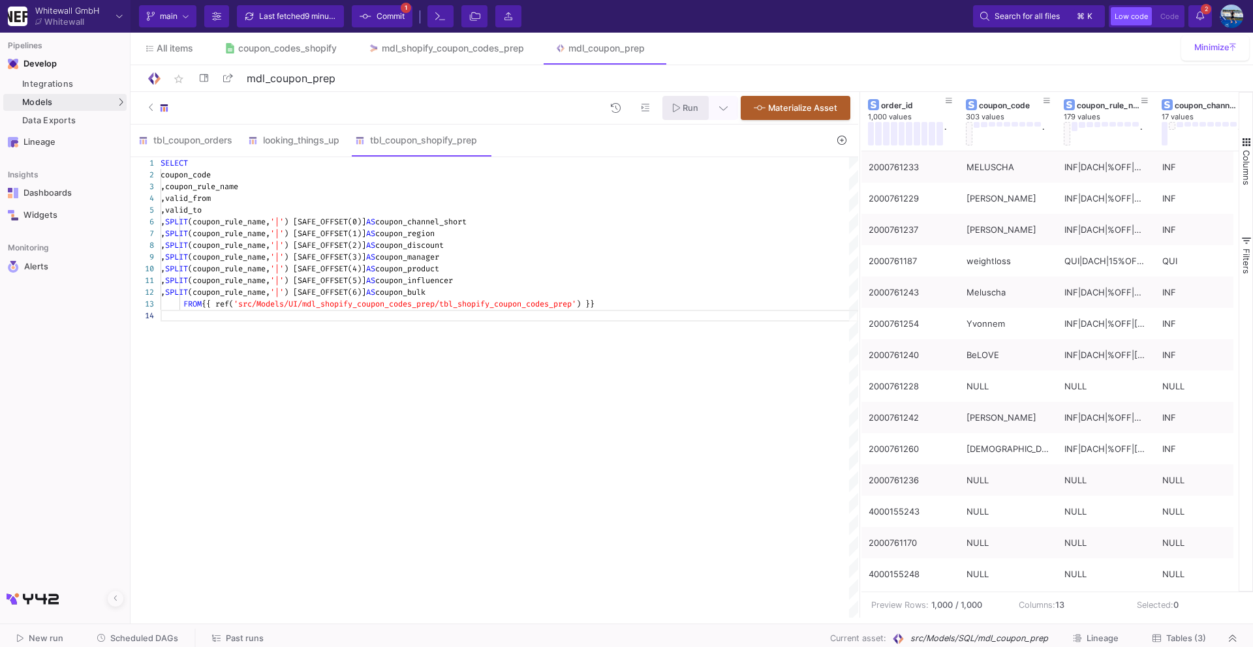
click at [699, 110] on button "Run" at bounding box center [685, 108] width 46 height 24
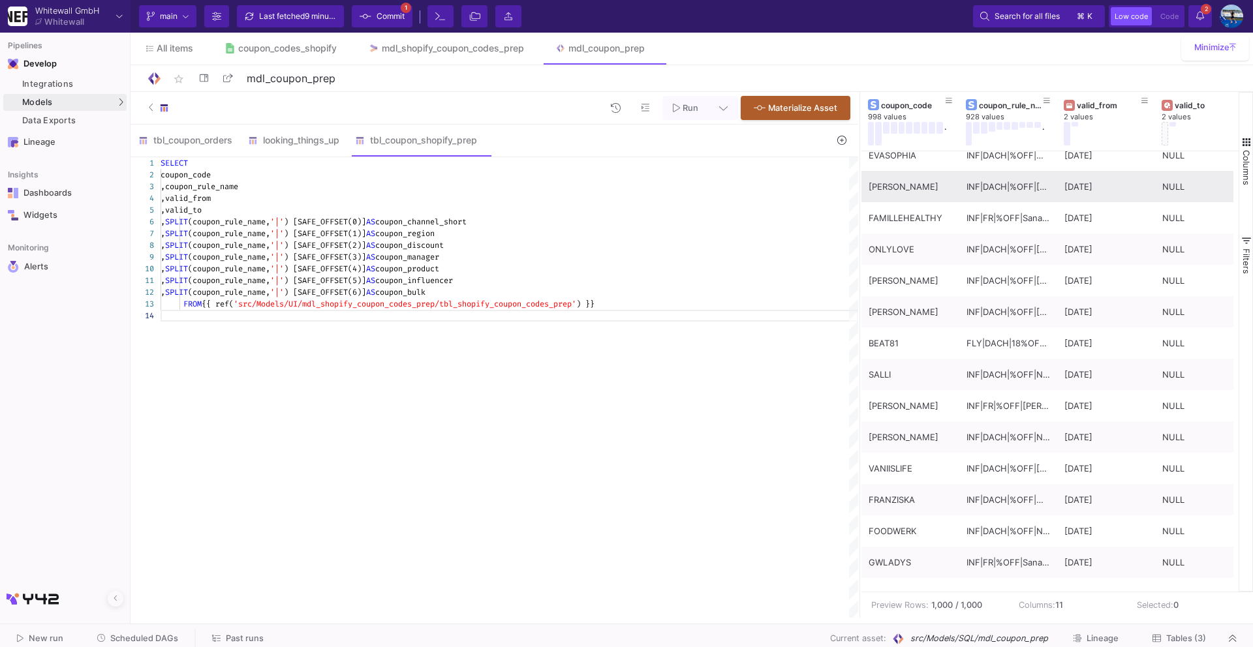
scroll to position [0, 0]
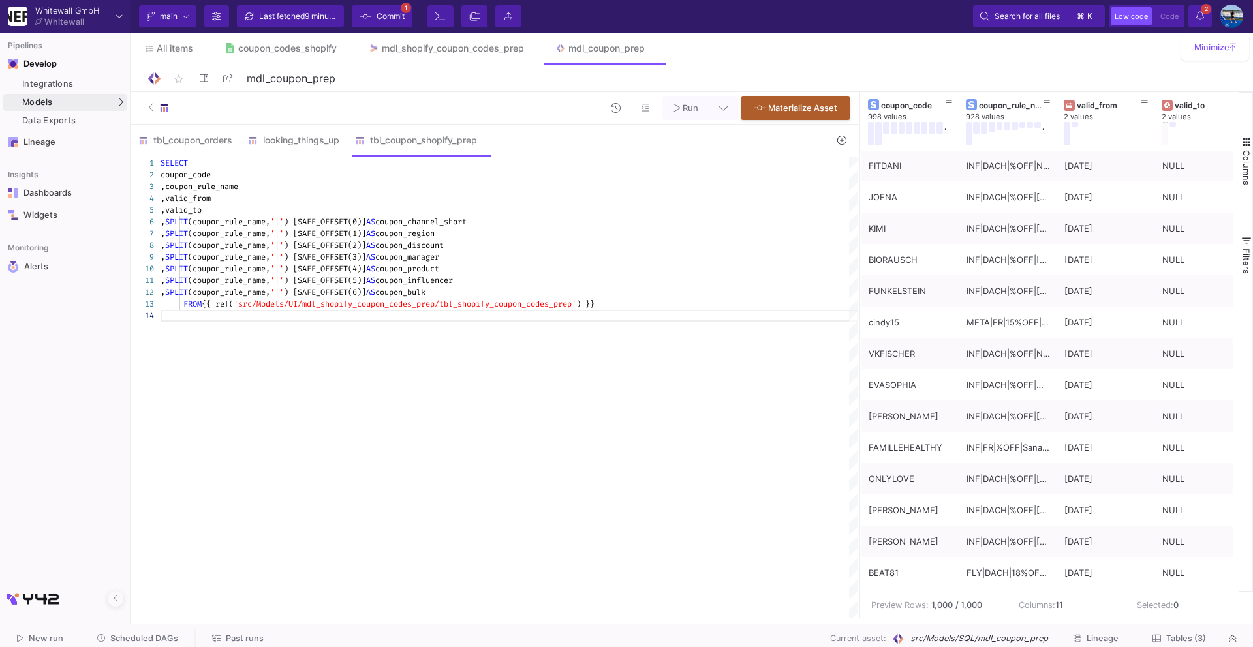
click at [296, 14] on div "Last fetched 9 minutes ago" at bounding box center [298, 17] width 78 height 20
click at [376, 7] on span "Commit" at bounding box center [390, 17] width 28 height 20
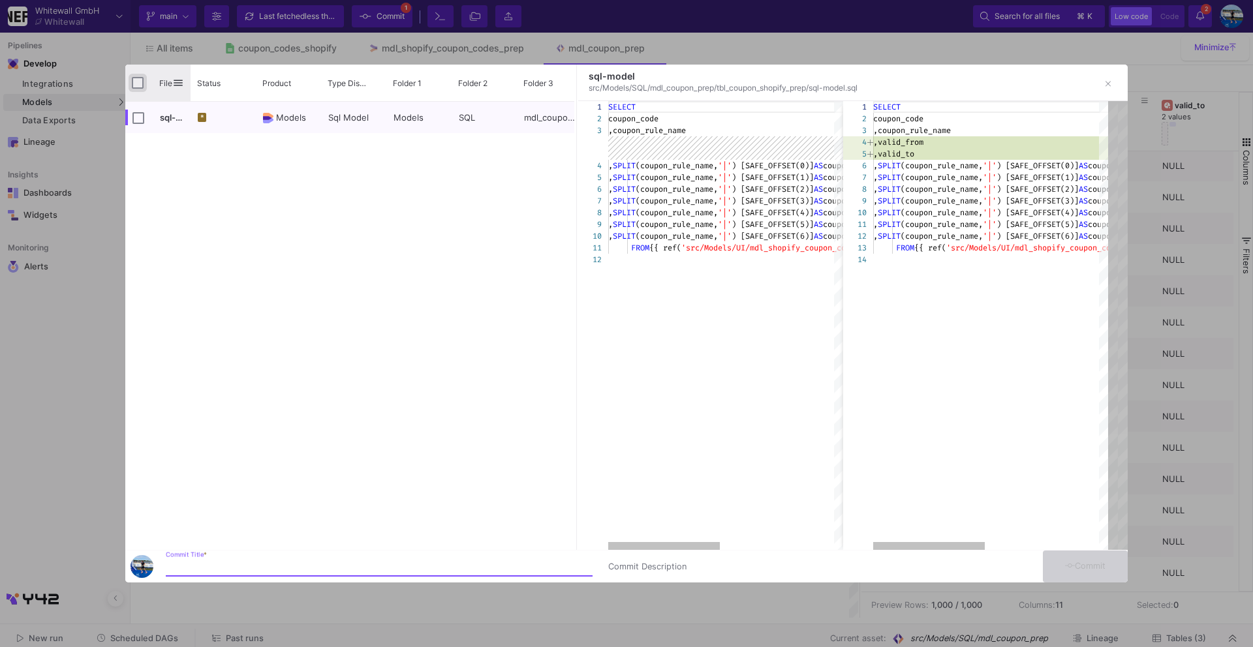
click at [136, 86] on input "Press Space to toggle all rows selection (unchecked)" at bounding box center [138, 83] width 12 height 12
checkbox input "true"
click at [242, 564] on input "Commit Title *" at bounding box center [379, 567] width 427 height 10
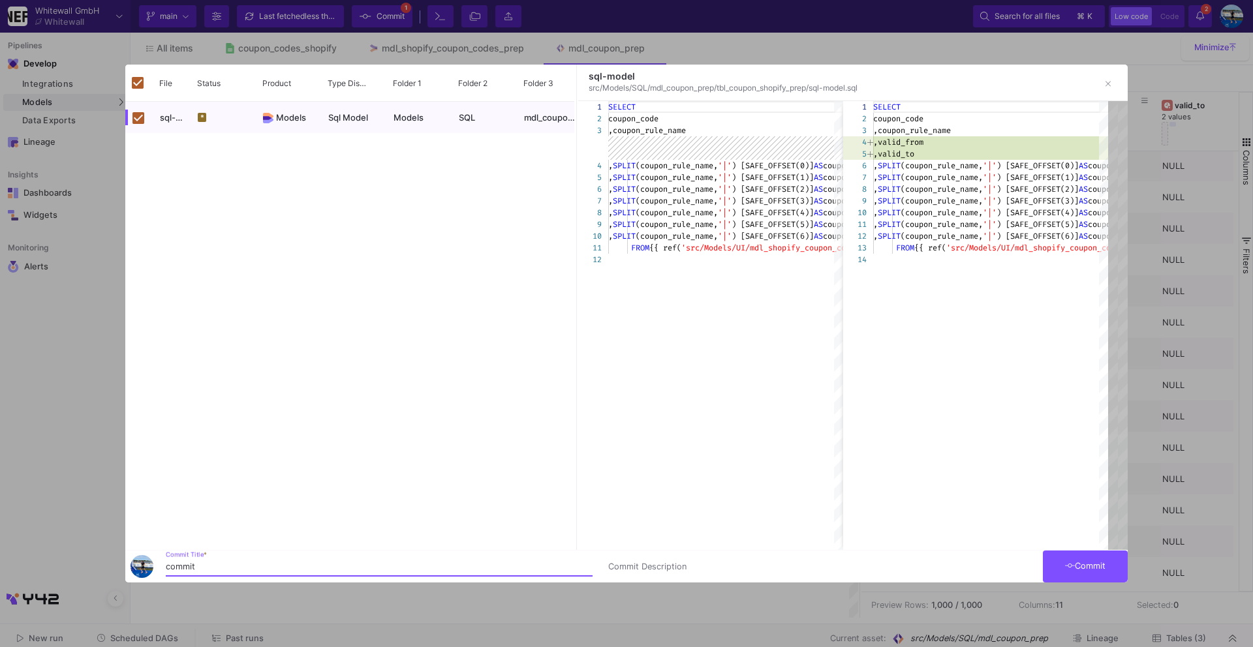
type input "commit"
click at [1071, 564] on icon at bounding box center [1070, 566] width 10 height 8
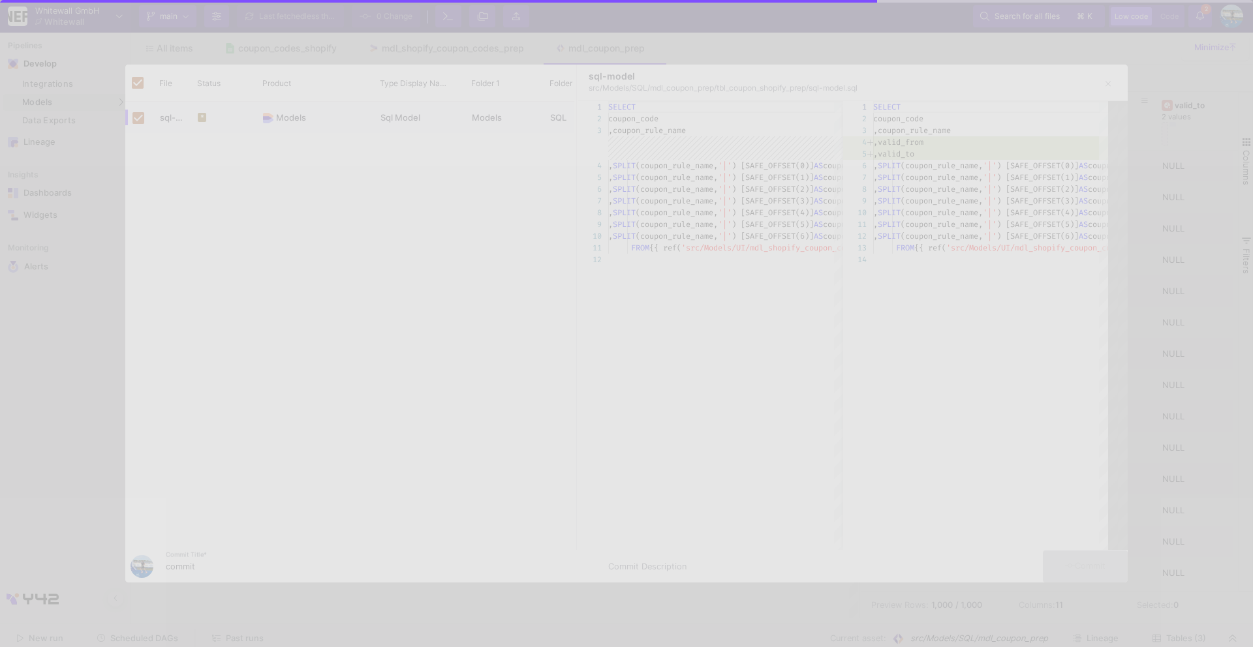
checkbox input "false"
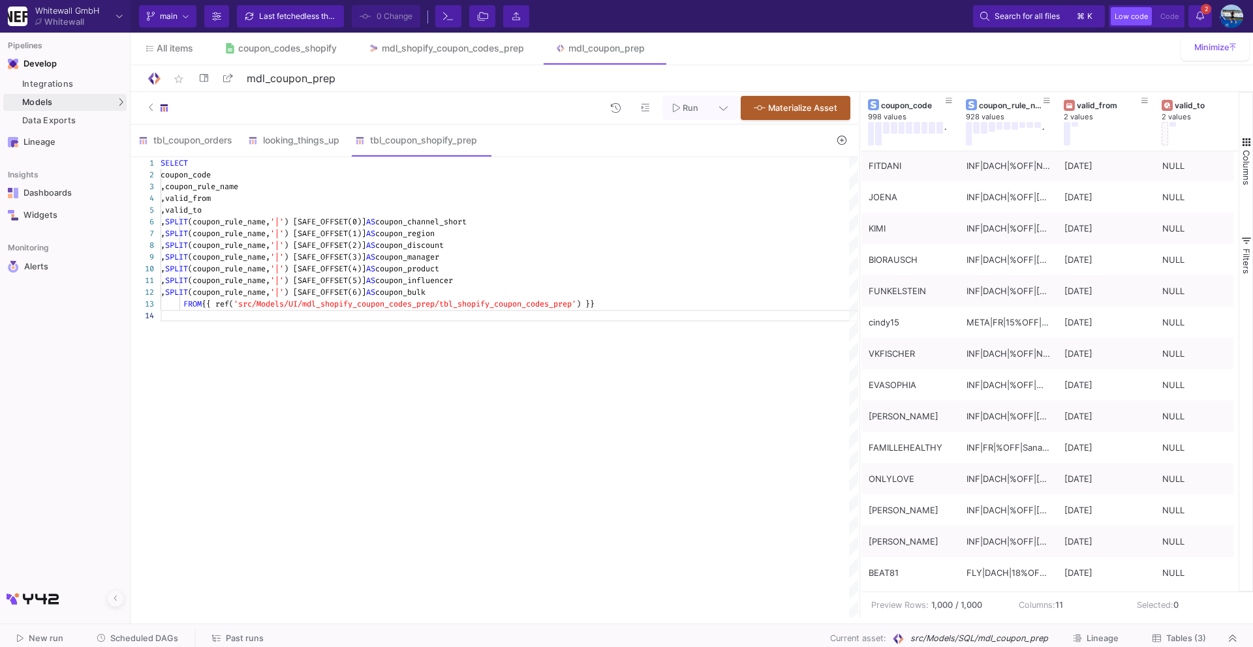
click at [1166, 636] on span "Tables (3)" at bounding box center [1186, 639] width 40 height 10
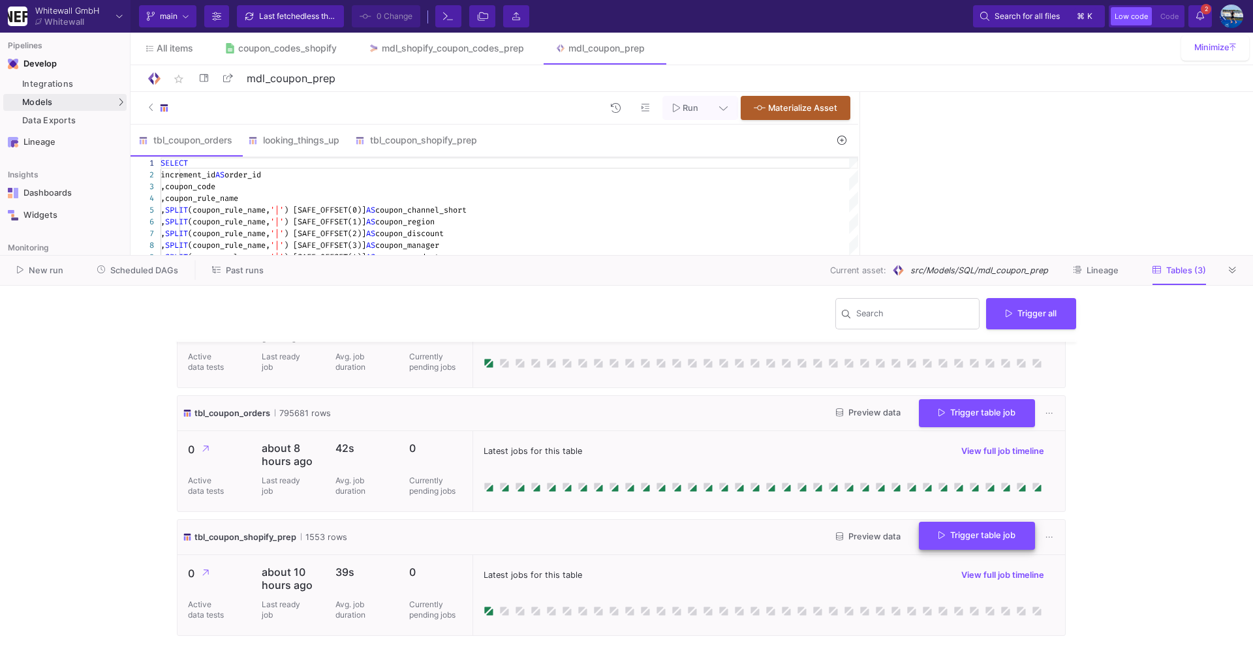
click at [951, 538] on span "Trigger table job" at bounding box center [976, 535] width 77 height 10
click at [942, 567] on button "Full import" at bounding box center [966, 569] width 109 height 31
click at [1229, 268] on icon at bounding box center [1232, 270] width 7 height 8
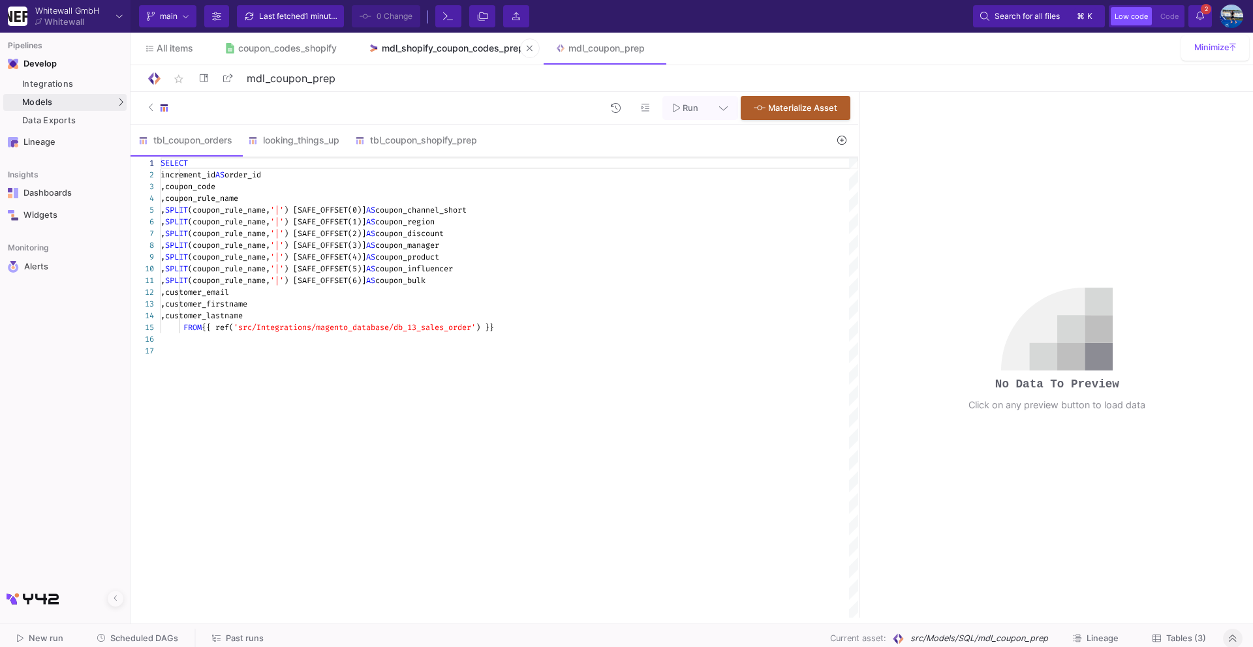
click at [414, 44] on div "mdl_shopify_coupon_codes_prep" at bounding box center [453, 48] width 142 height 10
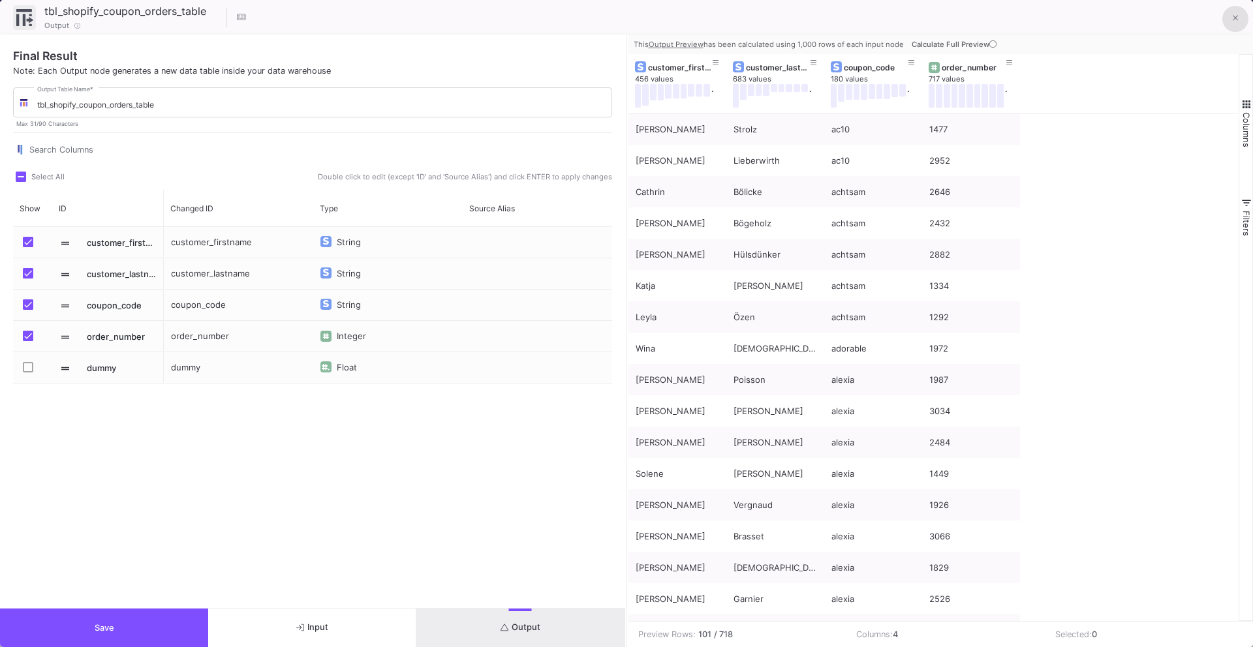
click at [1242, 17] on button at bounding box center [1235, 19] width 26 height 26
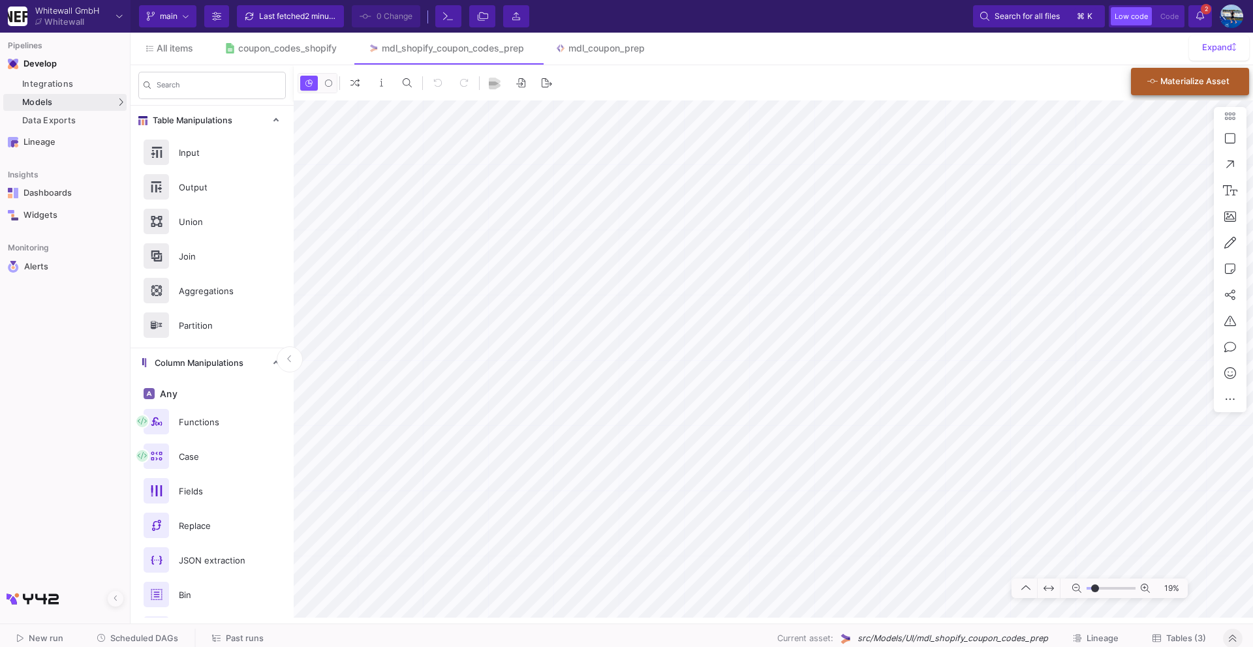
type input "-25"
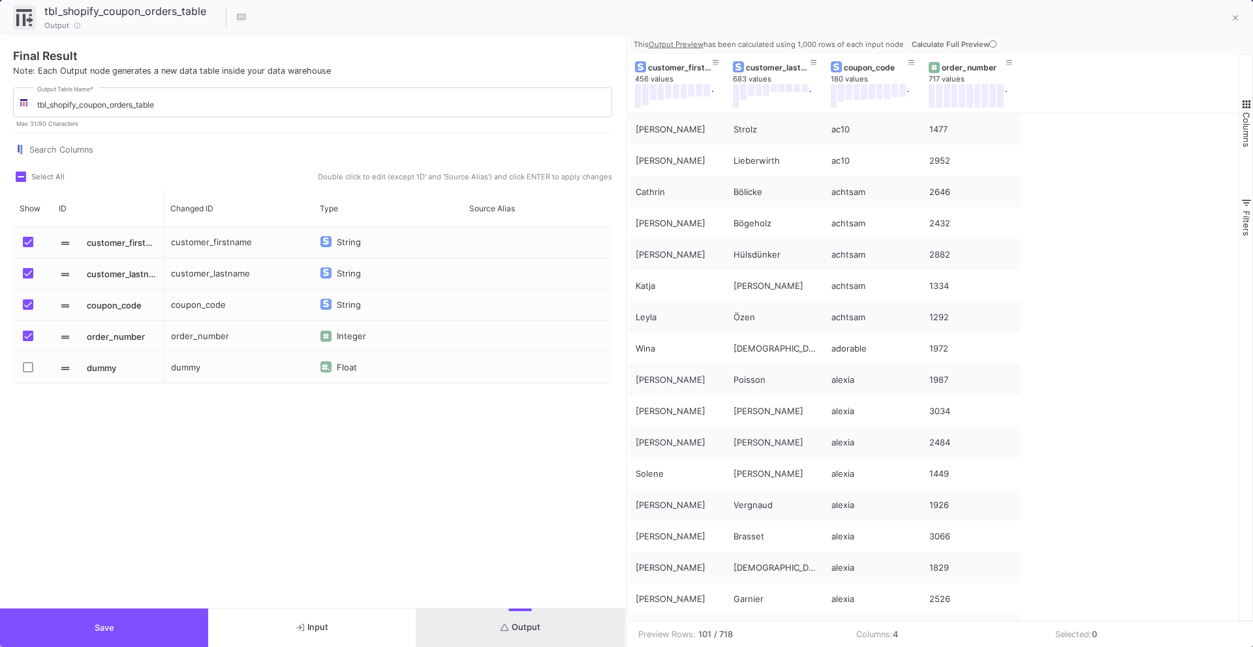
click at [227, 335] on div "order_number" at bounding box center [238, 336] width 149 height 31
click at [237, 339] on input "order_number" at bounding box center [238, 344] width 136 height 26
type input "order_id"
click at [232, 299] on div "coupon_code" at bounding box center [238, 305] width 149 height 31
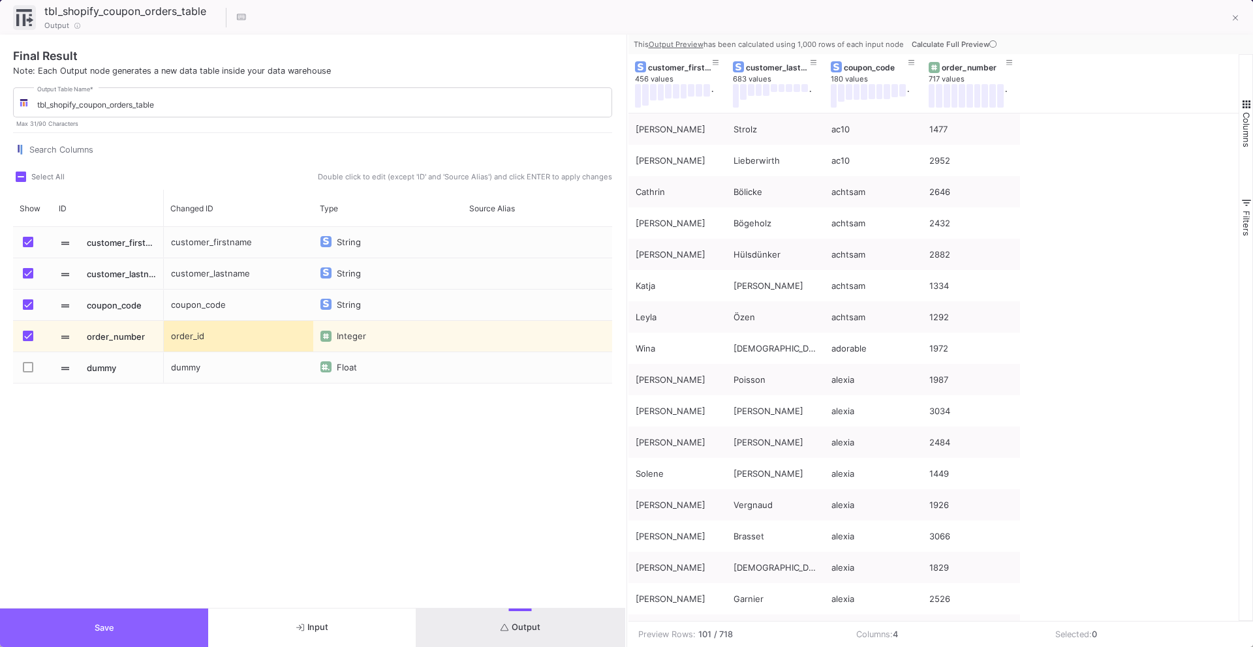
click at [144, 626] on button "Save" at bounding box center [104, 628] width 208 height 38
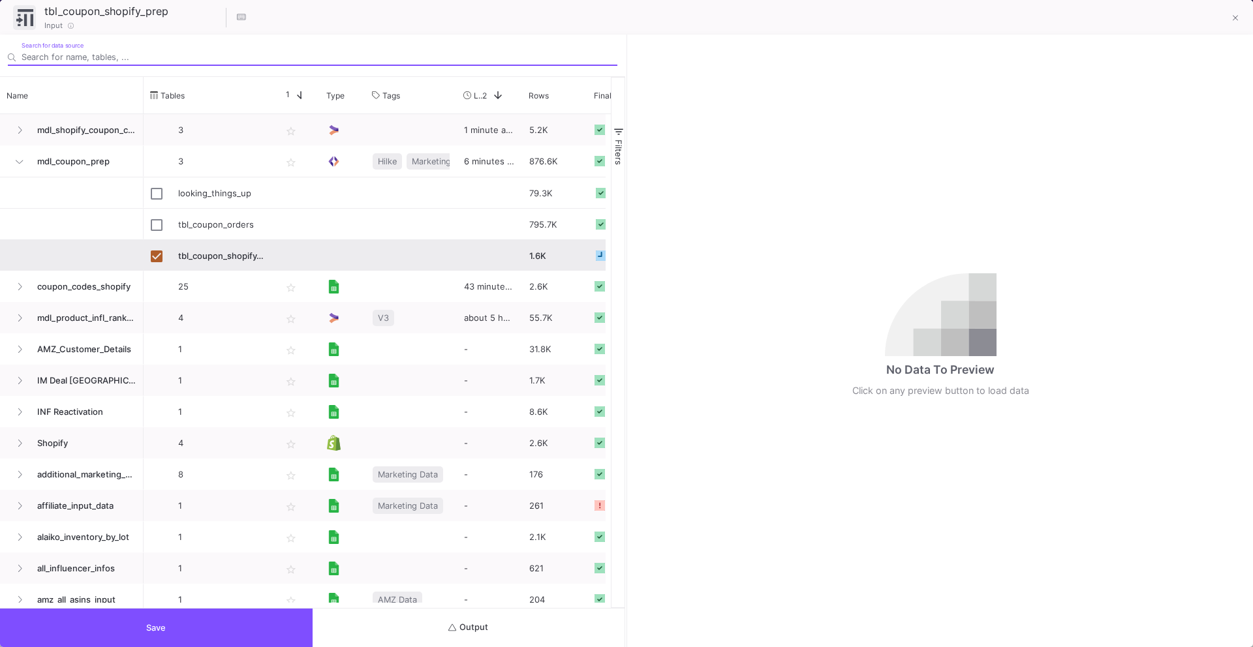
click at [441, 625] on button "Output" at bounding box center [469, 628] width 313 height 38
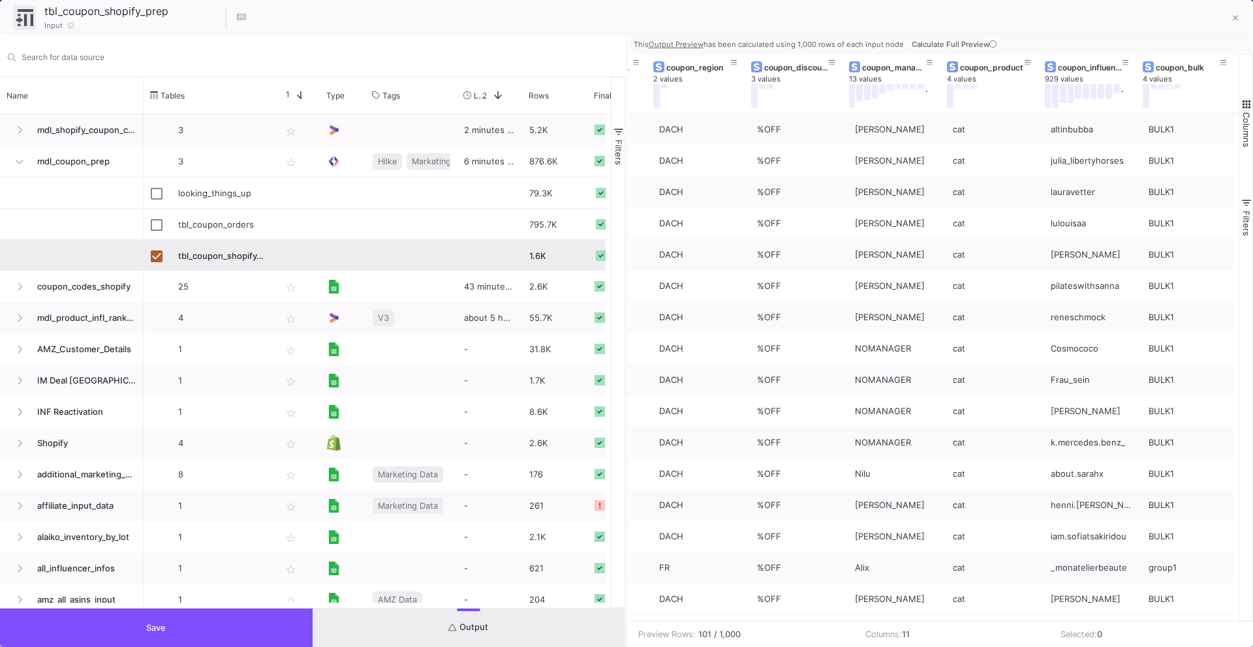
click at [236, 637] on button "Save" at bounding box center [156, 628] width 313 height 38
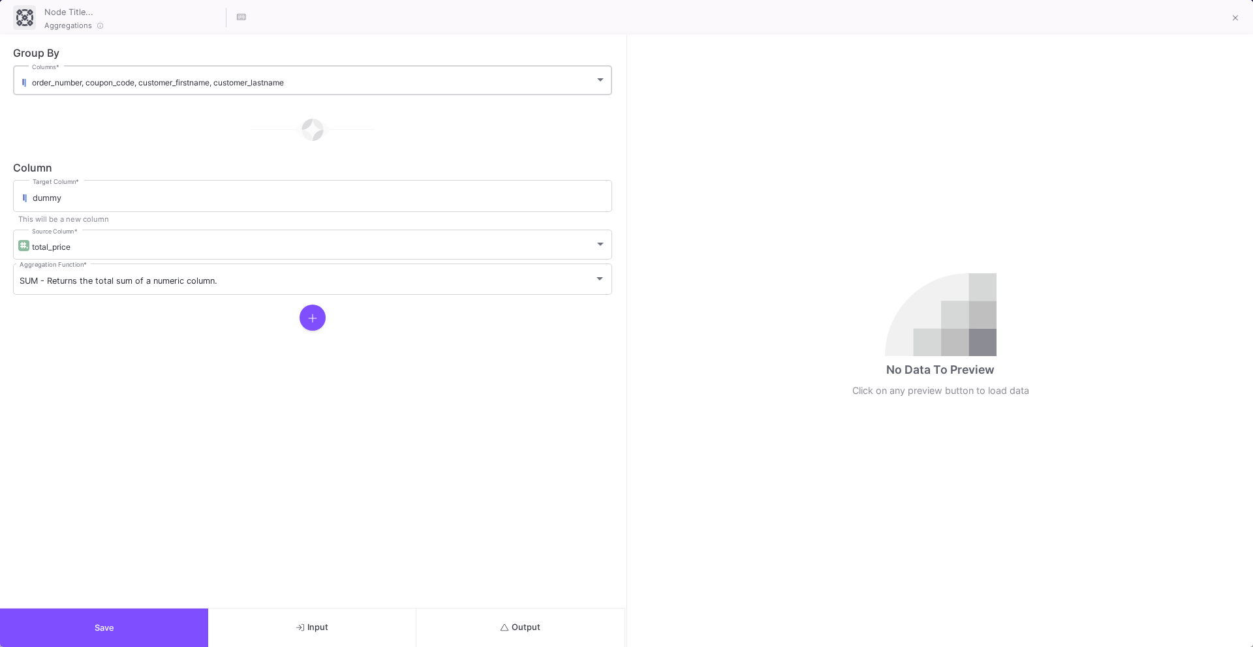
click at [425, 74] on div "order_number, coupon_code, customer_firstname, customer_lastname Columns *" at bounding box center [319, 79] width 574 height 32
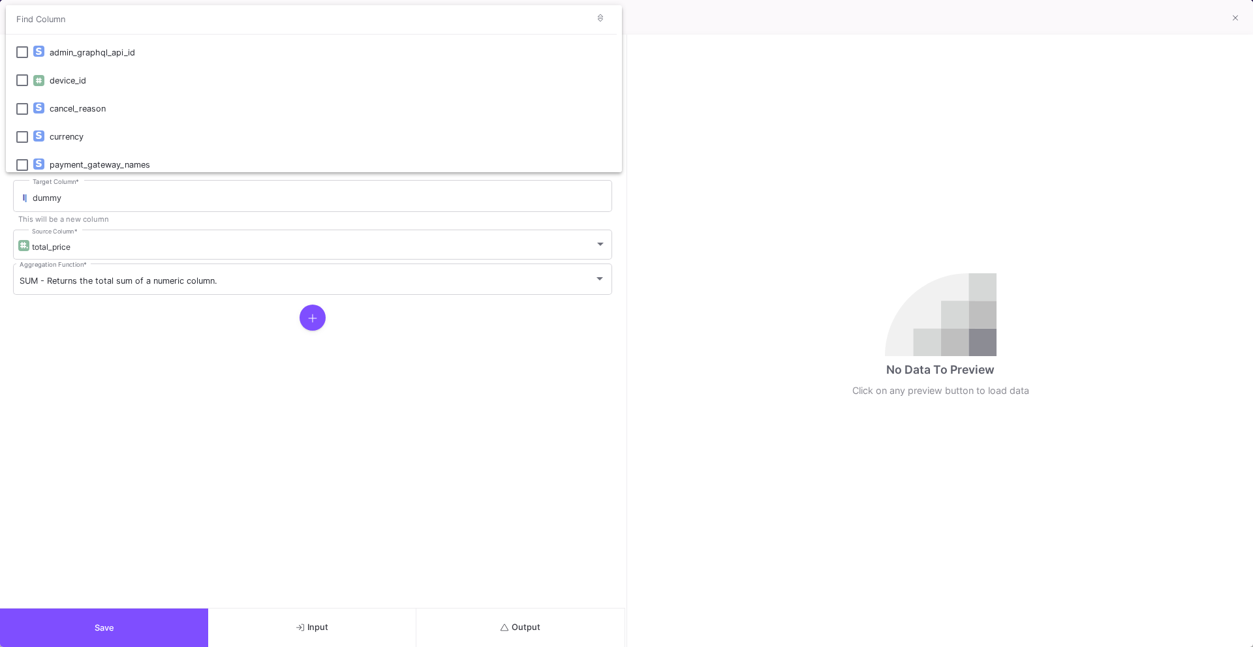
scroll to position [249, 0]
click at [361, 647] on div at bounding box center [626, 323] width 1253 height 647
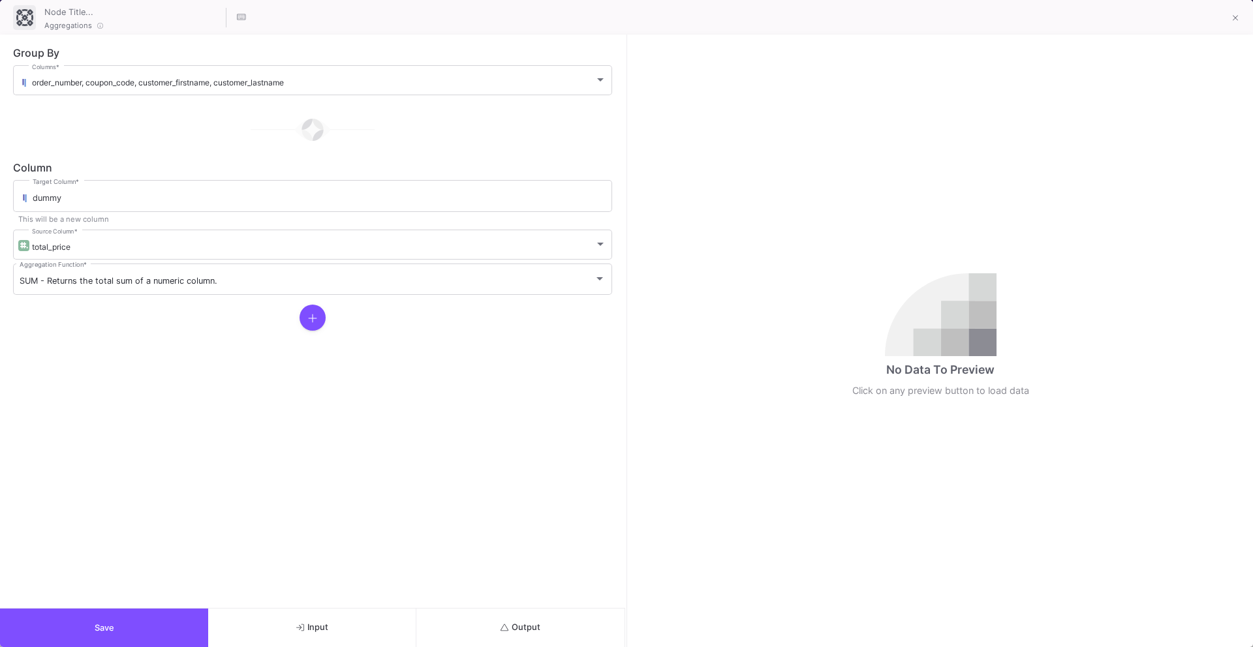
click at [359, 620] on button "Input" at bounding box center [312, 628] width 208 height 38
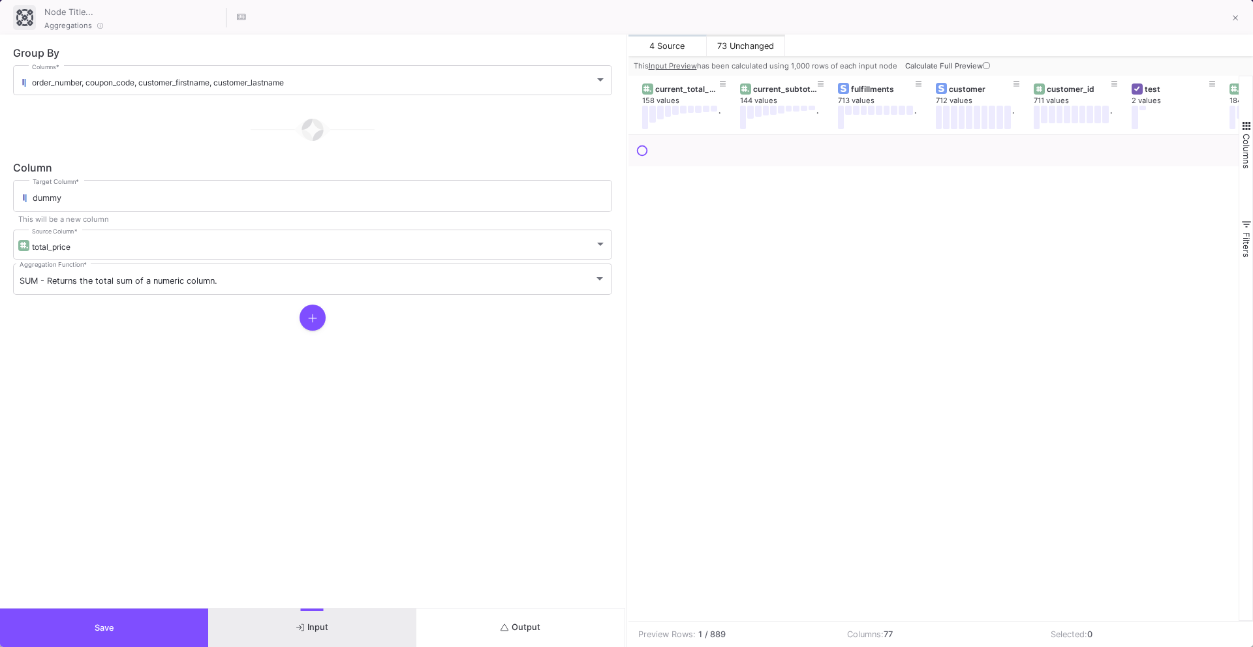
scroll to position [0, 2038]
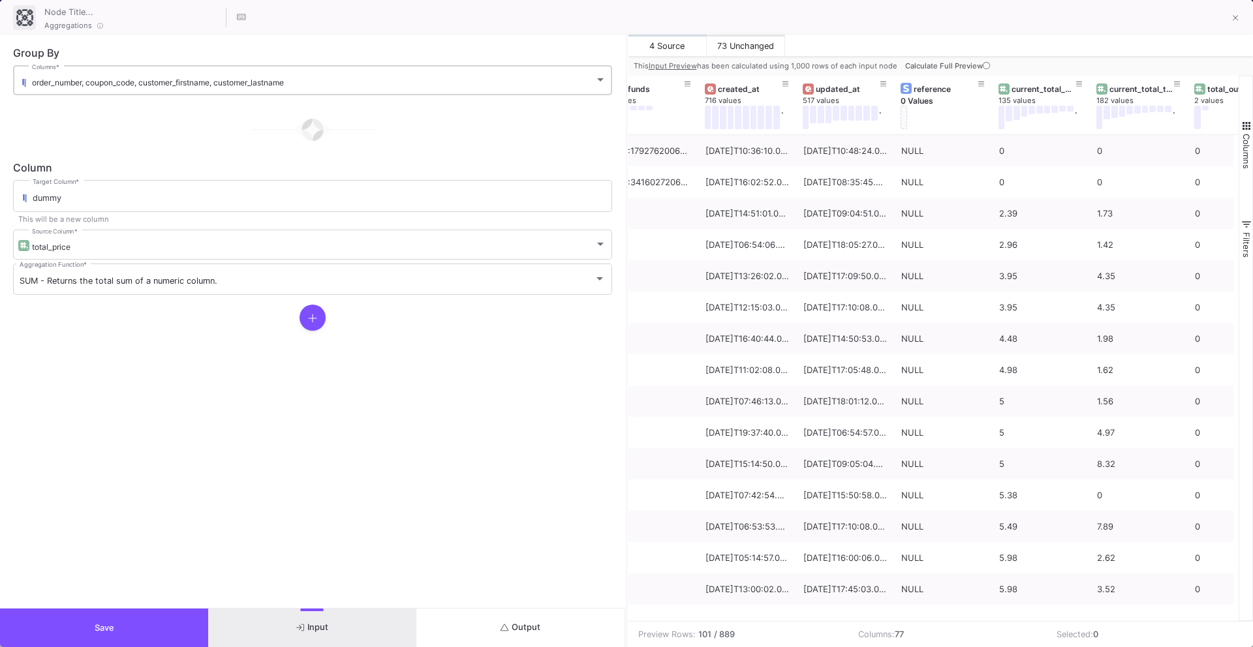
click at [380, 84] on div "order_number, coupon_code, customer_firstname, customer_lastname" at bounding box center [313, 83] width 562 height 10
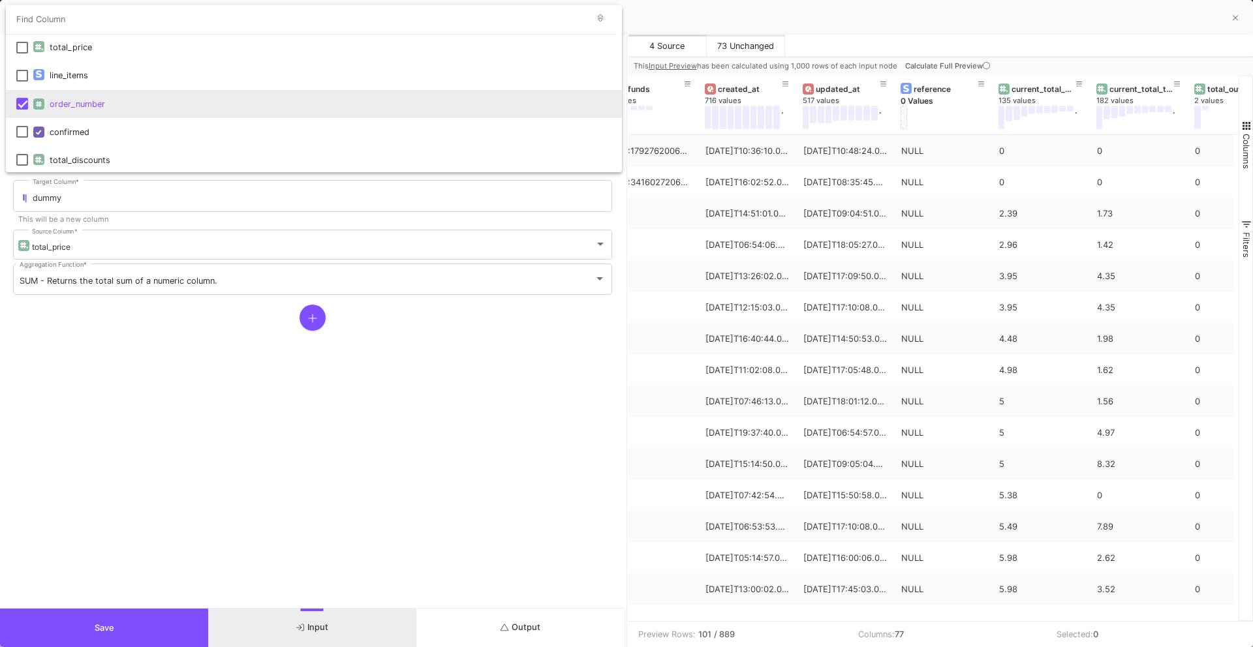
click at [382, 19] on input "dropdown search" at bounding box center [296, 19] width 581 height 29
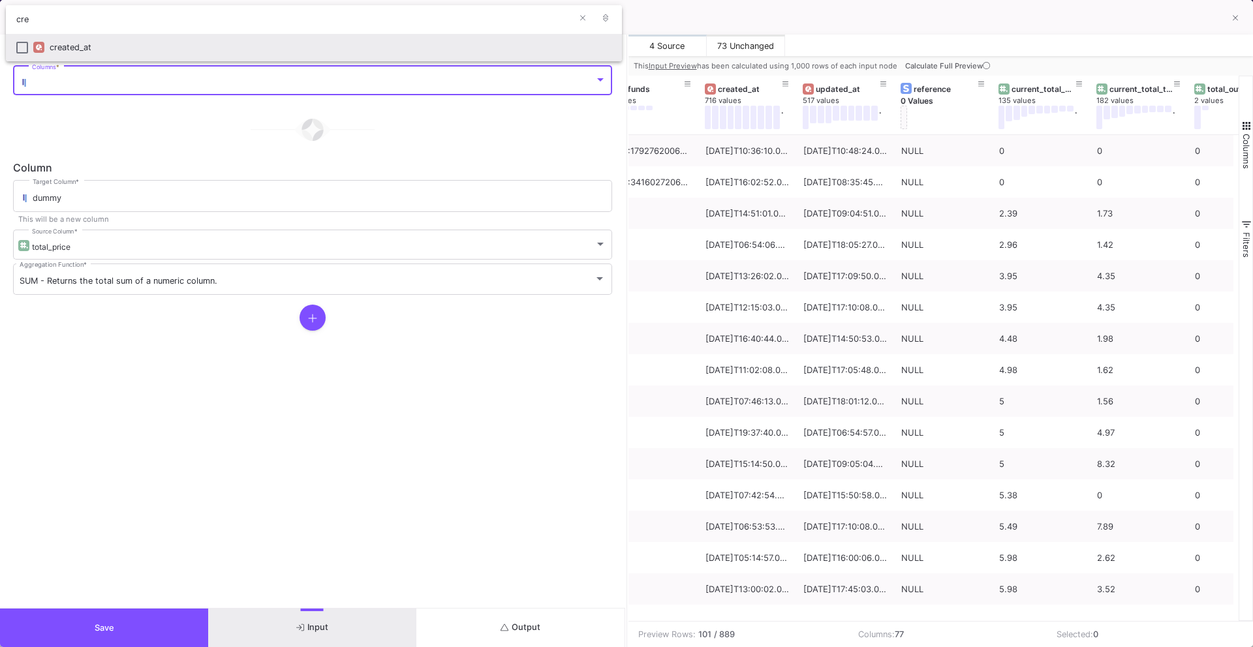
type input "cre"
click at [360, 61] on div at bounding box center [626, 323] width 1253 height 647
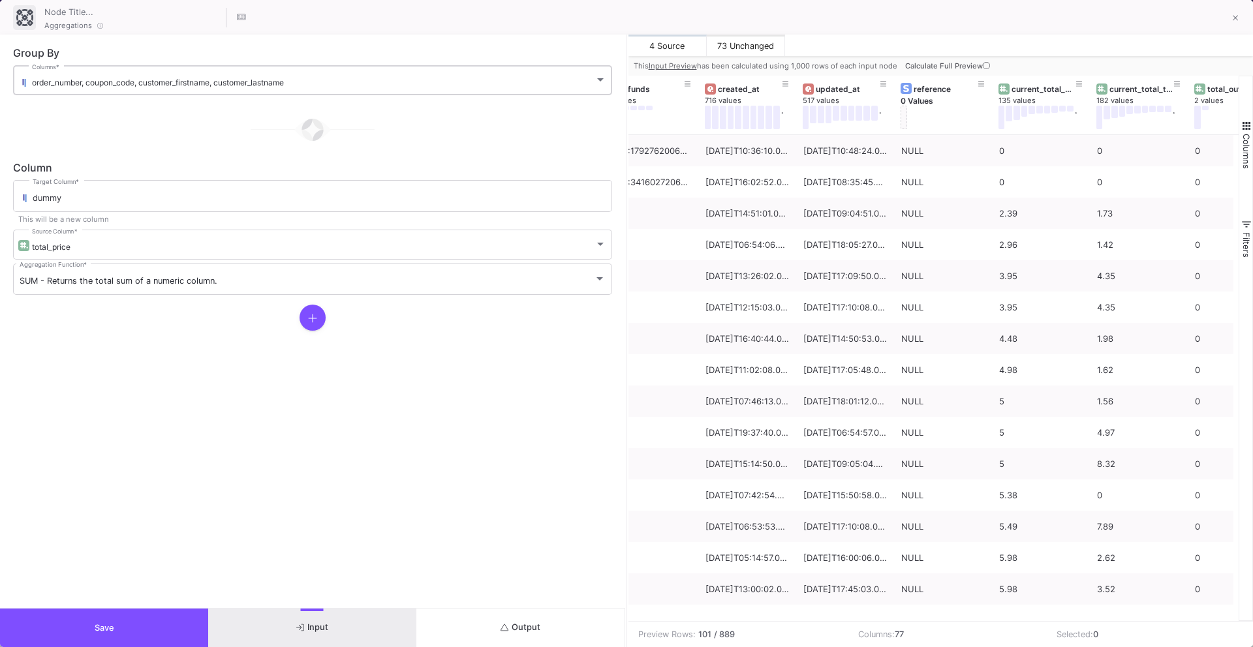
click at [356, 82] on div "order_number, coupon_code, customer_firstname, customer_lastname" at bounding box center [313, 83] width 562 height 10
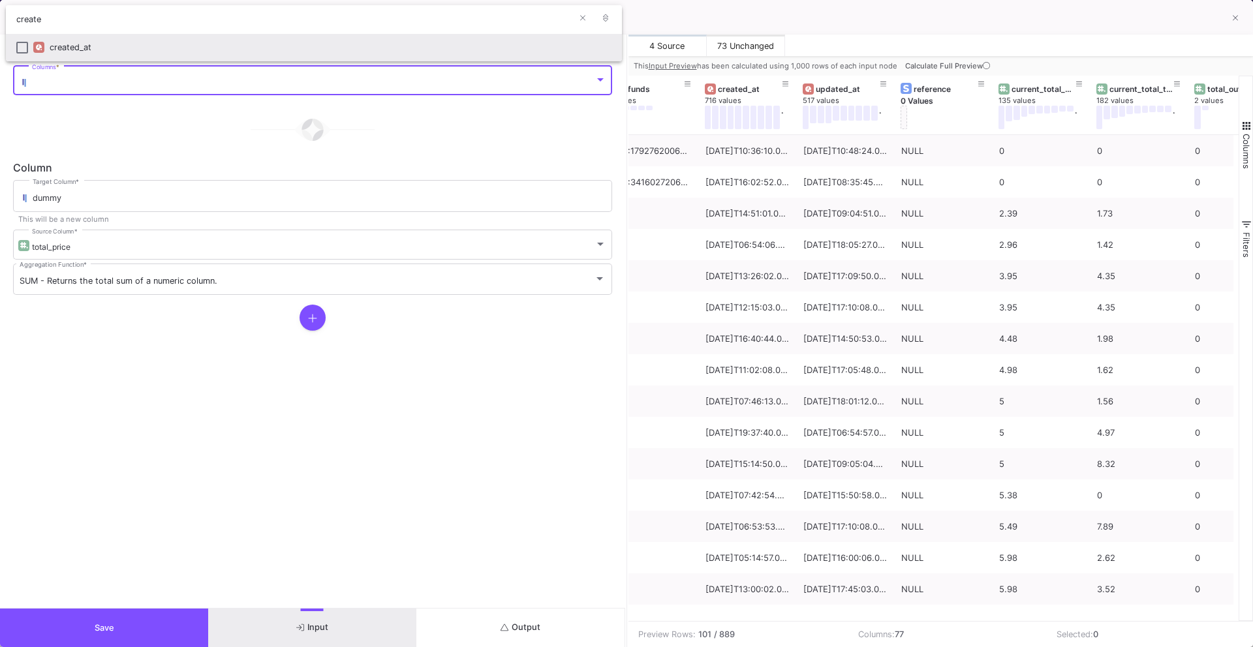
type input "create"
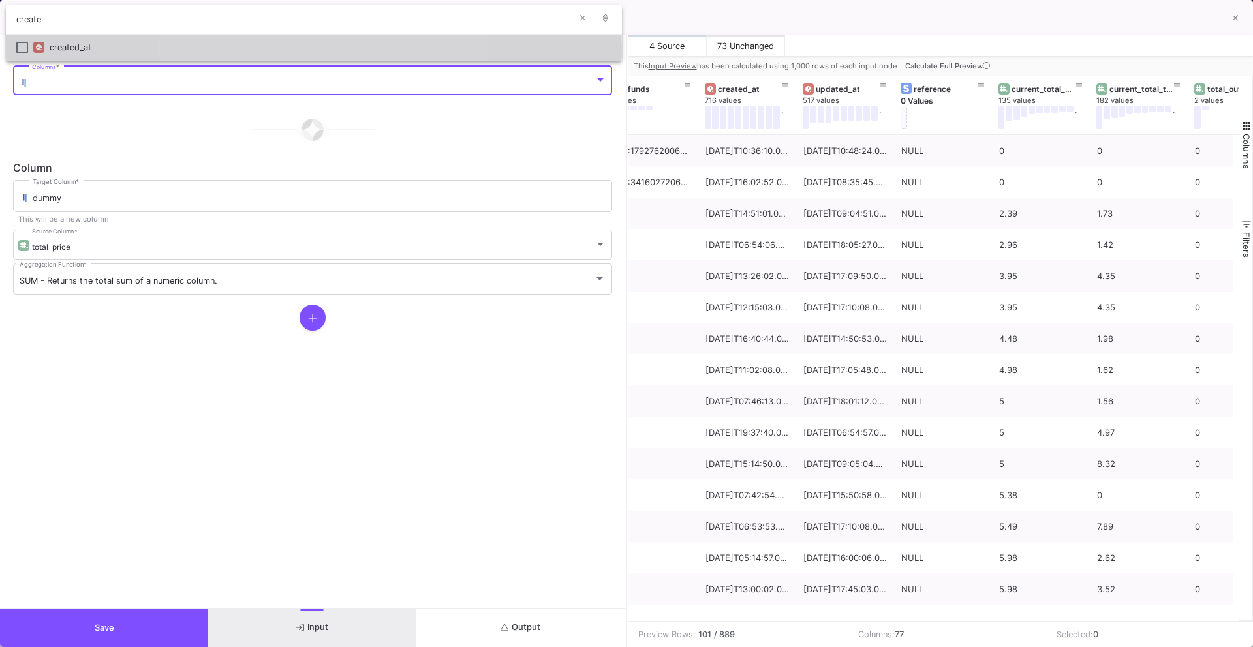
click at [307, 50] on div "created_at" at bounding box center [331, 47] width 562 height 28
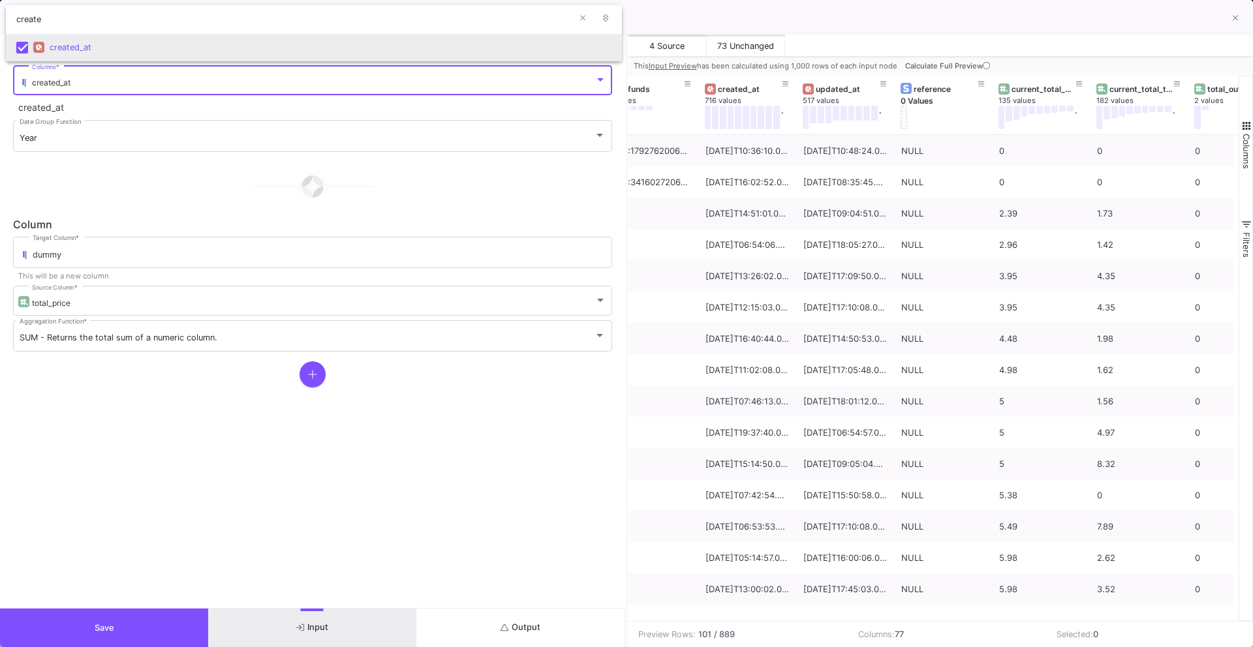
click at [237, 144] on div at bounding box center [626, 323] width 1253 height 647
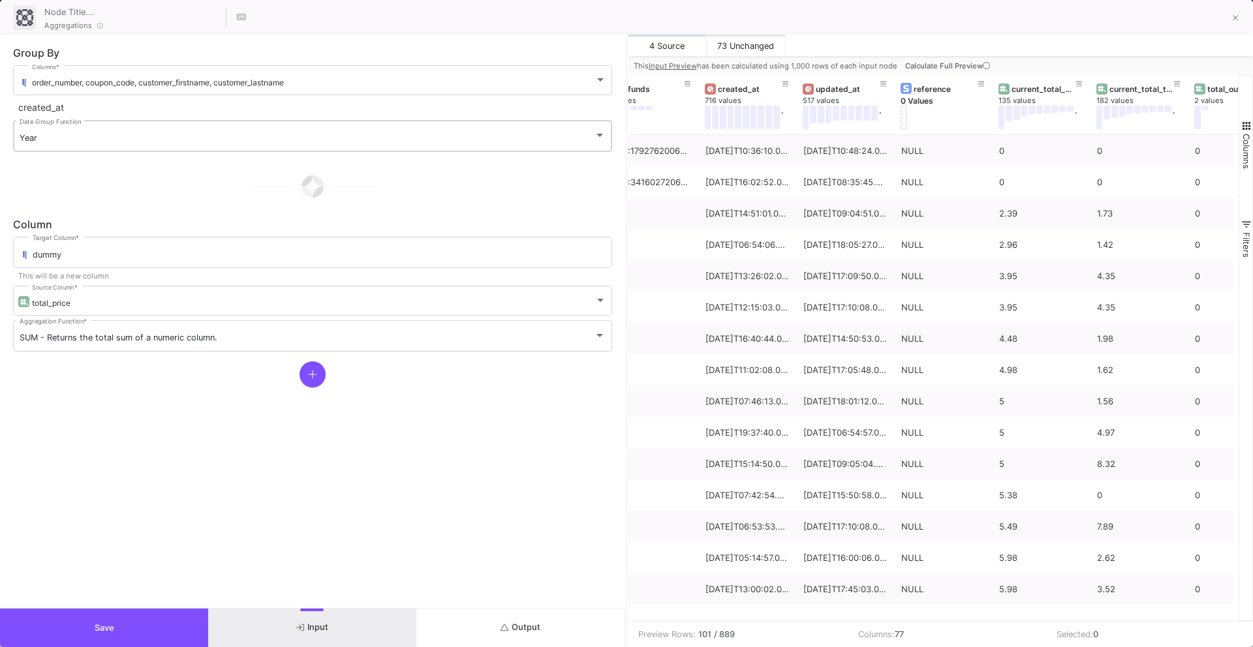
click at [236, 148] on div "Year Date Group Function" at bounding box center [313, 135] width 586 height 34
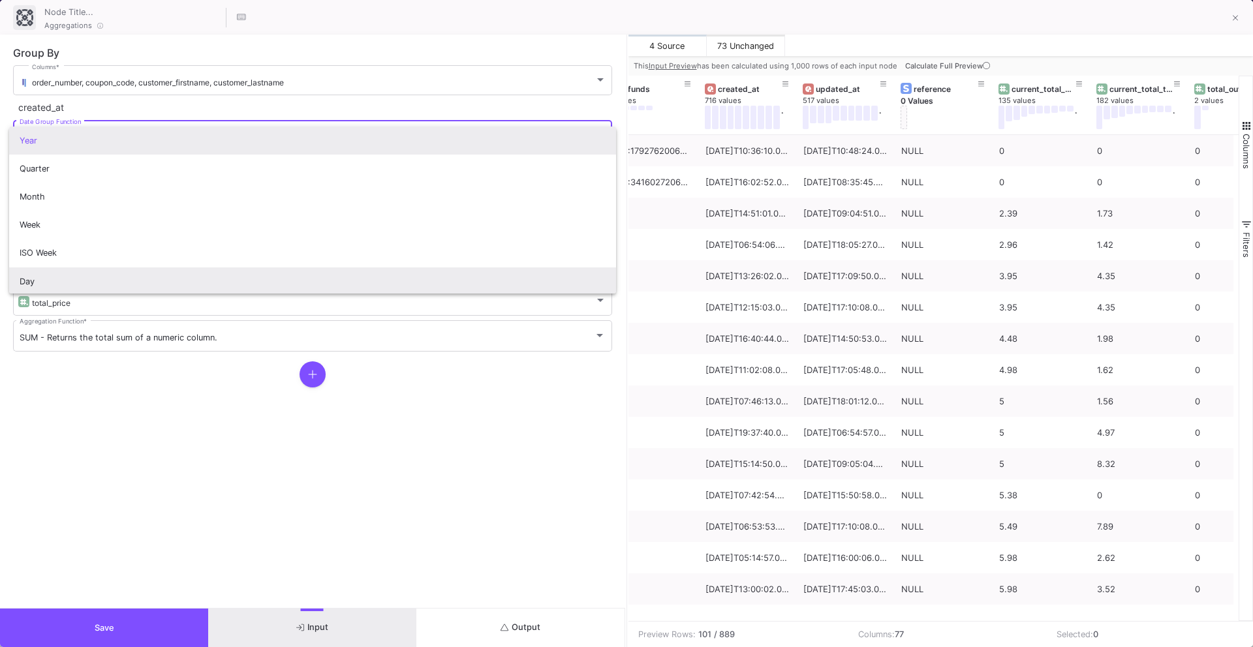
click at [198, 279] on span "Day" at bounding box center [313, 282] width 586 height 28
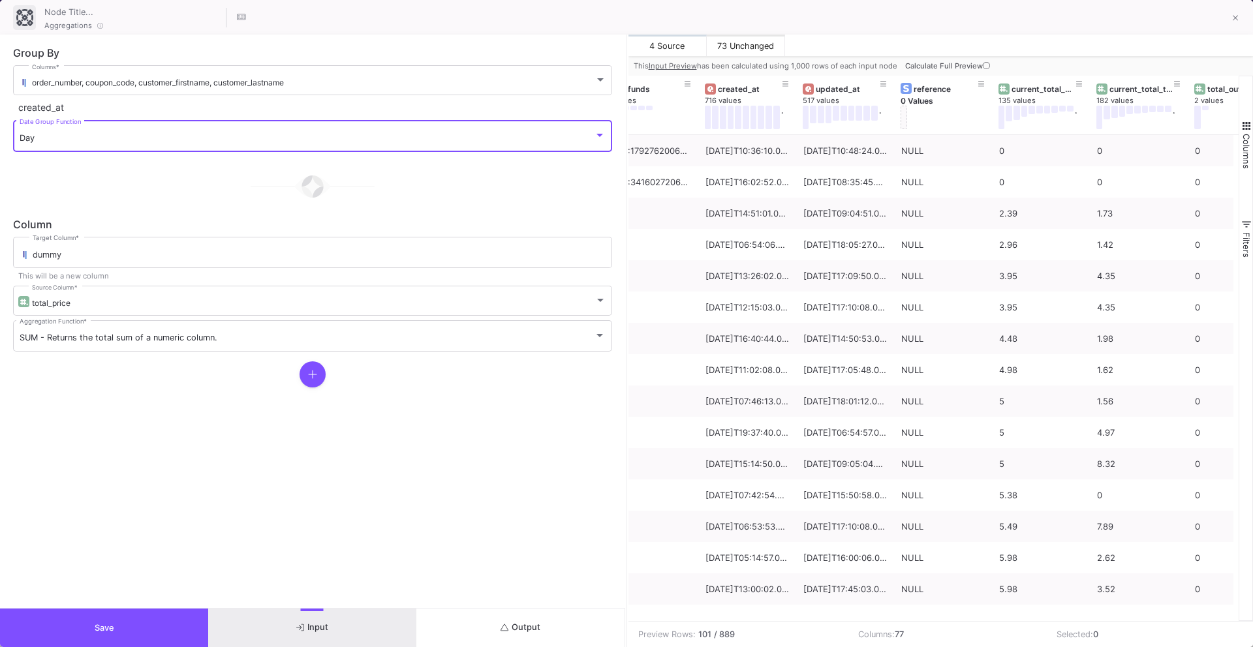
click at [222, 134] on div "Day" at bounding box center [307, 138] width 574 height 10
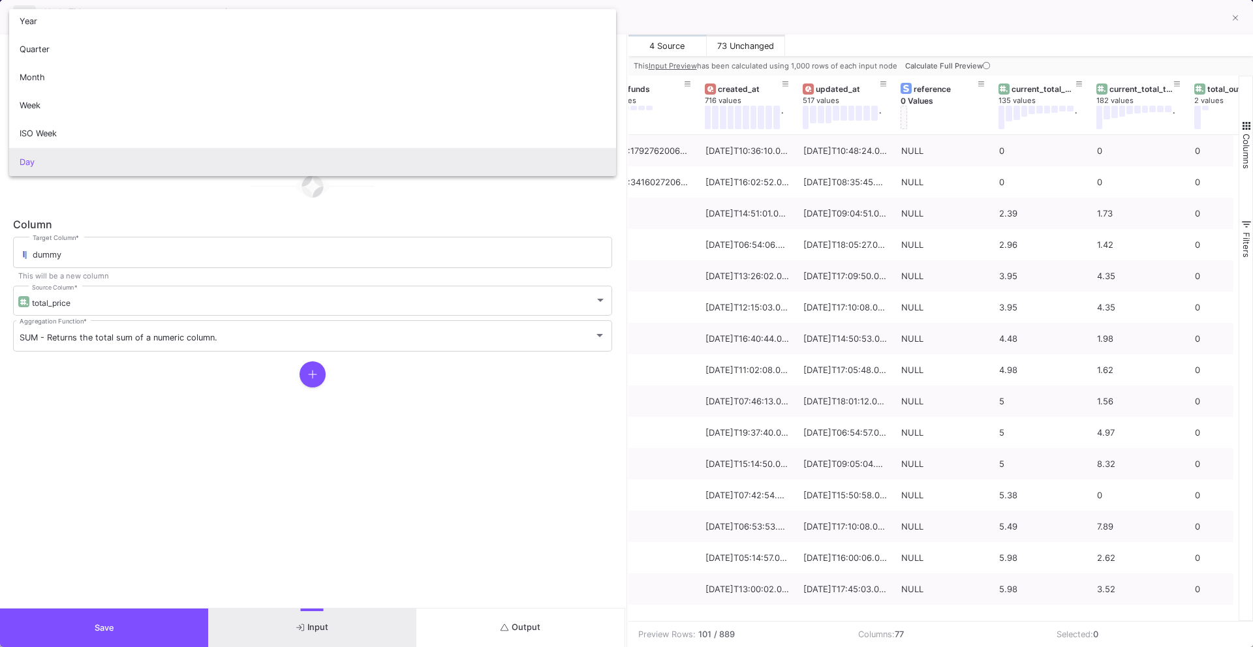
click at [192, 234] on div at bounding box center [626, 323] width 1253 height 647
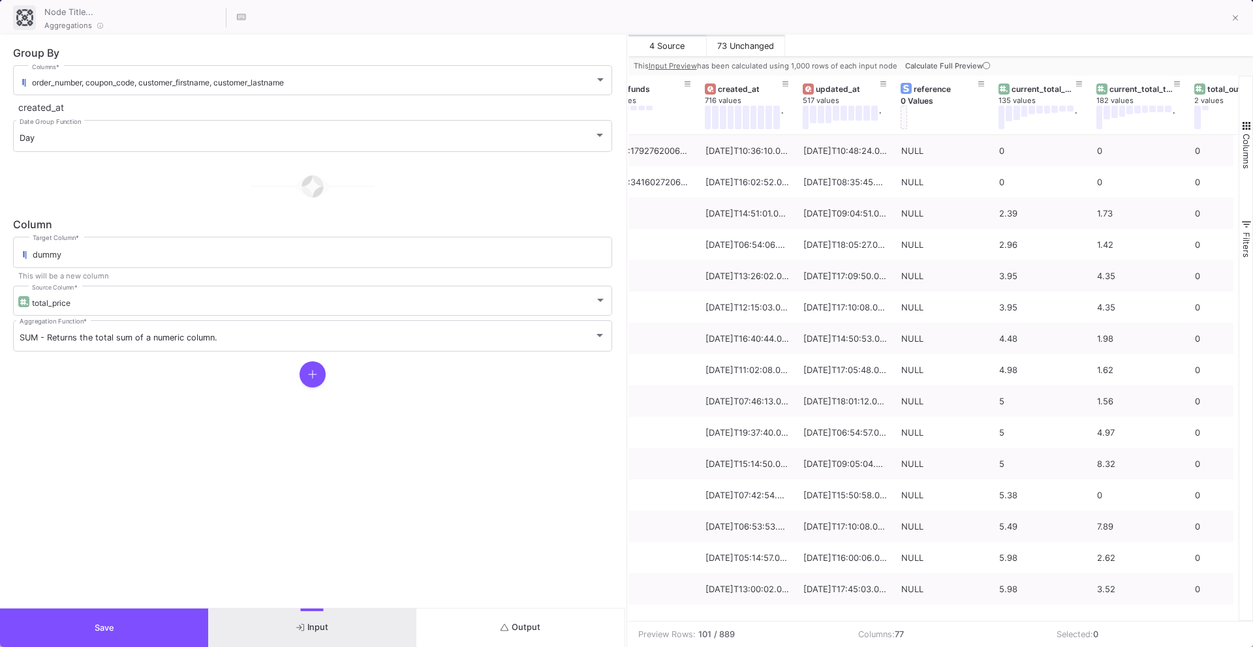
click at [515, 646] on button "Output" at bounding box center [520, 628] width 208 height 38
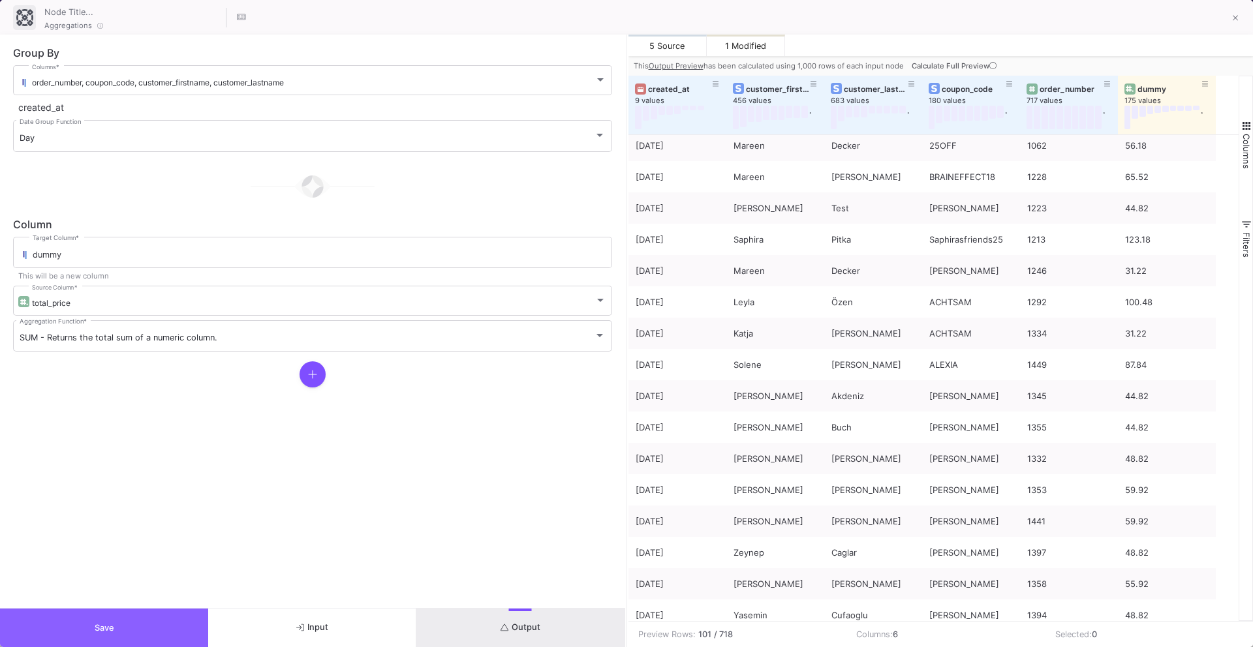
click at [172, 635] on button "Save" at bounding box center [104, 628] width 208 height 38
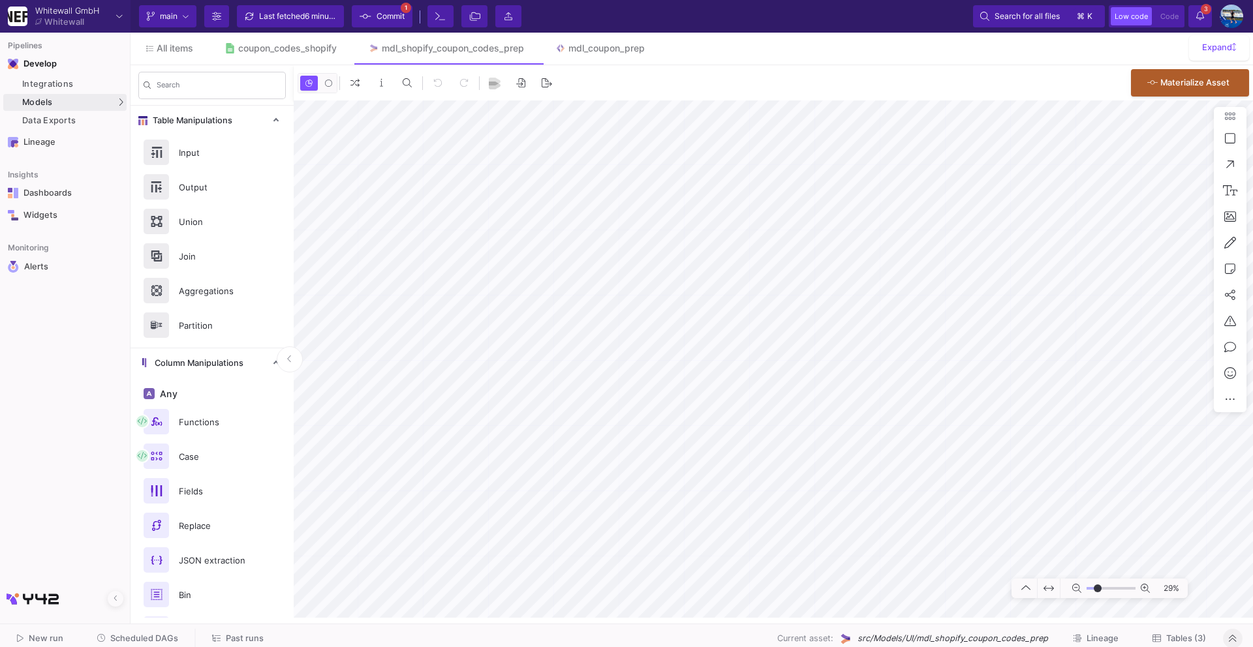
type input "-17"
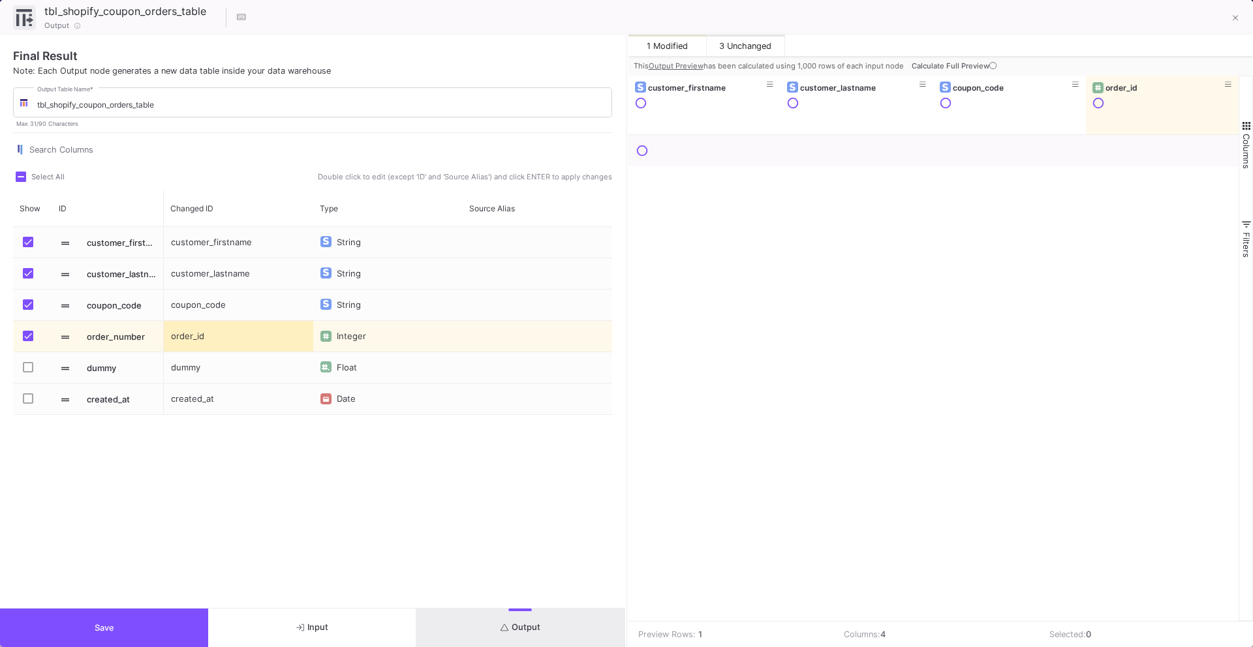
click at [26, 401] on span "Press SPACE to select this row." at bounding box center [28, 398] width 10 height 10
click at [27, 404] on input "Press SPACE to select this row." at bounding box center [27, 404] width 1 height 1
click at [201, 400] on div "created_at" at bounding box center [238, 399] width 149 height 31
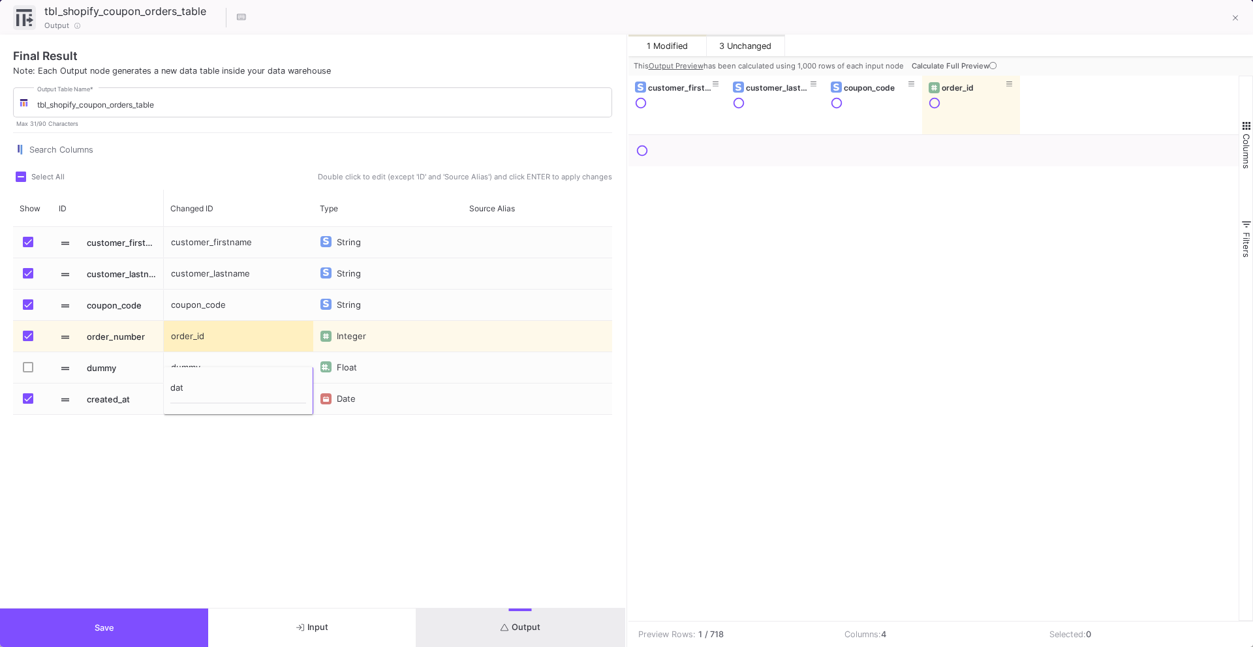
type input "date"
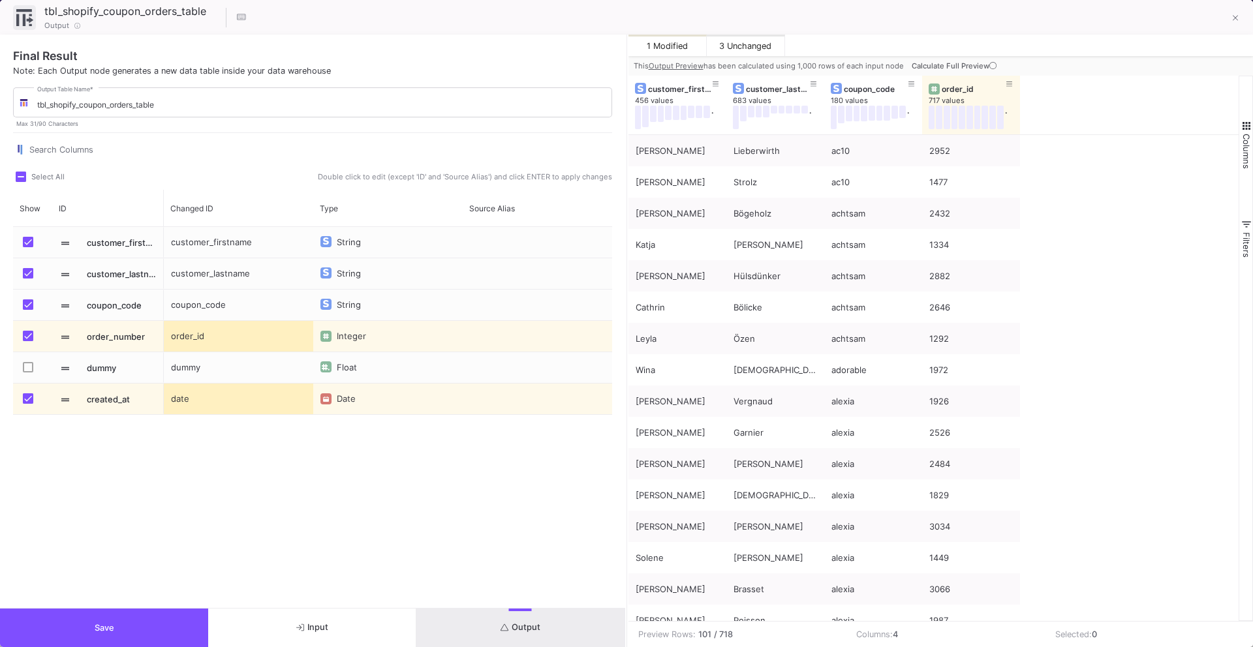
click at [251, 541] on div "customer_firstname String customer_lastname String coupon_code String order_id …" at bounding box center [388, 401] width 448 height 348
click at [140, 635] on button "Save" at bounding box center [104, 628] width 208 height 38
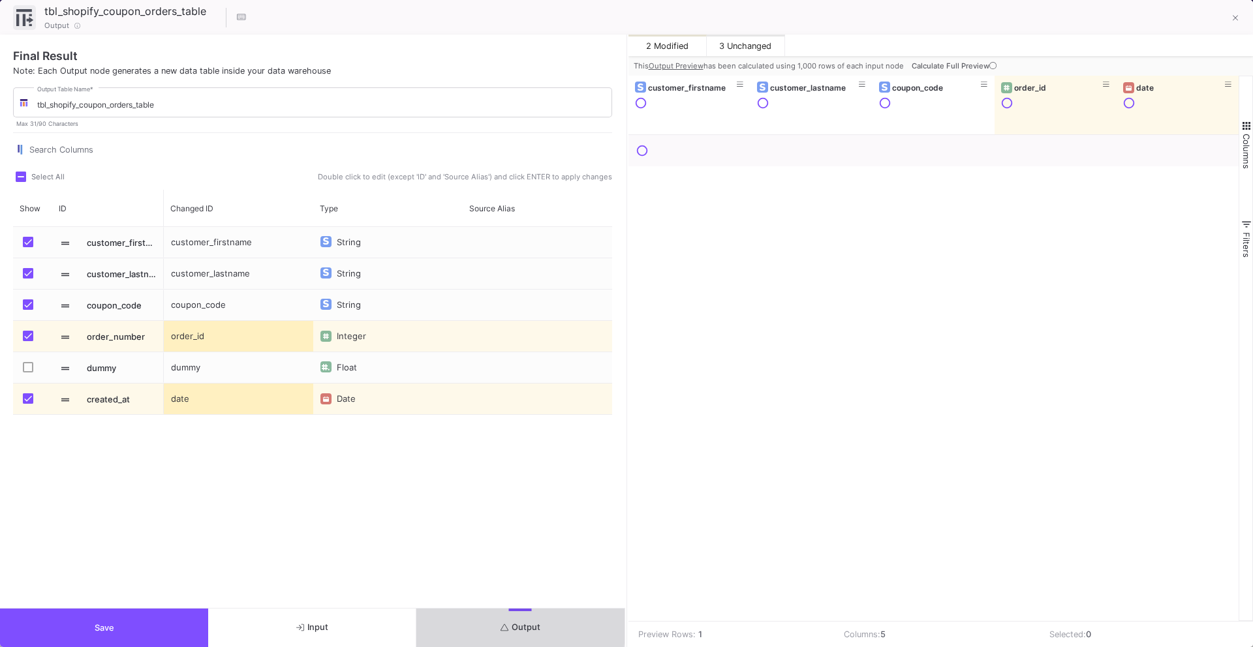
click at [474, 624] on button "Output" at bounding box center [520, 628] width 208 height 38
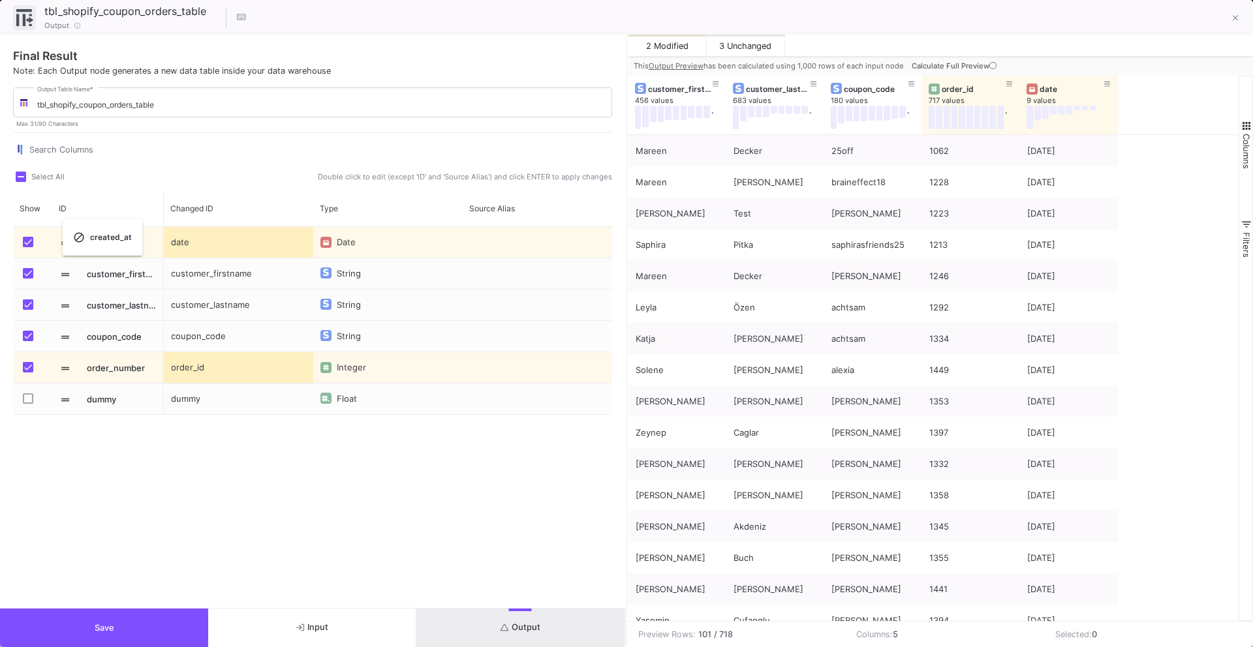
drag, startPoint x: 64, startPoint y: 400, endPoint x: 69, endPoint y: 227, distance: 173.0
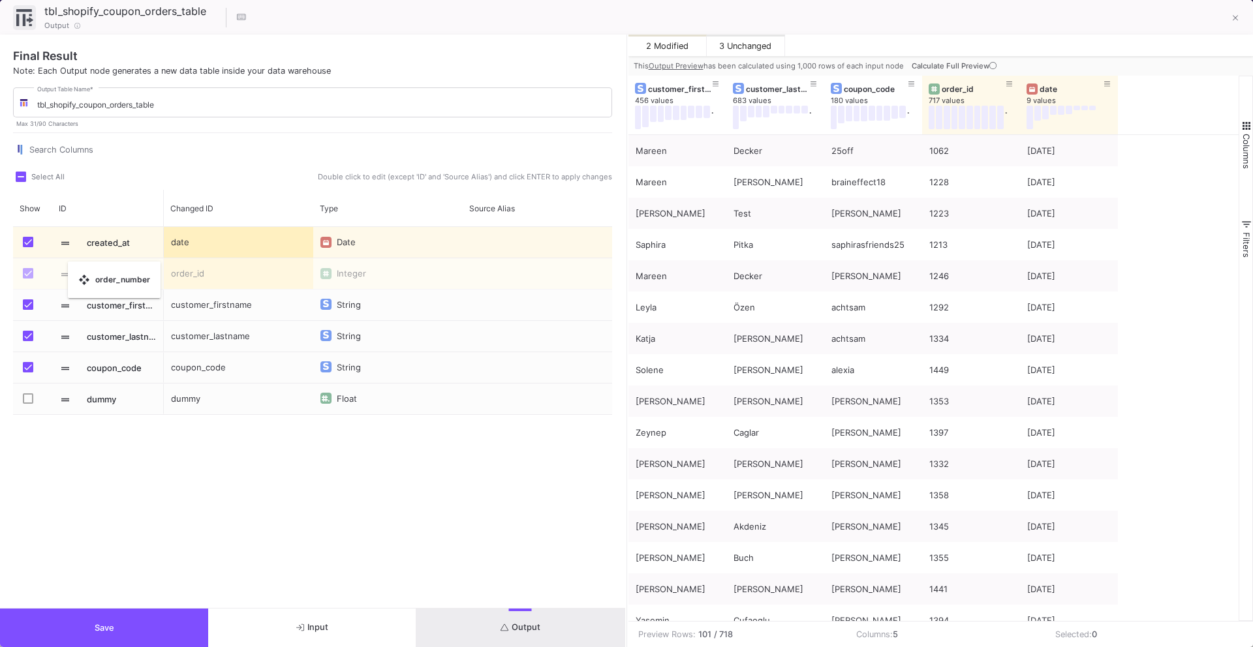
drag, startPoint x: 66, startPoint y: 370, endPoint x: 71, endPoint y: 266, distance: 104.5
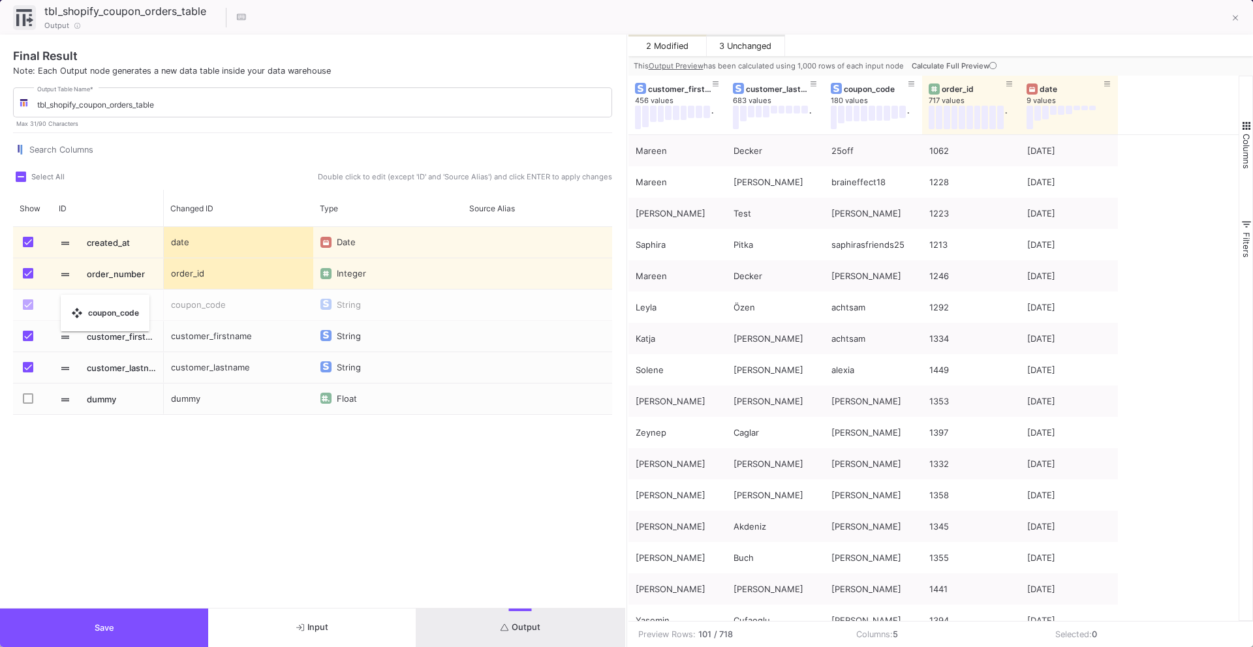
drag, startPoint x: 69, startPoint y: 367, endPoint x: 68, endPoint y: 301, distance: 66.6
click at [173, 628] on button "Save" at bounding box center [104, 628] width 208 height 38
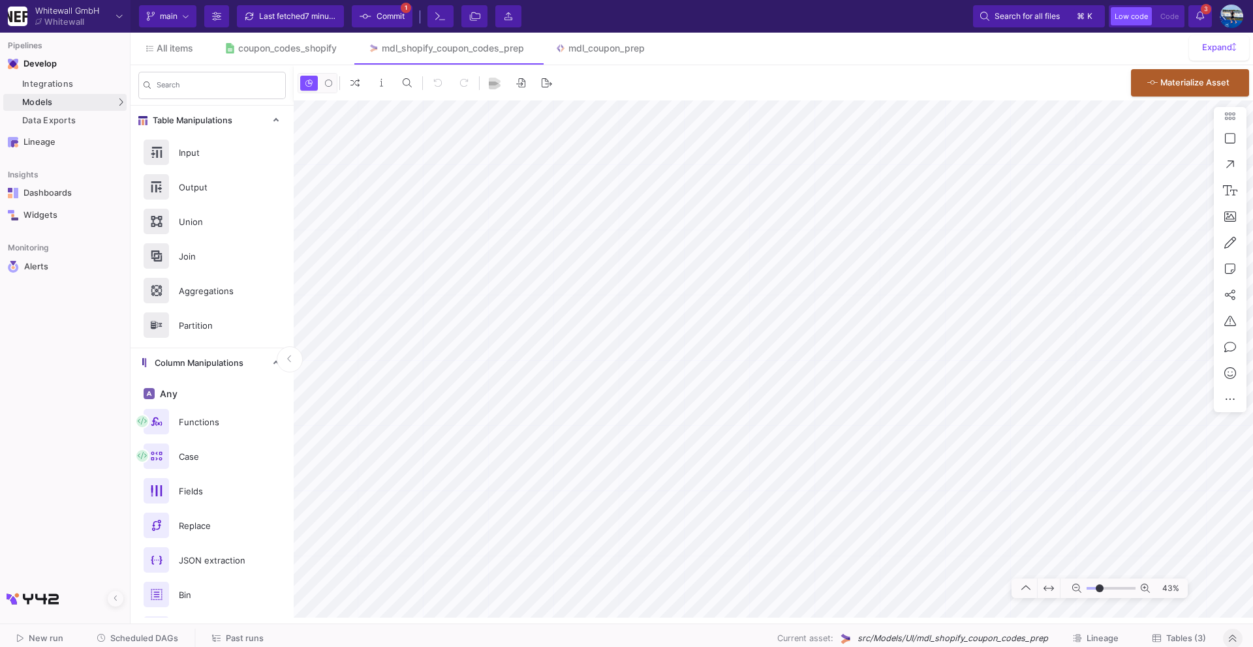
click at [301, 3] on div "Current branch main Branch Options Last fetched 7 minutes ago Commit 1 Terminal…" at bounding box center [691, 16] width 1122 height 33
click at [302, 14] on div "Last fetched 7 minutes ago" at bounding box center [298, 17] width 78 height 20
click at [369, 18] on icon at bounding box center [365, 16] width 12 height 9
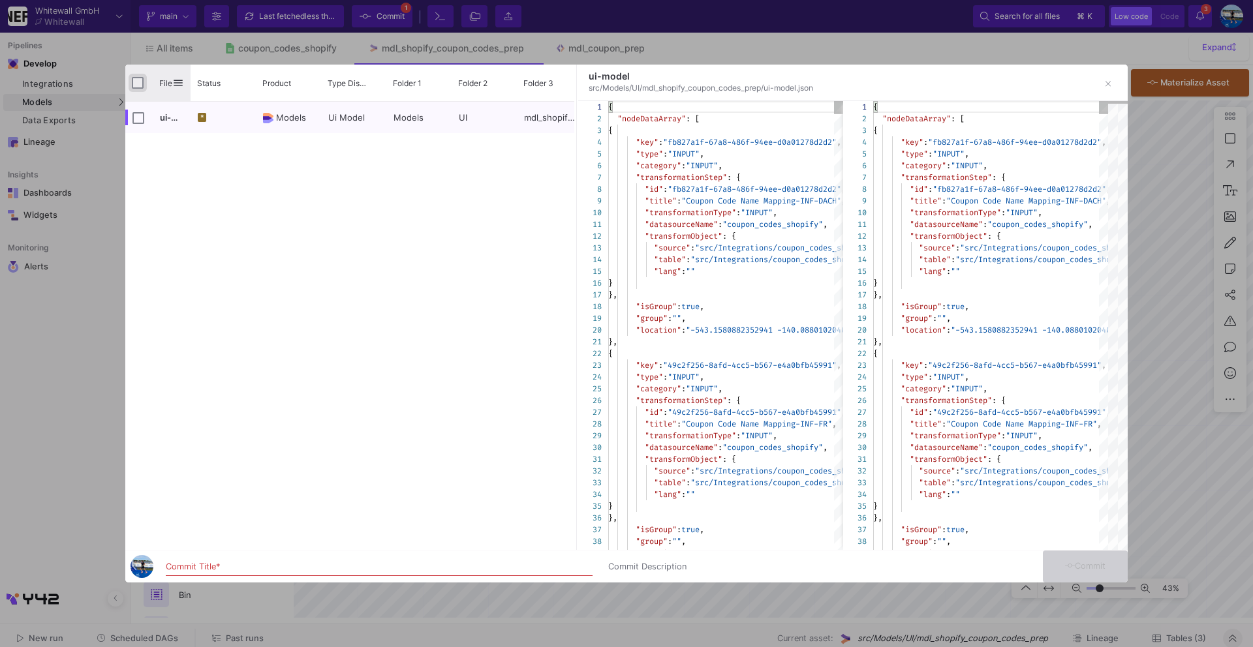
click at [136, 82] on input "Press Space to toggle all rows selection (unchecked)" at bounding box center [138, 83] width 12 height 12
checkbox input "true"
click at [214, 560] on div "Commit Title *" at bounding box center [379, 564] width 427 height 24
type input "commit"
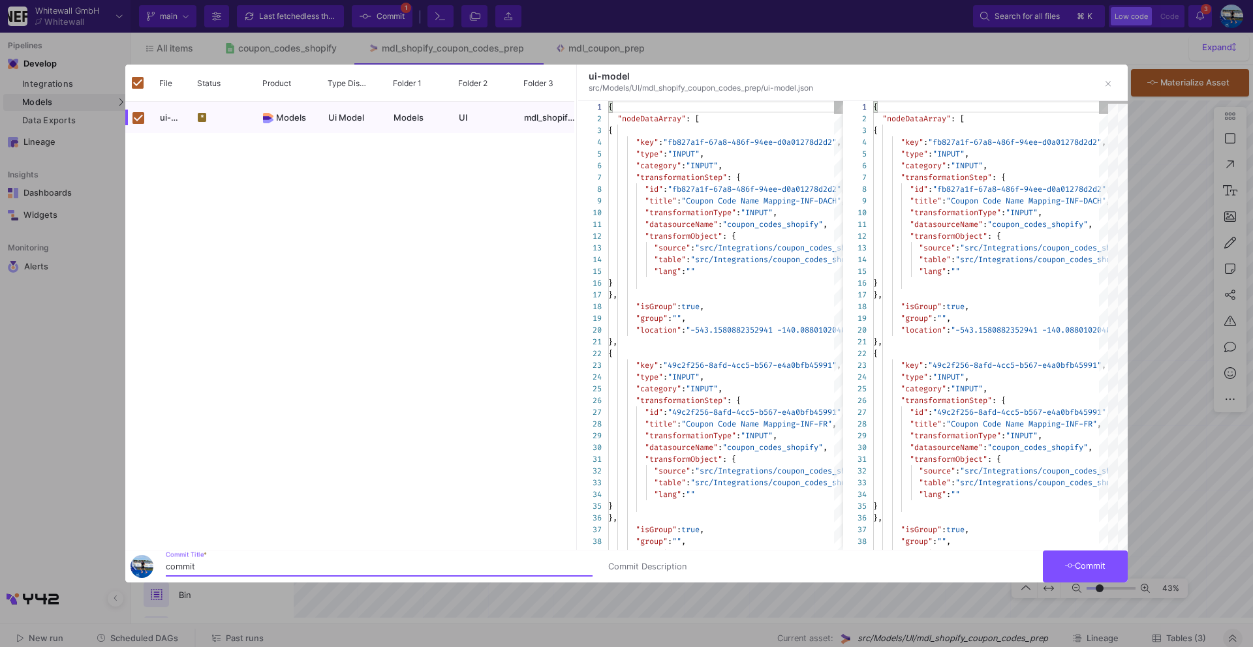
click at [1097, 559] on button "Commit" at bounding box center [1085, 567] width 85 height 32
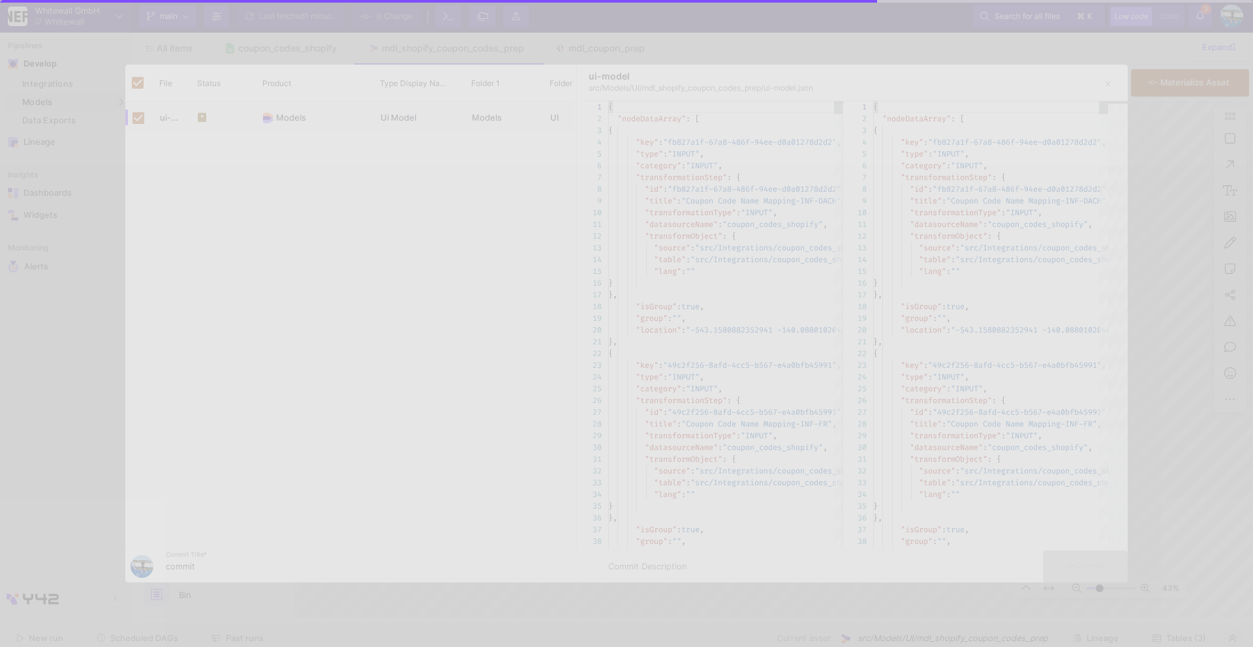
checkbox input "false"
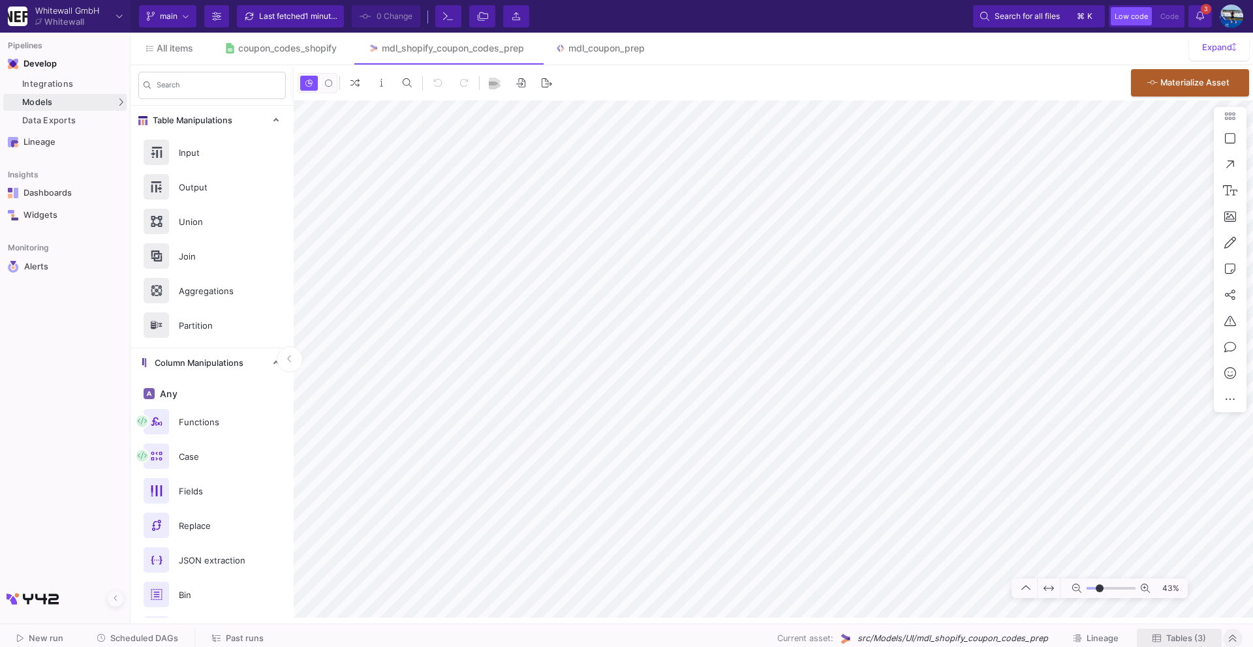
click at [1185, 639] on span "Tables (3)" at bounding box center [1186, 639] width 40 height 10
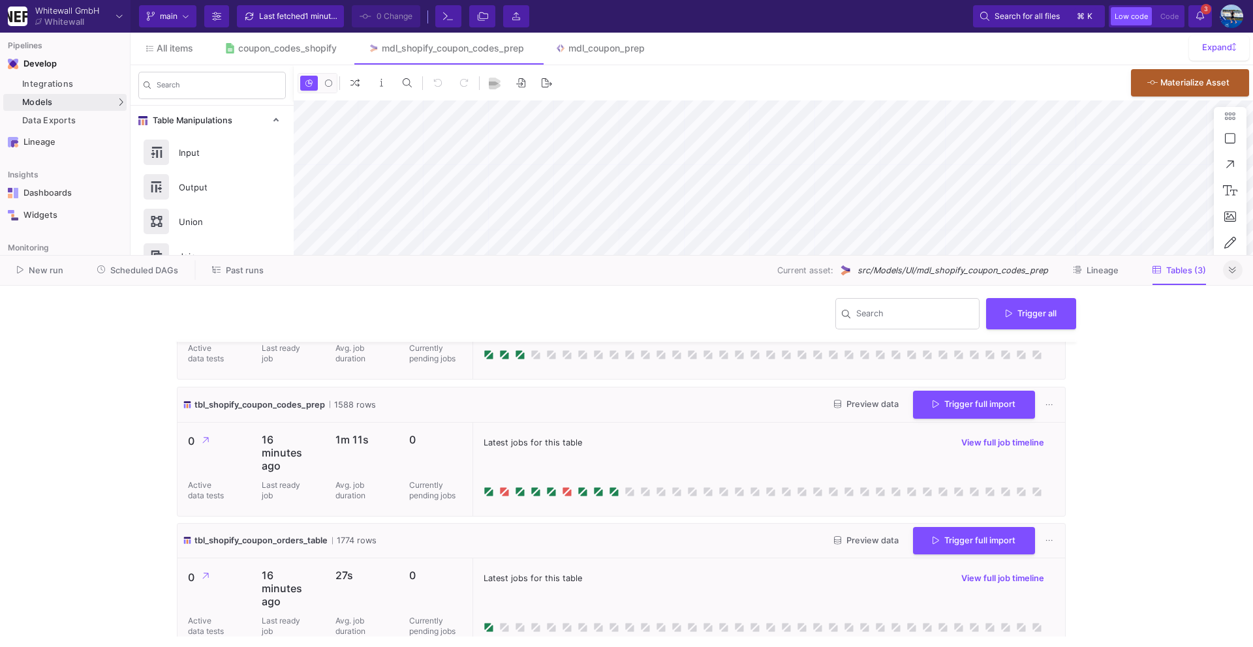
scroll to position [95, 0]
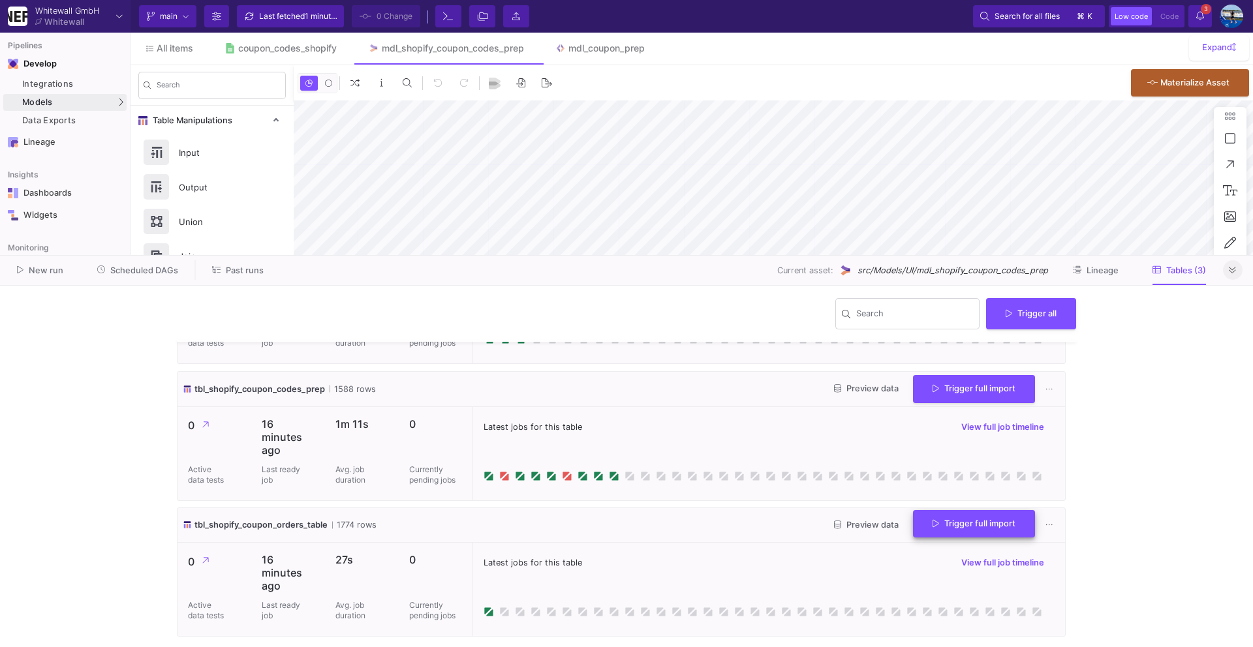
click at [923, 534] on button "Trigger full import" at bounding box center [974, 524] width 122 height 28
click at [1231, 274] on fa-icon at bounding box center [1232, 271] width 7 height 10
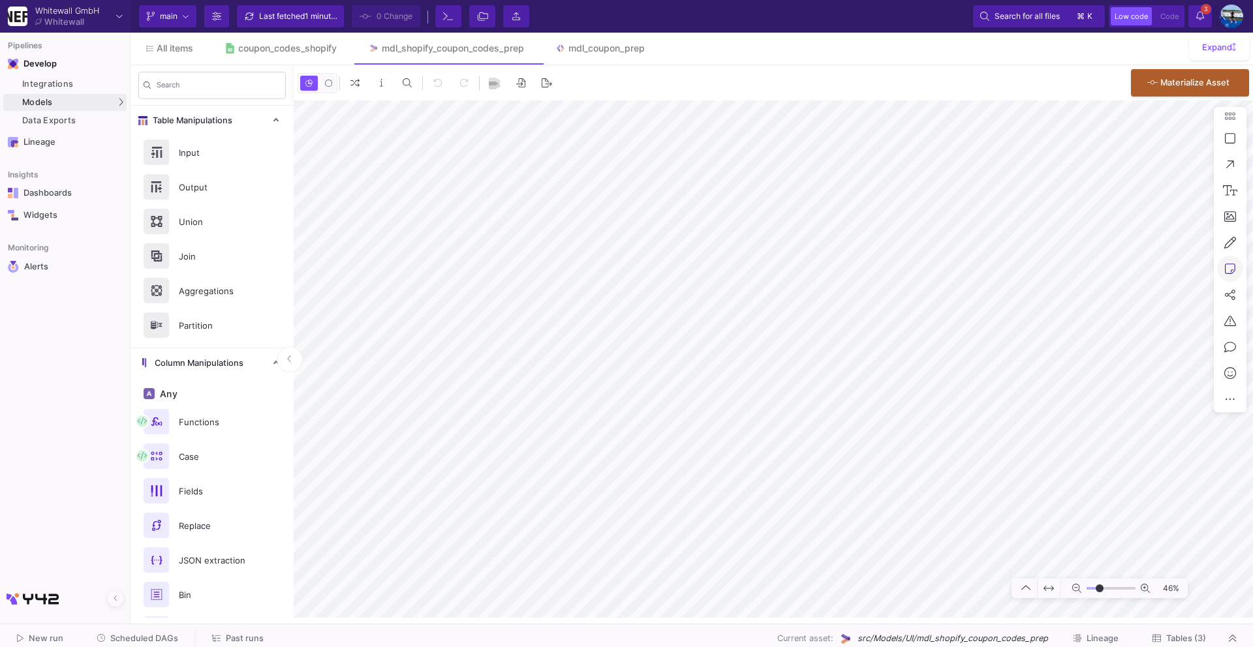
type input "-6"
click at [1200, 632] on button "Tables (3)" at bounding box center [1179, 639] width 85 height 20
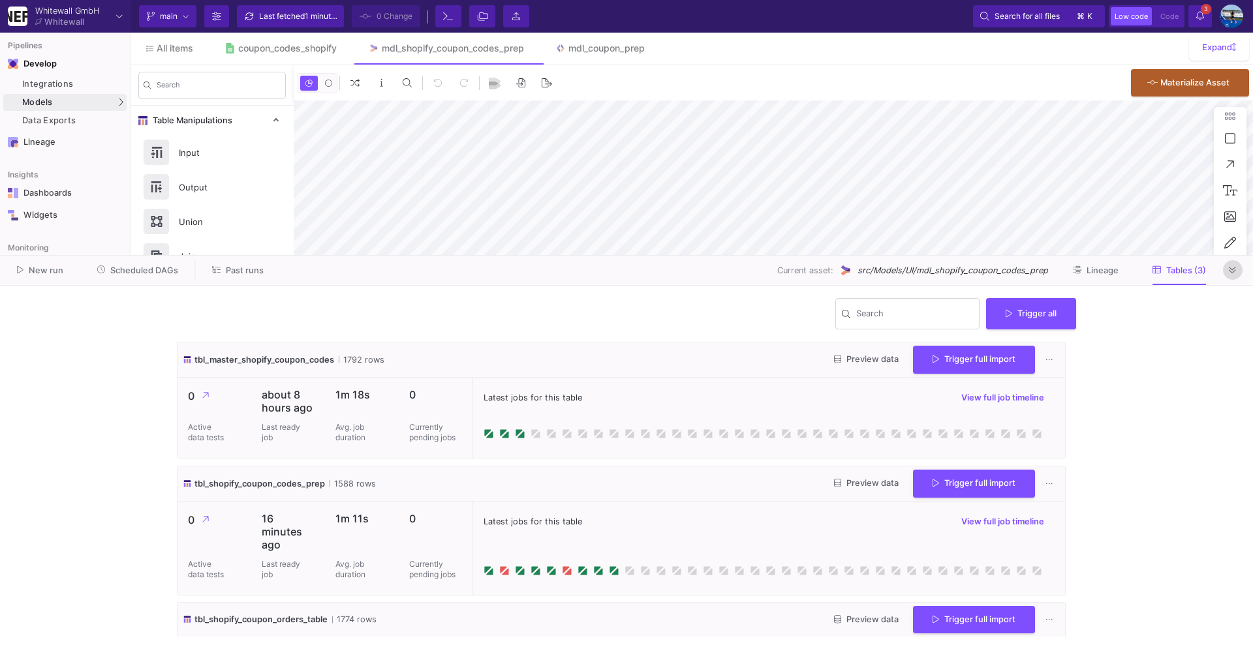
click at [1233, 264] on button at bounding box center [1233, 270] width 20 height 20
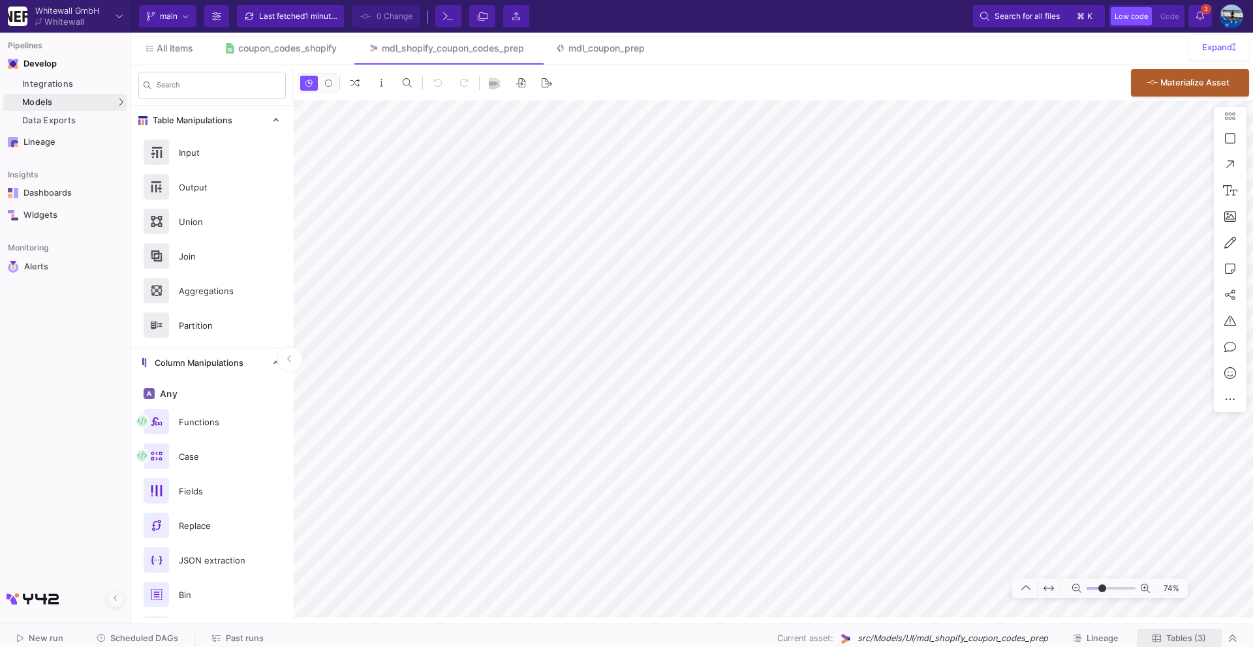
click at [1177, 639] on span "Tables (3)" at bounding box center [1186, 639] width 40 height 10
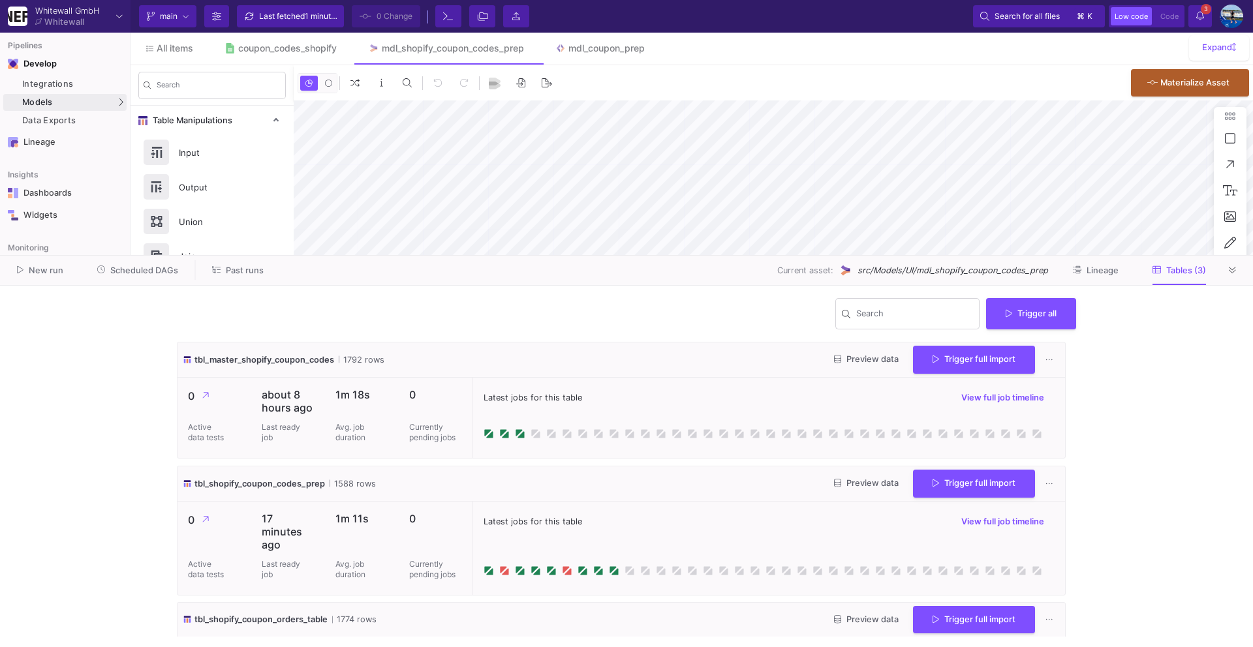
scroll to position [95, 0]
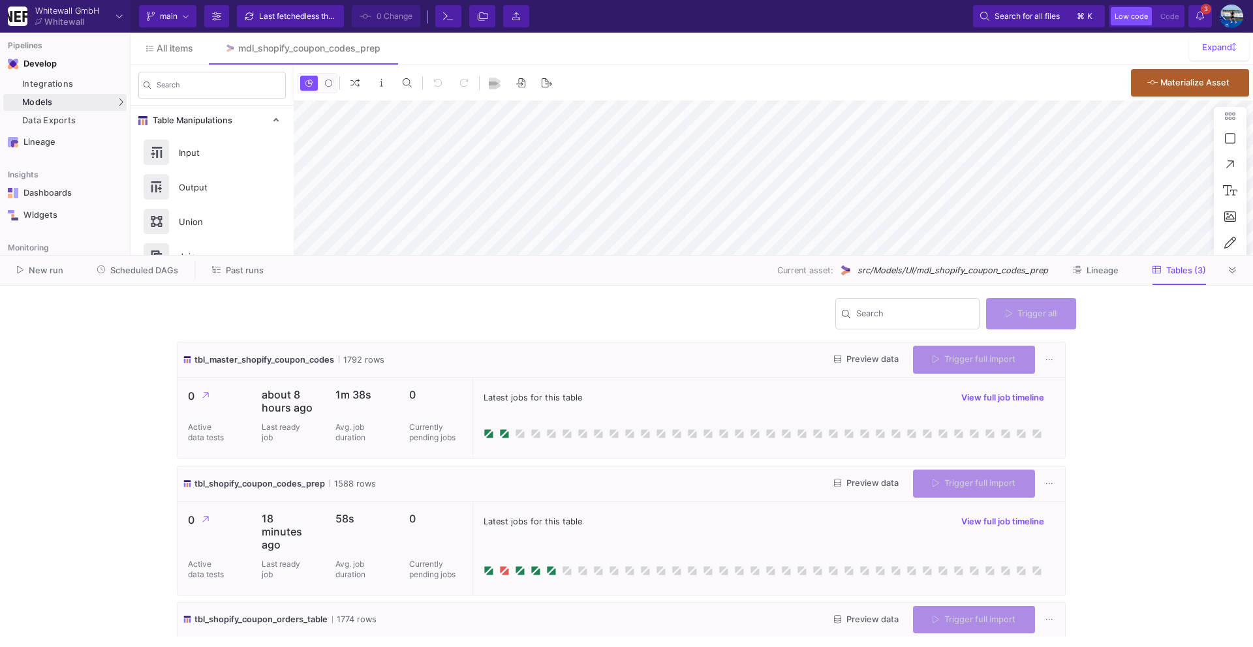
type input "-34"
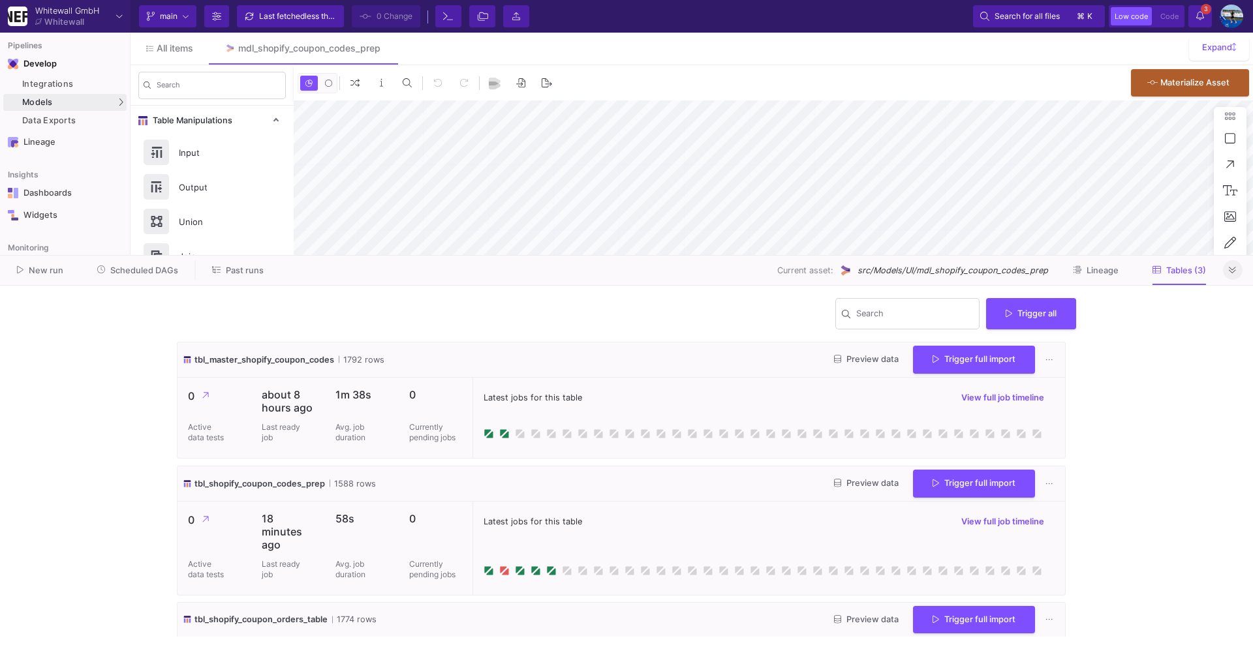
click at [1233, 271] on icon at bounding box center [1232, 270] width 7 height 7
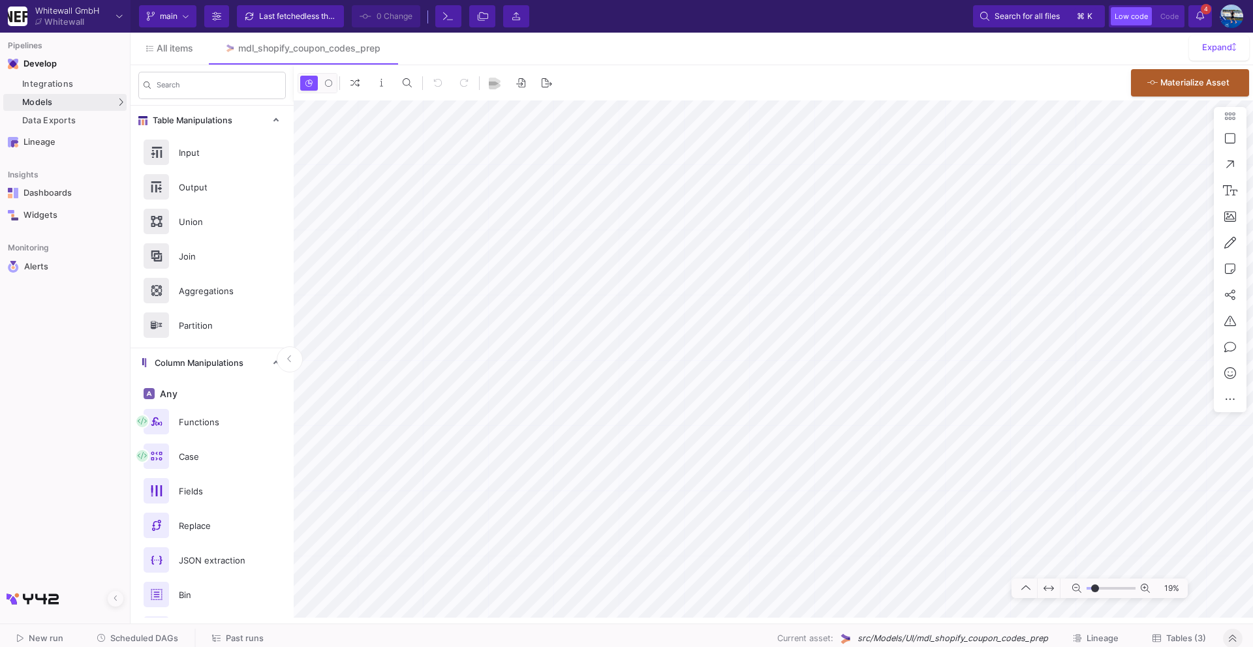
type input "-22"
click at [1202, 22] on y42-notifications-label "4 4 Notifications" at bounding box center [1200, 17] width 8 height 20
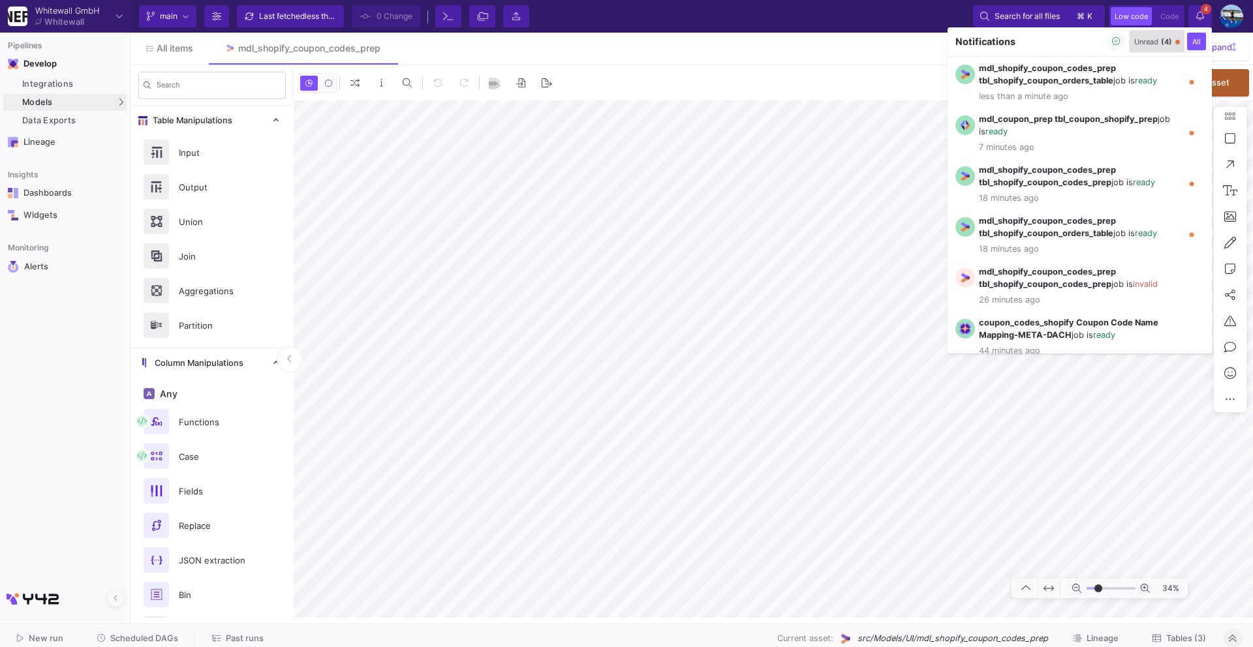
click at [1155, 40] on div "Unread (4)" at bounding box center [1153, 41] width 38 height 9
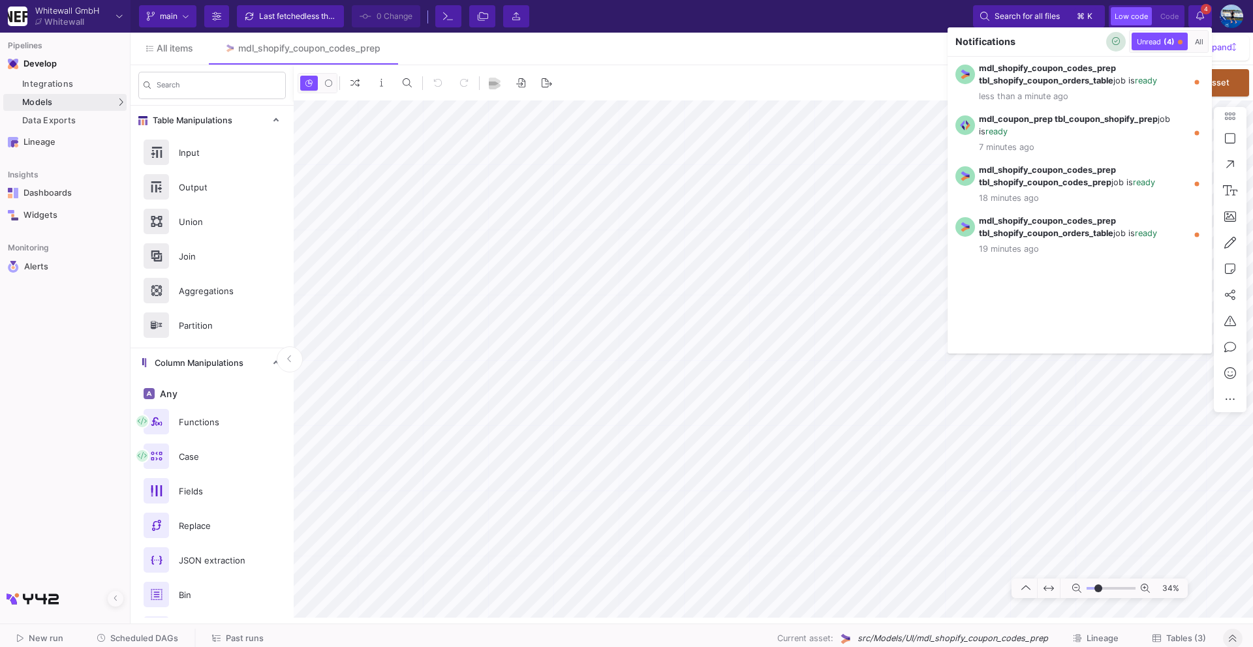
click at [1117, 39] on icon "button" at bounding box center [1116, 41] width 8 height 8
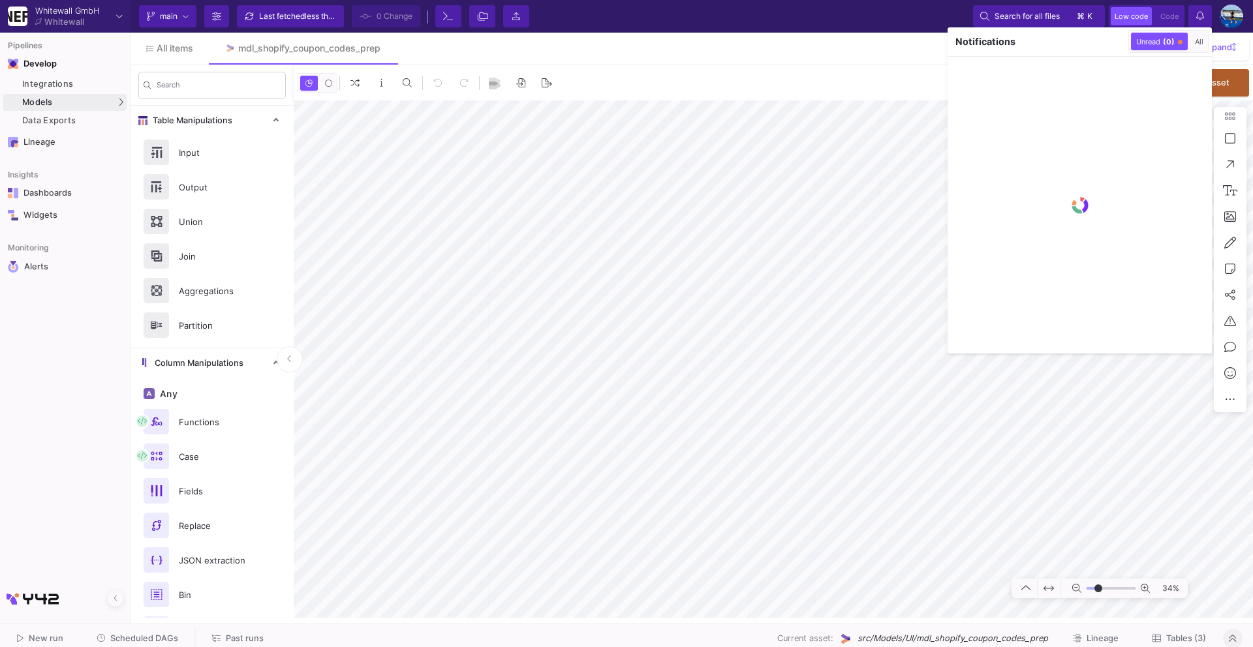
click at [1178, 639] on div at bounding box center [626, 323] width 1253 height 647
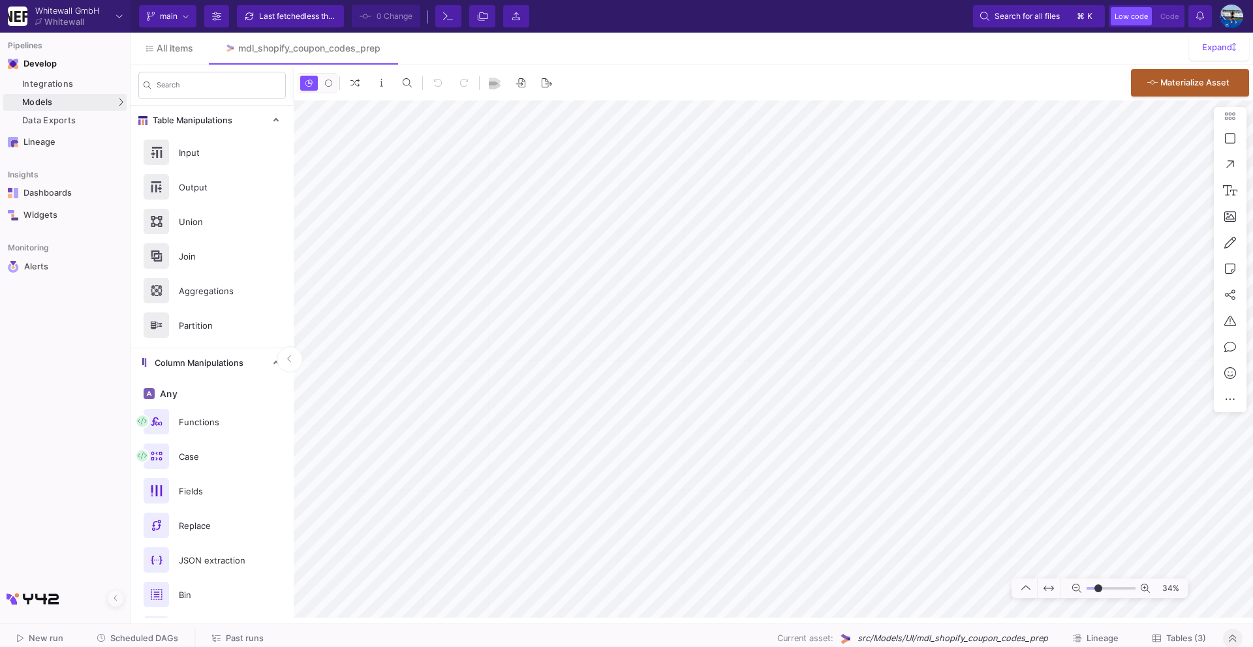
click at [1174, 639] on span "Tables (3)" at bounding box center [1186, 639] width 40 height 10
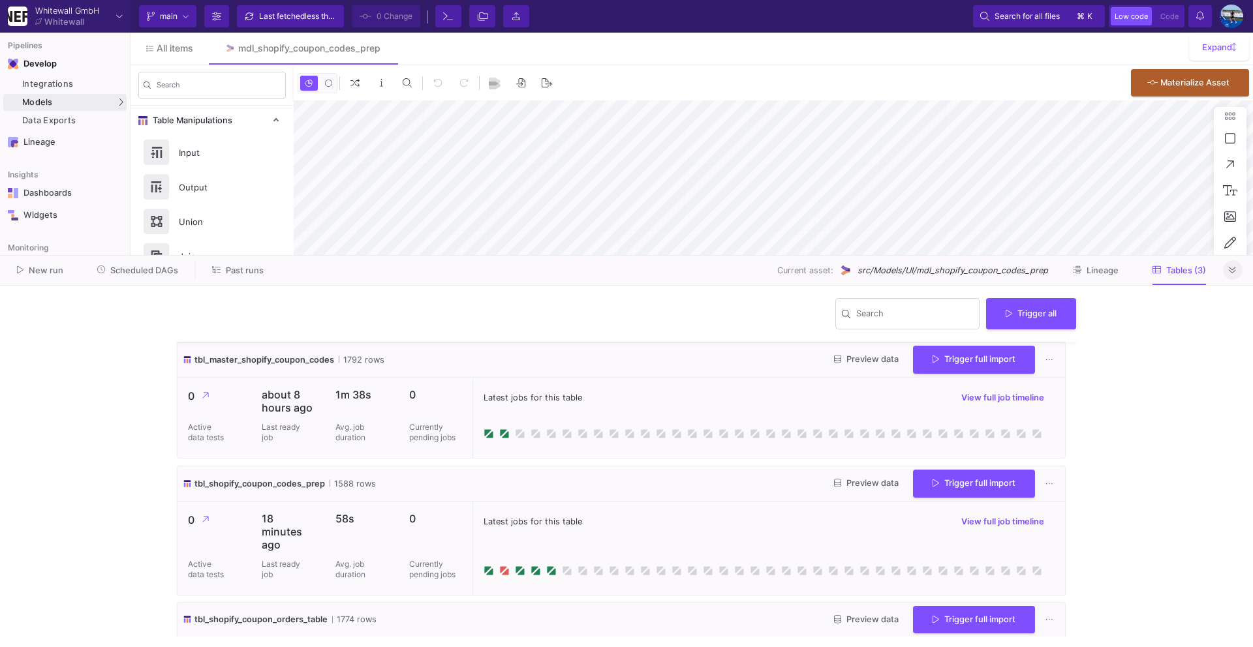
scroll to position [95, 0]
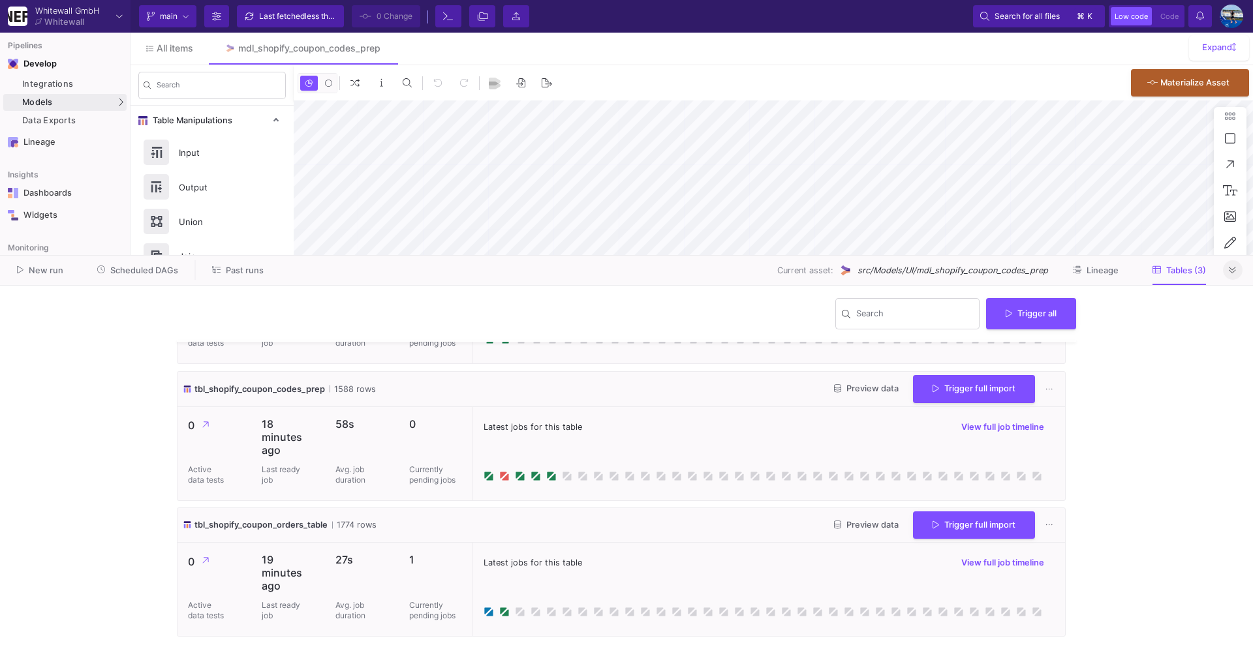
click at [870, 522] on span "Preview data" at bounding box center [866, 525] width 65 height 10
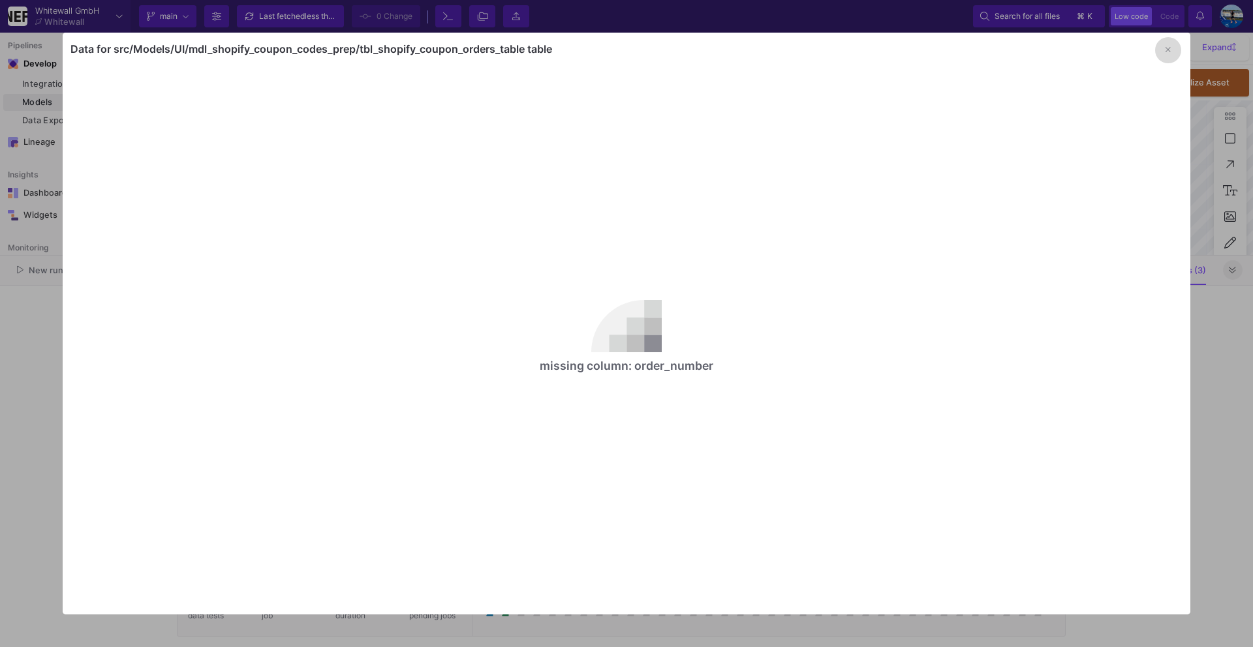
click at [1163, 52] on button "button" at bounding box center [1168, 50] width 26 height 26
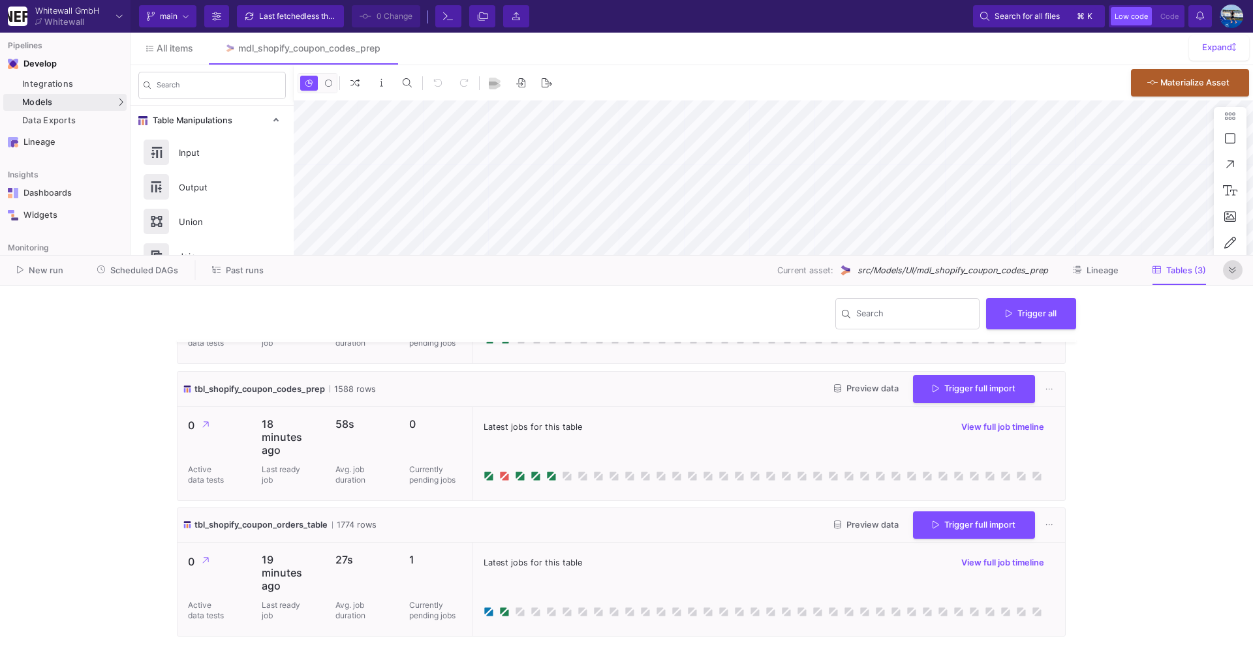
click at [1232, 268] on icon at bounding box center [1232, 270] width 7 height 8
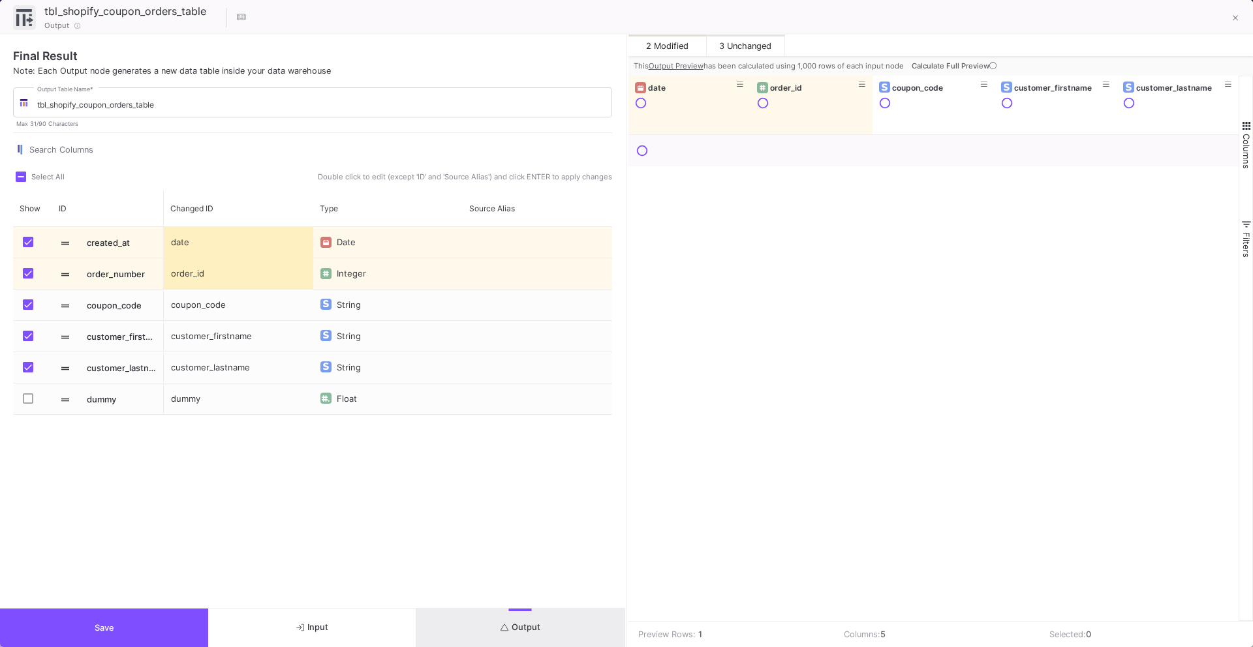
click at [150, 634] on button "Save" at bounding box center [104, 628] width 208 height 38
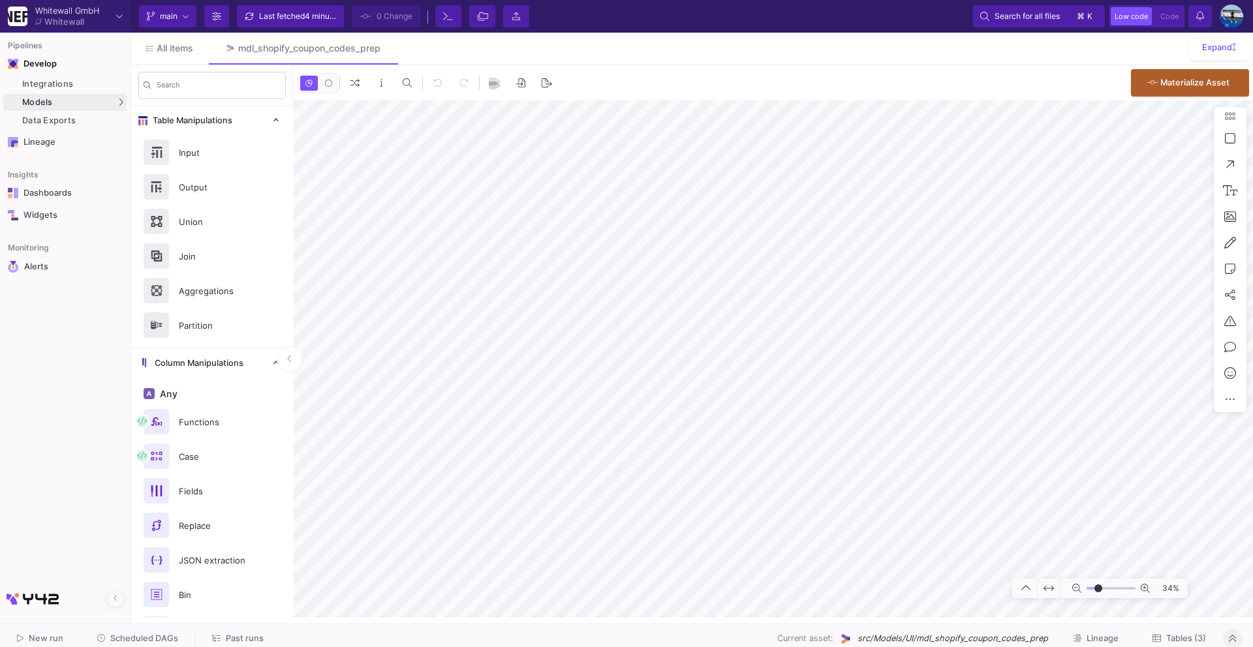
click at [1187, 640] on span "Tables (3)" at bounding box center [1186, 639] width 40 height 10
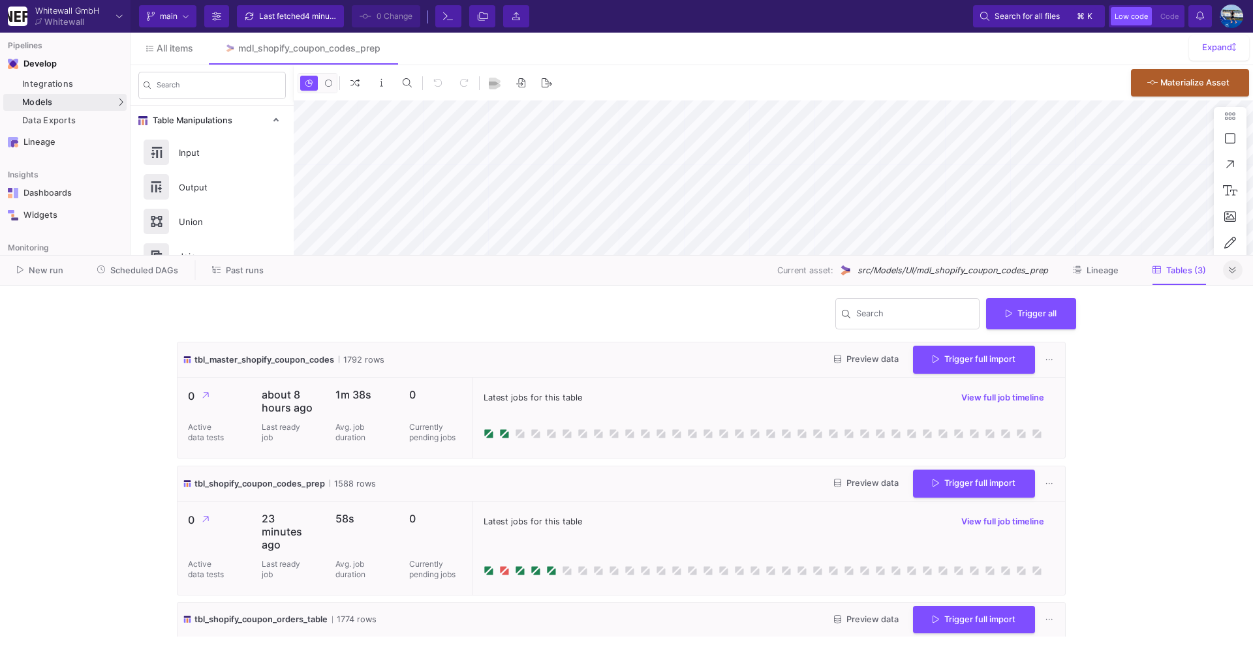
scroll to position [95, 0]
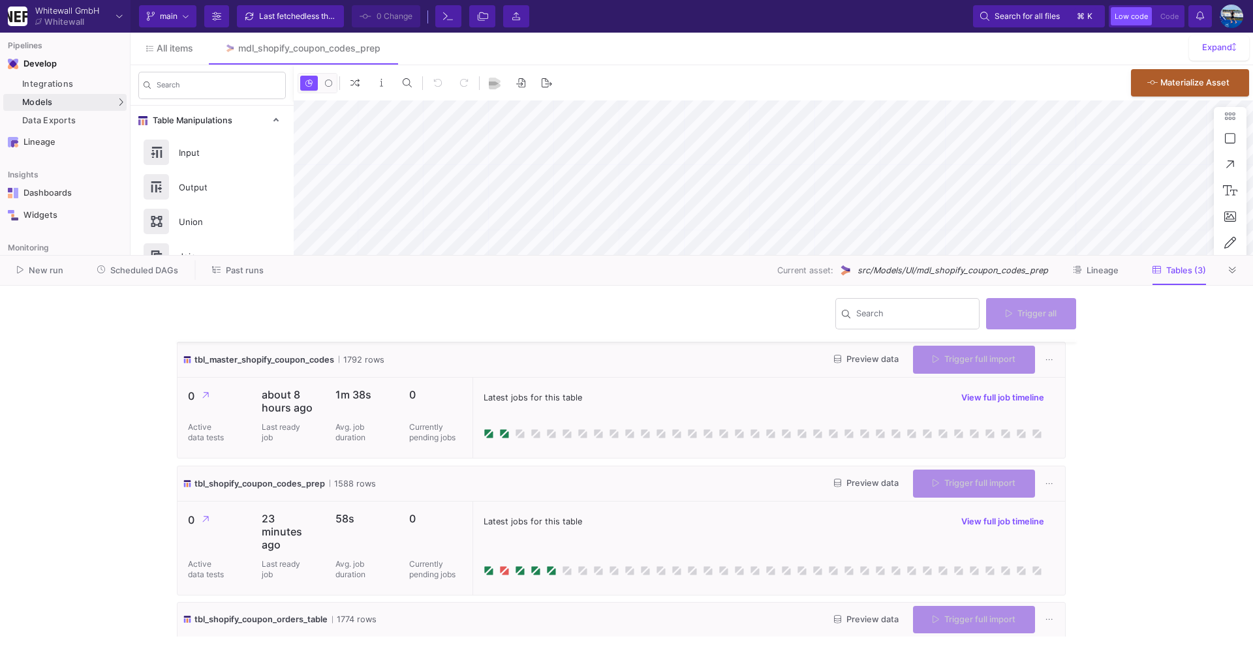
scroll to position [83, 0]
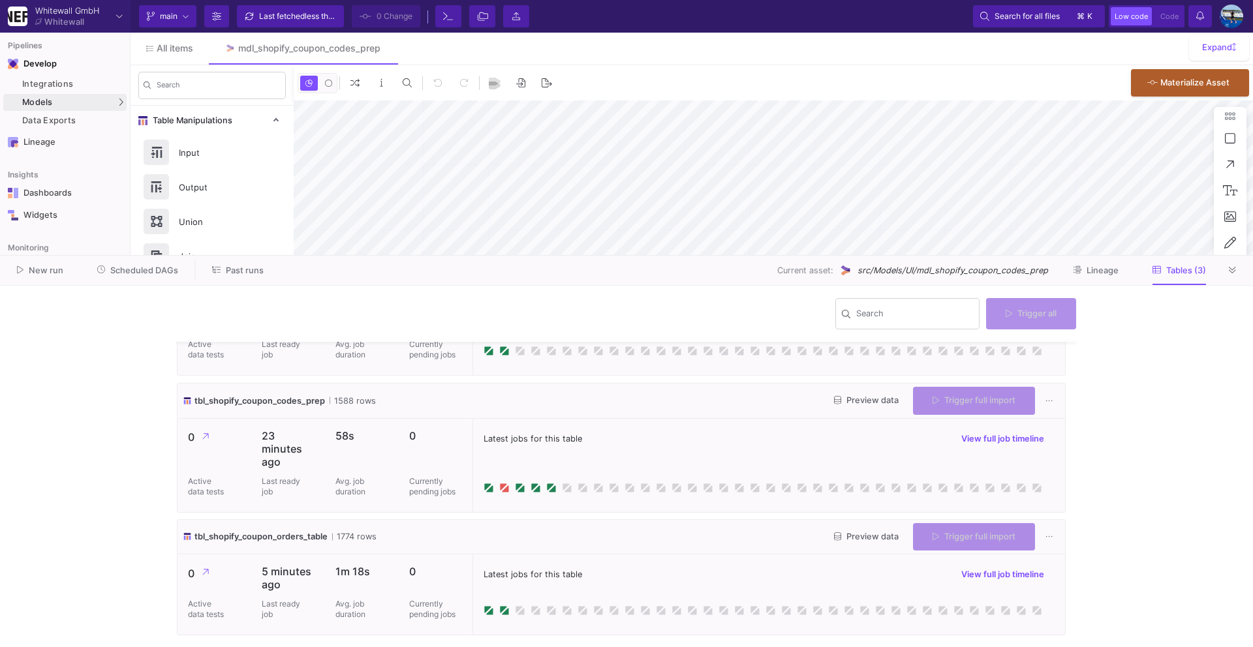
type input "-34"
click at [1231, 273] on icon at bounding box center [1232, 270] width 7 height 8
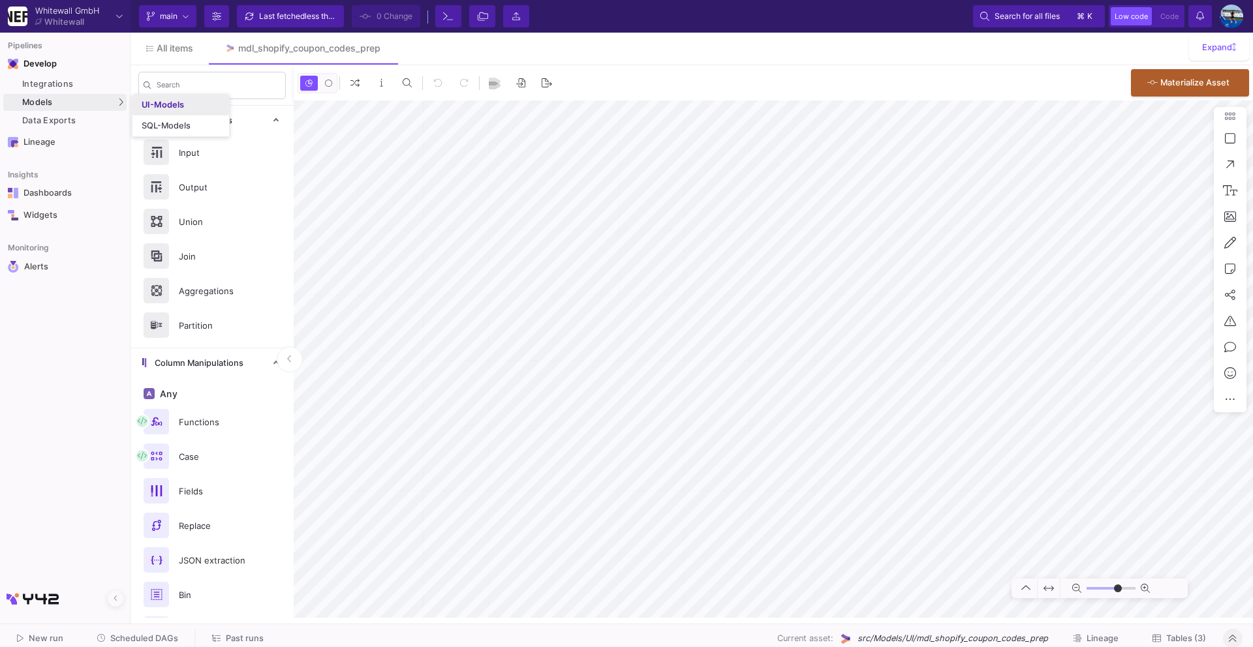
type input "-34"
click at [175, 122] on div "SQL-Models" at bounding box center [167, 126] width 50 height 10
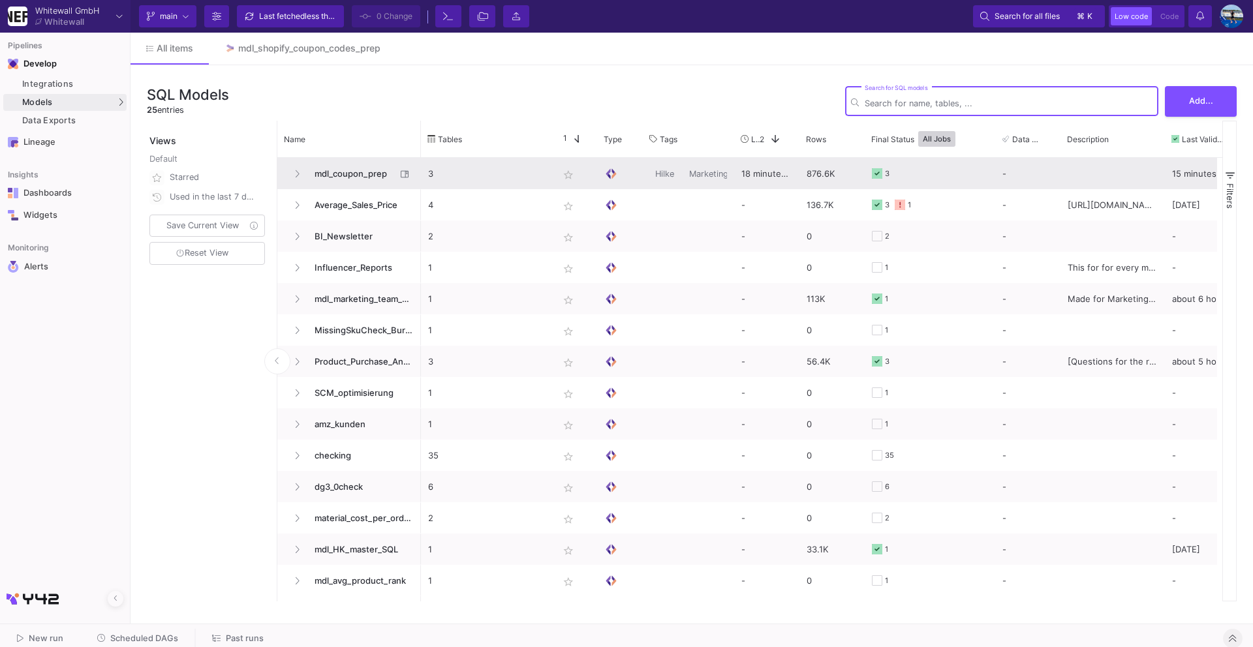
click at [350, 167] on span "mdl_coupon_prep" at bounding box center [351, 174] width 89 height 31
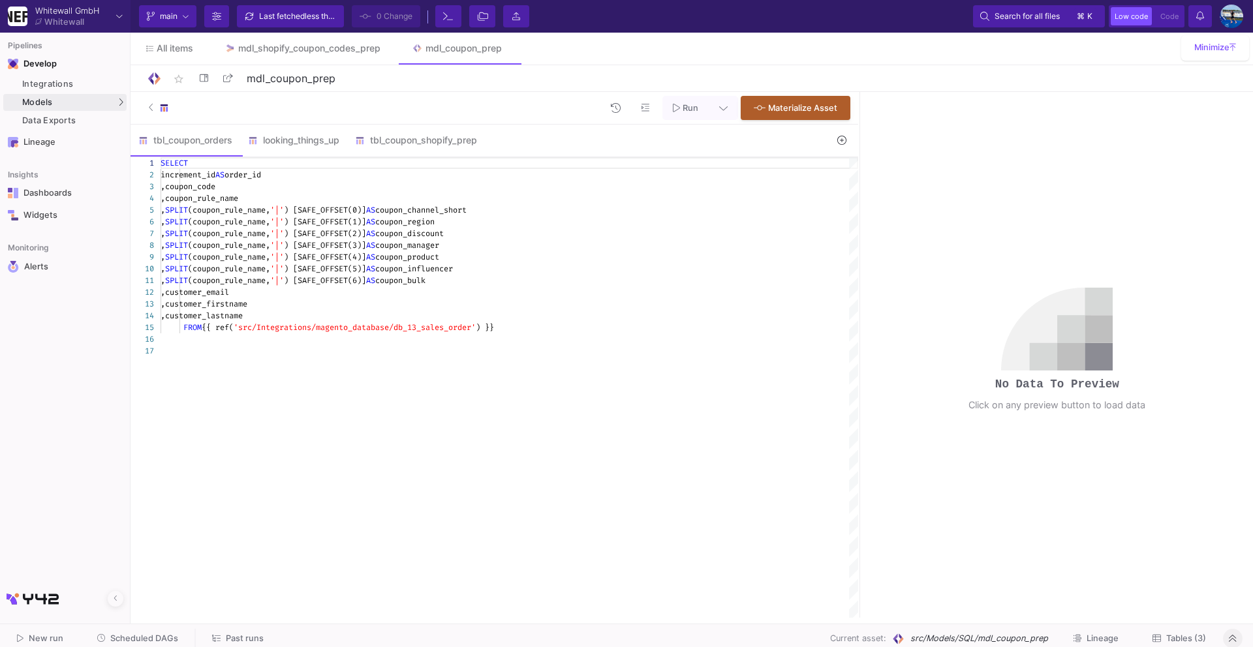
click at [841, 145] on fa-icon at bounding box center [841, 140] width 9 height 11
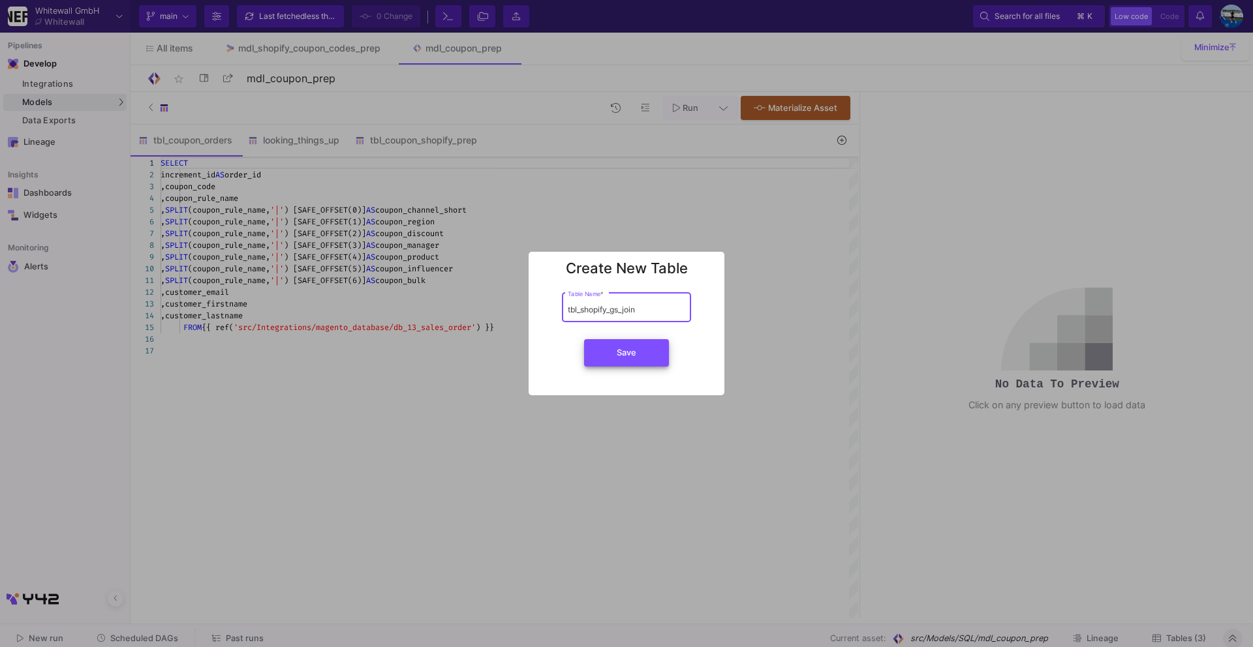
type input "tbl_shopify_gs_join"
click at [632, 357] on span "Save" at bounding box center [627, 353] width 20 height 10
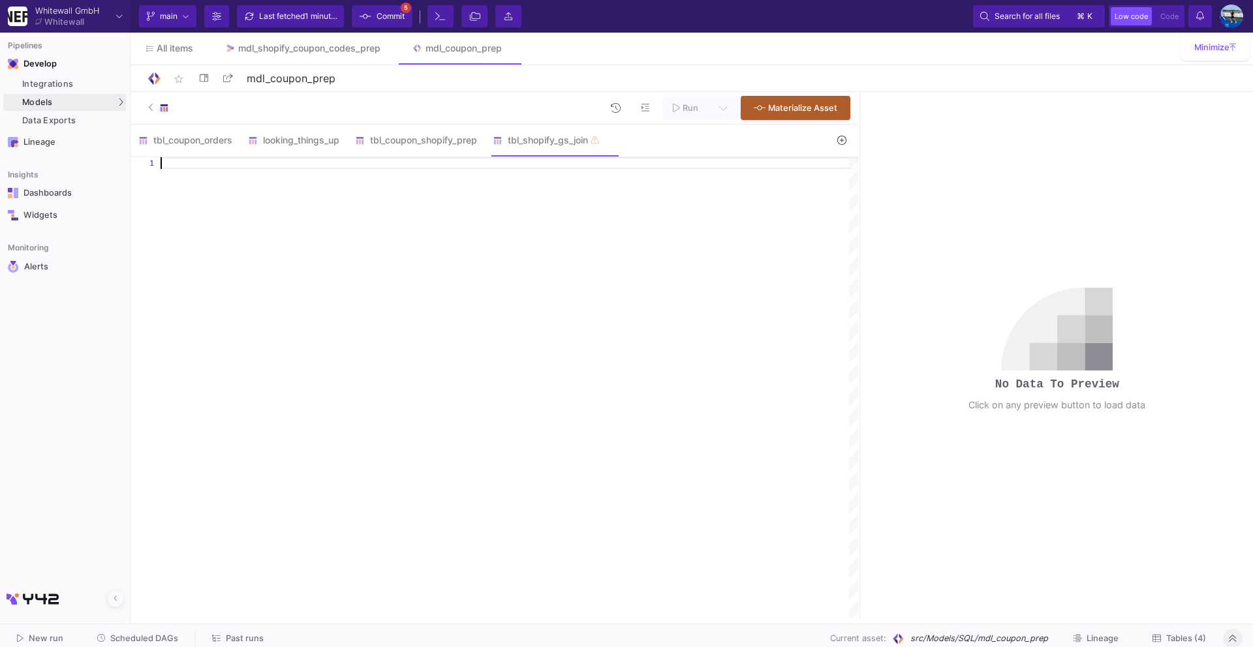
click at [325, 159] on div at bounding box center [509, 163] width 697 height 12
click at [220, 173] on div "o.order_id" at bounding box center [509, 175] width 697 height 12
click at [228, 185] on div "[DOMAIN_NAME]_code" at bounding box center [509, 187] width 697 height 12
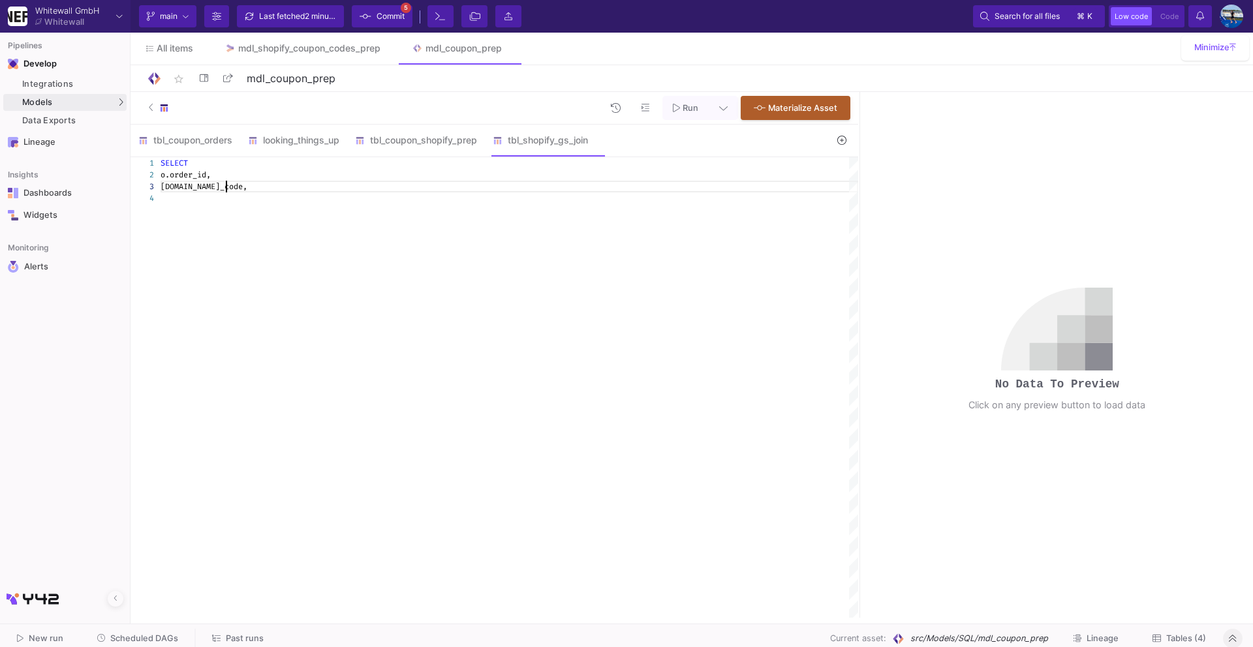
scroll to position [23, 65]
click at [221, 193] on div at bounding box center [509, 198] width 697 height 12
drag, startPoint x: 162, startPoint y: 172, endPoint x: 231, endPoint y: 182, distance: 69.8
paste textarea "[DOMAIN_NAME]_product, [DOMAIN_NAME]_influencer, [DOMAIN_NAME]_bulk"
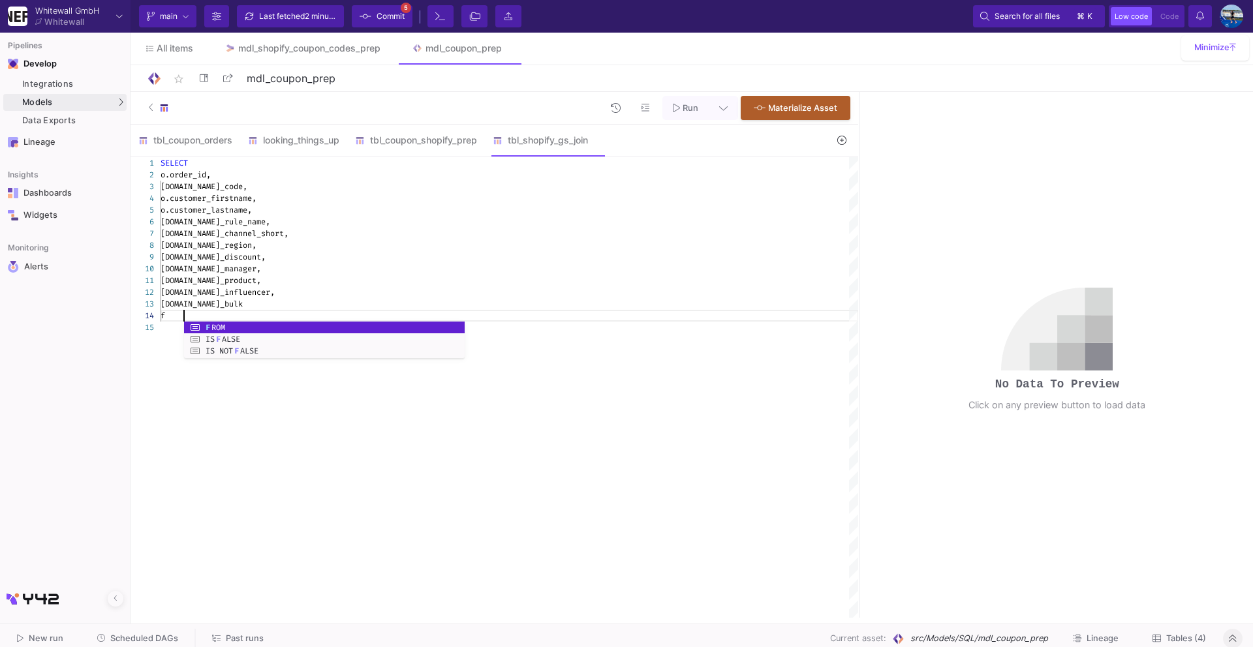
scroll to position [35, 37]
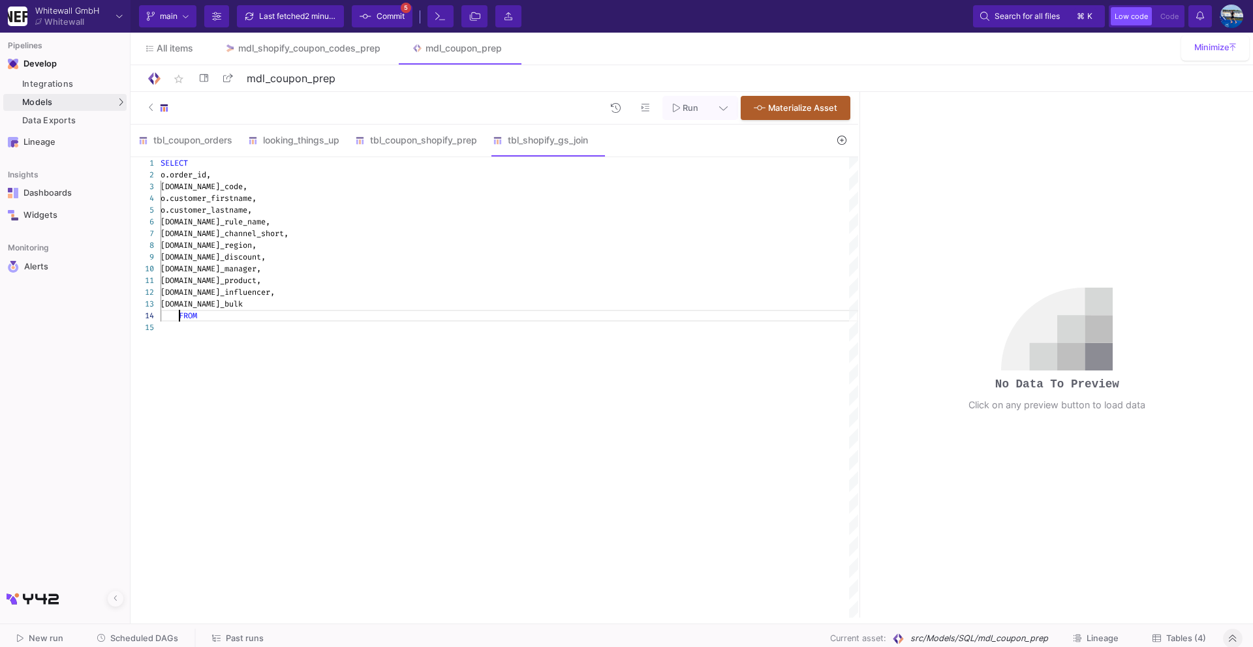
click at [179, 314] on div "1 2 3 4 5 6 7 8 9 10 11 12 13 14 15 SELECT o.order_id, [DOMAIN_NAME]_code, o.cu…" at bounding box center [493, 387] width 727 height 461
click at [201, 323] on div at bounding box center [509, 328] width 697 height 12
click at [204, 315] on div "FROM" at bounding box center [509, 316] width 697 height 12
type textarea "[DOMAIN_NAME]_product, [DOMAIN_NAME]_influencer, [DOMAIN_NAME]_bulk FROM @tbl_"
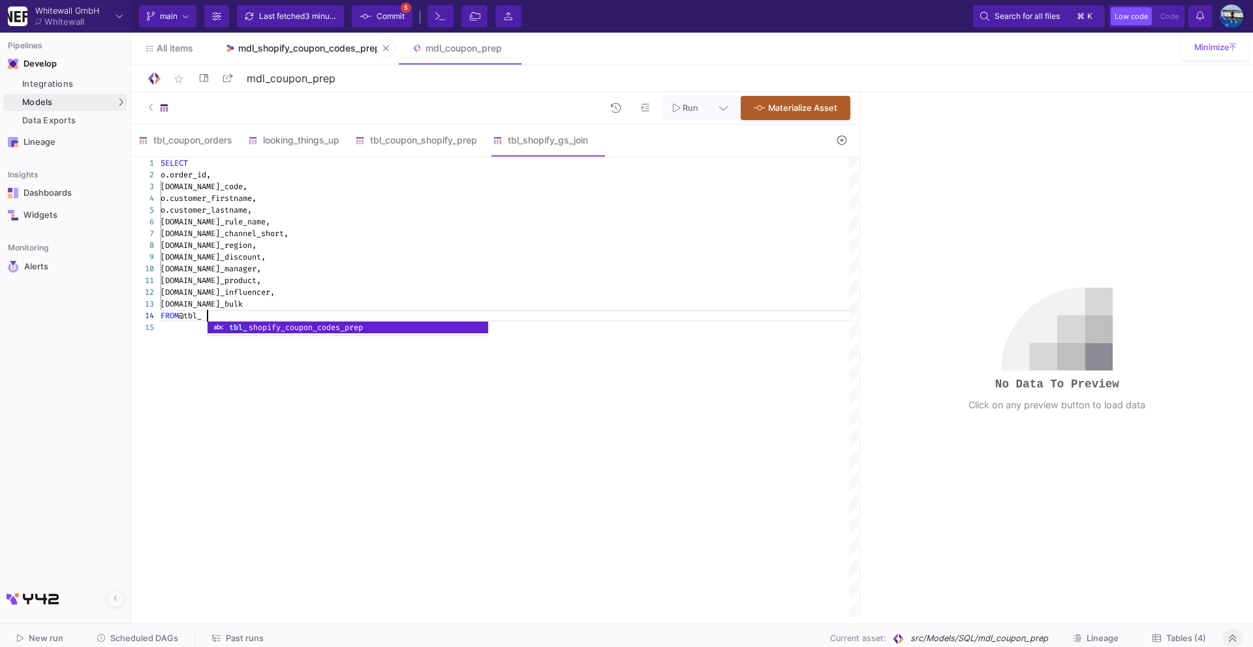
click at [332, 42] on link "mdl_shopify_coupon_codes_prep" at bounding box center [302, 48] width 187 height 31
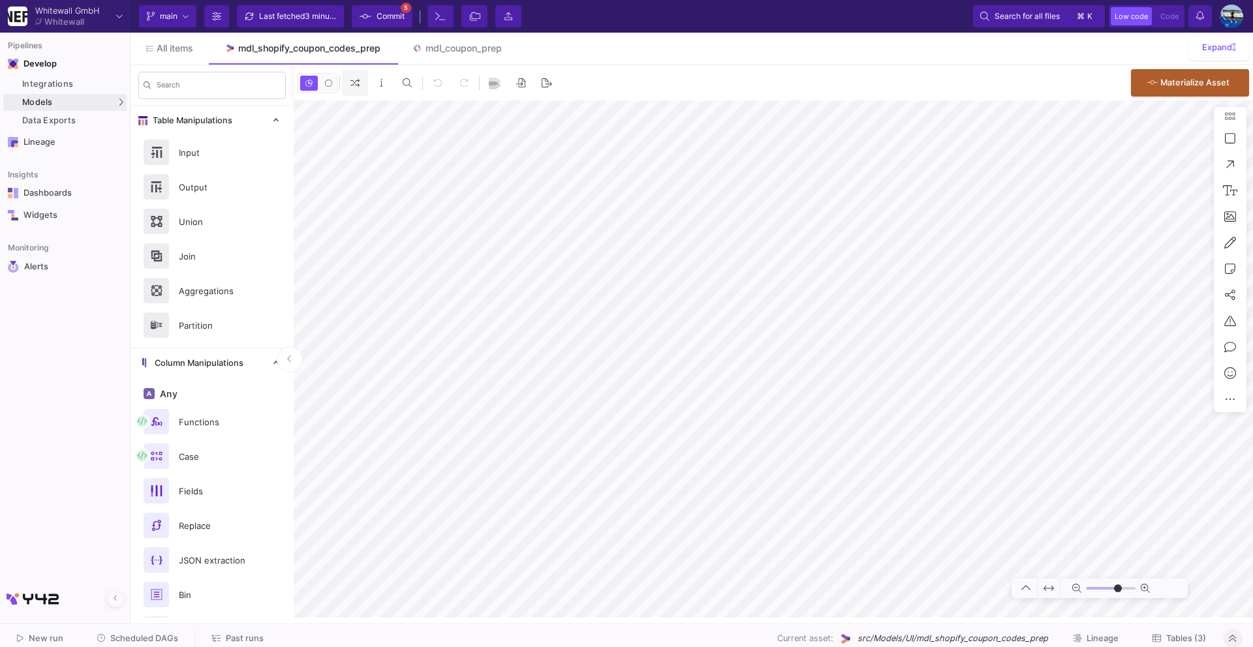
type input "-34"
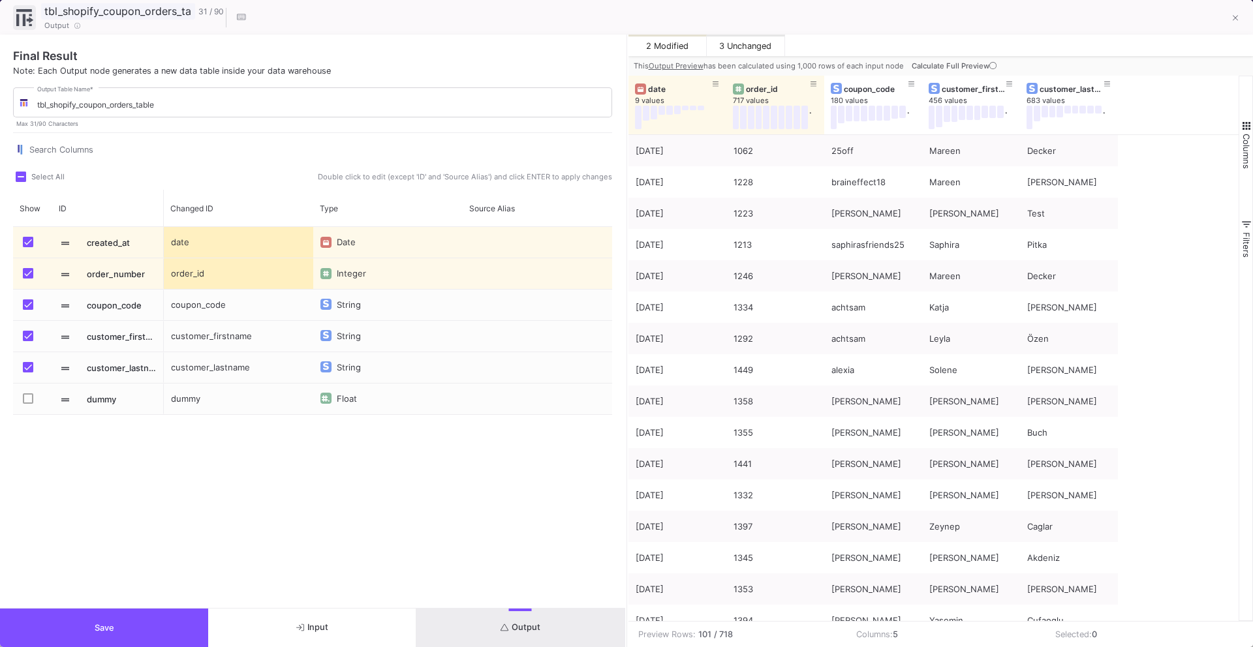
scroll to position [0, 14]
drag, startPoint x: 45, startPoint y: 12, endPoint x: 198, endPoint y: 14, distance: 152.7
click at [198, 14] on div "tbl_shopify_coupon_orders_table 31 / 90" at bounding box center [132, 11] width 183 height 16
click at [1237, 22] on icon at bounding box center [1235, 18] width 6 height 9
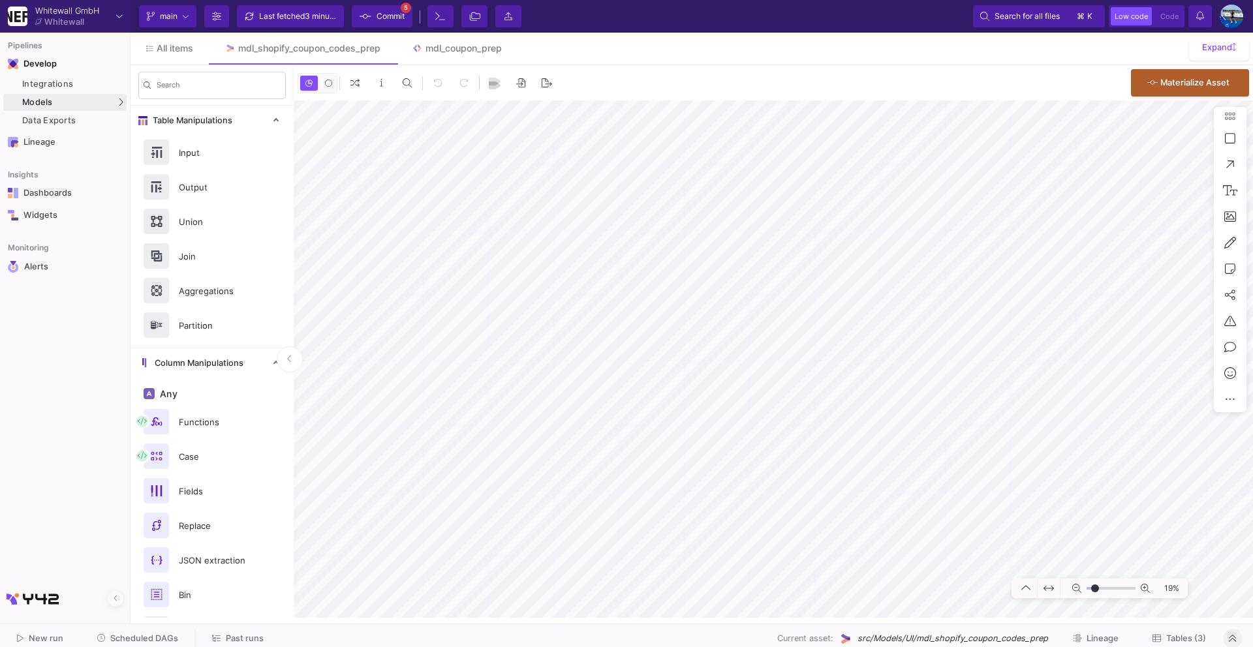
scroll to position [0, 0]
click at [453, 44] on div "mdl_coupon_prep" at bounding box center [463, 48] width 76 height 10
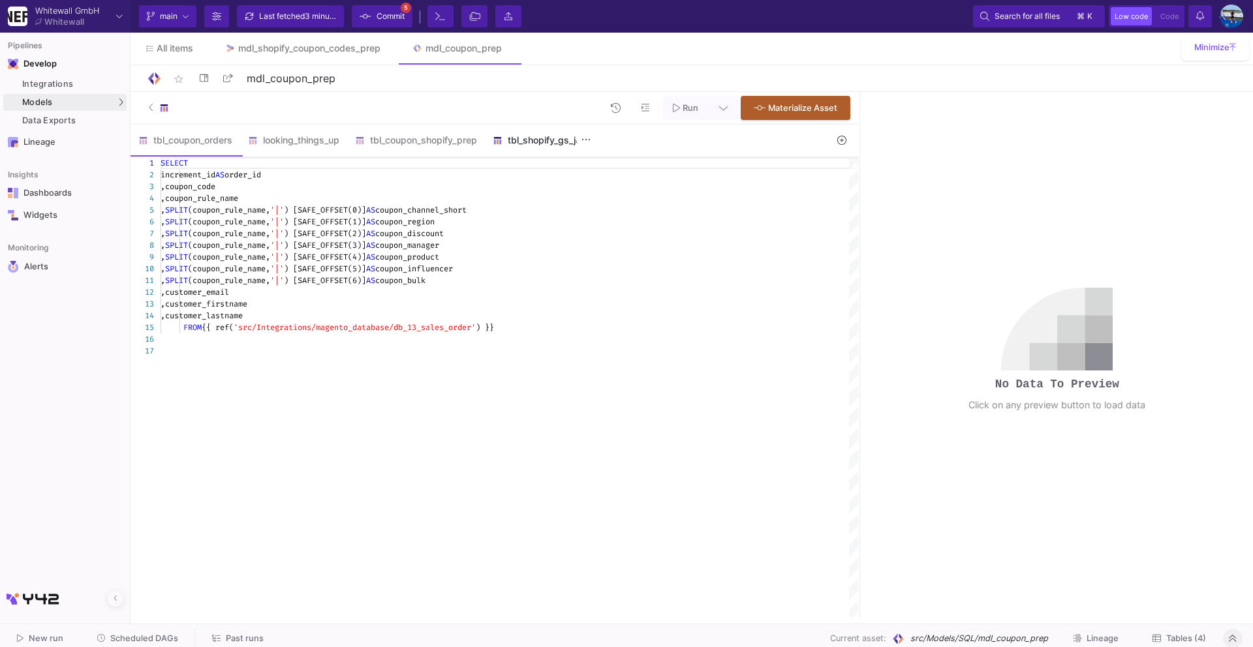
click at [532, 149] on div "tbl_shopify_gs_join" at bounding box center [540, 140] width 111 height 31
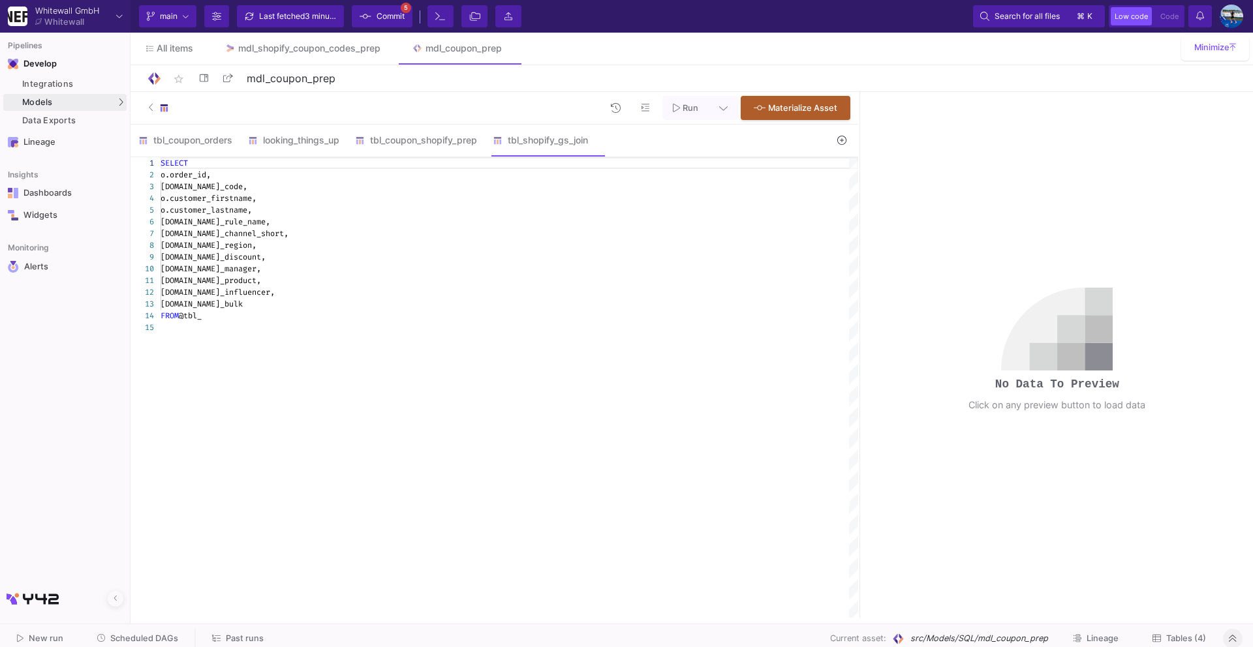
click at [237, 320] on div "FROM @tbl_" at bounding box center [509, 316] width 697 height 12
paste textarea "tbl_shopify_coupon_orders_table"
click at [184, 316] on div "1 2 3 4 5 6 7 8 9 10 11 12 13 14 15 SELECT o.order_id, o.coupon_code, o.custome…" at bounding box center [493, 387] width 727 height 461
drag, startPoint x: 358, startPoint y: 318, endPoint x: 209, endPoint y: 322, distance: 148.8
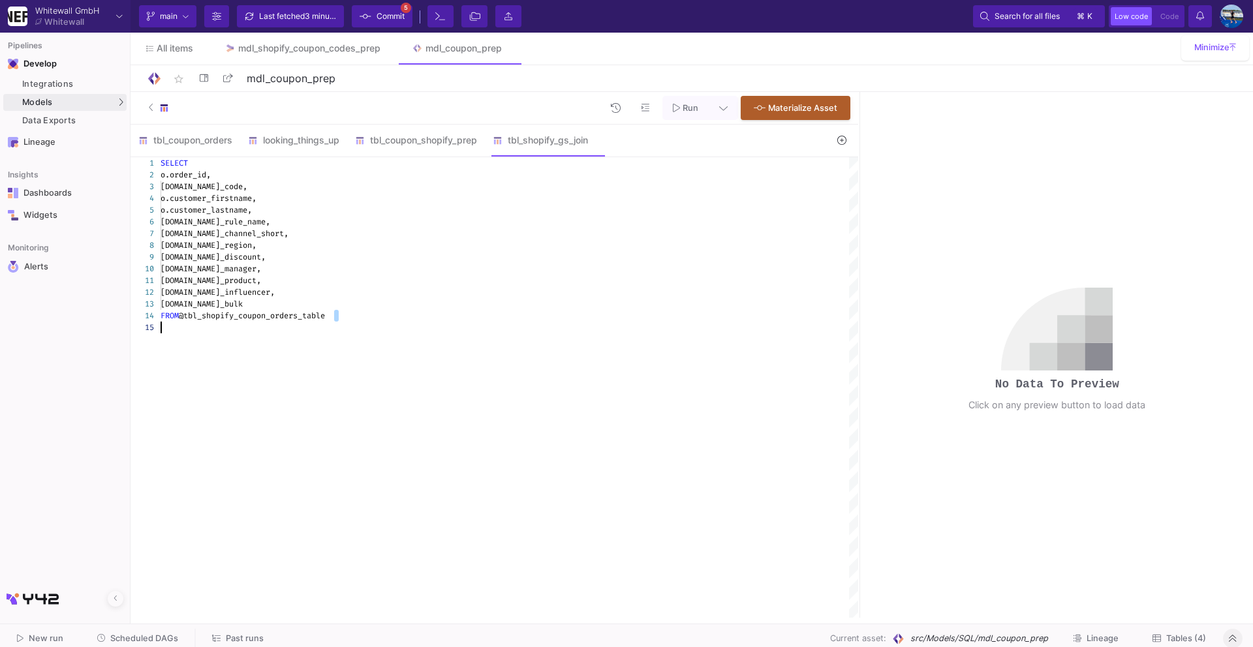
click at [325, 313] on span "@tbl_shopify_coupon_orders_table" at bounding box center [252, 316] width 146 height 10
click at [339, 314] on div "FROM @tbl_shopify_coupon_orders_table" at bounding box center [509, 316] width 697 height 12
click at [442, 142] on div "tbl_coupon_shopify_prep" at bounding box center [416, 140] width 122 height 10
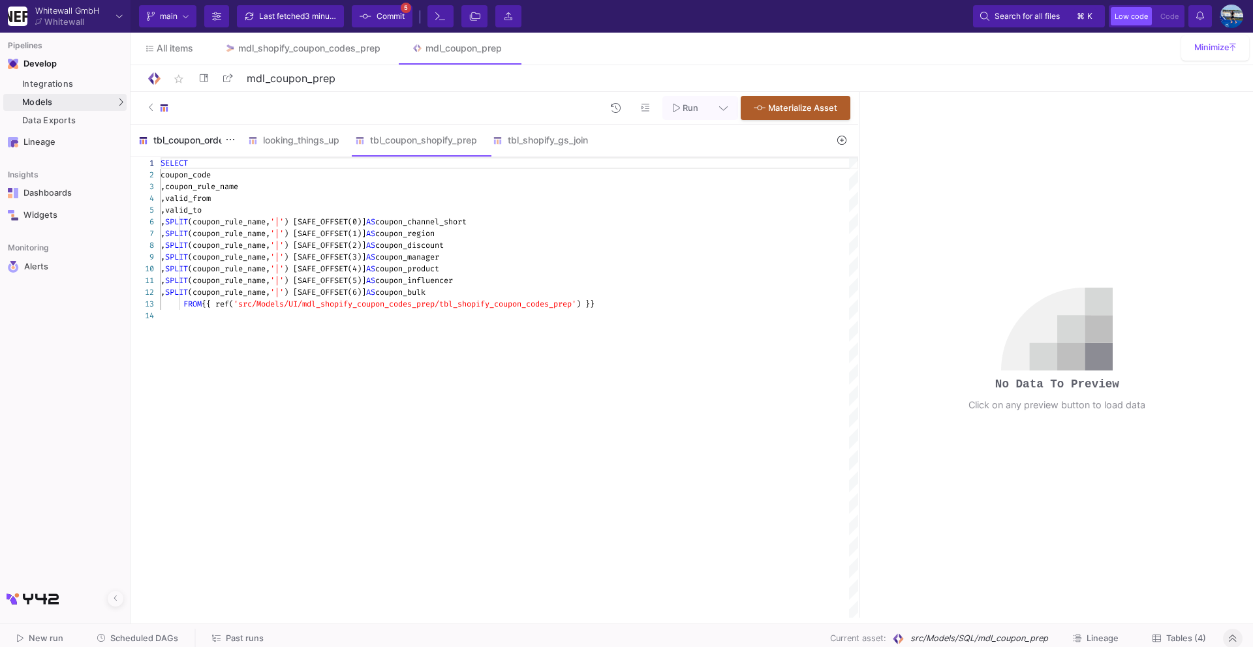
click at [206, 138] on div "tbl_coupon_orders" at bounding box center [185, 140] width 94 height 10
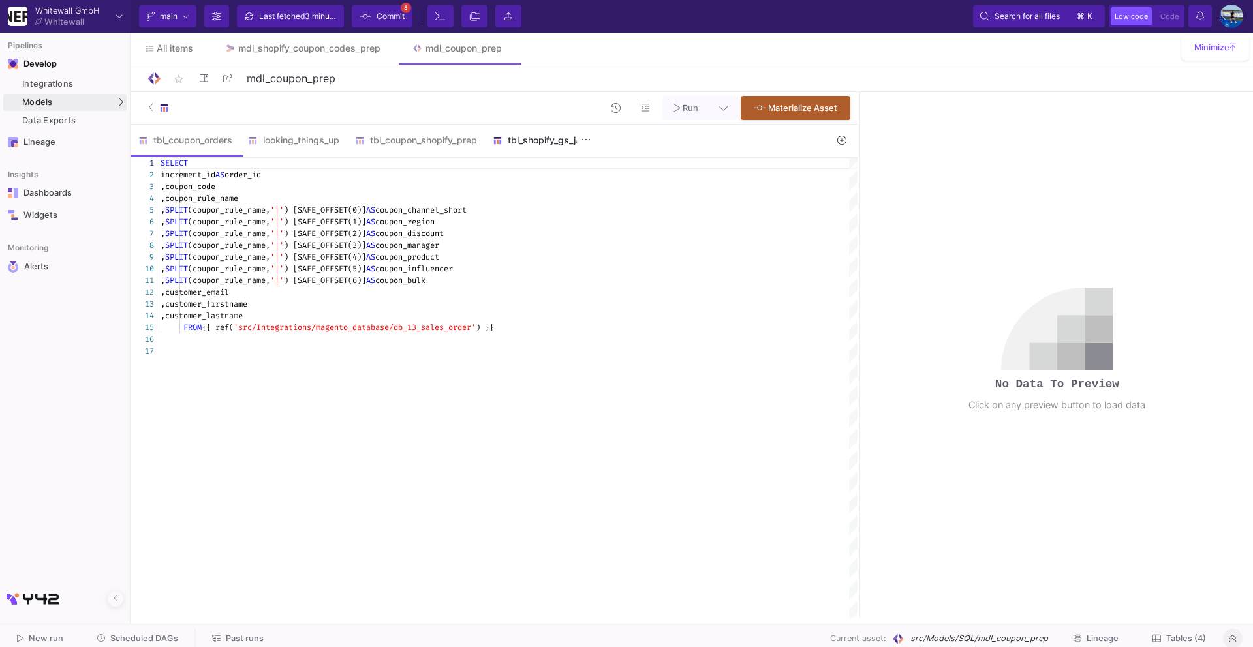
click at [551, 153] on div "tbl_shopify_gs_join" at bounding box center [540, 140] width 111 height 31
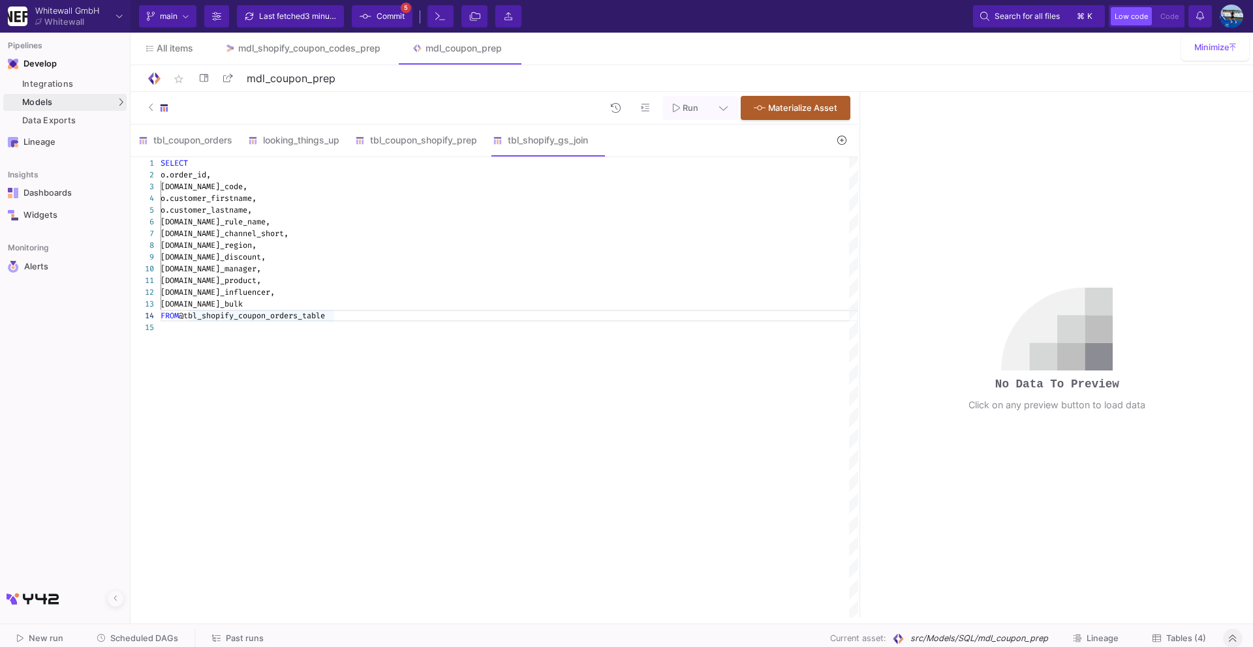
scroll to position [35, 173]
click at [341, 320] on div "FROM @tbl_shopify_coupon_orders_table" at bounding box center [509, 316] width 697 height 12
drag, startPoint x: 343, startPoint y: 318, endPoint x: 187, endPoint y: 318, distance: 155.3
type textarea "m.coupon_product, m.coupon_influencer, m.coupon_bulk FROM"
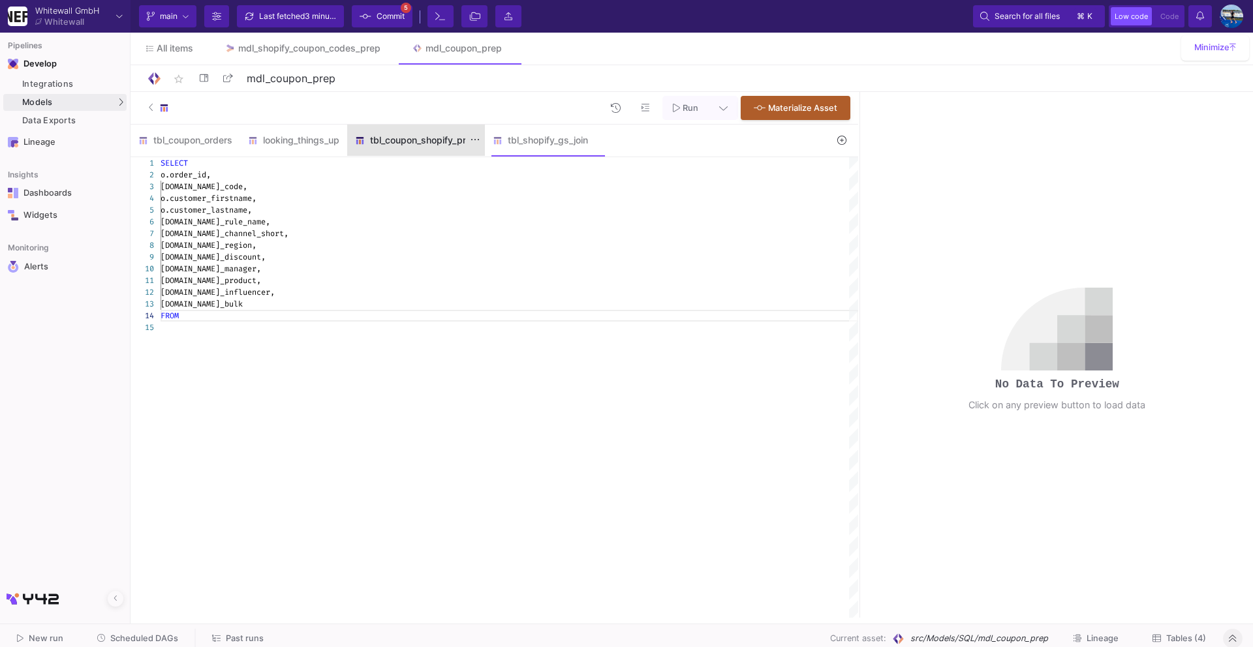
click at [391, 151] on div "tbl_coupon_shopify_prep" at bounding box center [416, 140] width 138 height 31
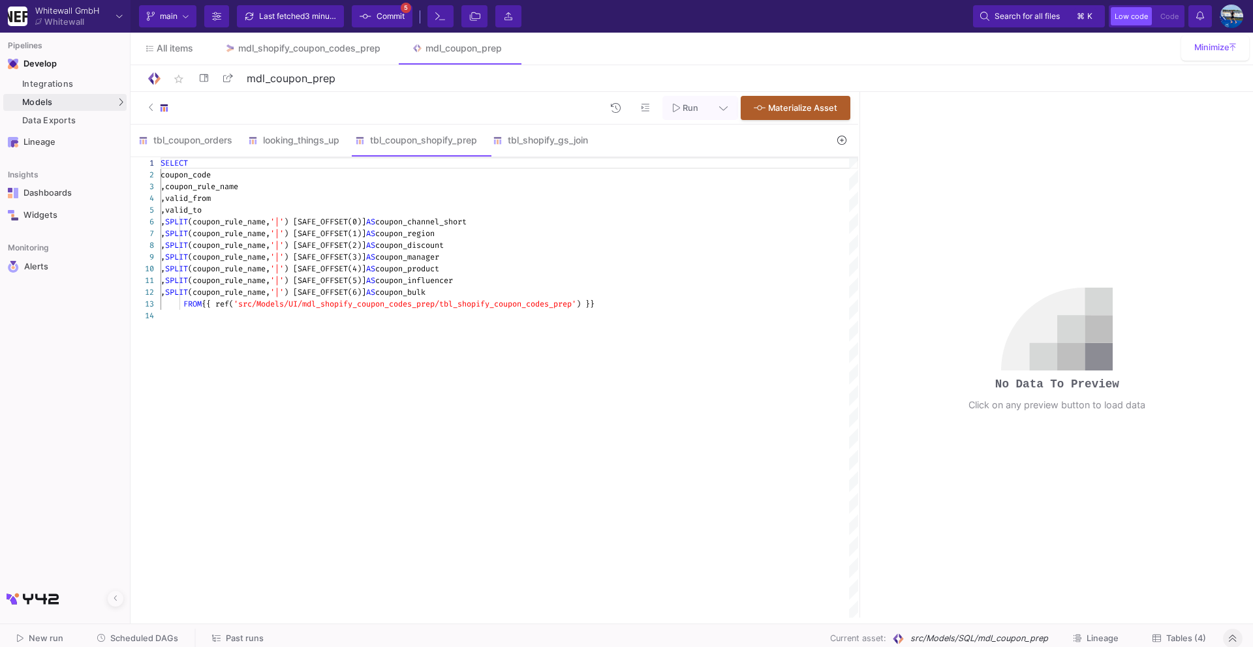
type textarea ",SPLIT(coupon_rule_name, '|') [SAFE_OFFSET(5)] AS coupon_influencer ,SPLIT(coup…"
drag, startPoint x: 209, startPoint y: 302, endPoint x: 240, endPoint y: 302, distance: 31.3
click at [533, 142] on div "tbl_shopify_gs_join" at bounding box center [540, 140] width 95 height 10
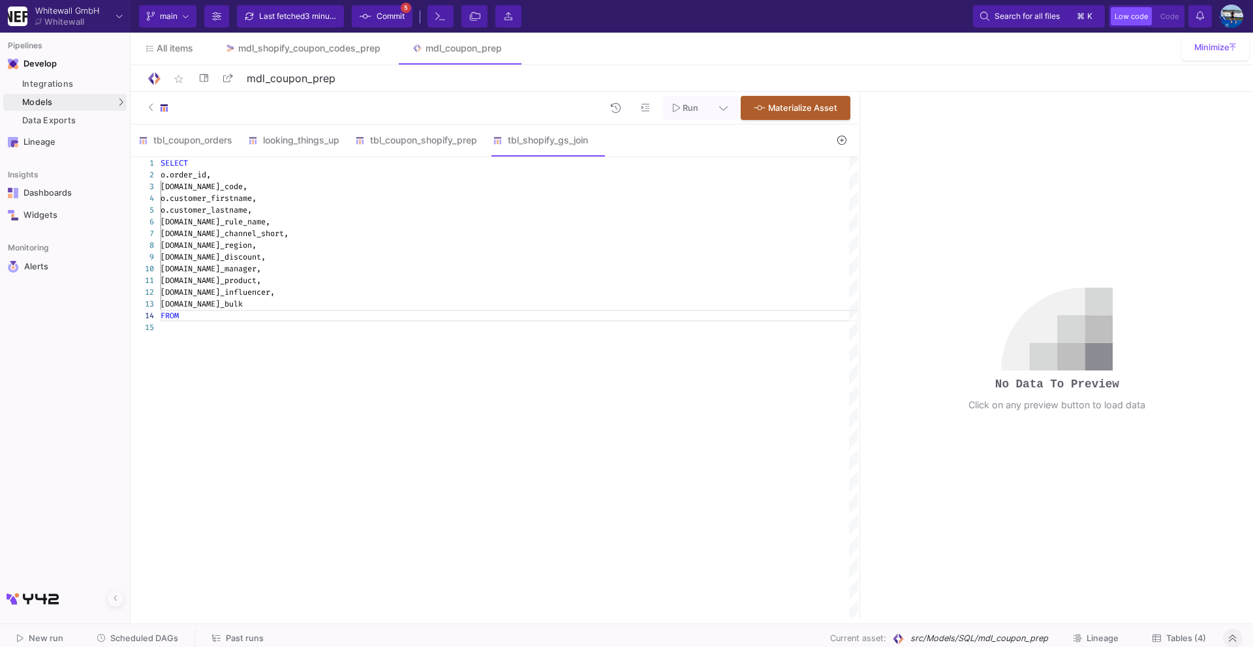
click at [348, 311] on div "FROM" at bounding box center [509, 316] width 697 height 12
paste textarea "{{ ref("
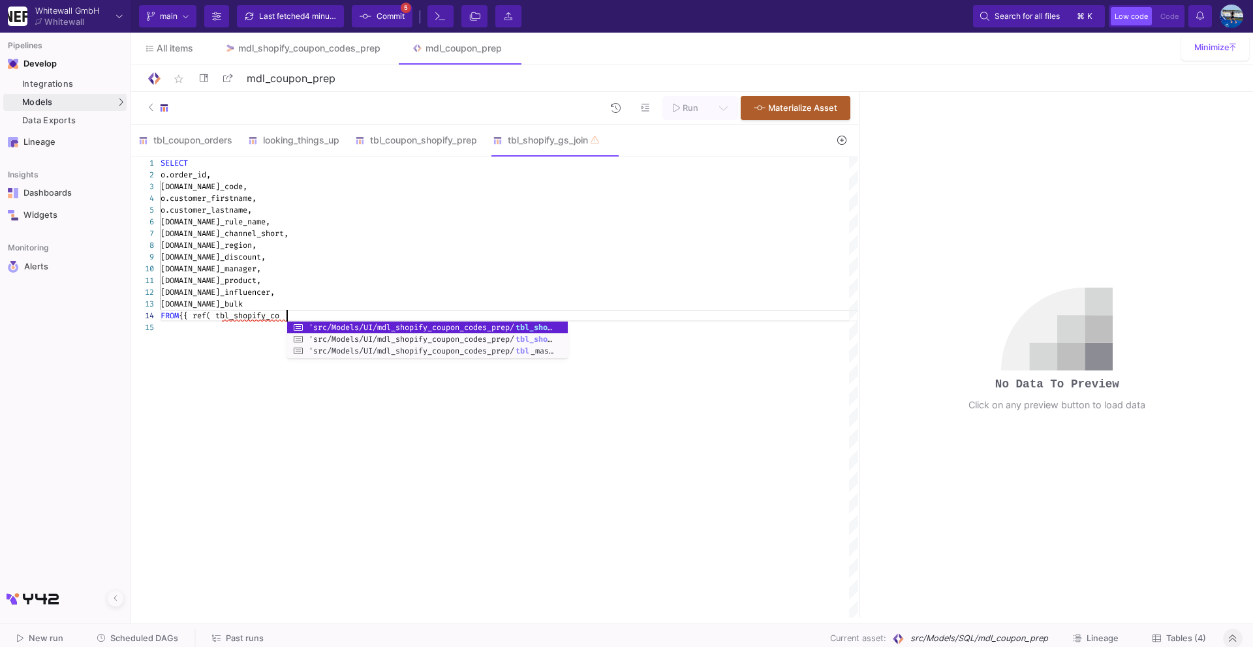
scroll to position [35, 130]
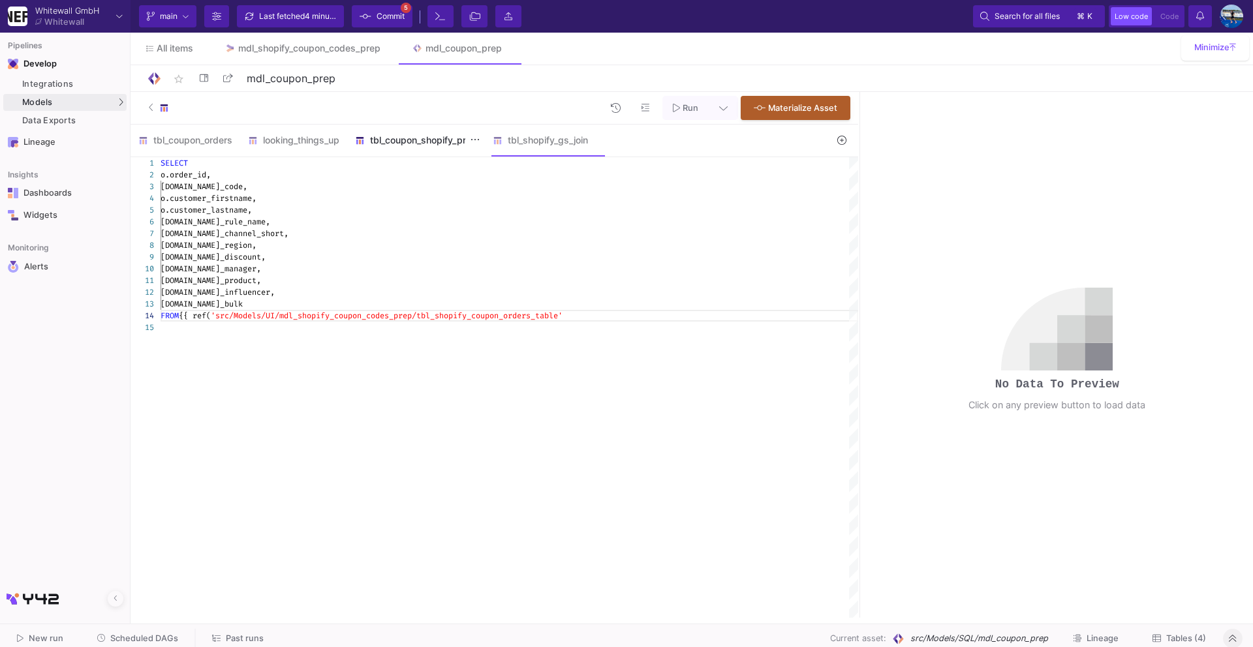
click at [401, 145] on div "tbl_coupon_shopify_prep" at bounding box center [416, 140] width 122 height 10
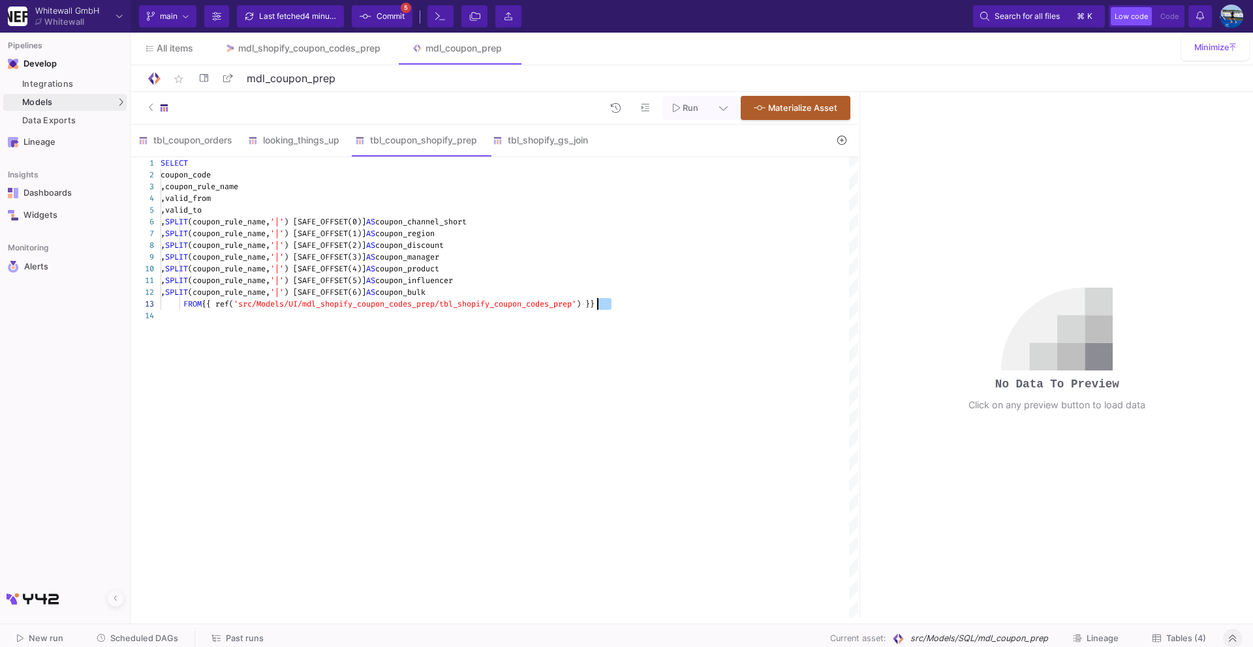
drag, startPoint x: 617, startPoint y: 303, endPoint x: 595, endPoint y: 303, distance: 21.5
drag, startPoint x: 615, startPoint y: 303, endPoint x: 592, endPoint y: 303, distance: 22.8
click at [533, 133] on div "tbl_shopify_gs_join" at bounding box center [540, 140] width 111 height 31
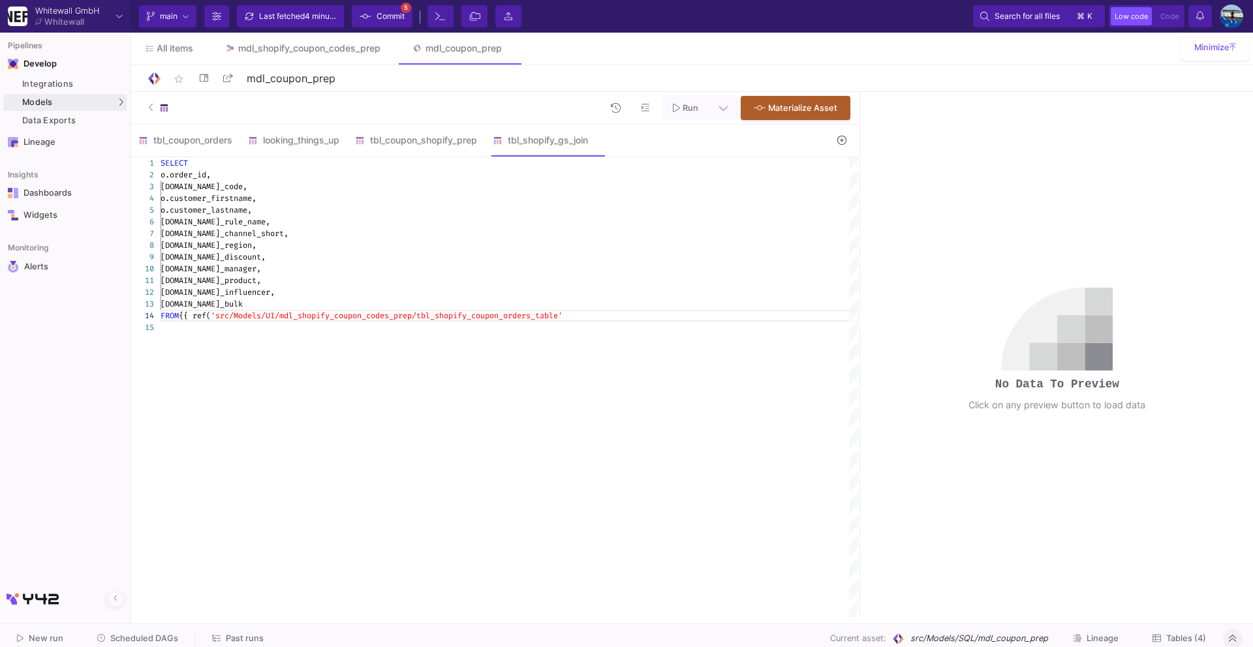
scroll to position [35, 422]
paste textarea ") }}"
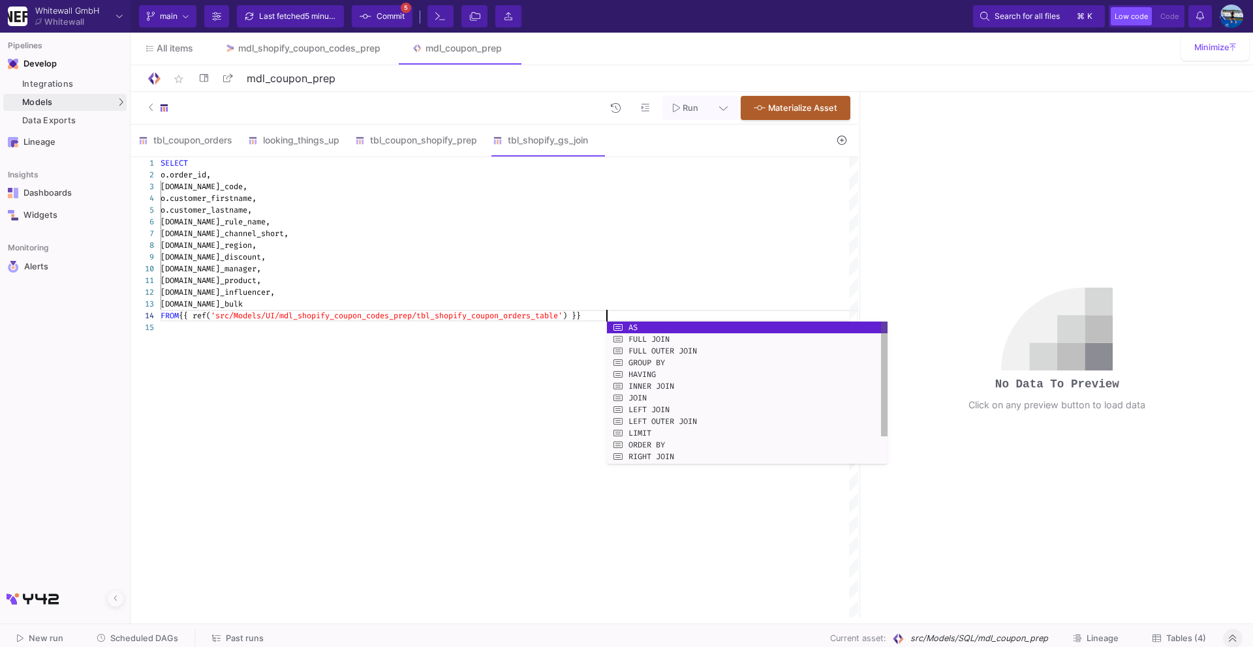
scroll to position [35, 450]
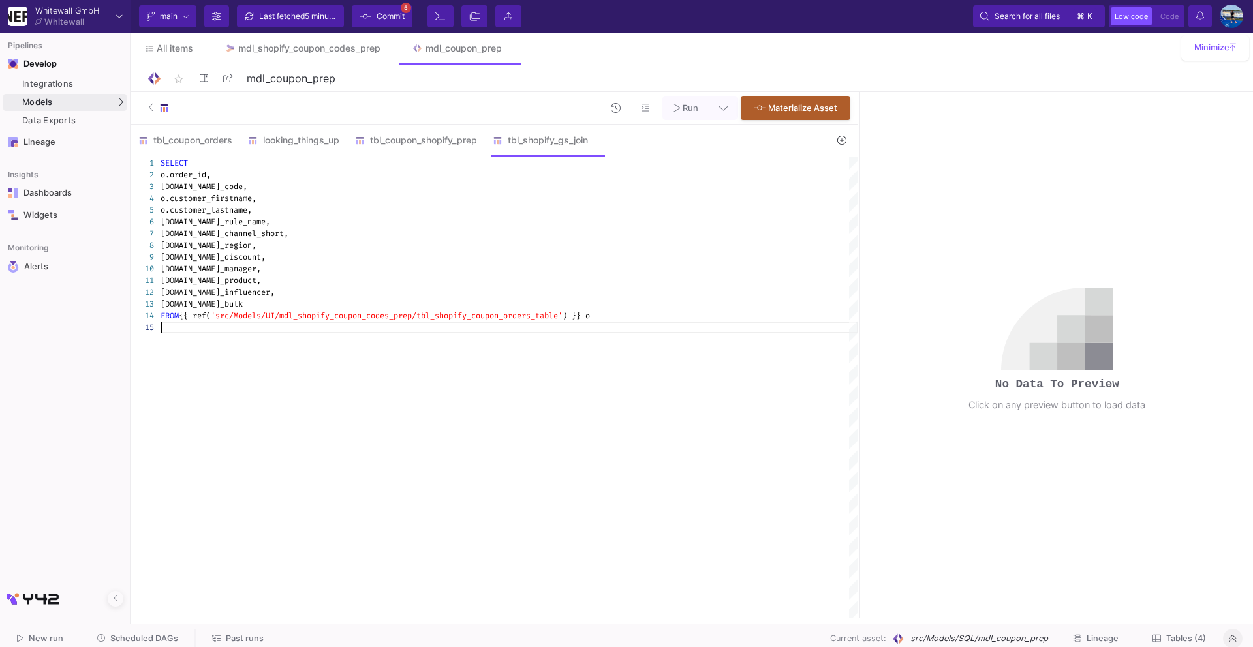
click at [605, 341] on div "SELECT o.order_id, o.coupon_code, o.customer_firstname, o.customer_lastname, m.…" at bounding box center [509, 387] width 697 height 461
click at [228, 361] on div "SELECT o.order_id, o.coupon_code, o.customer_firstname, o.customer_lastname, m.…" at bounding box center [509, 387] width 697 height 461
click at [225, 329] on div "LEFT JOIN" at bounding box center [509, 328] width 697 height 12
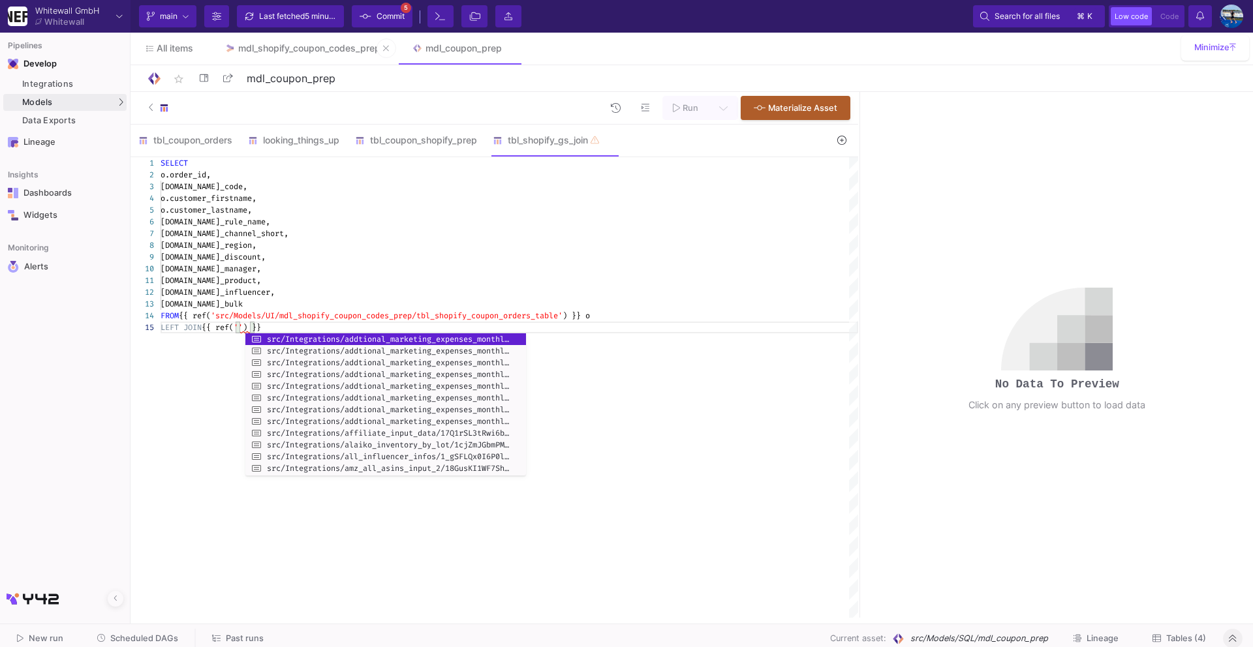
type textarea "m.coupon_product, m.coupon_influencer, m.coupon_bulk FROM {{ ref( 'src/Models/U…"
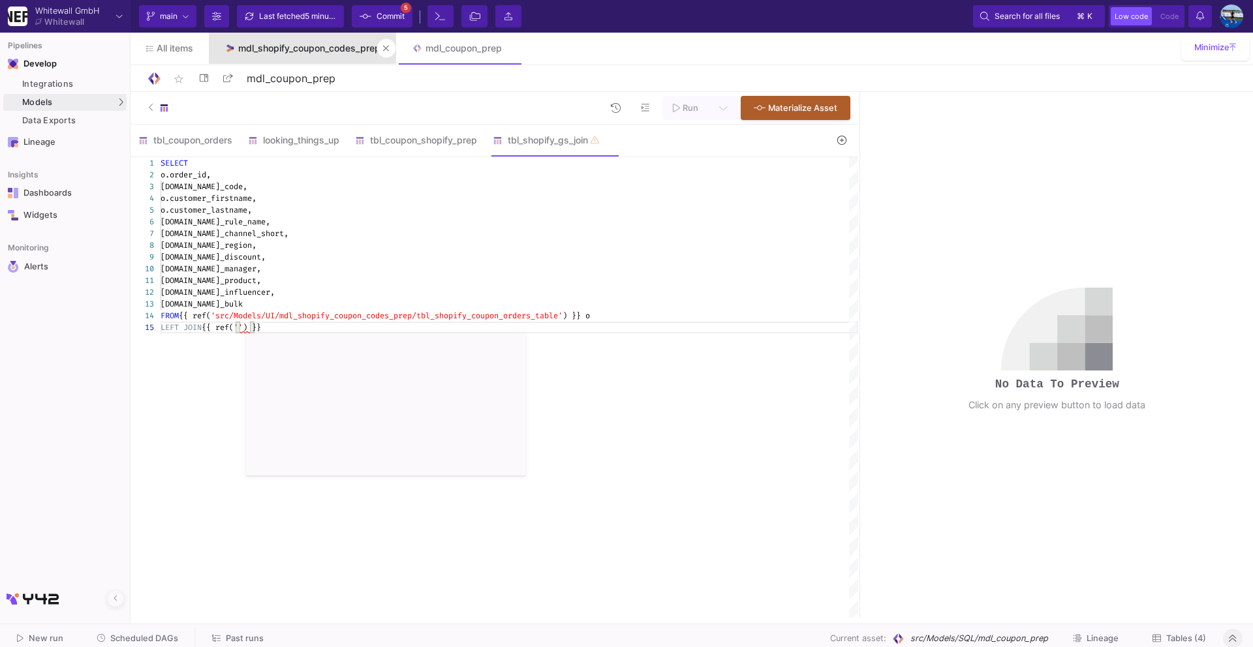
click at [361, 59] on link "mdl_shopify_coupon_codes_prep" at bounding box center [302, 48] width 187 height 31
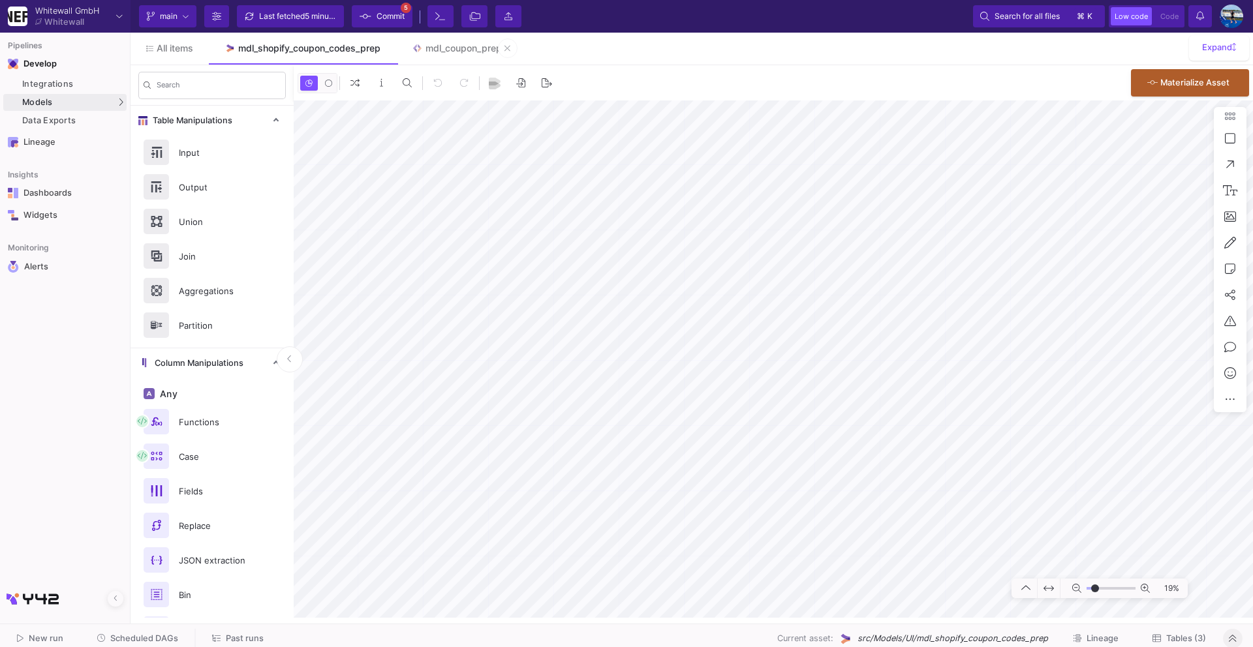
type input "-14"
click at [445, 44] on div "mdl_coupon_prep" at bounding box center [463, 48] width 76 height 10
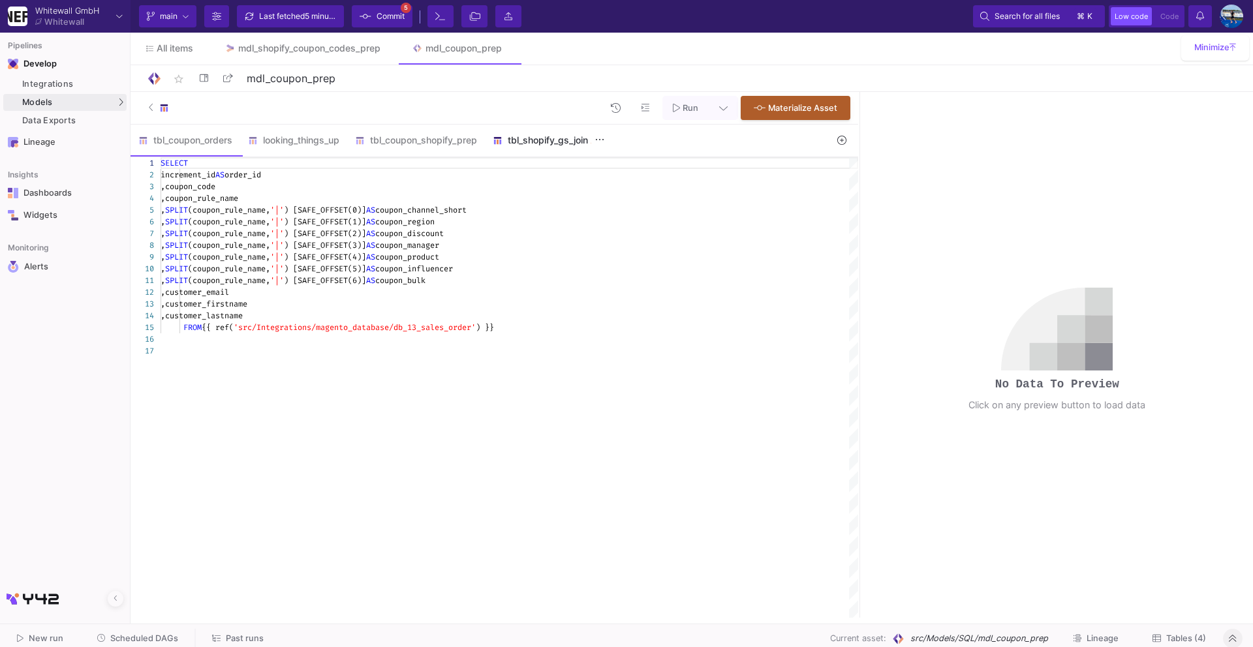
click at [547, 144] on div "tbl_shopify_gs_join" at bounding box center [547, 140] width 109 height 10
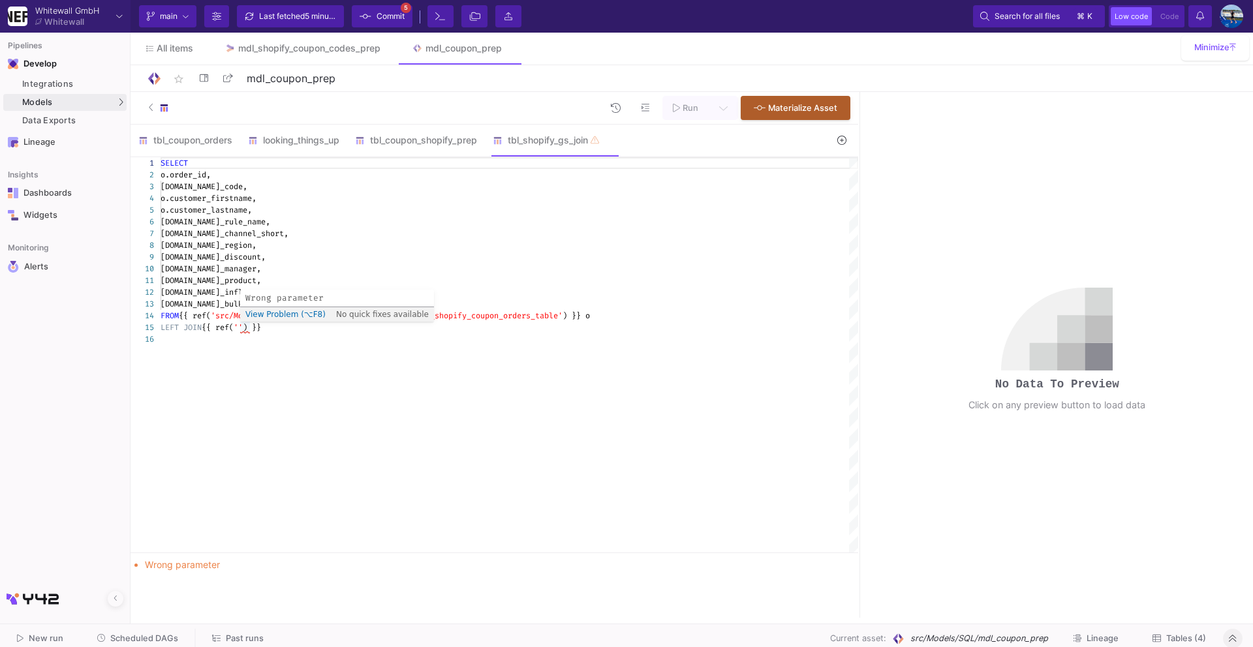
click at [245, 329] on div "1 2 3 4 5 6 7 8 9 10 11 12 13 14 15 16 SELECT o.order_id, o.coupon_code, o.cust…" at bounding box center [493, 354] width 727 height 395
click at [293, 326] on div "LEFT JOIN {{ ref( '' ) }}" at bounding box center [509, 328] width 697 height 12
click at [241, 328] on span "''" at bounding box center [238, 327] width 9 height 10
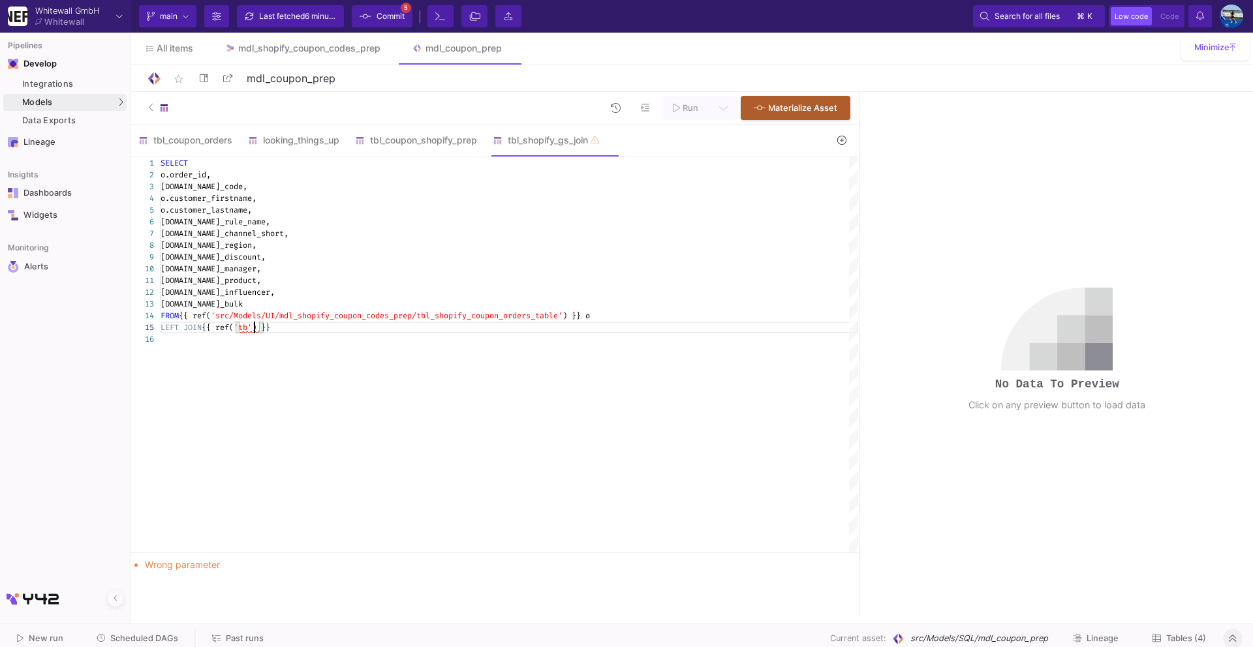
scroll to position [46, 99]
drag, startPoint x: 272, startPoint y: 330, endPoint x: 204, endPoint y: 333, distance: 68.6
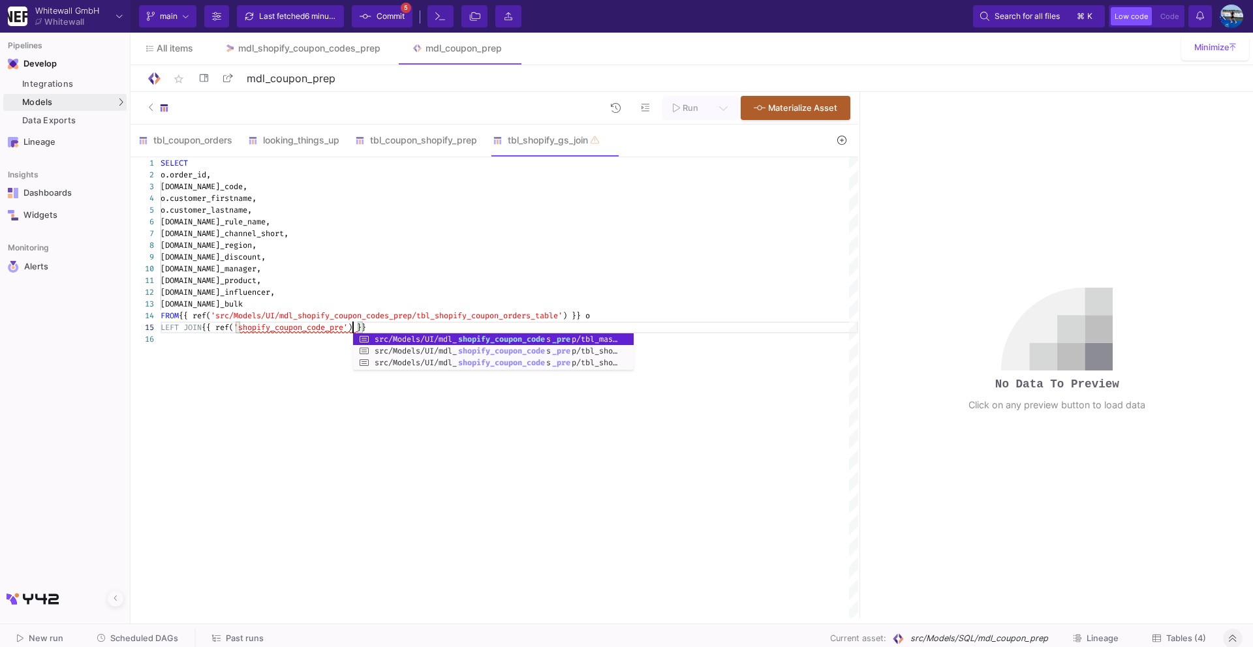
scroll to position [46, 197]
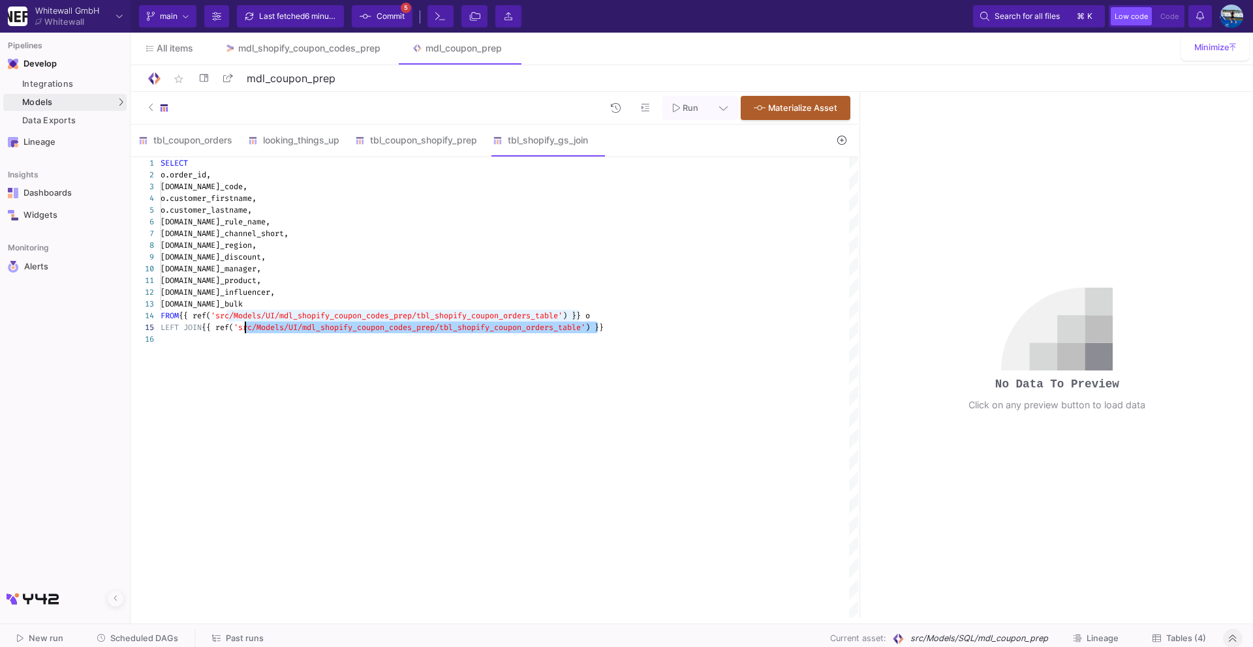
drag, startPoint x: 598, startPoint y: 328, endPoint x: 245, endPoint y: 329, distance: 353.0
drag, startPoint x: 279, startPoint y: 328, endPoint x: 202, endPoint y: 327, distance: 77.0
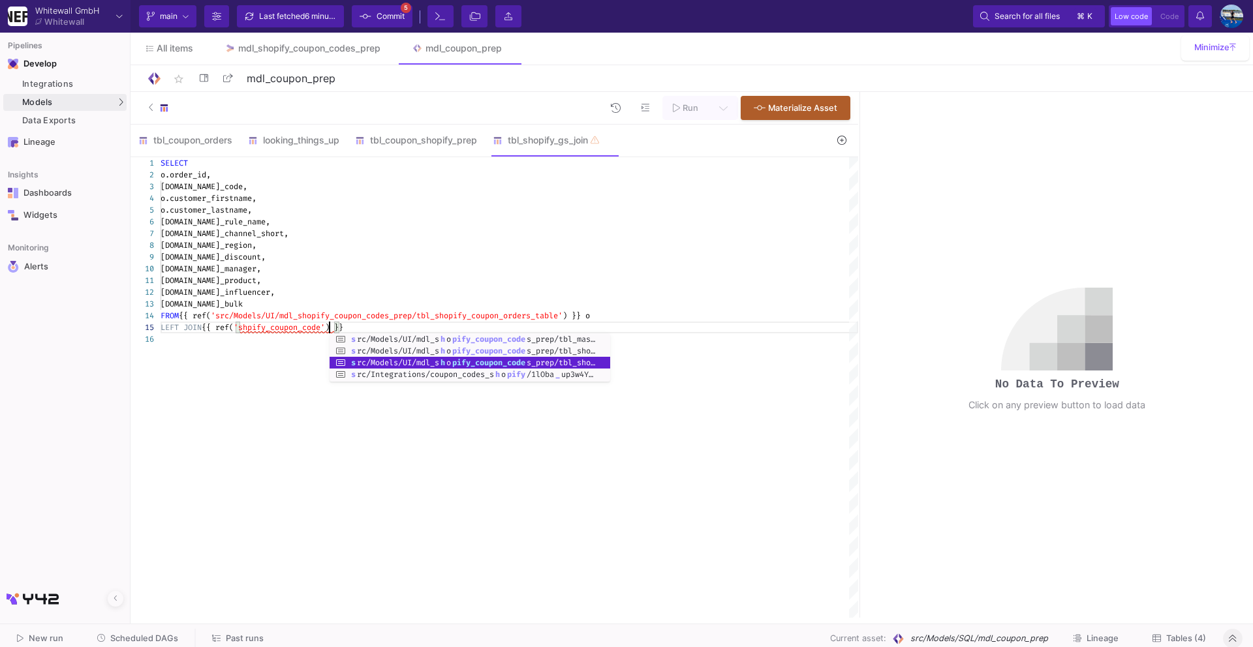
scroll to position [46, 169]
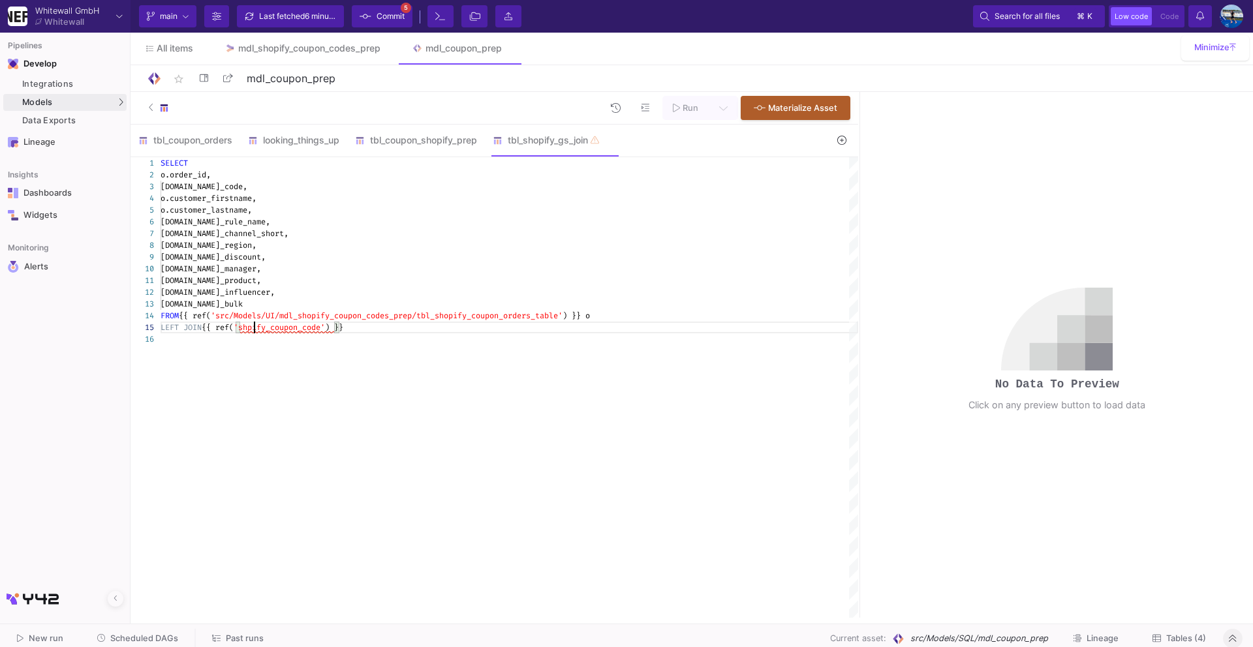
click at [256, 327] on span "'shpify_coupon_code'" at bounding box center [279, 327] width 91 height 10
drag, startPoint x: 367, startPoint y: 329, endPoint x: 202, endPoint y: 329, distance: 164.4
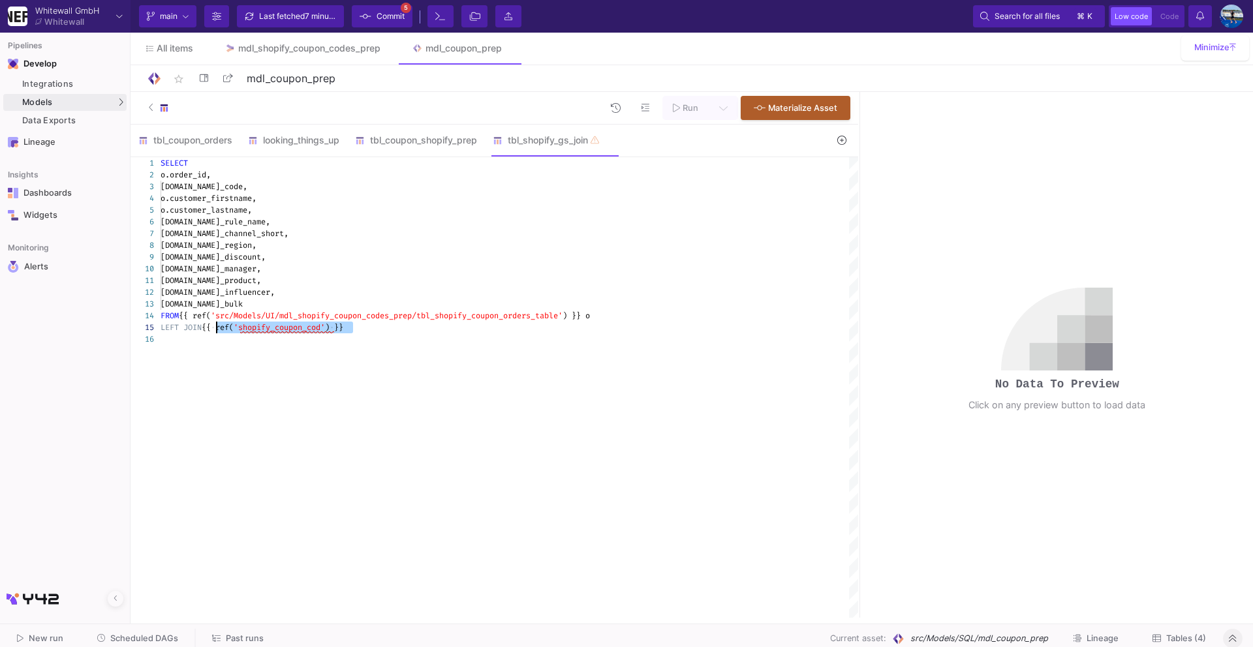
drag, startPoint x: 363, startPoint y: 331, endPoint x: 215, endPoint y: 331, distance: 148.1
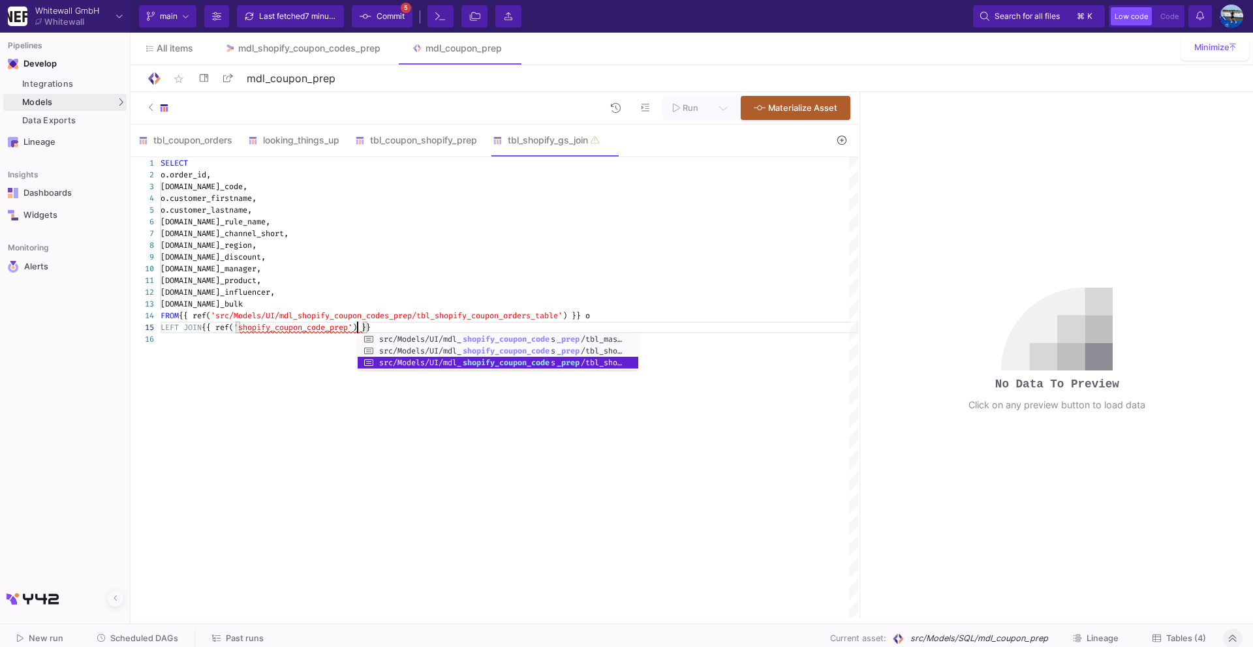
scroll to position [46, 197]
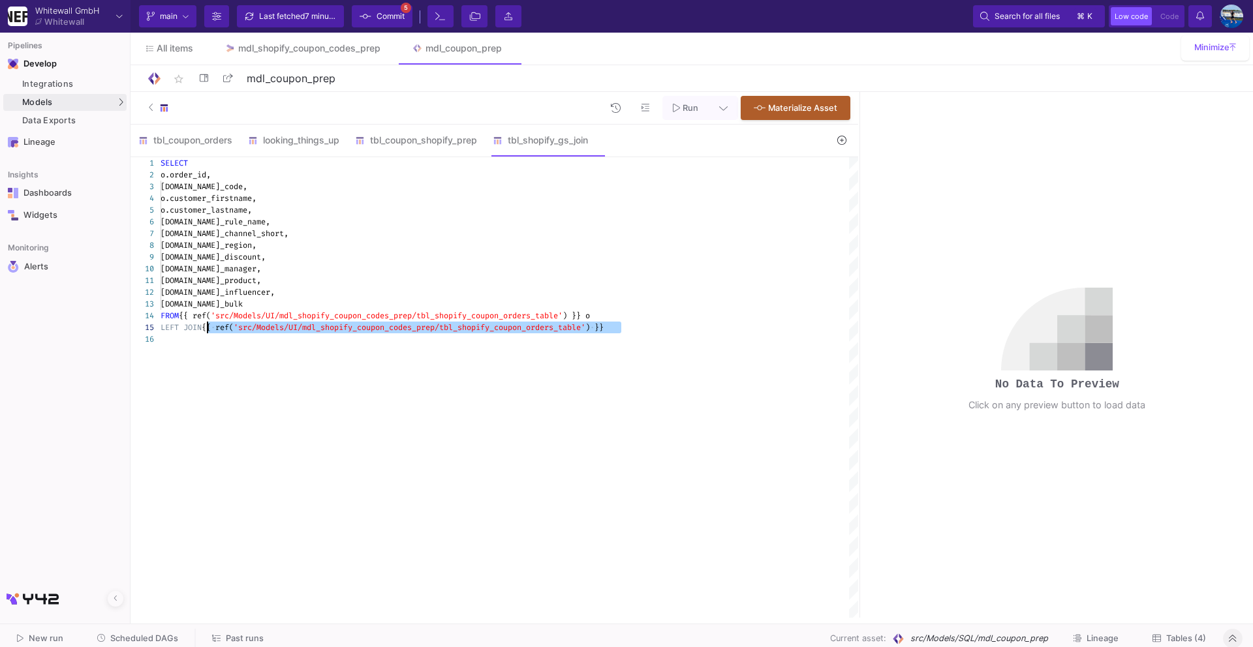
drag, startPoint x: 622, startPoint y: 329, endPoint x: 206, endPoint y: 329, distance: 416.9
click at [667, 333] on div at bounding box center [509, 339] width 697 height 12
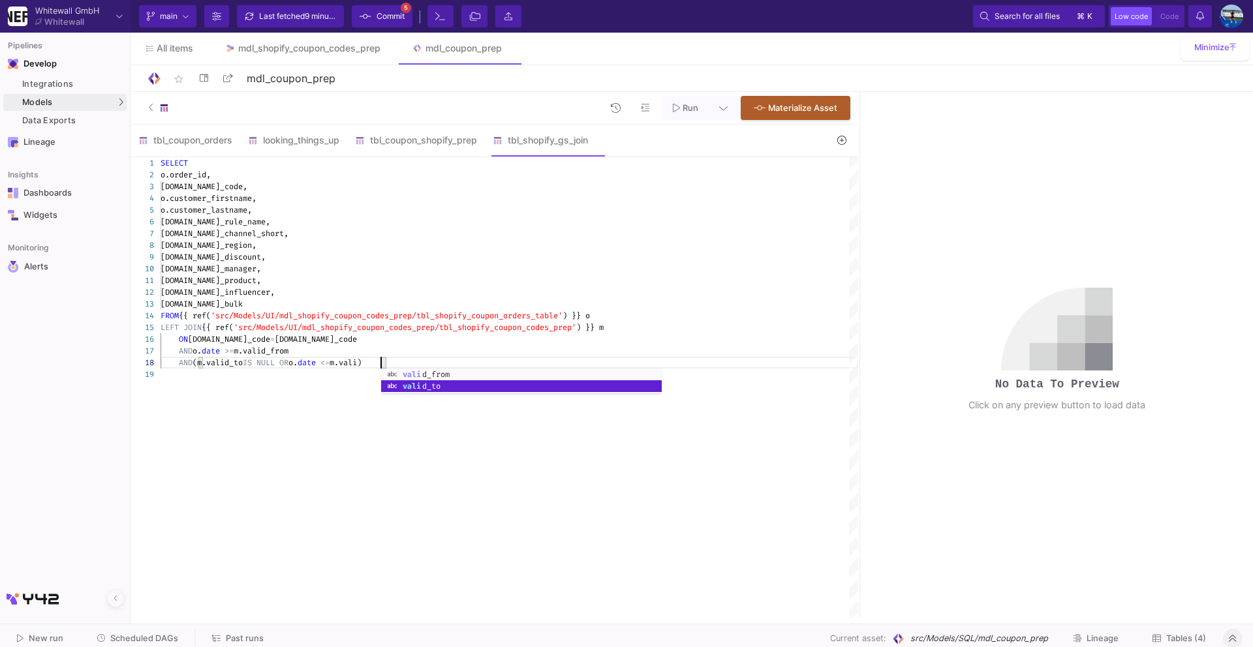
scroll to position [82, 225]
click at [680, 110] on icon at bounding box center [676, 107] width 7 height 9
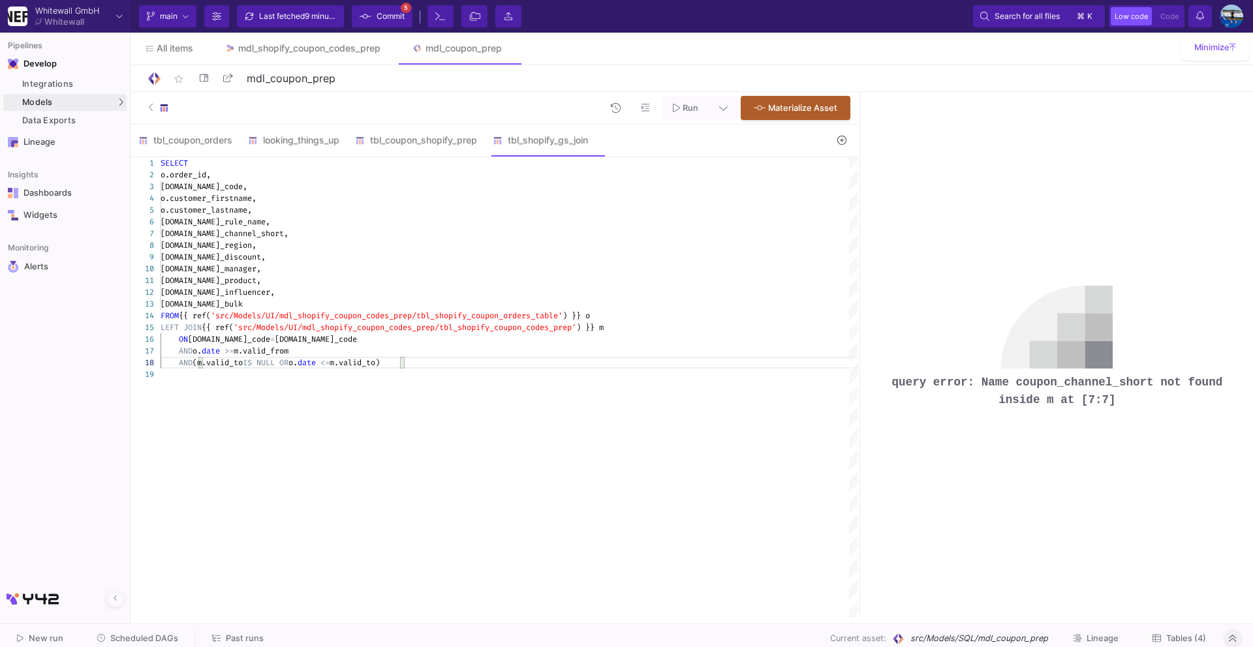
type textarea "SELECT o.order_id, o.coupon_code, o.customer_firstname, o.customer_lastname, m.…"
click at [284, 234] on span "m.coupon_channel_short," at bounding box center [225, 233] width 128 height 10
click at [390, 154] on div "tbl_coupon_shopify_prep" at bounding box center [416, 140] width 138 height 31
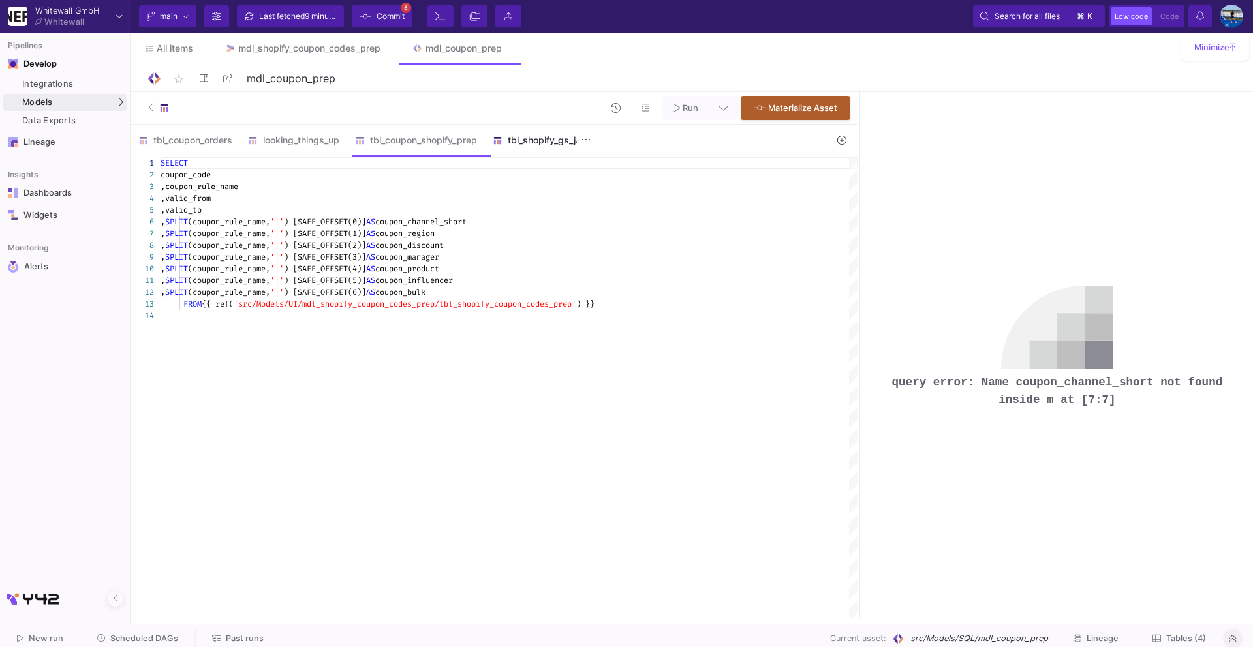
click at [524, 147] on div "tbl_shopify_gs_join" at bounding box center [540, 140] width 111 height 31
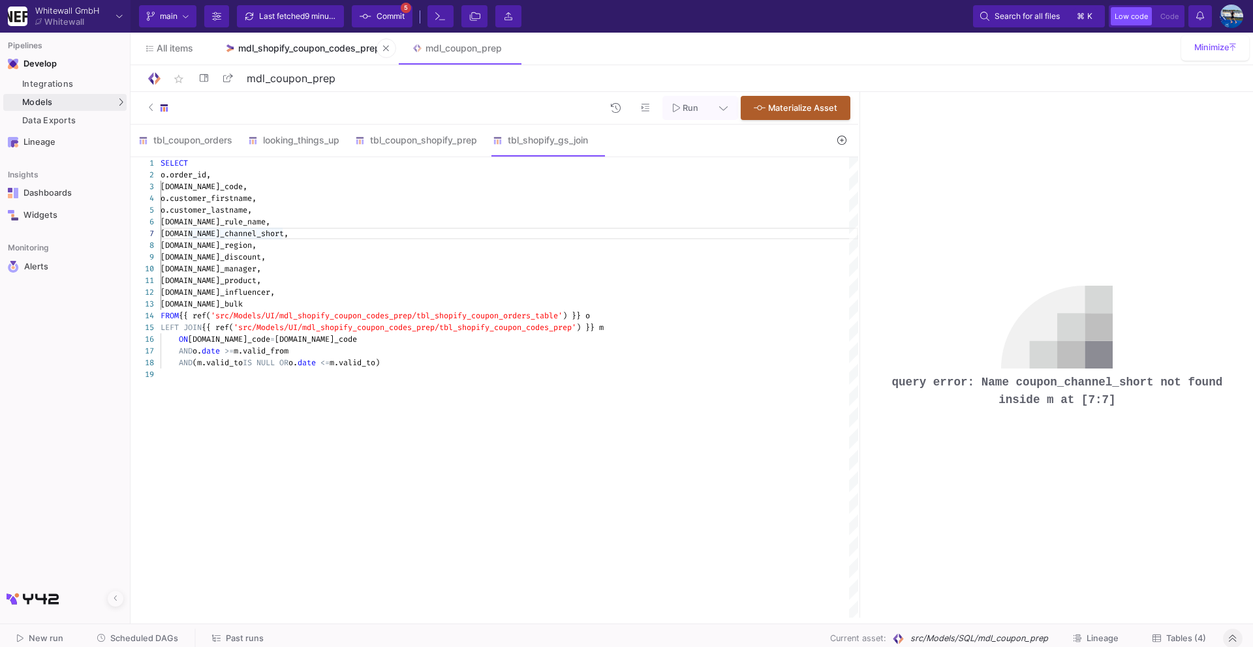
click at [283, 44] on div "mdl_shopify_coupon_codes_prep" at bounding box center [309, 48] width 142 height 10
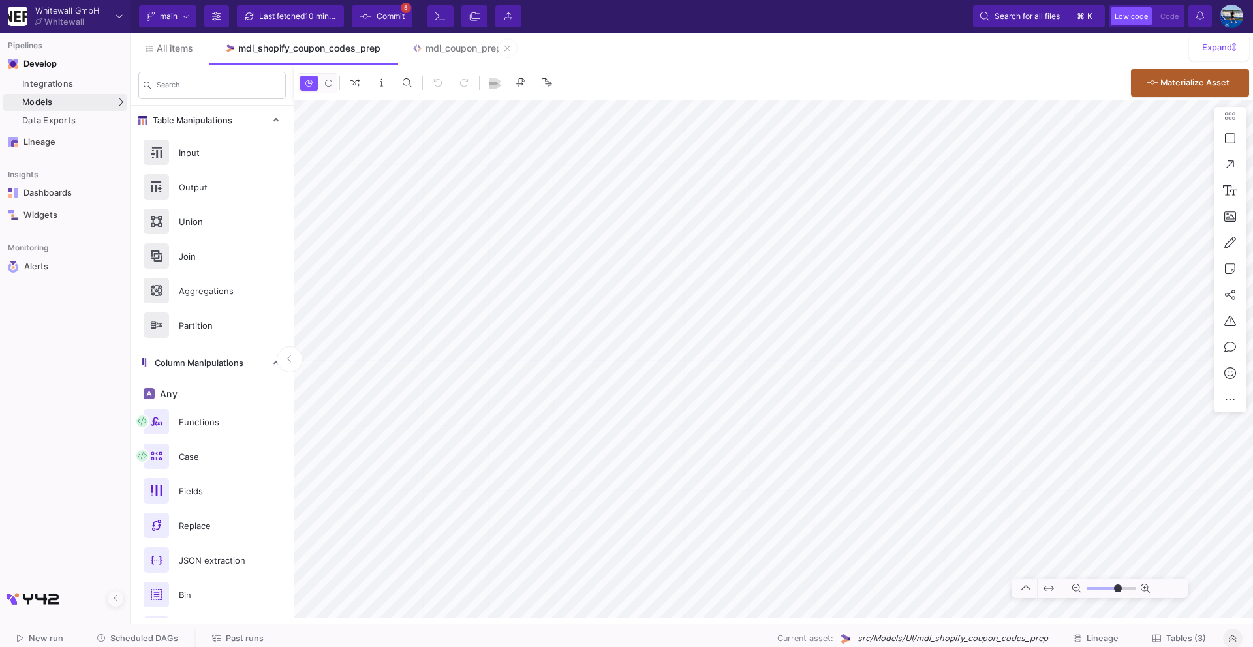
type input "-28"
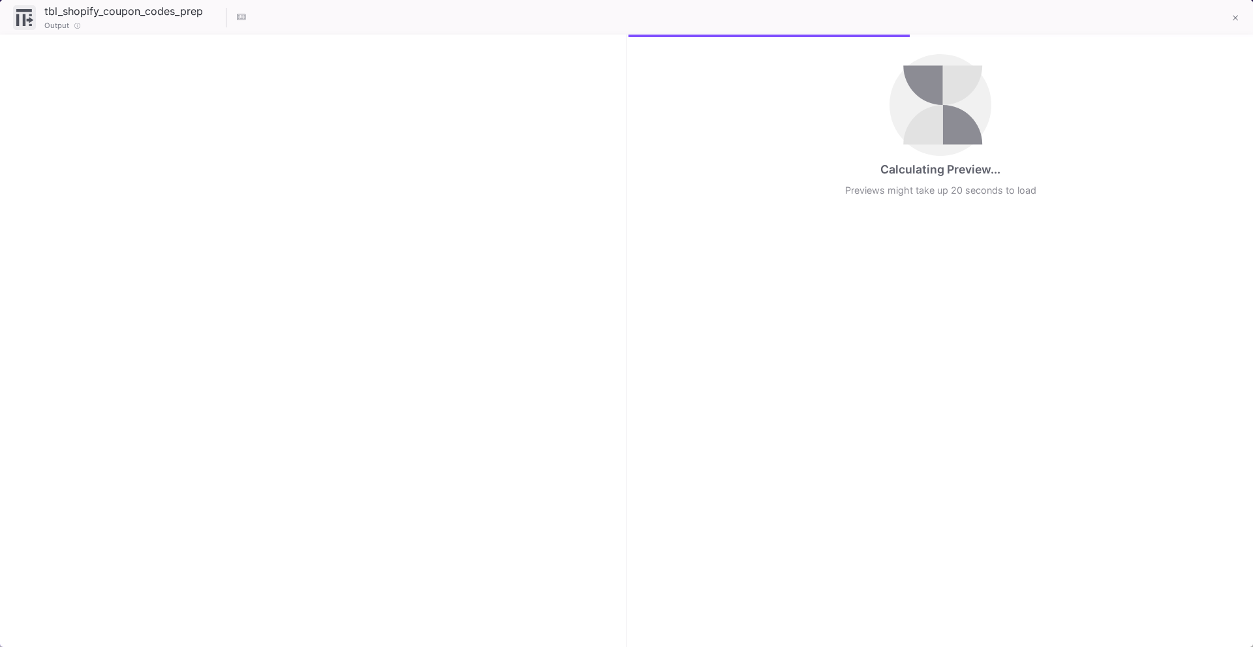
checkbox input "true"
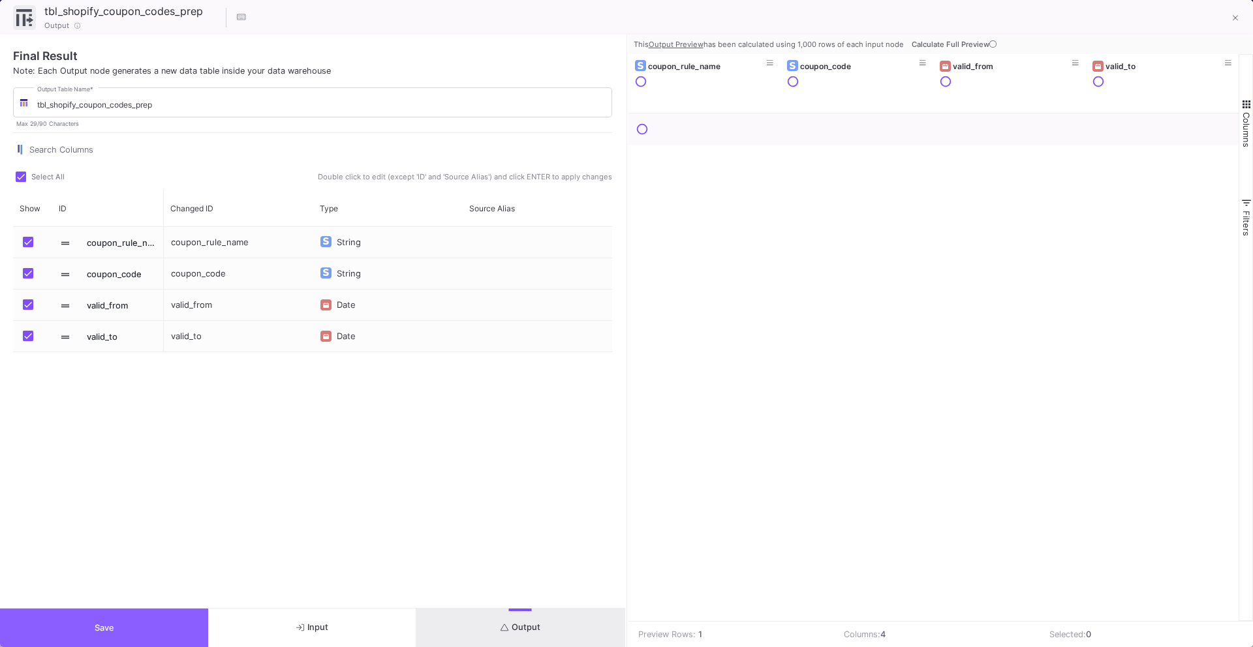
click at [94, 622] on button "Save" at bounding box center [104, 628] width 208 height 38
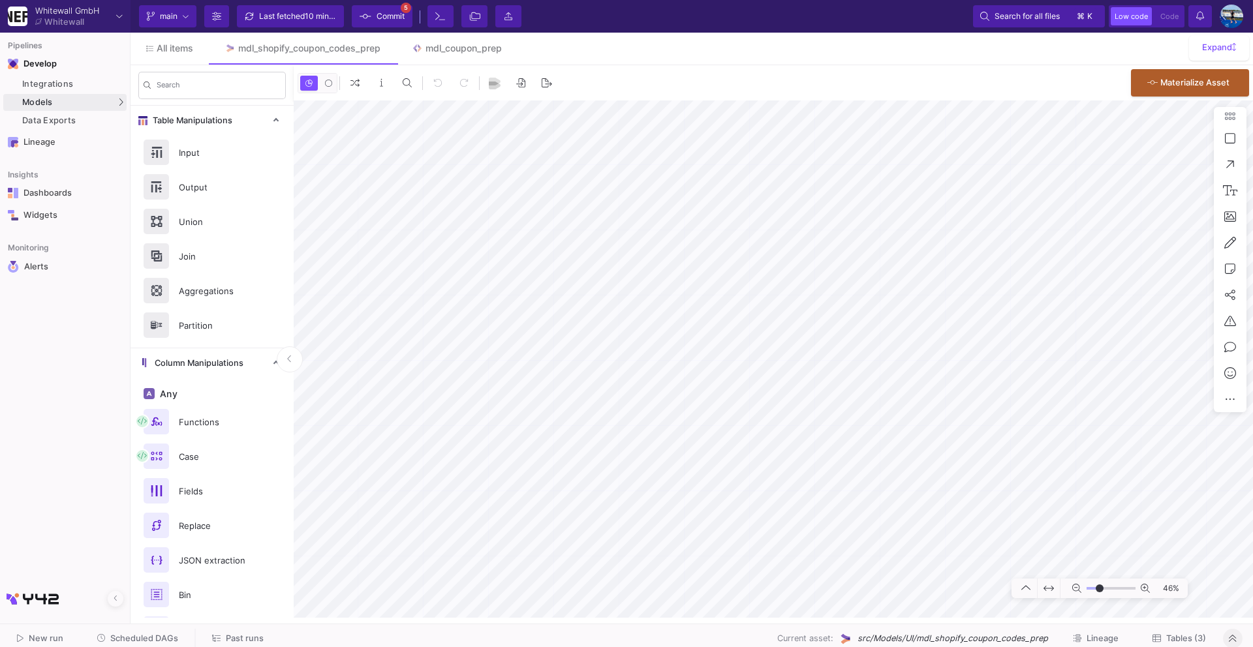
type input "-26"
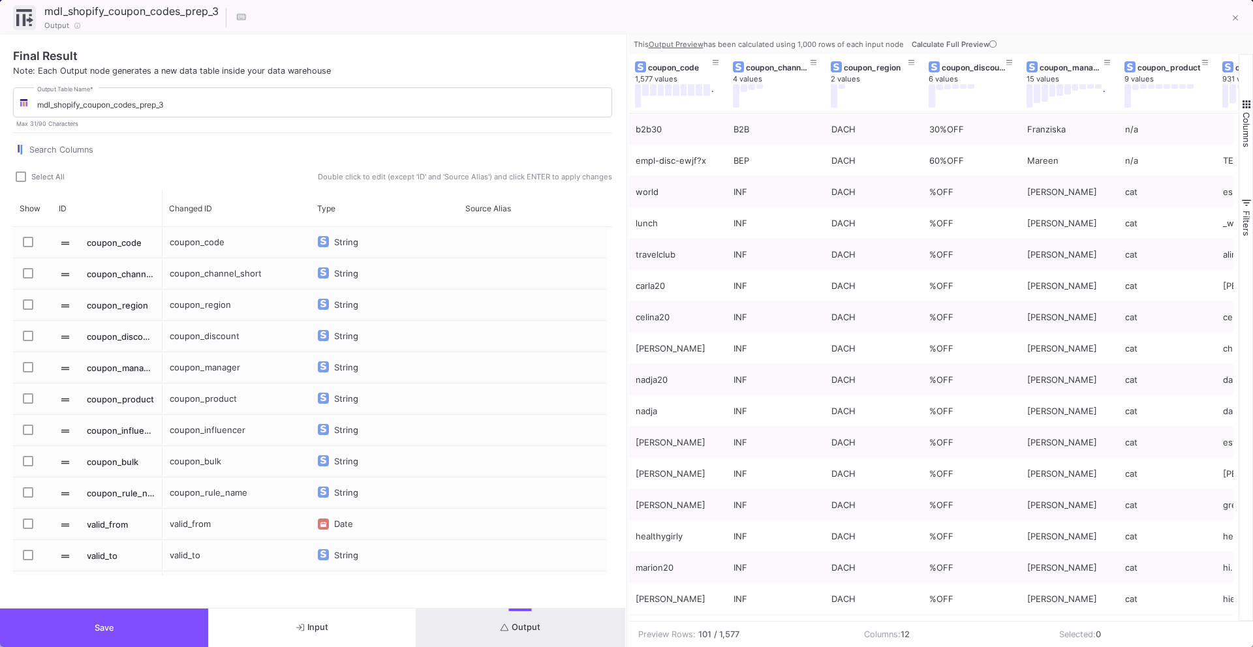
click at [20, 180] on span at bounding box center [21, 177] width 10 height 10
click at [20, 182] on input "Select All" at bounding box center [20, 182] width 1 height 1
checkbox input "true"
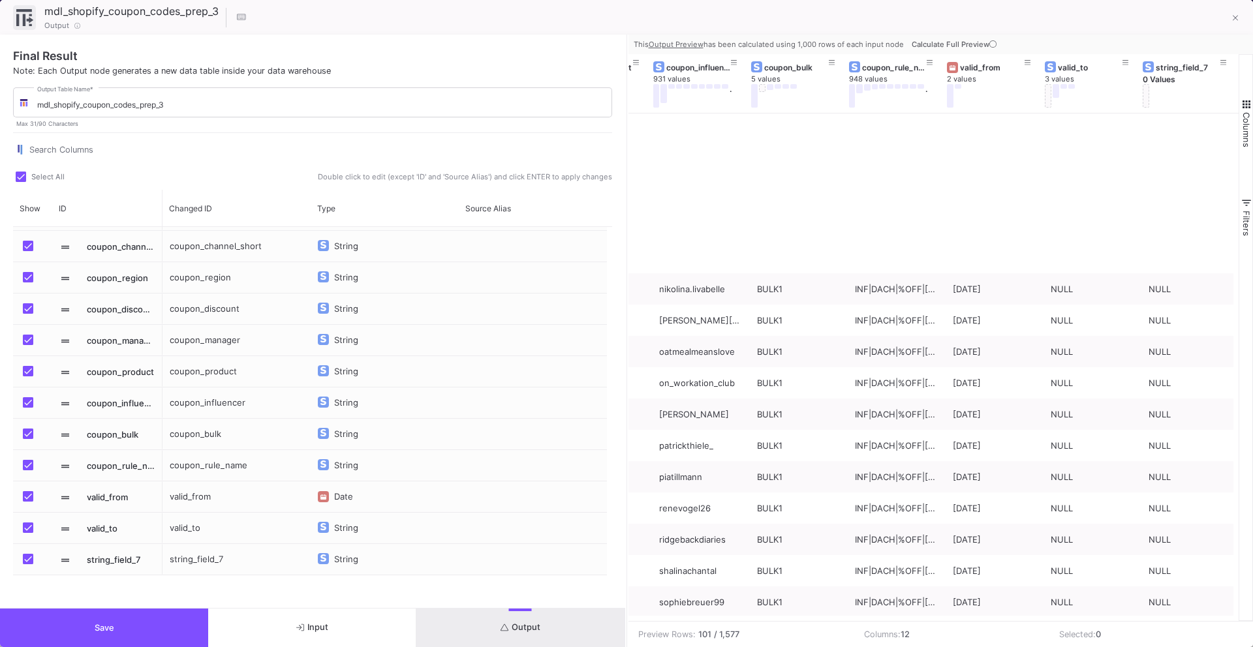
scroll to position [2661, 0]
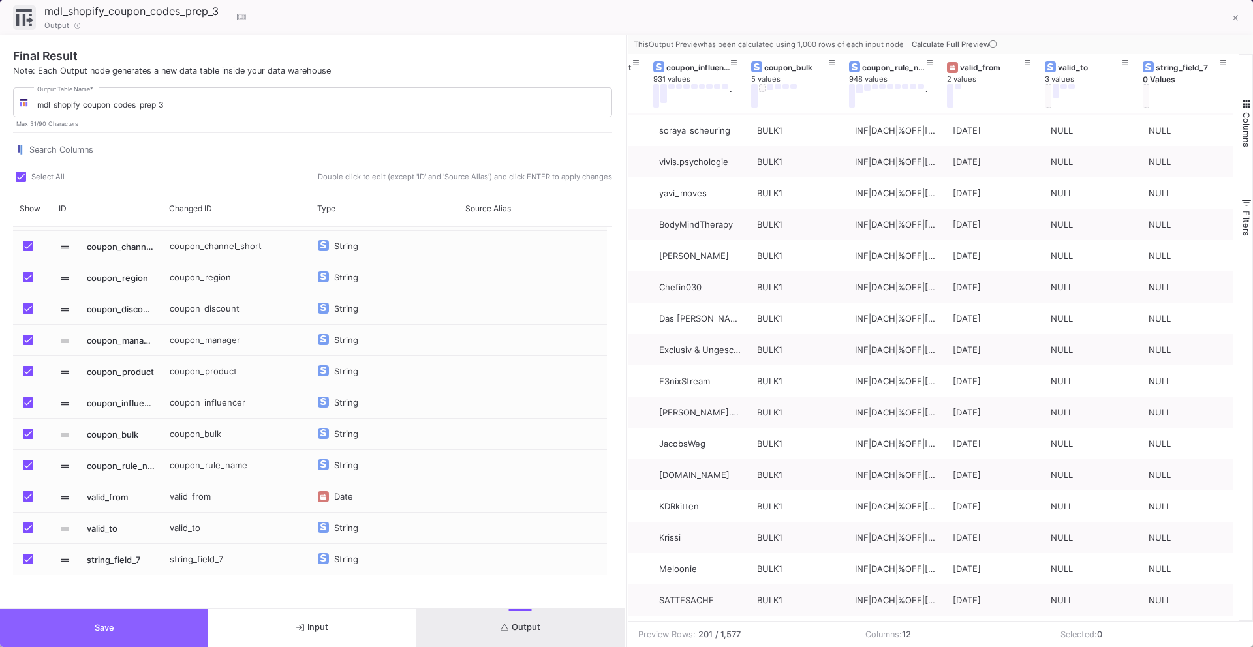
click at [150, 627] on button "Save" at bounding box center [104, 628] width 208 height 38
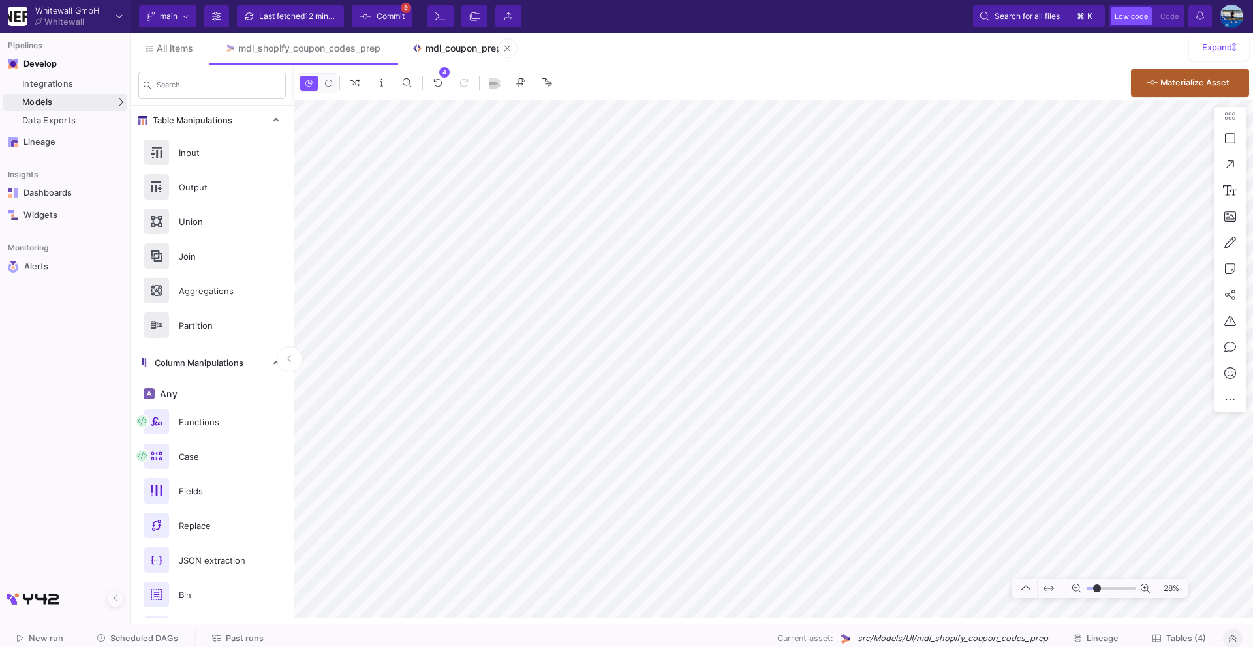
click at [466, 53] on div "mdl_coupon_prep" at bounding box center [463, 48] width 76 height 10
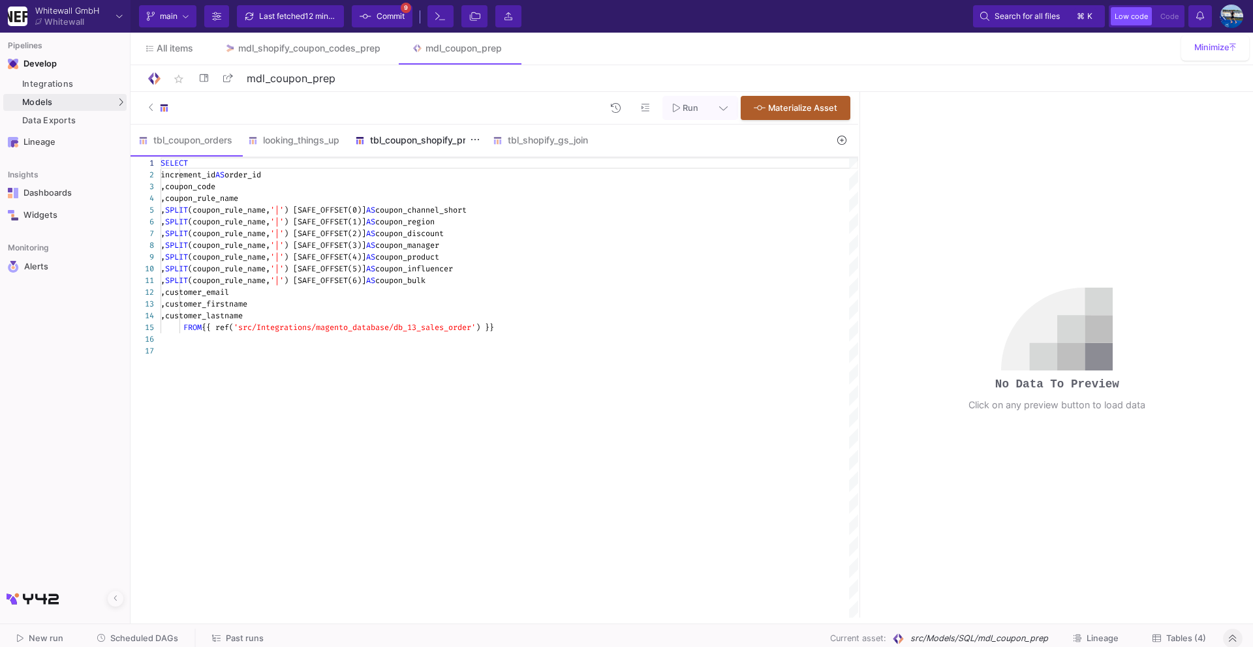
click at [386, 137] on div "tbl_coupon_shopify_prep" at bounding box center [416, 140] width 122 height 10
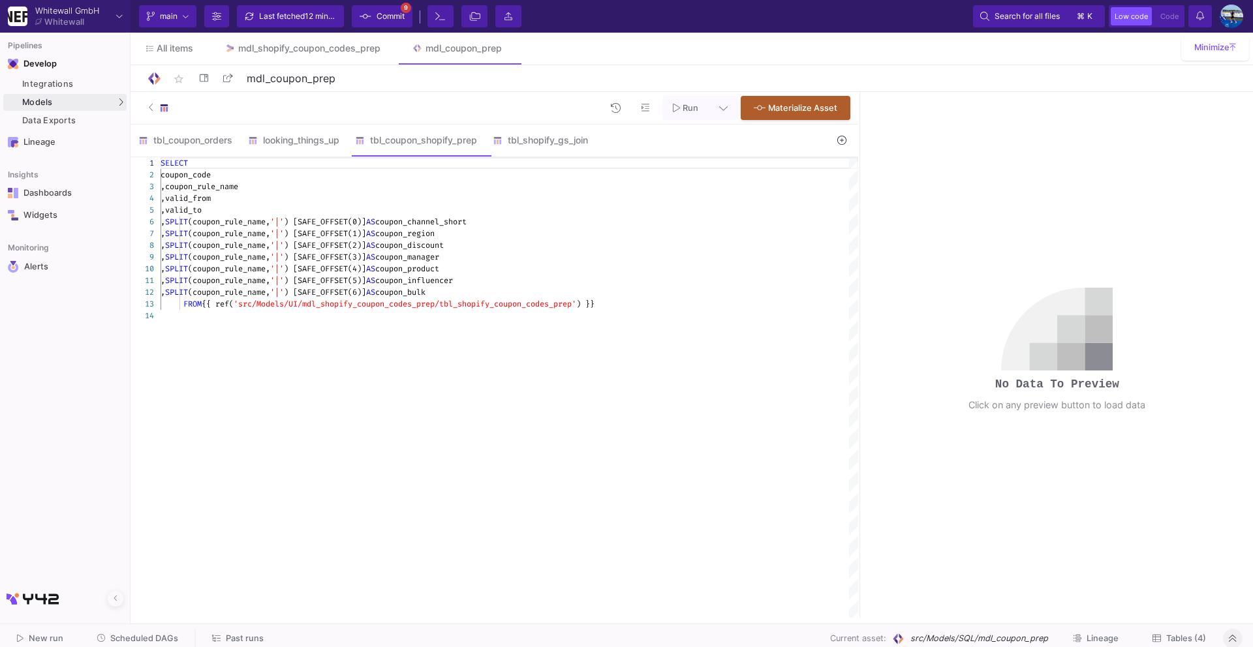
click at [697, 108] on span "Run" at bounding box center [690, 108] width 16 height 10
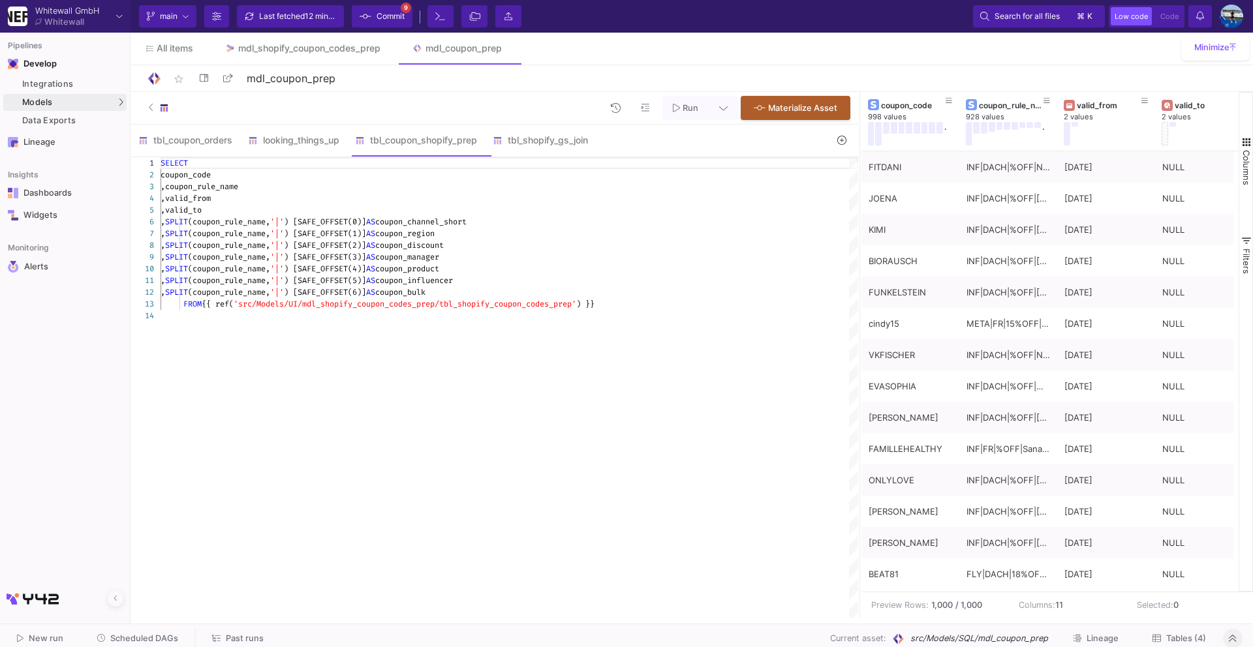
click at [1190, 643] on button "Tables (4)" at bounding box center [1179, 639] width 85 height 20
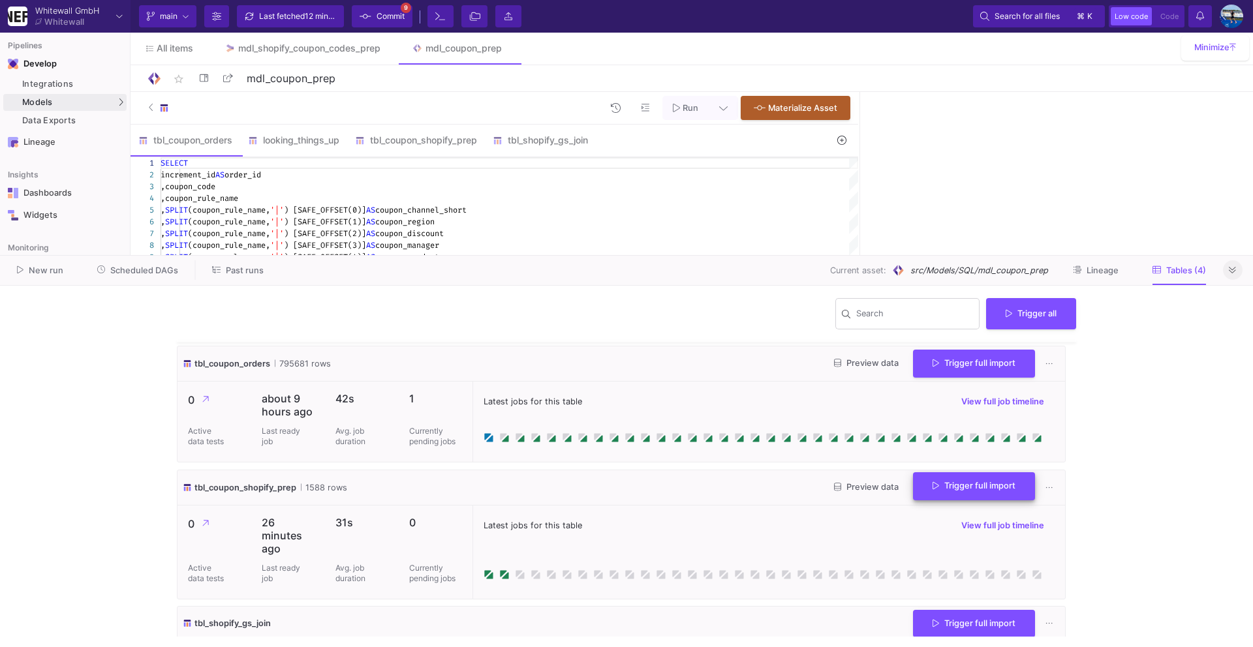
scroll to position [106, 0]
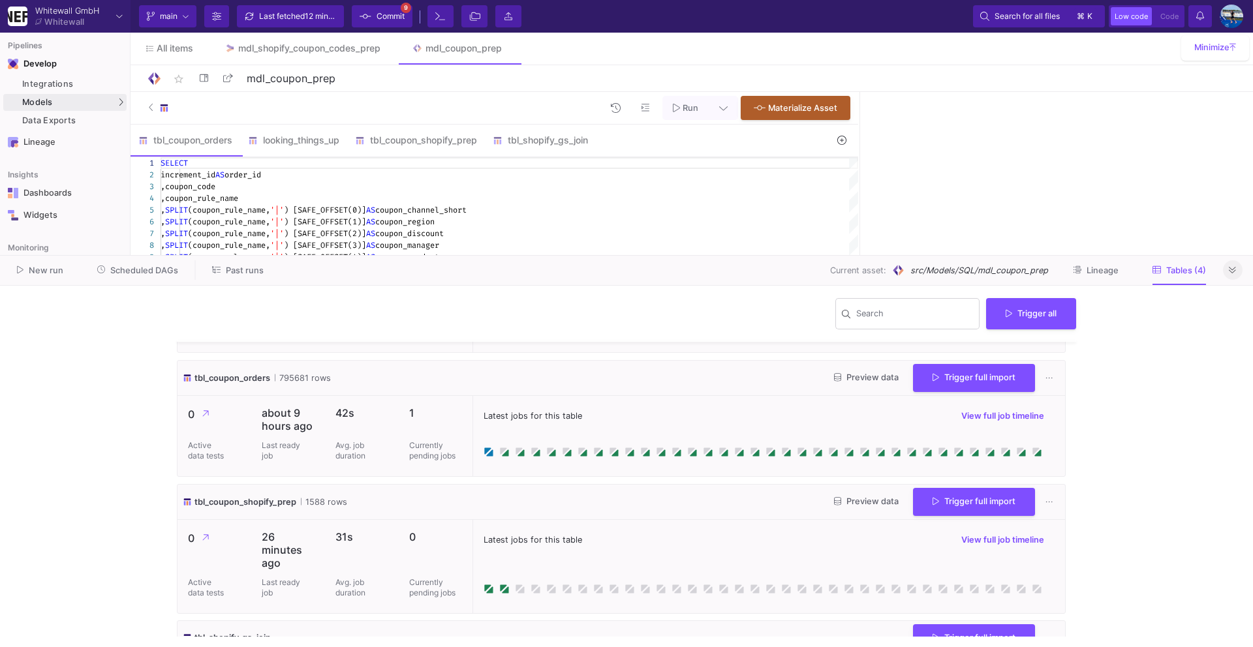
click at [953, 517] on div "tbl_coupon_shopify_prep 1588 rows Preview data Trigger full import" at bounding box center [620, 502] width 887 height 35
click at [953, 500] on span "Trigger full import" at bounding box center [973, 500] width 83 height 10
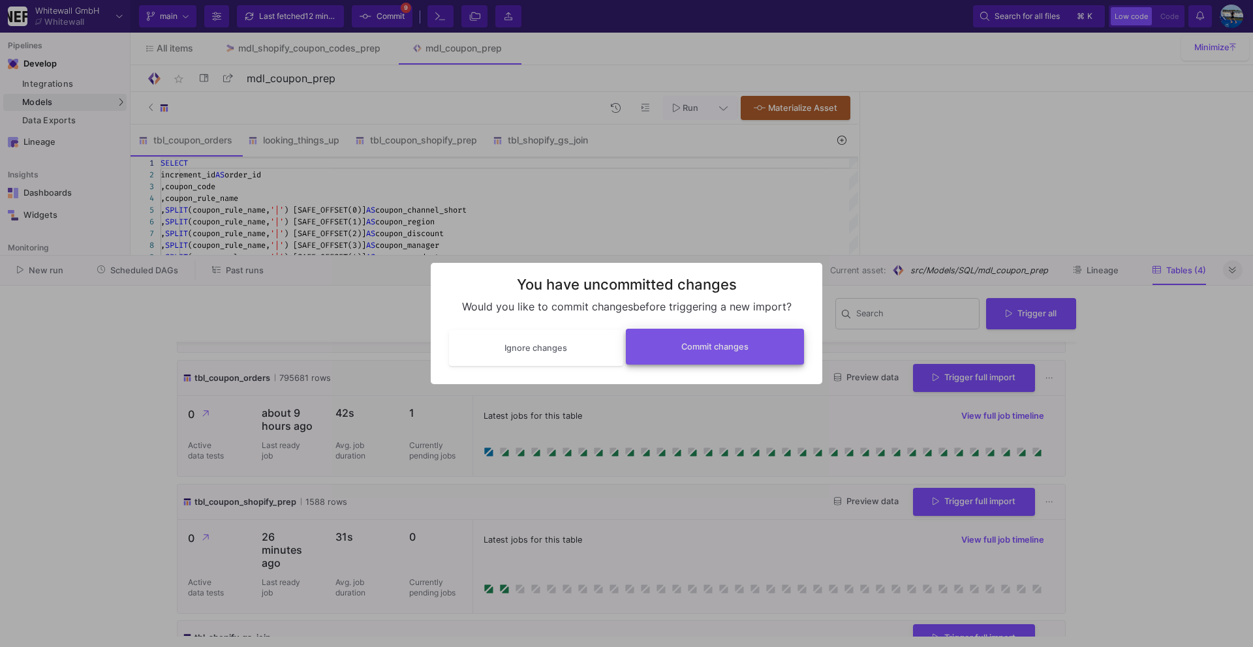
click at [690, 350] on span "Commit changes" at bounding box center [714, 347] width 67 height 10
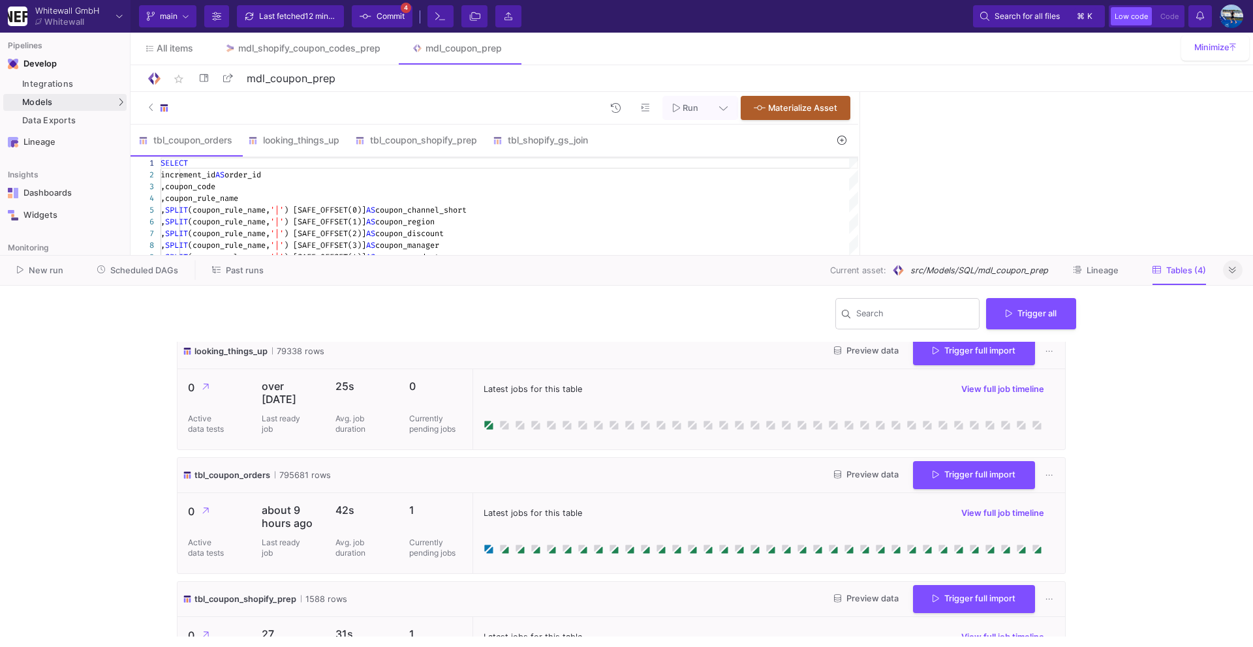
scroll to position [0, 0]
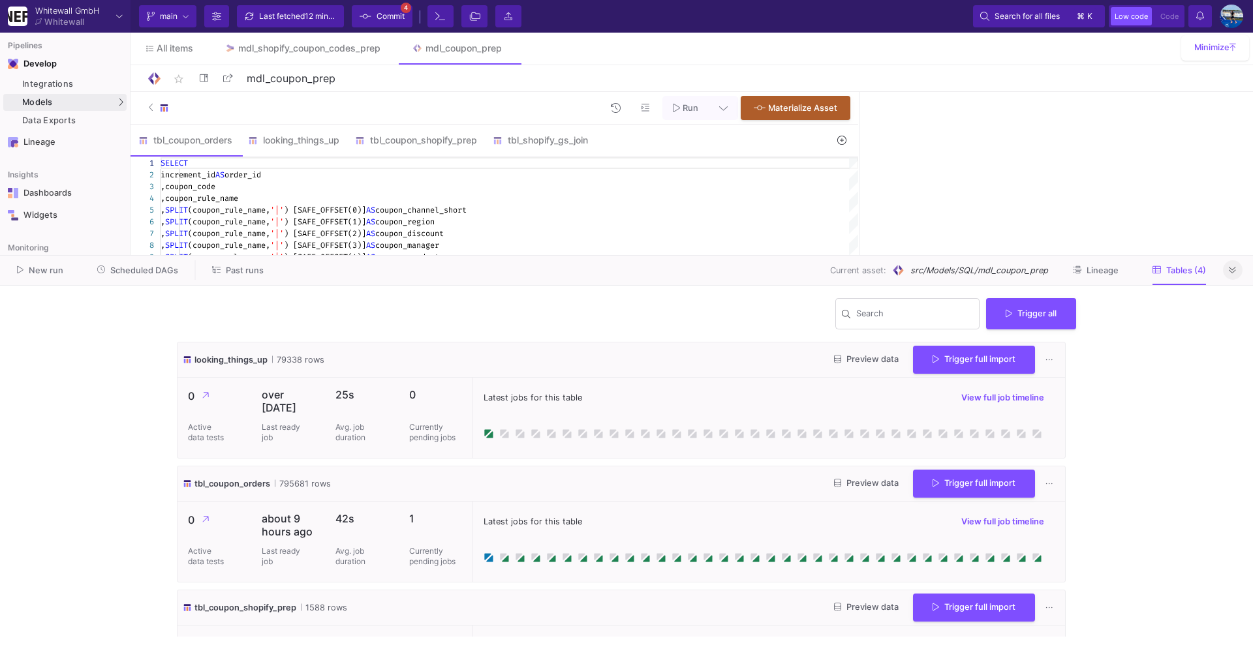
click at [376, 20] on span "Commit" at bounding box center [390, 17] width 28 height 20
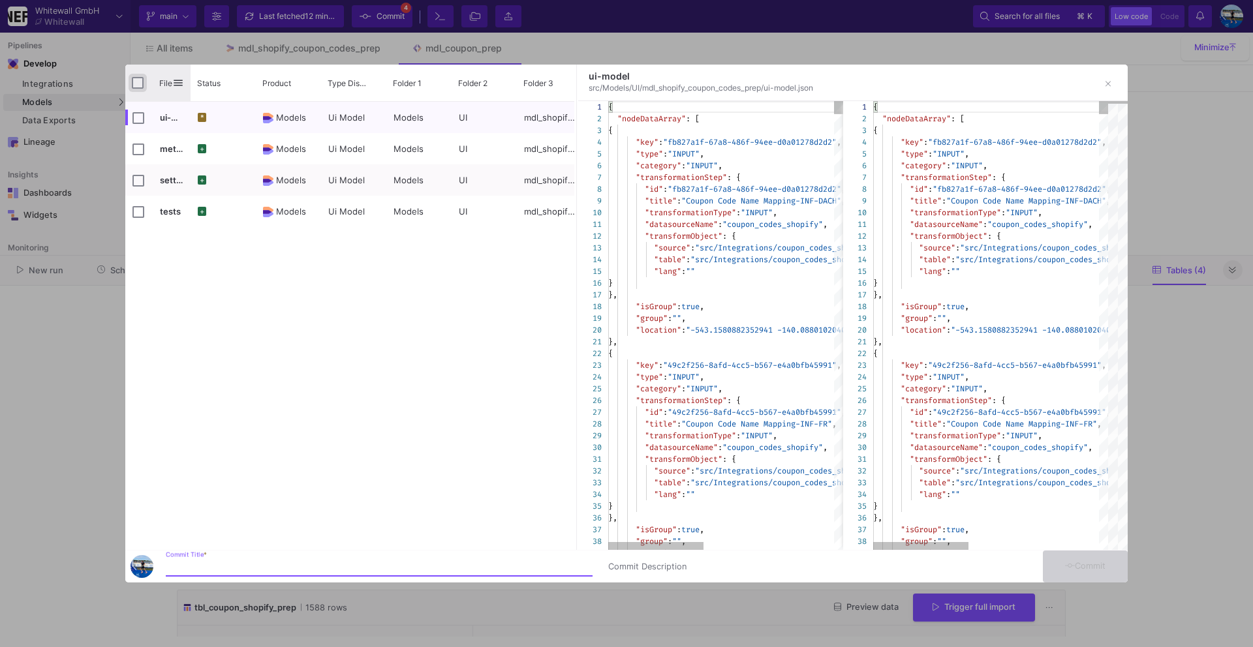
click at [138, 84] on input "Press Space to toggle all rows selection (unchecked)" at bounding box center [138, 83] width 12 height 12
checkbox input "true"
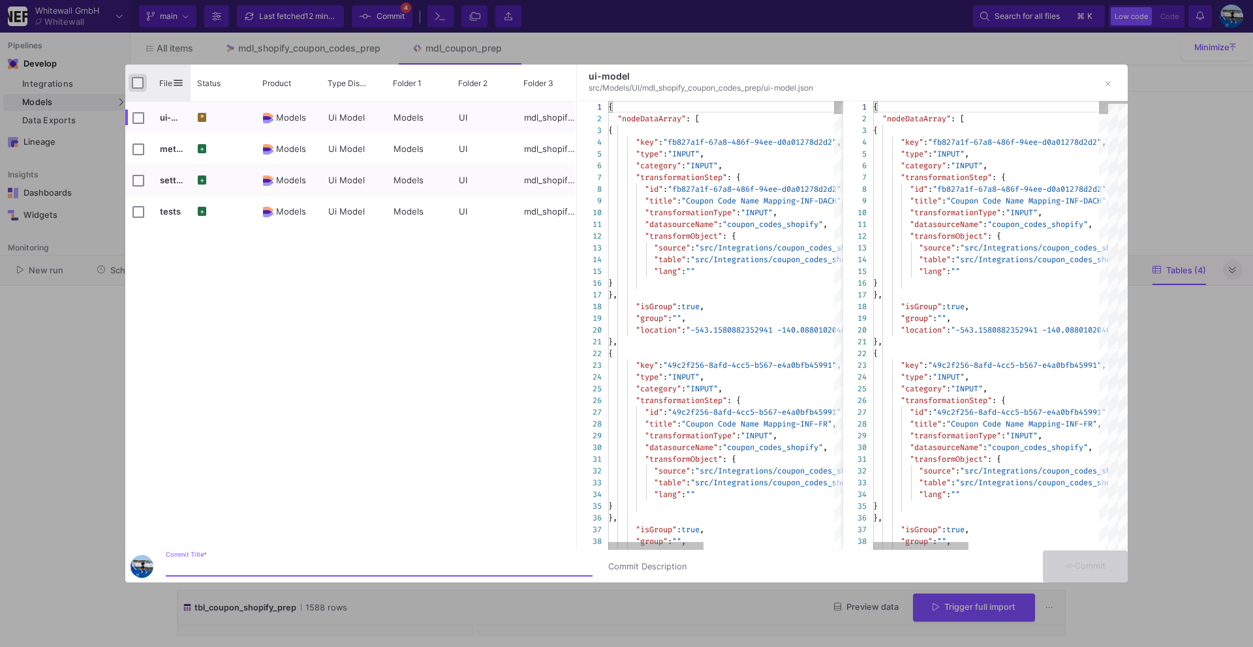
checkbox input "true"
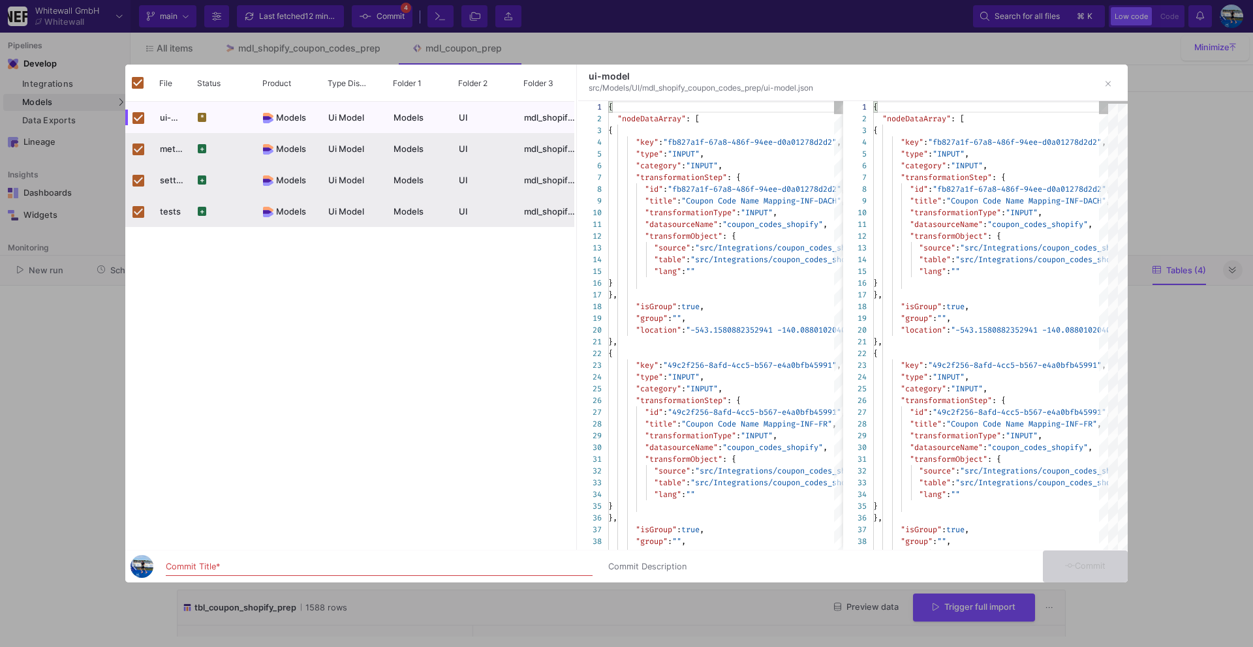
click at [218, 560] on div "Commit Title *" at bounding box center [379, 564] width 427 height 24
type input "commit"
click at [1095, 568] on span "Commit" at bounding box center [1085, 566] width 41 height 10
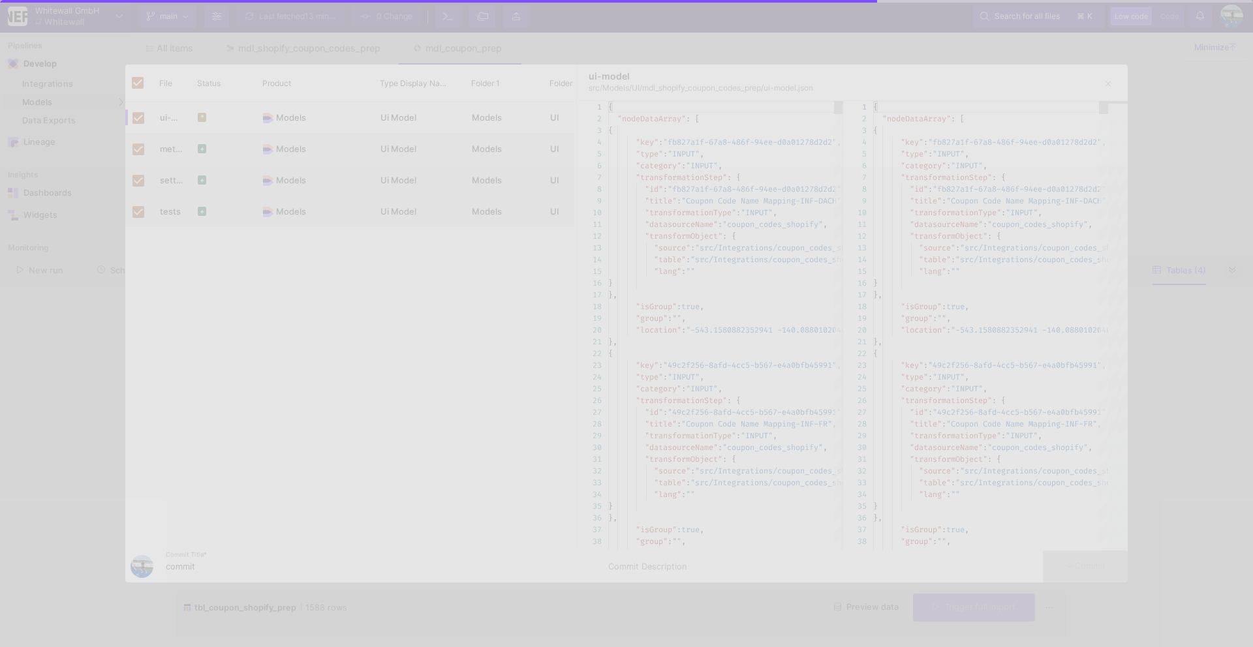
checkbox input "false"
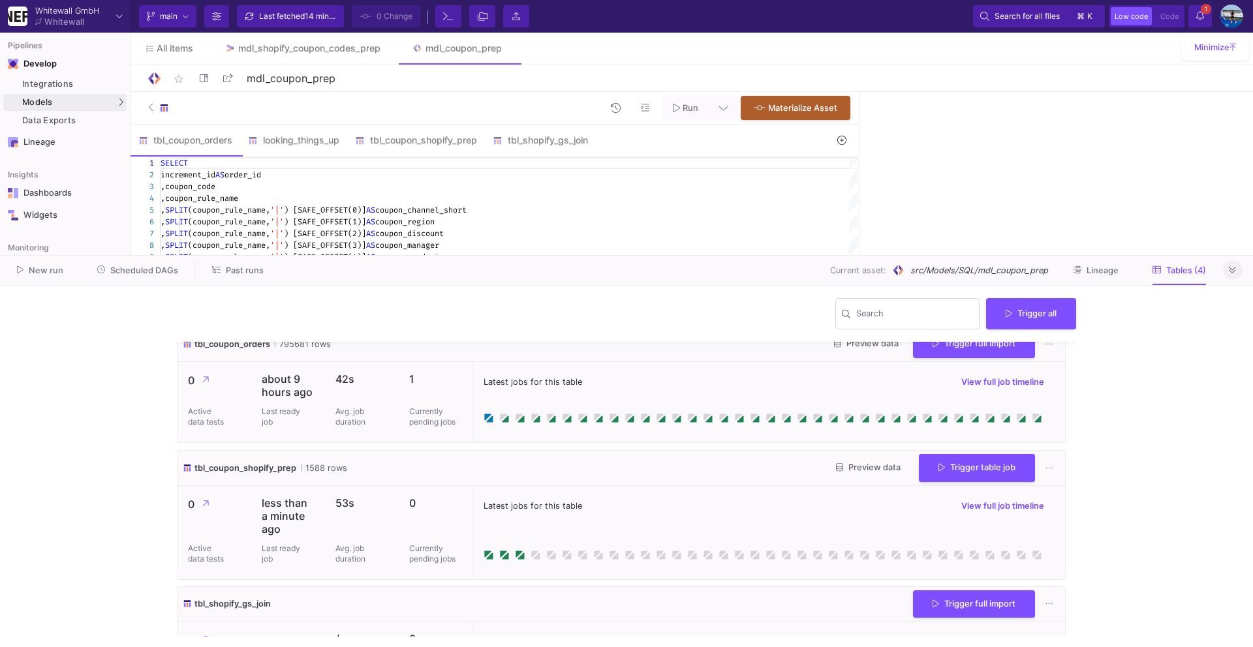
scroll to position [140, 0]
click at [1237, 269] on button at bounding box center [1233, 270] width 20 height 20
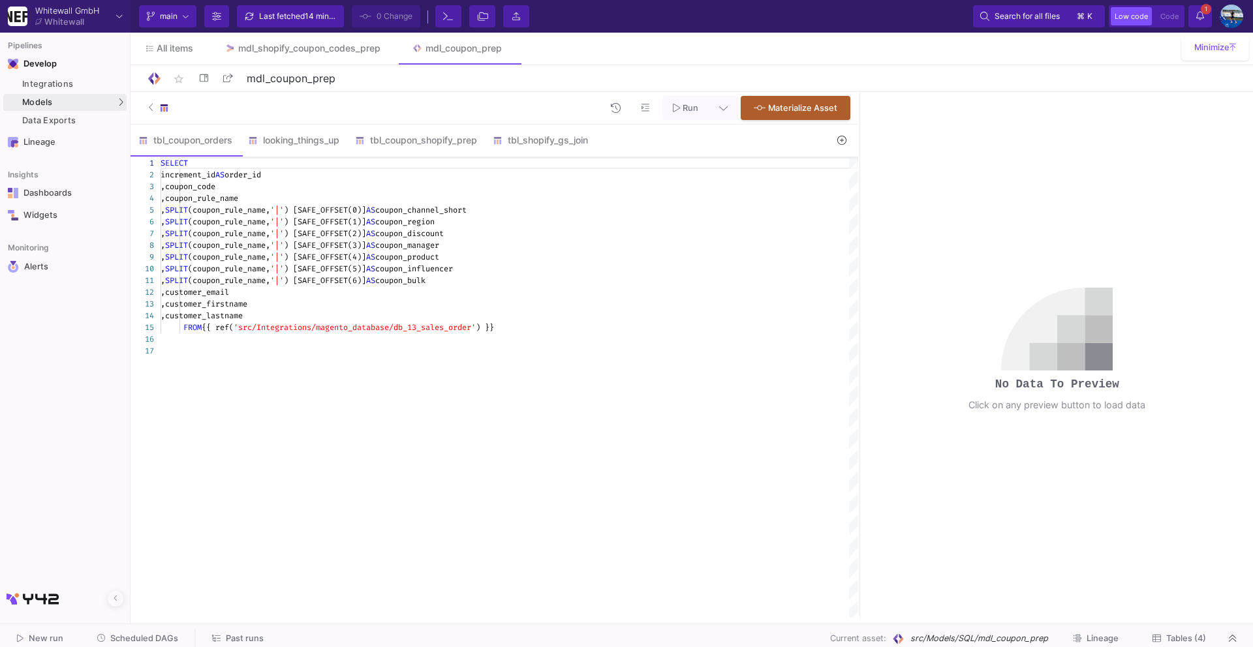
click at [1158, 641] on icon at bounding box center [1156, 638] width 8 height 8
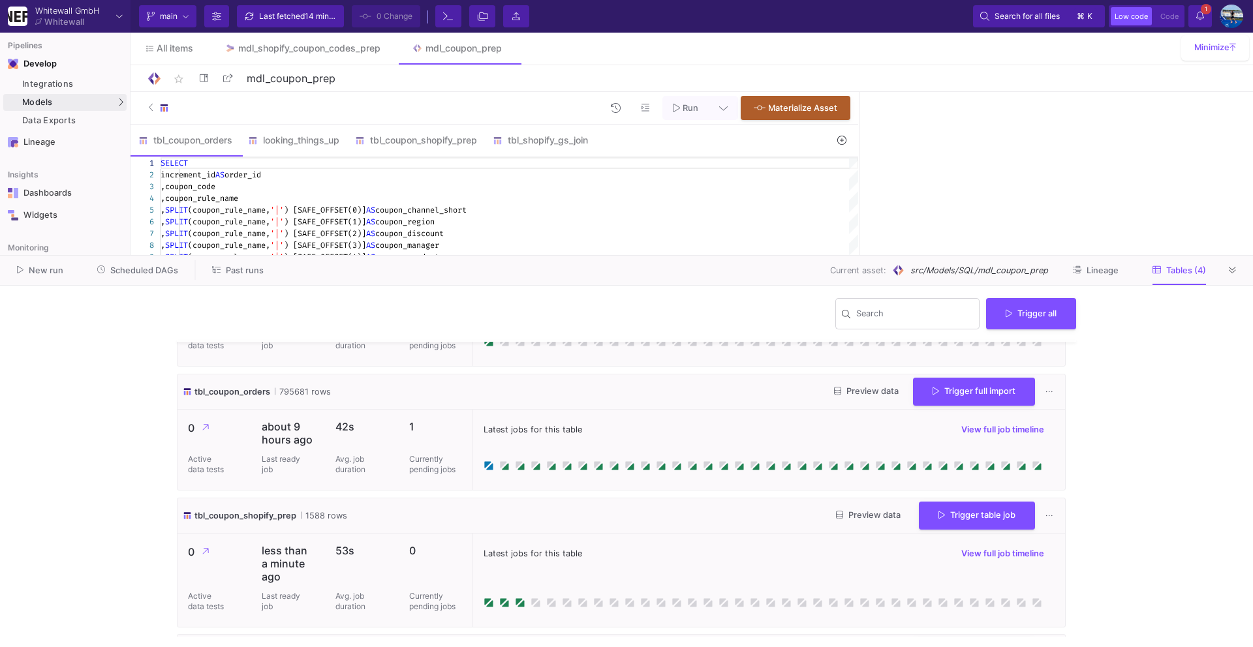
scroll to position [93, 0]
click at [872, 515] on span "Preview data" at bounding box center [868, 514] width 65 height 10
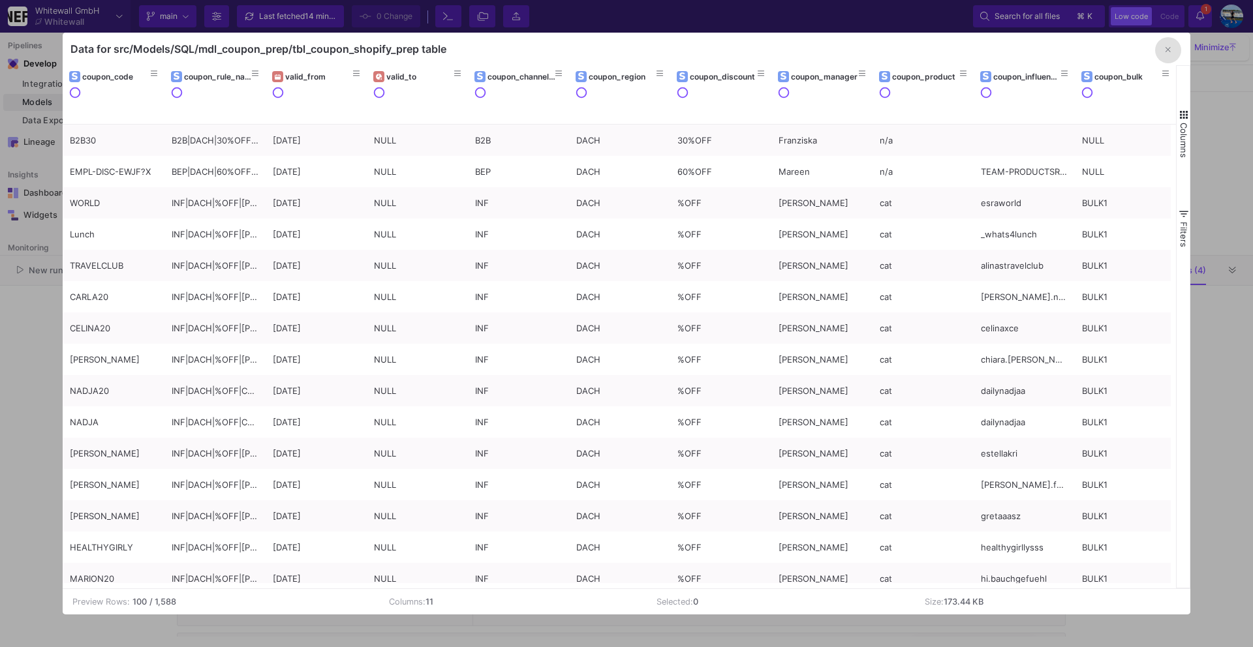
click at [1167, 53] on icon "button" at bounding box center [1167, 50] width 5 height 8
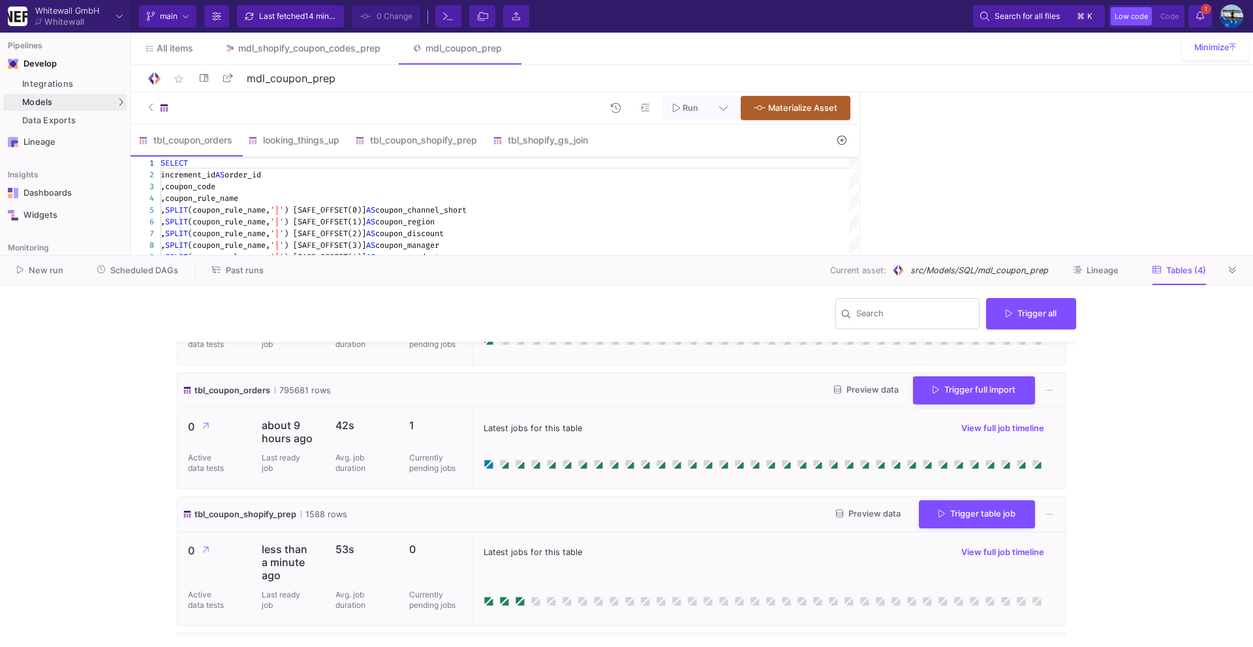
click at [854, 518] on span "Preview data" at bounding box center [868, 514] width 65 height 10
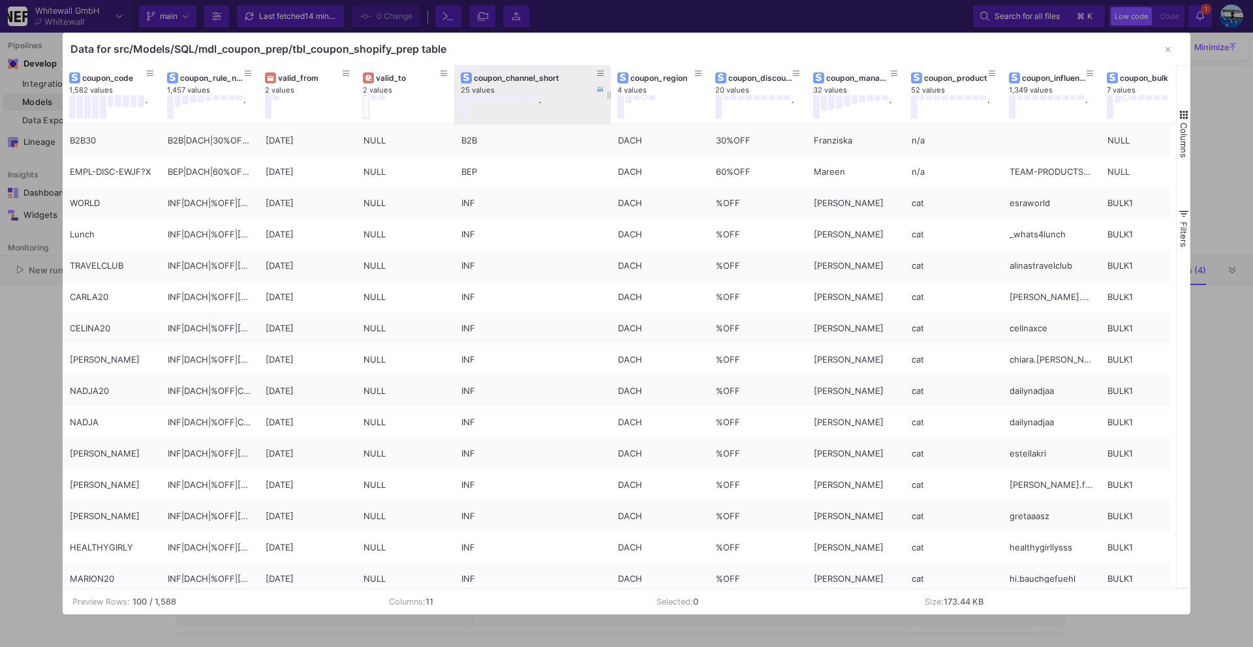
drag, startPoint x: 549, startPoint y: 92, endPoint x: 607, endPoint y: 91, distance: 58.1
click at [608, 91] on div at bounding box center [610, 94] width 5 height 59
click at [1169, 49] on icon "button" at bounding box center [1167, 50] width 5 height 8
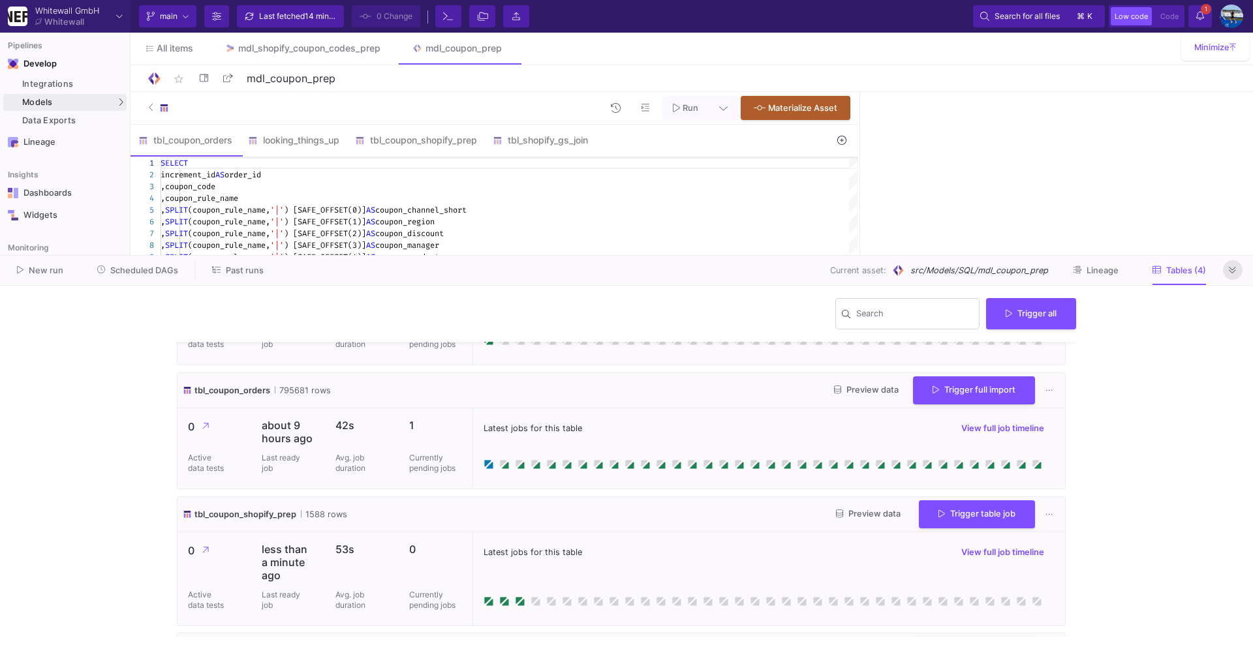
click at [1234, 267] on icon at bounding box center [1232, 270] width 7 height 8
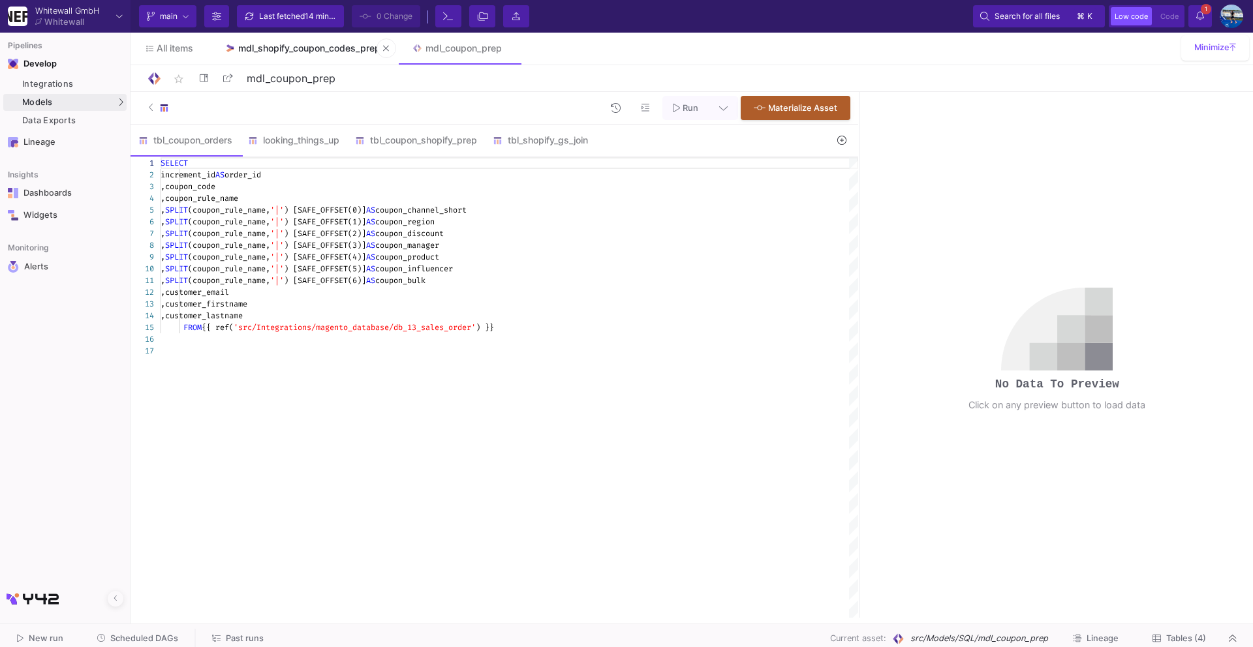
click at [352, 48] on div "mdl_shopify_coupon_codes_prep" at bounding box center [309, 48] width 142 height 10
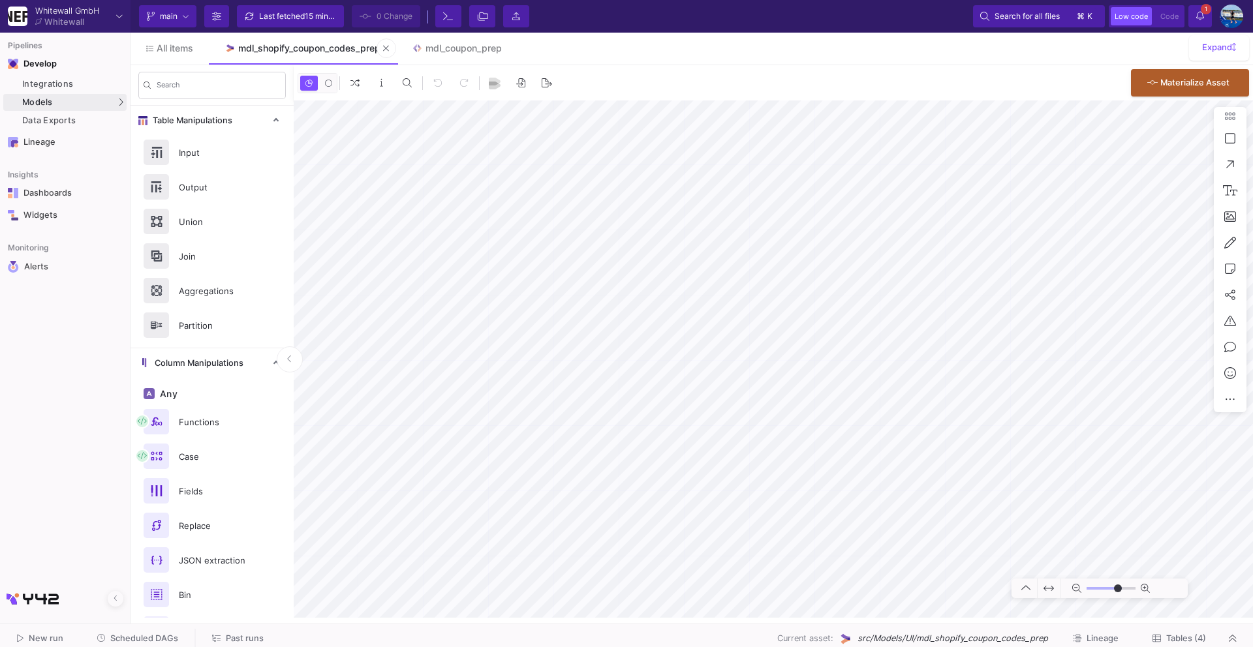
type input "-14"
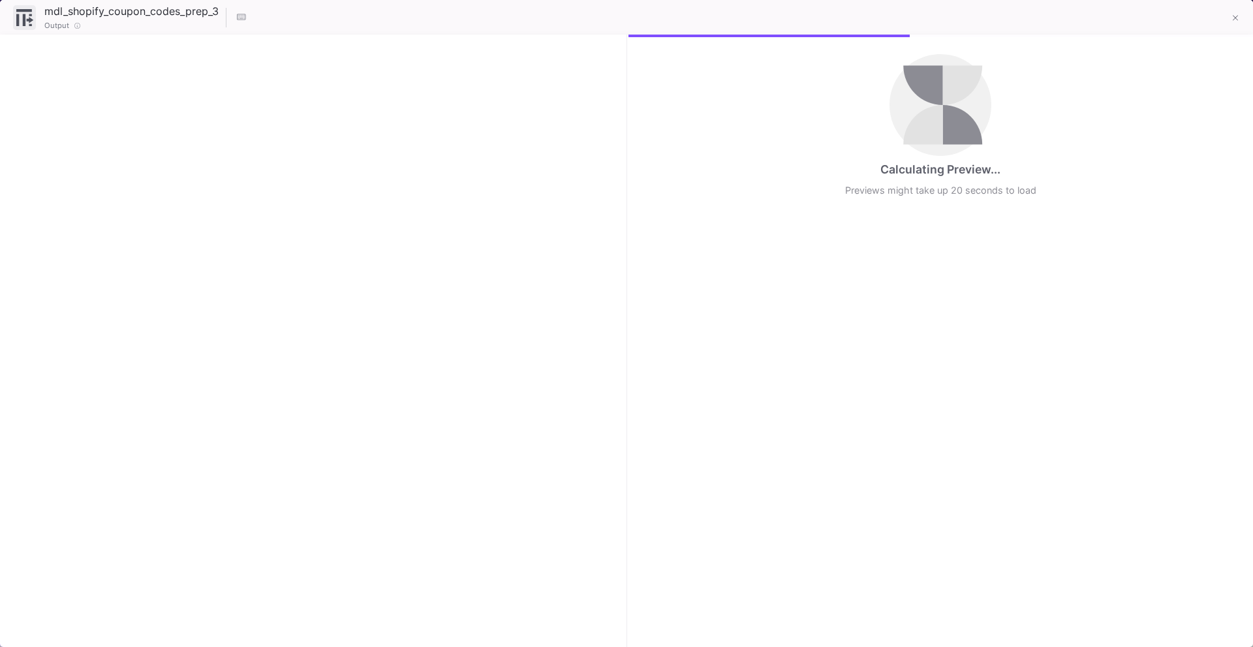
checkbox input "true"
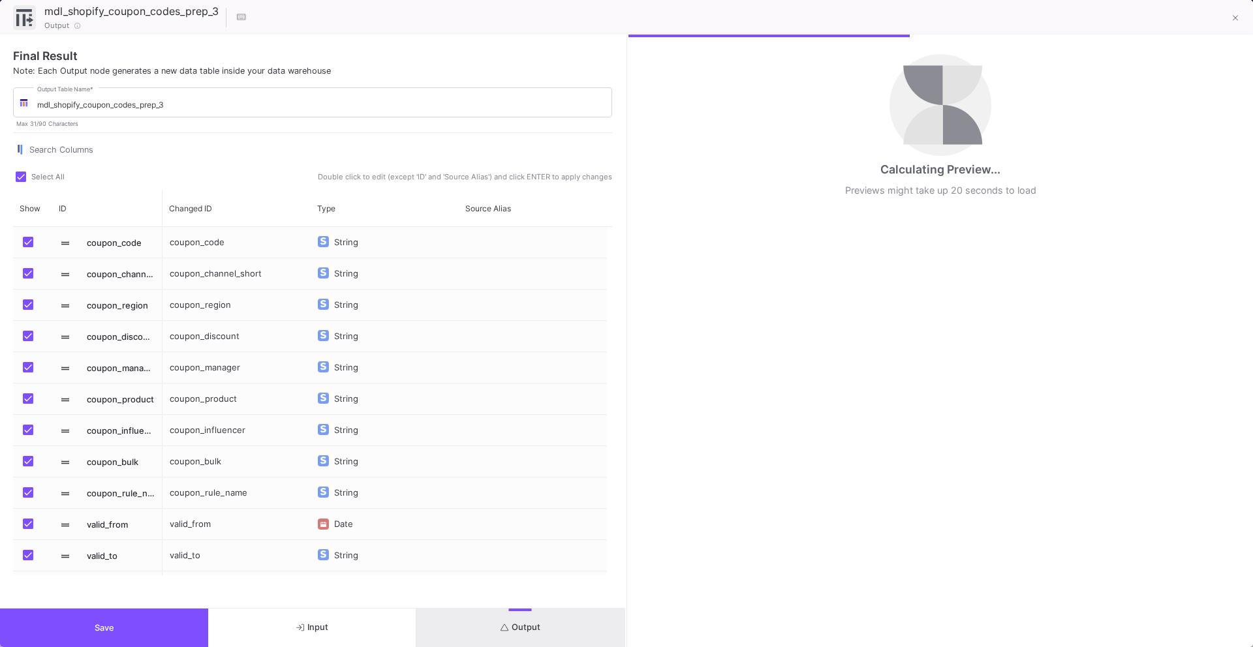
scroll to position [27, 0]
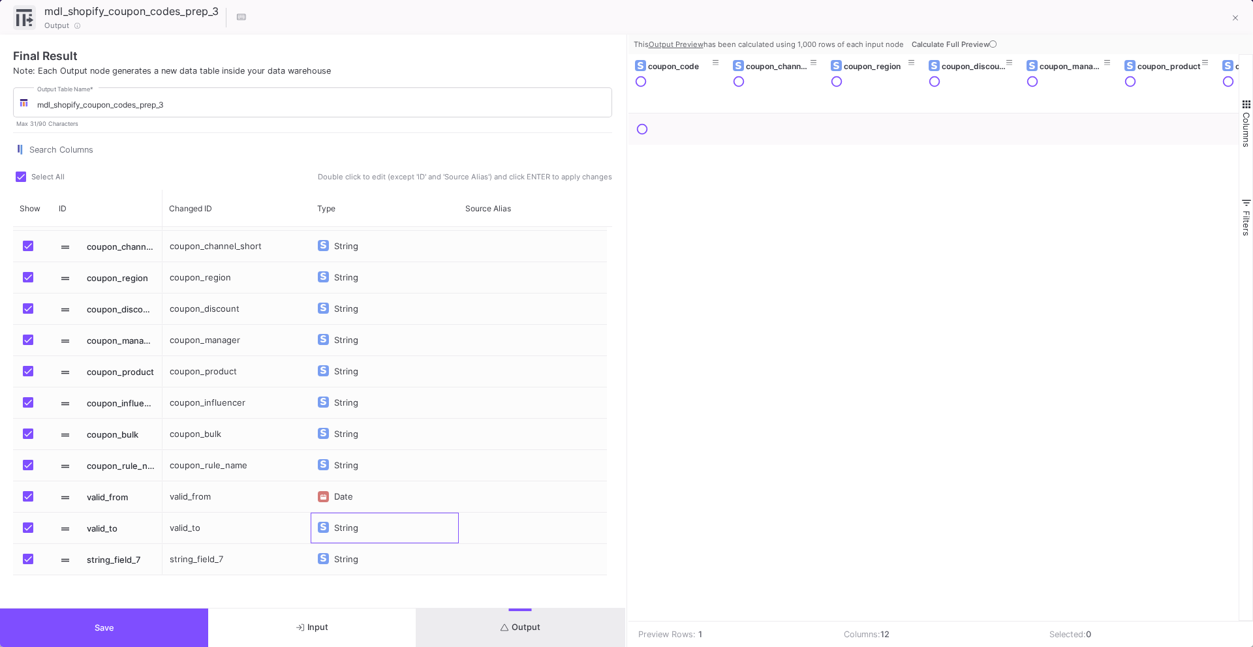
click at [345, 529] on div "String" at bounding box center [349, 528] width 30 height 31
click at [566, 526] on div "Press SPACE to select this row." at bounding box center [533, 528] width 148 height 31
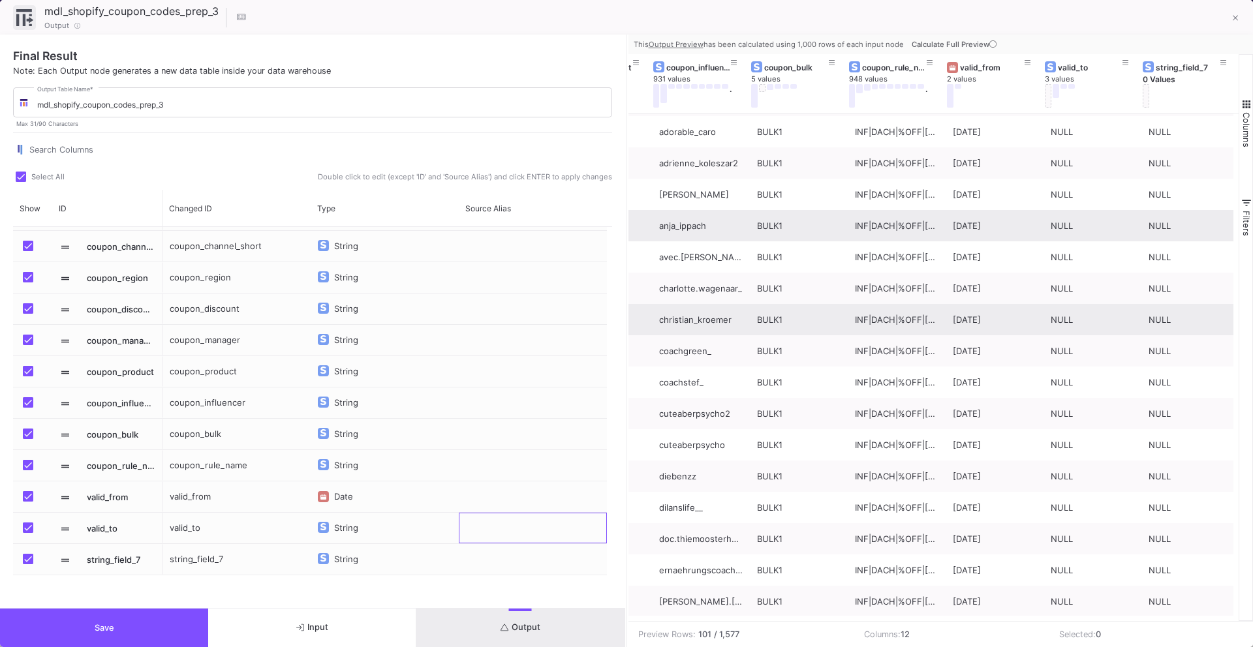
scroll to position [1321, 0]
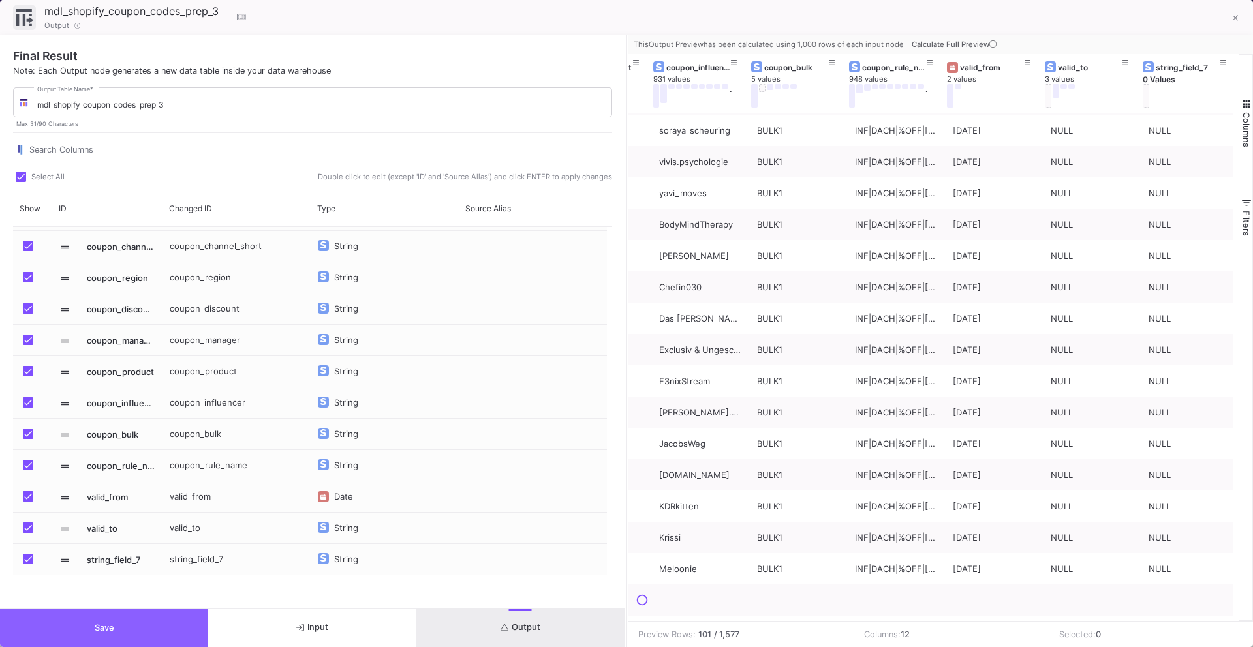
click at [110, 626] on span "Save" at bounding box center [105, 628] width 20 height 10
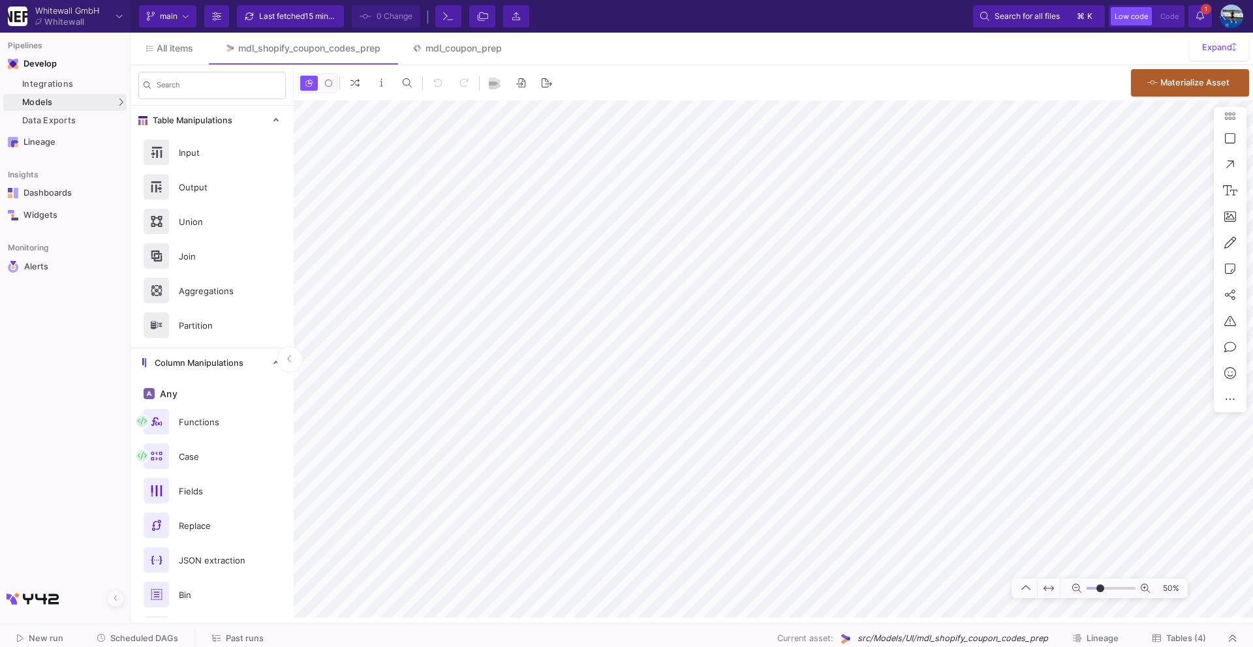
type input "-24"
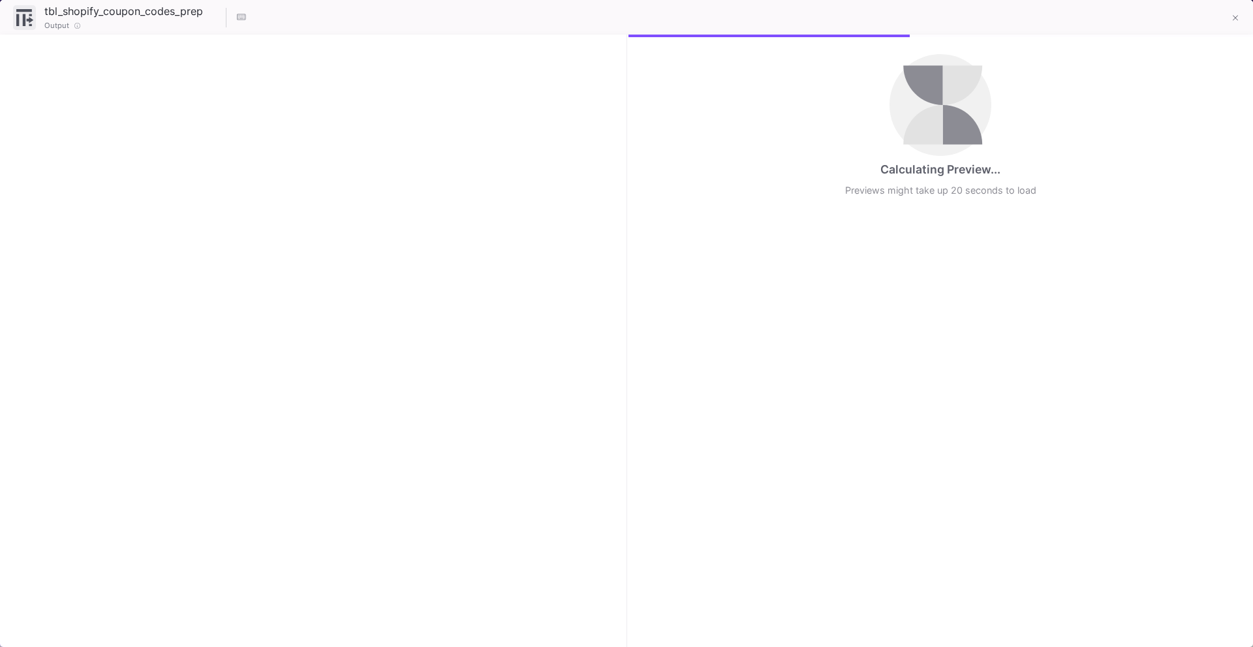
checkbox input "true"
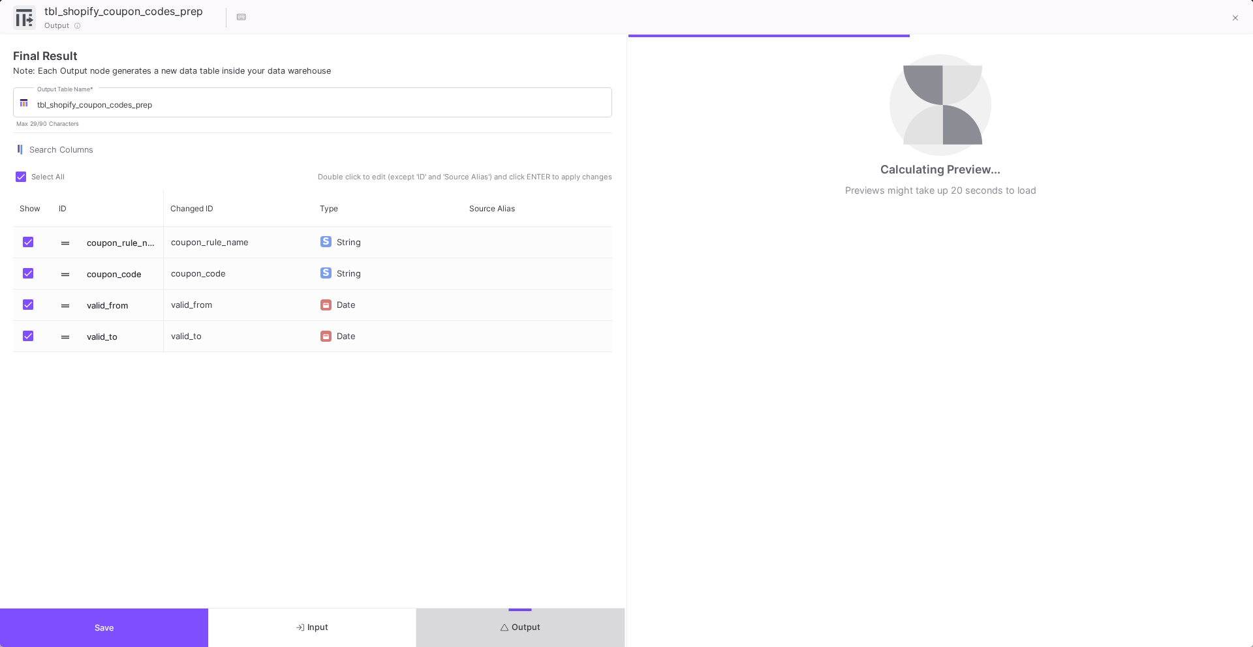
click at [516, 622] on span "Output" at bounding box center [520, 627] width 40 height 10
click at [162, 625] on button "Save" at bounding box center [104, 628] width 208 height 38
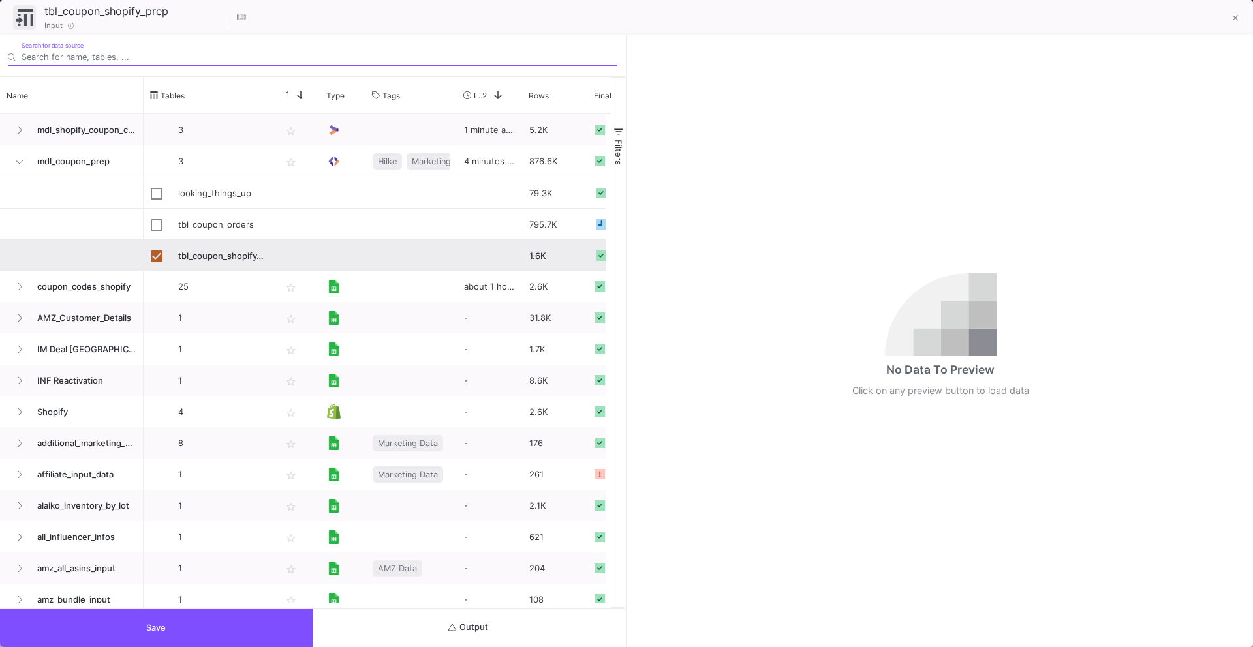
click at [401, 626] on button "Output" at bounding box center [469, 628] width 313 height 38
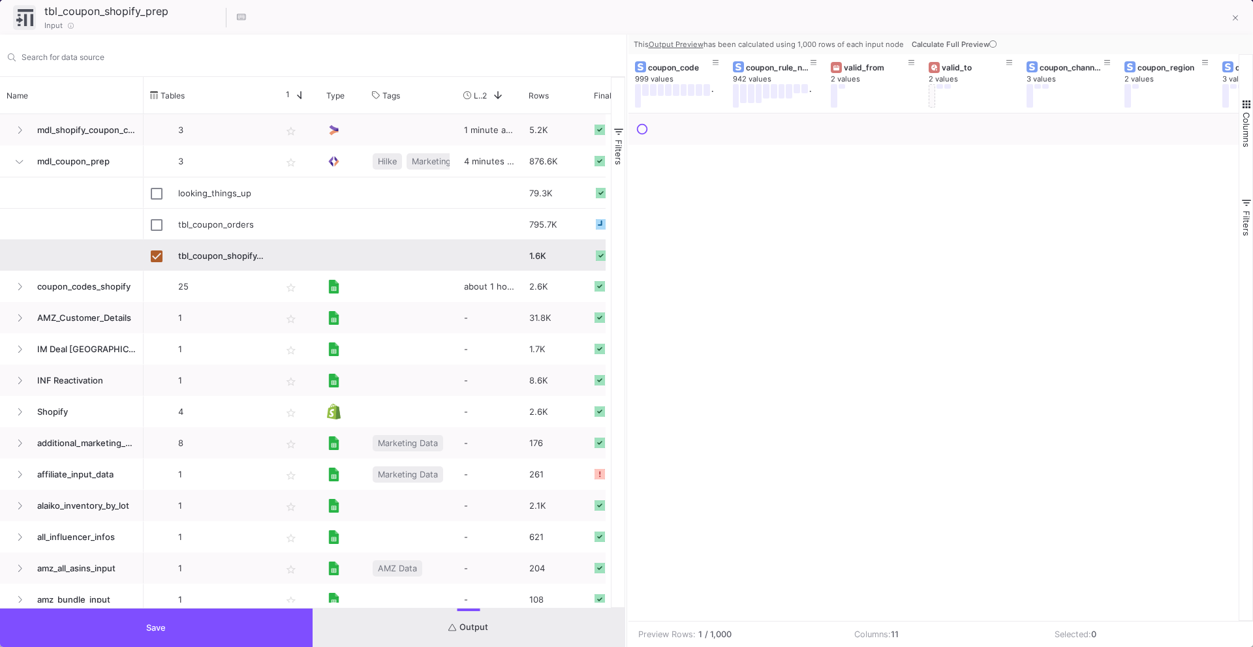
click at [249, 632] on button "Save" at bounding box center [156, 628] width 313 height 38
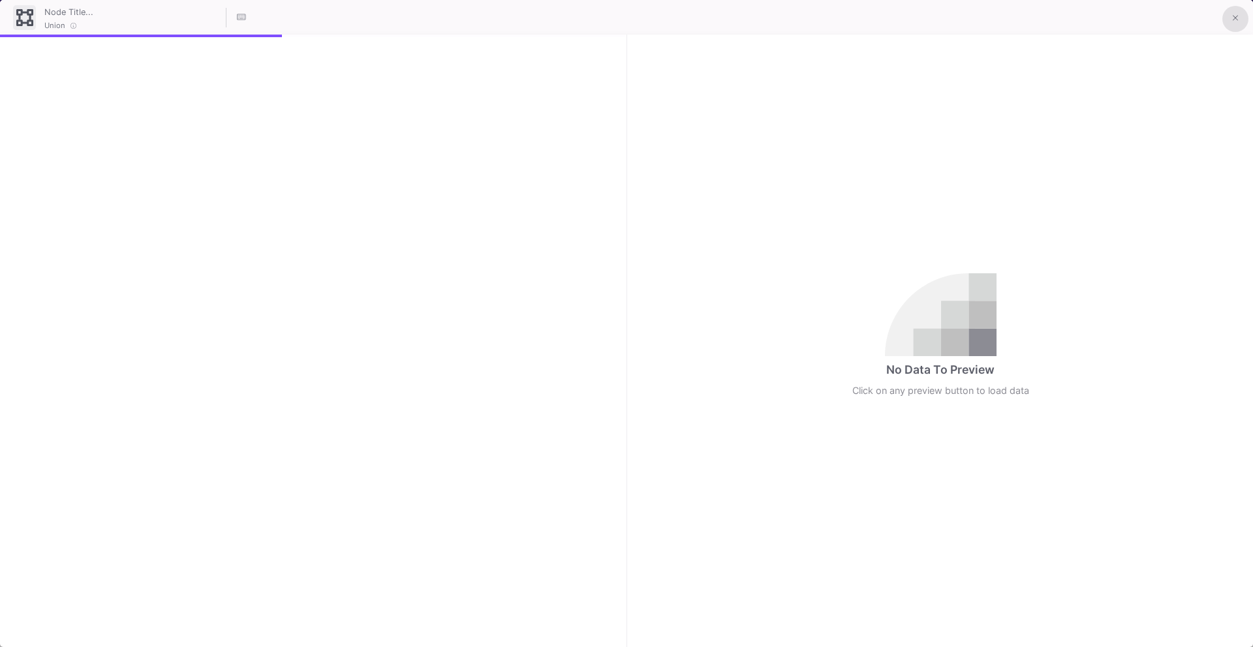
click at [1231, 26] on button at bounding box center [1235, 19] width 26 height 26
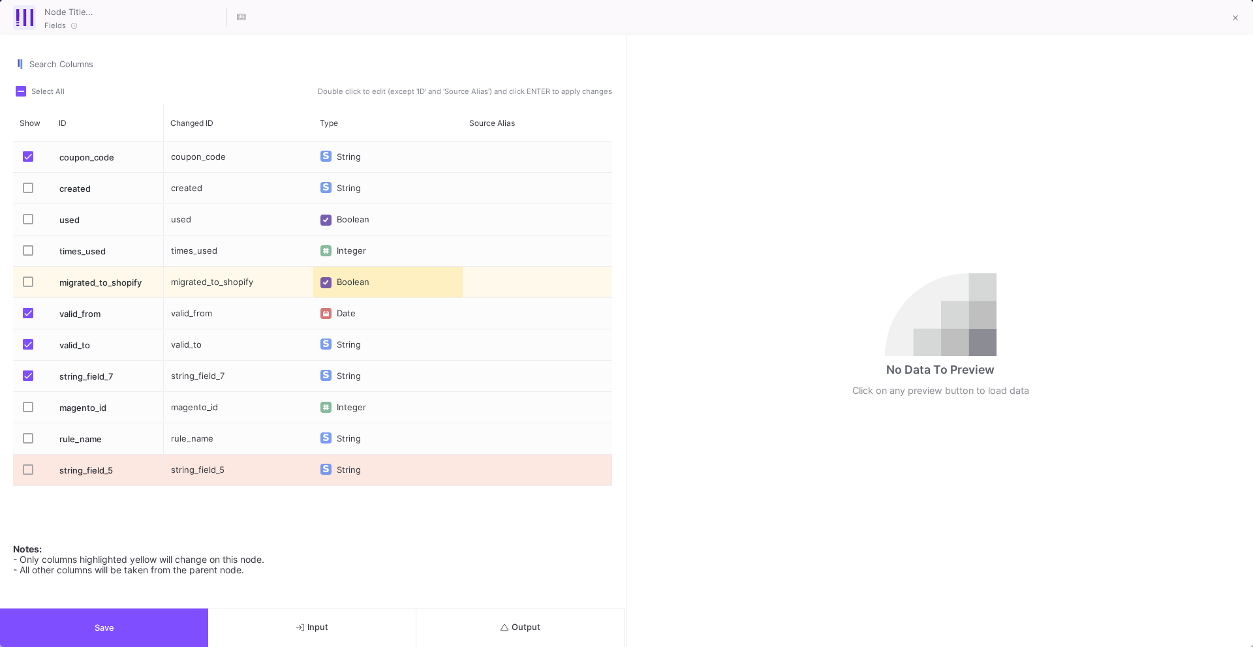
click at [31, 374] on span "Press SPACE to select this row." at bounding box center [28, 376] width 10 height 10
click at [28, 381] on input "Press SPACE to select this row." at bounding box center [27, 381] width 1 height 1
click at [118, 630] on button "Save" at bounding box center [104, 628] width 208 height 38
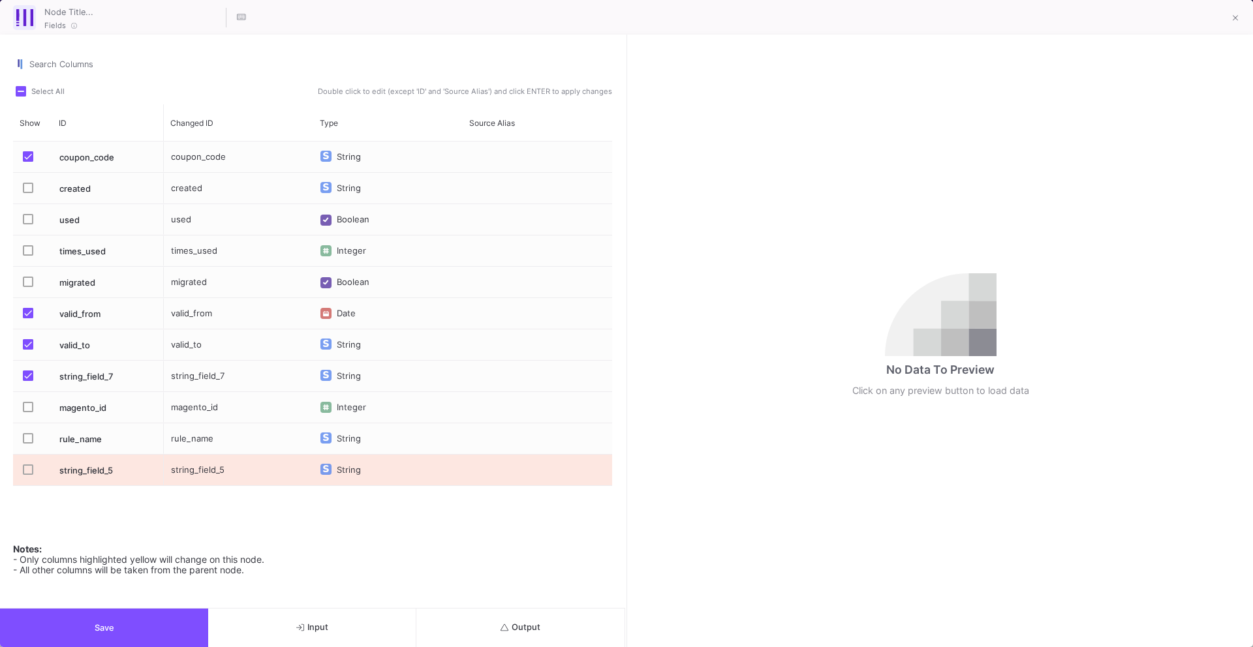
click at [22, 374] on div "Press SPACE to select this row." at bounding box center [31, 376] width 23 height 31
click at [145, 618] on button "Save" at bounding box center [104, 628] width 208 height 38
click at [33, 372] on label "Press SPACE to select this row." at bounding box center [32, 377] width 18 height 13
click at [28, 381] on input "Press SPACE to select this row." at bounding box center [27, 381] width 1 height 1
click at [168, 617] on button "Save" at bounding box center [104, 628] width 208 height 38
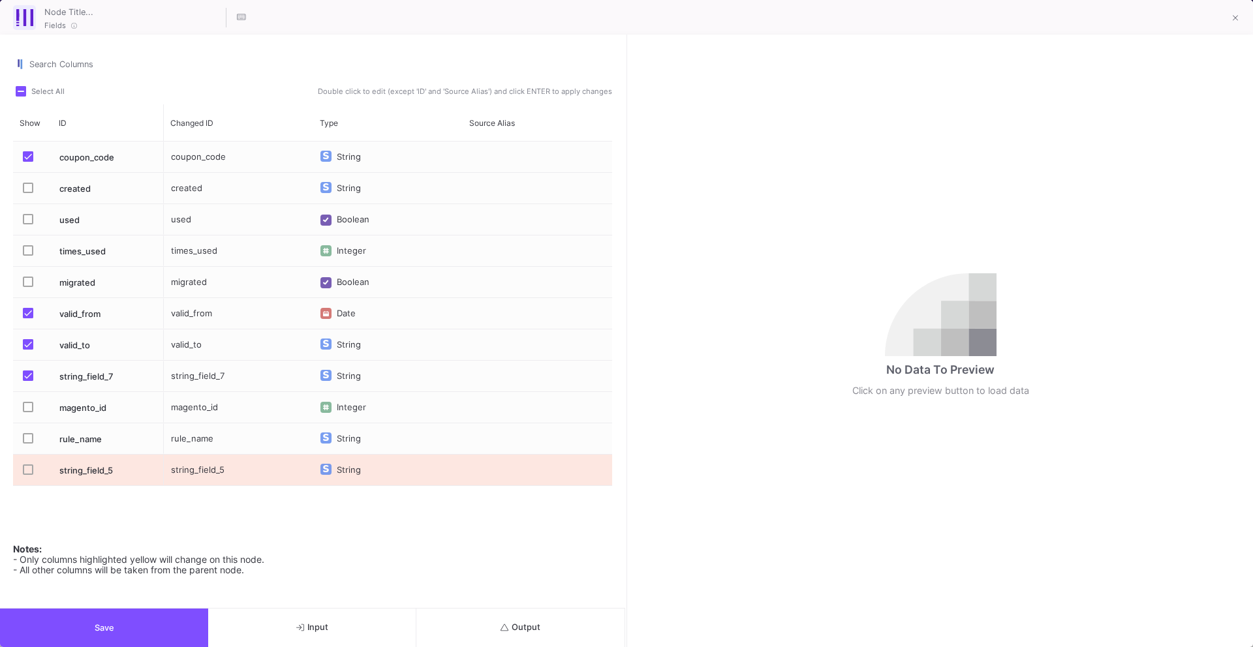
click at [32, 380] on span "Press SPACE to select this row." at bounding box center [28, 376] width 10 height 10
click at [28, 381] on input "Press SPACE to select this row." at bounding box center [27, 381] width 1 height 1
click at [148, 634] on button "Save" at bounding box center [104, 628] width 208 height 38
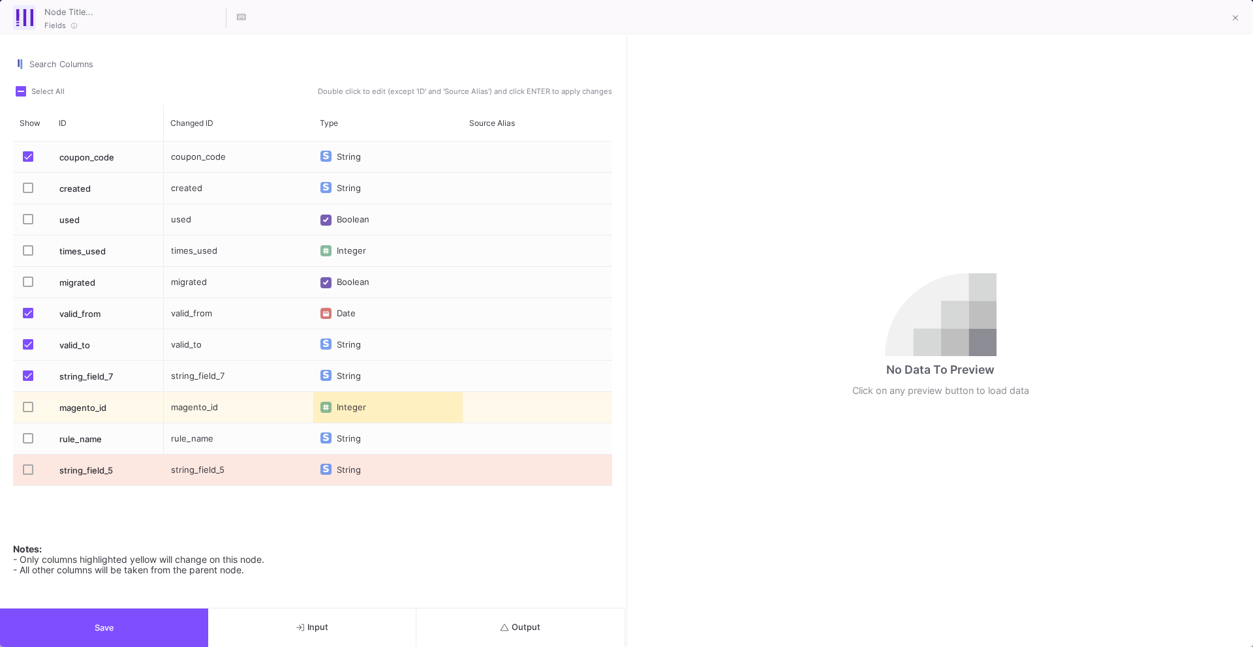
click at [32, 375] on span "Press SPACE to select this row." at bounding box center [28, 376] width 10 height 10
click at [28, 381] on input "Press SPACE to select this row." at bounding box center [27, 381] width 1 height 1
click at [151, 627] on button "Save" at bounding box center [104, 628] width 208 height 38
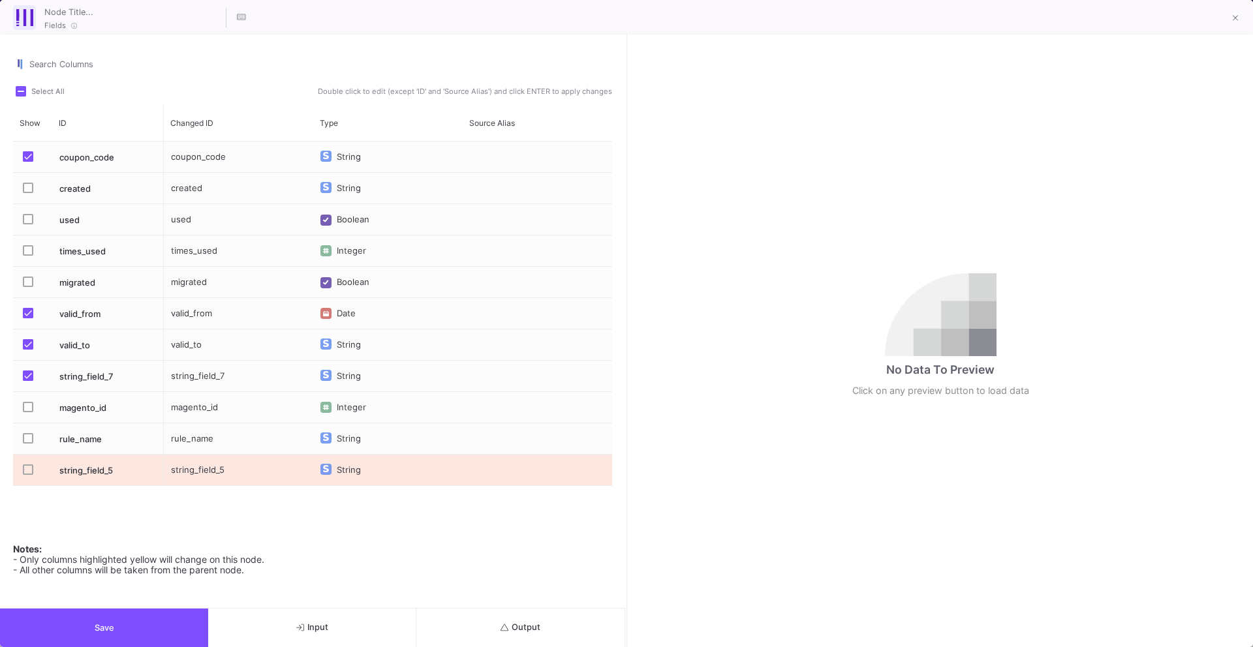
click at [35, 367] on mat-checkbox "Press SPACE to select this row." at bounding box center [32, 376] width 18 height 31
click at [27, 374] on span "Press SPACE to select this row." at bounding box center [28, 376] width 10 height 10
click at [27, 381] on input "Press SPACE to select this row." at bounding box center [27, 381] width 1 height 1
click at [157, 622] on button "Save" at bounding box center [104, 628] width 208 height 38
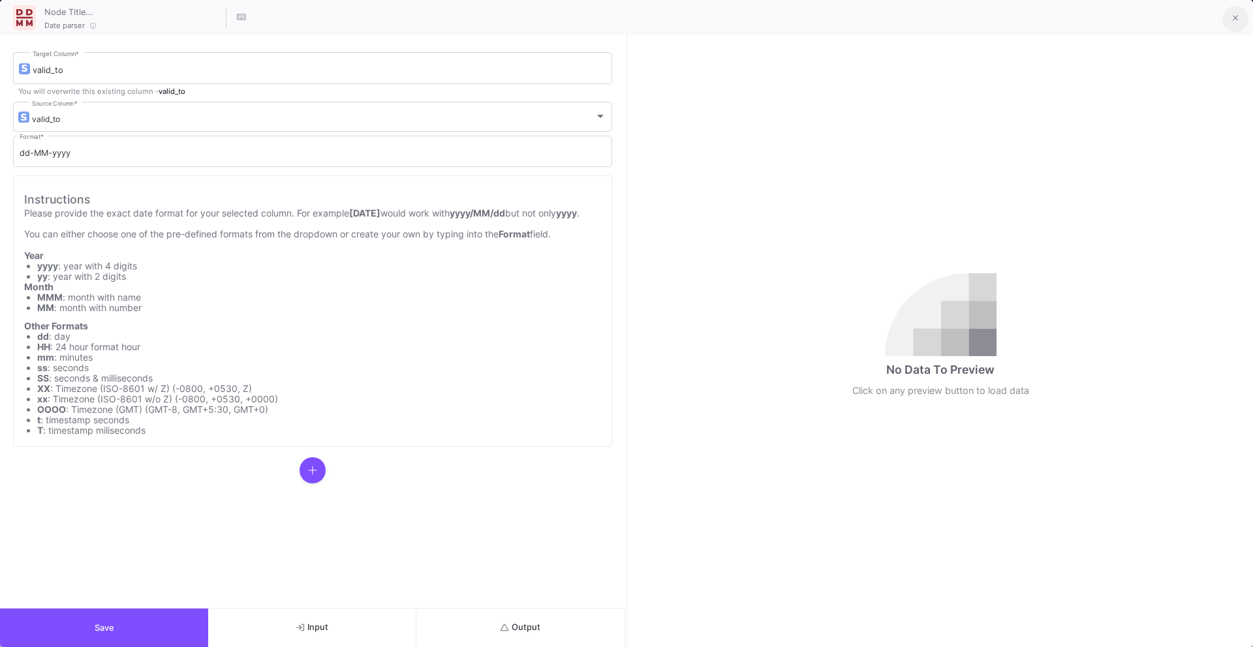
click at [1229, 20] on button at bounding box center [1235, 19] width 26 height 26
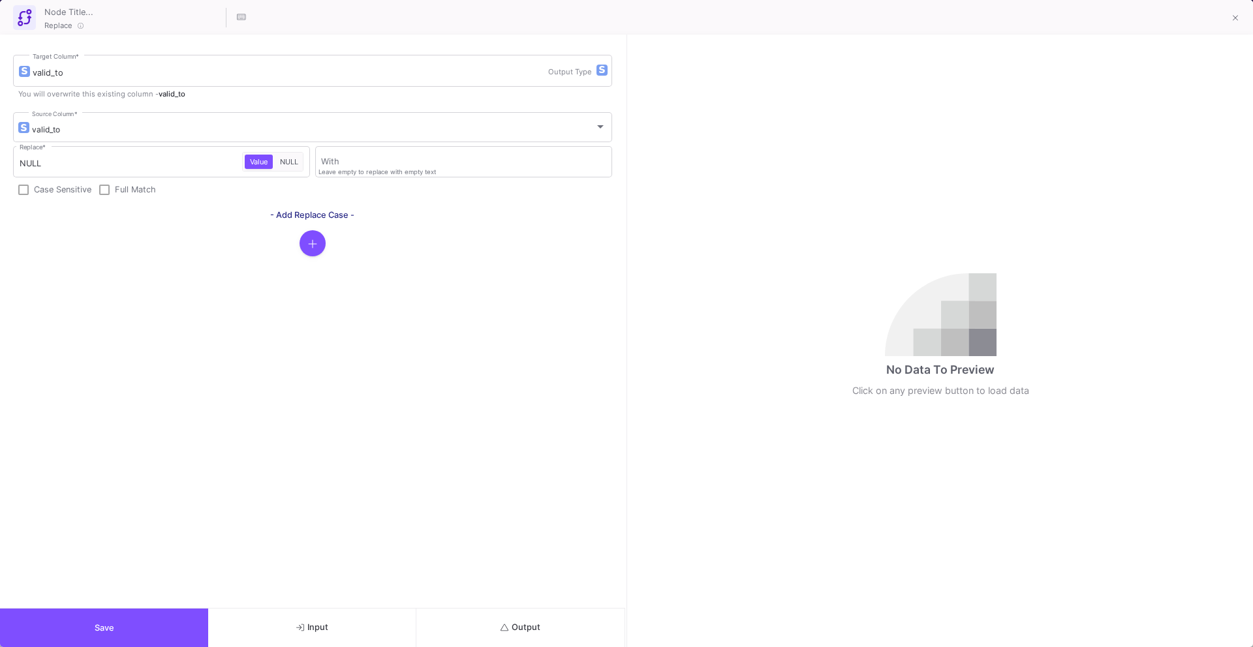
click at [170, 622] on button "Save" at bounding box center [104, 628] width 208 height 38
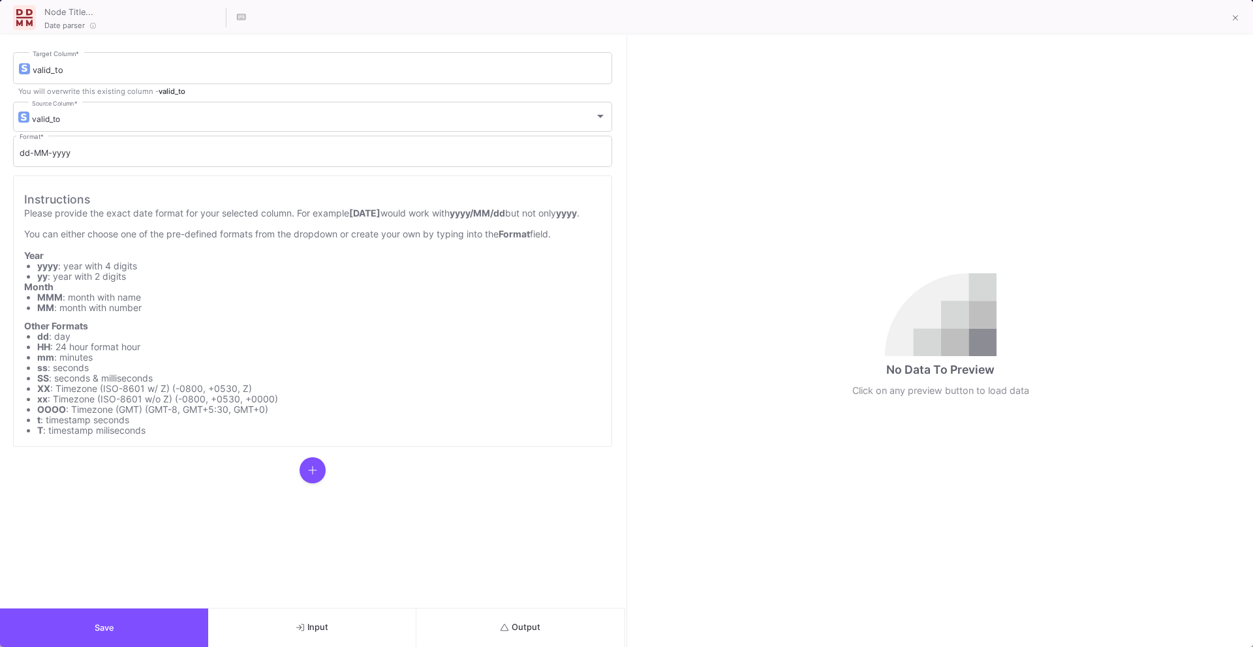
click at [564, 628] on button "Output" at bounding box center [520, 628] width 208 height 38
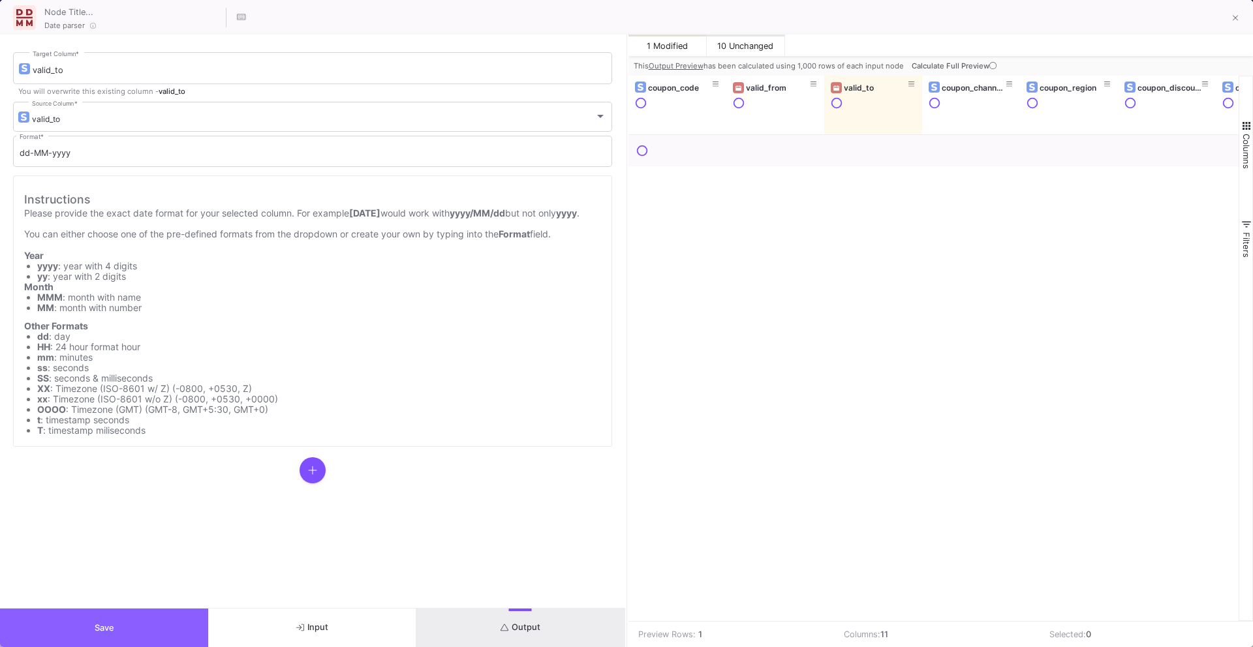
click at [170, 630] on button "Save" at bounding box center [104, 628] width 208 height 38
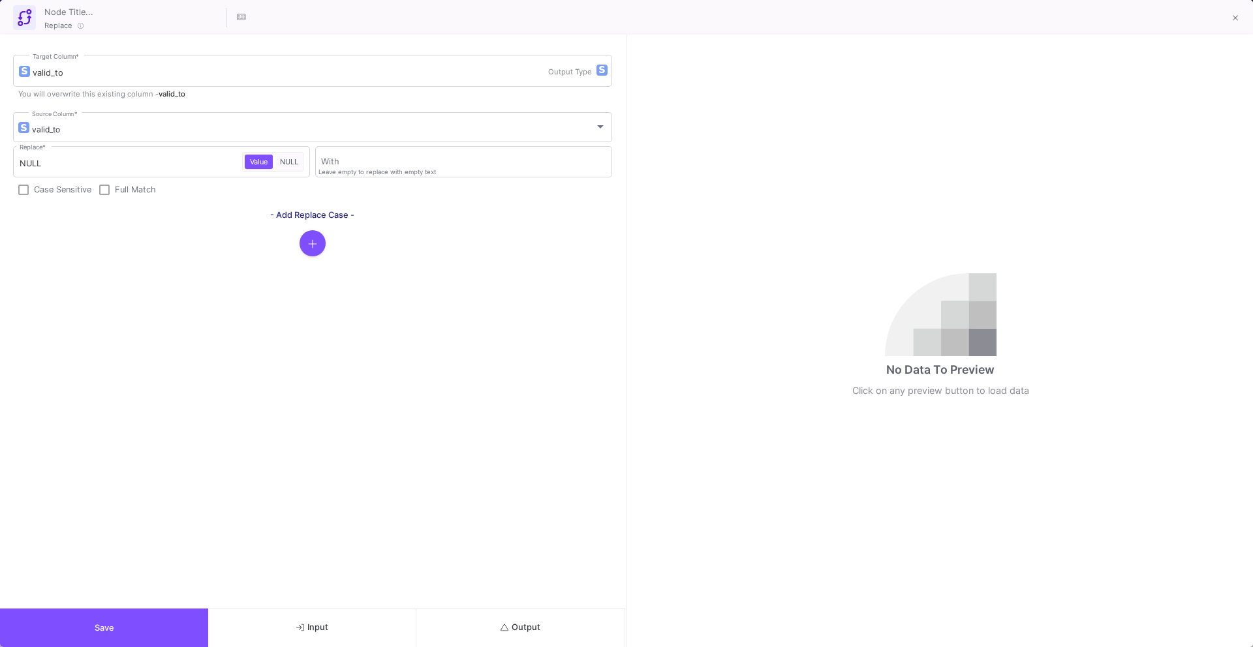
click at [108, 627] on span "Save" at bounding box center [105, 628] width 20 height 10
click at [131, 645] on button "Save" at bounding box center [104, 628] width 208 height 38
click at [104, 624] on span "Save" at bounding box center [105, 628] width 20 height 10
click at [92, 625] on button "Save" at bounding box center [104, 628] width 208 height 38
click at [109, 620] on button "Save" at bounding box center [104, 628] width 208 height 38
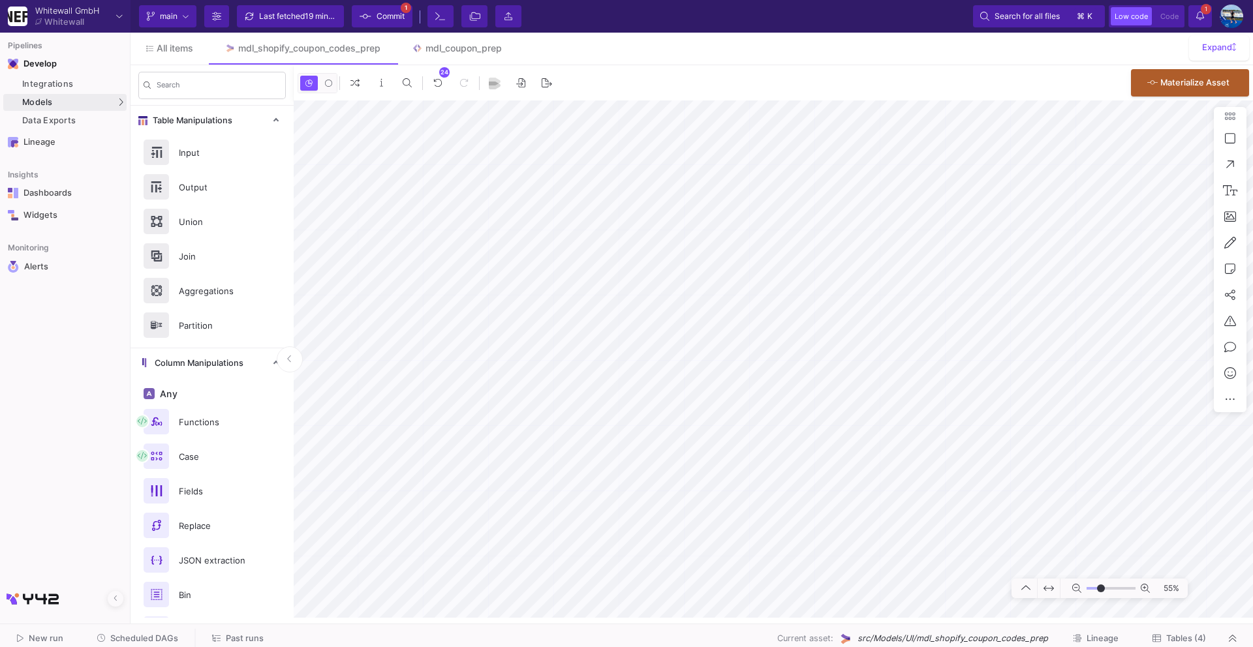
type input "-23"
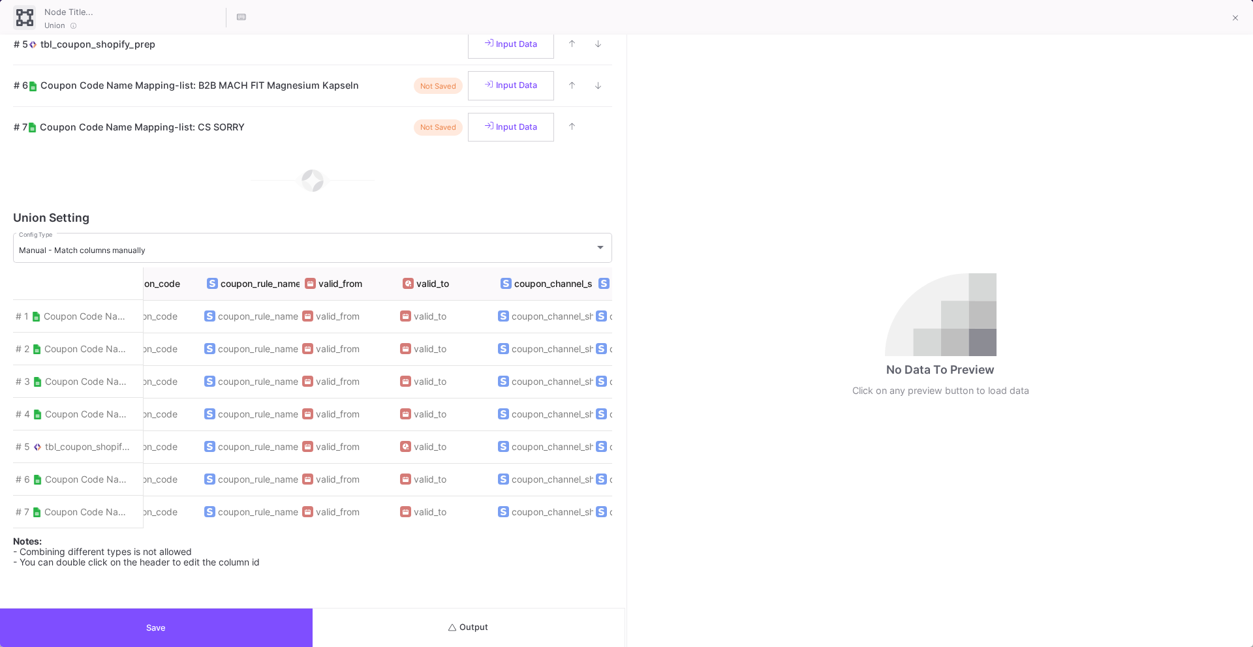
scroll to position [0, 0]
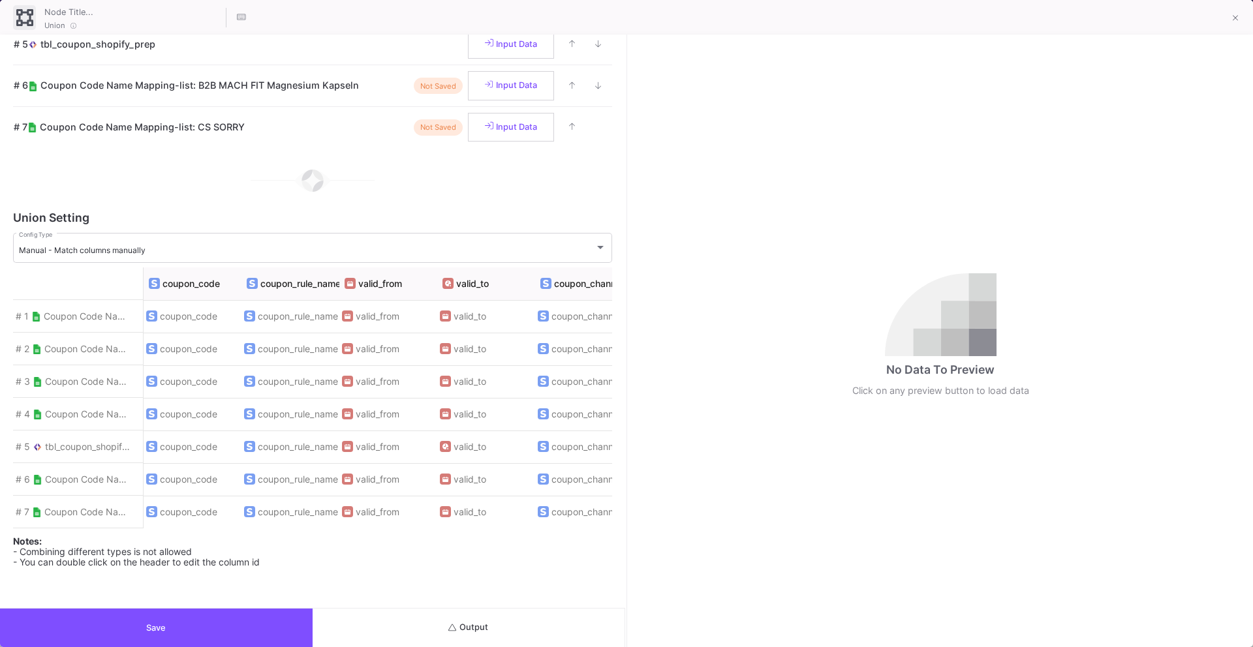
click at [240, 630] on button "Save" at bounding box center [156, 628] width 313 height 38
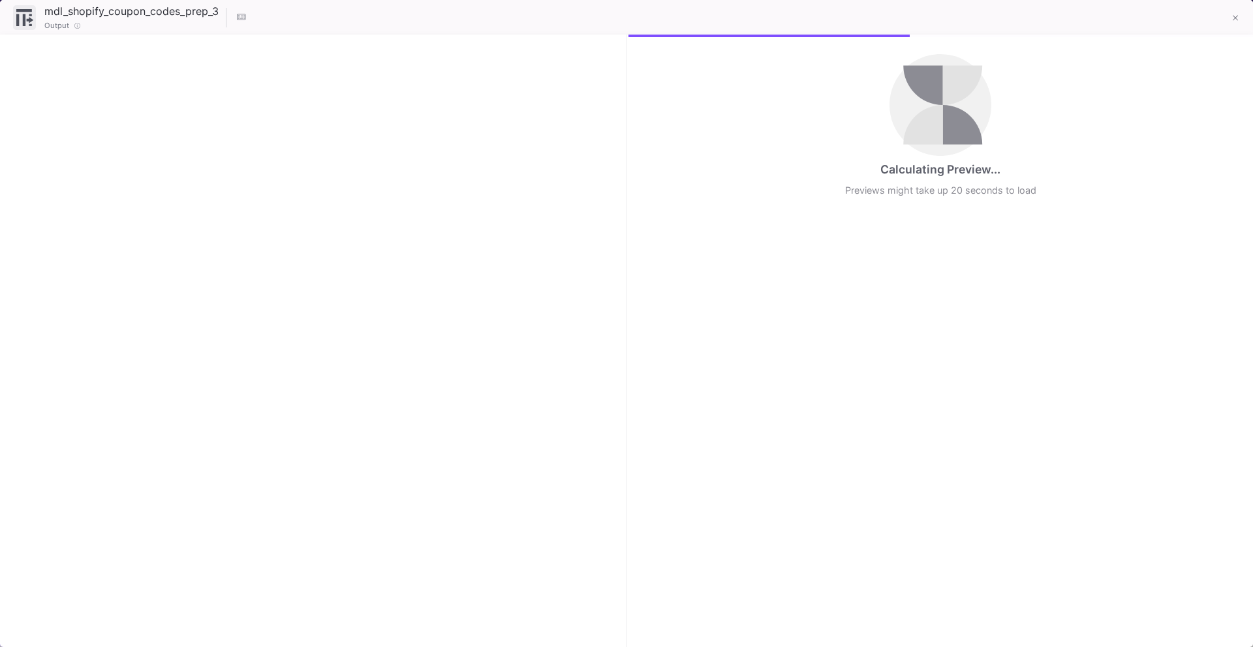
checkbox input "true"
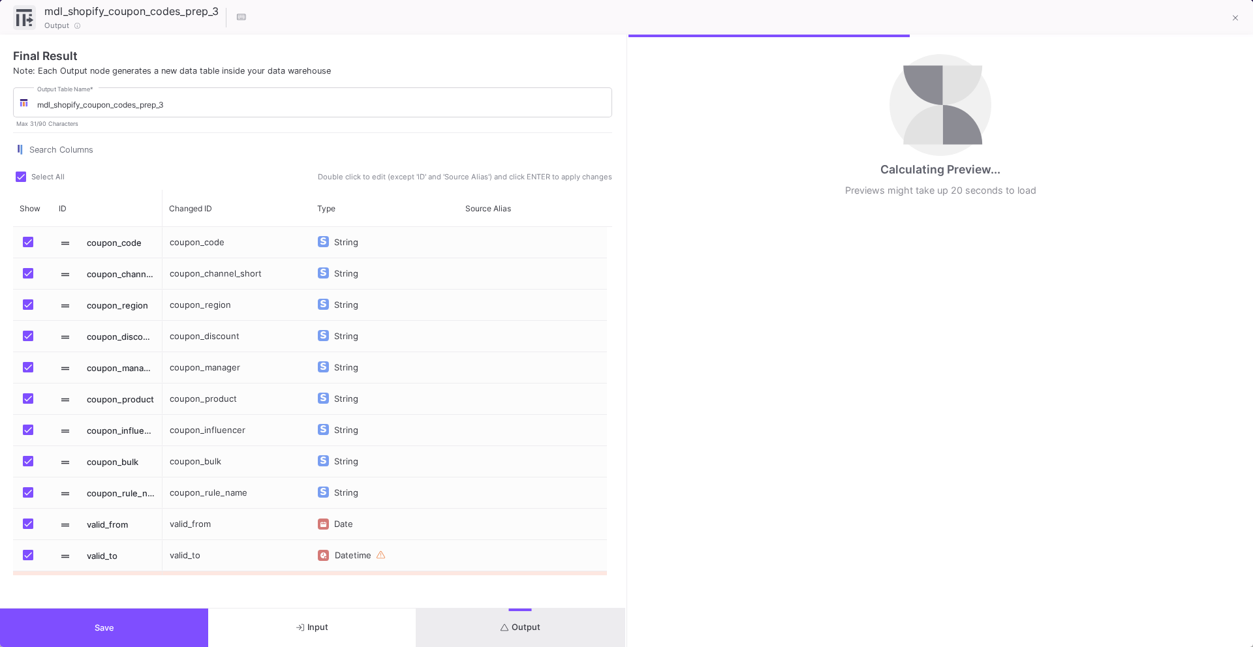
scroll to position [27, 0]
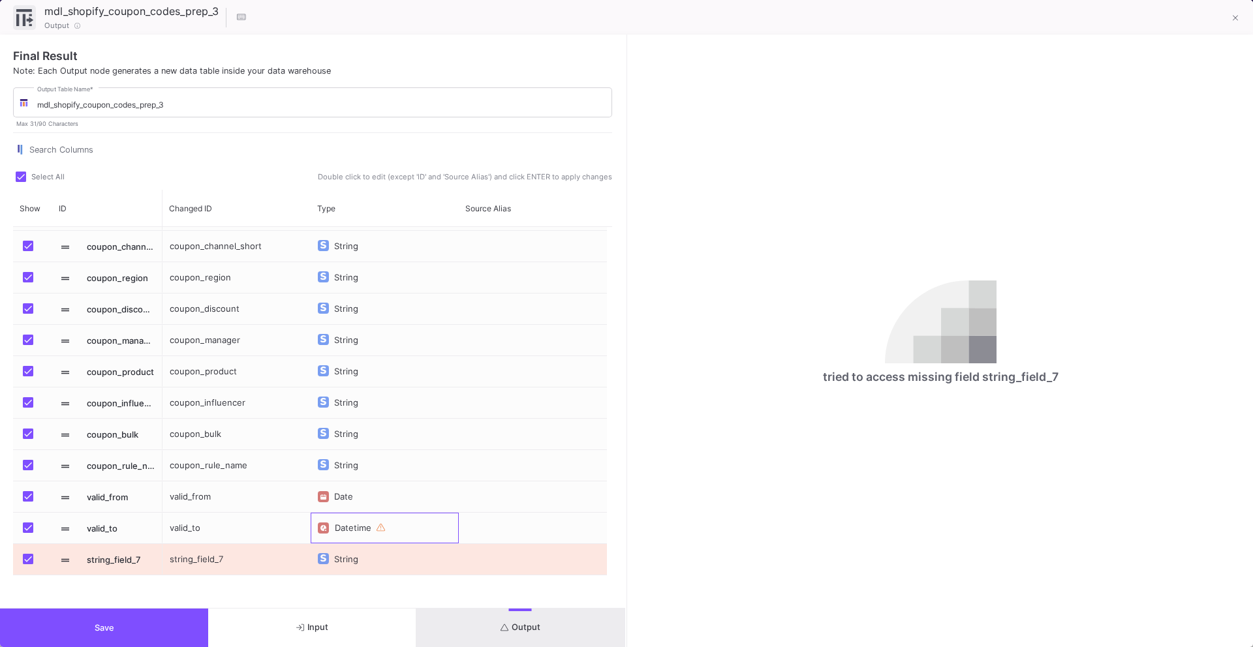
click at [339, 529] on div "Datetime" at bounding box center [362, 528] width 55 height 31
click at [88, 636] on button "Save" at bounding box center [104, 628] width 208 height 38
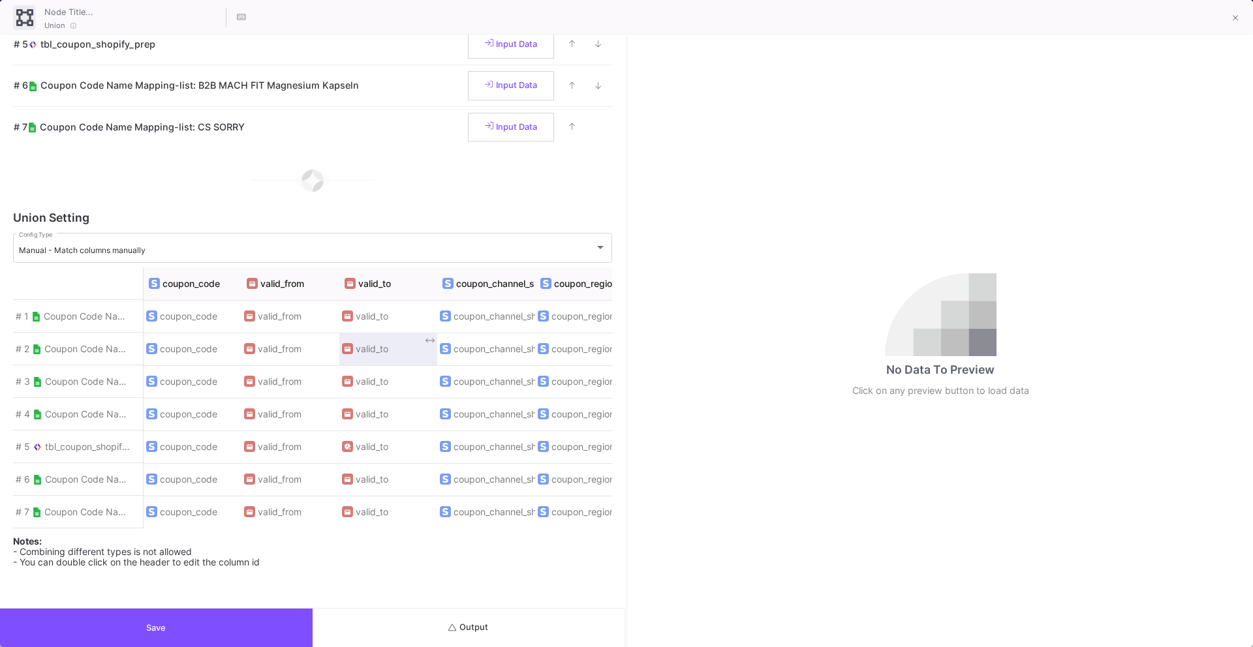
scroll to position [1, 0]
click at [271, 632] on button "Save" at bounding box center [156, 628] width 313 height 38
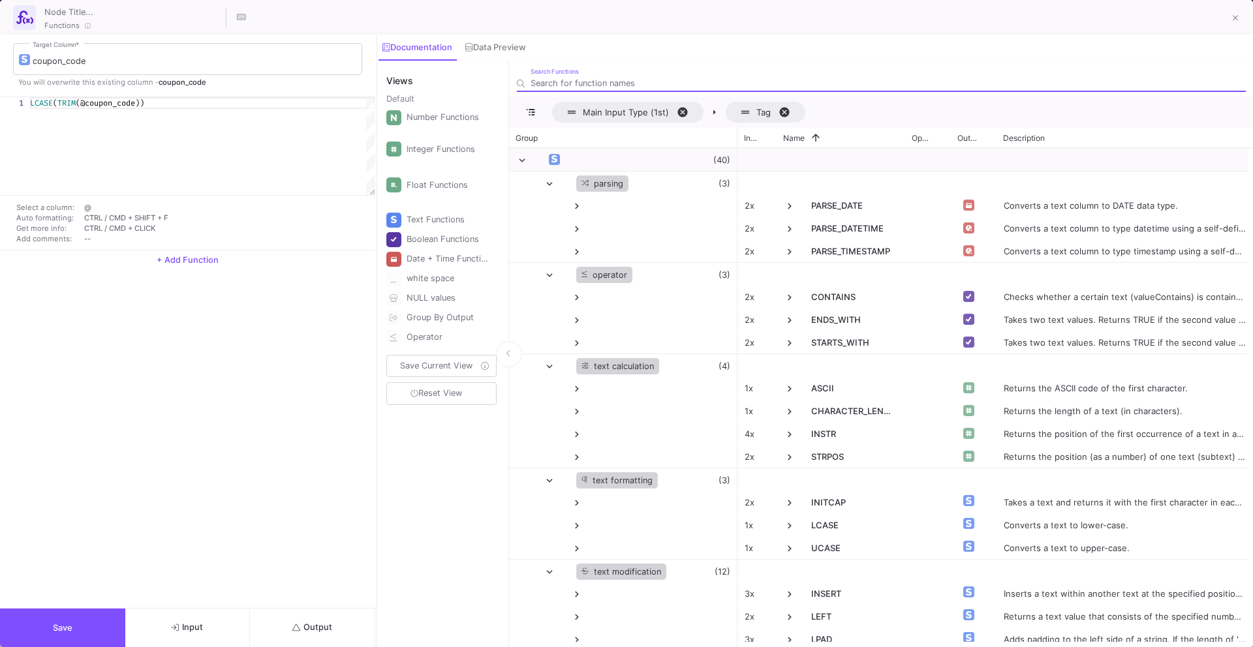
click at [81, 635] on button "Save" at bounding box center [62, 628] width 125 height 38
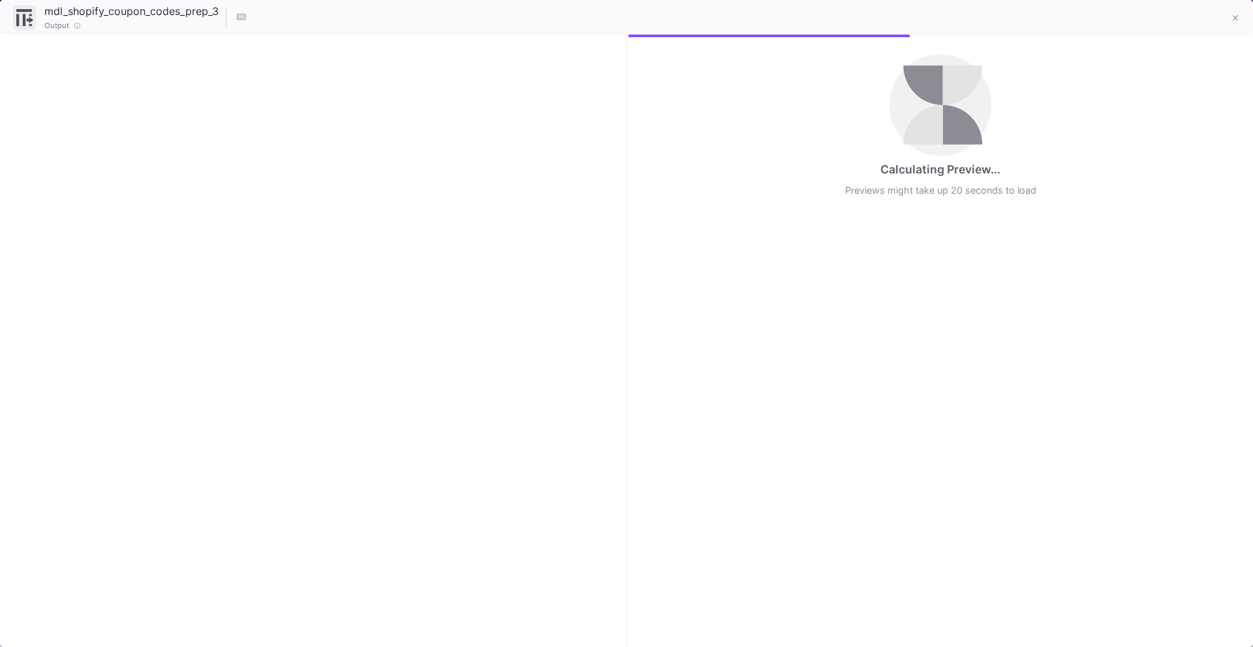
checkbox input "true"
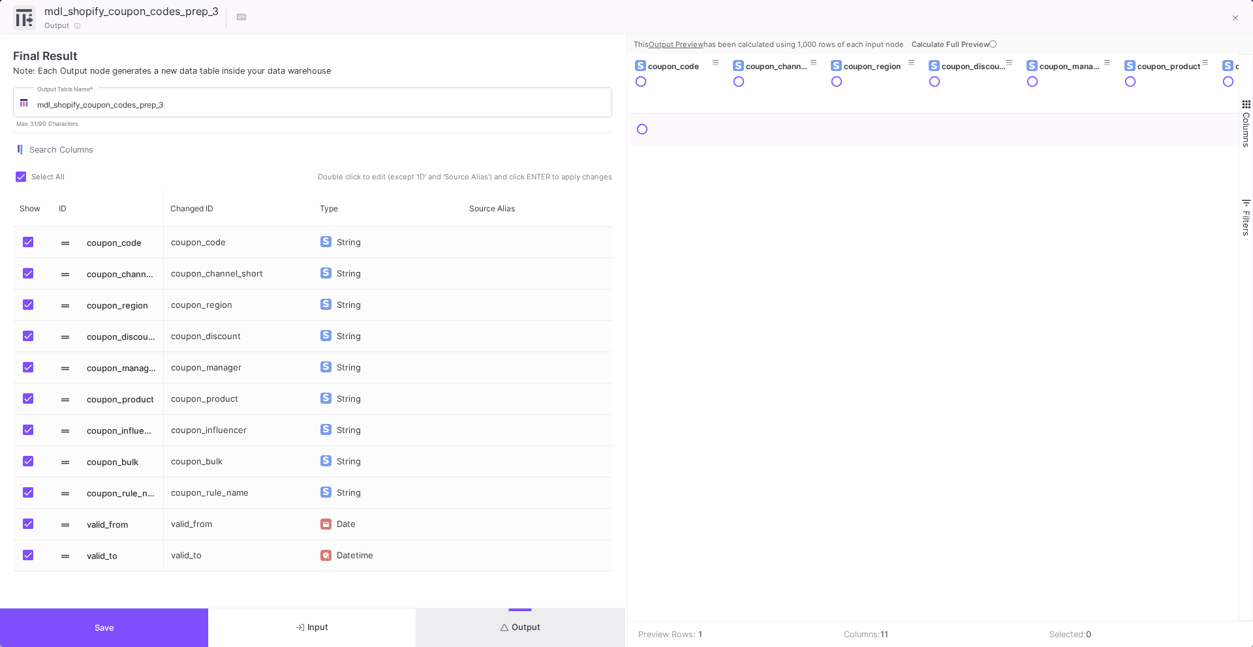
click at [367, 564] on div "Datetime" at bounding box center [358, 555] width 42 height 31
click at [154, 626] on button "Save" at bounding box center [104, 628] width 208 height 38
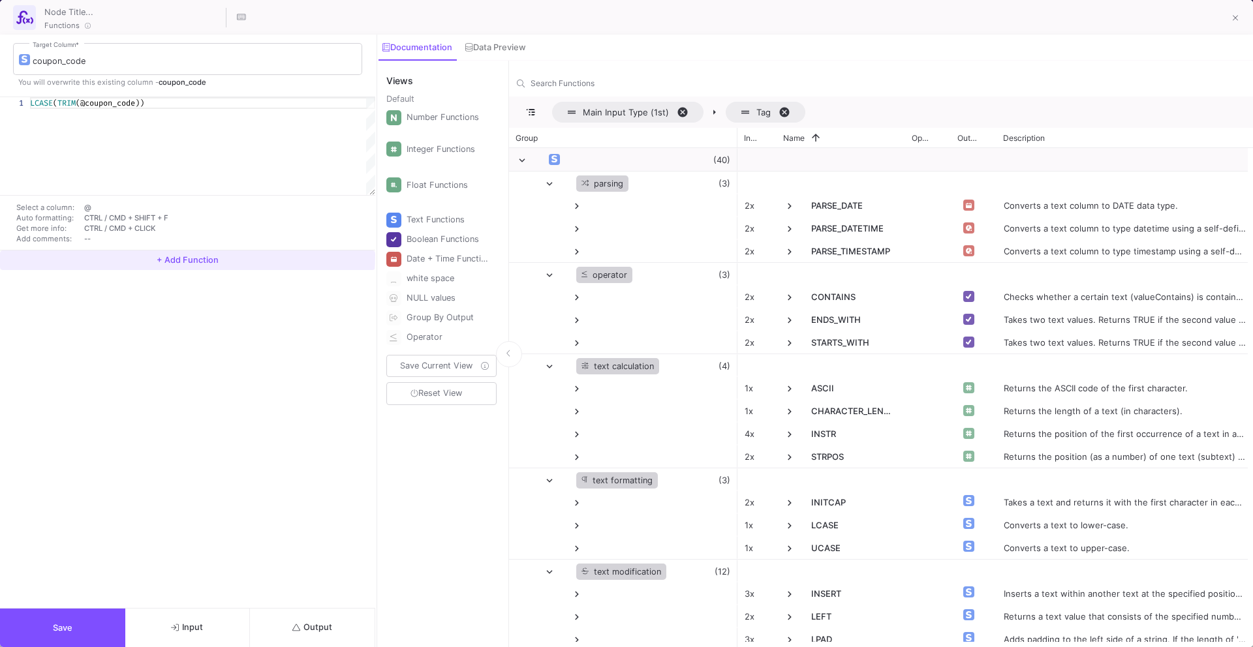
click at [177, 255] on span "+ Add Function" at bounding box center [188, 260] width 62 height 10
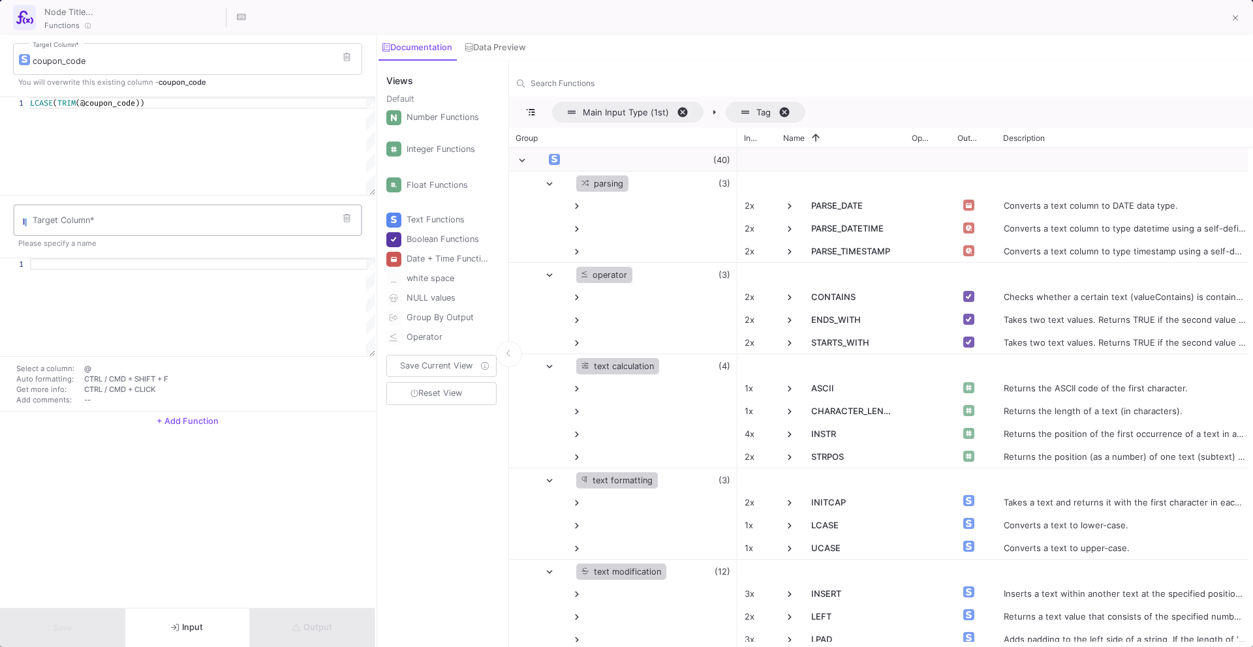
click at [122, 208] on div "Target Column *" at bounding box center [194, 219] width 323 height 34
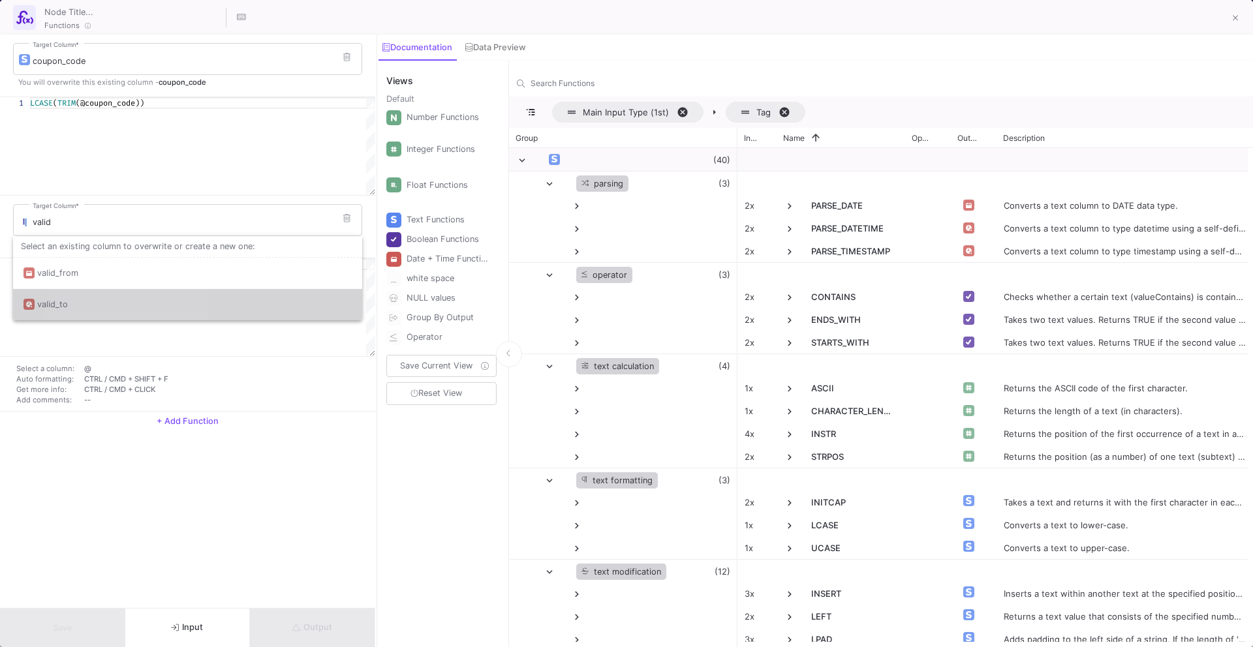
click at [119, 298] on div "valid_to" at bounding box center [187, 304] width 328 height 31
type input "valid_to"
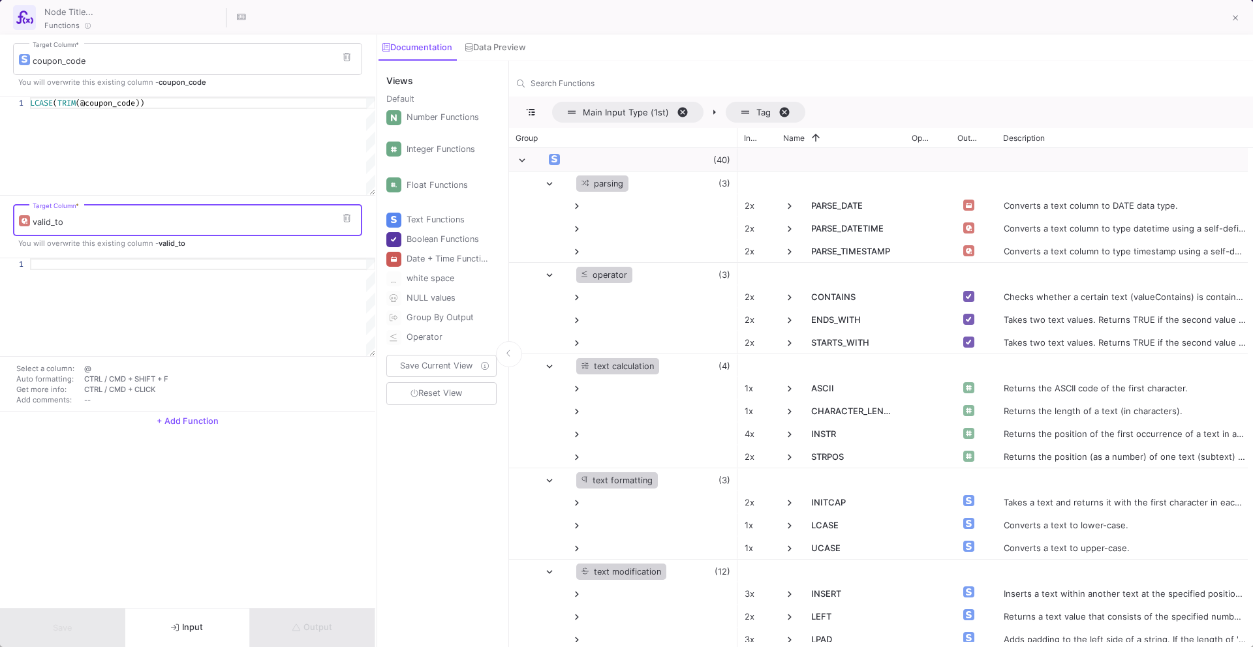
click at [125, 264] on div at bounding box center [202, 264] width 345 height 12
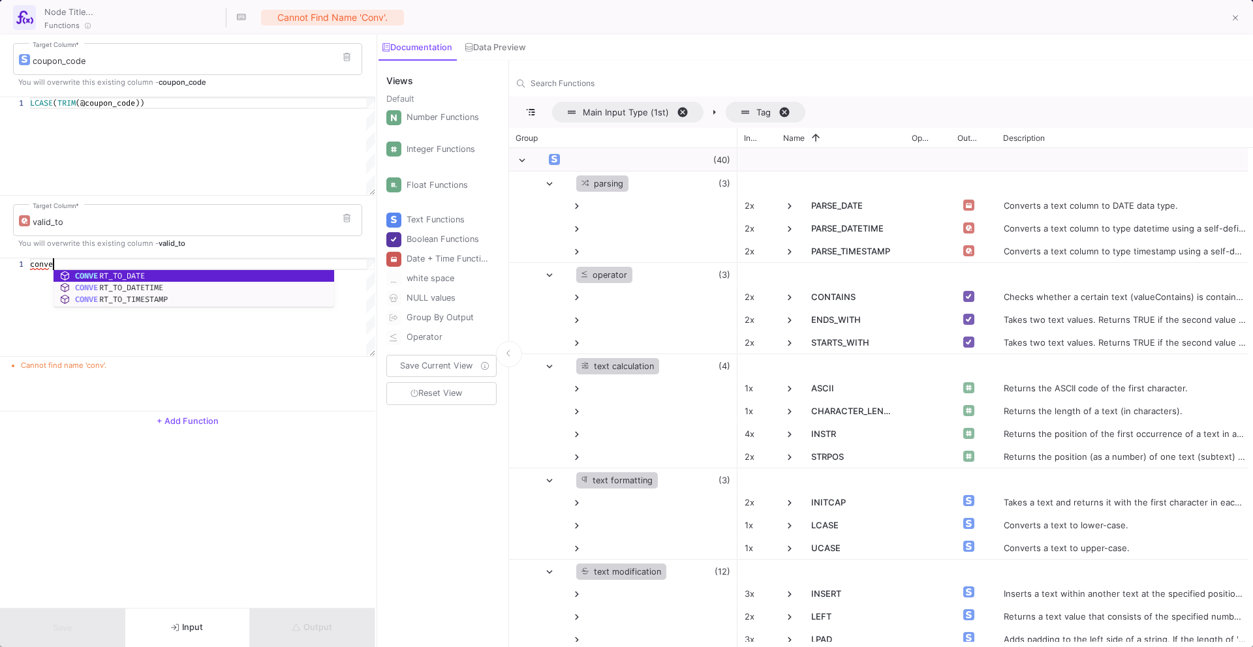
scroll to position [0, 27]
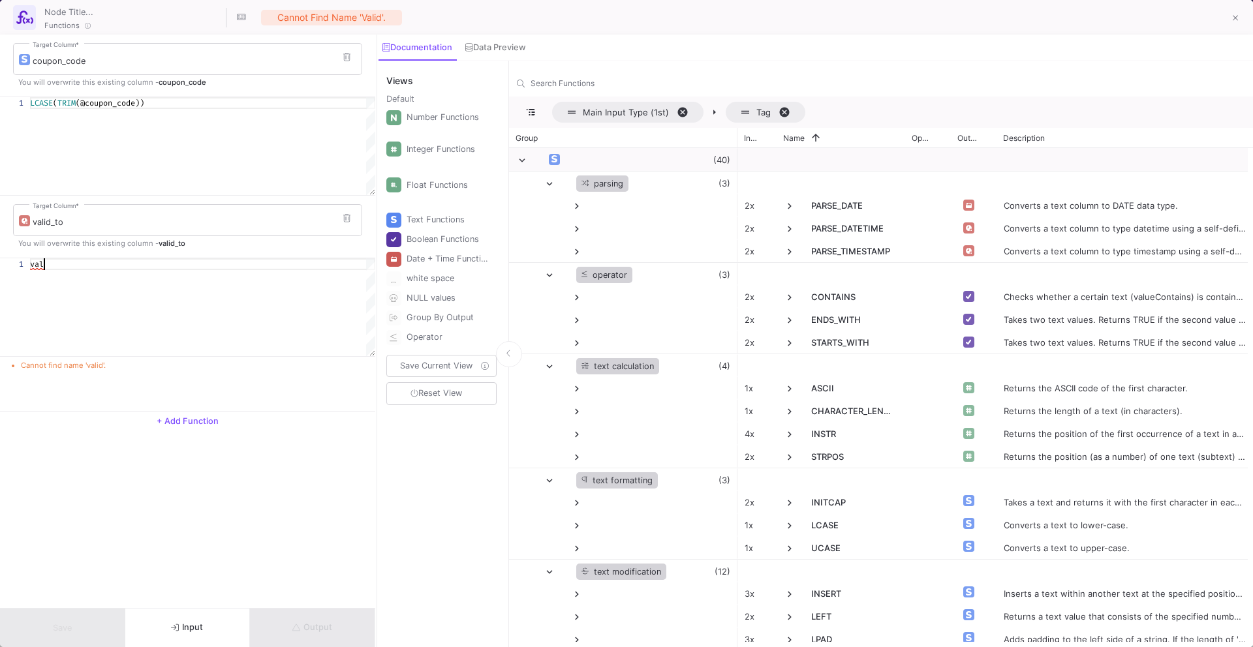
type textarea "v"
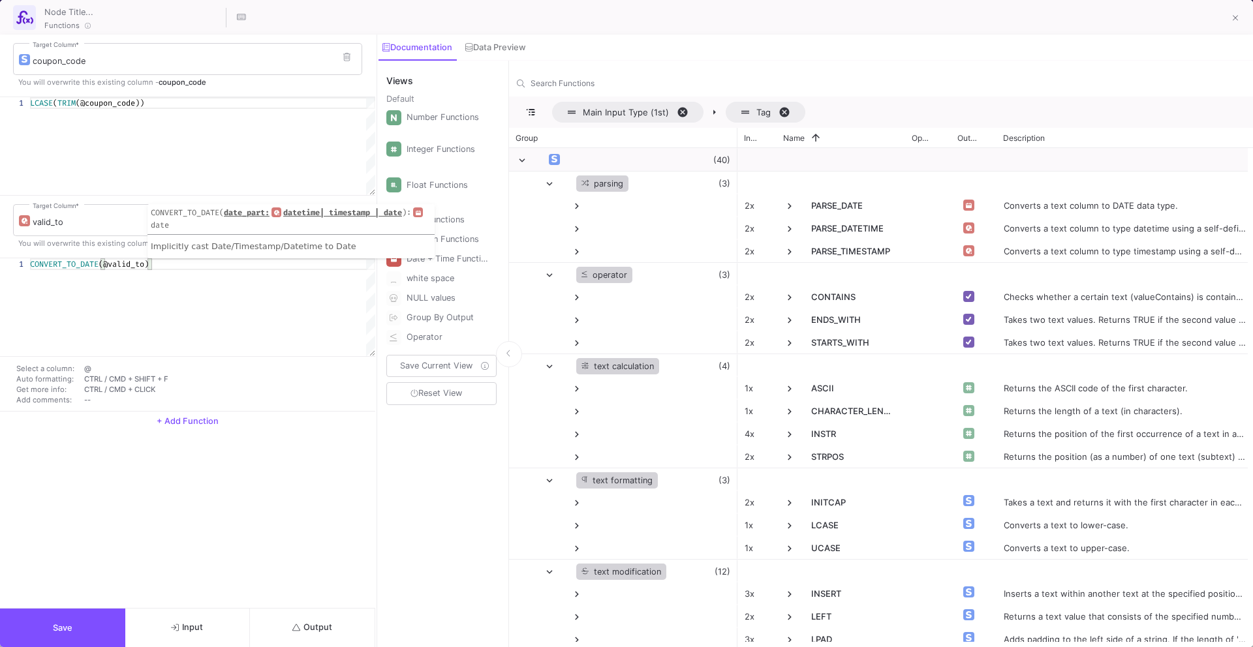
type textarea "CONVERT_TO_DATE(@valid_to)"
click at [310, 629] on span "Output" at bounding box center [312, 627] width 40 height 10
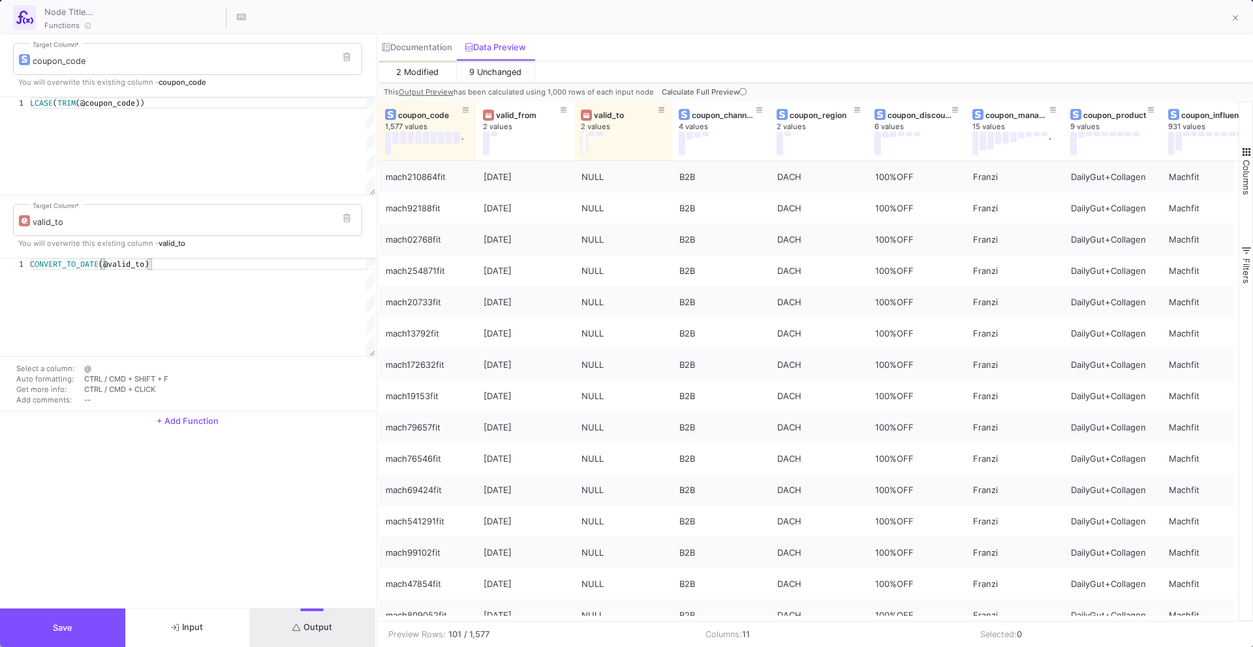
click at [99, 615] on button "Save" at bounding box center [62, 628] width 125 height 38
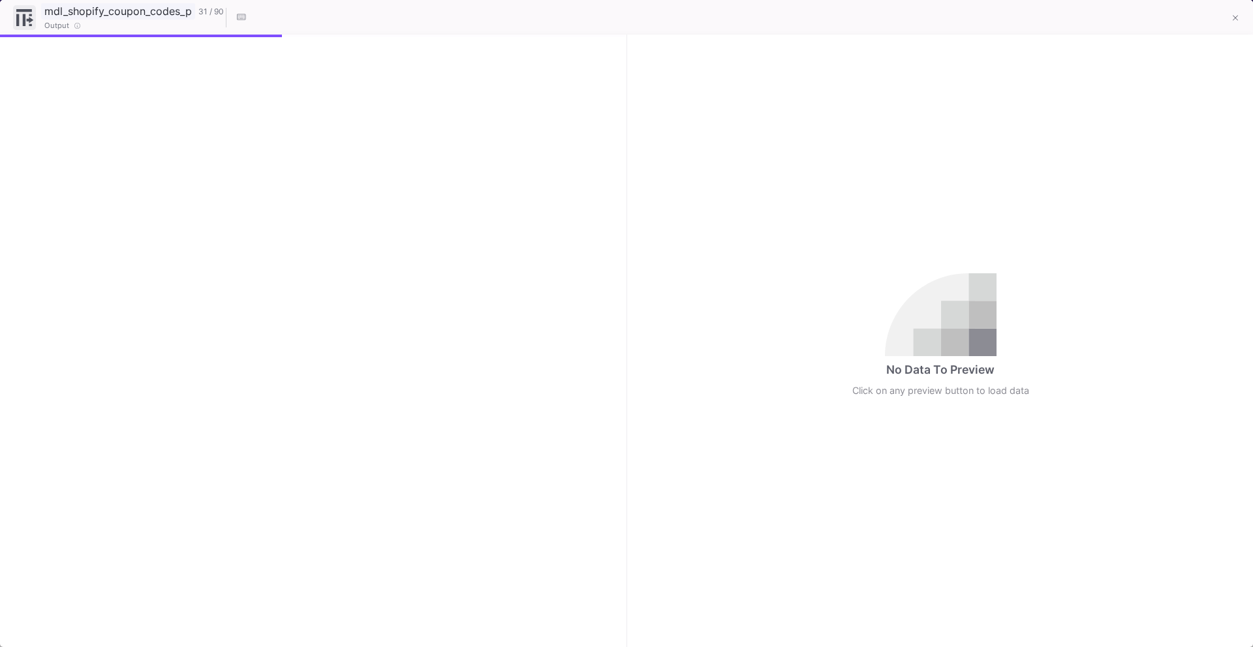
click at [158, 13] on input "mdl_shopify_coupon_codes_prep_3" at bounding box center [118, 11] width 154 height 17
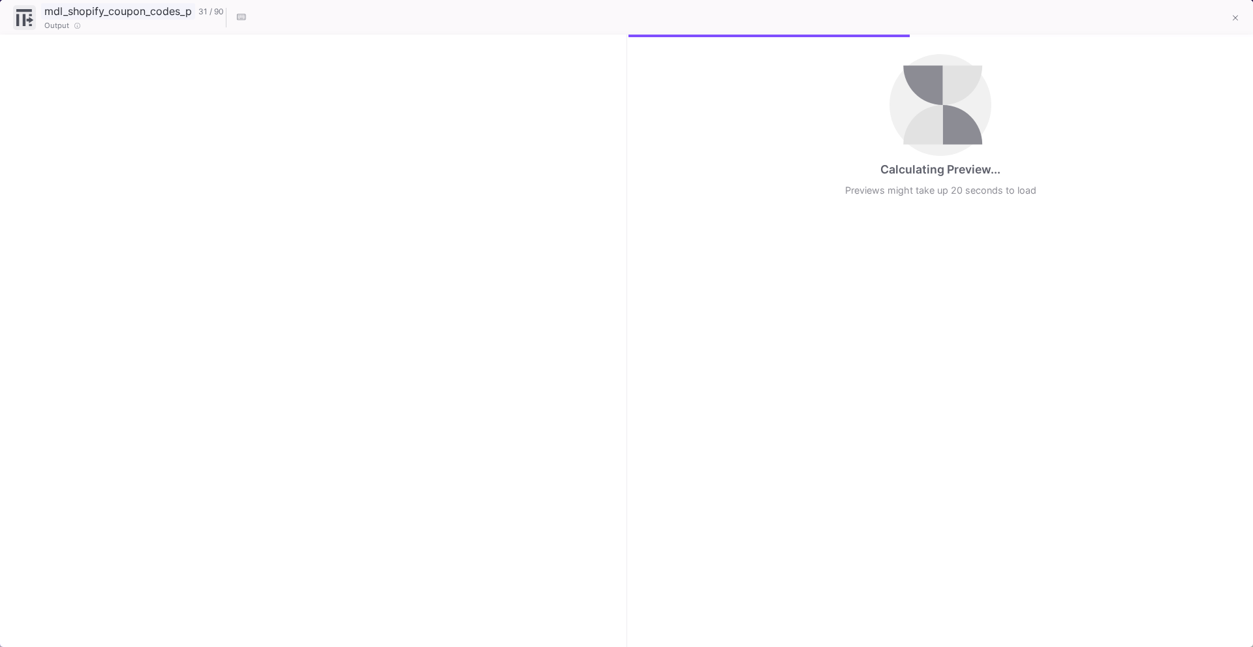
click at [158, 13] on input "mdl_shopify_coupon_codes_prep_3" at bounding box center [118, 11] width 154 height 17
checkbox input "true"
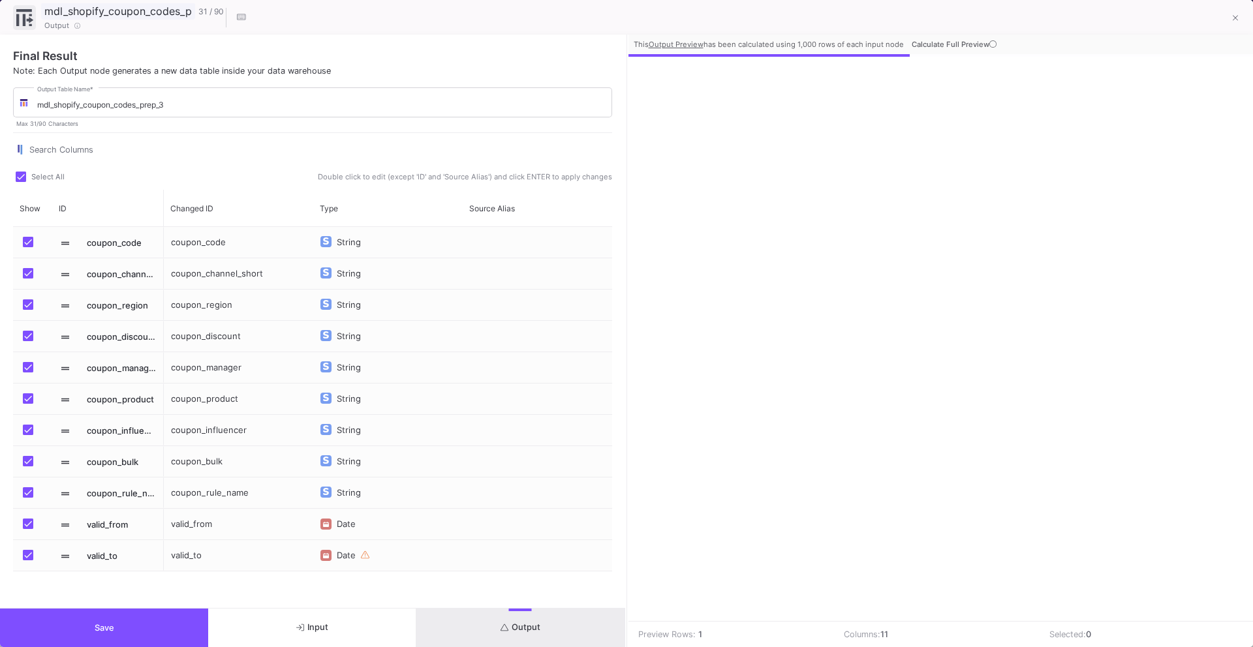
click at [63, 14] on input "mdl_shopify_coupon_codes_prep_3" at bounding box center [118, 11] width 154 height 17
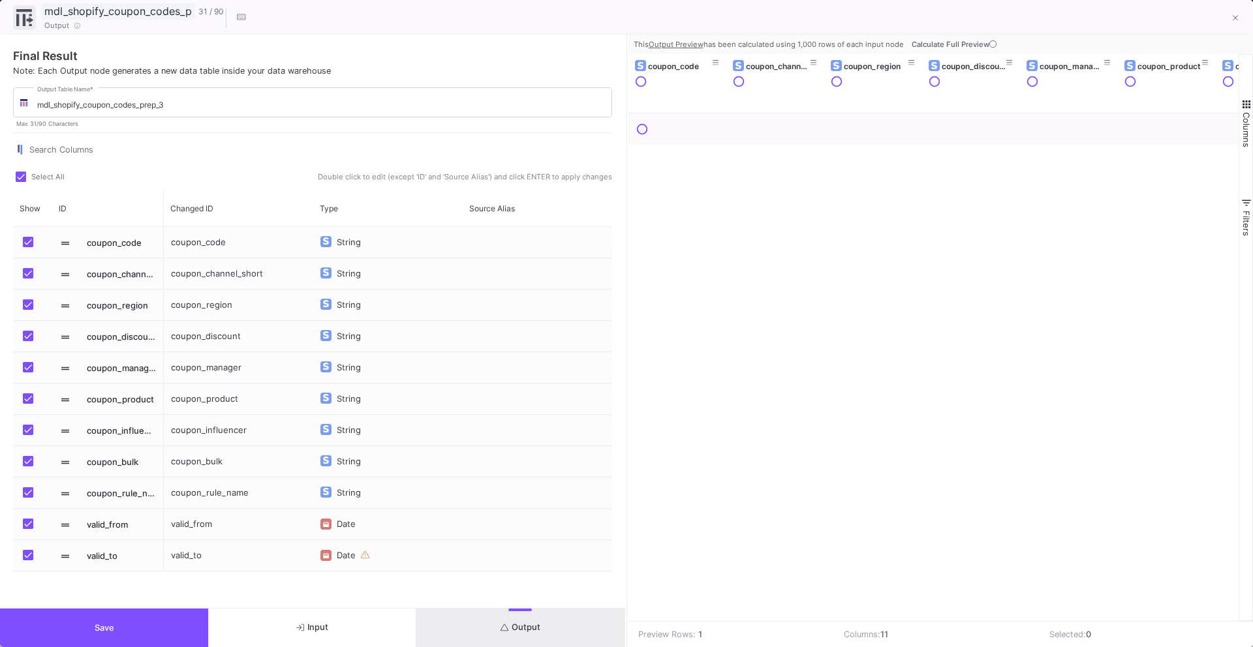
drag, startPoint x: 63, startPoint y: 14, endPoint x: 37, endPoint y: 14, distance: 26.1
click at [37, 14] on div "mdl_shopify_coupon_codes_prep_3 31 / 90 Output" at bounding box center [133, 17] width 241 height 28
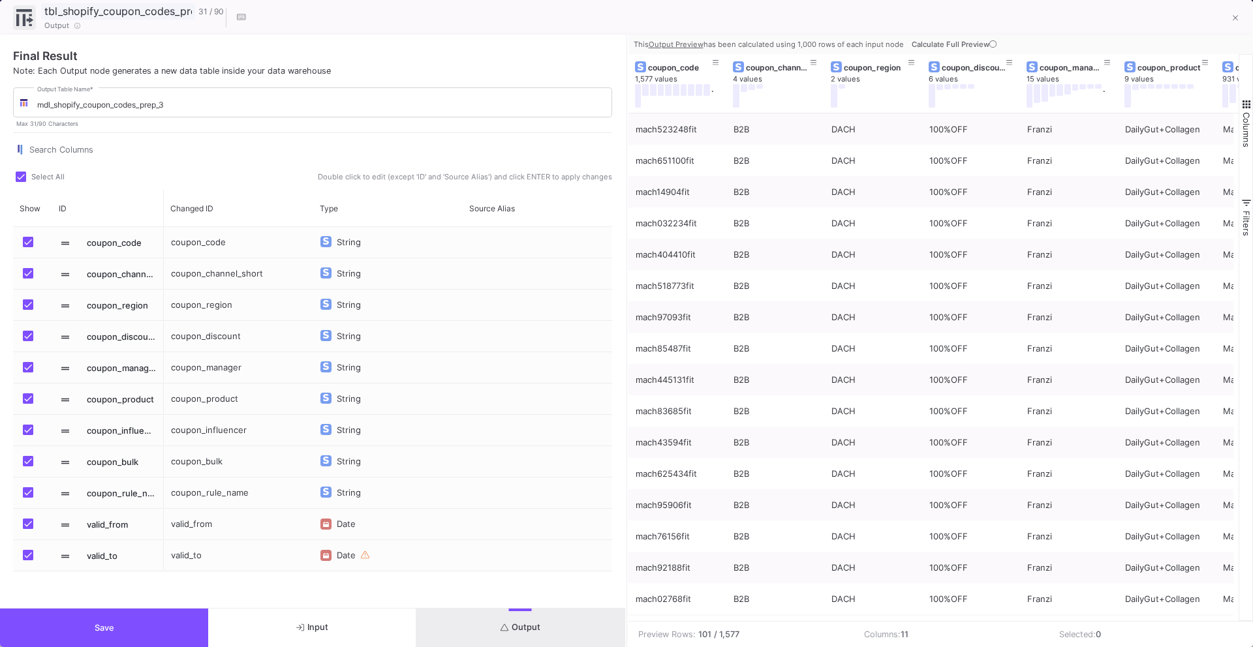
scroll to position [0, 22]
drag, startPoint x: 64, startPoint y: 13, endPoint x: 202, endPoint y: 11, distance: 137.7
click at [202, 11] on div "tbl_shopify_coupon_codes_prep_3 31 / 90" at bounding box center [132, 11] width 183 height 16
drag, startPoint x: 158, startPoint y: 9, endPoint x: 37, endPoint y: 10, distance: 121.4
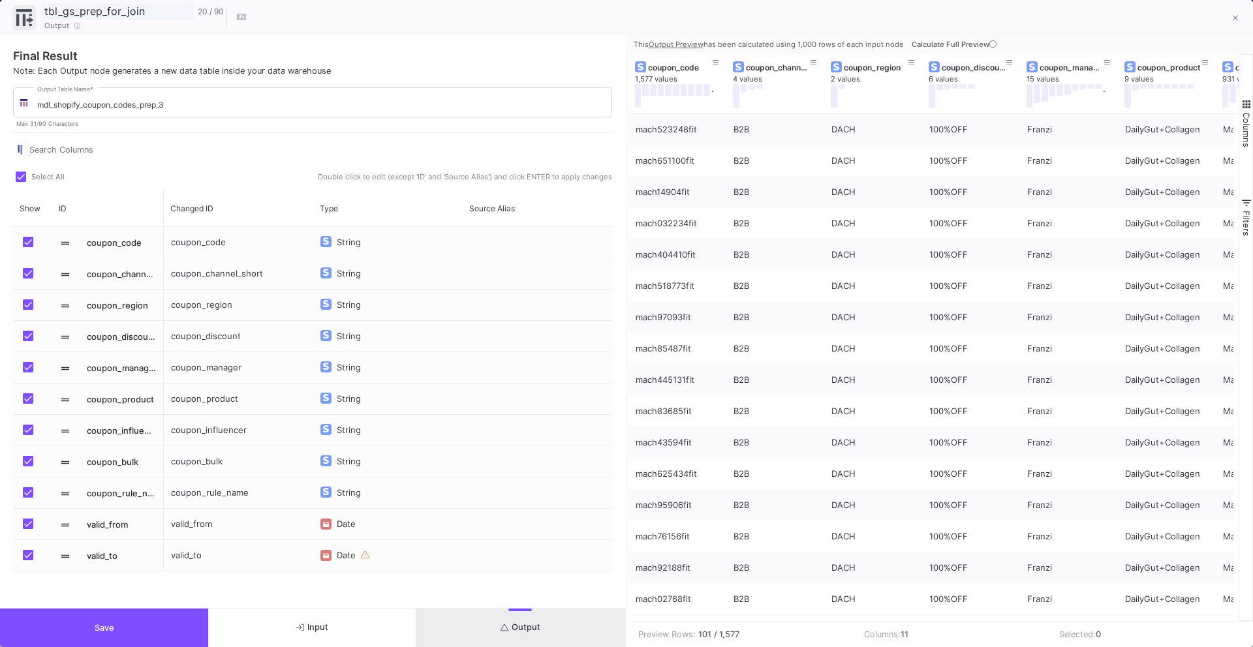
click at [37, 10] on div "tbl_gs_prep_for_join 20 / 90 Output" at bounding box center [133, 17] width 241 height 28
type input "tbl_gs_prep_for_join"
click at [129, 101] on input "mdl_shopify_coupon_codes_prep_3" at bounding box center [321, 105] width 569 height 10
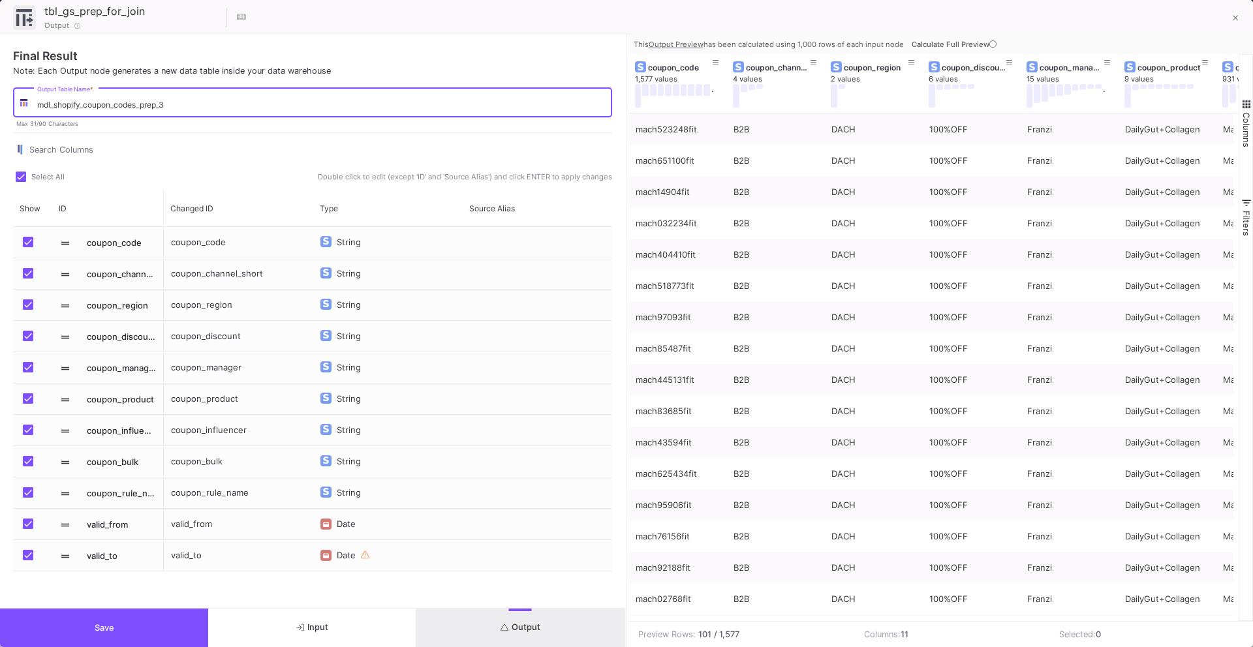
drag, startPoint x: 179, startPoint y: 102, endPoint x: 15, endPoint y: 102, distance: 164.4
click at [15, 102] on div "mdl_shopify_coupon_codes_prep_3 Output Table Name *" at bounding box center [312, 101] width 599 height 32
paste input "tbl_gs_prep_for_join"
type input "tbl_gs_prep_for_join"
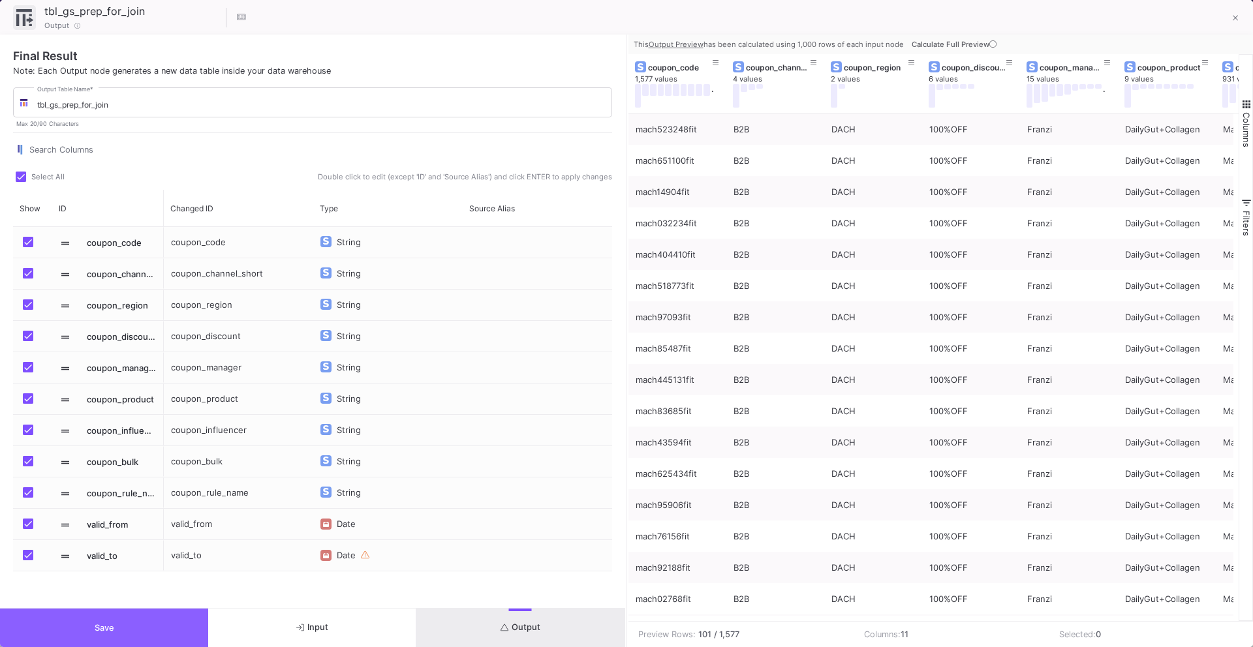
click at [172, 613] on button "Save" at bounding box center [104, 628] width 208 height 38
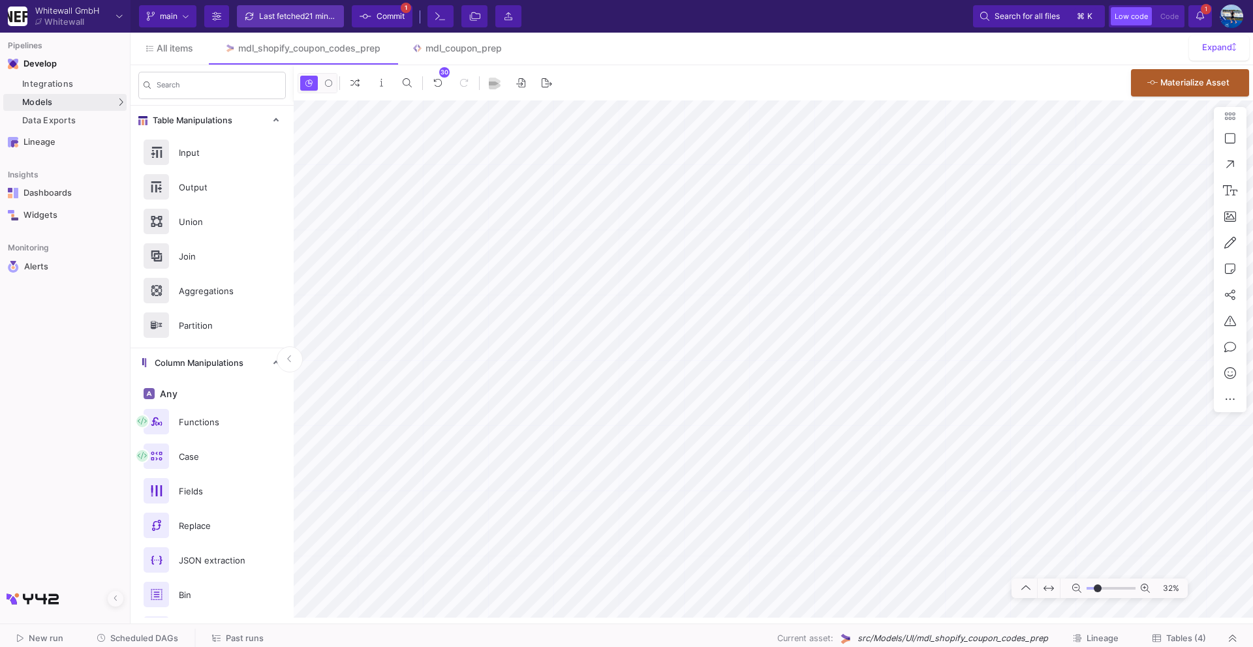
click at [290, 16] on div "Last fetched 21 minutes ago" at bounding box center [298, 17] width 78 height 20
click at [379, 19] on span "Commit" at bounding box center [390, 17] width 28 height 20
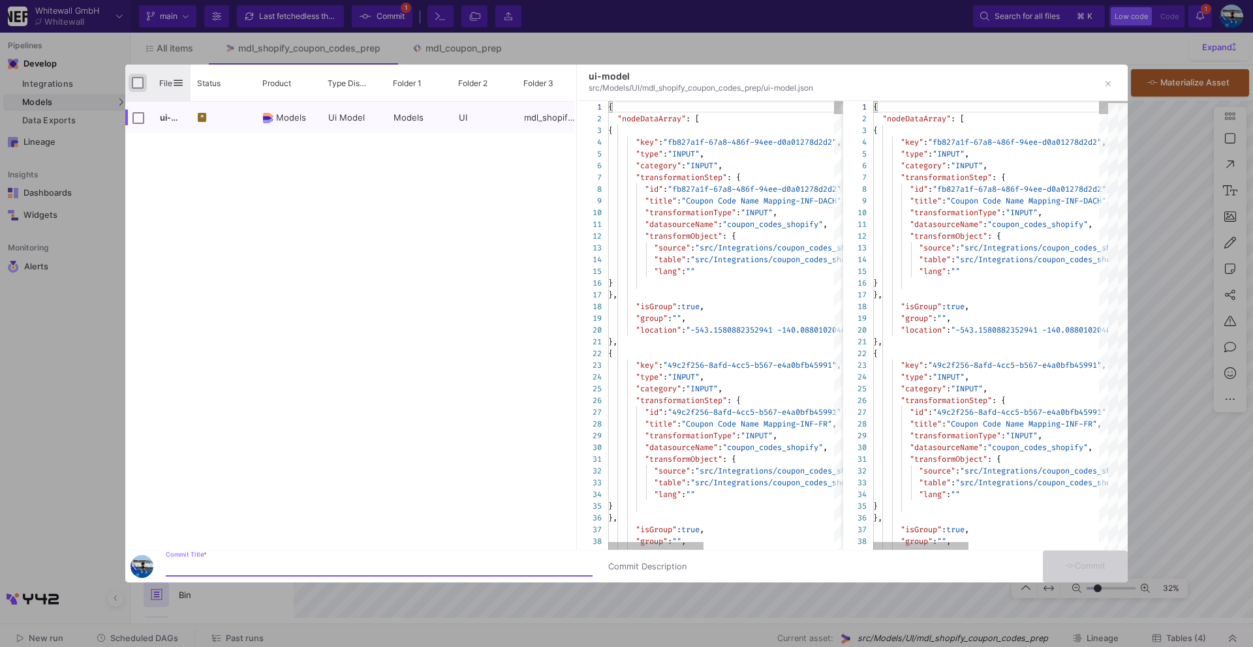
click at [138, 86] on input "Press Space to toggle all rows selection (unchecked)" at bounding box center [138, 83] width 12 height 12
checkbox input "true"
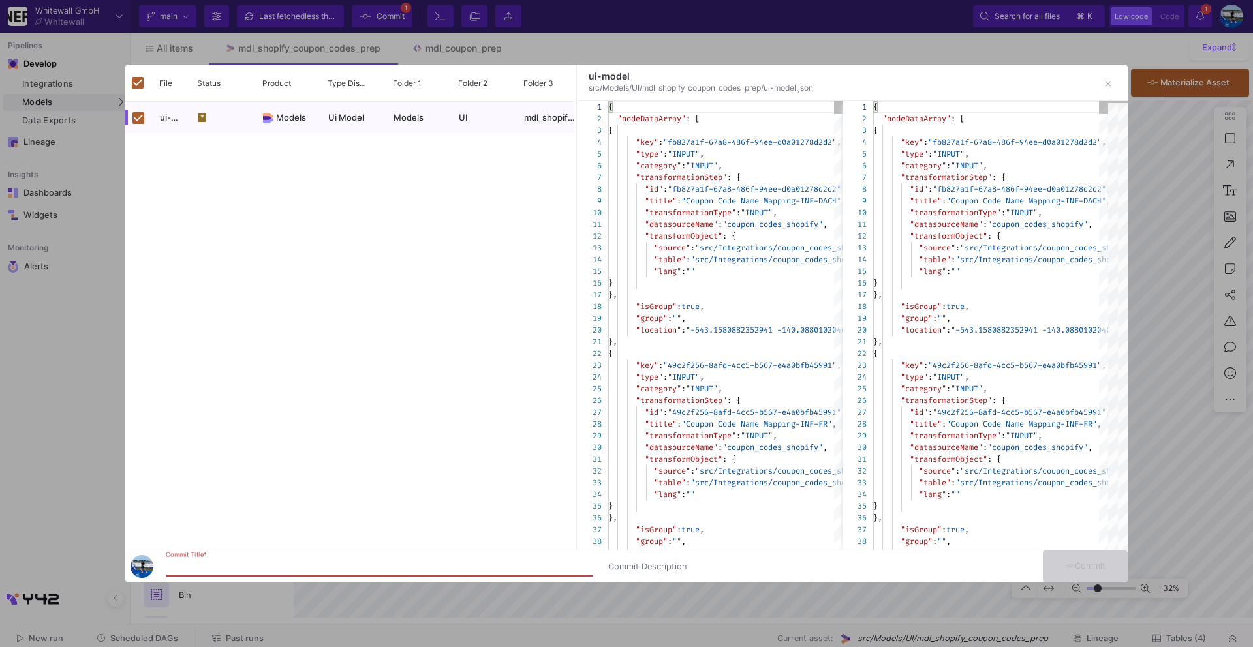
click at [201, 562] on input "Commit Title *" at bounding box center [379, 567] width 427 height 10
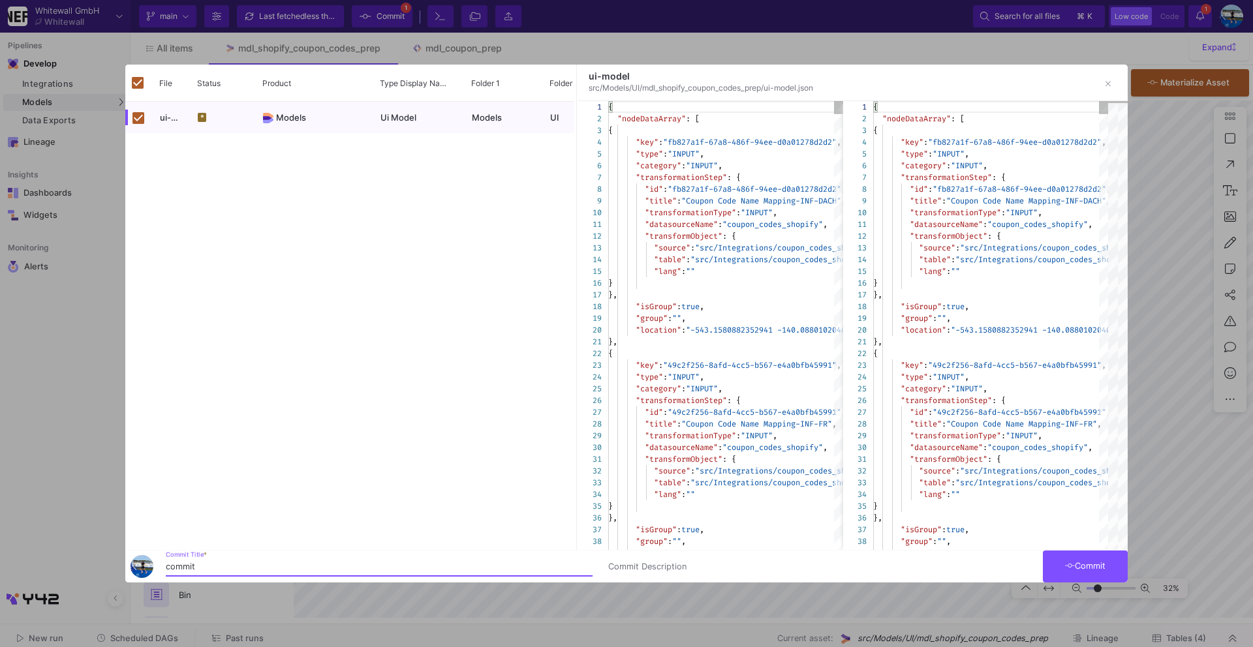
type input "commit"
click at [1101, 563] on span "Commit" at bounding box center [1085, 566] width 41 height 10
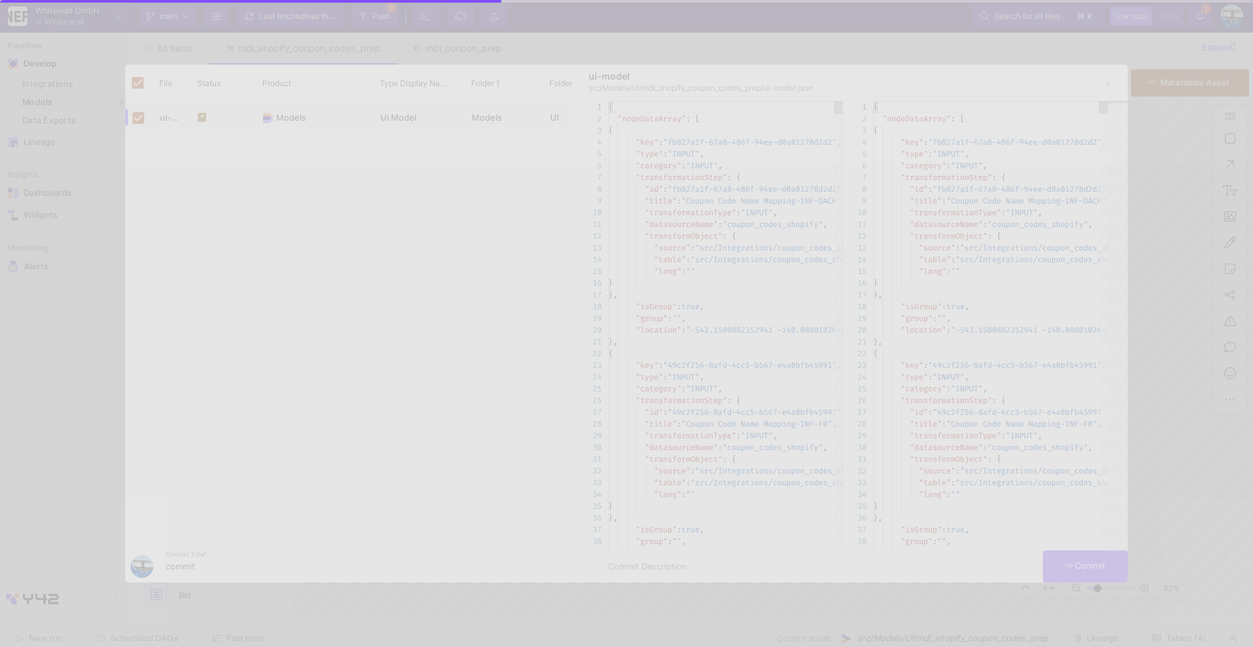
checkbox input "false"
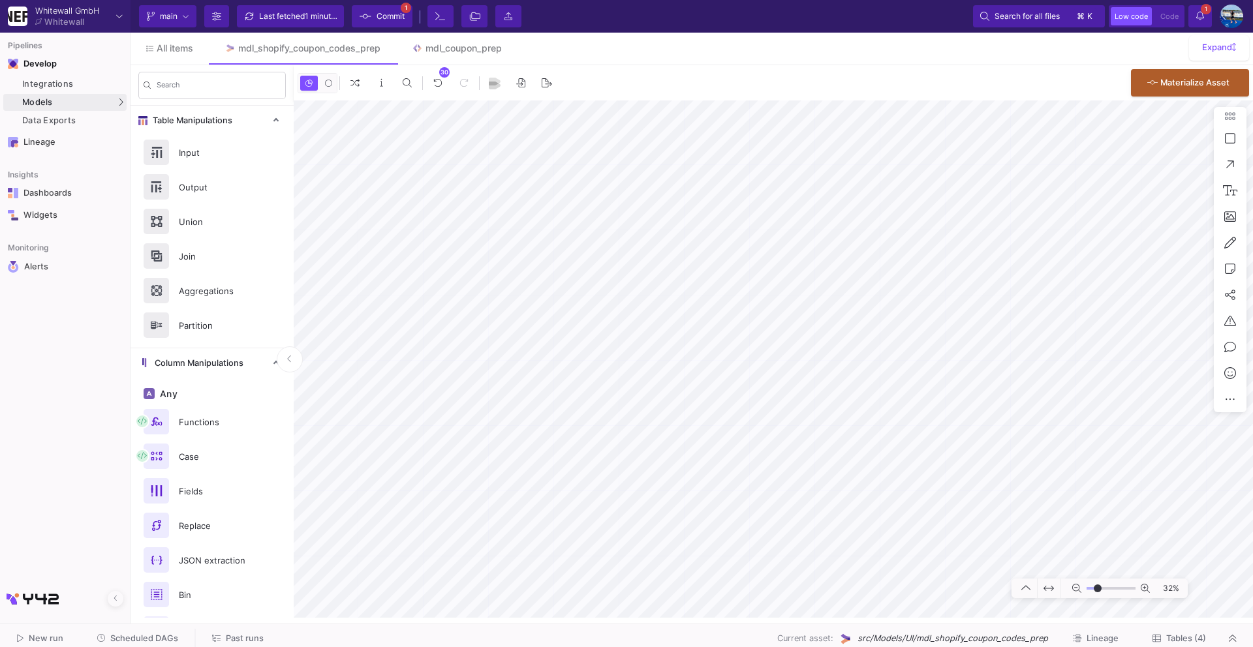
click at [370, 18] on icon at bounding box center [365, 16] width 12 height 9
click at [367, 21] on fa-icon at bounding box center [365, 17] width 12 height 20
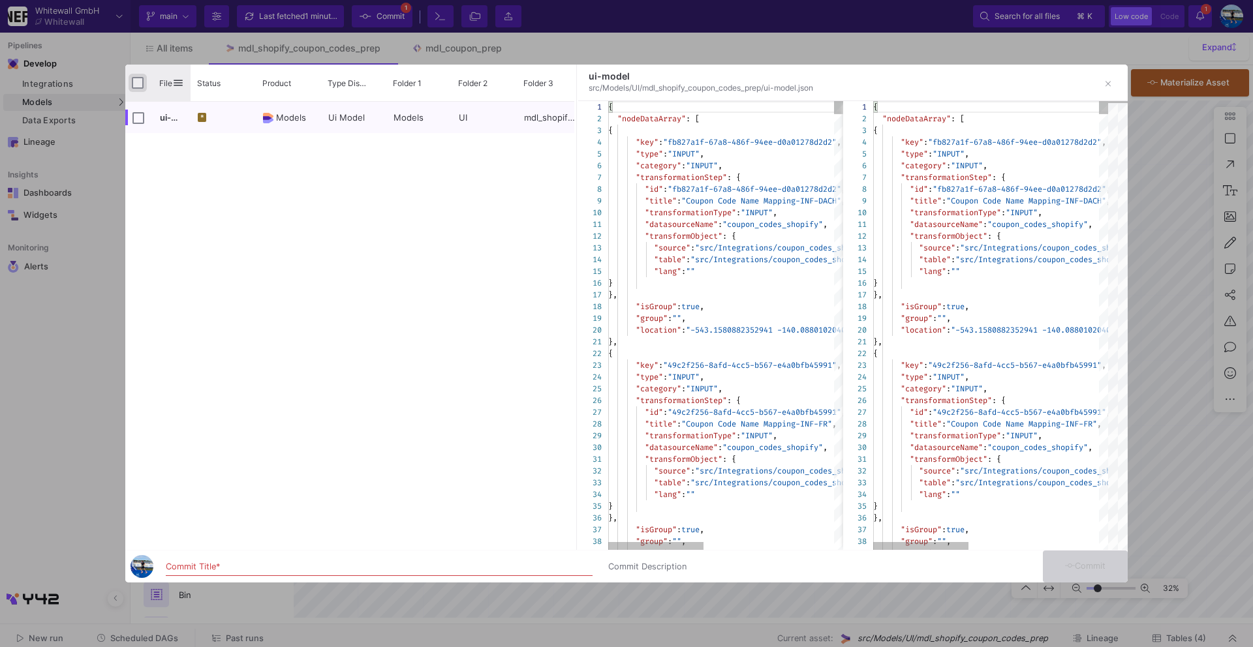
click at [137, 87] on input "Press Space to toggle all rows selection (unchecked)" at bounding box center [138, 83] width 12 height 12
checkbox input "true"
click at [223, 560] on div "Commit Title *" at bounding box center [379, 564] width 427 height 24
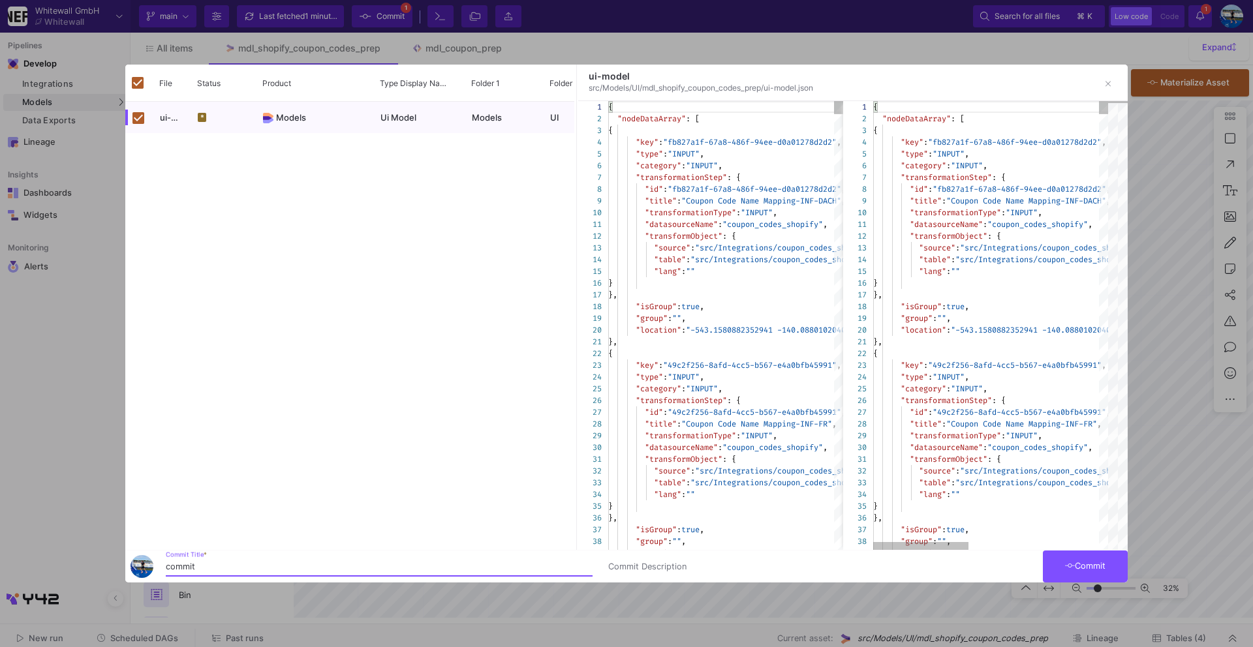
type input "commit"
click at [1070, 561] on span "Commit" at bounding box center [1085, 566] width 41 height 10
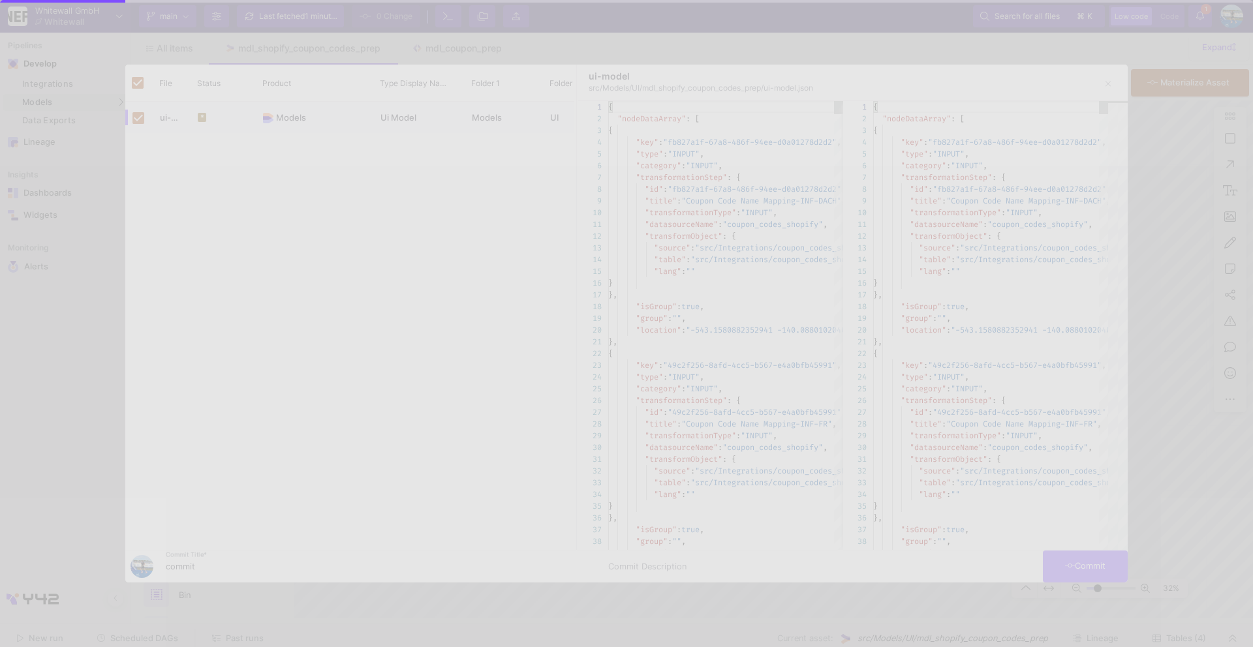
checkbox input "false"
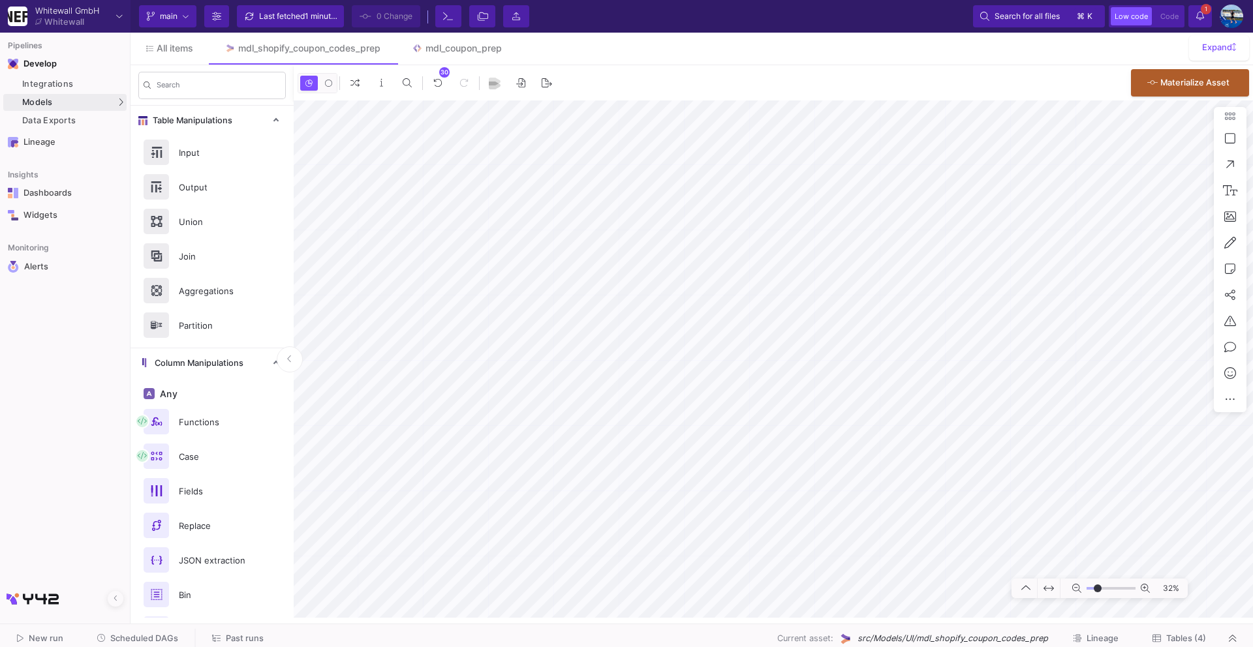
click at [1174, 640] on span "Tables (4)" at bounding box center [1186, 639] width 40 height 10
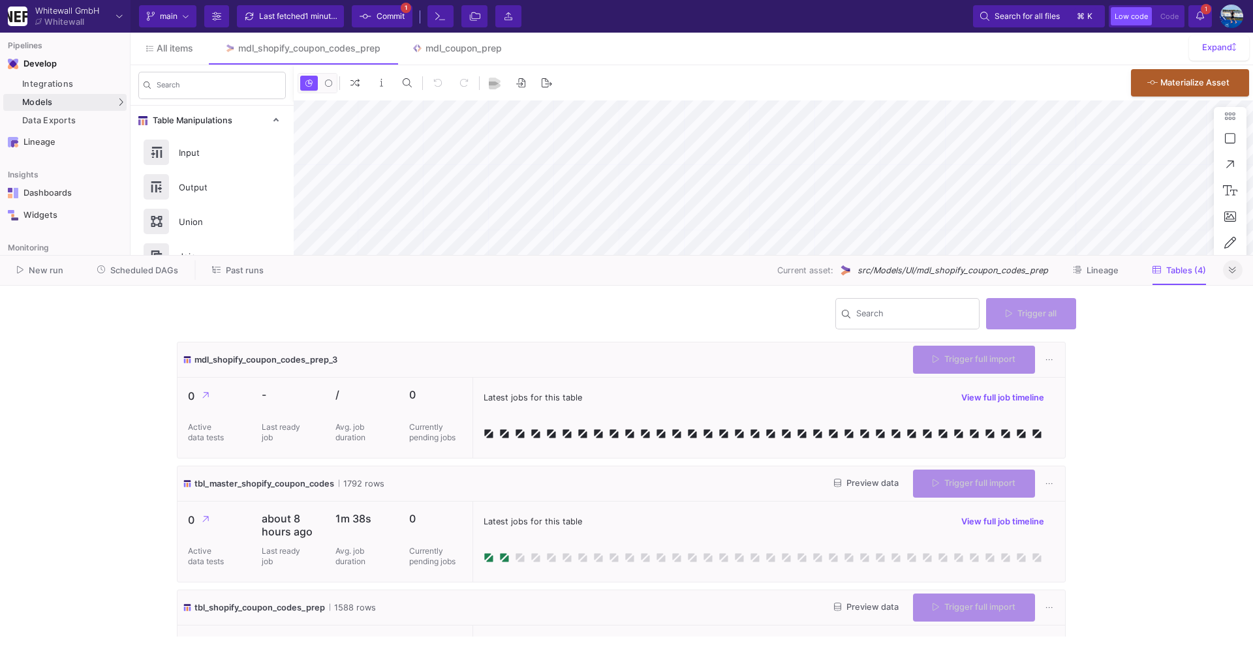
click at [1236, 275] on button at bounding box center [1233, 270] width 20 height 20
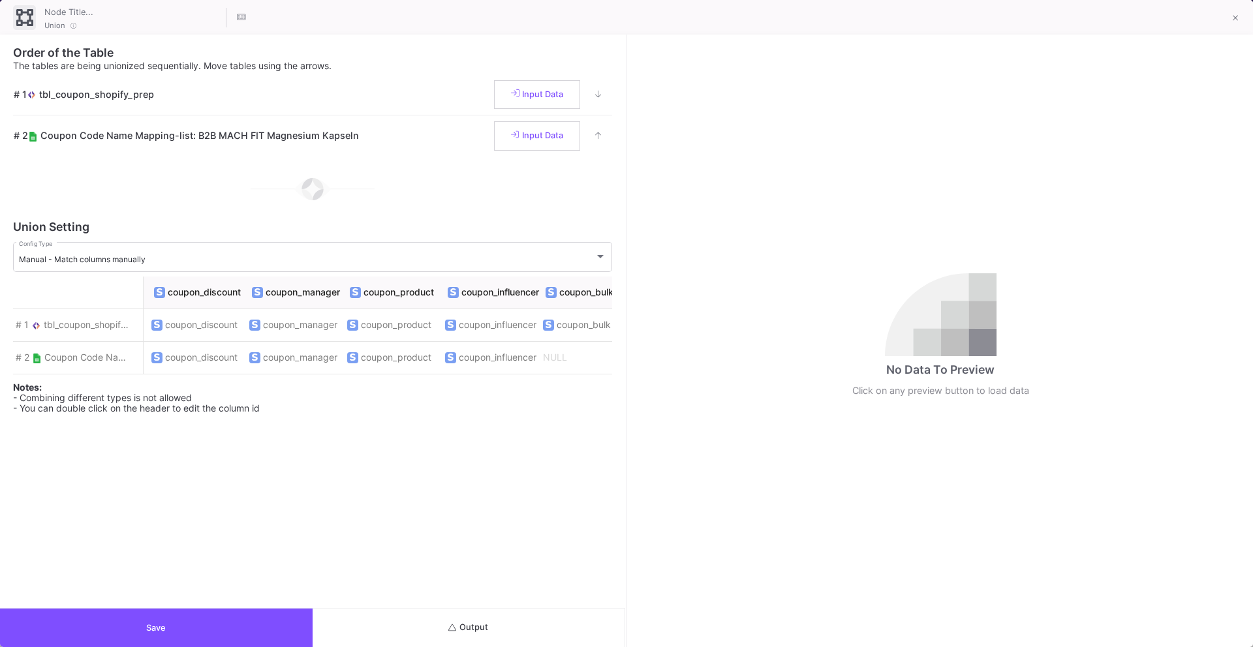
scroll to position [0, 613]
click at [217, 630] on button "Save" at bounding box center [156, 628] width 313 height 38
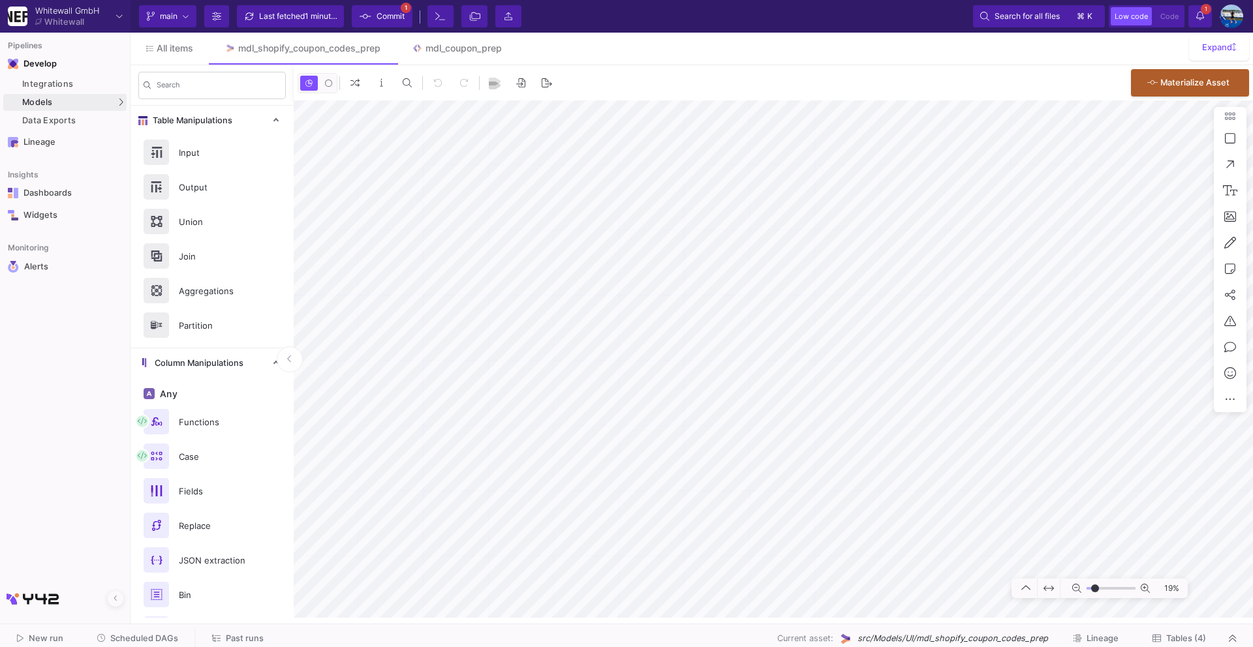
type input "-28"
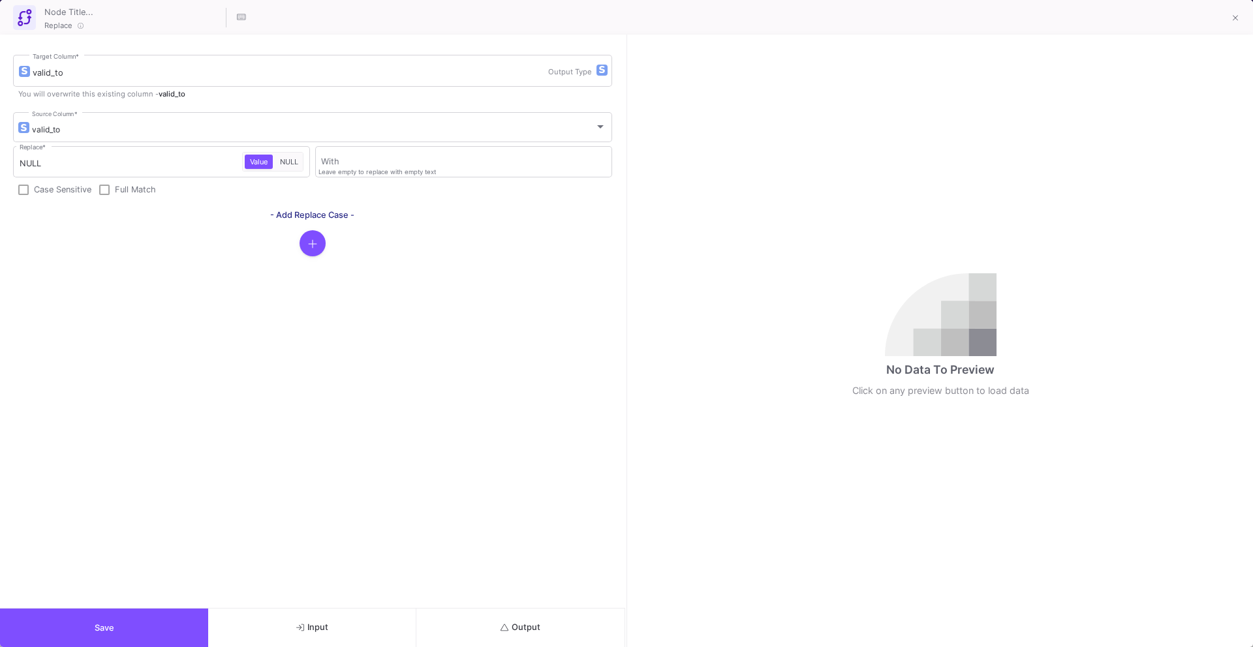
click at [153, 628] on button "Save" at bounding box center [104, 628] width 208 height 38
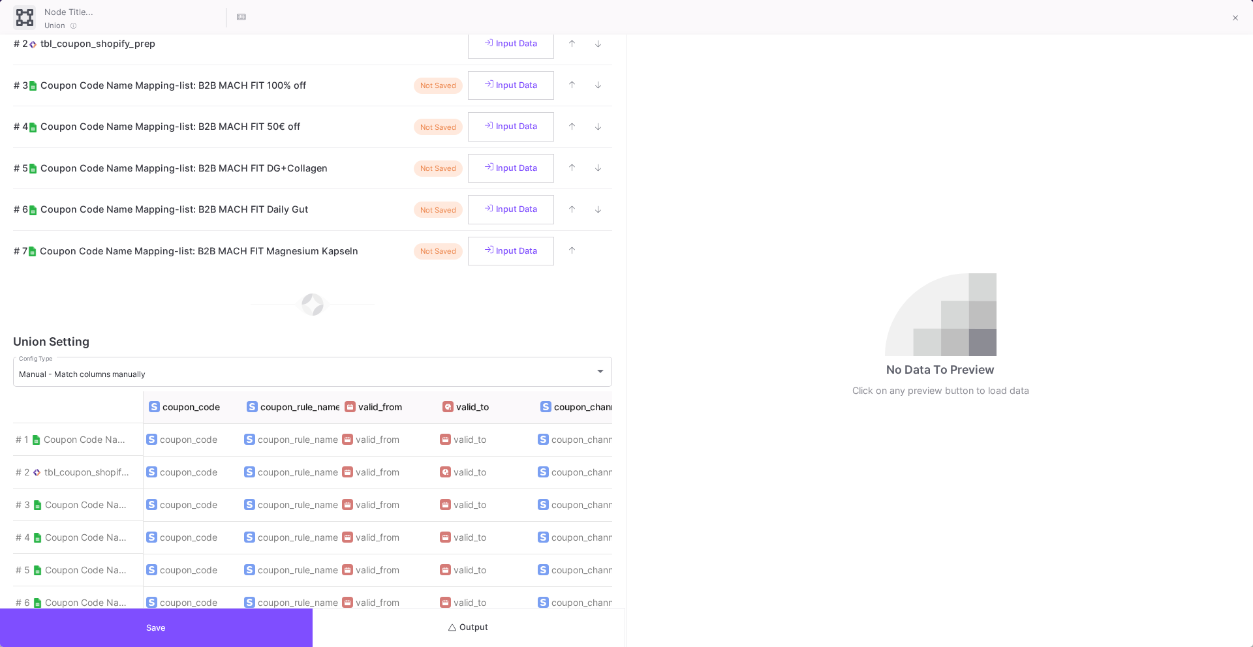
scroll to position [221, 0]
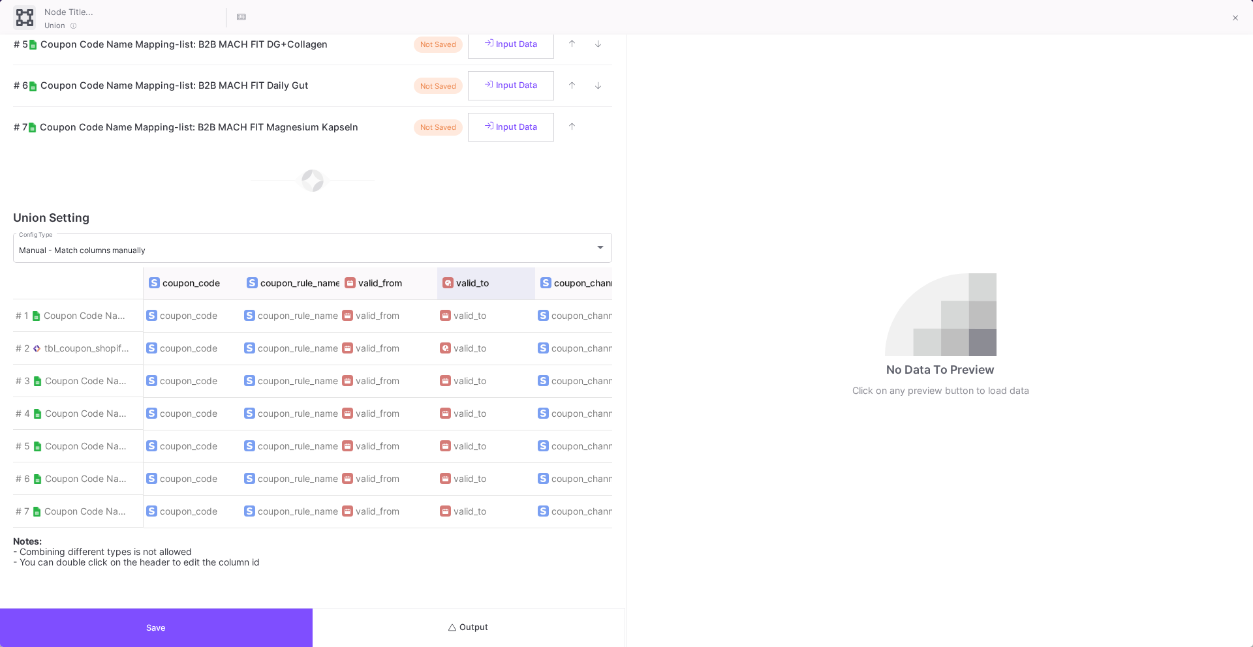
click at [477, 283] on div "valid_to" at bounding box center [486, 283] width 98 height 33
click at [469, 280] on datos-editable "valid_to" at bounding box center [472, 283] width 33 height 10
click at [268, 628] on button "Save" at bounding box center [156, 628] width 313 height 38
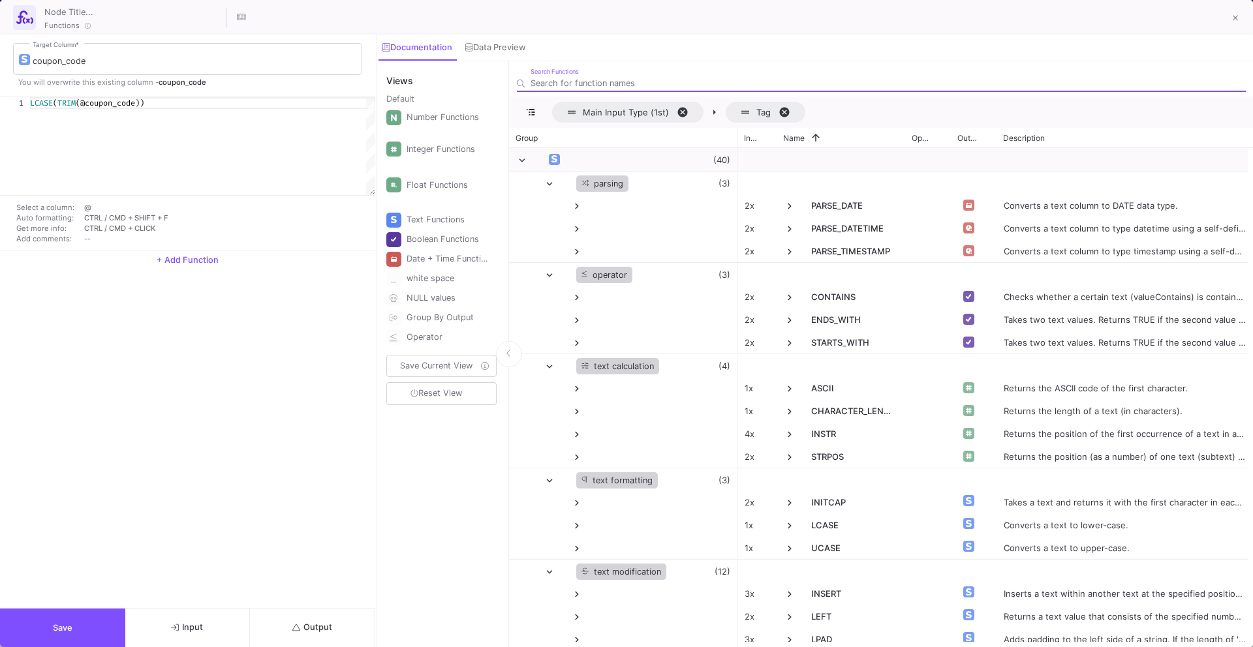
click at [211, 259] on span "+ Add Function" at bounding box center [188, 260] width 62 height 10
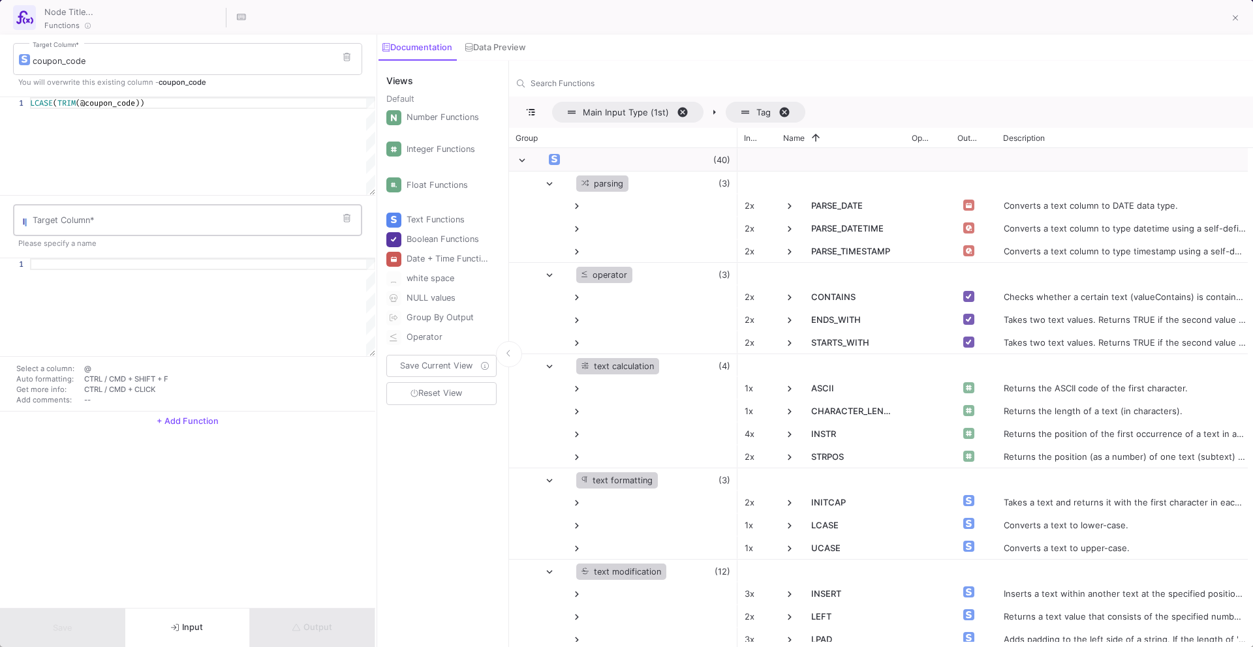
click at [177, 226] on input "Target Column *" at bounding box center [194, 222] width 323 height 10
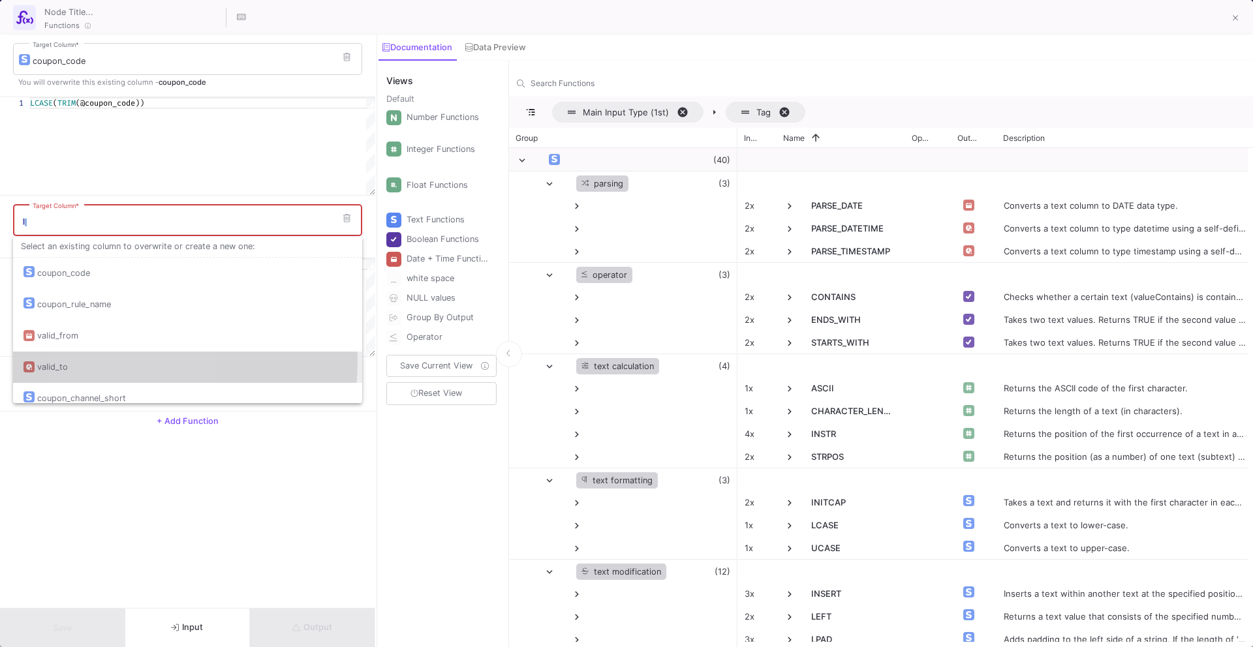
click at [120, 361] on div "valid_to" at bounding box center [187, 367] width 328 height 31
type input "valid_to"
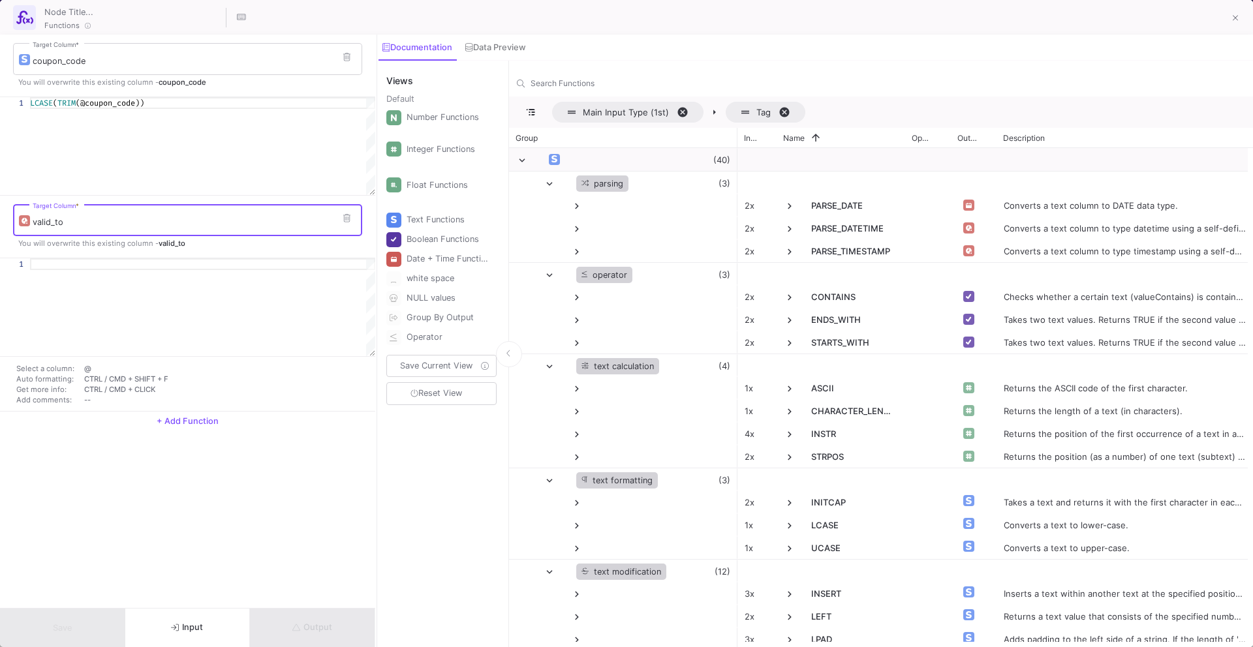
click at [134, 262] on div at bounding box center [202, 264] width 345 height 12
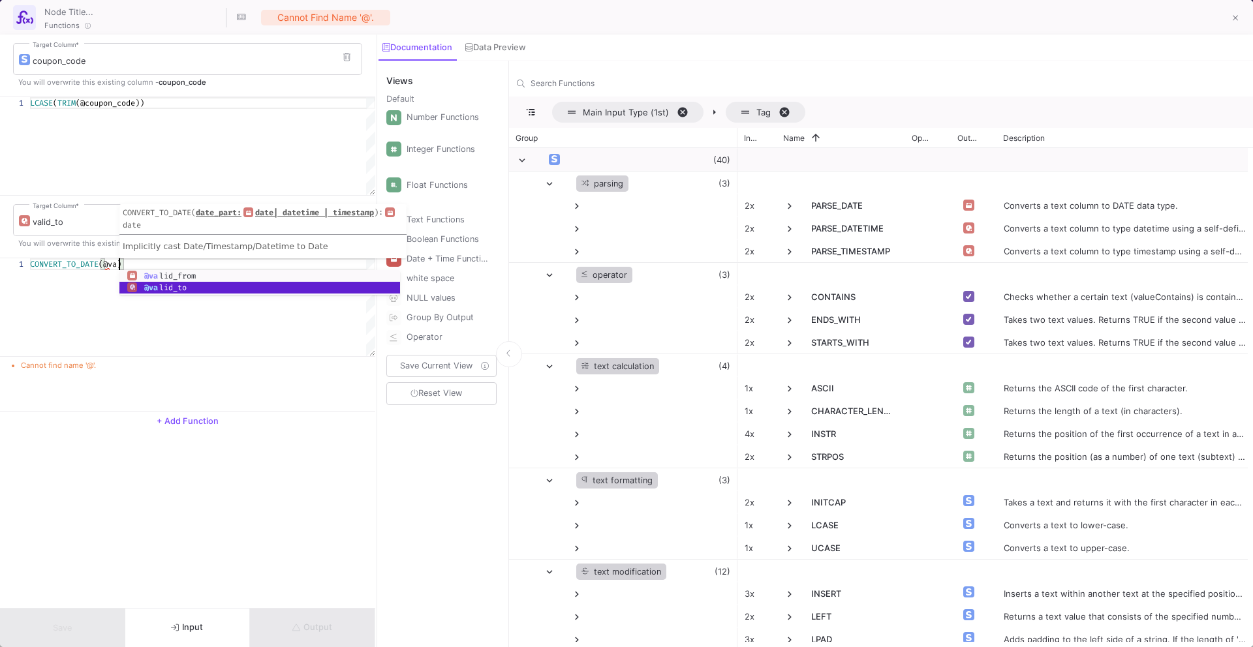
scroll to position [0, 94]
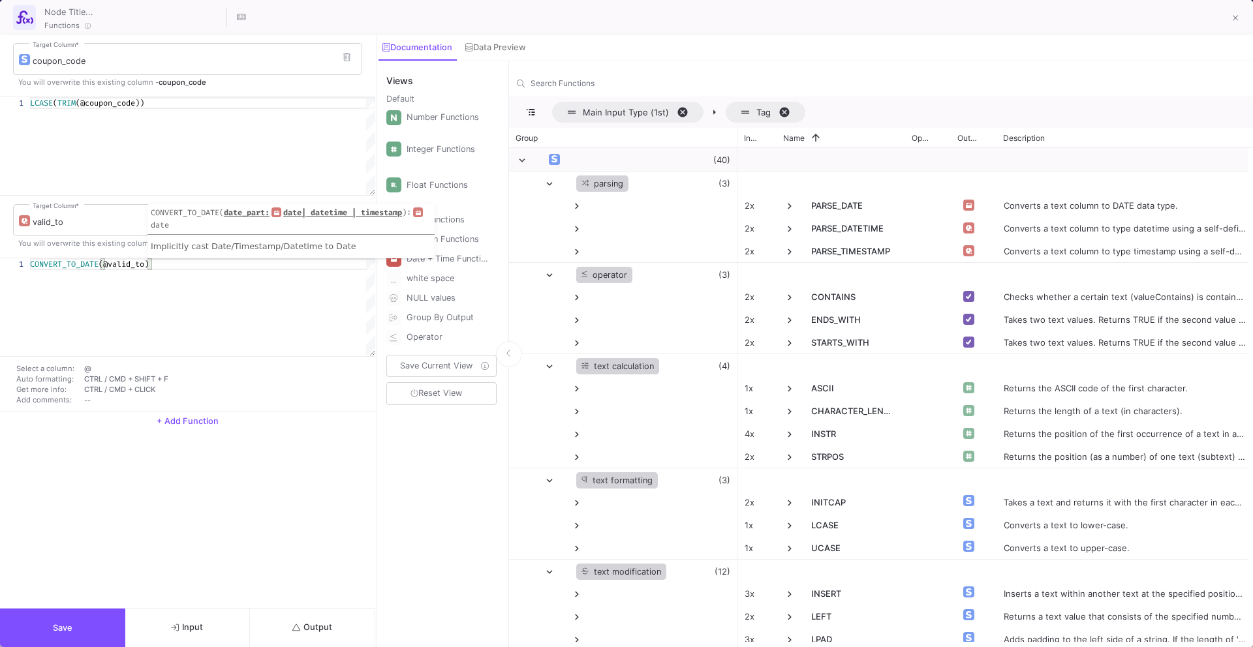
type textarea "CONVERT_TO_DATE(@valid_to)"
click at [67, 632] on span "Save" at bounding box center [63, 628] width 20 height 10
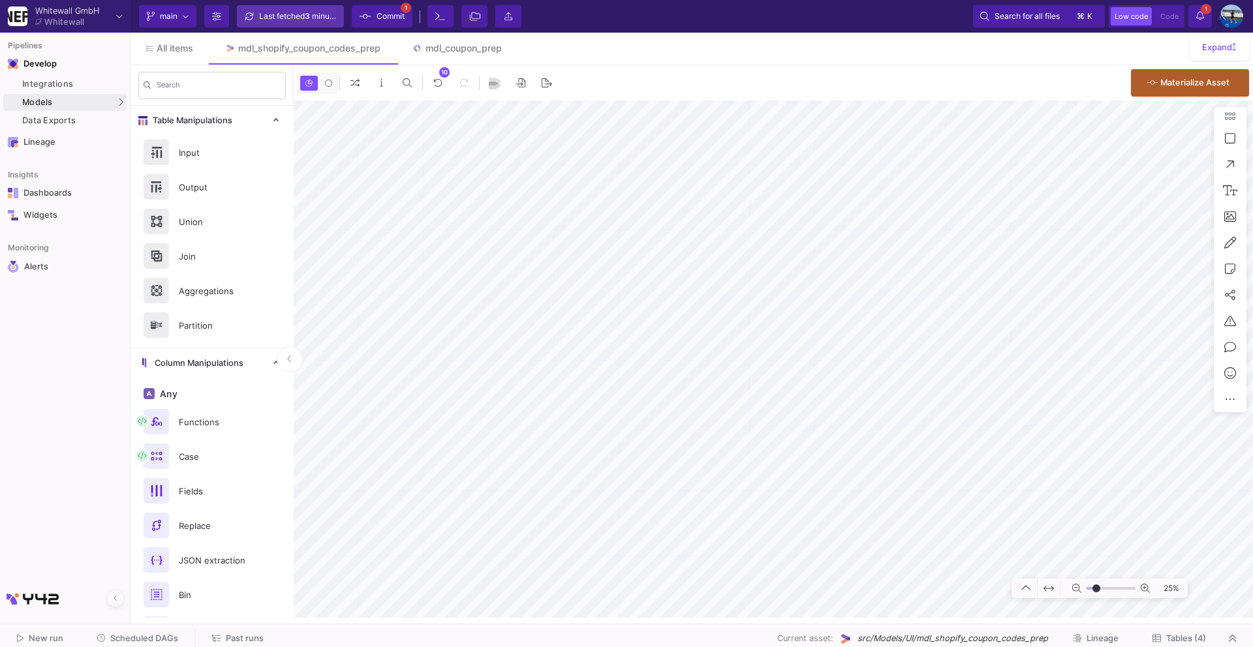
click at [327, 12] on span "3 minutes ago" at bounding box center [331, 16] width 52 height 10
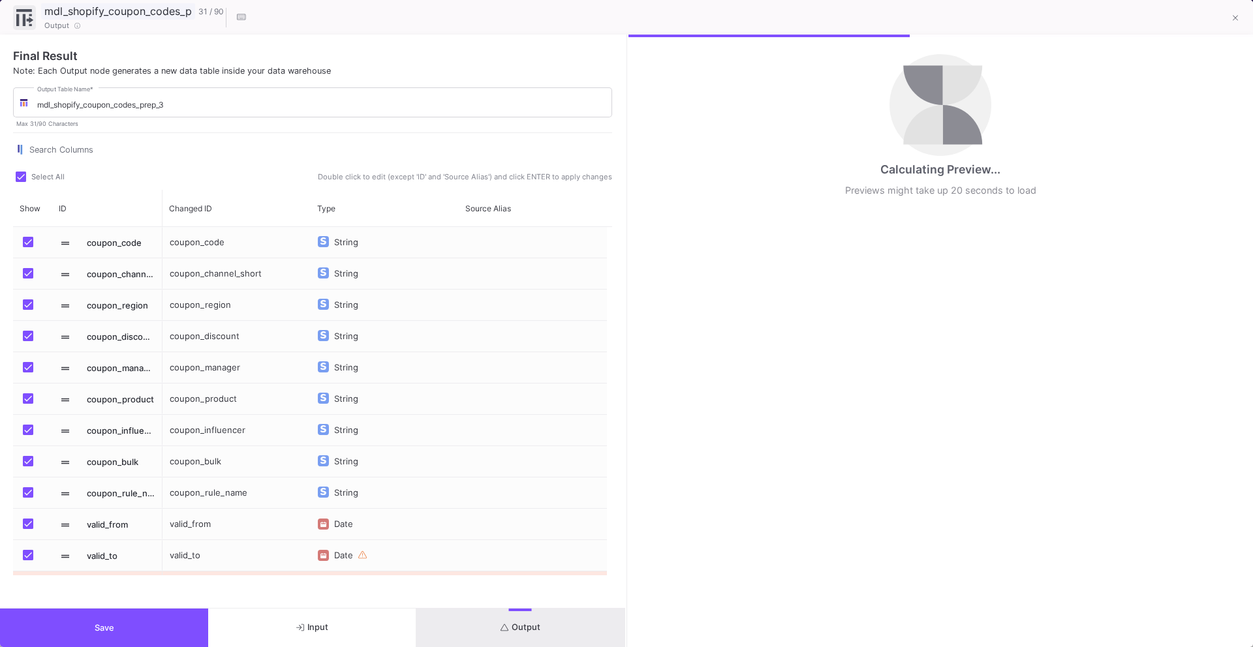
click at [157, 14] on input "mdl_shopify_coupon_codes_prep_3" at bounding box center [118, 11] width 154 height 17
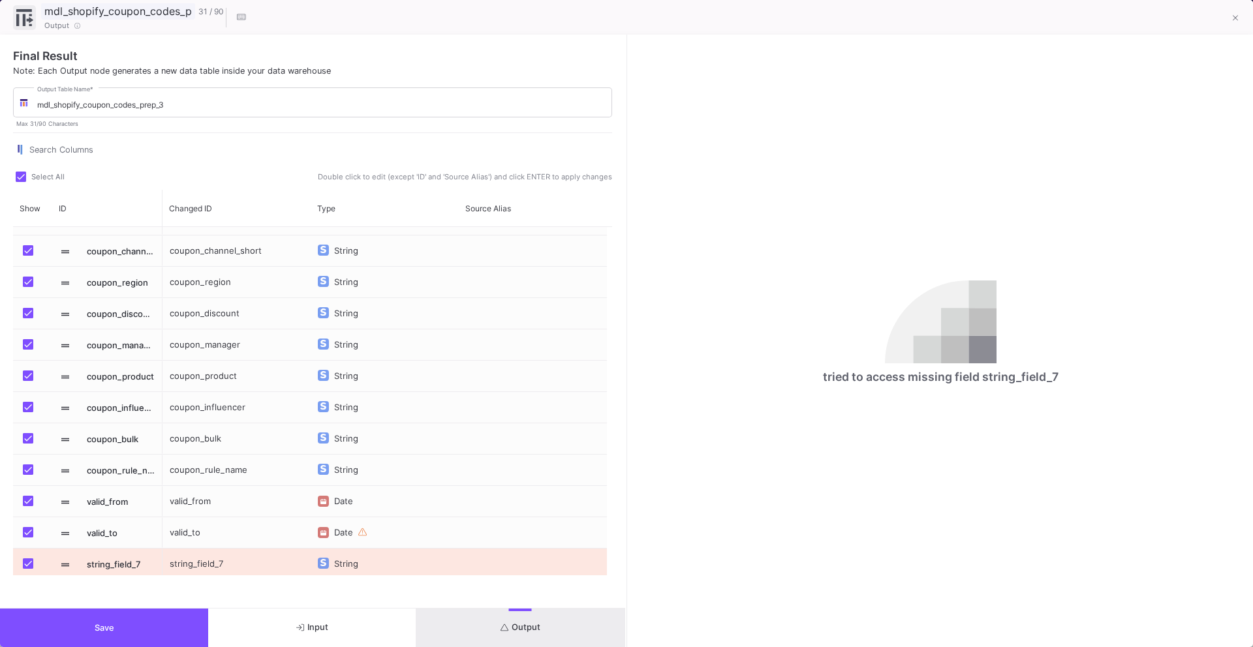
scroll to position [27, 0]
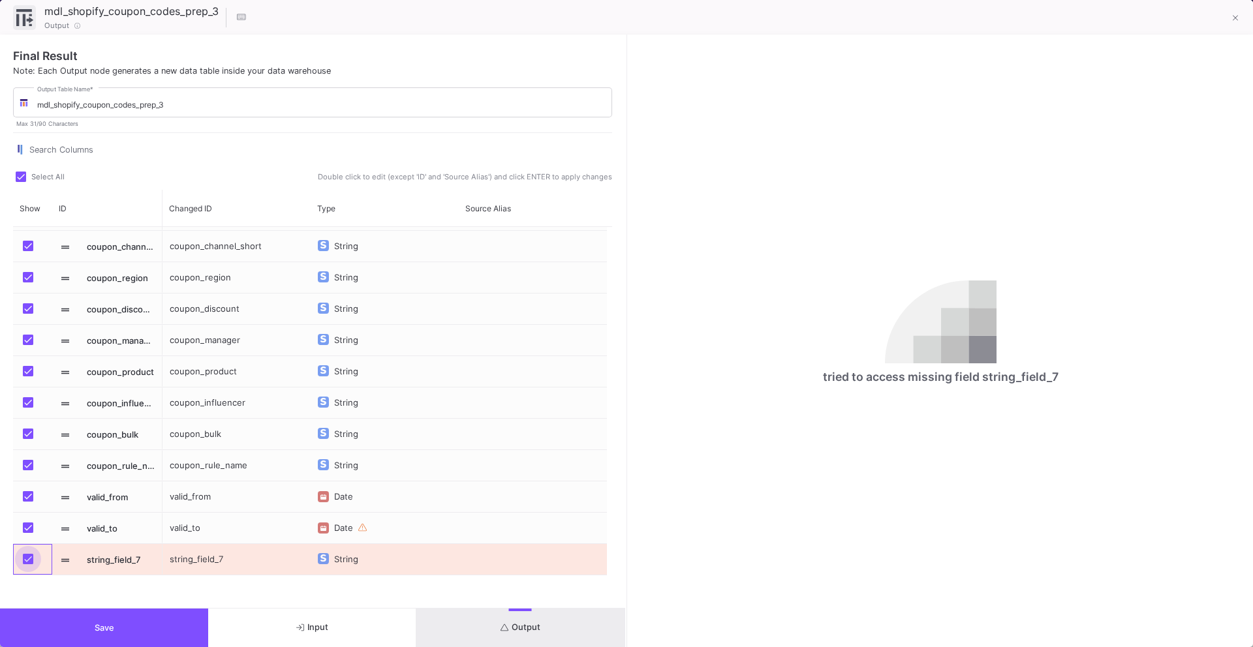
click at [26, 555] on span "Press SPACE to select this row." at bounding box center [28, 559] width 10 height 10
click at [27, 564] on input "Press SPACE to select this row." at bounding box center [27, 564] width 1 height 1
checkbox input "false"
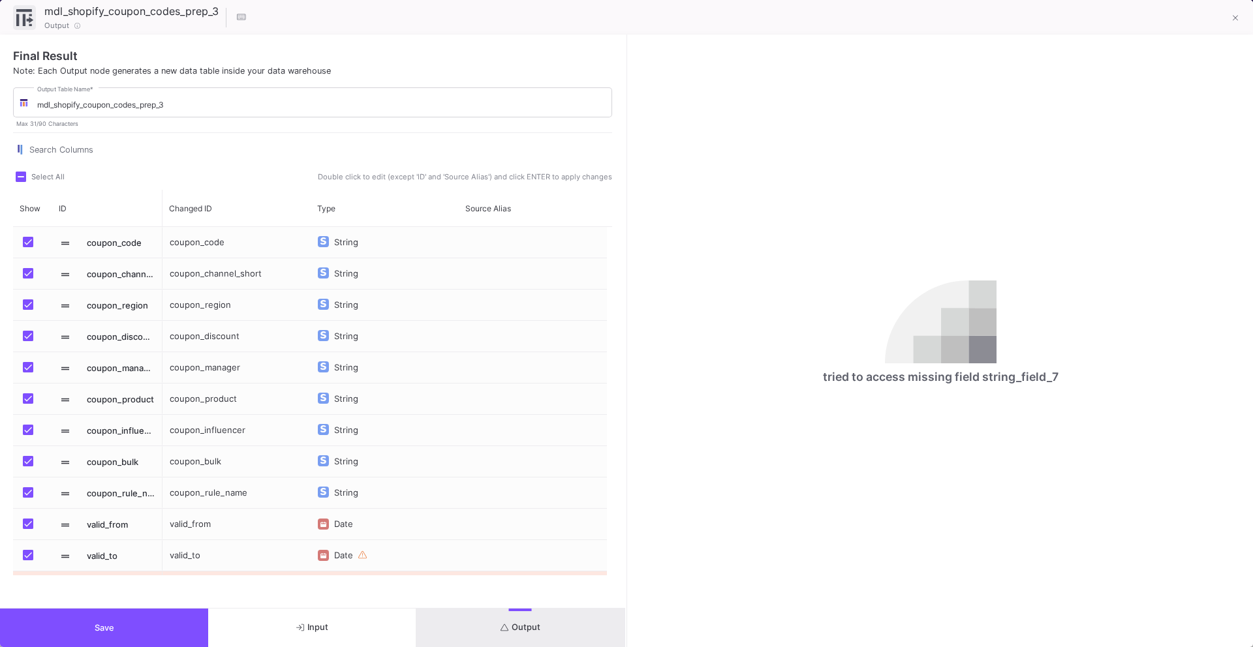
scroll to position [0, 0]
click at [128, 104] on input "mdl_shopify_coupon_codes_prep_3" at bounding box center [321, 105] width 569 height 10
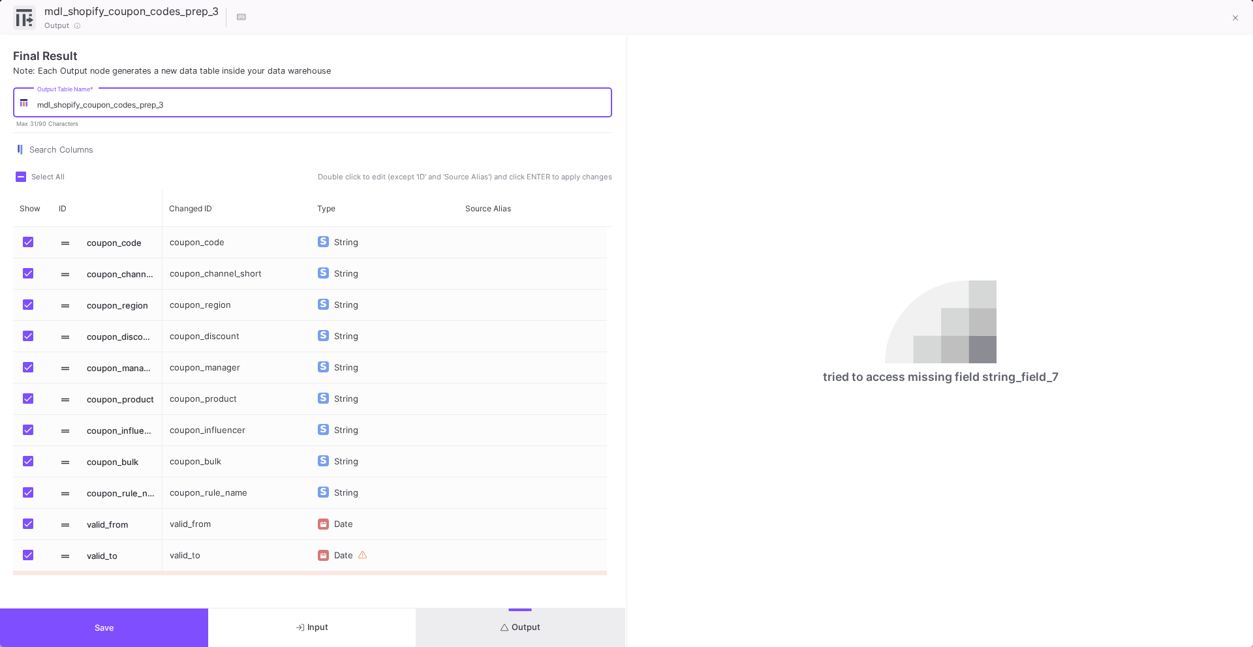
click at [128, 104] on input "mdl_shopify_coupon_codes_prep_3" at bounding box center [321, 105] width 569 height 10
drag, startPoint x: 116, startPoint y: 100, endPoint x: 33, endPoint y: 108, distance: 83.8
click at [33, 108] on div "tbl_gs_prep_for_join Output Table Name *" at bounding box center [312, 101] width 599 height 32
type input "tbl_gs_prep_for_join"
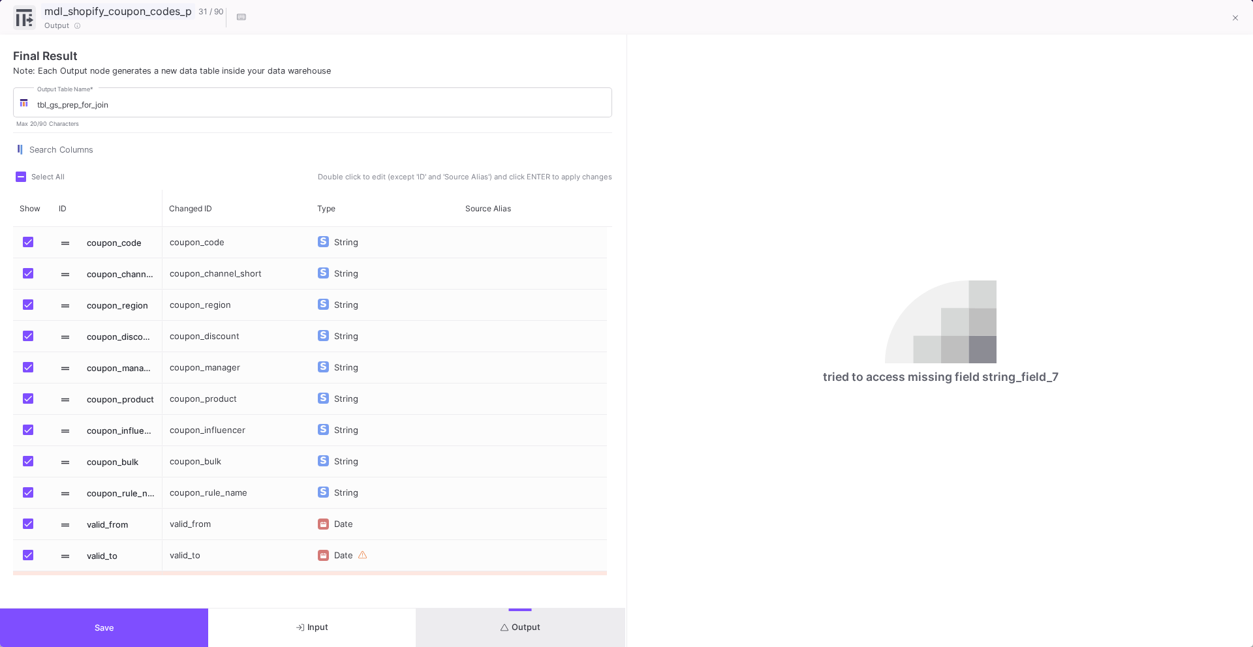
click at [138, 12] on input "mdl_shopify_coupon_codes_prep_3" at bounding box center [118, 11] width 154 height 17
paste input "tbl_gs_prep_for_join"
type input "tbl_gs_prep_for_join"
click at [110, 628] on span "Save" at bounding box center [105, 628] width 20 height 10
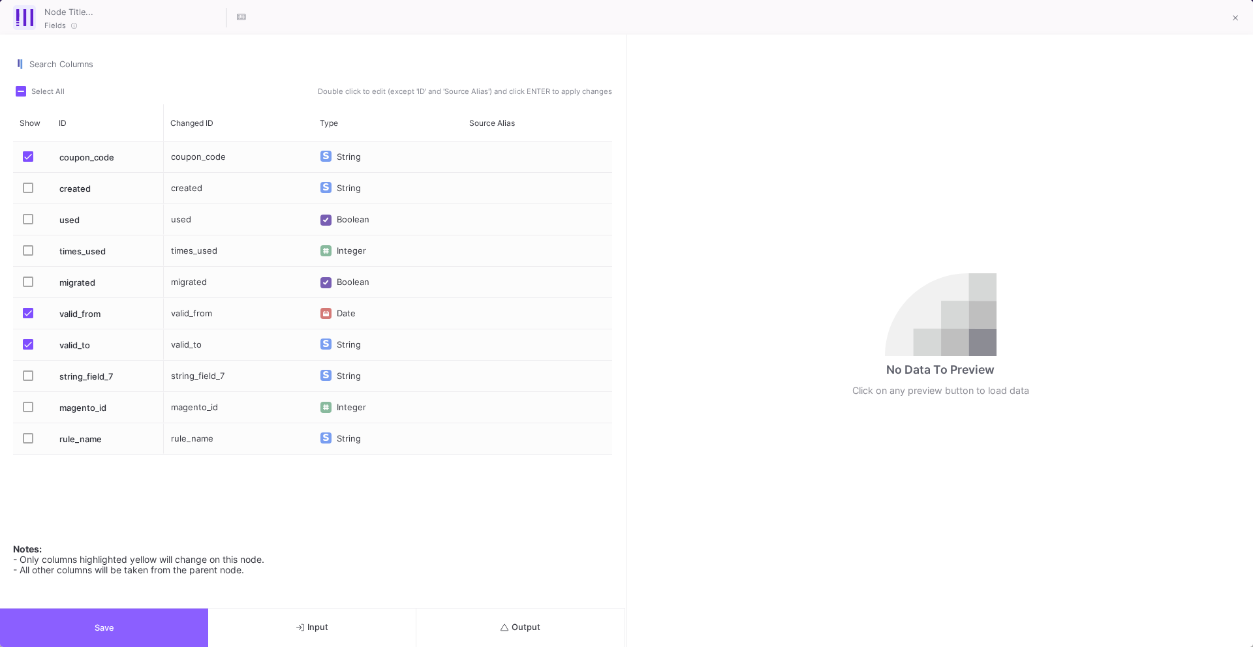
click at [170, 625] on button "Save" at bounding box center [104, 628] width 208 height 38
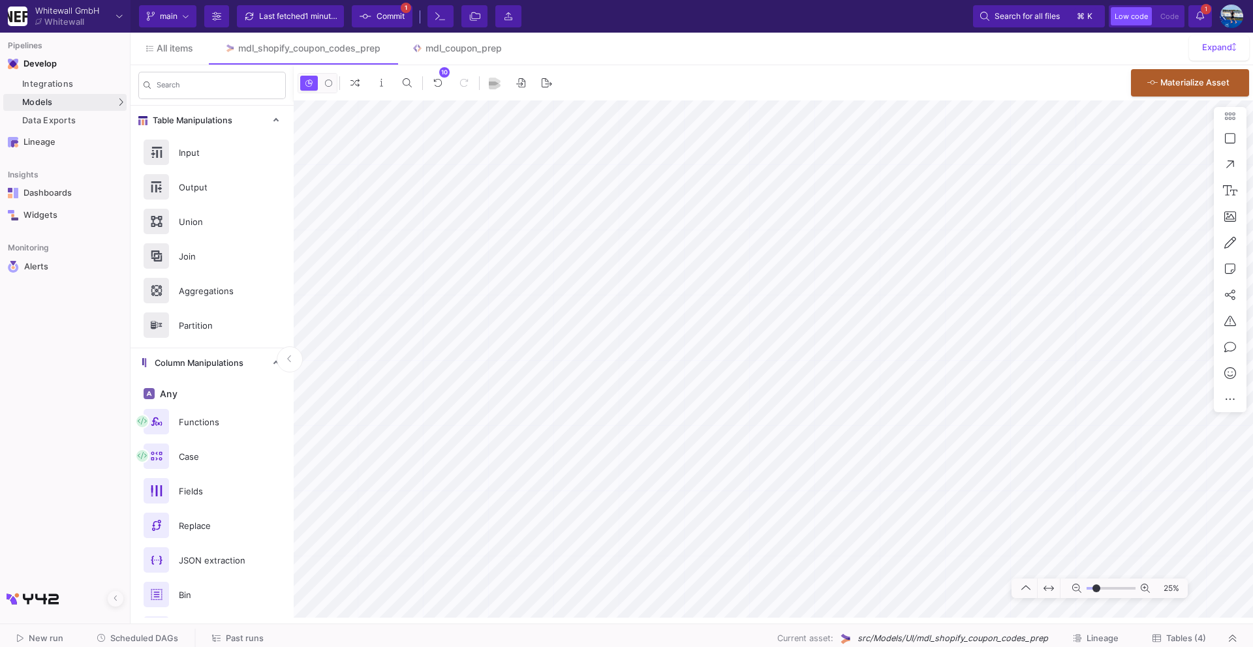
click at [377, 10] on span "Commit" at bounding box center [390, 17] width 28 height 20
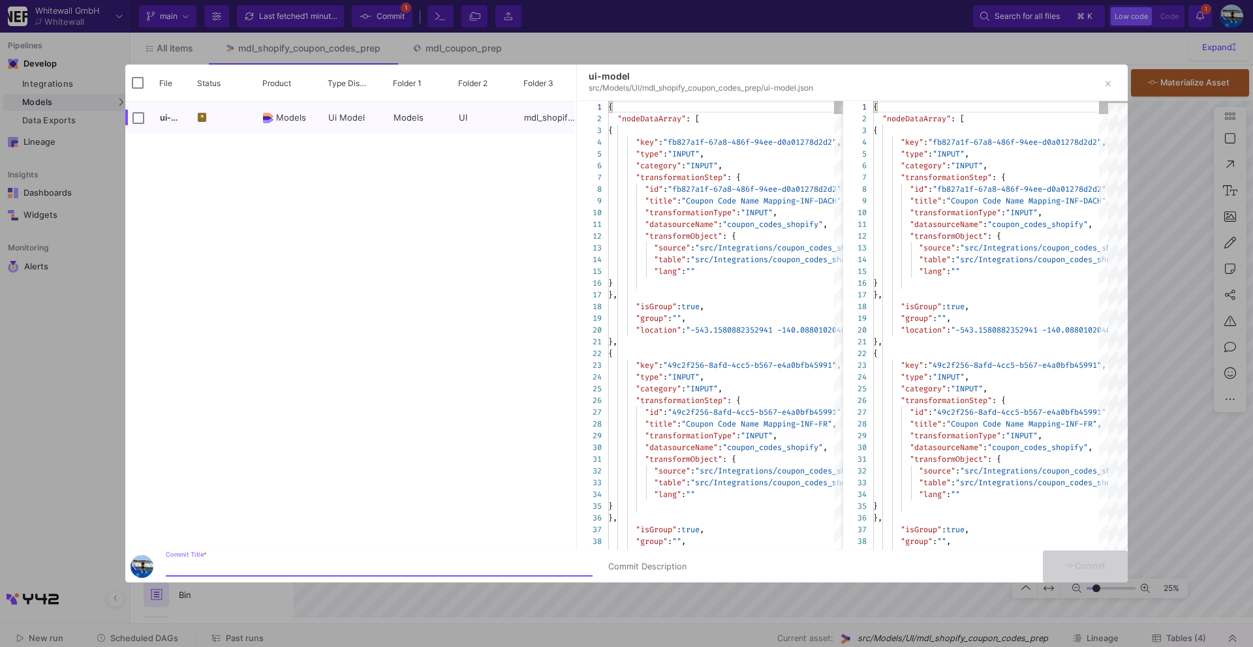
click at [138, 124] on div "Press SPACE to select this row." at bounding box center [138, 117] width 12 height 31
click at [138, 118] on input "Press Space to toggle row selection (unchecked)" at bounding box center [138, 118] width 12 height 12
checkbox input "true"
click at [202, 570] on input "Commit Title *" at bounding box center [379, 567] width 427 height 10
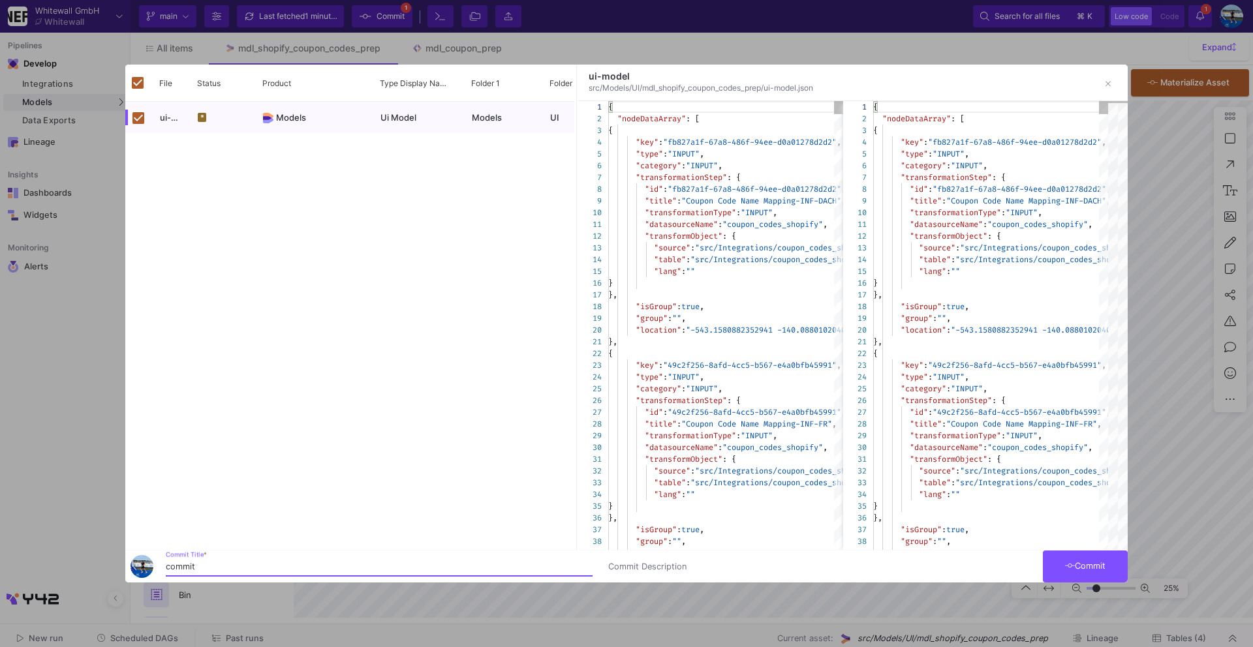
type input "commit"
click at [1087, 563] on span "Commit" at bounding box center [1085, 566] width 41 height 10
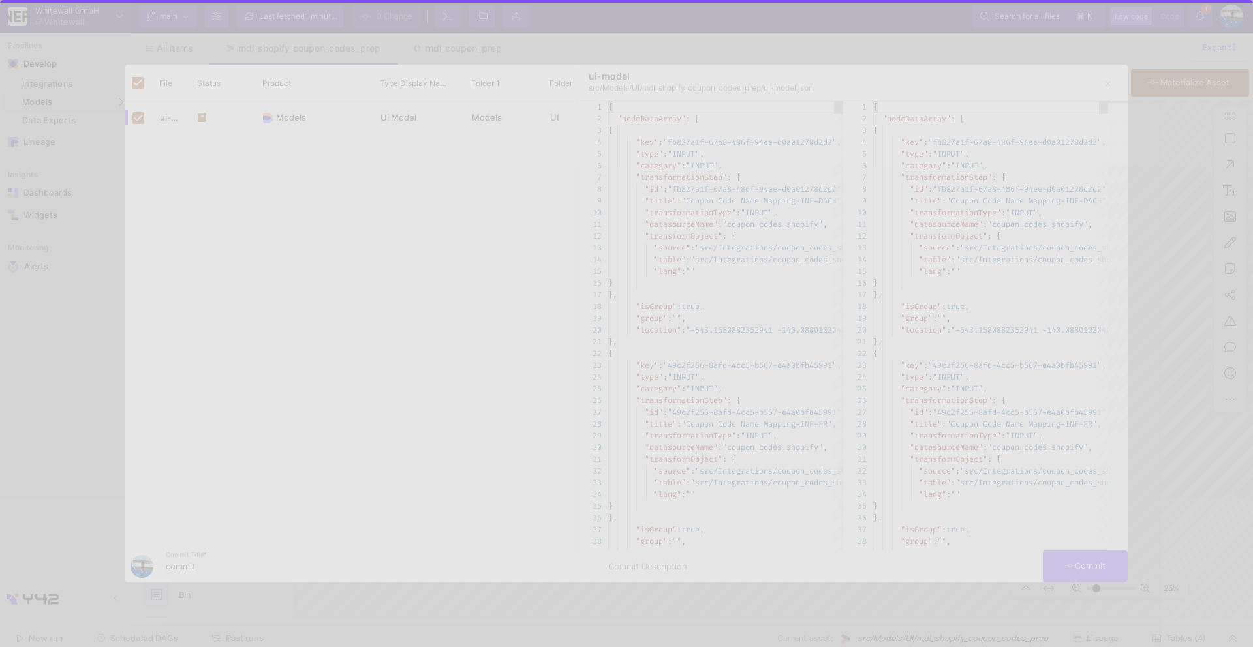
checkbox input "false"
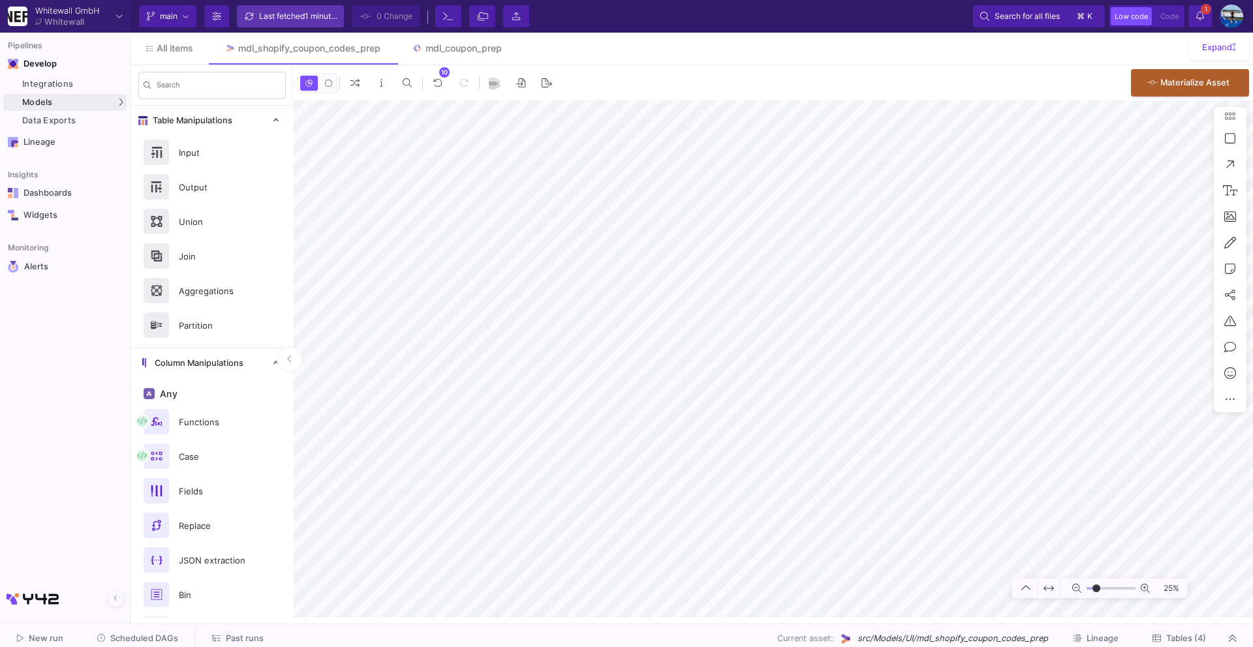
click at [303, 21] on div "Last fetched 1 minute ago" at bounding box center [298, 17] width 78 height 20
click at [1163, 643] on button "Tables (4)" at bounding box center [1179, 639] width 85 height 20
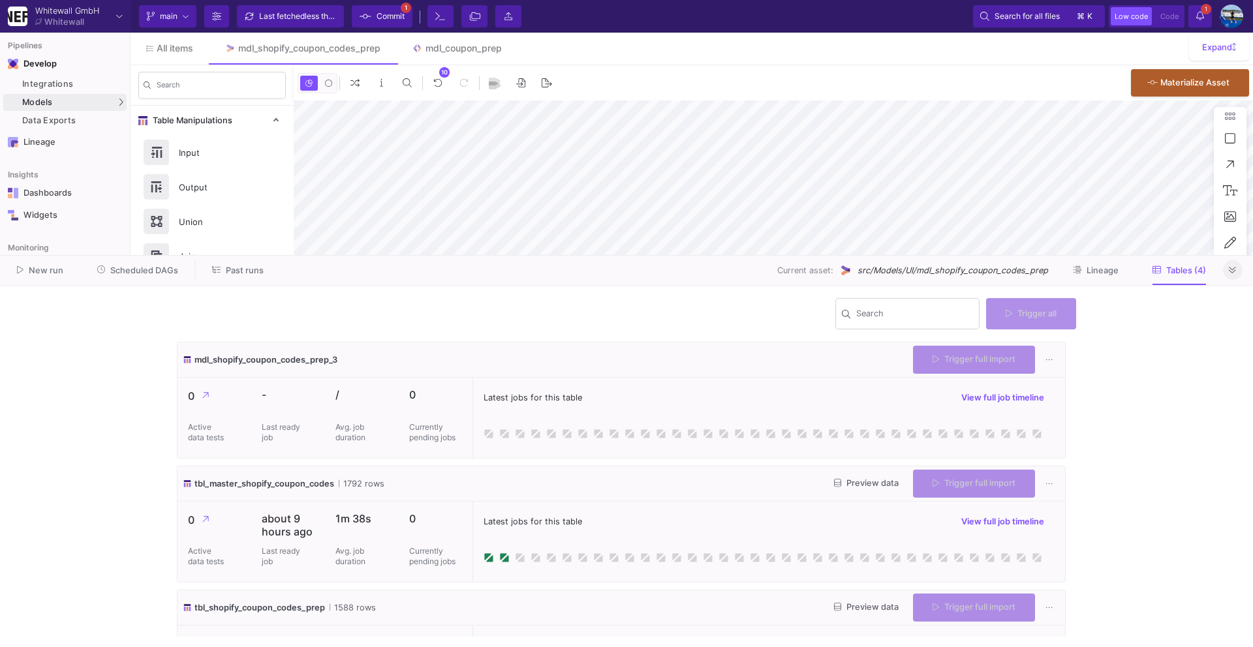
click at [1234, 269] on icon at bounding box center [1232, 270] width 7 height 8
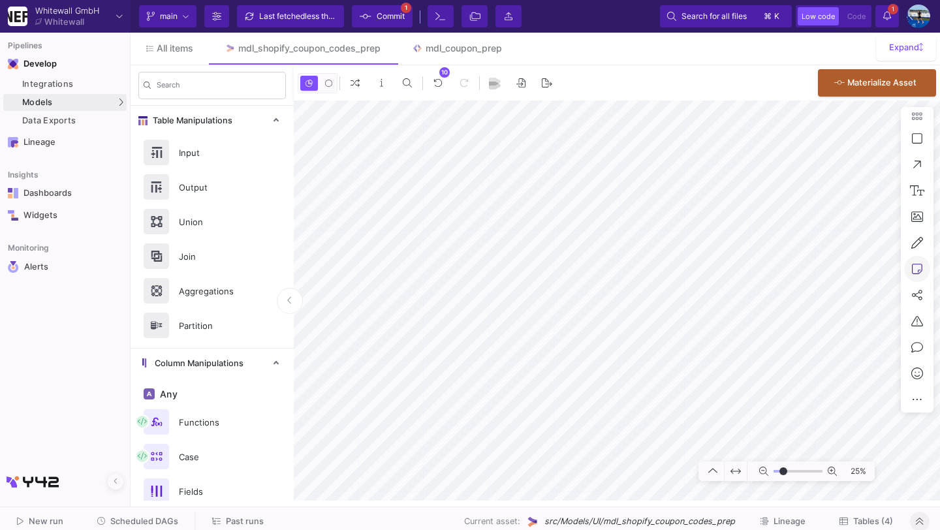
type input "-39"
click at [851, 519] on span "Tables (4)" at bounding box center [866, 521] width 54 height 10
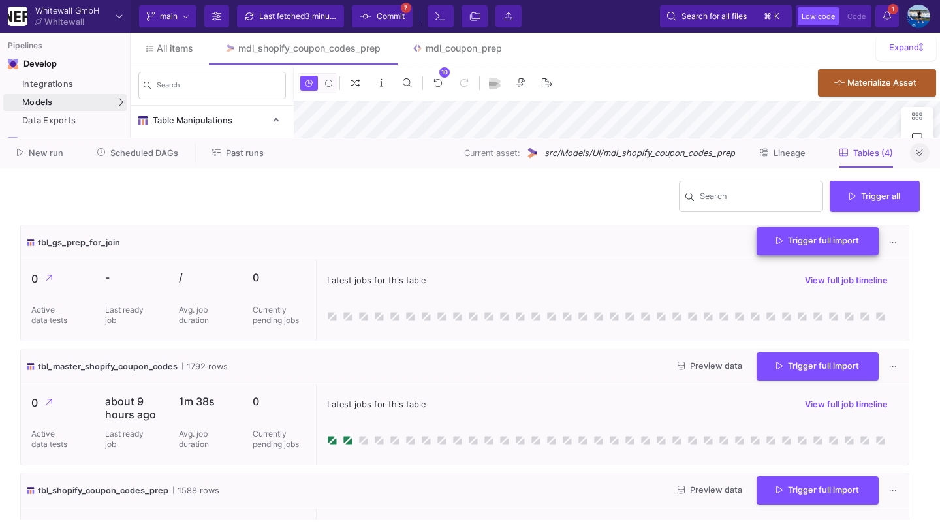
click at [805, 242] on span "Trigger full import" at bounding box center [817, 241] width 83 height 10
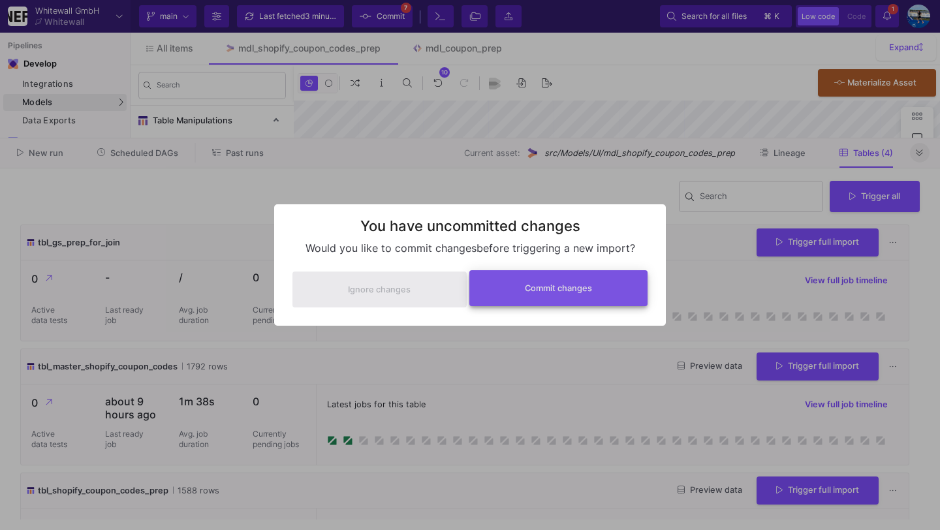
click at [547, 286] on span "Commit changes" at bounding box center [558, 288] width 67 height 10
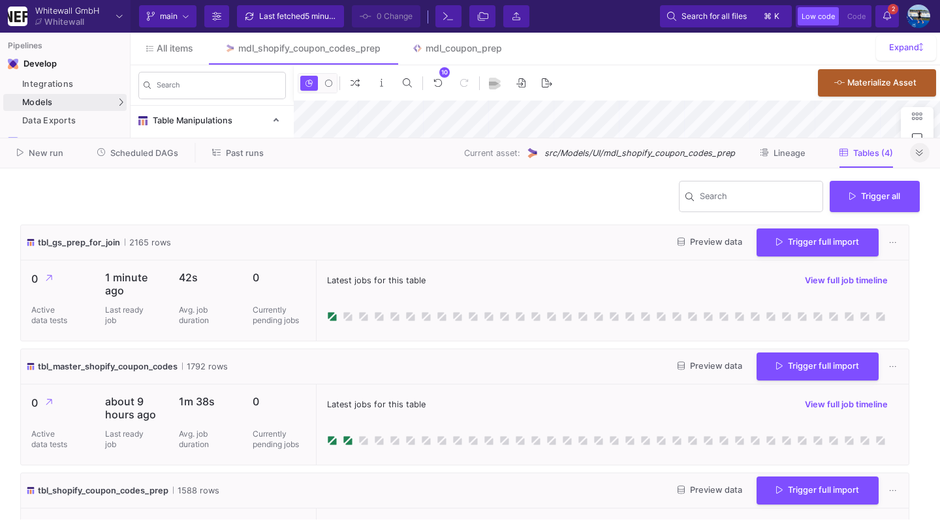
click at [917, 155] on icon at bounding box center [918, 152] width 7 height 7
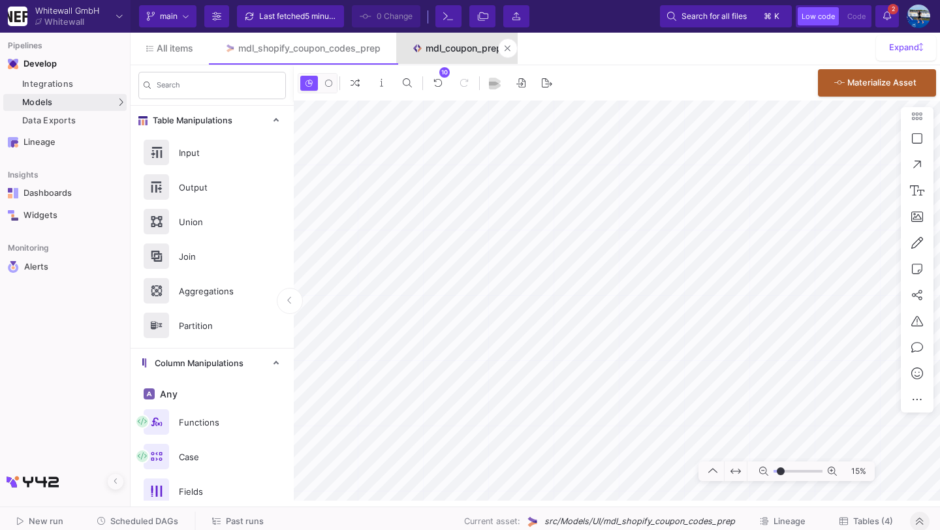
click at [452, 45] on div "mdl_coupon_prep" at bounding box center [463, 48] width 76 height 10
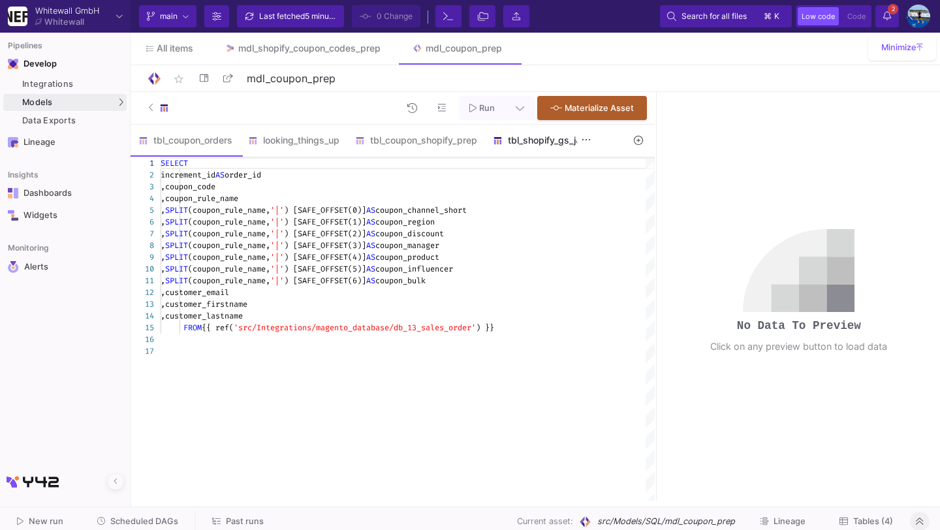
click at [527, 143] on div "tbl_shopify_gs_join" at bounding box center [540, 140] width 95 height 10
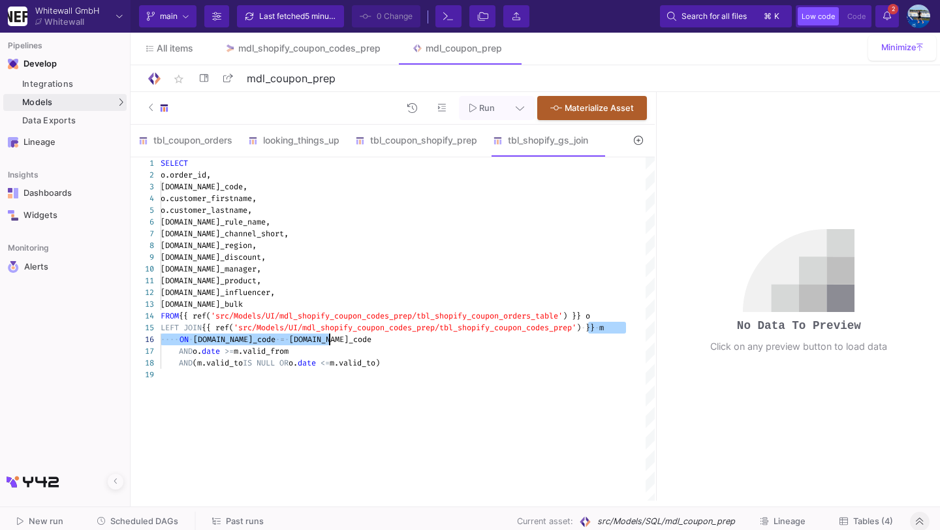
drag, startPoint x: 587, startPoint y: 329, endPoint x: 571, endPoint y: 343, distance: 20.4
click at [599, 328] on span "·" at bounding box center [596, 328] width 5 height 12
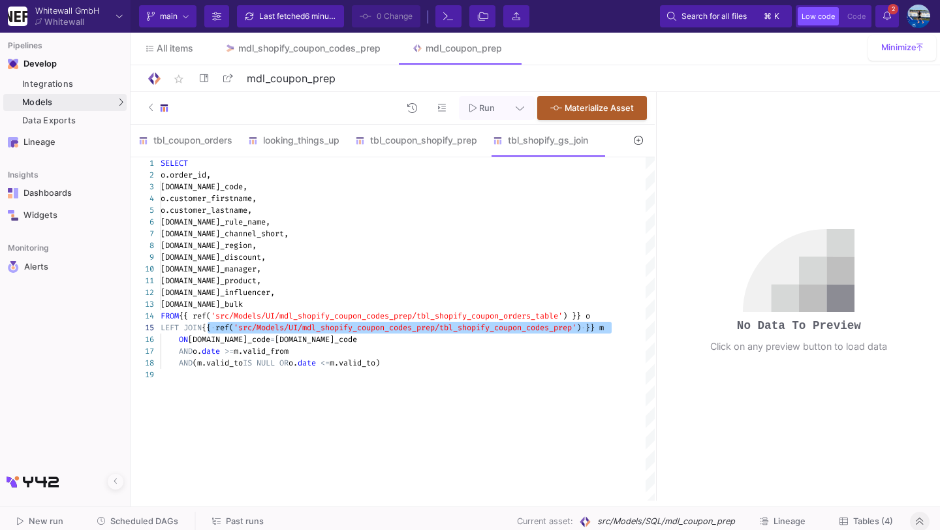
drag, startPoint x: 612, startPoint y: 328, endPoint x: 209, endPoint y: 330, distance: 403.2
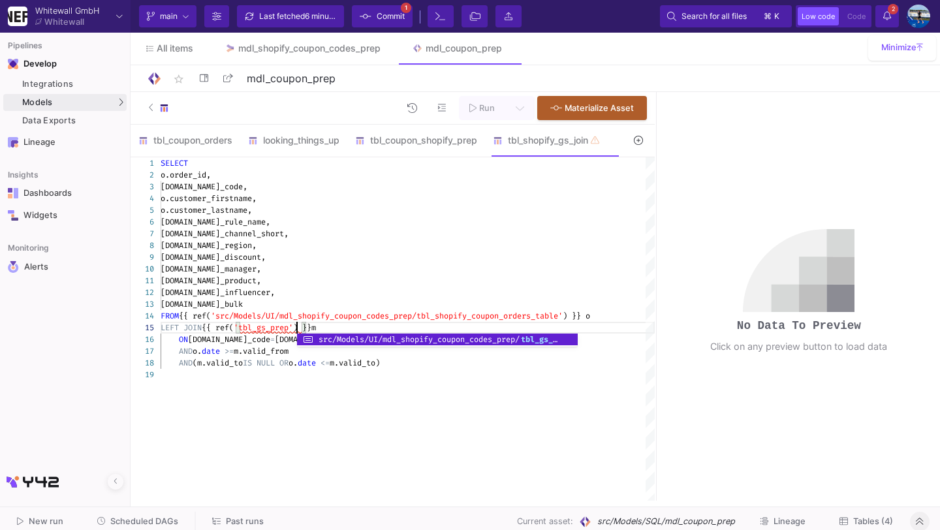
scroll to position [46, 136]
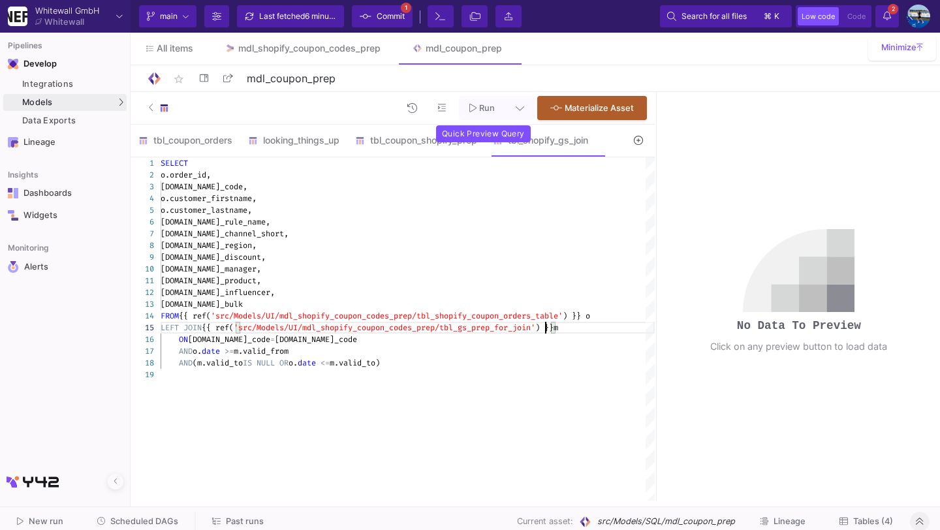
type textarea "[DOMAIN_NAME]_product, [DOMAIN_NAME]_influencer, [DOMAIN_NAME]_bulk FROM {{ ref…"
click at [499, 106] on button "Run" at bounding box center [482, 108] width 46 height 24
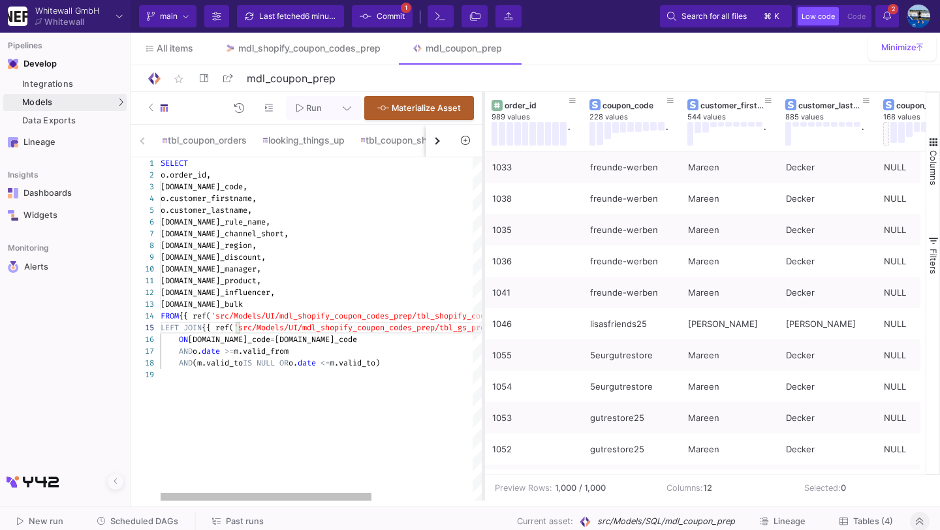
drag, startPoint x: 656, startPoint y: 252, endPoint x: 483, endPoint y: 276, distance: 174.6
click at [483, 276] on div at bounding box center [483, 296] width 3 height 408
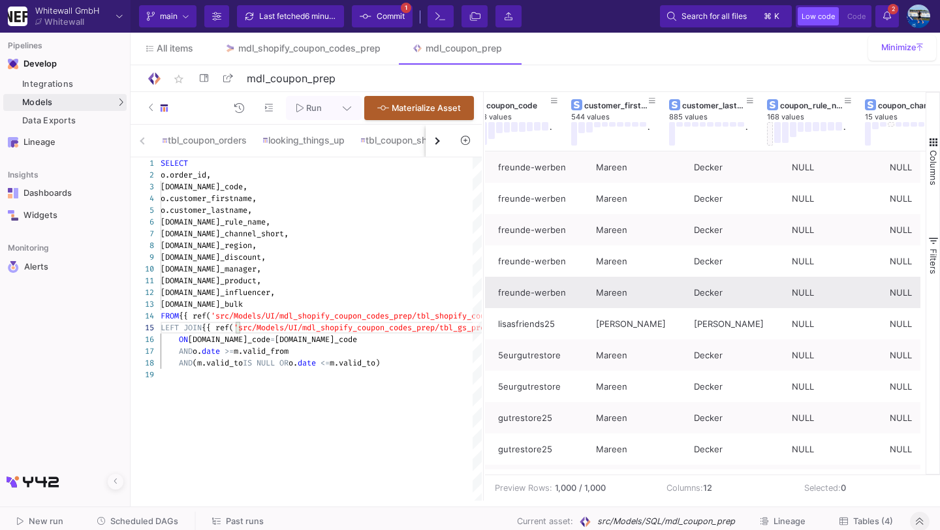
scroll to position [0, 0]
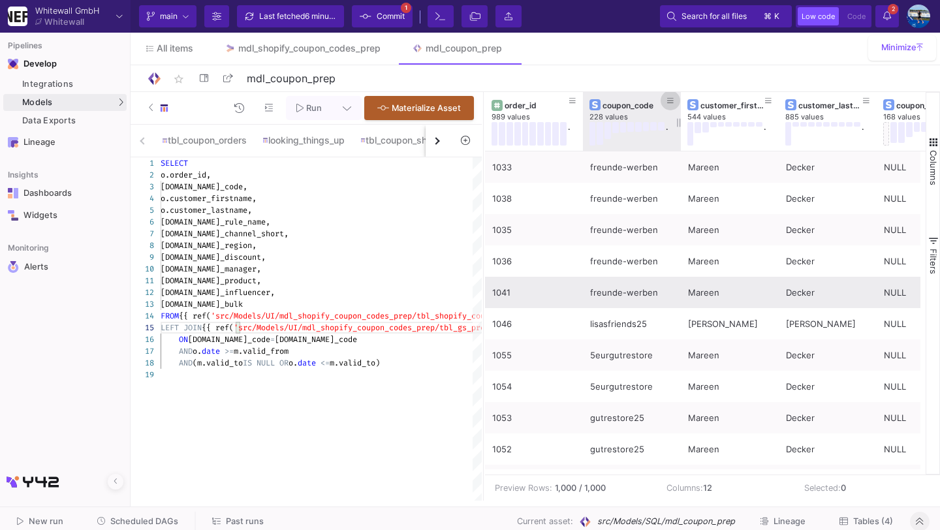
click at [669, 101] on icon at bounding box center [670, 100] width 7 height 7
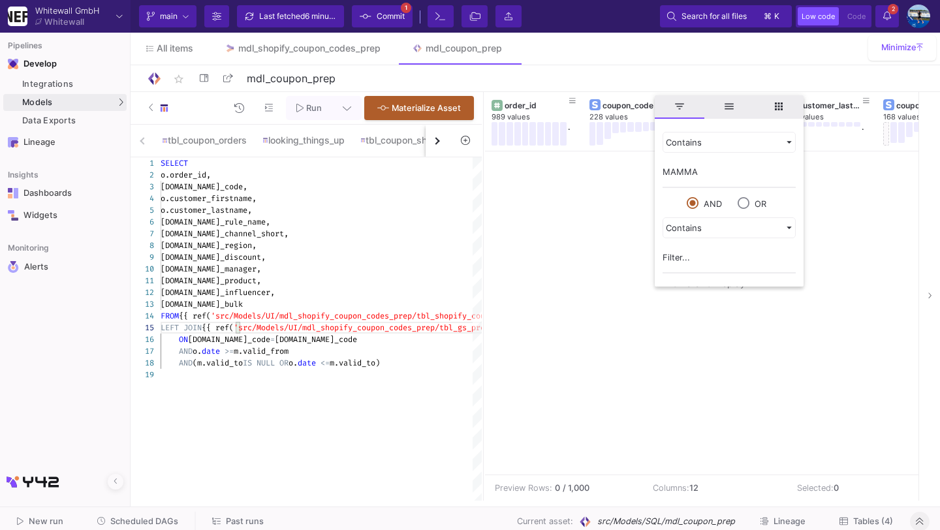
drag, startPoint x: 702, startPoint y: 167, endPoint x: 643, endPoint y: 166, distance: 58.7
click at [643, 167] on div "Drag here to set row groups Drag here to set column labels coupon_channel_short…" at bounding box center [712, 283] width 455 height 382
type input "mamma"
click at [714, 174] on input "mamma" at bounding box center [728, 175] width 133 height 26
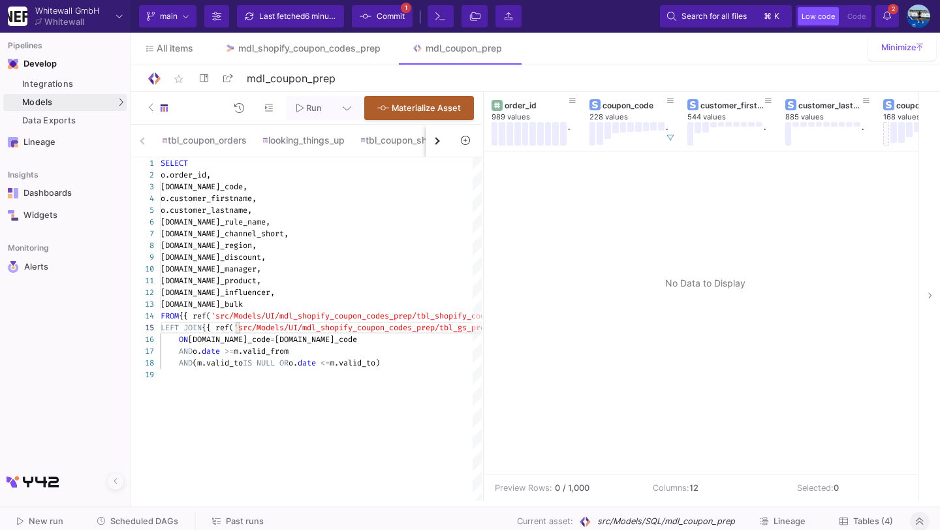
click at [626, 215] on div at bounding box center [705, 312] width 440 height 323
click at [668, 138] on icon at bounding box center [670, 137] width 7 height 7
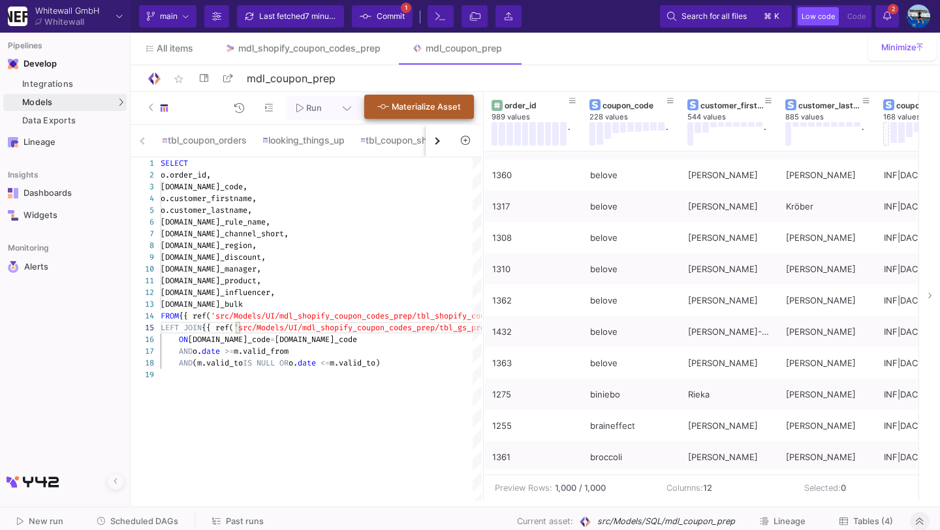
click at [421, 112] on button "Materialize Asset" at bounding box center [419, 107] width 110 height 24
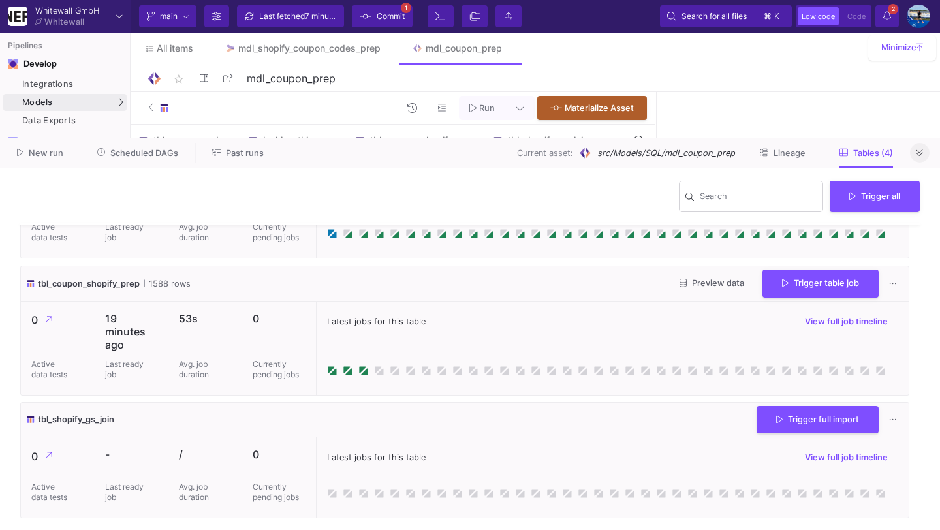
click at [326, 20] on span "7 minutes ago" at bounding box center [330, 16] width 51 height 10
click at [383, 23] on span "Commit" at bounding box center [390, 17] width 28 height 20
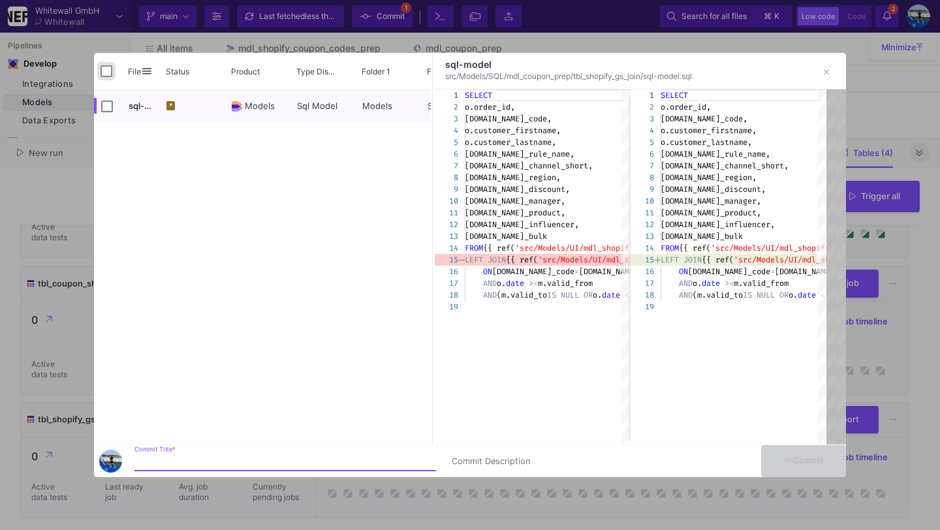
drag, startPoint x: 107, startPoint y: 71, endPoint x: 121, endPoint y: 110, distance: 41.5
click at [107, 71] on input "Press Space to toggle all rows selection (unchecked)" at bounding box center [106, 71] width 12 height 12
checkbox input "true"
click at [183, 455] on div "Commit Title *" at bounding box center [284, 458] width 301 height 24
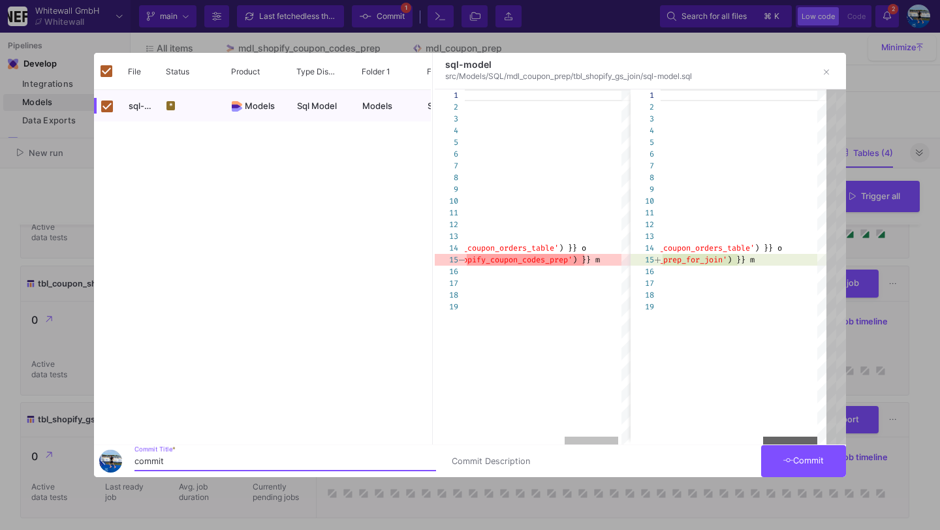
click at [797, 442] on div at bounding box center [738, 440] width 157 height 8
type input "commit"
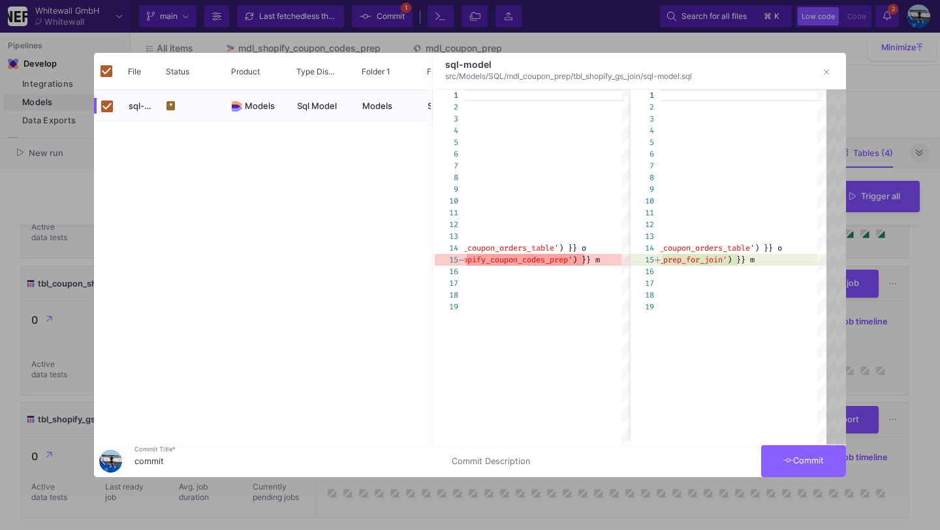
click at [798, 460] on span "Commit" at bounding box center [803, 460] width 41 height 10
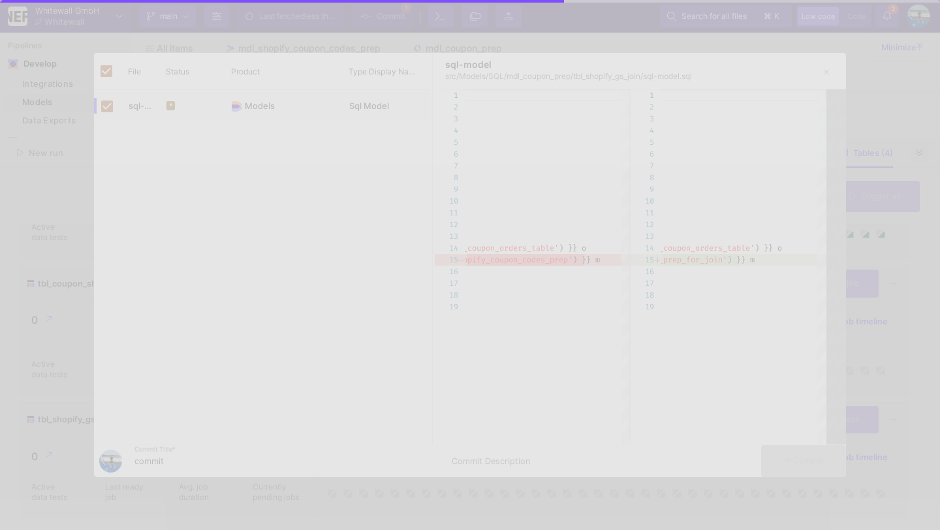
checkbox input "false"
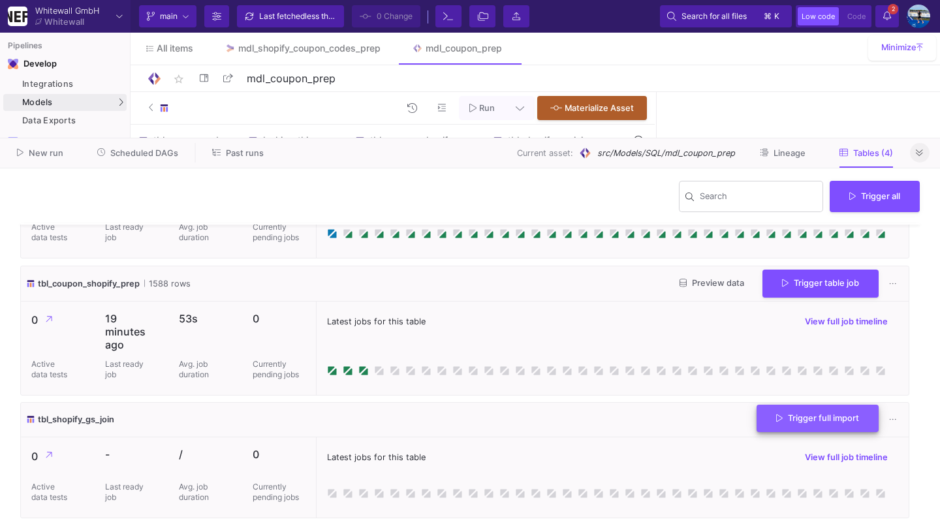
click at [789, 409] on button "Trigger full import" at bounding box center [817, 419] width 122 height 28
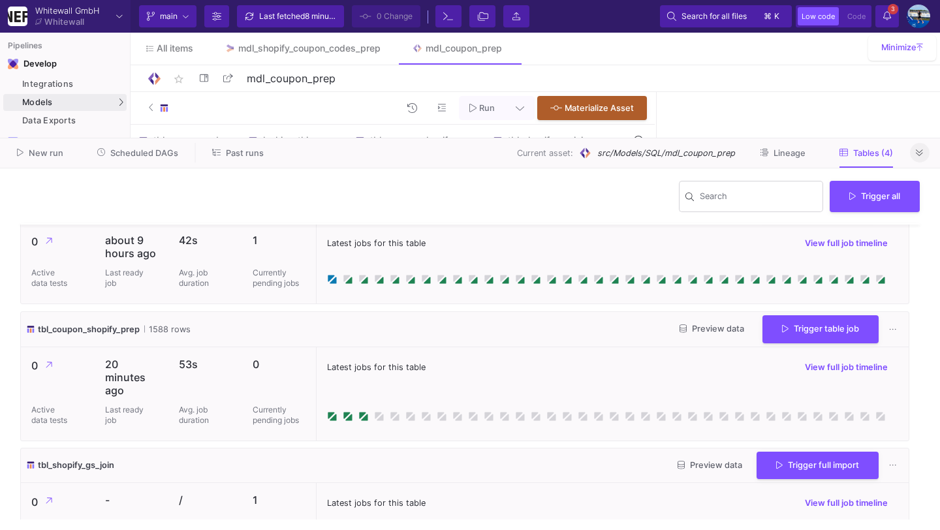
scroll to position [207, 0]
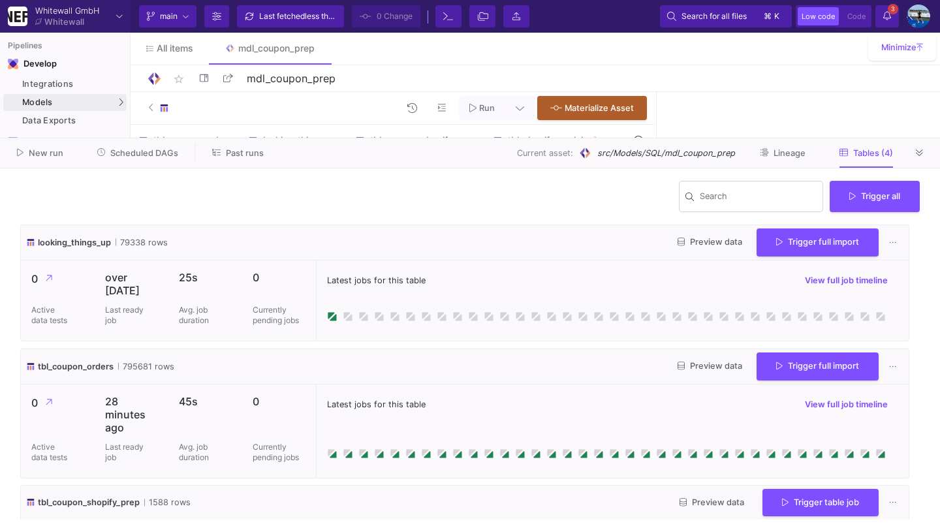
scroll to position [220, 0]
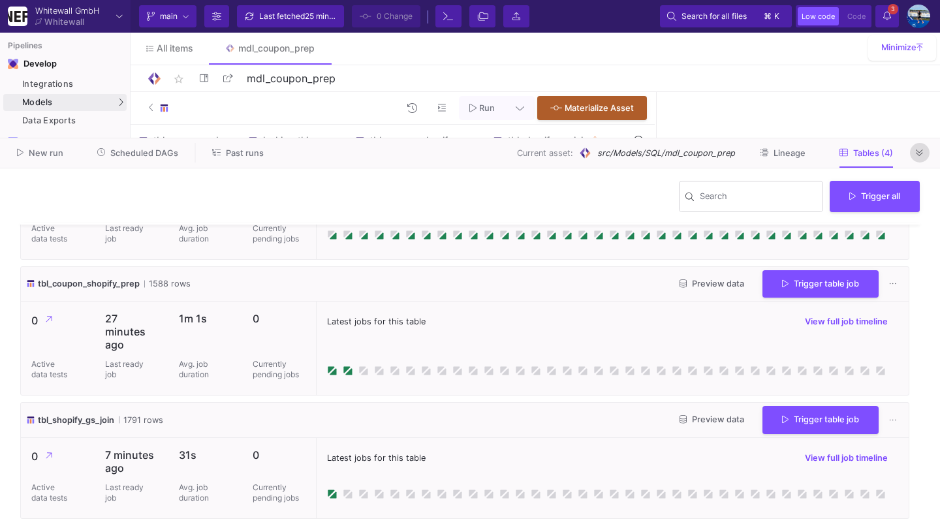
click at [924, 149] on button at bounding box center [920, 153] width 20 height 20
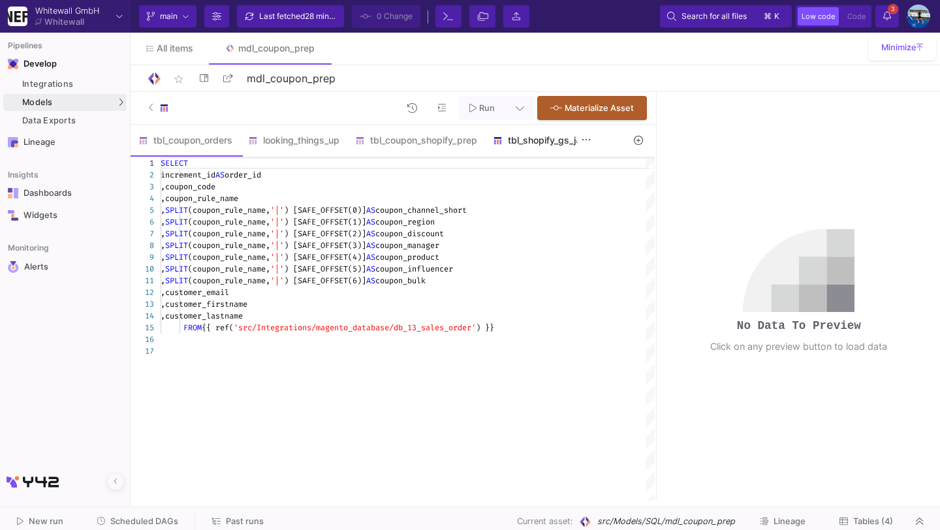
click at [545, 153] on div "tbl_shopify_gs_join" at bounding box center [540, 140] width 111 height 31
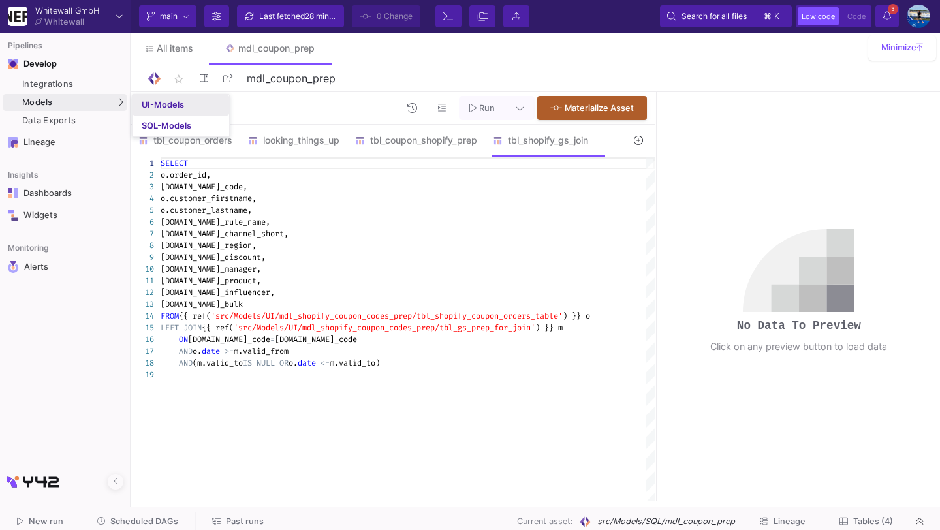
click at [155, 107] on div "UI-Models" at bounding box center [163, 105] width 42 height 10
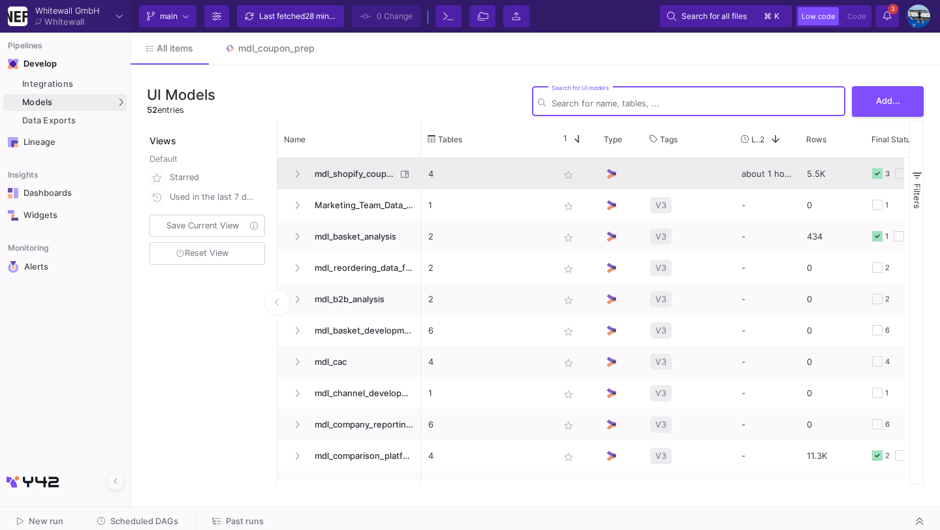
click at [354, 180] on span "mdl_shopify_coupon_codes_prep" at bounding box center [351, 174] width 89 height 31
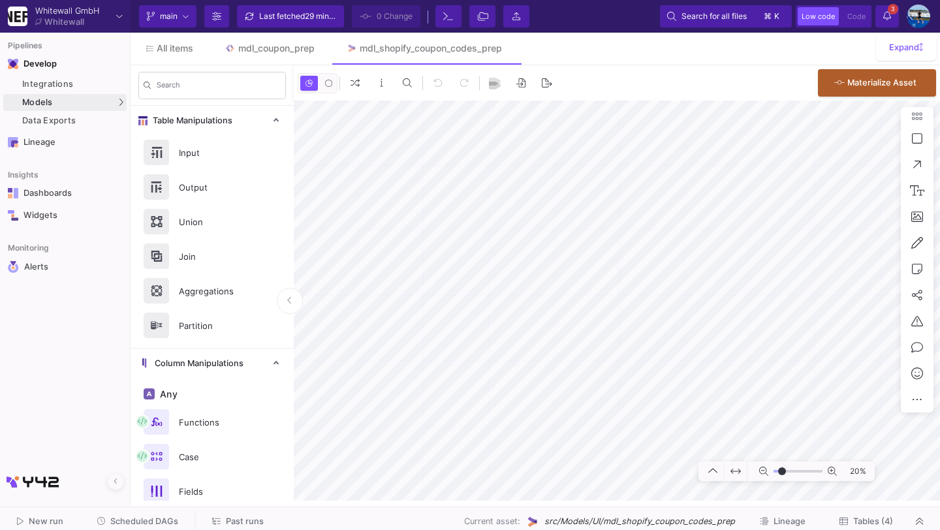
type input "-17"
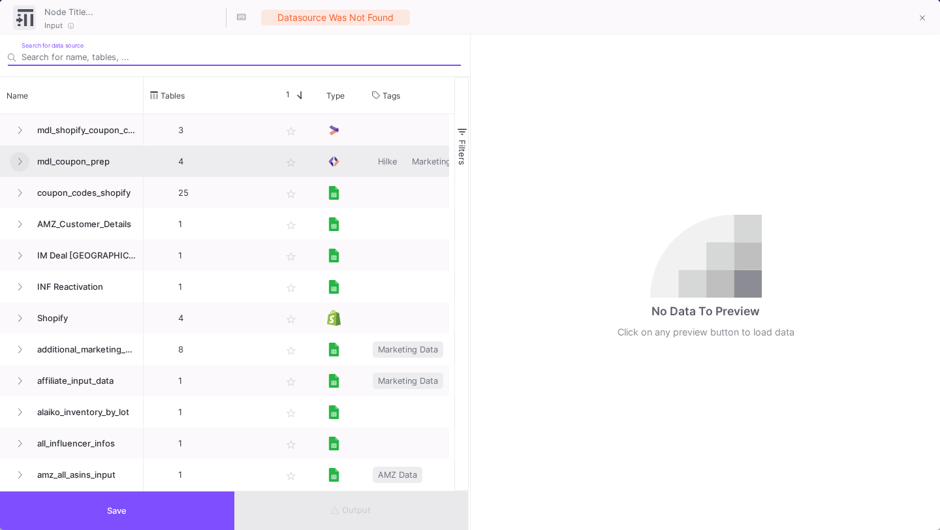
click at [22, 164] on button at bounding box center [20, 162] width 20 height 20
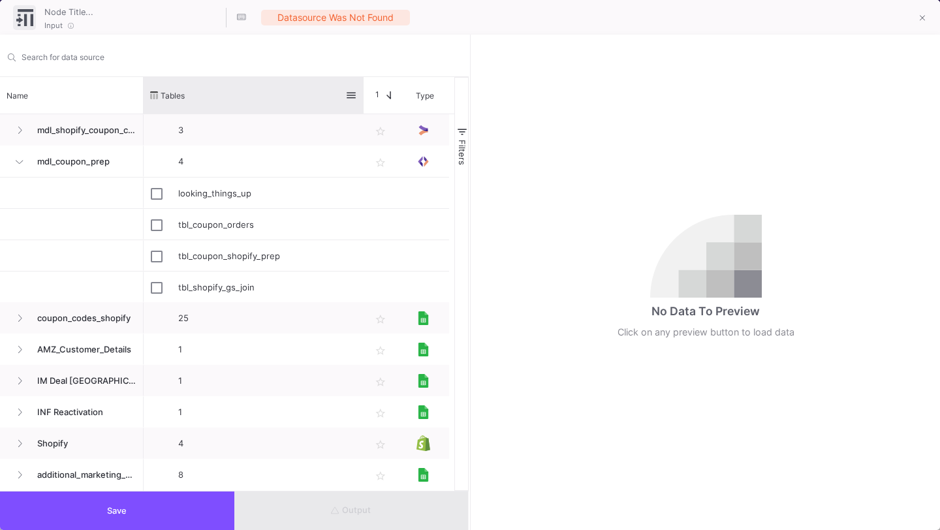
drag, startPoint x: 272, startPoint y: 91, endPoint x: 356, endPoint y: 108, distance: 85.2
click at [361, 108] on div at bounding box center [363, 95] width 5 height 37
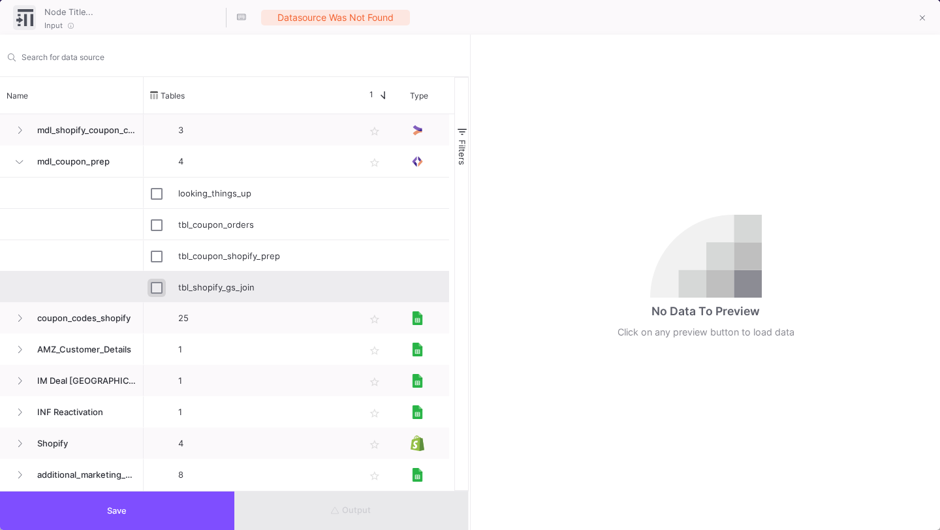
click at [156, 288] on input "Press Space to toggle row selection (unchecked)" at bounding box center [157, 288] width 12 height 12
checkbox input "true"
type input "tbl_shopify_gs_join"
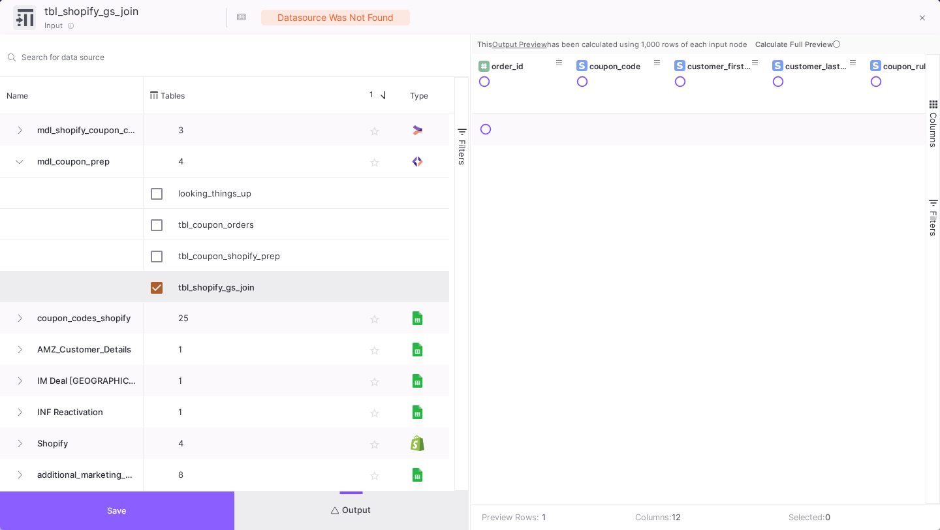
click at [170, 517] on button "Save" at bounding box center [117, 510] width 234 height 38
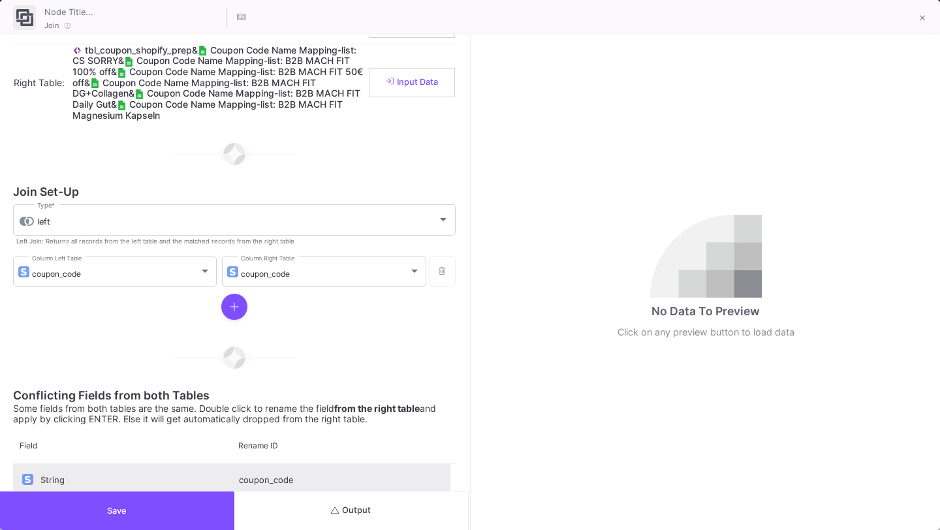
scroll to position [58, 0]
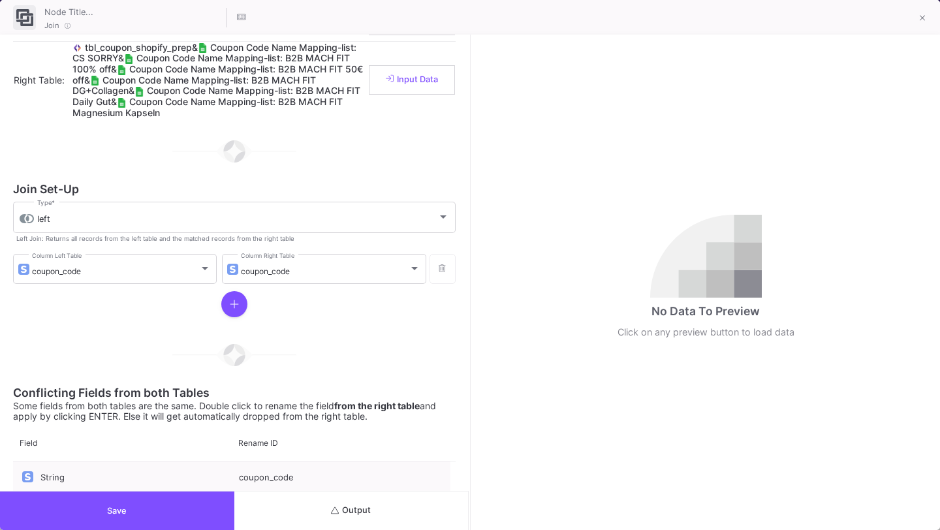
click at [376, 499] on button "Output" at bounding box center [351, 510] width 234 height 38
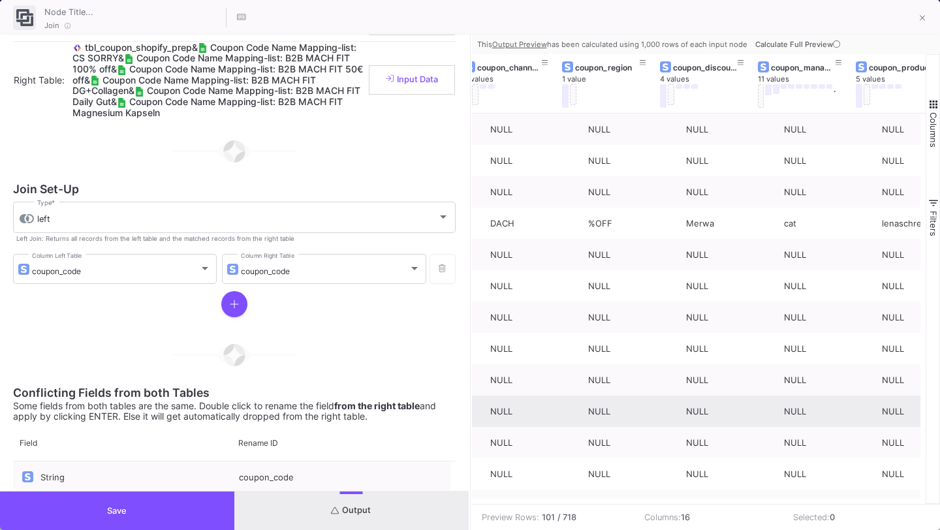
scroll to position [0, 0]
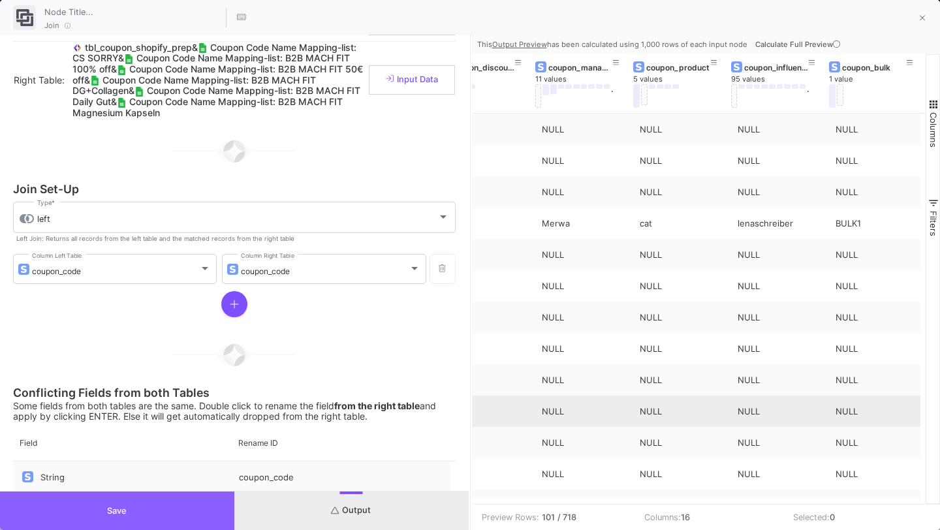
click at [153, 512] on button "Save" at bounding box center [117, 510] width 234 height 38
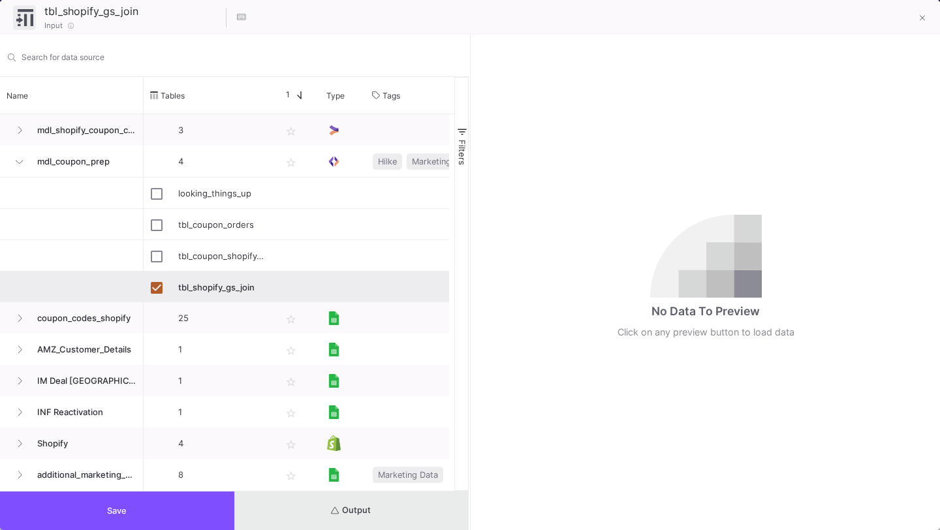
click at [407, 509] on button "Output" at bounding box center [351, 510] width 234 height 38
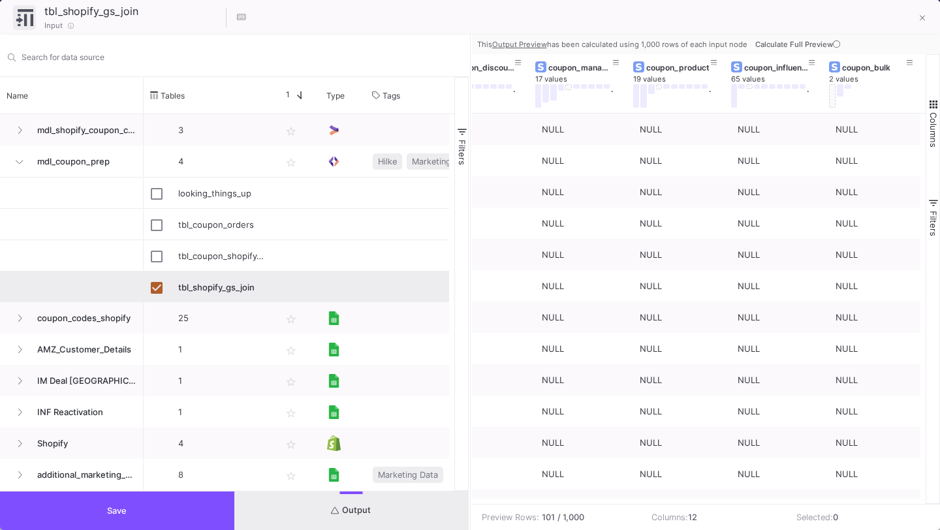
click at [138, 510] on button "Save" at bounding box center [117, 510] width 234 height 38
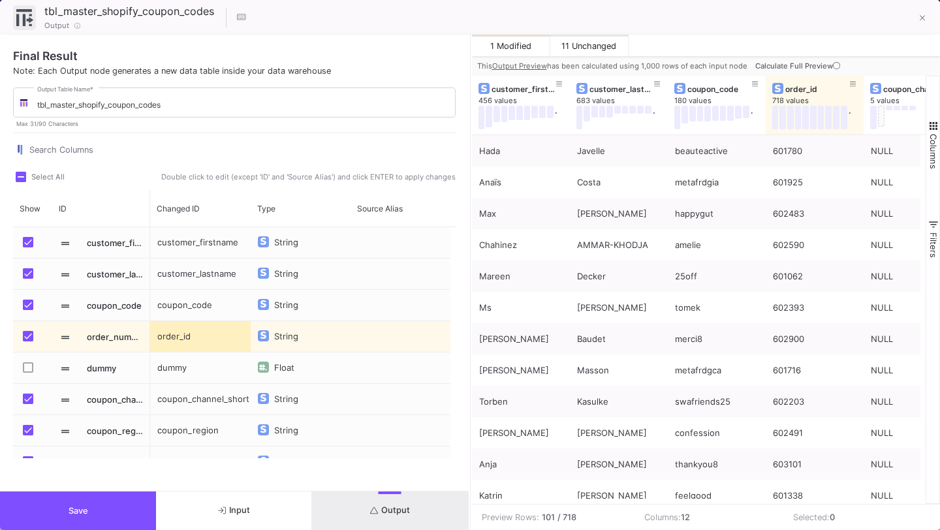
click at [100, 523] on button "Save" at bounding box center [78, 510] width 156 height 38
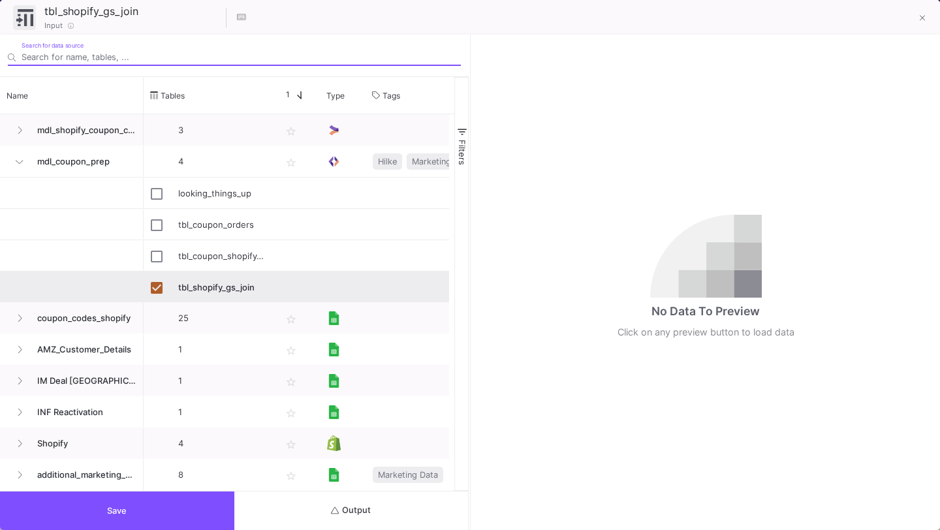
click at [108, 512] on span "Save" at bounding box center [117, 511] width 20 height 10
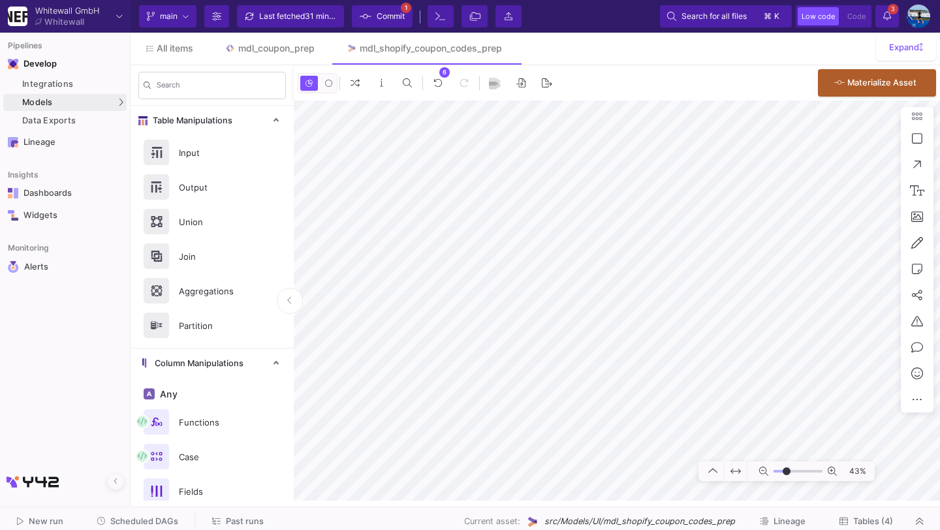
type input "-3"
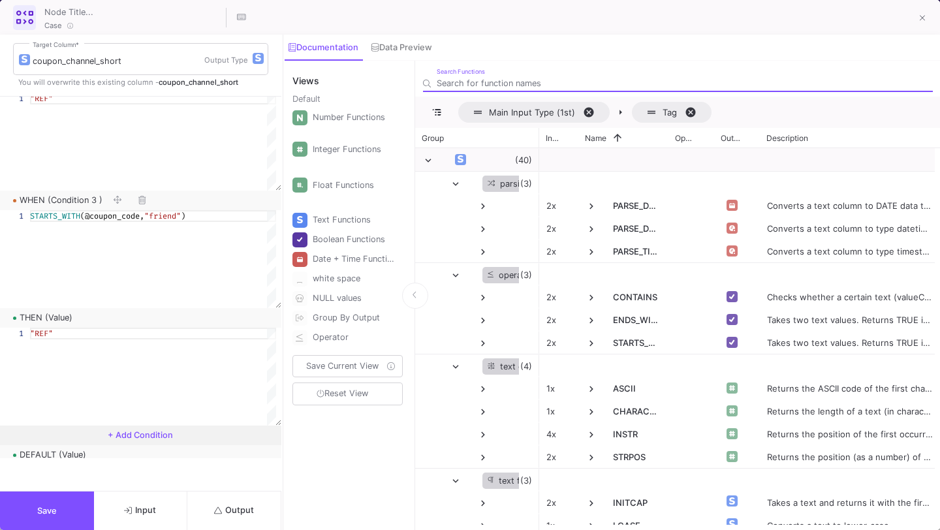
click at [243, 502] on button "Output" at bounding box center [234, 510] width 94 height 38
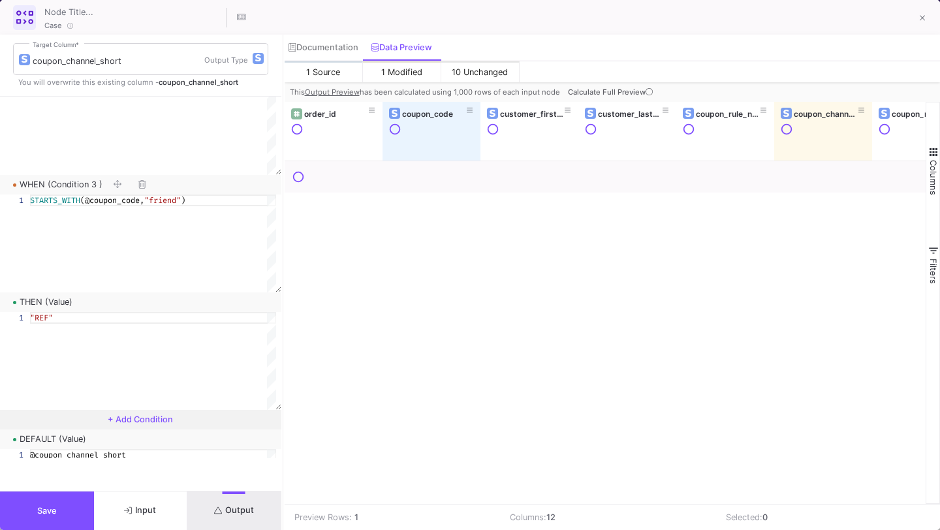
click at [647, 90] on icon at bounding box center [648, 91] width 7 height 7
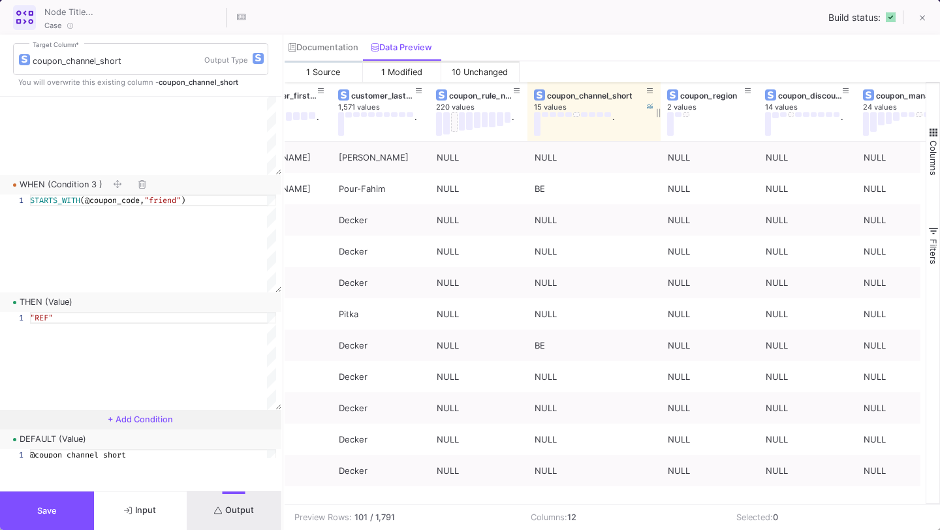
drag, startPoint x: 624, startPoint y: 110, endPoint x: 659, endPoint y: 112, distance: 35.3
click at [659, 112] on div at bounding box center [660, 111] width 5 height 59
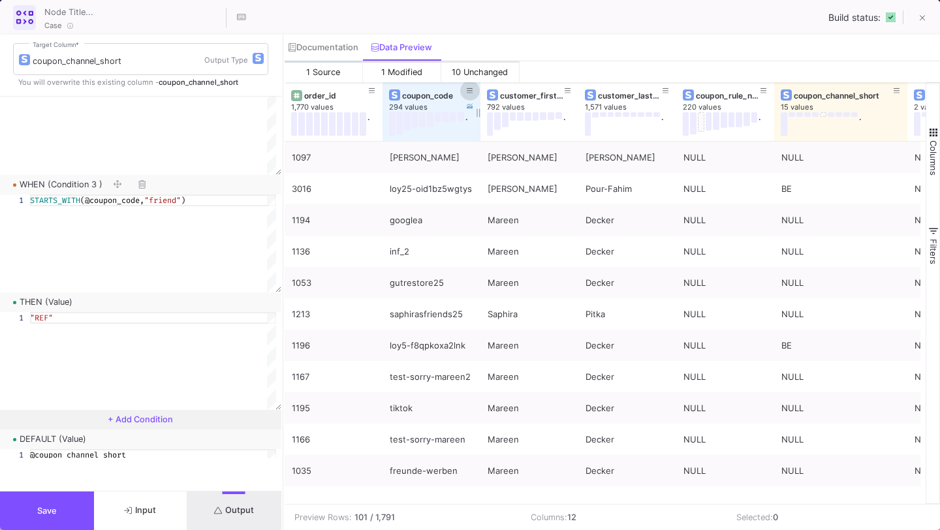
click at [471, 90] on icon at bounding box center [469, 90] width 7 height 5
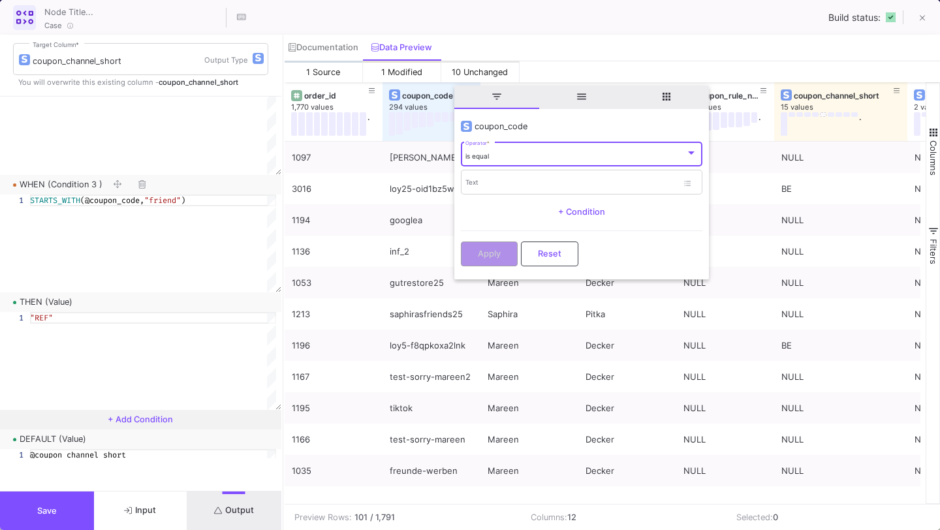
click at [501, 150] on div "is equal Operator *" at bounding box center [581, 153] width 232 height 27
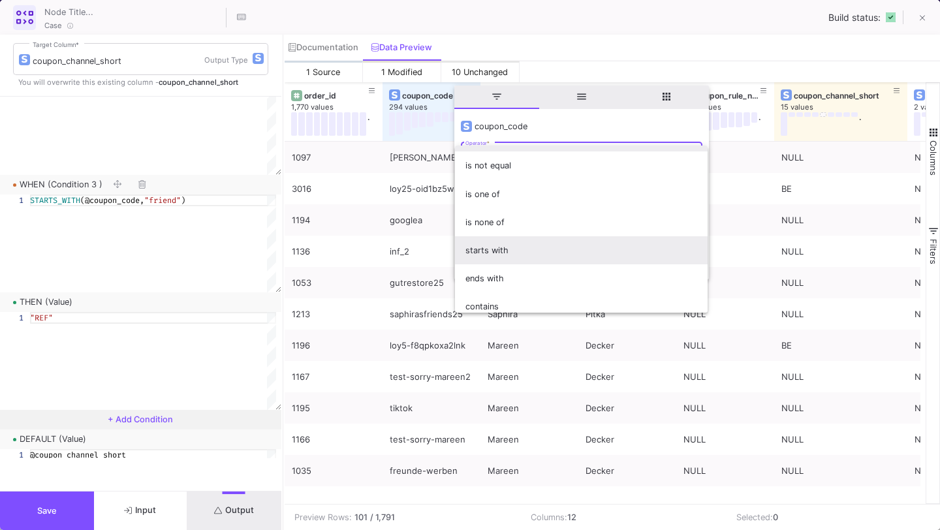
click at [512, 256] on span "starts with" at bounding box center [581, 250] width 232 height 28
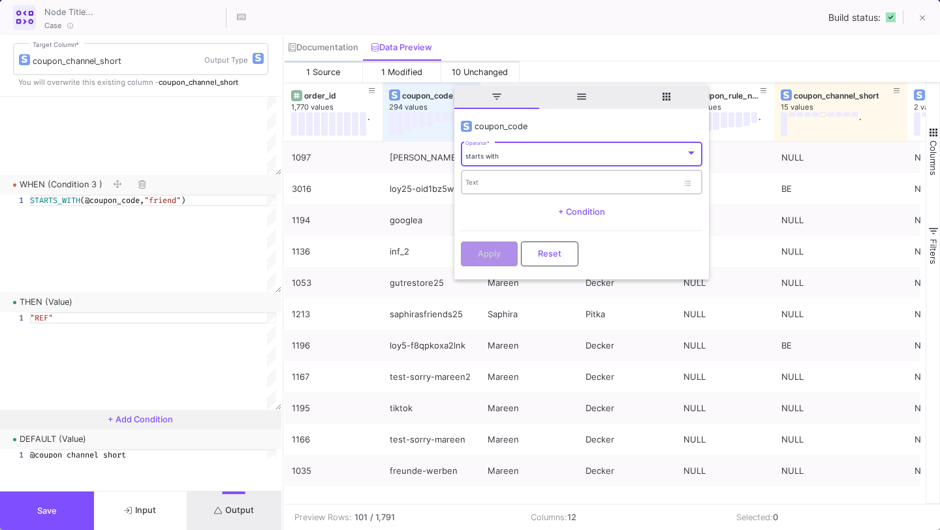
click at [521, 178] on div "Text" at bounding box center [571, 181] width 212 height 27
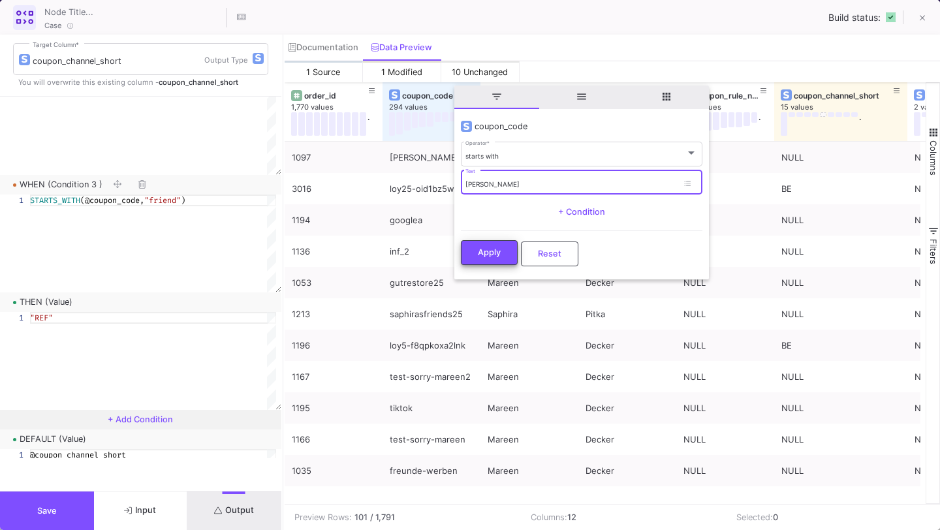
type input "loy"
click at [501, 245] on button "Apply" at bounding box center [489, 252] width 57 height 25
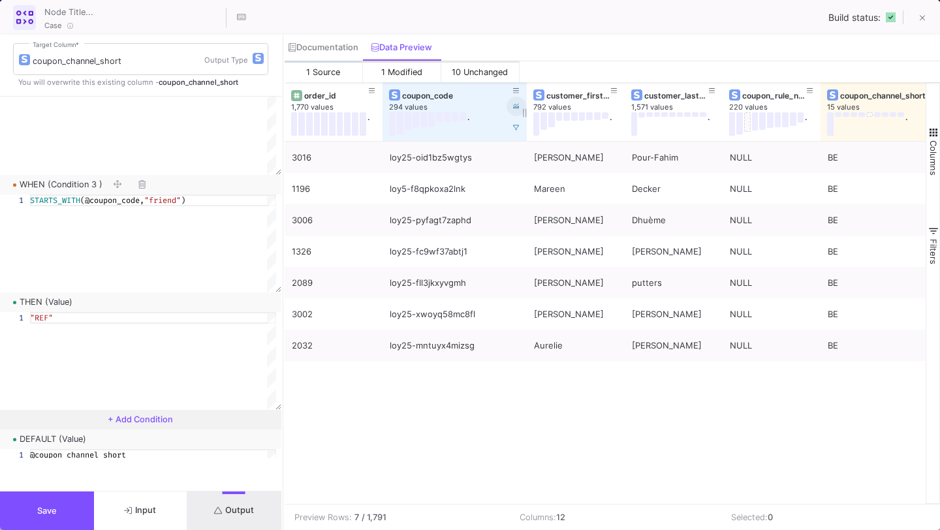
drag, startPoint x: 477, startPoint y: 110, endPoint x: 524, endPoint y: 110, distance: 47.0
click at [525, 111] on div at bounding box center [526, 111] width 5 height 59
click at [519, 90] on icon at bounding box center [517, 90] width 7 height 7
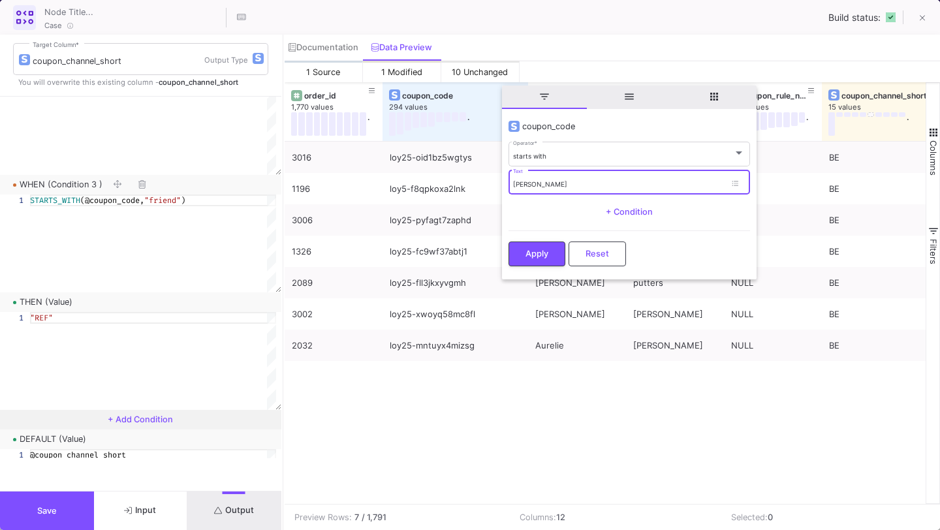
click at [530, 180] on input "loy" at bounding box center [619, 184] width 212 height 8
type input "l"
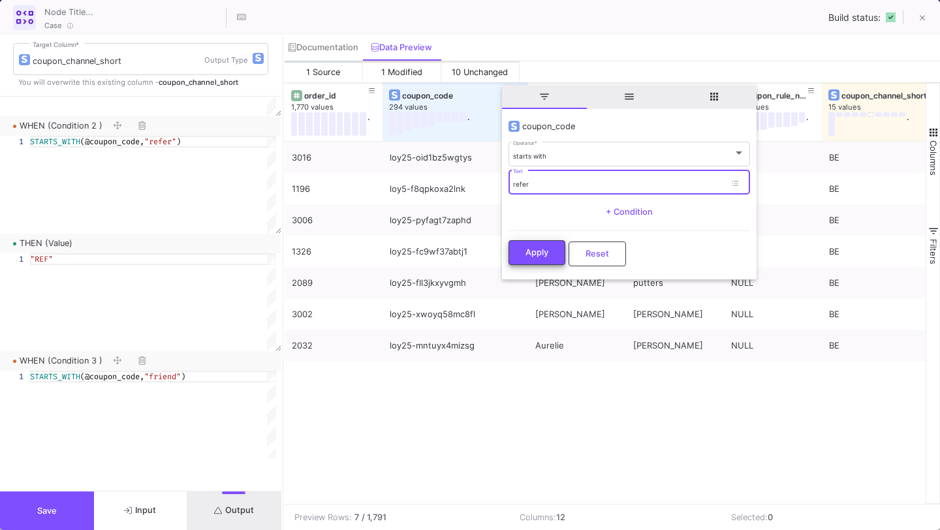
type input "refer"
click at [528, 256] on button "Apply" at bounding box center [536, 252] width 57 height 25
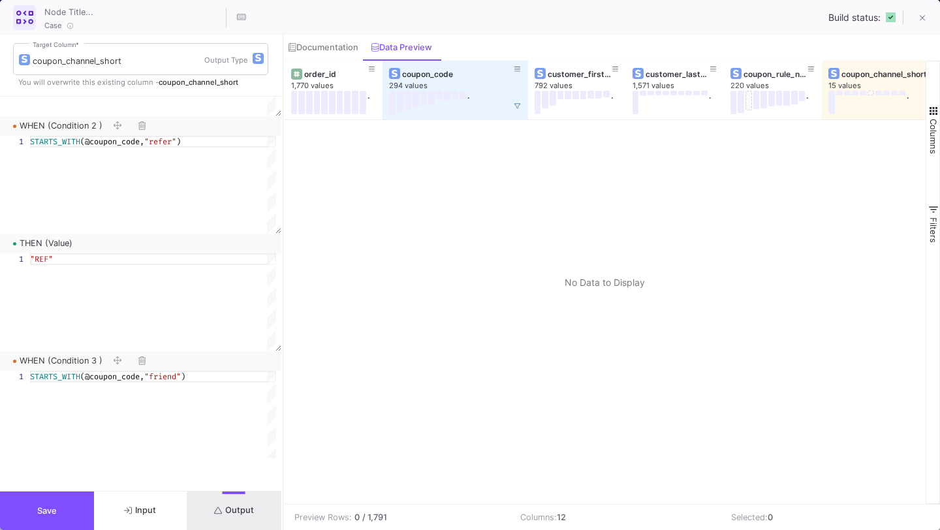
click at [84, 508] on button "Save" at bounding box center [47, 510] width 94 height 38
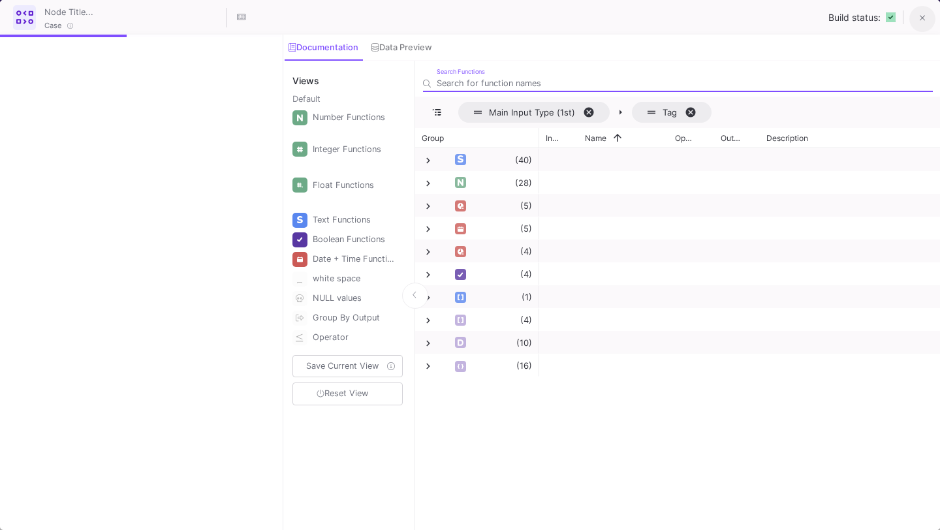
click at [919, 16] on icon at bounding box center [922, 18] width 6 height 9
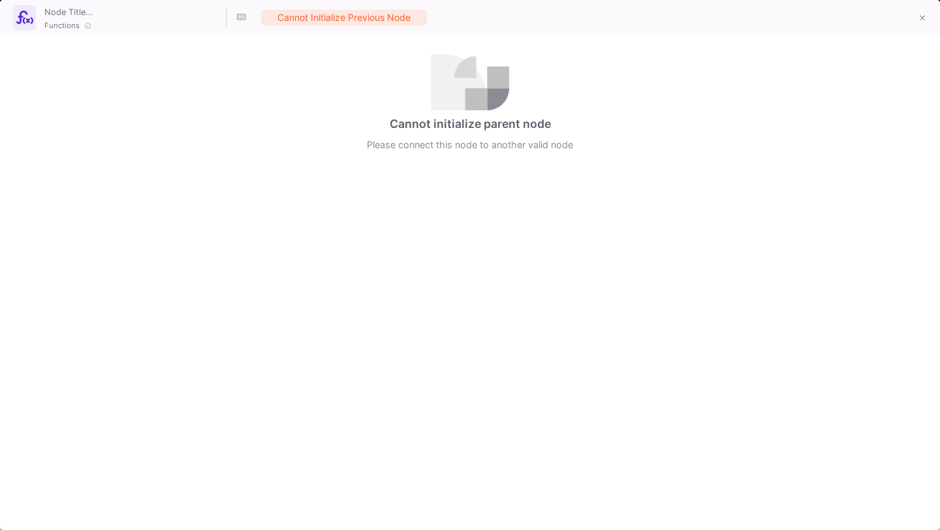
click at [922, 13] on fa-icon at bounding box center [922, 18] width 6 height 11
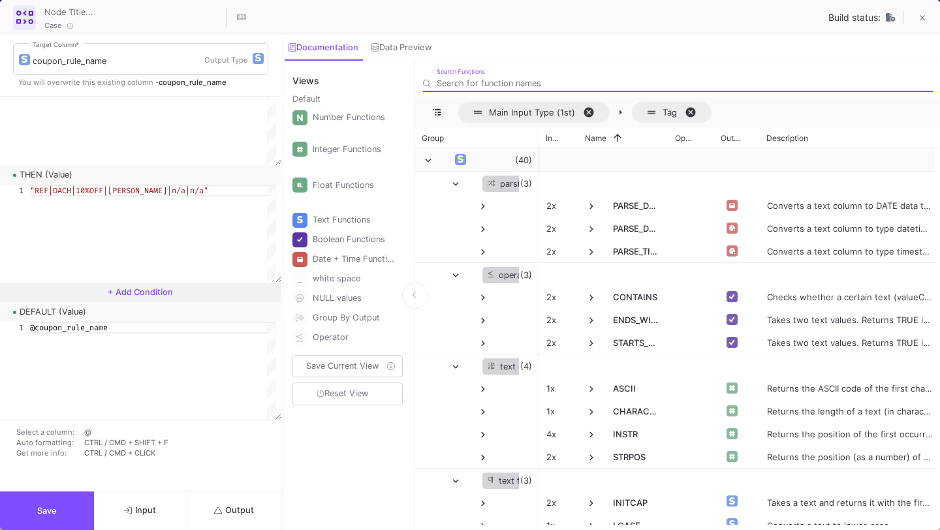
click at [69, 512] on button "Save" at bounding box center [47, 510] width 94 height 38
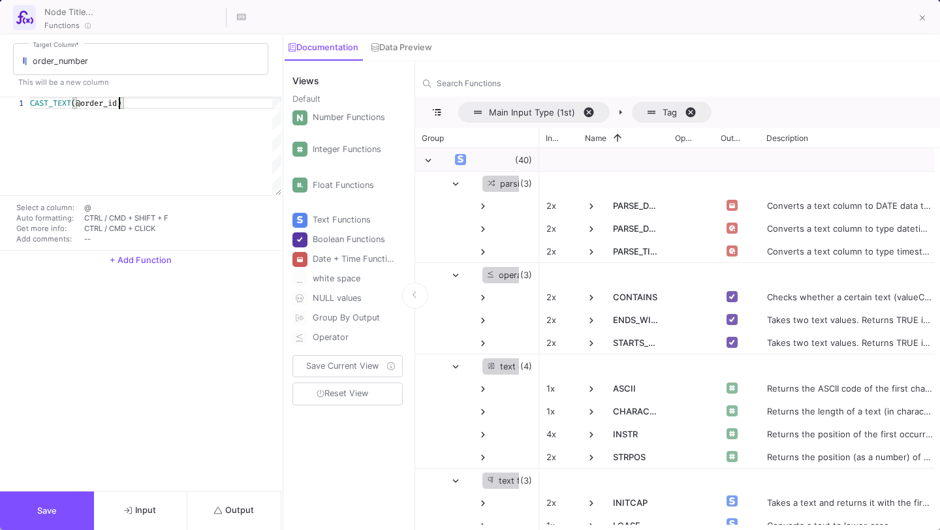
type textarea "CAST_TEXT(@order_id)"
click at [70, 506] on button "Save" at bounding box center [47, 510] width 94 height 38
click at [149, 102] on span ",@order_number)" at bounding box center [114, 103] width 69 height 10
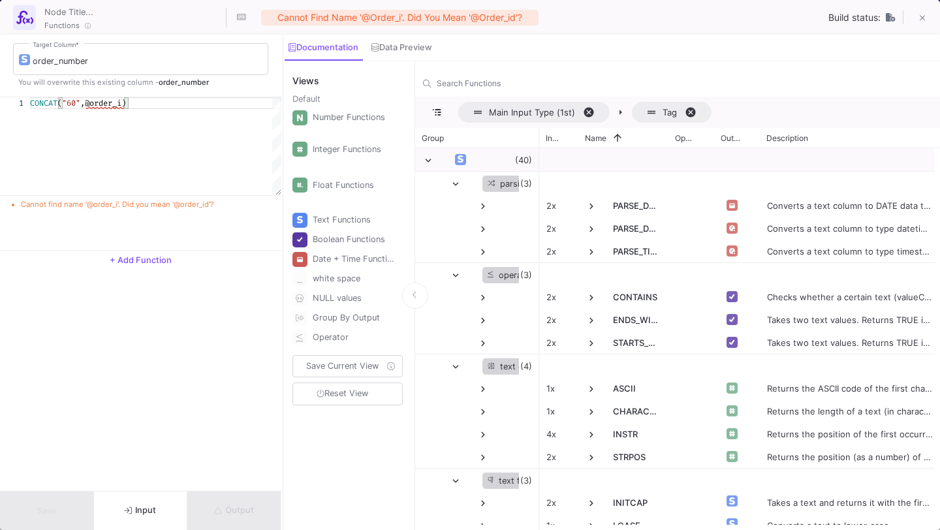
scroll to position [0, 98]
type textarea "CONCAT("60",@order_id)"
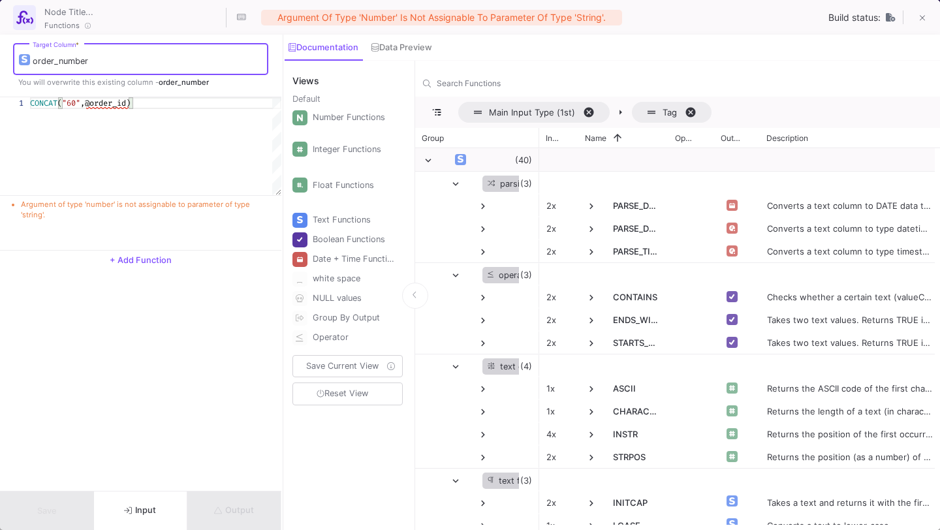
drag, startPoint x: 159, startPoint y: 59, endPoint x: 0, endPoint y: 59, distance: 159.2
click at [0, 59] on div "order_number Target Column * You will overwrite this existing column - order_nu…" at bounding box center [140, 66] width 281 height 62
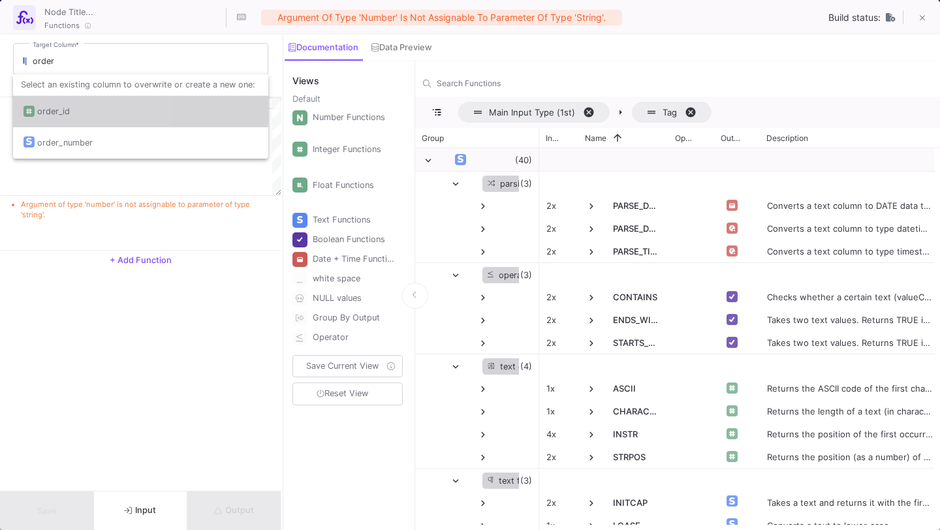
click at [54, 106] on div "order_id" at bounding box center [53, 111] width 33 height 31
type input "order_id"
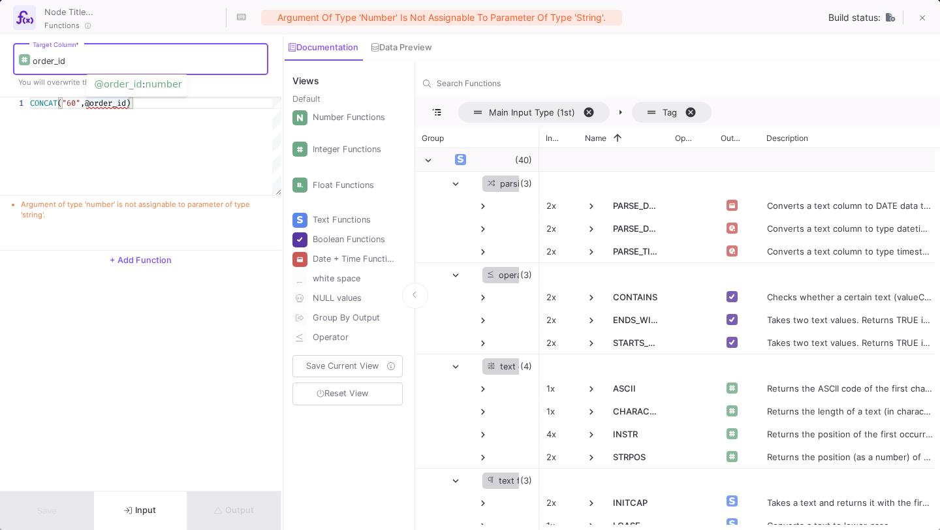
click at [130, 104] on span ",@order_id)" at bounding box center [105, 103] width 50 height 10
type textarea "CONCAT("60",@order_id)"
click at [919, 14] on icon at bounding box center [922, 18] width 6 height 9
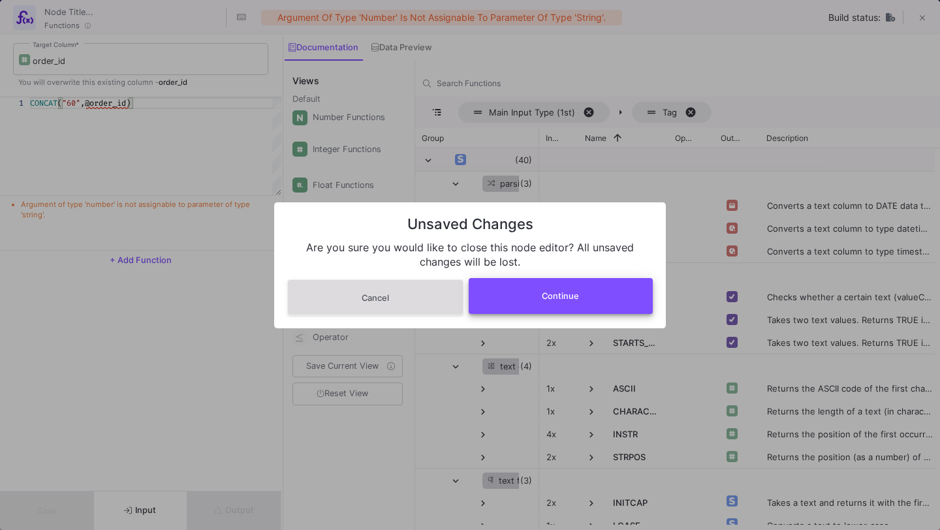
click at [583, 282] on button "Continue" at bounding box center [560, 296] width 185 height 36
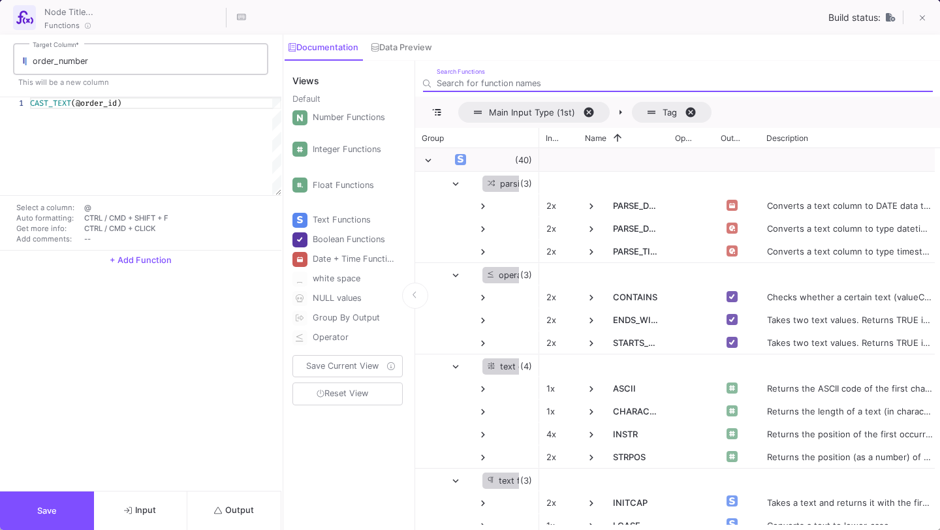
click at [171, 65] on input "order_number" at bounding box center [147, 61] width 229 height 10
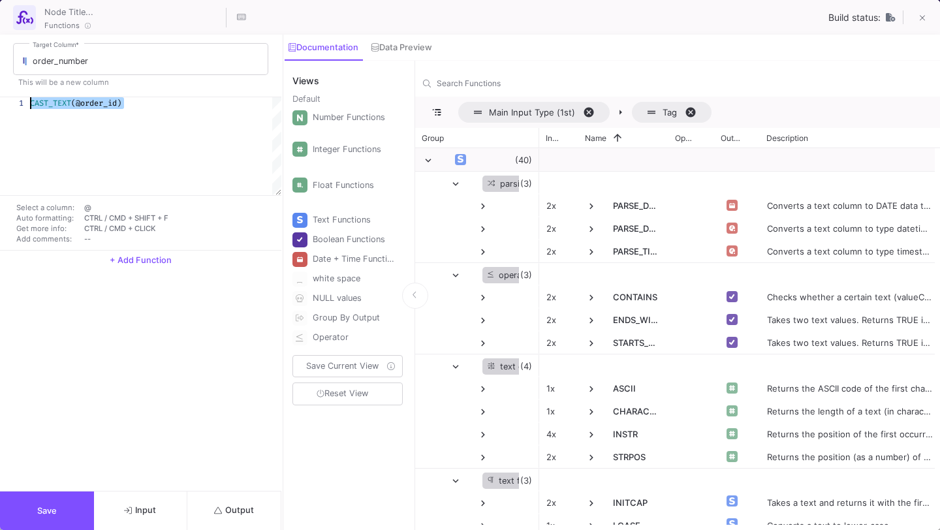
drag, startPoint x: 172, startPoint y: 100, endPoint x: 27, endPoint y: 97, distance: 144.2
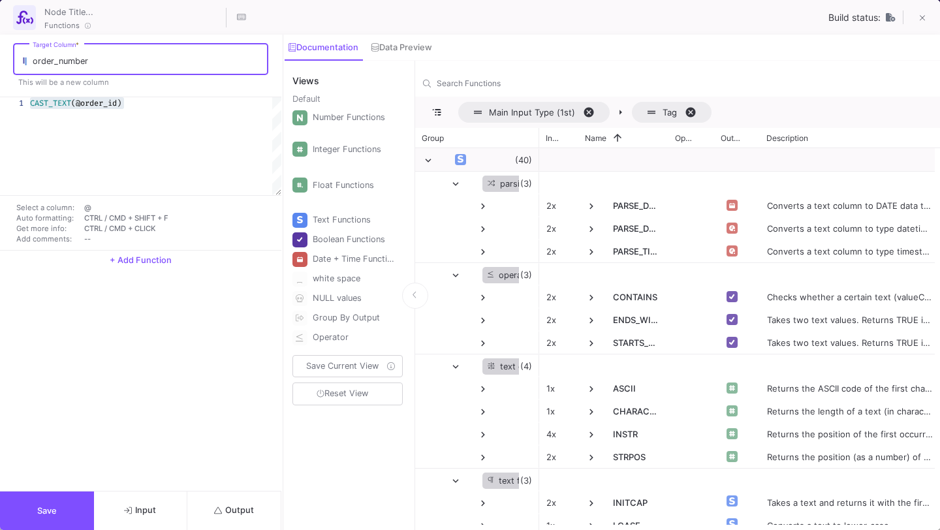
drag, startPoint x: 104, startPoint y: 63, endPoint x: 0, endPoint y: 52, distance: 104.3
click at [0, 53] on div "order_number Target Column * This will be a new column" at bounding box center [140, 66] width 281 height 62
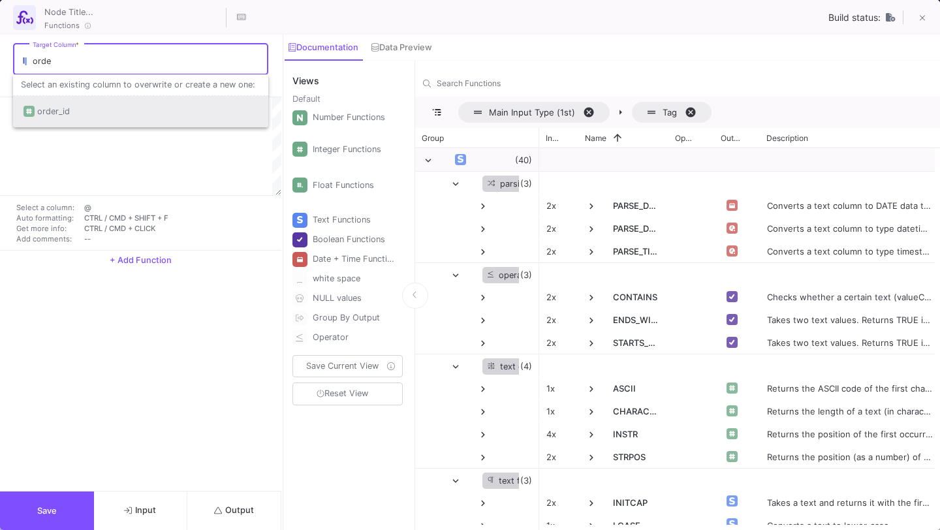
click at [53, 106] on div "order_id" at bounding box center [53, 111] width 33 height 31
type input "order_id"
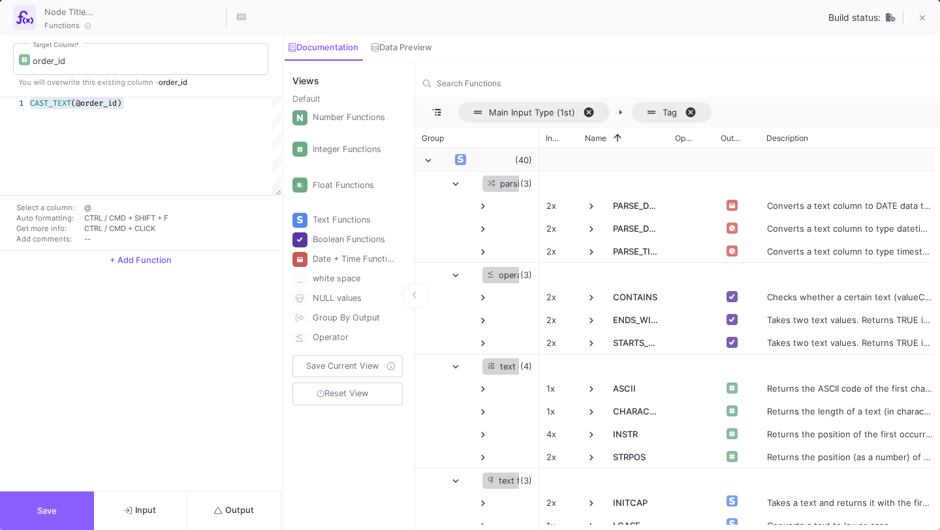
click at [50, 493] on button "Save" at bounding box center [47, 510] width 94 height 38
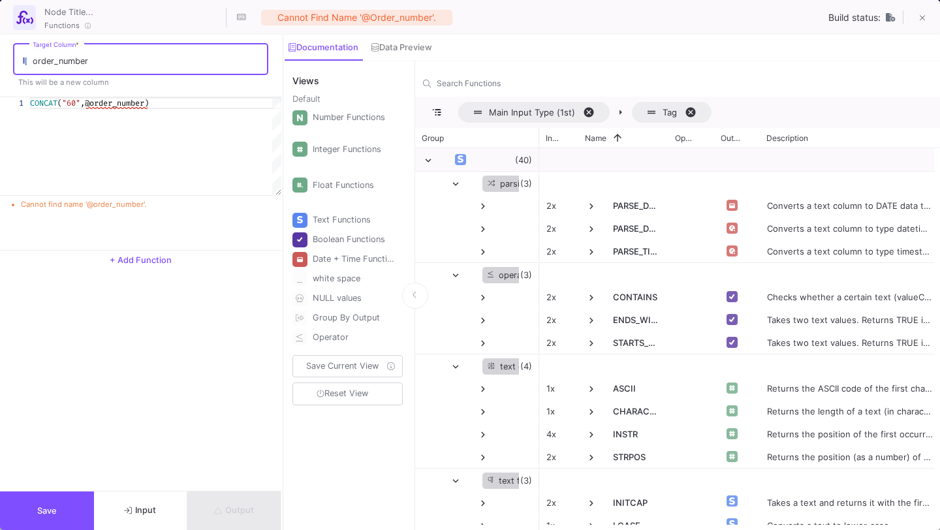
click at [110, 61] on input "order_number" at bounding box center [147, 61] width 229 height 10
type input "order_id"
click at [151, 95] on div "Select an existing column to overwrite or create a new one:" at bounding box center [140, 85] width 255 height 22
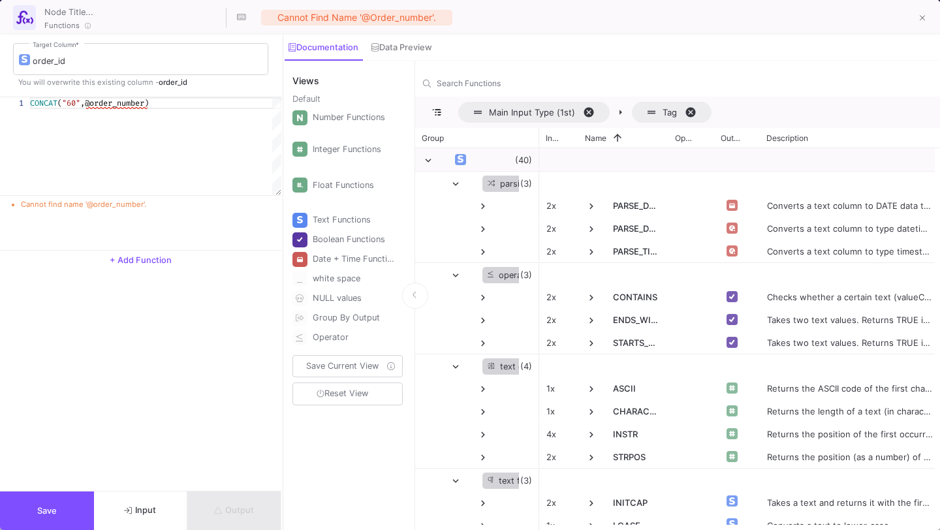
scroll to position [0, 121]
click at [144, 100] on span ",@order_number)" at bounding box center [114, 103] width 69 height 10
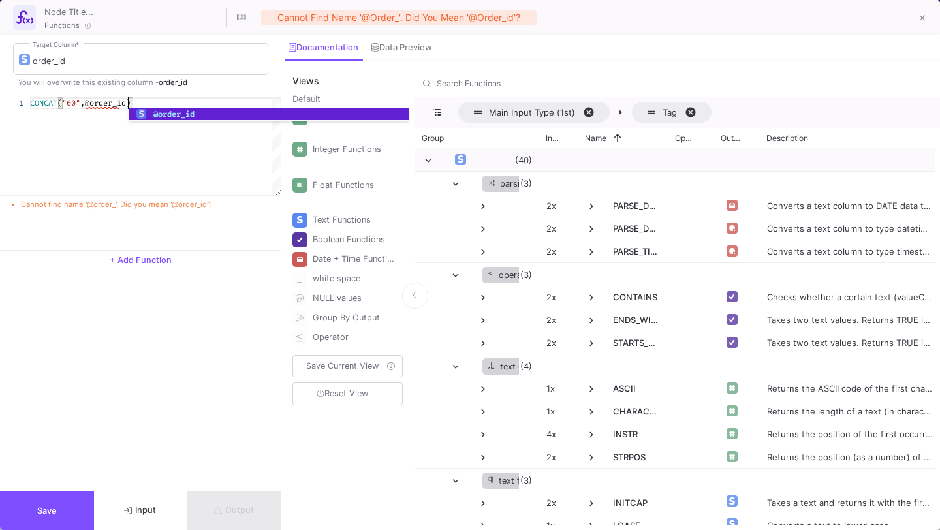
scroll to position [0, 98]
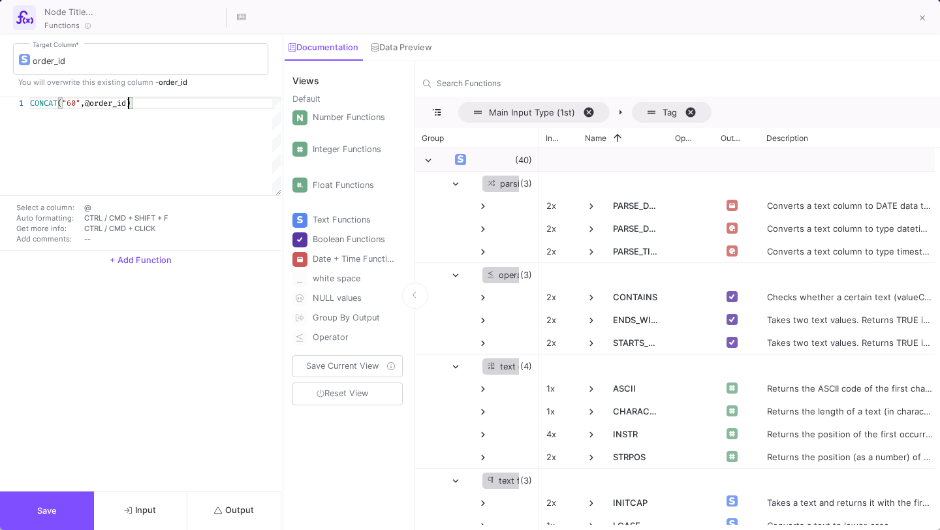
type textarea "CONCAT("60",@order_id)"
click at [231, 517] on button "Output" at bounding box center [234, 510] width 94 height 38
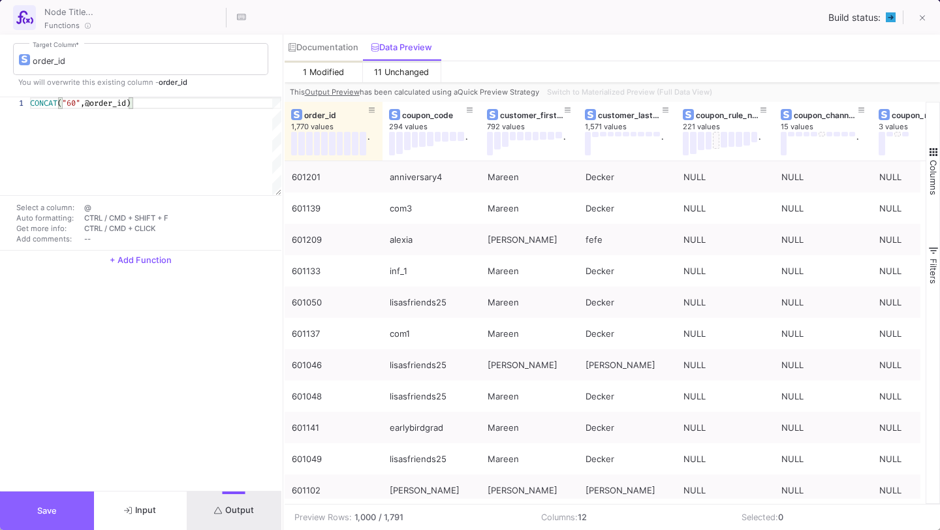
click at [65, 522] on button "Save" at bounding box center [47, 510] width 94 height 38
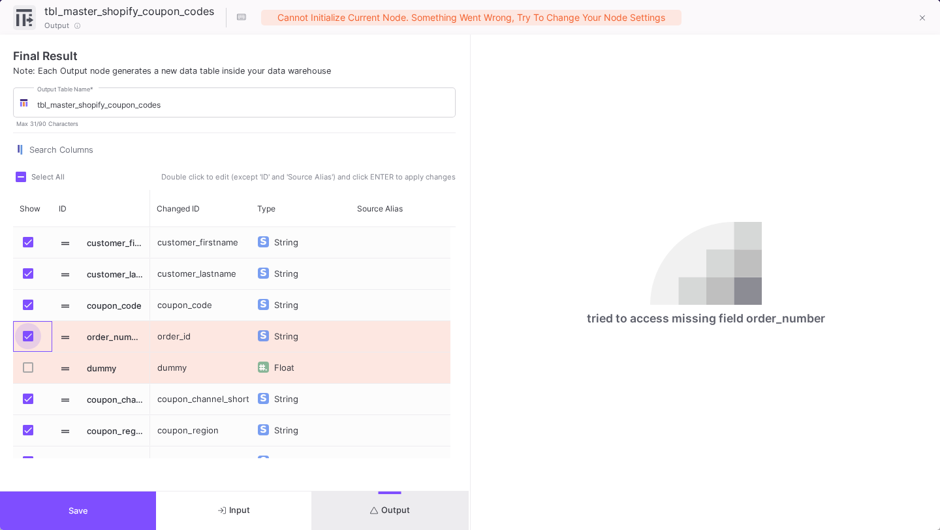
click at [31, 336] on span "Press SPACE to select this row." at bounding box center [28, 336] width 10 height 10
click at [28, 341] on input "Press SPACE to select this row." at bounding box center [27, 341] width 1 height 1
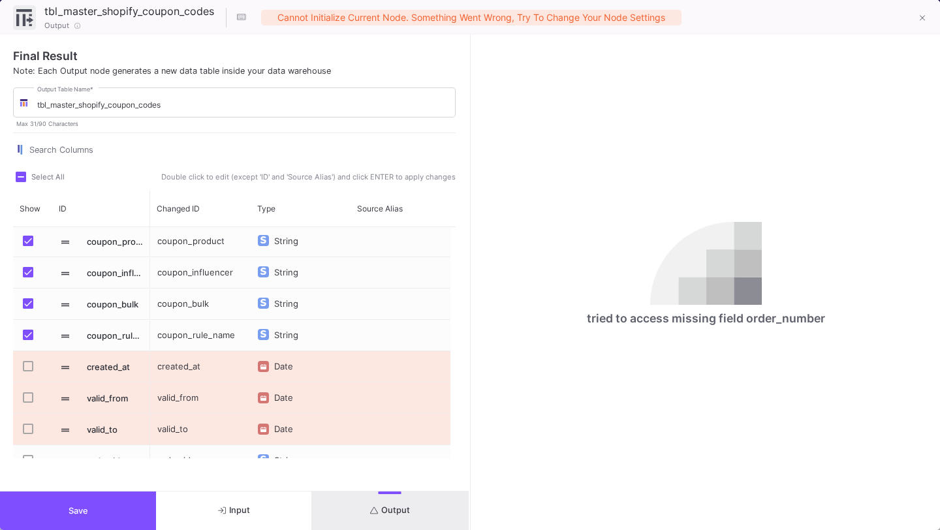
scroll to position [301, 0]
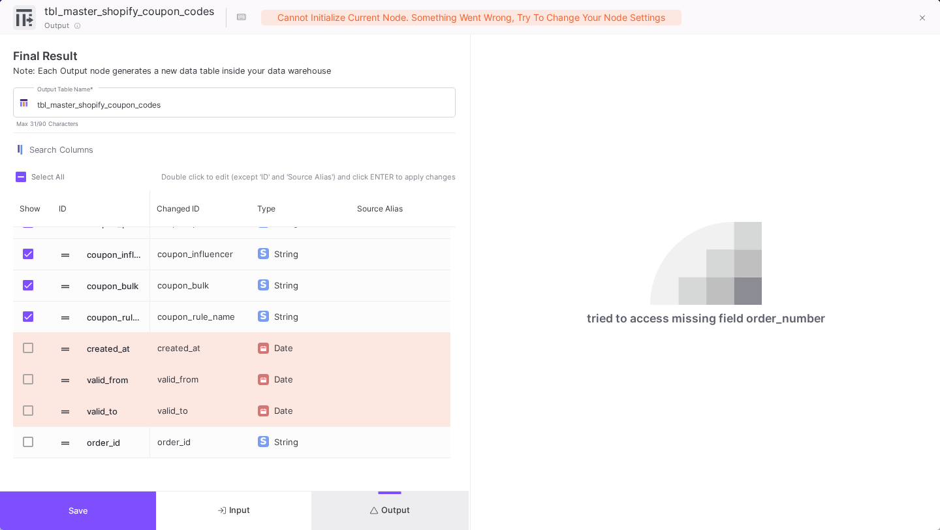
click at [28, 442] on span "Press SPACE to select this row." at bounding box center [28, 441] width 10 height 10
click at [28, 447] on input "Press SPACE to select this row." at bounding box center [27, 447] width 1 height 1
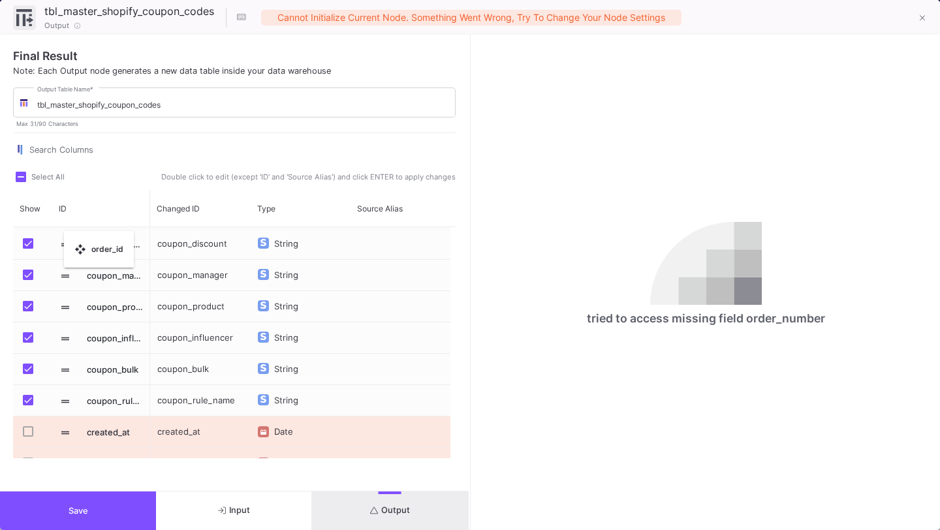
scroll to position [223, 0]
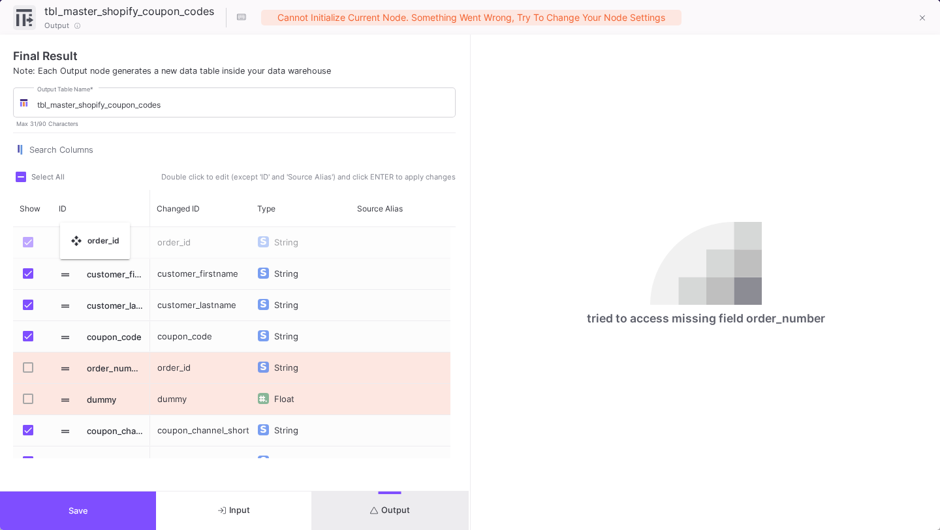
drag, startPoint x: 63, startPoint y: 445, endPoint x: 67, endPoint y: 230, distance: 215.3
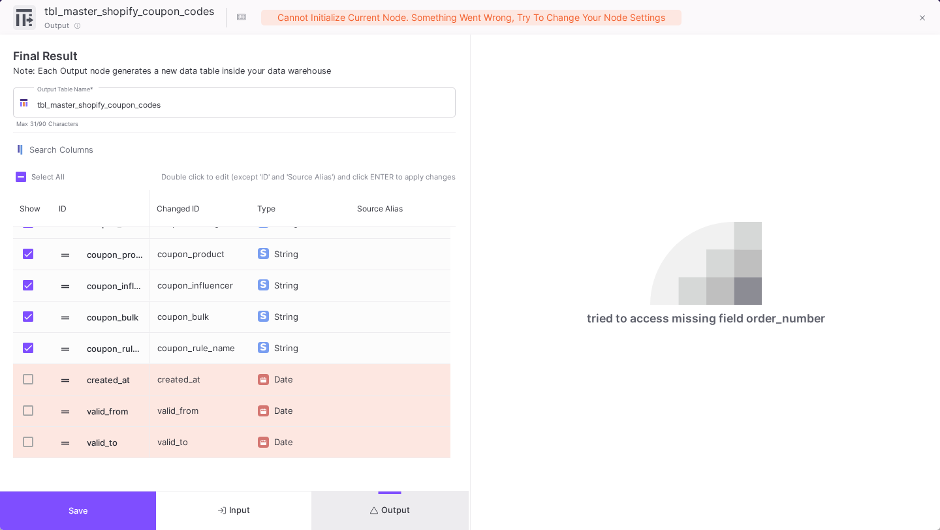
click at [431, 503] on button "Output" at bounding box center [390, 510] width 156 height 38
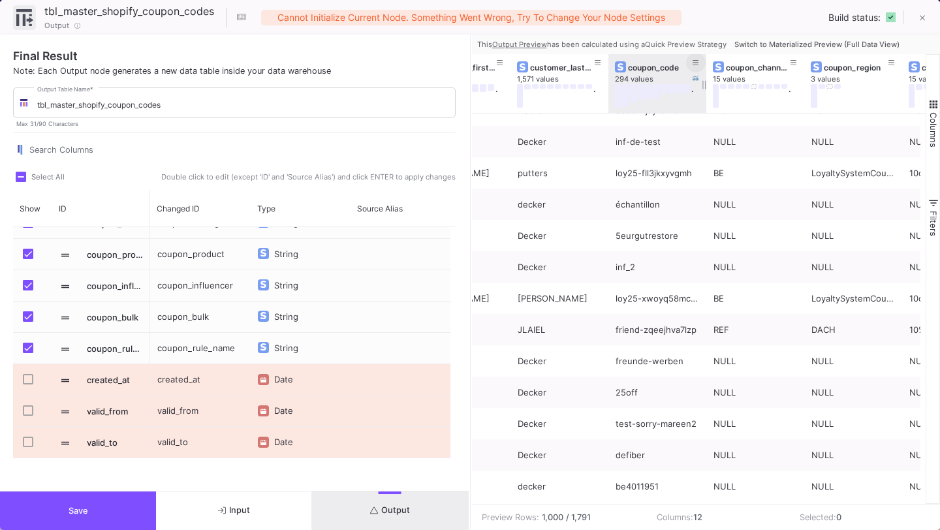
click at [697, 56] on button at bounding box center [696, 63] width 20 height 20
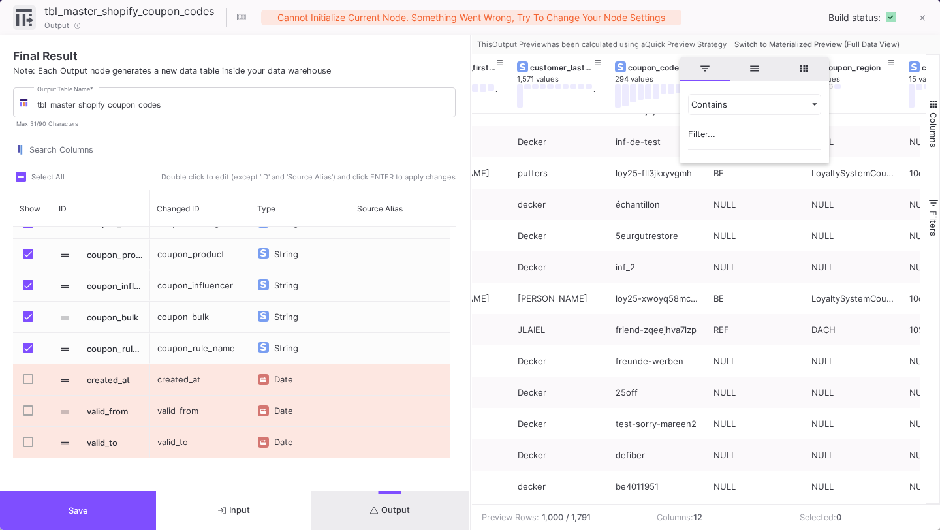
click at [768, 42] on span "Switch to Materialized Preview (Full Data View)" at bounding box center [816, 44] width 165 height 9
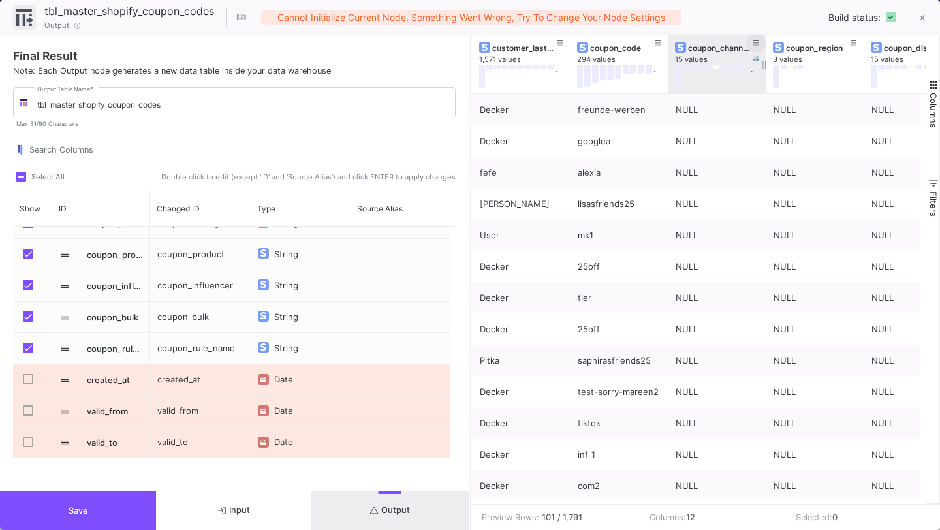
click at [757, 35] on button at bounding box center [756, 43] width 20 height 20
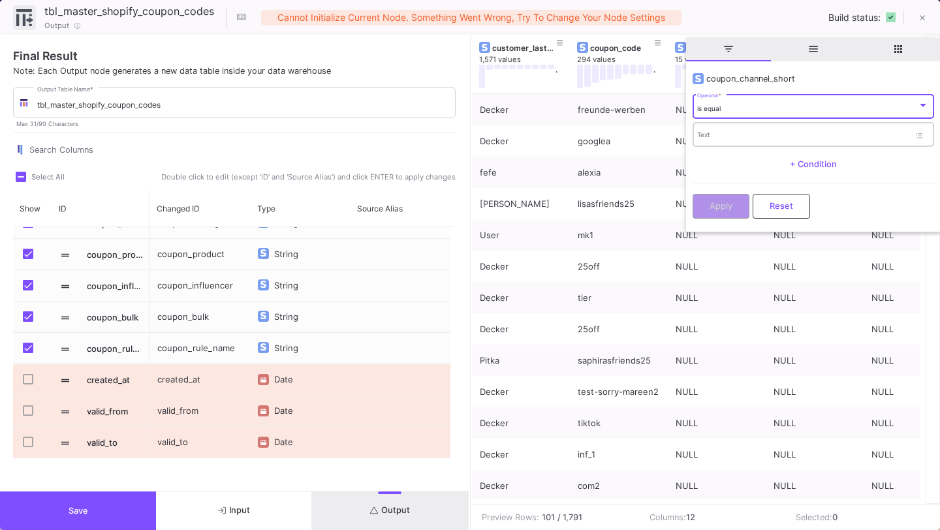
click at [746, 132] on input "Text" at bounding box center [803, 136] width 212 height 8
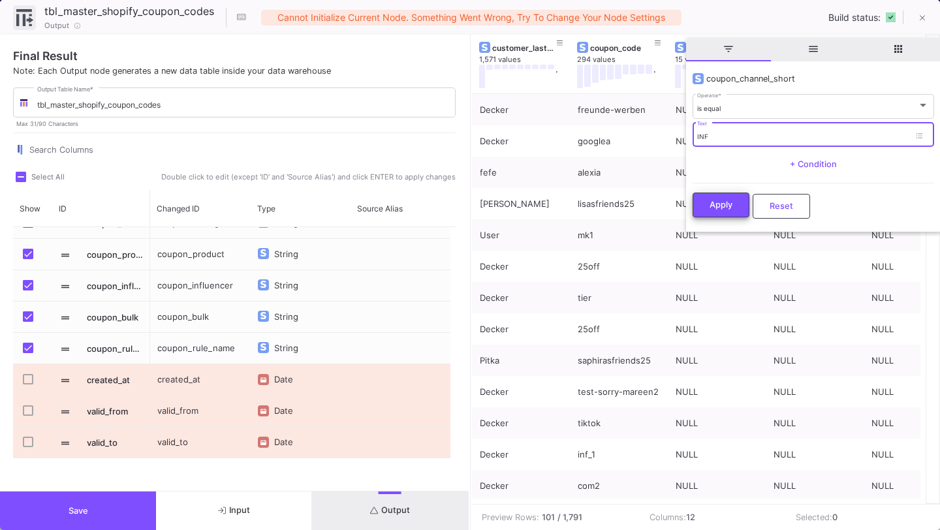
type input "INF"
click at [720, 212] on button "Apply" at bounding box center [720, 204] width 57 height 25
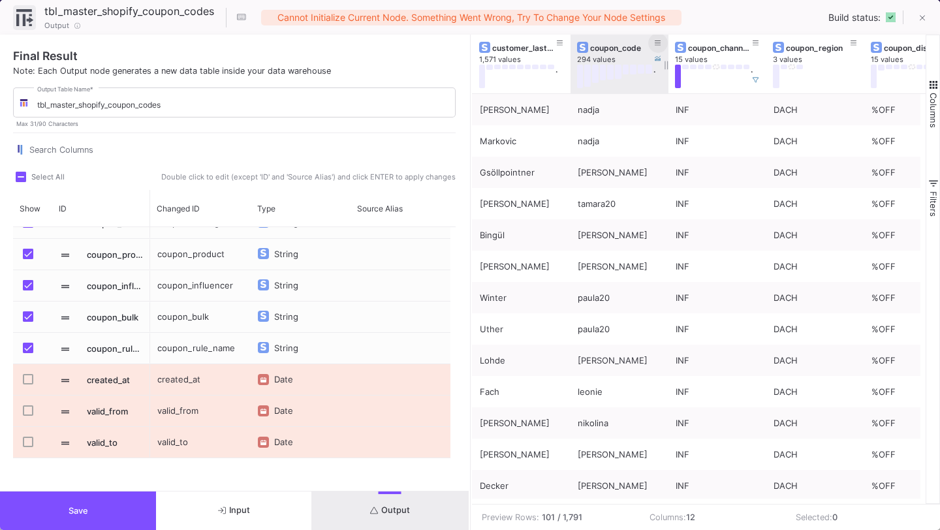
click at [658, 41] on icon at bounding box center [657, 43] width 7 height 7
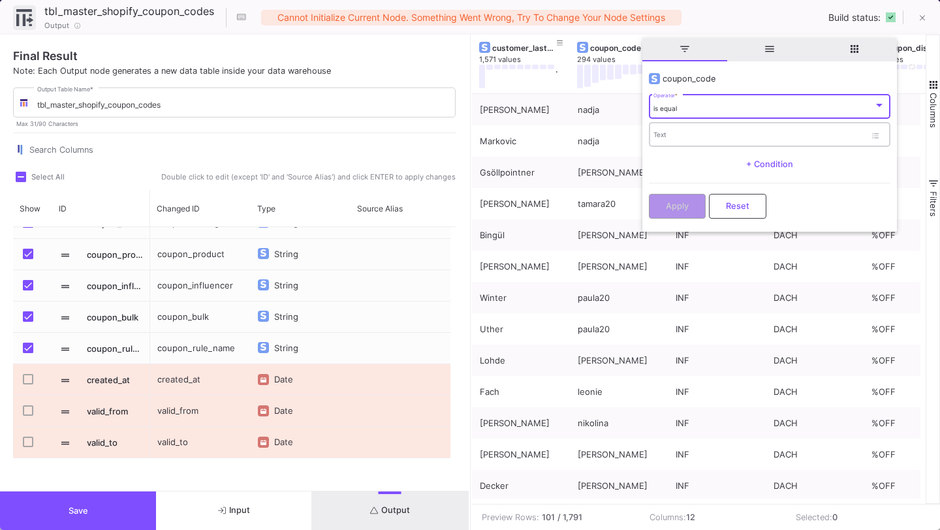
click at [684, 145] on div "Text" at bounding box center [759, 134] width 212 height 27
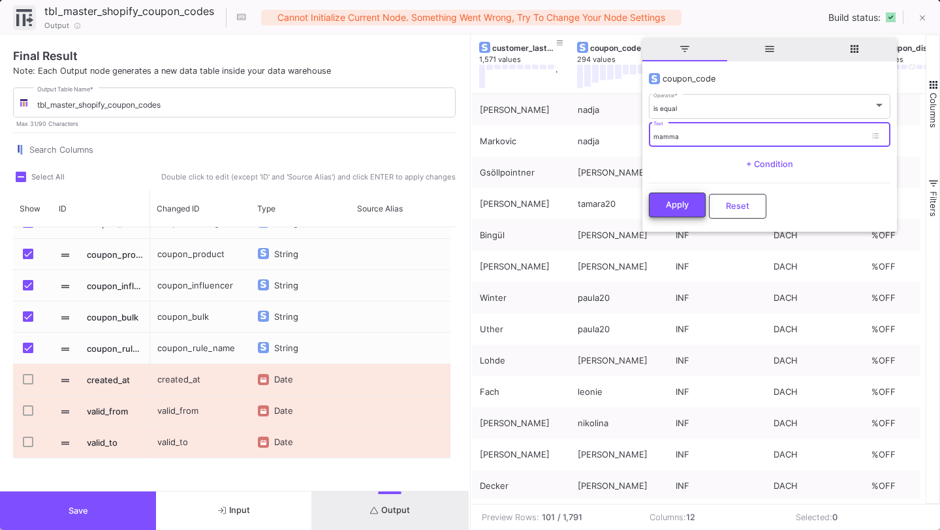
type input "mamma"
click at [675, 204] on span "Apply" at bounding box center [676, 205] width 23 height 10
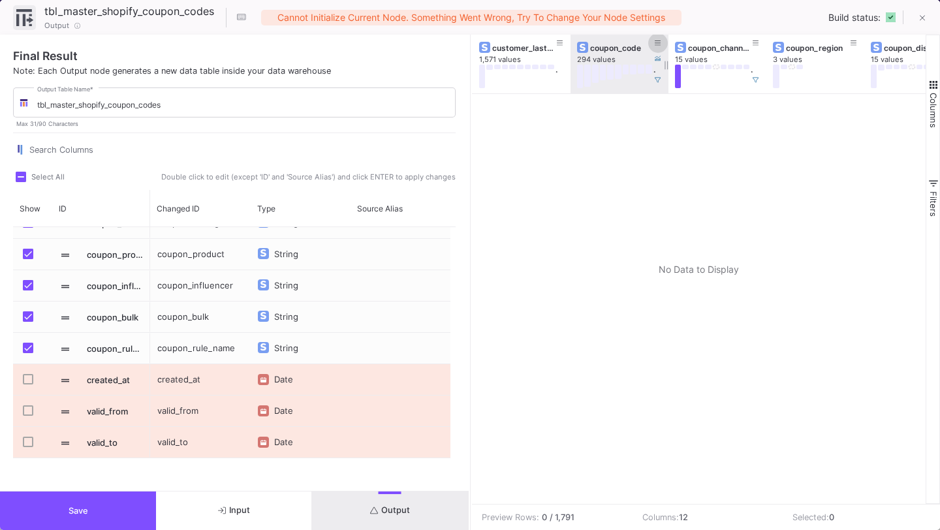
click at [656, 44] on icon at bounding box center [657, 43] width 7 height 7
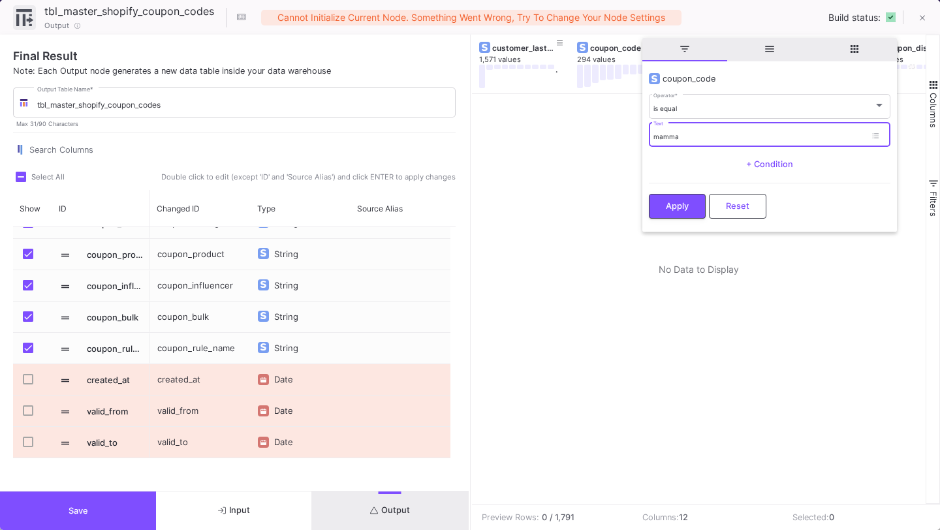
drag, startPoint x: 689, startPoint y: 136, endPoint x: 642, endPoint y: 138, distance: 47.0
click at [642, 138] on y42-operation-input "coupon_code is equal Operator * mamma Text + Condition Apply Reset" at bounding box center [769, 146] width 254 height 165
click at [734, 197] on button "Reset" at bounding box center [737, 206] width 57 height 25
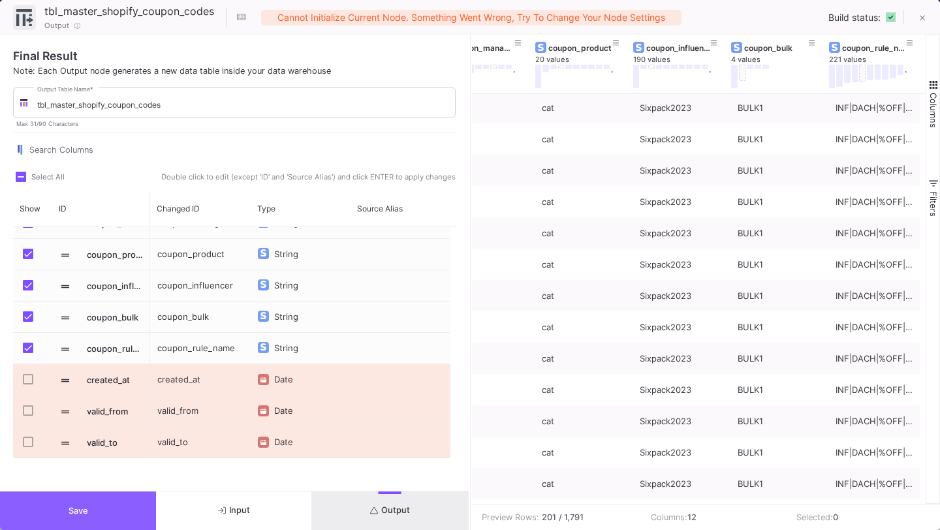
click at [59, 519] on button "Save" at bounding box center [78, 510] width 156 height 38
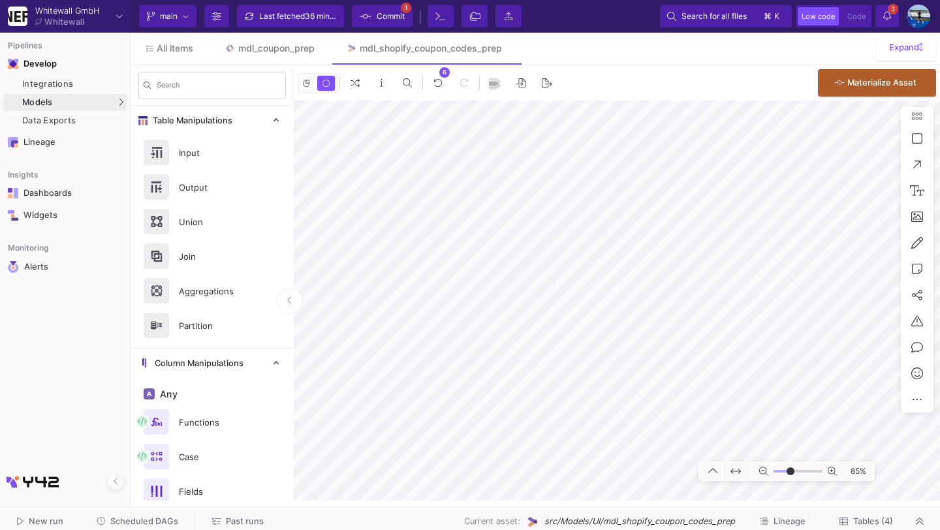
click at [278, 19] on div "Last fetched 36 minutes ago" at bounding box center [298, 17] width 78 height 20
click at [375, 16] on span "Commit" at bounding box center [381, 17] width 45 height 20
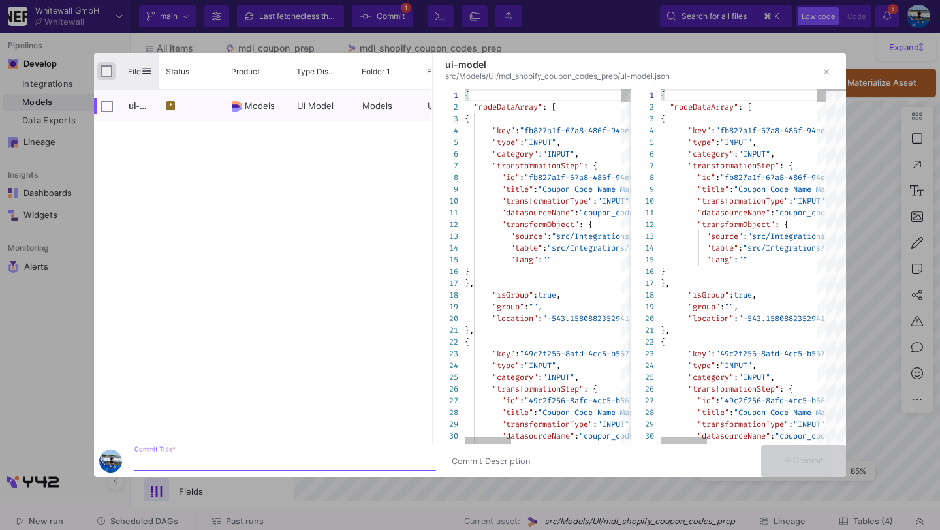
click at [105, 73] on input "Press Space to toggle all rows selection (unchecked)" at bounding box center [106, 71] width 12 height 12
checkbox input "true"
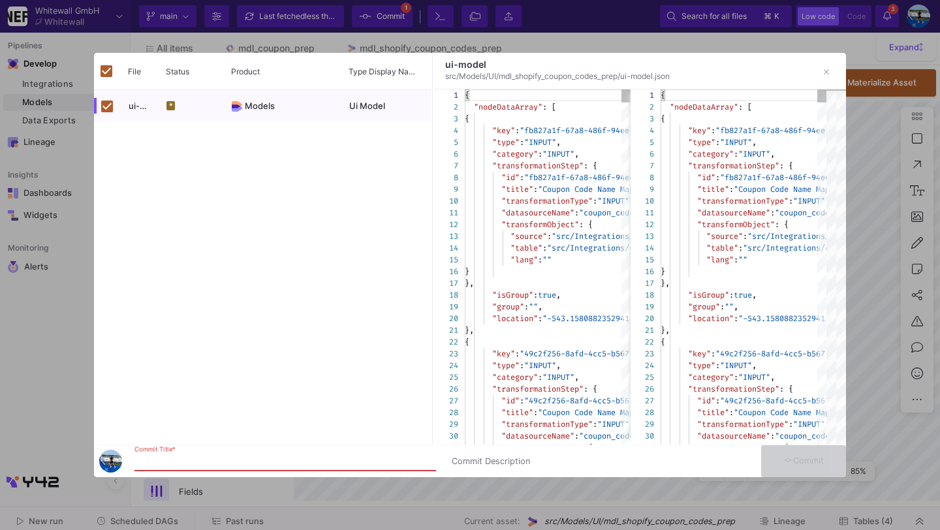
click at [224, 463] on input "Commit Title *" at bounding box center [284, 461] width 301 height 10
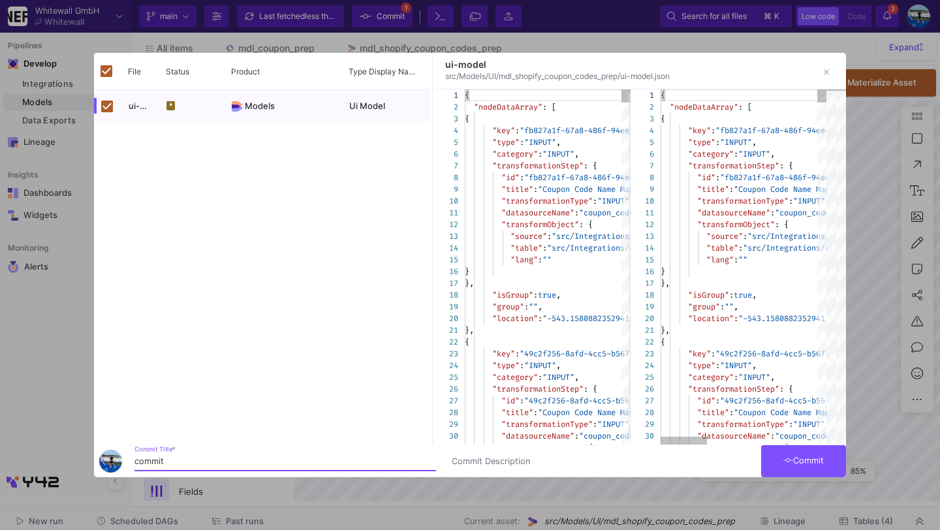
type input "commit"
click at [816, 459] on span "Commit" at bounding box center [803, 460] width 41 height 10
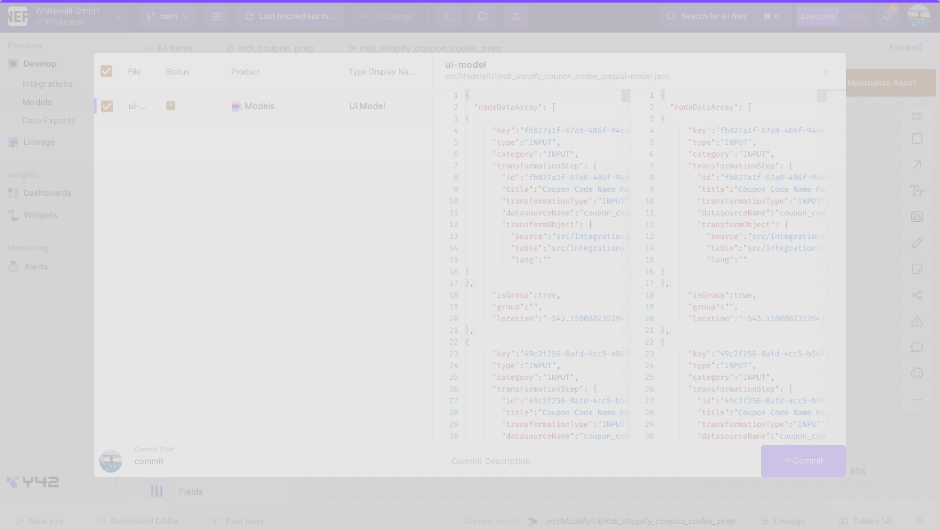
checkbox input "false"
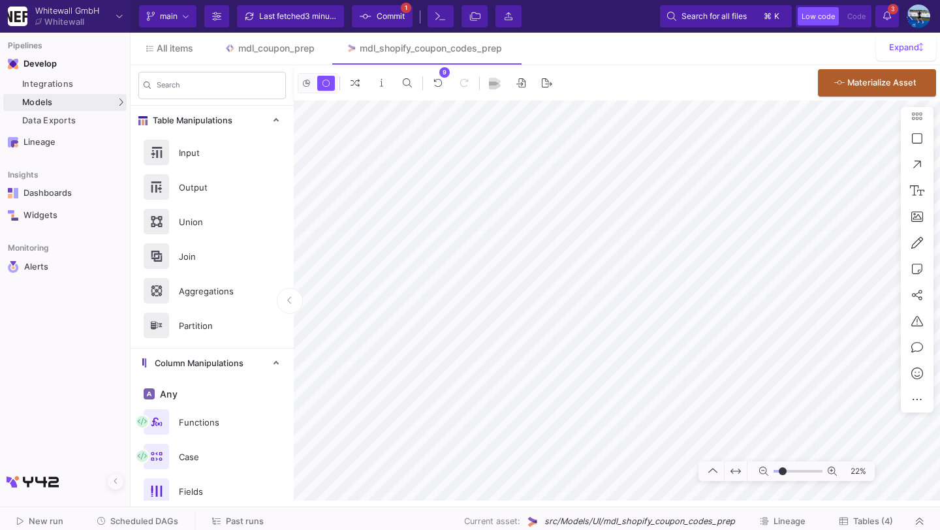
type input "-40"
click at [913, 139] on icon at bounding box center [916, 138] width 10 height 12
click at [821, 136] on icon at bounding box center [822, 138] width 9 height 10
drag, startPoint x: 480, startPoint y: 221, endPoint x: 641, endPoint y: 294, distance: 176.9
click at [600, 179] on fa-icon at bounding box center [600, 173] width 9 height 11
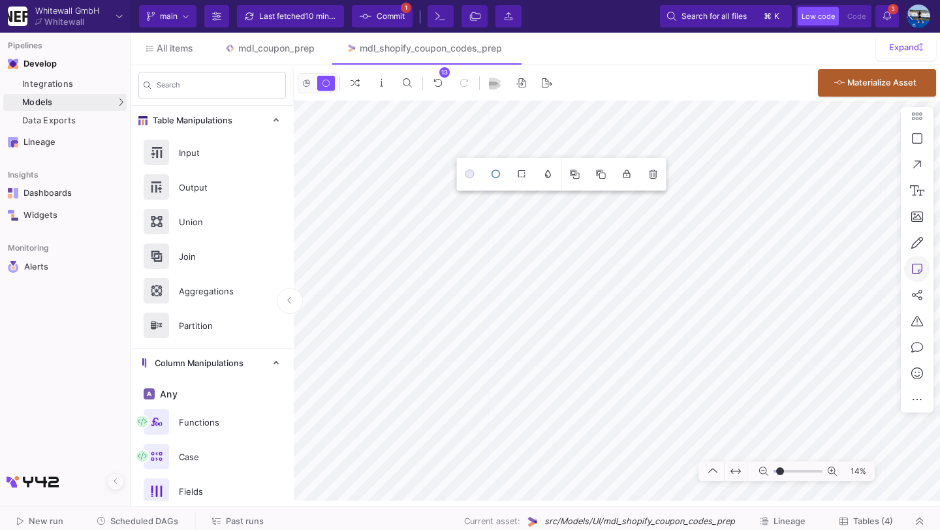
click at [917, 272] on icon at bounding box center [916, 269] width 10 height 12
click at [853, 322] on button at bounding box center [853, 319] width 16 height 16
type textarea "Shopify"
type input "-5"
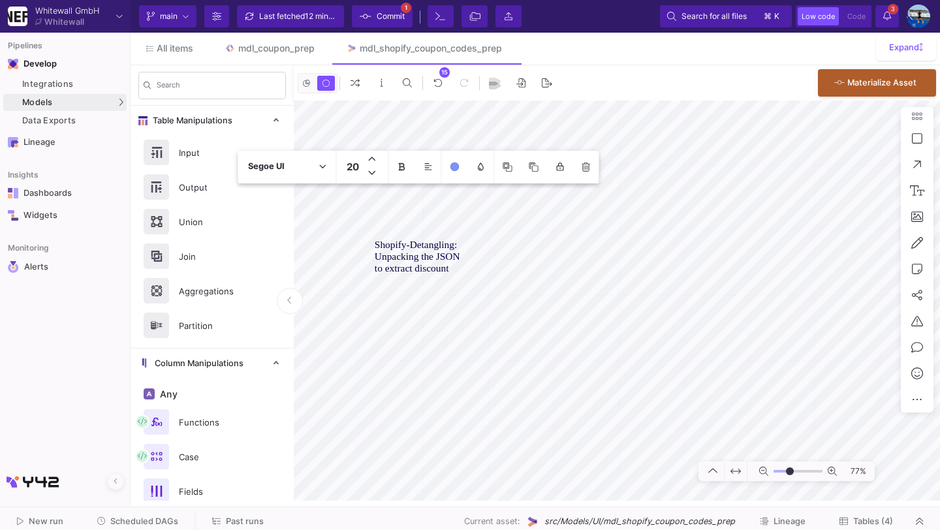
scroll to position [0, 0]
click at [458, 241] on textarea "Shopify-Detangling: Unpacking the JSON to extract discount codes on order level" at bounding box center [418, 262] width 87 height 46
click at [372, 241] on div "Shopify-Detangling: Unpacking the JSON to extract discount codes on order level" at bounding box center [617, 300] width 646 height 400
click at [397, 170] on button at bounding box center [402, 167] width 26 height 26
click at [402, 164] on icon at bounding box center [402, 166] width 7 height 8
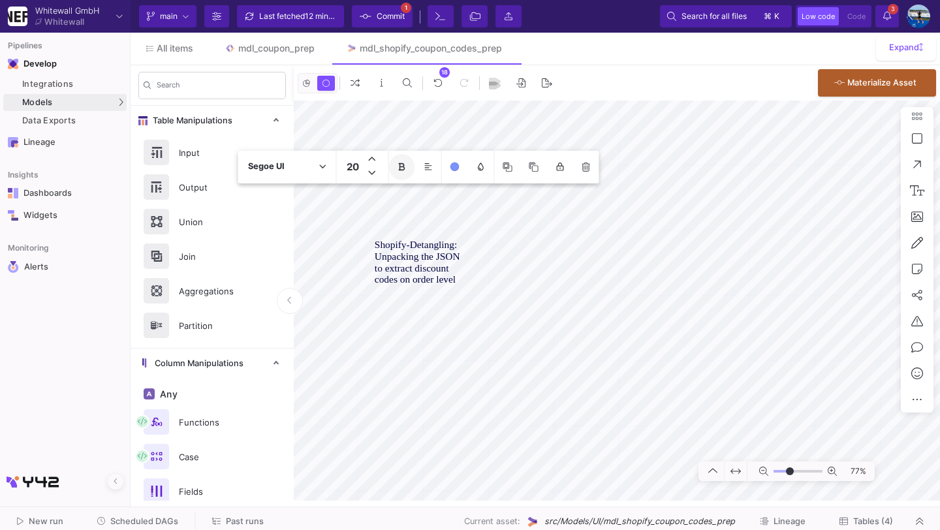
click at [454, 283] on textarea "Shopify-Detangling: Unpacking the JSON to extract discount codes on order level" at bounding box center [418, 262] width 87 height 46
click at [453, 277] on textarea "Shopify-Detangling: Unpacking the JSON to extract discount codes on order level" at bounding box center [418, 262] width 87 height 46
click at [436, 278] on textarea "Shopify-Detangling: Unpacking the JSON to extract discount codes on order level…" at bounding box center [418, 268] width 87 height 58
click at [432, 301] on textarea "Shopify-Detangling: Unpacking the JSON to extract discount codes on order and d…" at bounding box center [418, 274] width 87 height 70
type textarea "Shopify-Detangling: Unpacking the JSON to extract discount codes on order and d…"
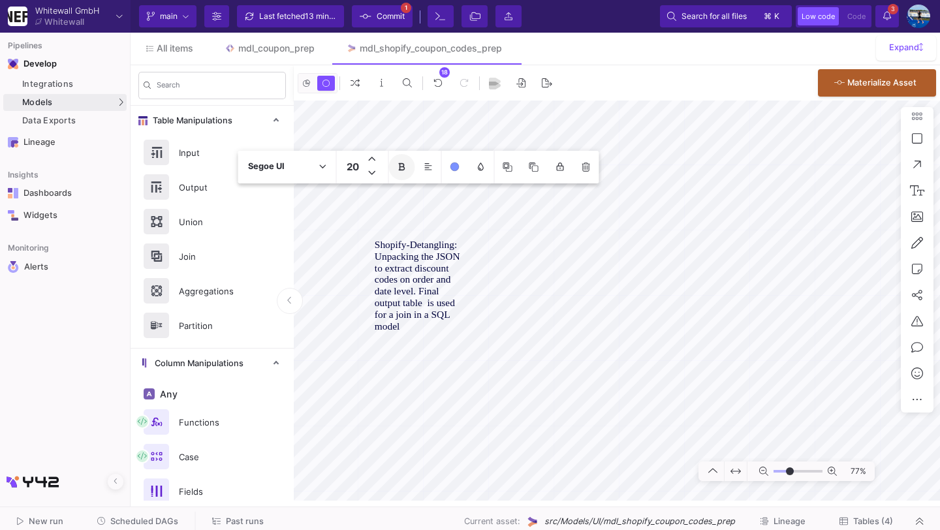
click at [417, 331] on textarea "Shopify-Detangling: Unpacking the JSON to extract discount codes on order and d…" at bounding box center [418, 285] width 87 height 93
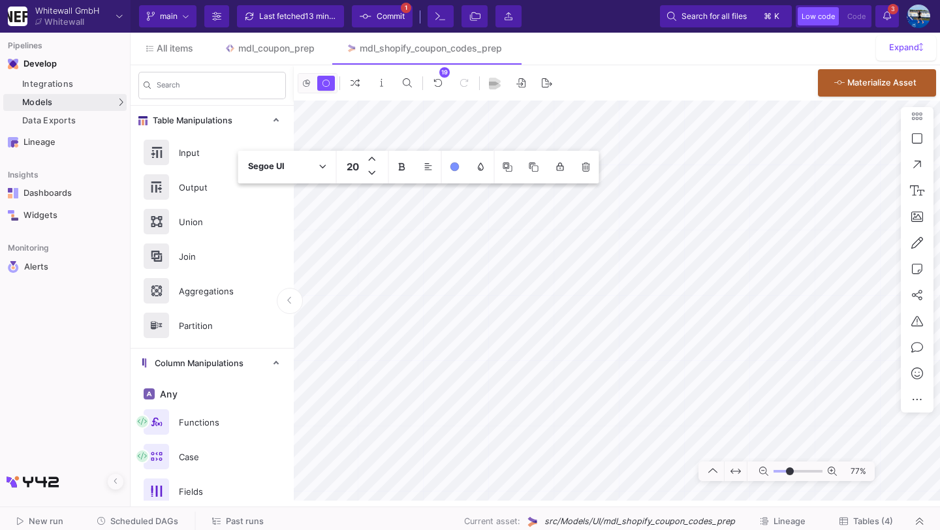
click at [545, 171] on button at bounding box center [534, 167] width 26 height 26
click at [538, 172] on button at bounding box center [534, 167] width 26 height 26
click at [506, 168] on icon at bounding box center [507, 166] width 9 height 9
click at [915, 134] on icon at bounding box center [916, 138] width 10 height 10
click at [821, 135] on icon at bounding box center [822, 138] width 9 height 10
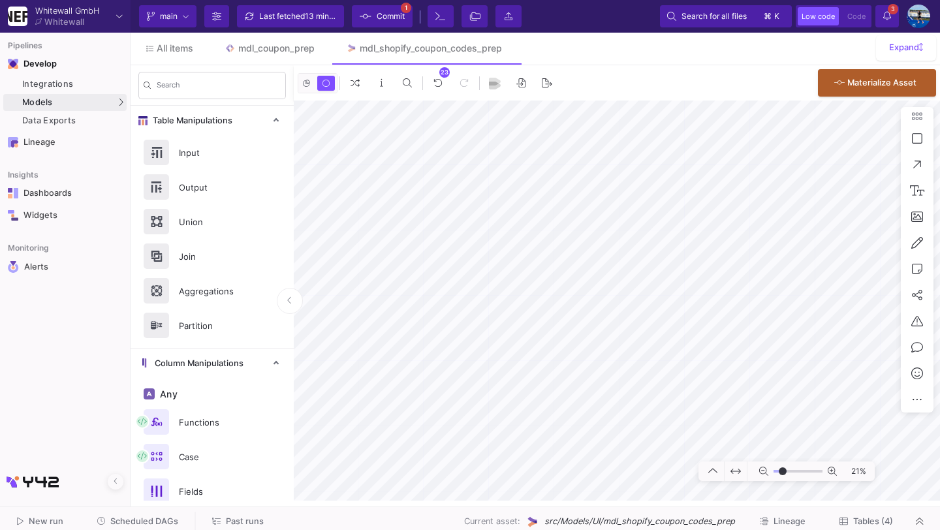
drag, startPoint x: 694, startPoint y: 439, endPoint x: 367, endPoint y: 103, distance: 468.3
click at [916, 132] on icon at bounding box center [916, 138] width 10 height 12
click at [822, 140] on icon at bounding box center [822, 138] width 9 height 10
drag, startPoint x: 469, startPoint y: 177, endPoint x: 649, endPoint y: 427, distance: 308.5
click at [915, 134] on icon at bounding box center [916, 138] width 10 height 10
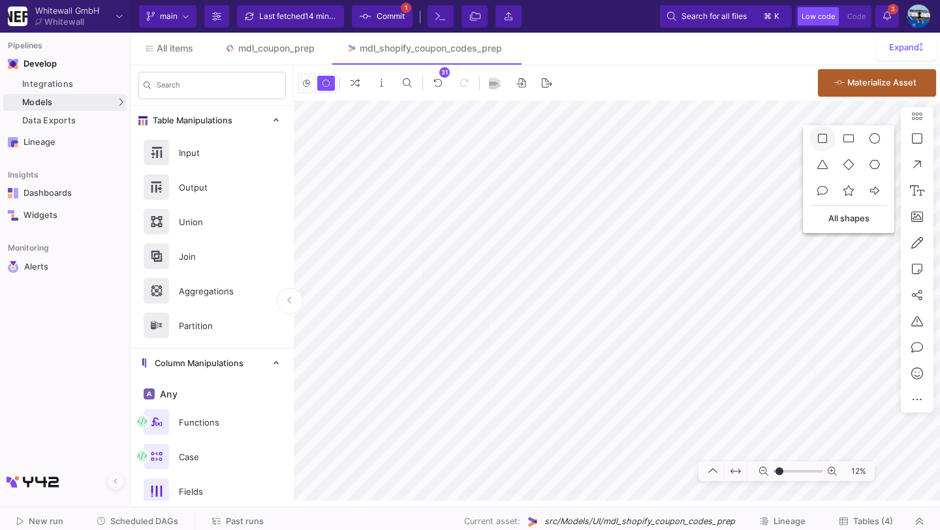
click at [822, 136] on icon at bounding box center [822, 138] width 9 height 10
drag, startPoint x: 450, startPoint y: 170, endPoint x: 654, endPoint y: 429, distance: 330.2
click at [594, 127] on icon at bounding box center [592, 124] width 9 height 9
click at [913, 136] on icon at bounding box center [916, 138] width 10 height 12
click at [914, 271] on div at bounding box center [470, 265] width 940 height 530
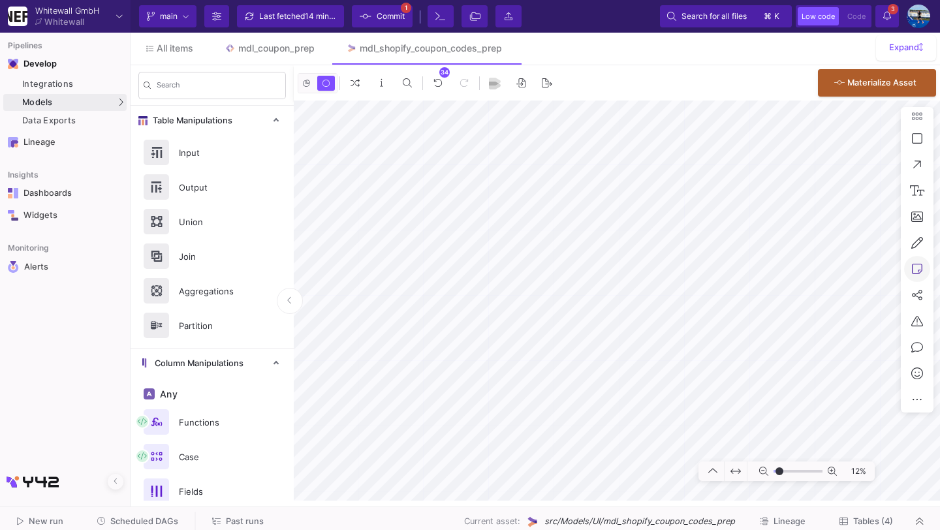
click at [914, 271] on icon at bounding box center [916, 269] width 10 height 12
click at [846, 314] on div at bounding box center [853, 306] width 82 height 101
click at [920, 266] on icon at bounding box center [916, 269] width 10 height 12
click at [855, 318] on button at bounding box center [853, 319] width 16 height 16
type input "-11"
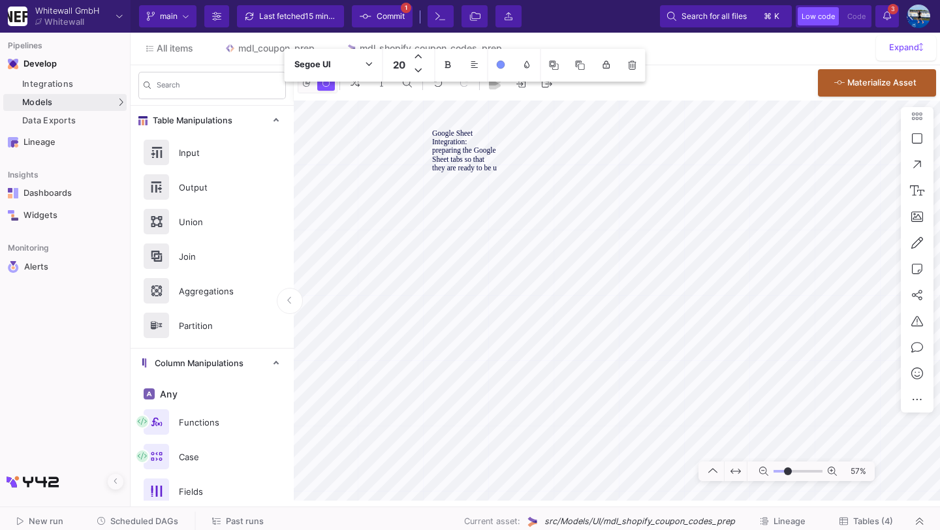
type textarea "Google Sheet Integration: preparing the Google Sheet tabs so that they are read…"
click at [468, 190] on textarea "Google Sheet Integration: preparing the Google Sheet tabs so that they are read…" at bounding box center [464, 181] width 65 height 104
click at [478, 142] on textarea "Google Sheet Integration: preparing the Google Sheet tabs so that they are read…" at bounding box center [464, 181] width 65 height 104
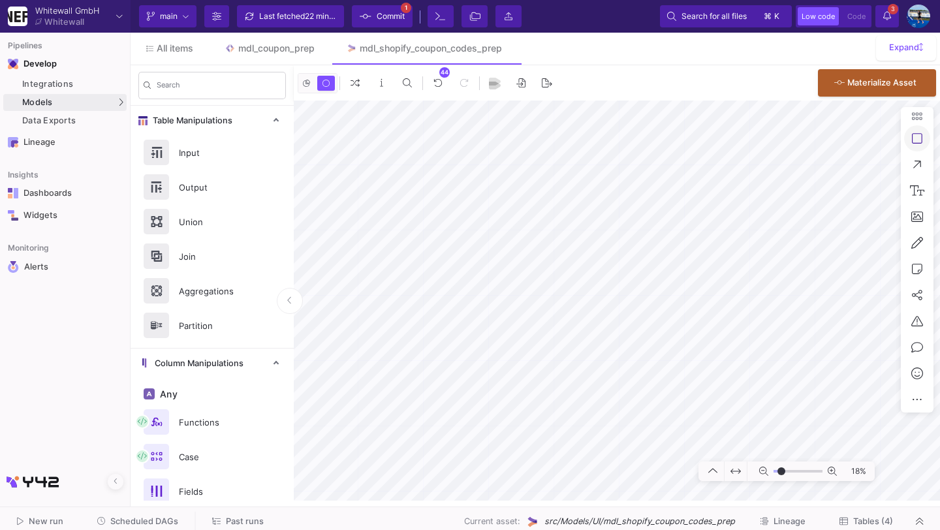
click at [918, 139] on icon at bounding box center [916, 138] width 10 height 12
click at [827, 135] on button at bounding box center [822, 138] width 26 height 26
drag, startPoint x: 315, startPoint y: 250, endPoint x: 848, endPoint y: 413, distance: 557.4
click at [626, 219] on icon at bounding box center [623, 223] width 9 height 9
click at [923, 275] on button at bounding box center [917, 269] width 26 height 26
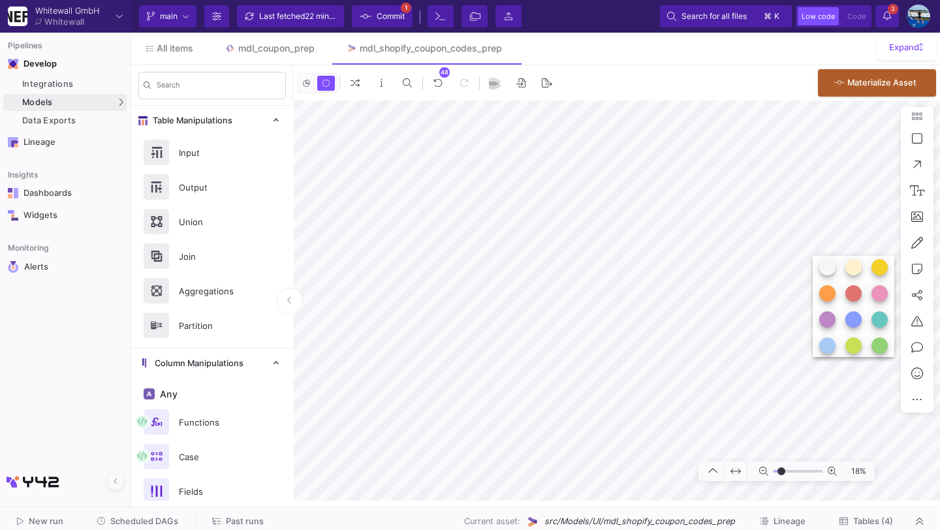
click at [849, 320] on button at bounding box center [853, 319] width 16 height 16
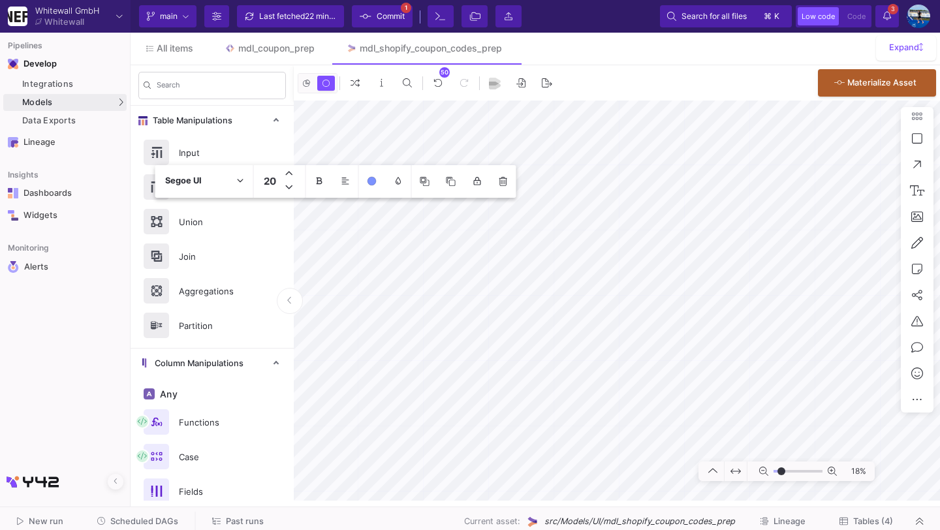
type input "-21"
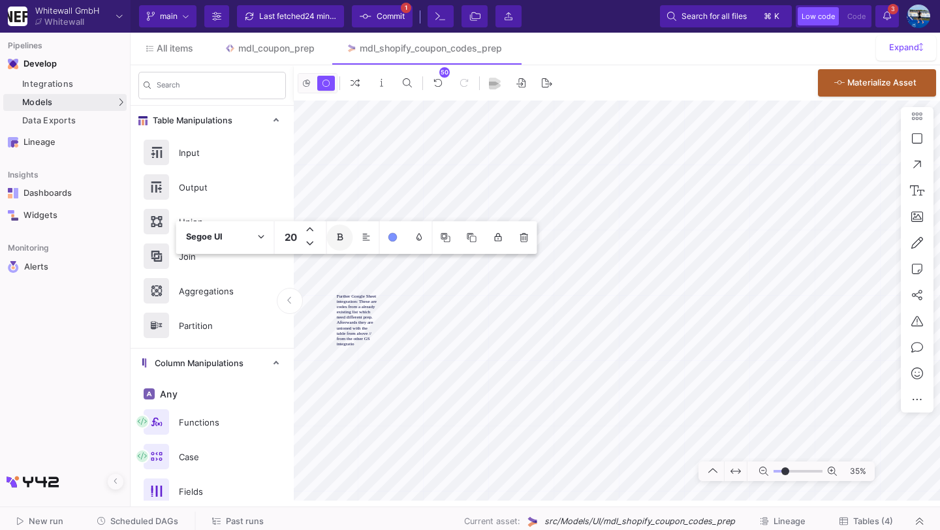
type textarea "Further Google Sheet integration: These are codes from a already existing list …"
click at [369, 327] on textarea "Further Google Sheet integration: These are codes from a already existing list …" at bounding box center [357, 320] width 40 height 53
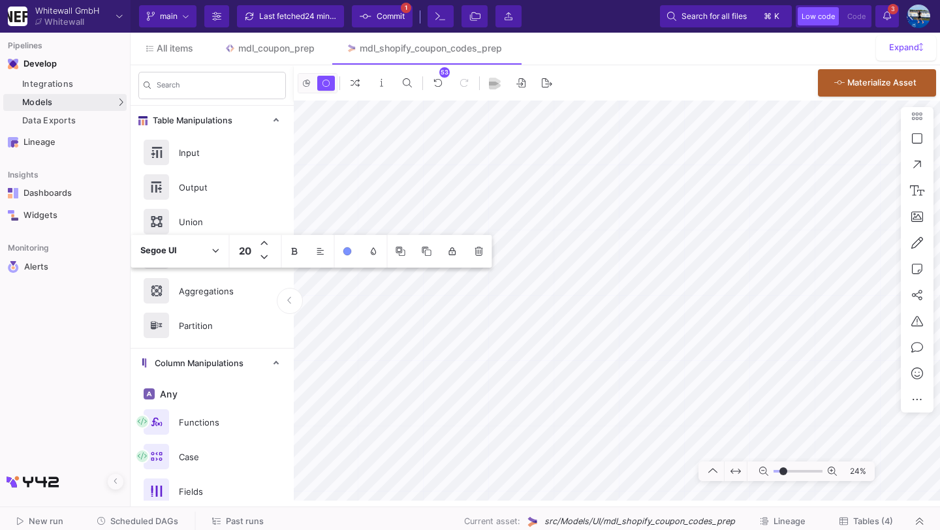
type input "-20"
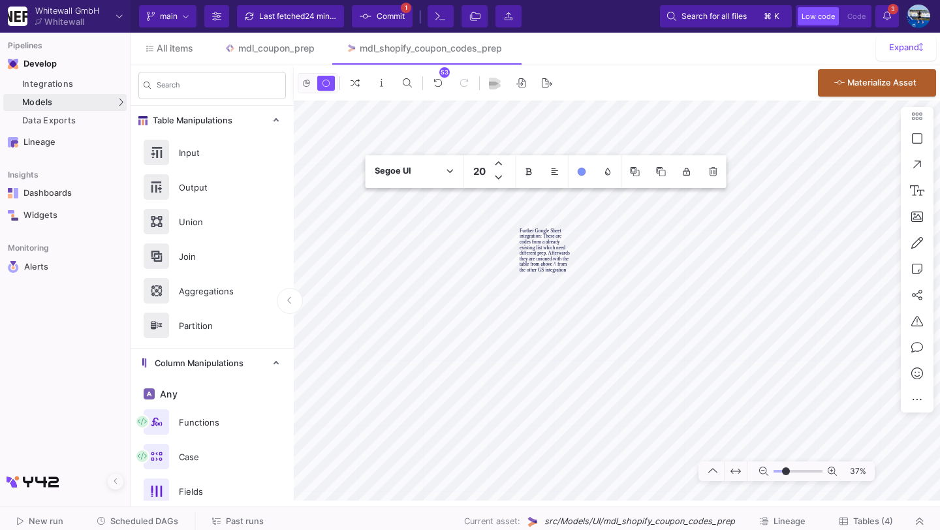
click at [528, 265] on textarea "Further Google Sheet integration: These are codes from a already existing list …" at bounding box center [545, 250] width 52 height 44
click at [539, 267] on textarea "Further Google Sheet integration: These are codes from a already existing list …" at bounding box center [545, 253] width 52 height 50
drag, startPoint x: 545, startPoint y: 271, endPoint x: 567, endPoint y: 270, distance: 21.5
click at [568, 271] on textarea "Further Google Sheet integration: These are codes from a already existing list …" at bounding box center [545, 256] width 52 height 56
click at [512, 273] on div "Further Google Sheet integration: These are codes from a already existing list …" at bounding box center [617, 300] width 646 height 400
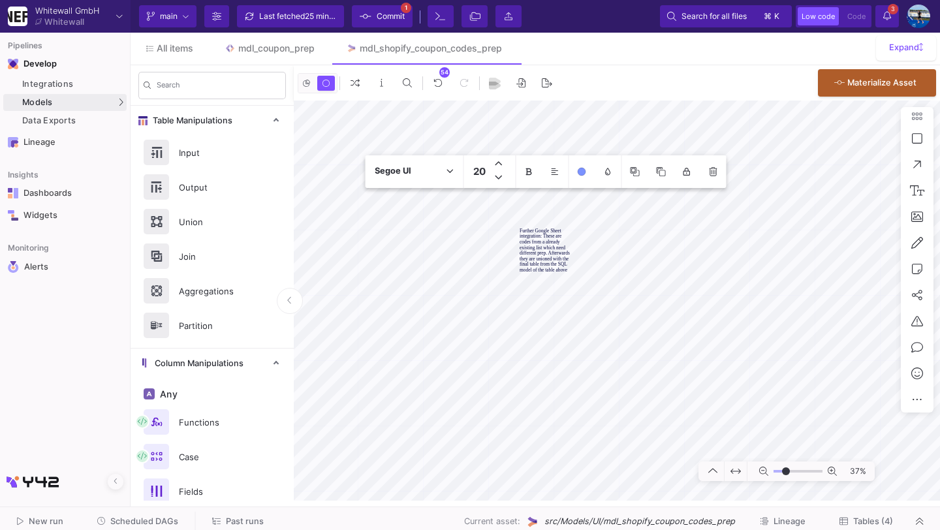
click at [543, 241] on textarea "Further Google Sheet integration: These are codes from a already existing list …" at bounding box center [545, 250] width 52 height 44
type textarea "Further Google Sheet integration: These are codes from an already existing list…"
click at [543, 251] on textarea "Further Google Sheet integration: These are codes from an already existing list…" at bounding box center [545, 250] width 52 height 44
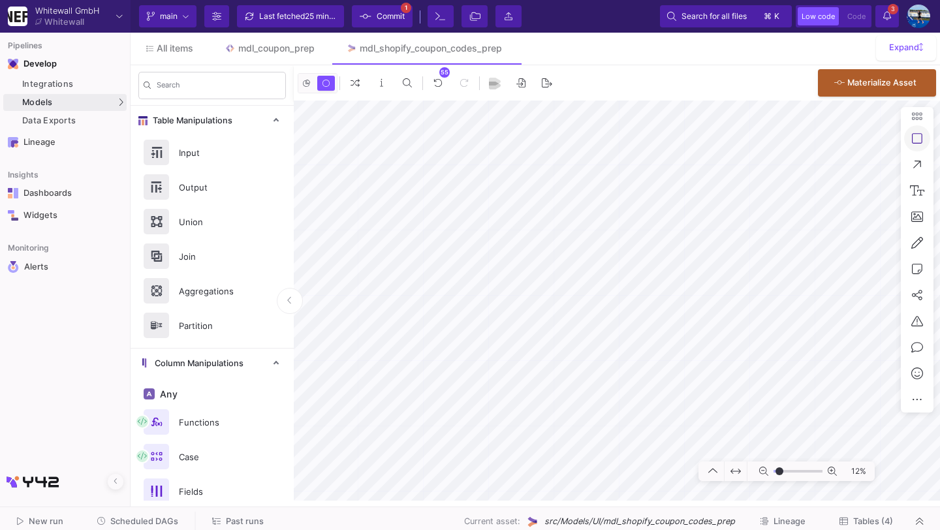
click at [922, 136] on button at bounding box center [917, 138] width 26 height 26
click at [822, 142] on icon at bounding box center [822, 138] width 9 height 10
drag, startPoint x: 562, startPoint y: 257, endPoint x: 727, endPoint y: 309, distance: 173.1
click at [690, 208] on button at bounding box center [684, 211] width 26 height 26
click at [915, 270] on icon at bounding box center [916, 269] width 10 height 12
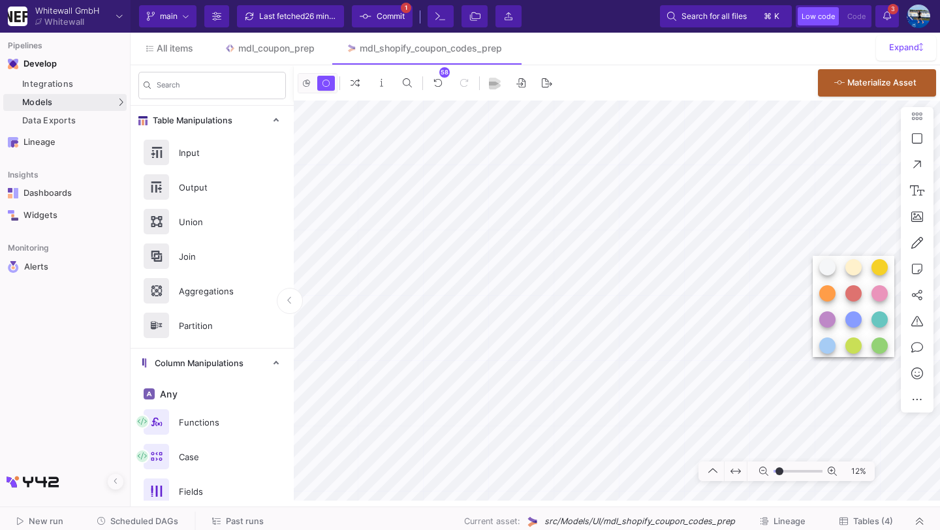
click at [852, 318] on button at bounding box center [853, 319] width 16 height 16
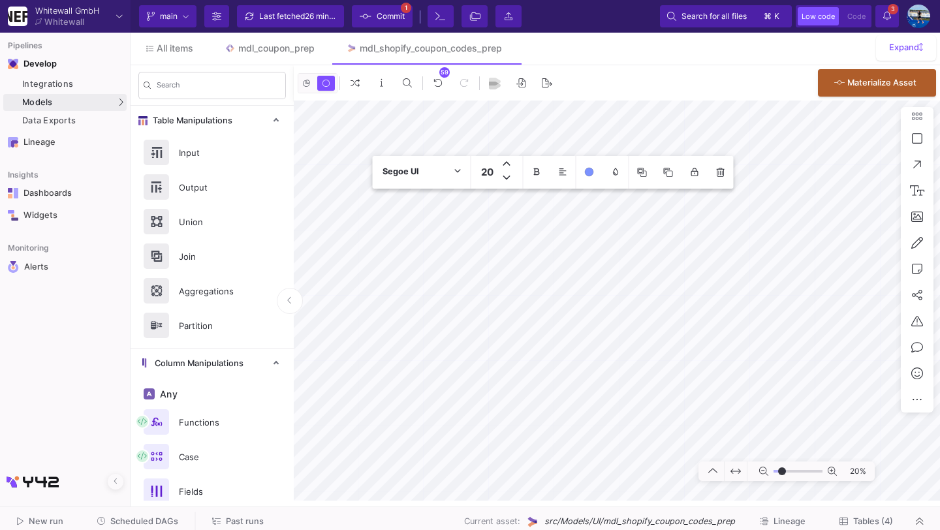
type input "-22"
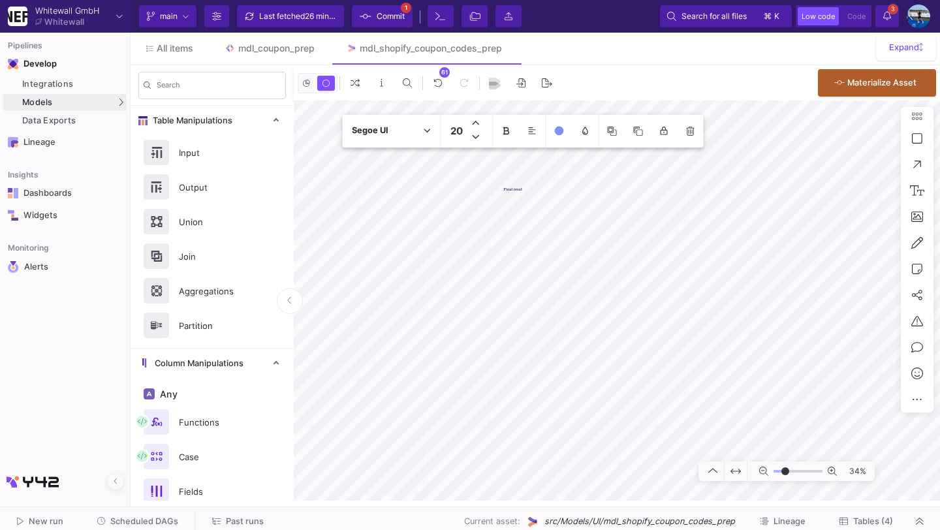
type textarea "Final result"
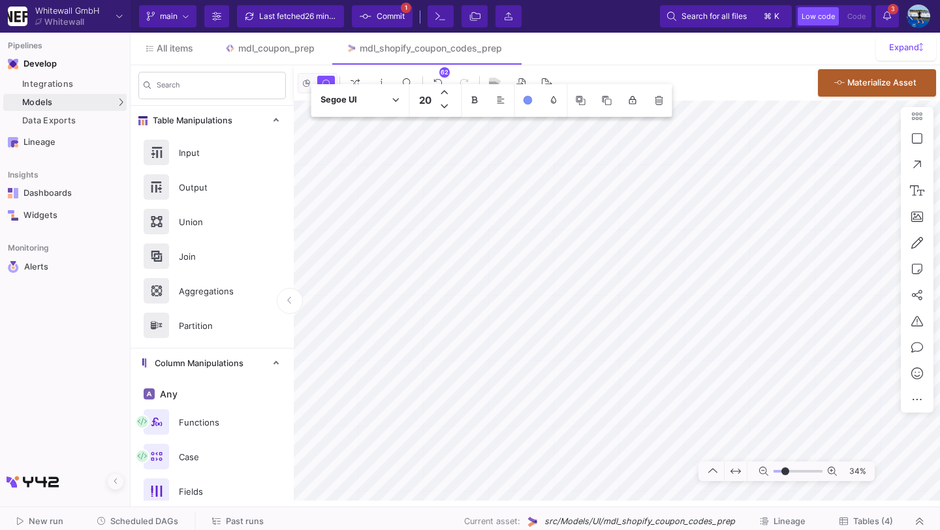
type input "-9"
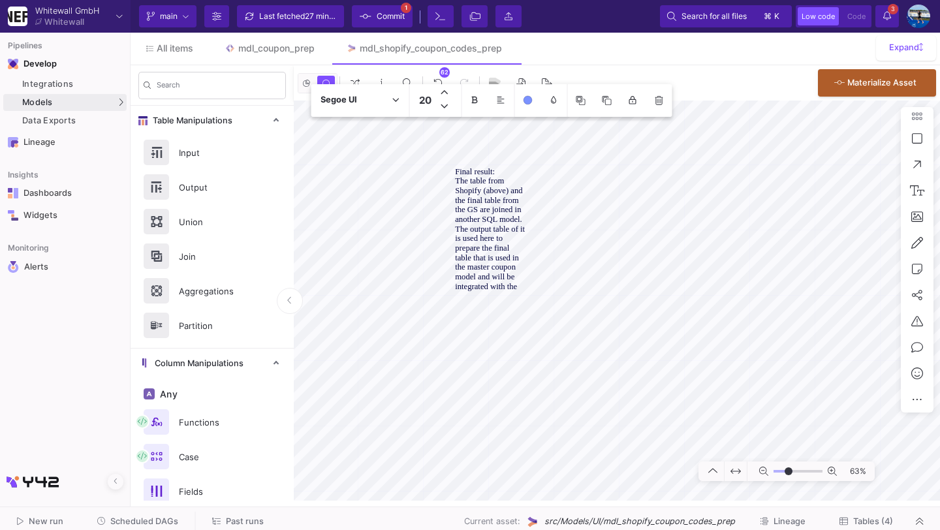
type textarea "Final result: The table from Shopify (above) and the final table from the GS ar…"
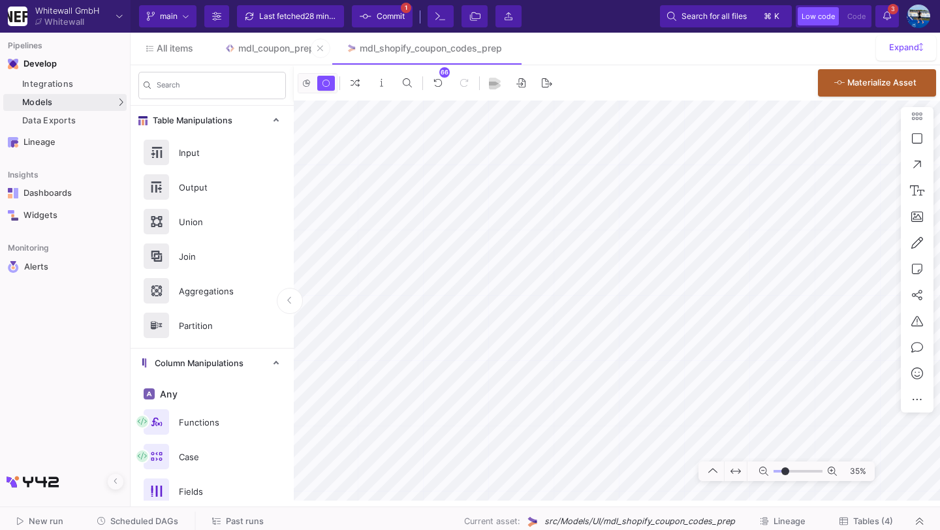
type input "-29"
click at [318, 22] on div "Last fetched 28 minutes ago" at bounding box center [298, 17] width 78 height 20
click at [307, 17] on span "less than a minute ago" at bounding box center [346, 16] width 82 height 10
click at [390, 7] on span "Commit" at bounding box center [390, 17] width 28 height 20
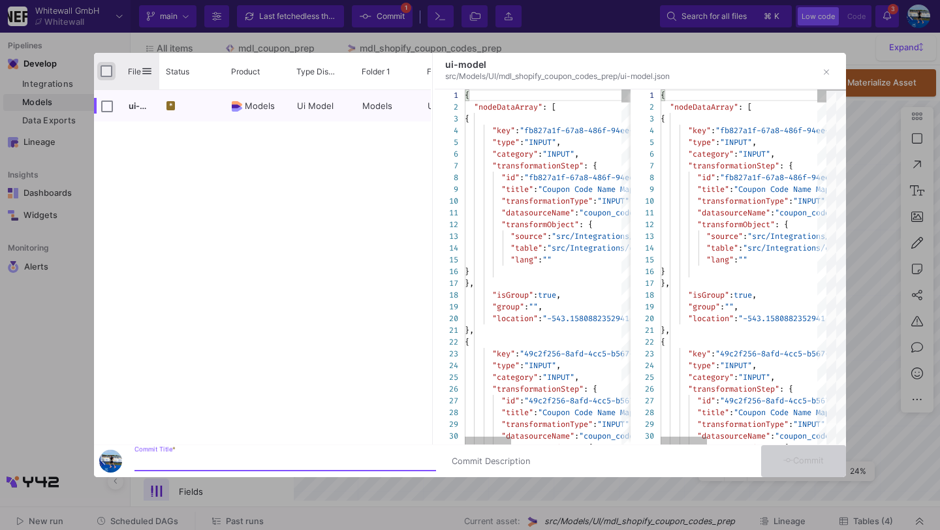
click at [107, 74] on input "Press Space to toggle all rows selection (unchecked)" at bounding box center [106, 71] width 12 height 12
checkbox input "true"
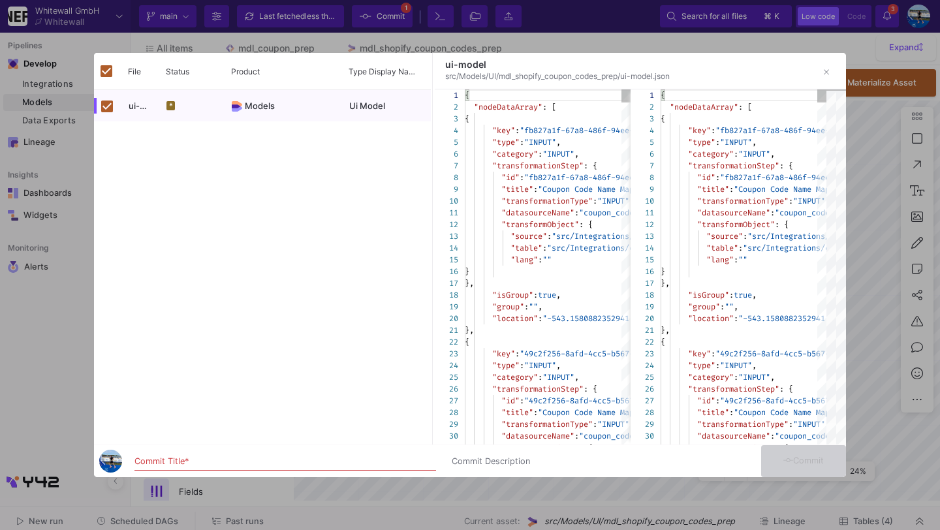
click at [186, 463] on input "Commit Title *" at bounding box center [284, 461] width 301 height 10
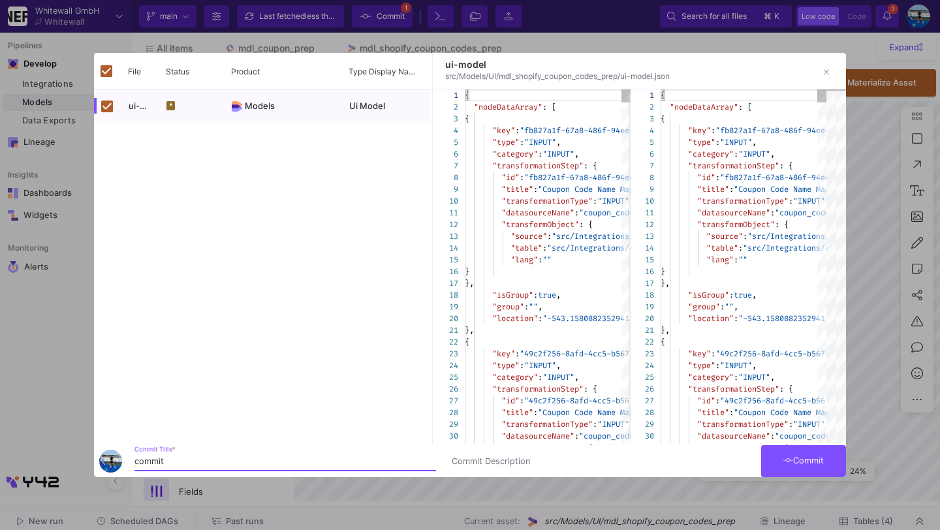
type input "commit"
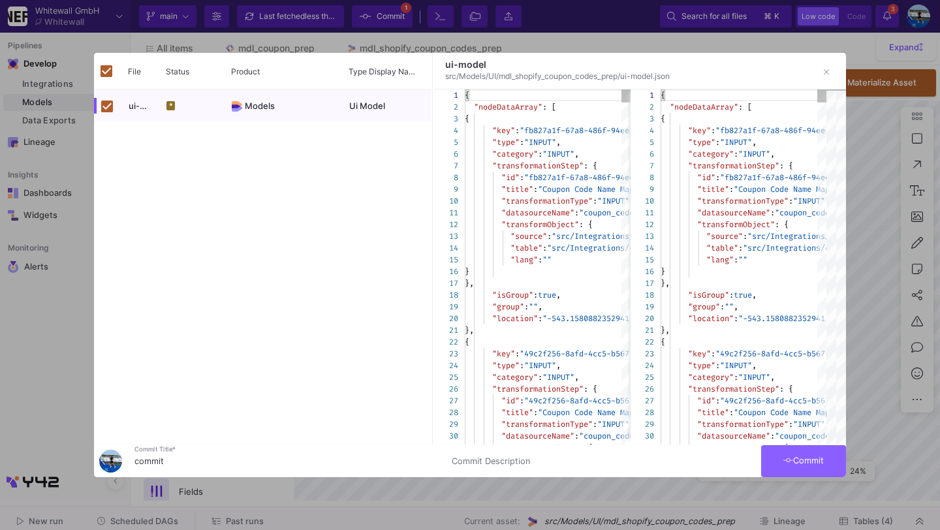
click at [778, 449] on button "Commit" at bounding box center [803, 461] width 85 height 32
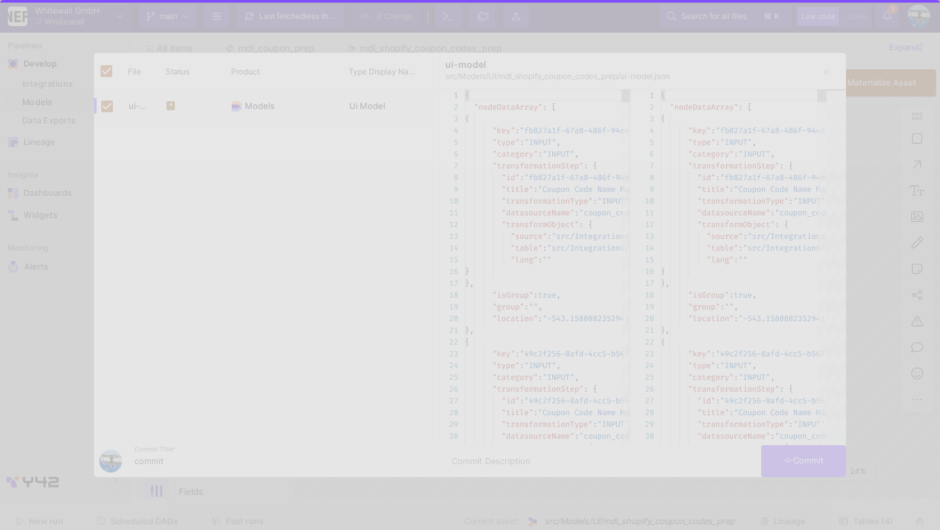
checkbox input "false"
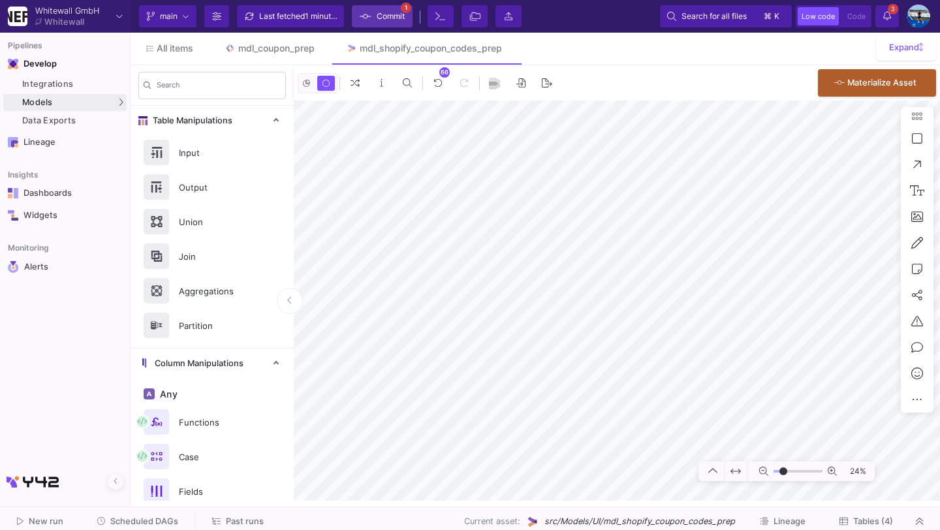
click at [371, 22] on fa-icon at bounding box center [365, 17] width 12 height 20
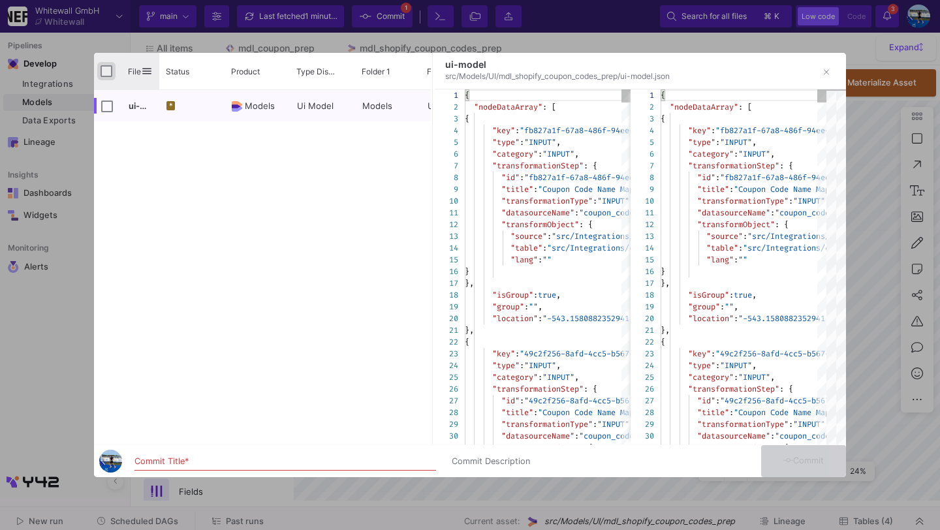
click at [110, 70] on input "Press Space to toggle all rows selection (unchecked)" at bounding box center [106, 71] width 12 height 12
checkbox input "true"
click at [217, 456] on div "Commit Title *" at bounding box center [284, 458] width 301 height 24
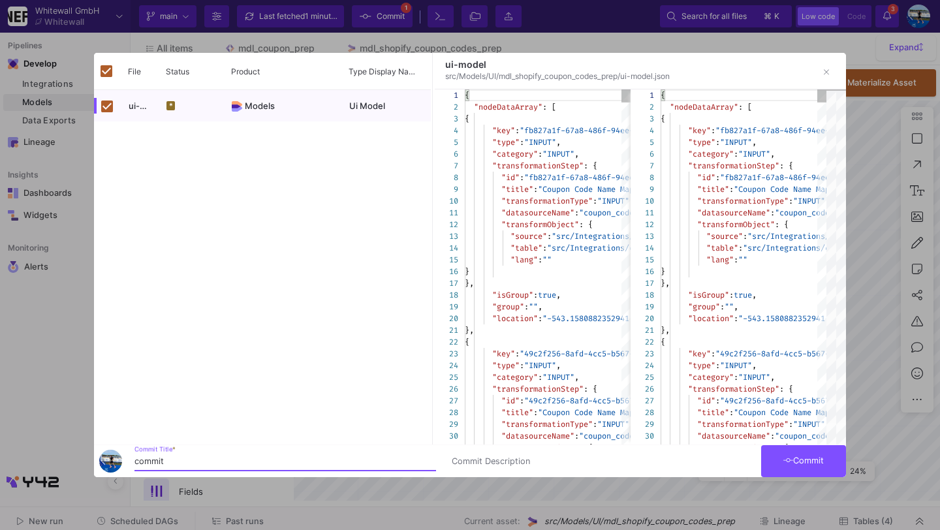
type input "commit"
click at [821, 467] on button "Commit" at bounding box center [803, 461] width 85 height 32
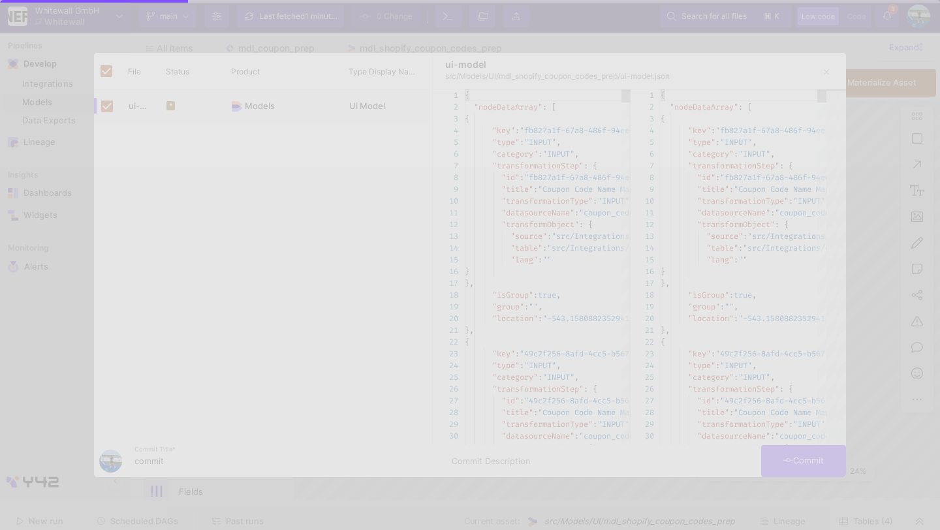
checkbox input "false"
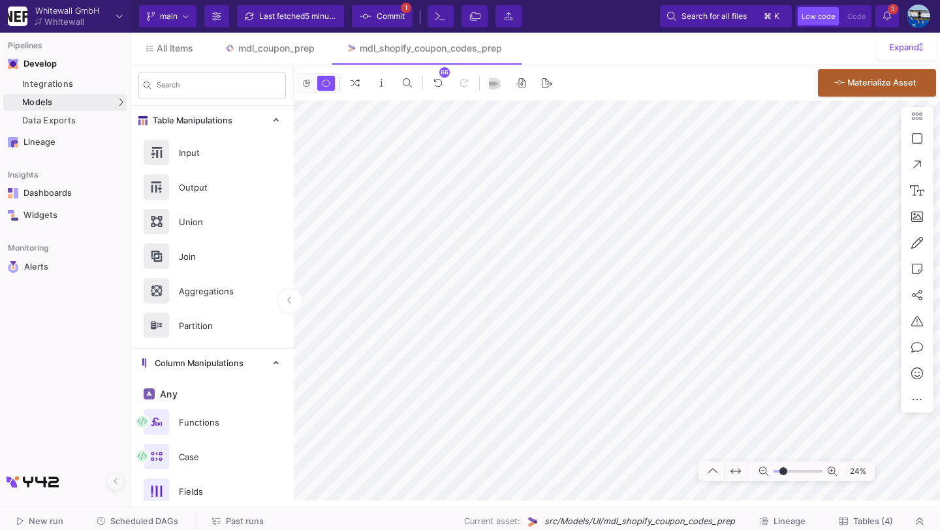
click at [380, 19] on span "Commit" at bounding box center [390, 17] width 28 height 20
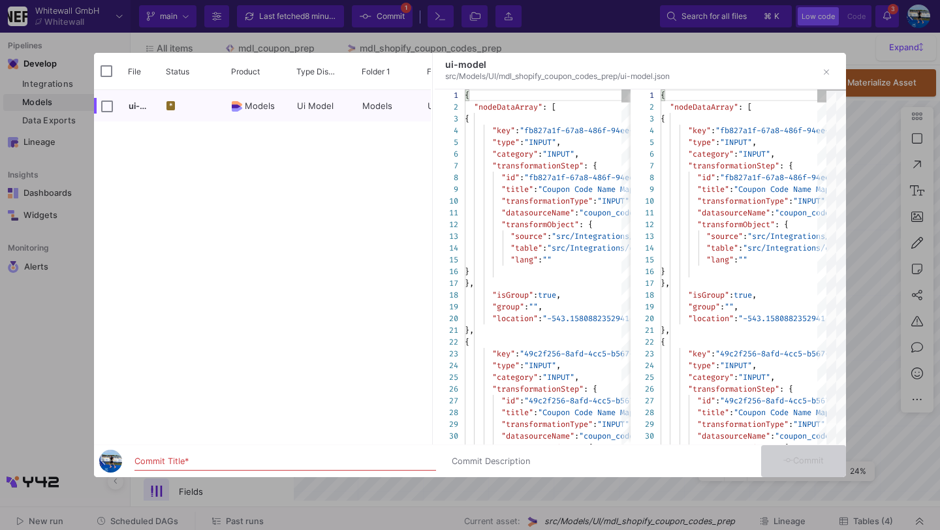
click at [99, 114] on div "ui-model" at bounding box center [126, 105] width 65 height 31
click at [110, 107] on input "Press Space to toggle row selection (unchecked)" at bounding box center [107, 106] width 12 height 12
checkbox input "true"
click at [211, 461] on input "Commit Title *" at bounding box center [284, 461] width 301 height 10
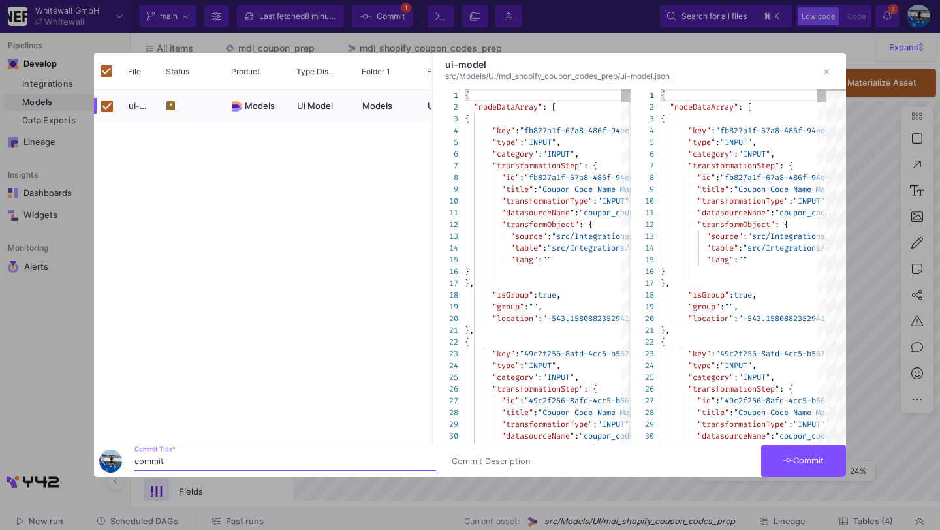
type input "commit"
click at [821, 463] on span "Commit" at bounding box center [803, 460] width 41 height 10
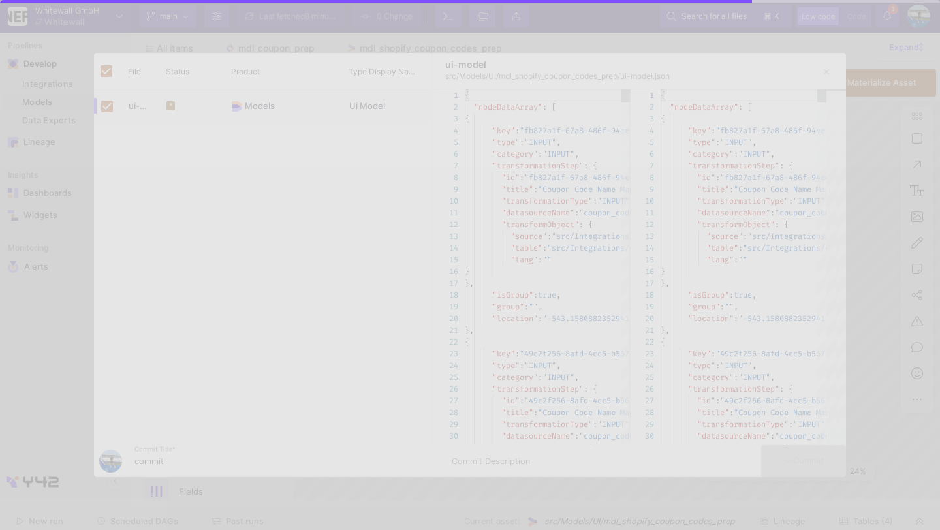
checkbox input "false"
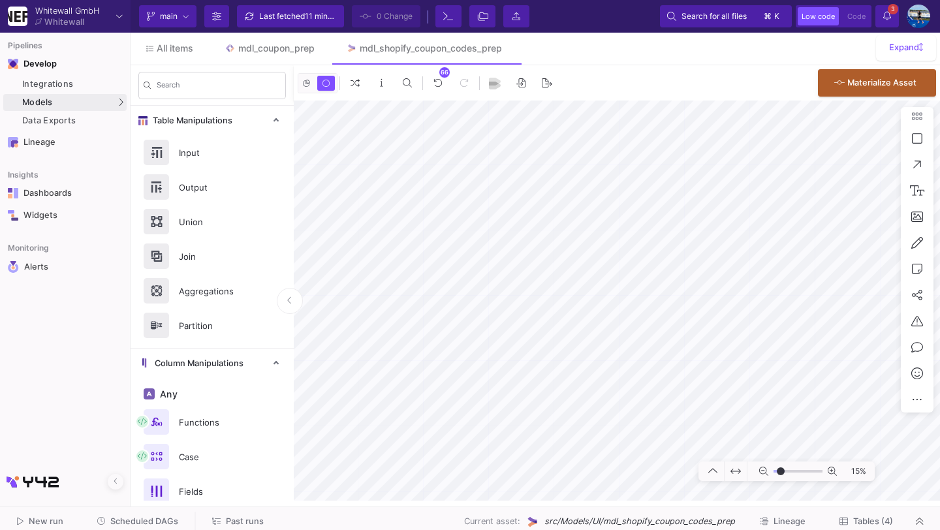
type input "-49"
click at [872, 521] on span "Tables (4)" at bounding box center [873, 521] width 40 height 10
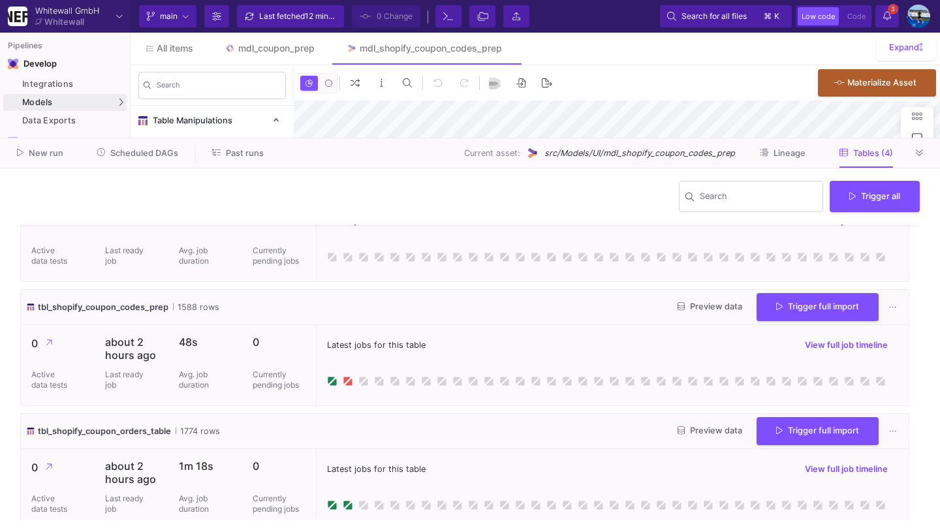
scroll to position [30, 0]
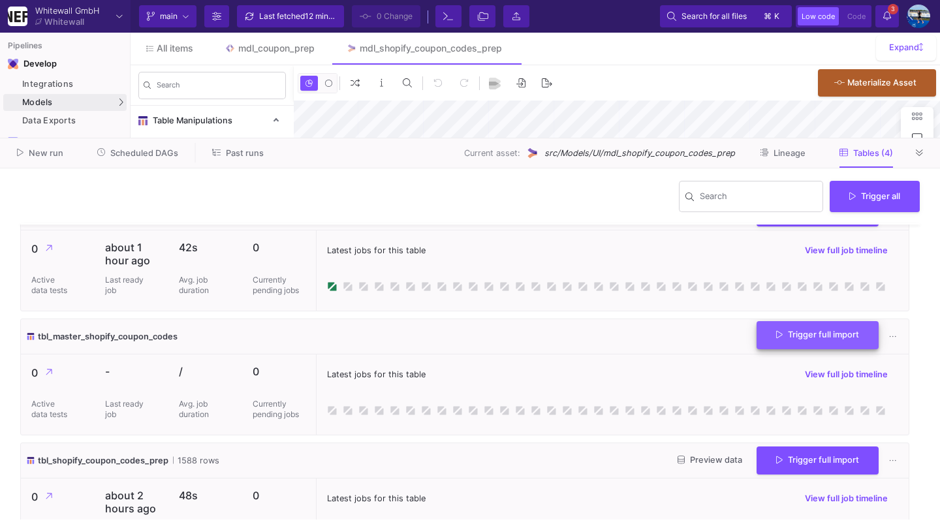
click at [805, 339] on span "Trigger full import" at bounding box center [817, 334] width 83 height 10
click at [911, 156] on button at bounding box center [920, 153] width 20 height 20
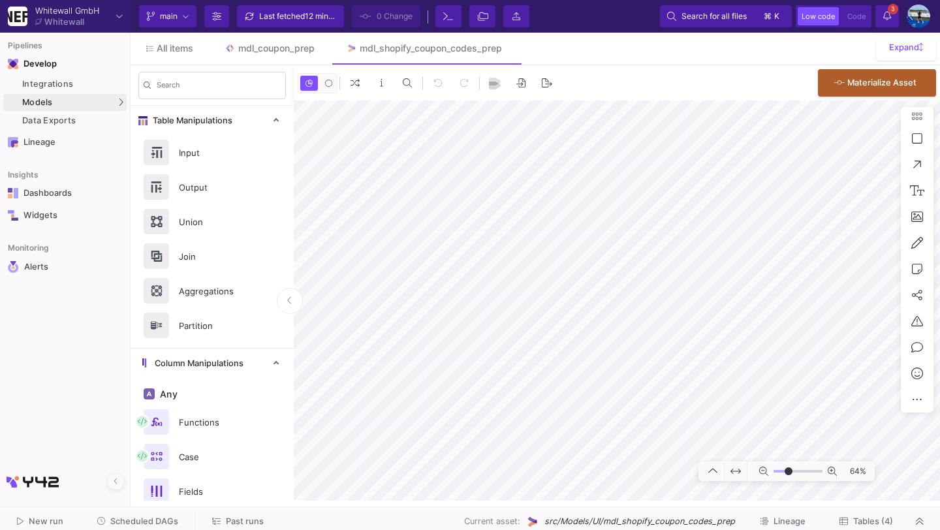
type input "-28"
click at [122, 525] on span "Scheduled DAGs" at bounding box center [144, 521] width 68 height 10
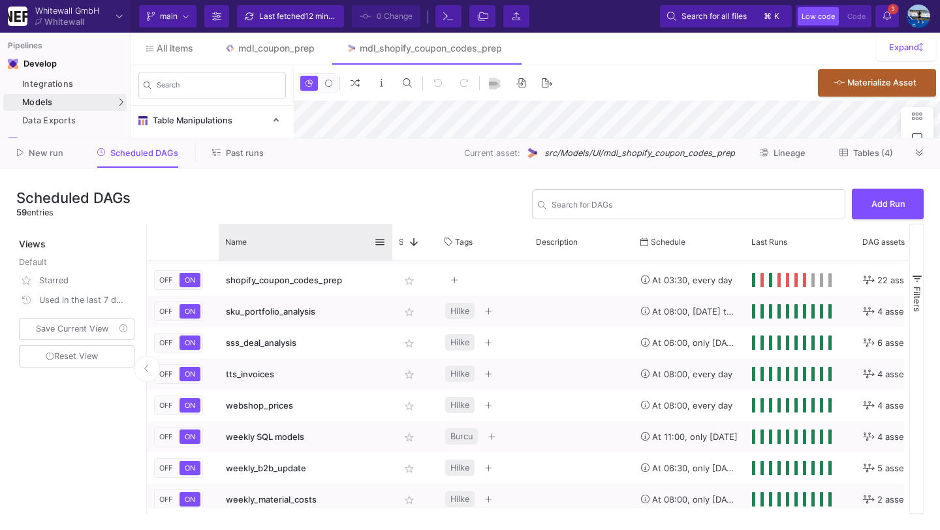
drag, startPoint x: 305, startPoint y: 232, endPoint x: 392, endPoint y: 232, distance: 86.8
click at [393, 233] on div at bounding box center [392, 242] width 5 height 37
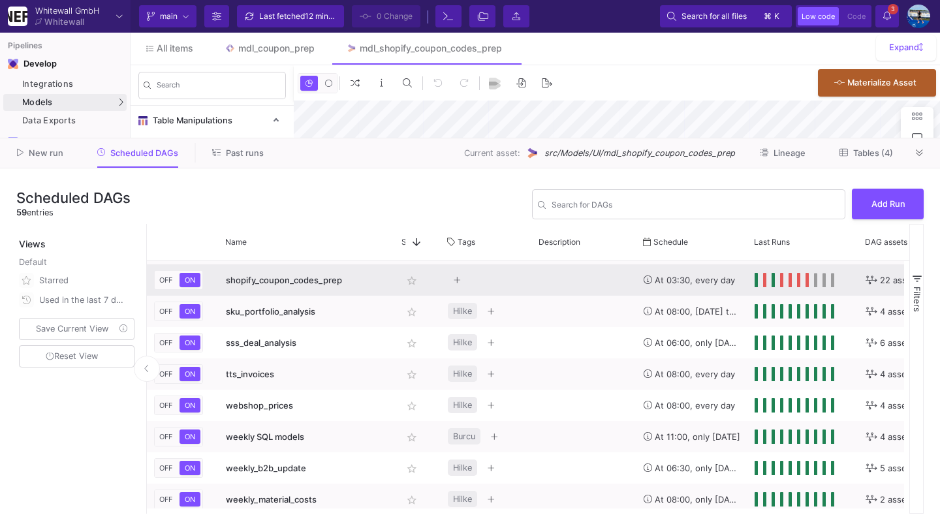
click at [322, 271] on div "shopify_coupon_codes_prep" at bounding box center [307, 280] width 162 height 31
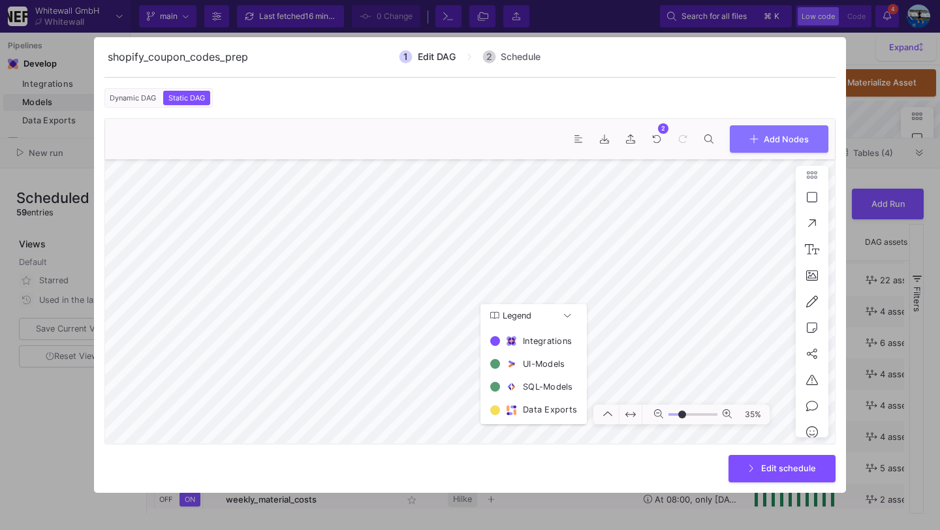
type input "-15"
click at [784, 465] on span "Edit schedule" at bounding box center [788, 467] width 55 height 10
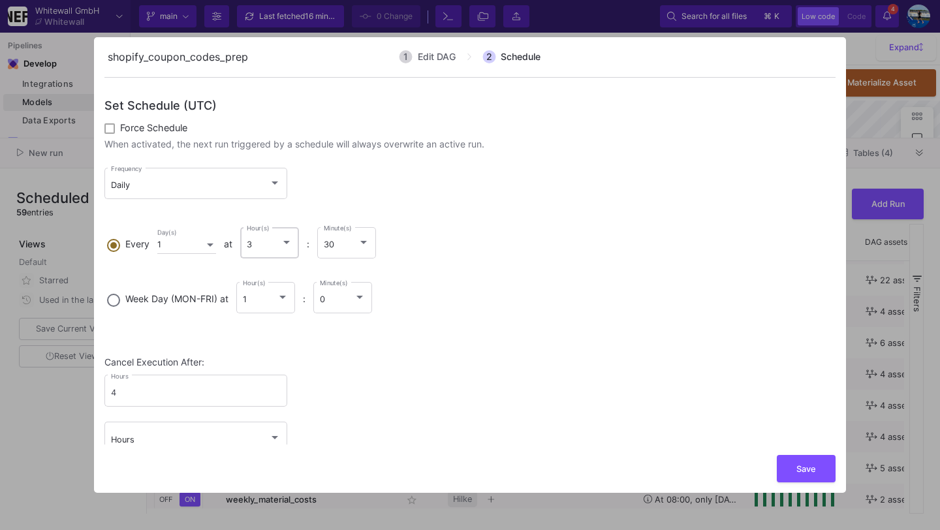
click at [273, 252] on div "3 Hour(s)" at bounding box center [270, 241] width 46 height 34
click at [120, 248] on input "Every 1 Day(s) at 3 Hour(s) : 30 Minute(s)" at bounding box center [113, 243] width 13 height 9
click at [281, 209] on span "1" at bounding box center [277, 205] width 46 height 28
click at [808, 472] on button "Save" at bounding box center [805, 467] width 59 height 28
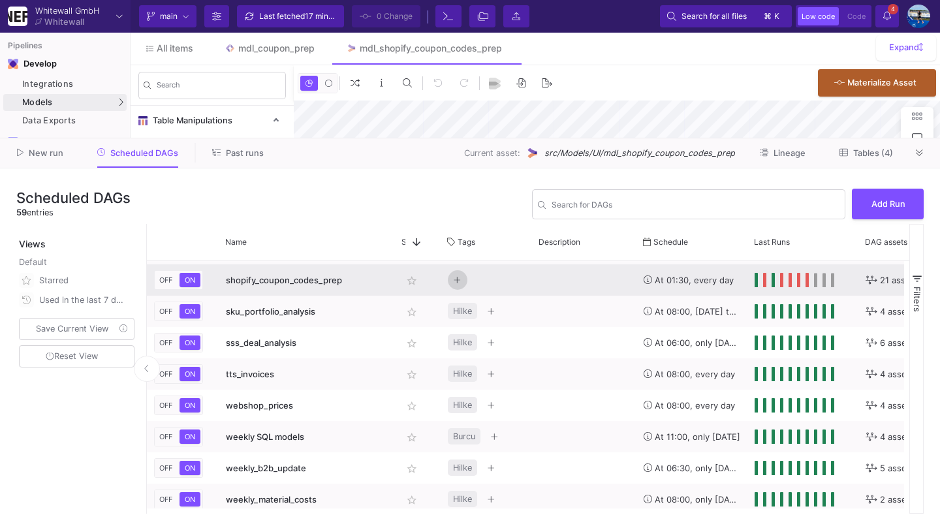
click at [456, 284] on icon "Press SPACE to select this row." at bounding box center [456, 280] width 7 height 8
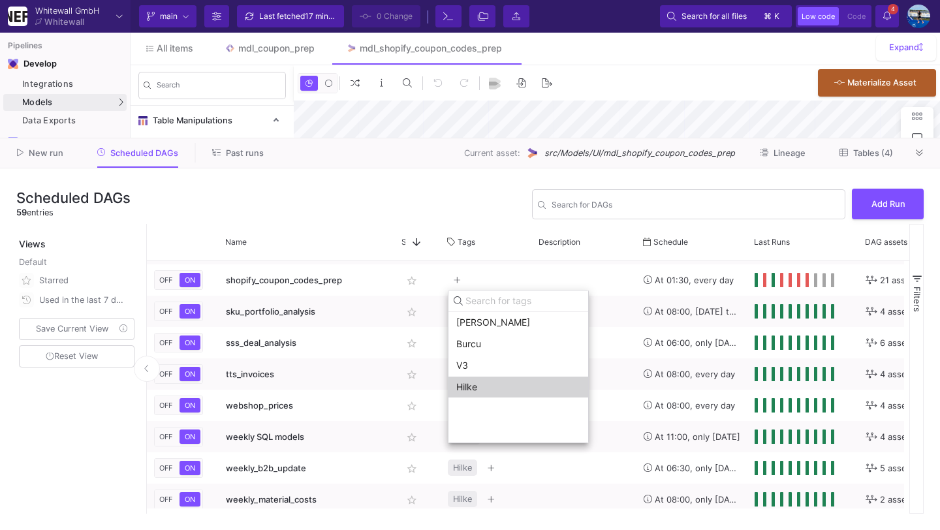
click at [477, 382] on span "Hilke" at bounding box center [518, 387] width 124 height 10
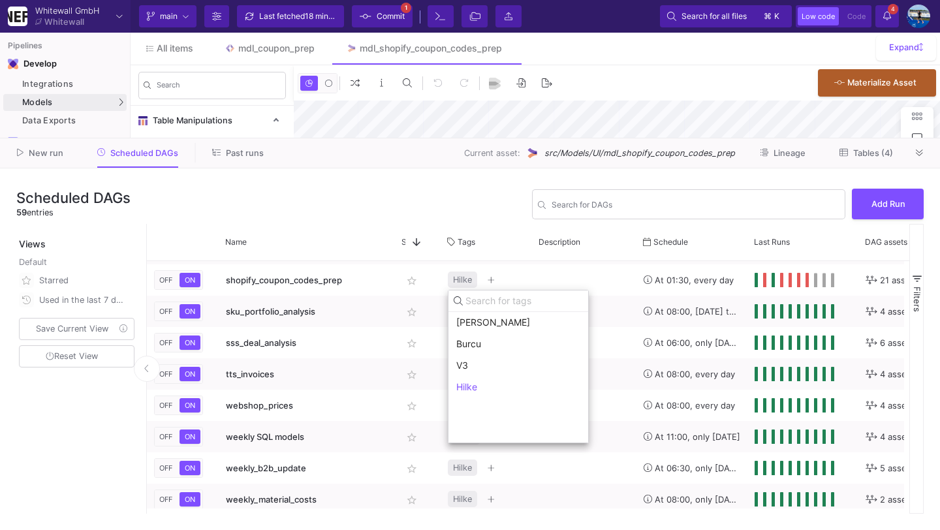
click at [530, 280] on div at bounding box center [470, 265] width 940 height 530
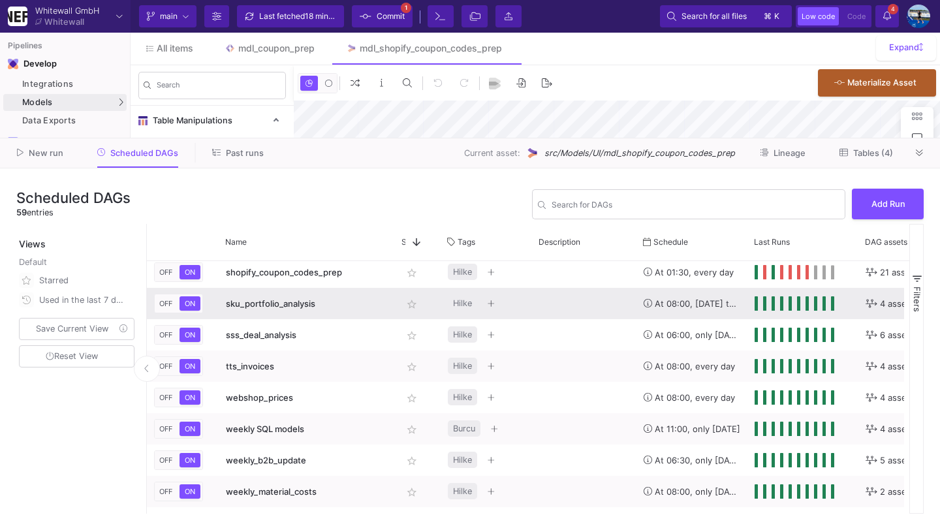
scroll to position [1539, 0]
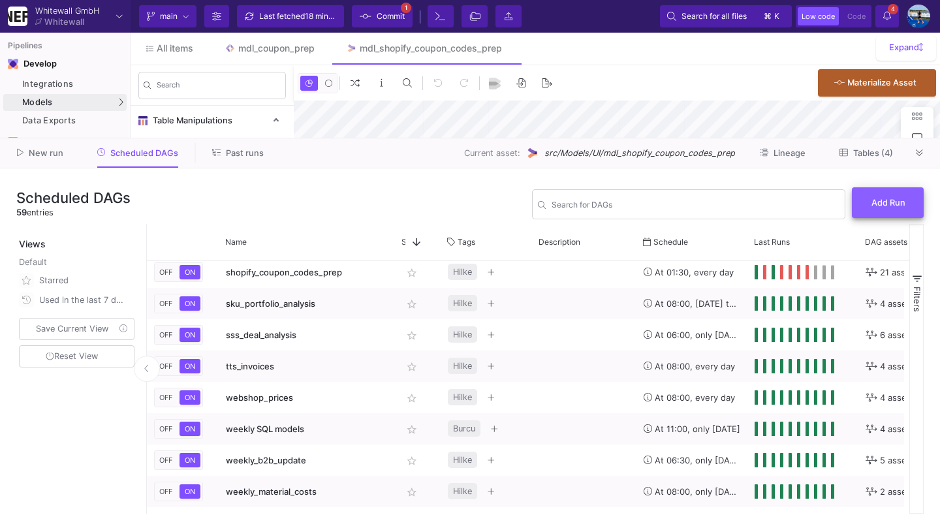
click at [887, 210] on button "Add Run" at bounding box center [887, 202] width 72 height 31
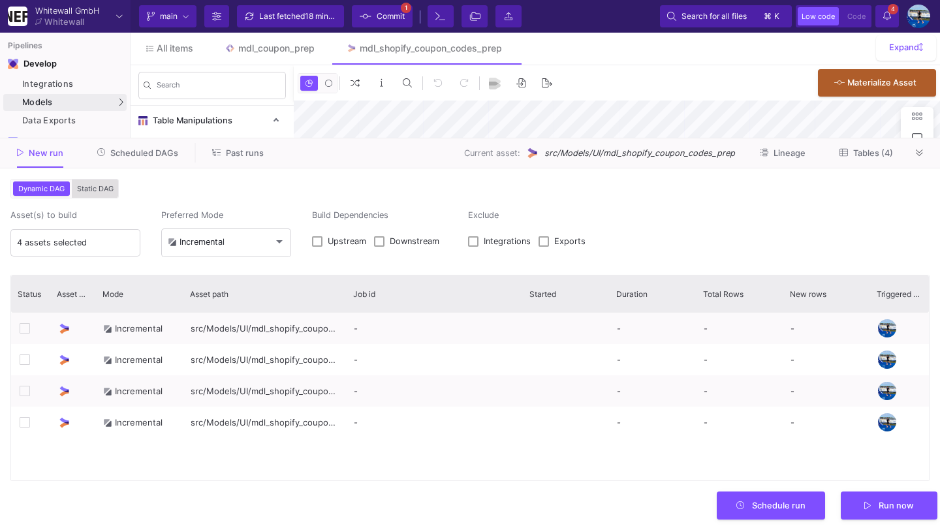
click at [86, 187] on span "Static DAG" at bounding box center [95, 188] width 42 height 9
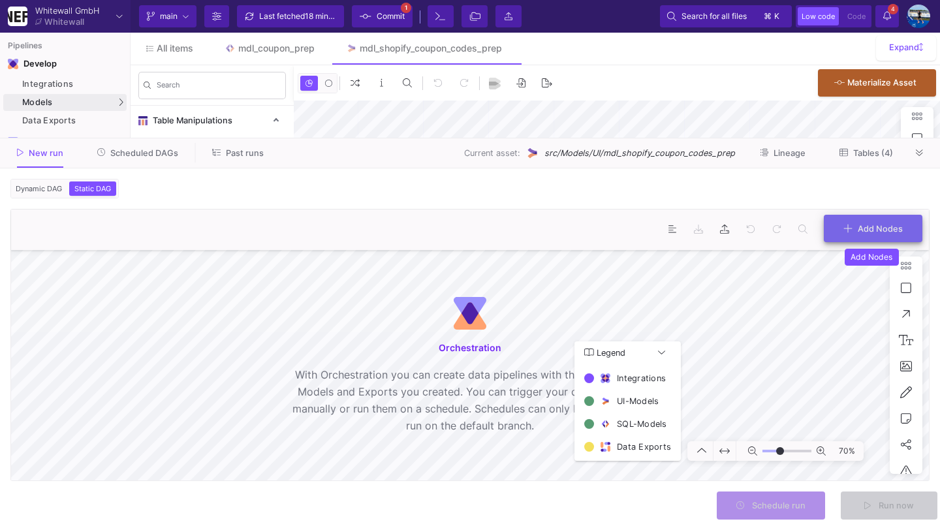
click at [855, 230] on span "Add Nodes" at bounding box center [872, 228] width 59 height 10
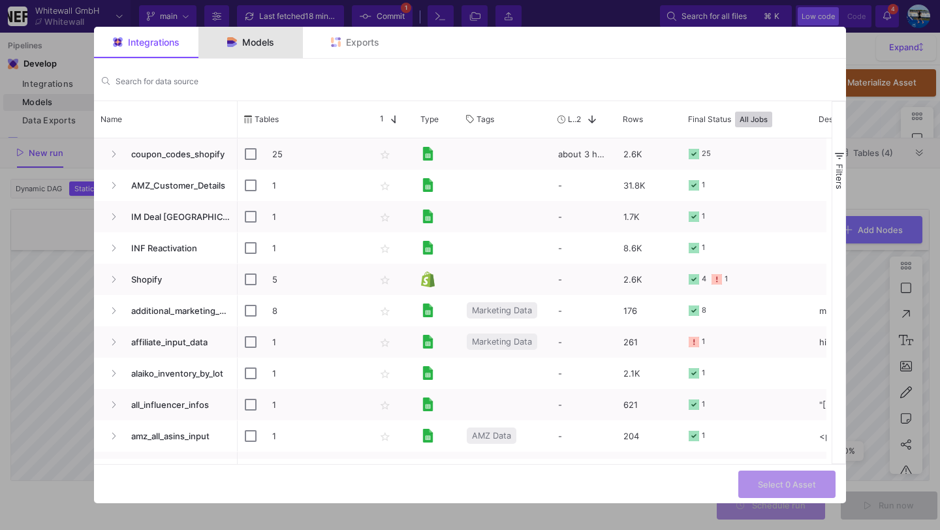
click at [260, 33] on div "Models" at bounding box center [250, 42] width 104 height 31
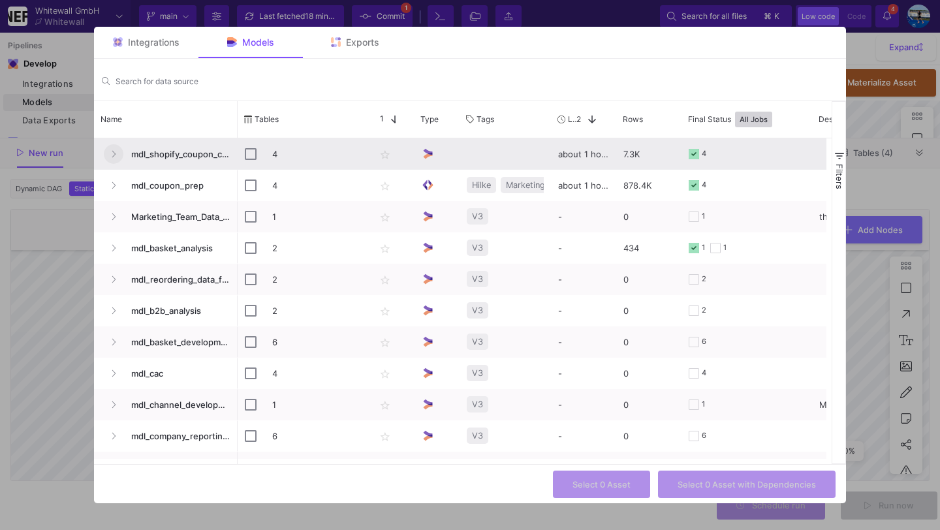
click at [104, 159] on button "Press SPACE to select this row." at bounding box center [114, 154] width 20 height 20
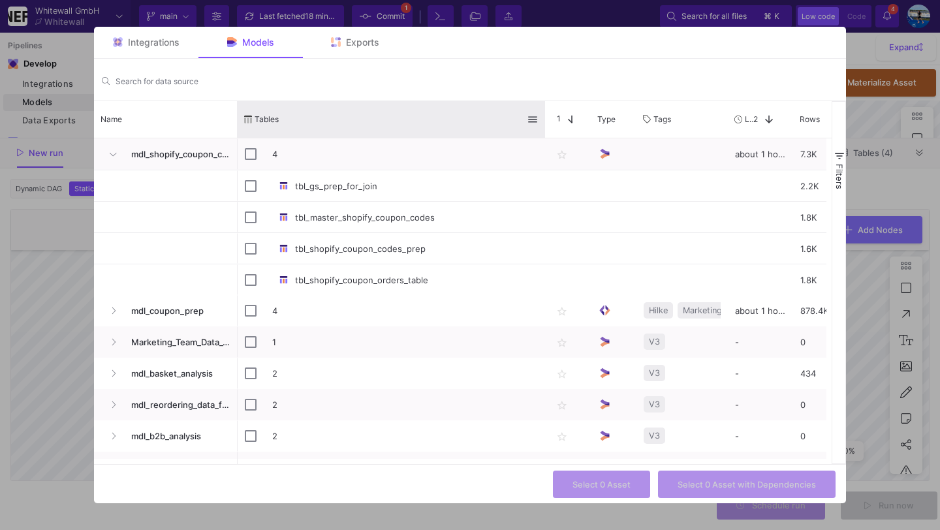
drag, startPoint x: 366, startPoint y: 123, endPoint x: 543, endPoint y: 130, distance: 176.9
click at [543, 130] on div at bounding box center [544, 119] width 5 height 37
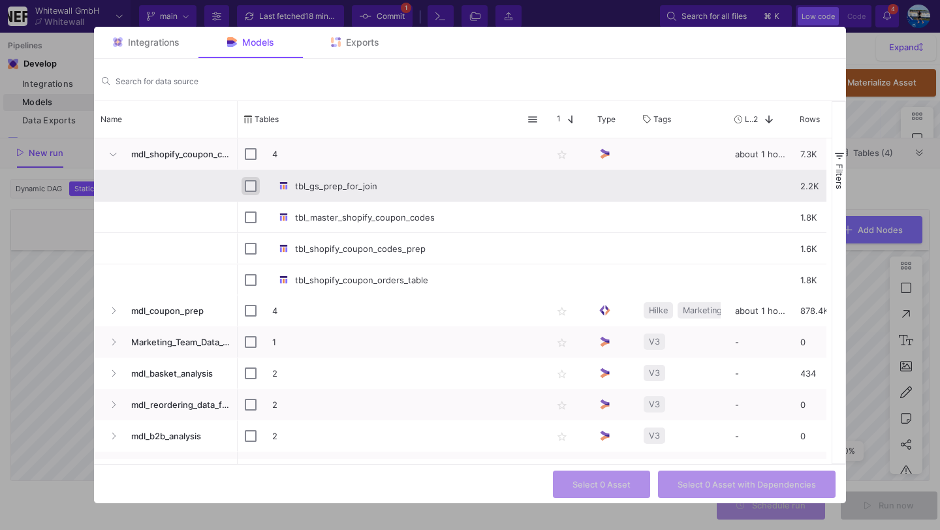
click at [251, 185] on input "Press Space to toggle row selection (unchecked)" at bounding box center [251, 186] width 12 height 12
checkbox input "true"
checkbox input "false"
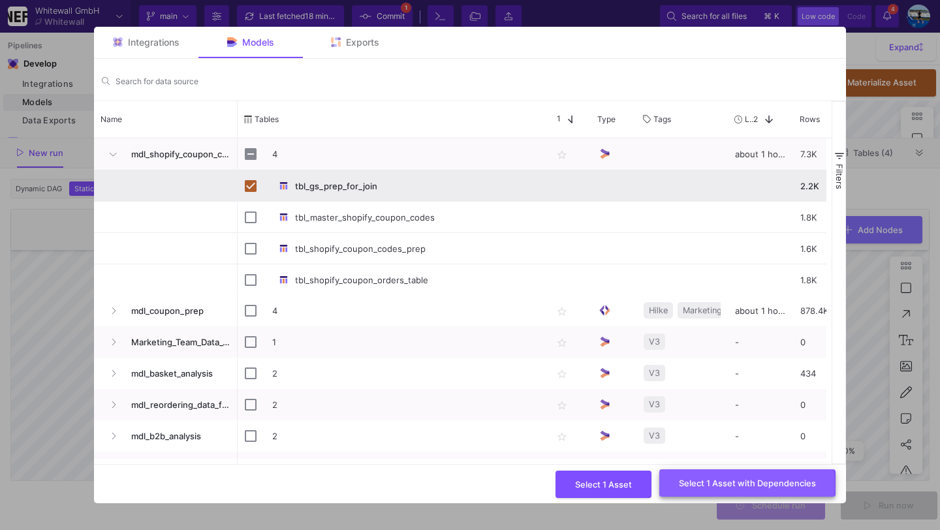
click at [720, 485] on span "Select 1 Asset with Dependencies" at bounding box center [747, 483] width 137 height 10
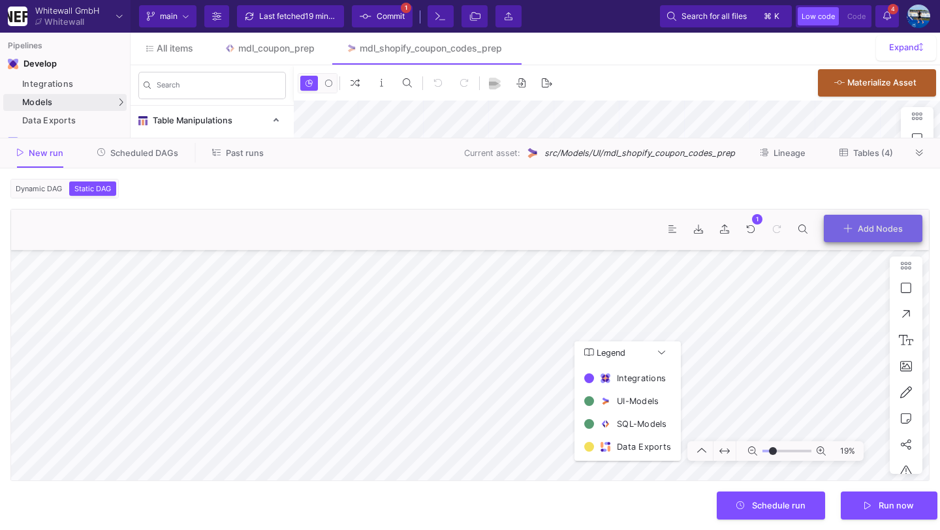
click at [857, 230] on span "Add Nodes" at bounding box center [879, 228] width 45 height 10
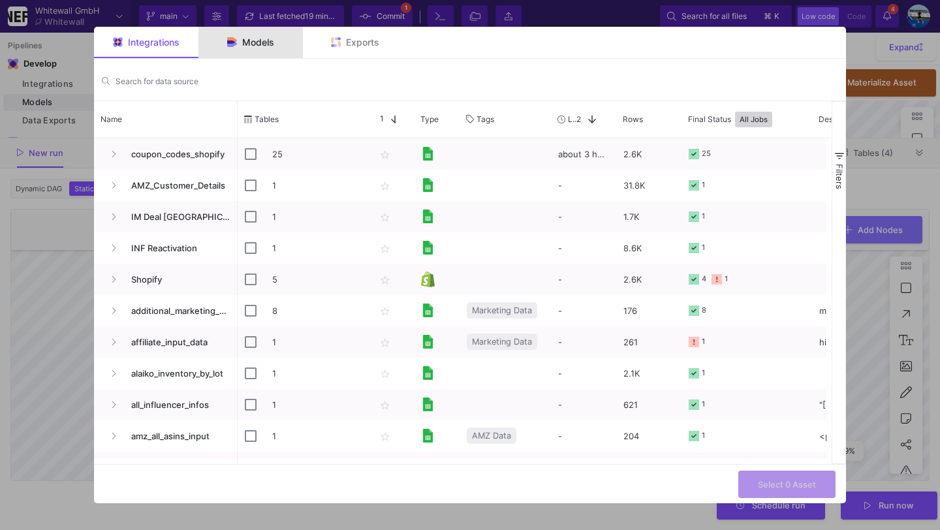
click at [252, 44] on span "Models" at bounding box center [258, 42] width 32 height 10
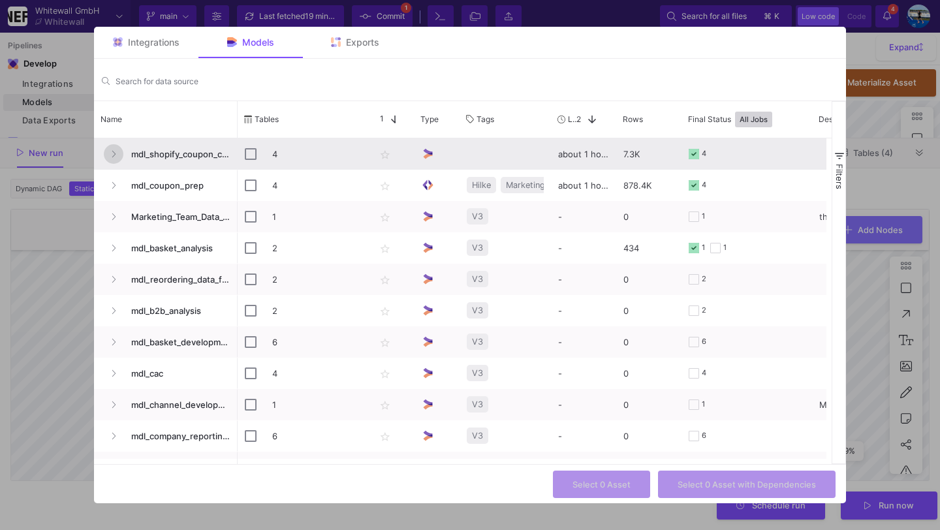
click at [110, 153] on button "Press SPACE to select this row." at bounding box center [114, 154] width 20 height 20
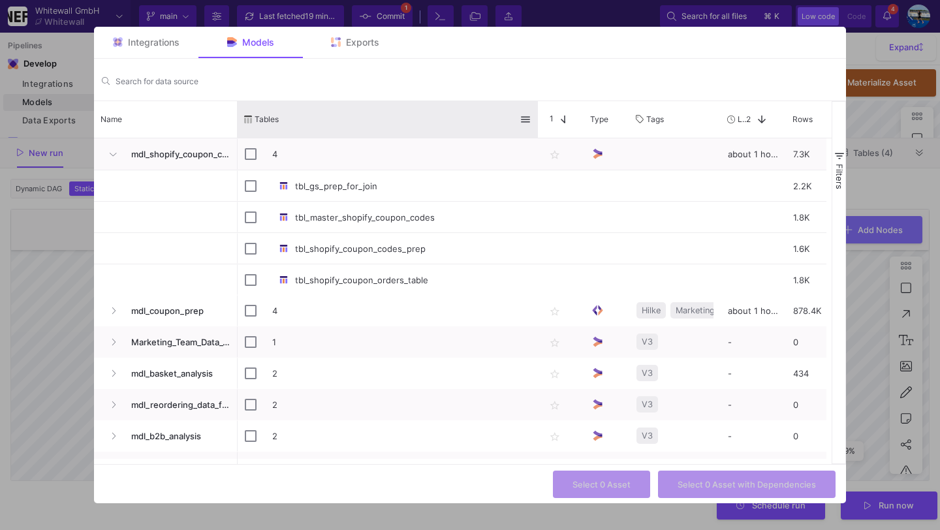
drag, startPoint x: 367, startPoint y: 108, endPoint x: 536, endPoint y: 117, distance: 169.8
click at [536, 117] on div at bounding box center [537, 119] width 5 height 37
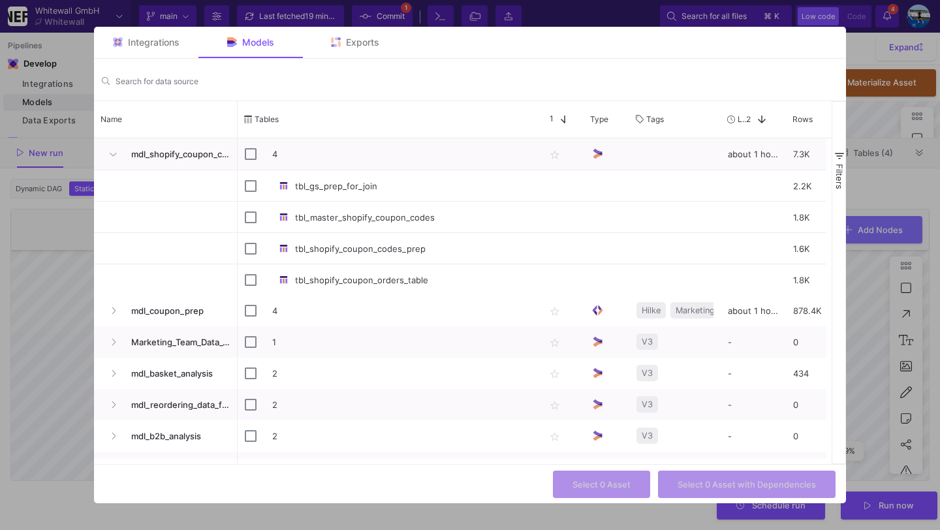
click at [865, 177] on div at bounding box center [470, 265] width 940 height 530
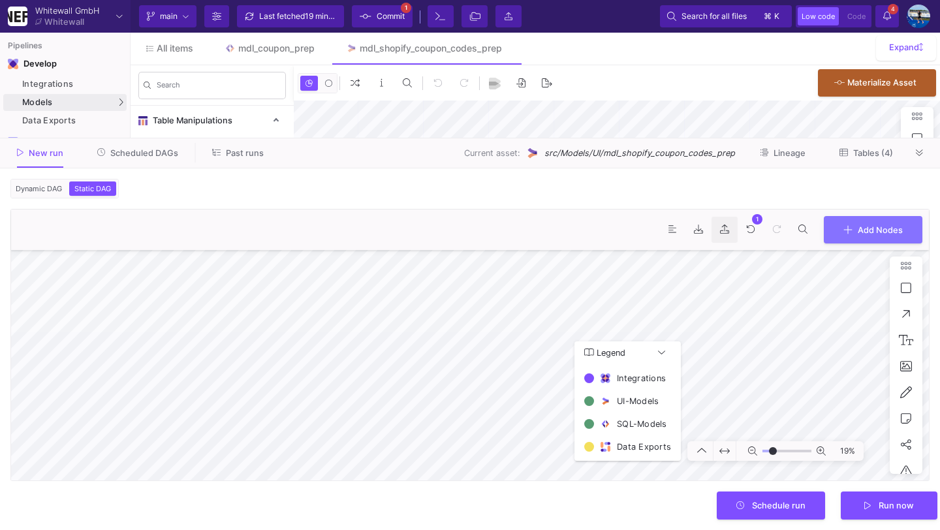
type input "-36"
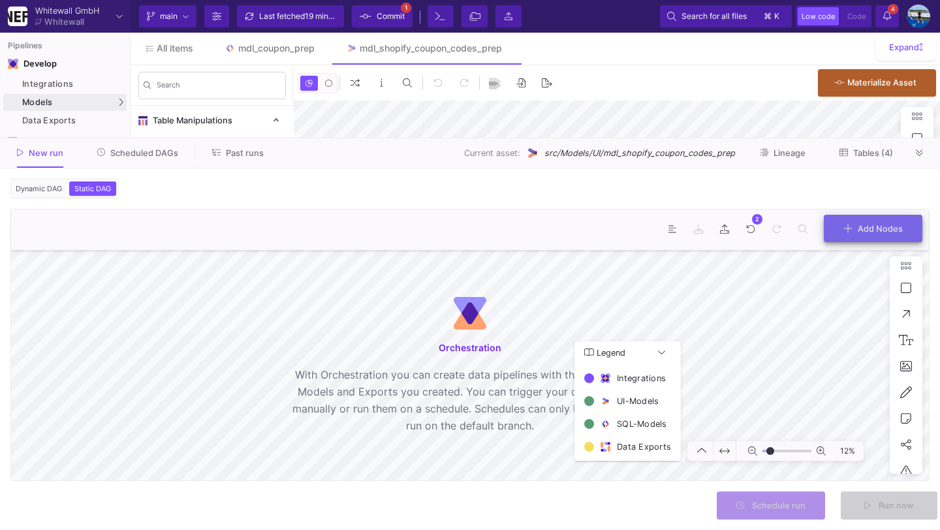
click at [872, 228] on span "Add Nodes" at bounding box center [879, 228] width 45 height 10
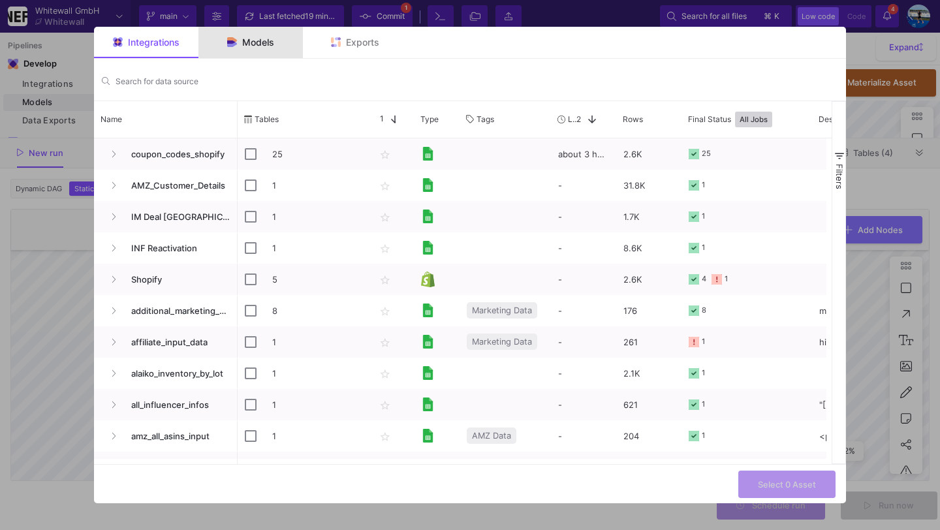
click at [277, 39] on div "Models" at bounding box center [250, 42] width 104 height 31
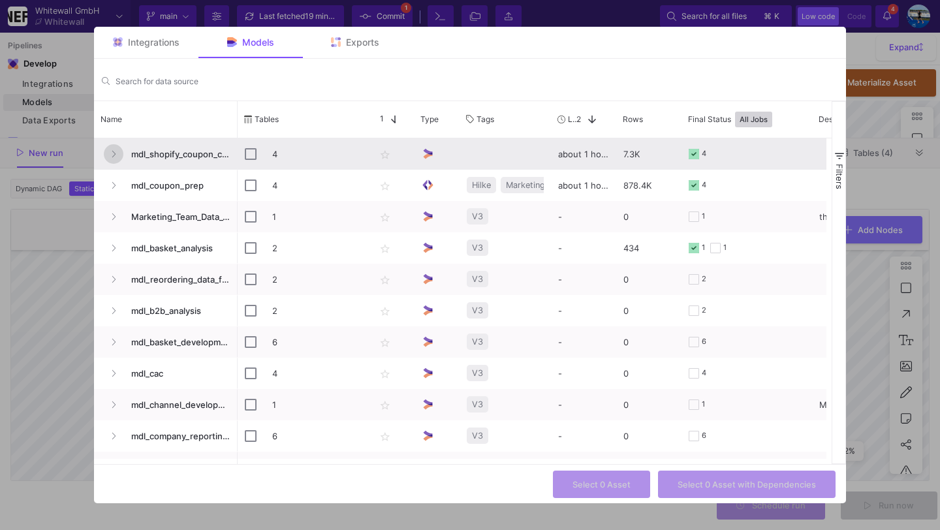
click at [113, 159] on fa-icon "Press SPACE to select this row." at bounding box center [113, 154] width 5 height 10
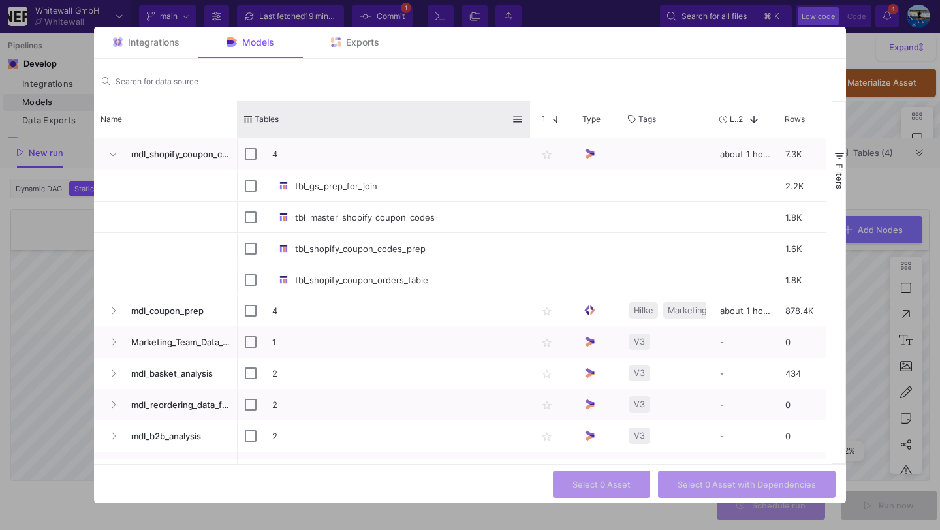
drag, startPoint x: 366, startPoint y: 113, endPoint x: 532, endPoint y: 112, distance: 165.7
click at [532, 113] on div at bounding box center [529, 119] width 5 height 37
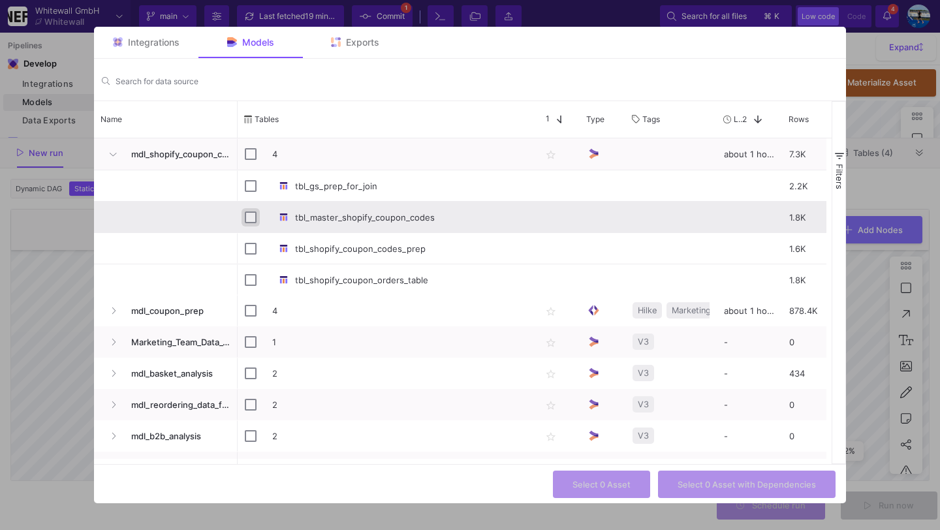
click at [253, 217] on input "Press Space to toggle row selection (unchecked)" at bounding box center [251, 217] width 12 height 12
checkbox input "true"
checkbox input "false"
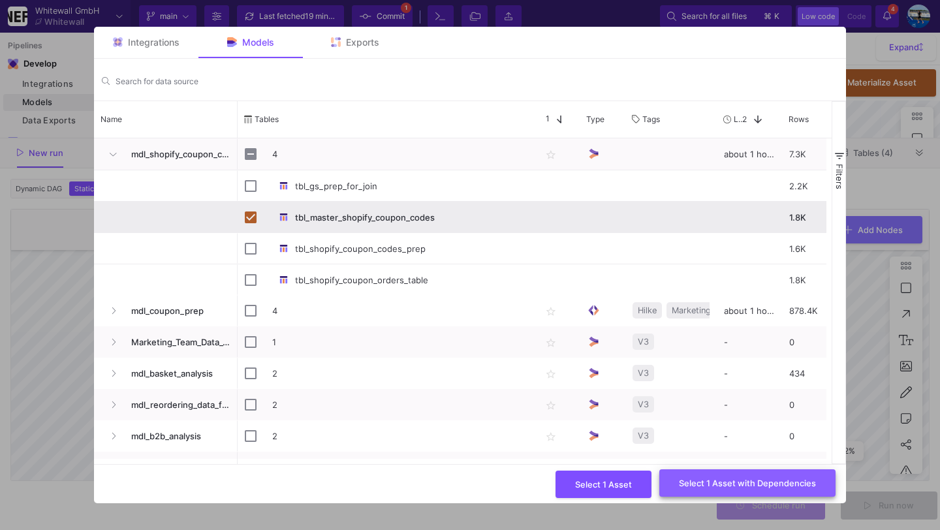
click at [770, 482] on span "Select 1 Asset with Dependencies" at bounding box center [747, 483] width 137 height 10
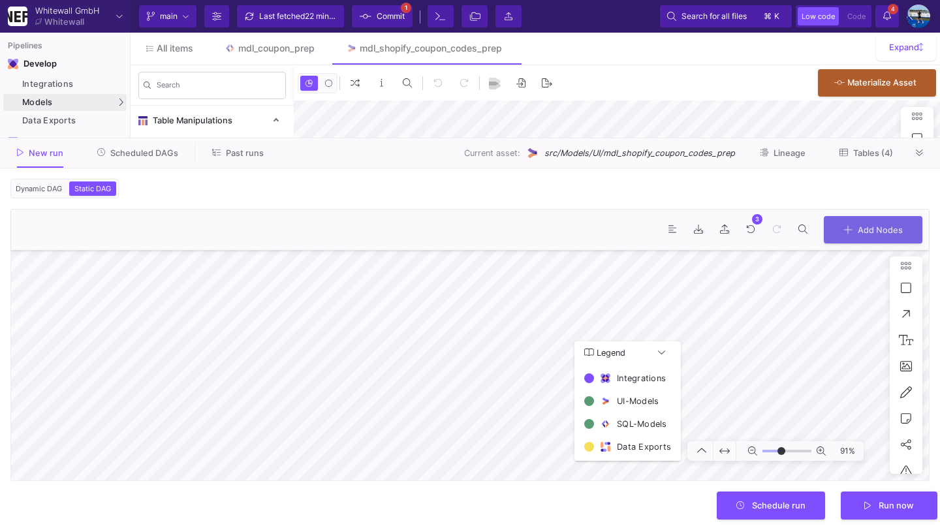
type input "-5"
click at [783, 508] on span "Schedule run" at bounding box center [779, 504] width 54 height 10
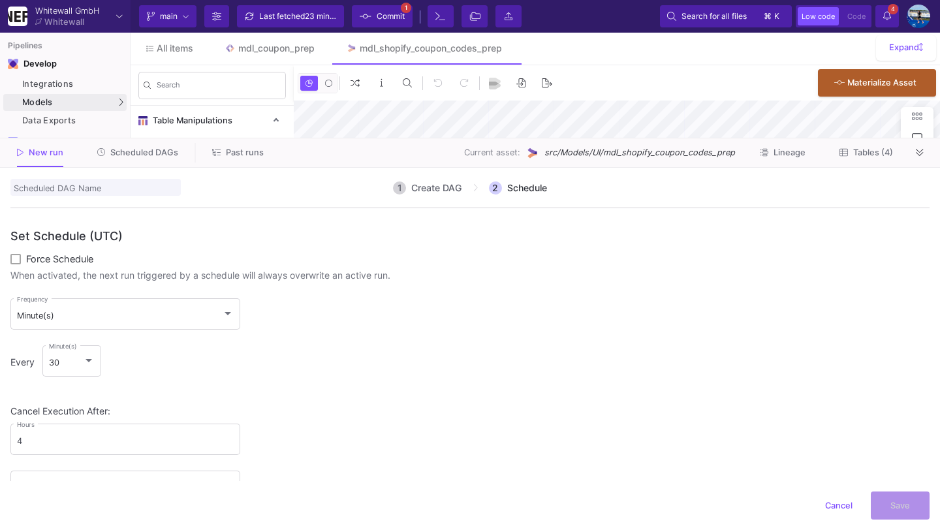
click at [73, 194] on input "scheduledDagName" at bounding box center [95, 187] width 170 height 17
type input "shopify_coupon_master_run"
click at [192, 305] on div "Minute(s) Frequency" at bounding box center [125, 313] width 217 height 34
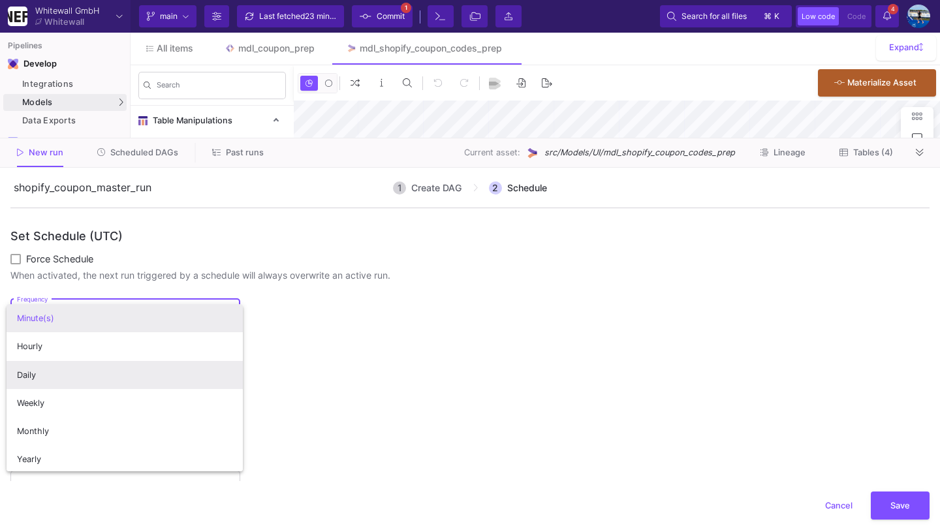
click at [170, 373] on span "Daily" at bounding box center [125, 375] width 216 height 28
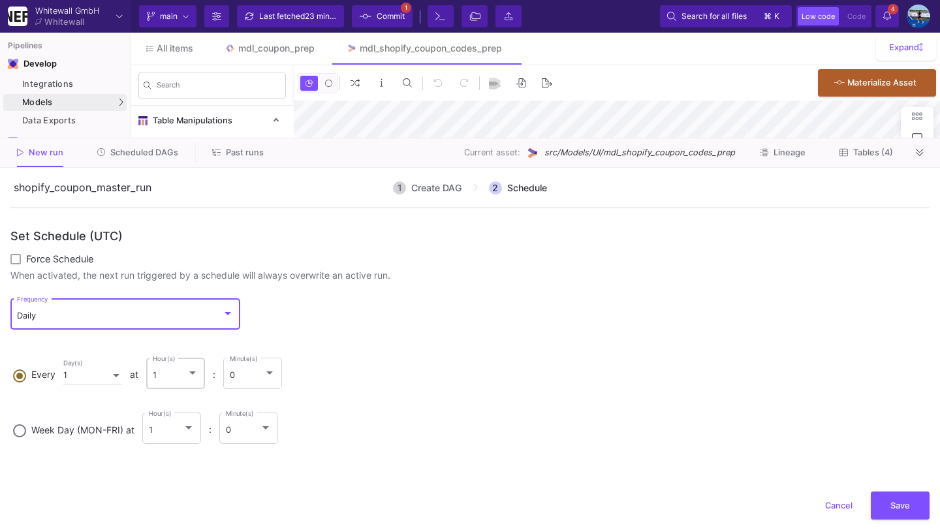
click at [198, 377] on div at bounding box center [193, 372] width 12 height 10
click at [26, 377] on input "Every 1 Day(s) at 1 Hour(s) : 0 Minute(s)" at bounding box center [19, 373] width 13 height 9
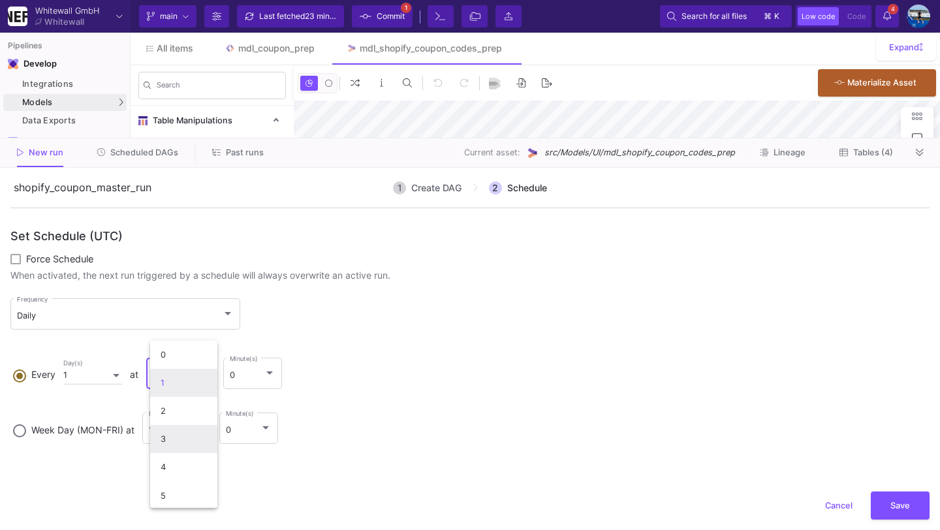
click at [183, 448] on span "3" at bounding box center [184, 439] width 46 height 28
click at [275, 379] on div "0" at bounding box center [253, 375] width 46 height 9
click at [26, 378] on input "Every 1 Day(s) at 3 Hour(s) : 0 Minute(s)" at bounding box center [19, 373] width 13 height 9
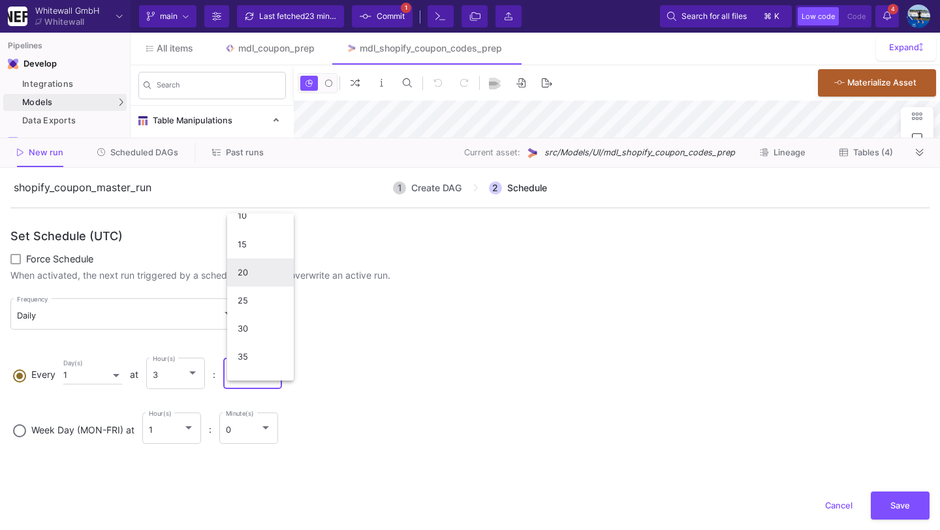
scroll to position [69, 0]
click at [262, 333] on span "30" at bounding box center [260, 328] width 46 height 28
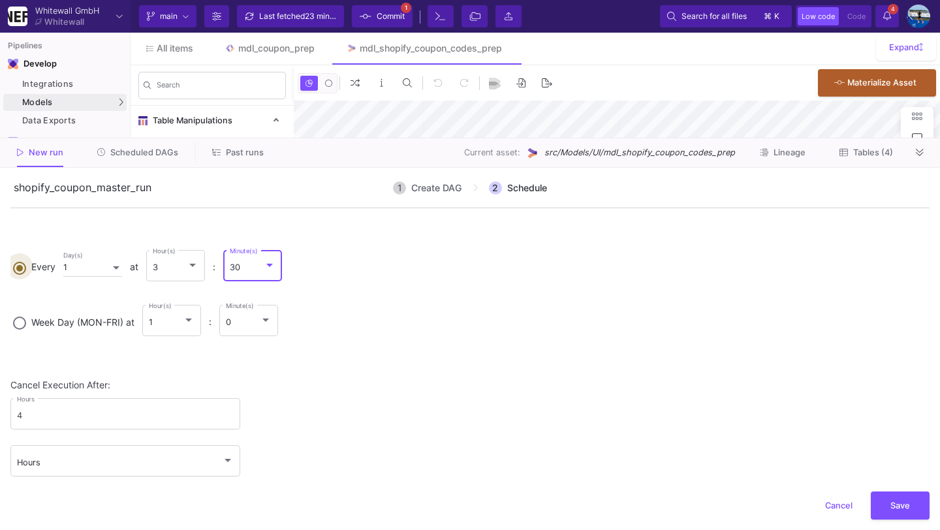
scroll to position [117, 0]
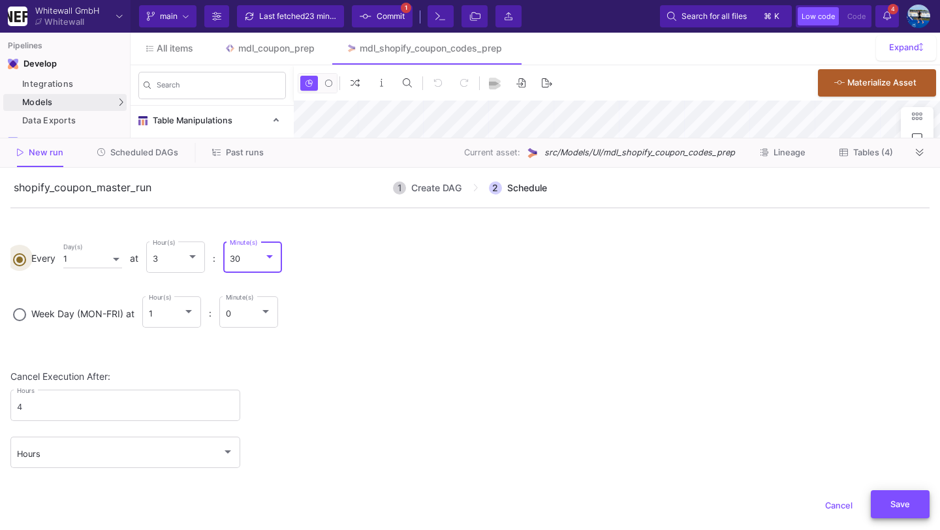
click at [896, 515] on button "Save" at bounding box center [899, 504] width 59 height 28
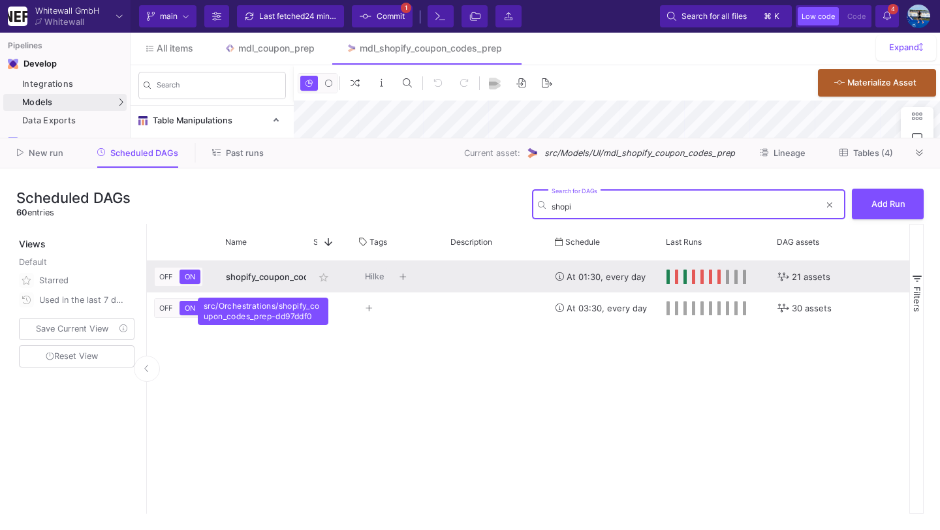
type input "shopi"
click at [239, 277] on span "shopify_coupon_codes_prep" at bounding box center [284, 276] width 116 height 10
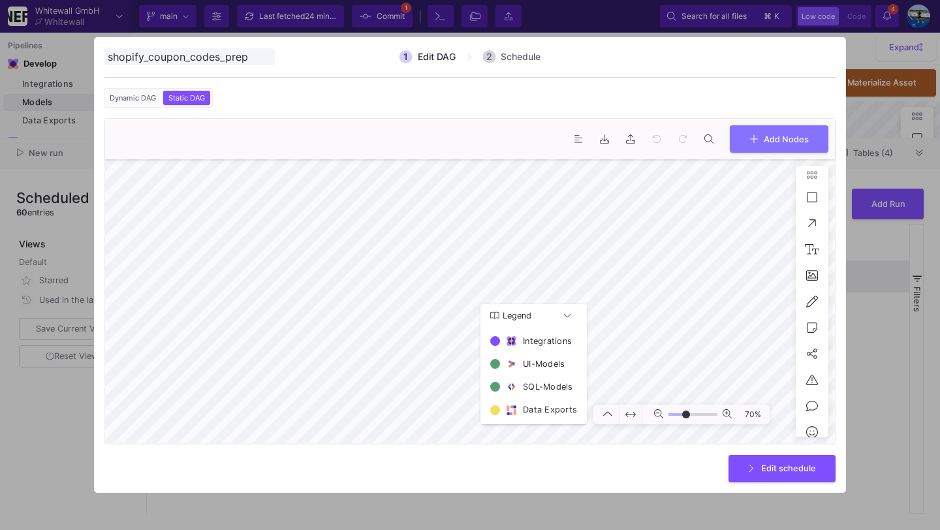
type input "-27"
click at [498, 387] on div "19% Legend Integrations UI-Models SQL-Models Data Exports" at bounding box center [469, 301] width 729 height 284
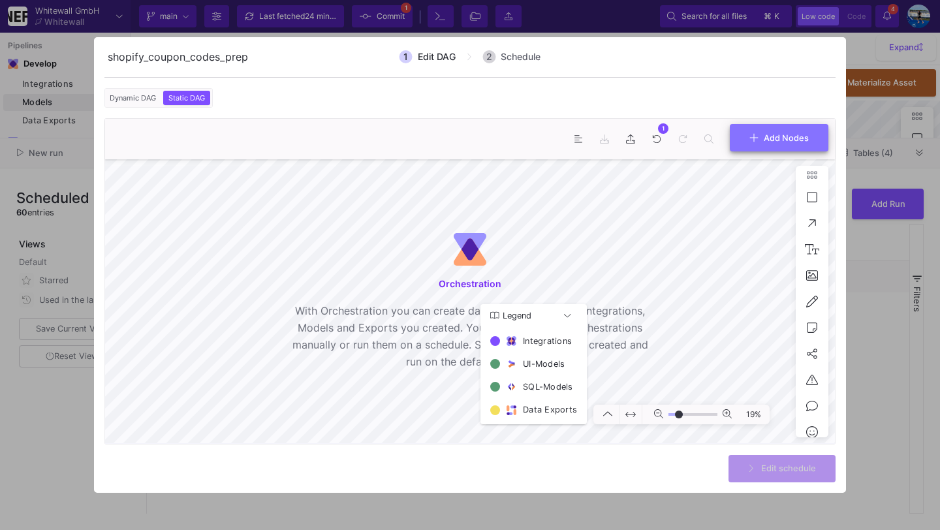
click at [784, 137] on span "Add Nodes" at bounding box center [785, 137] width 45 height 10
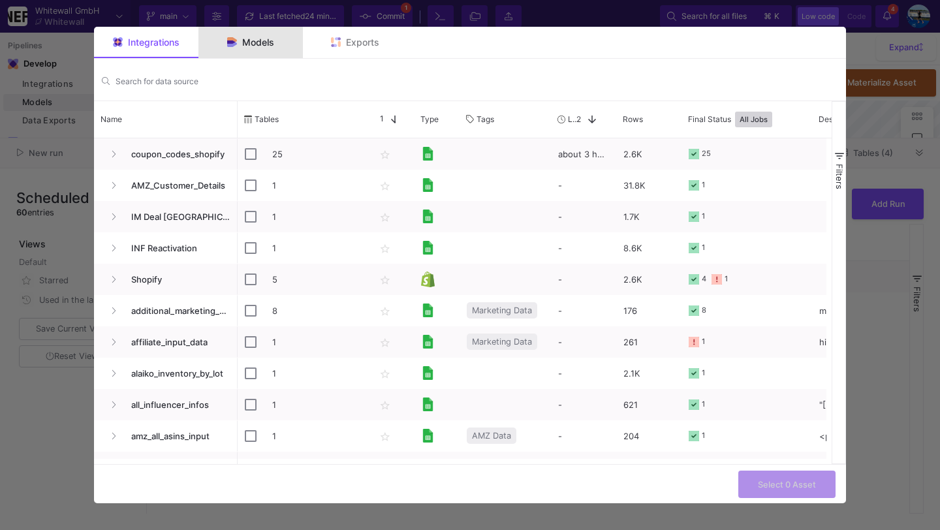
click at [237, 37] on div "Models" at bounding box center [250, 42] width 47 height 10
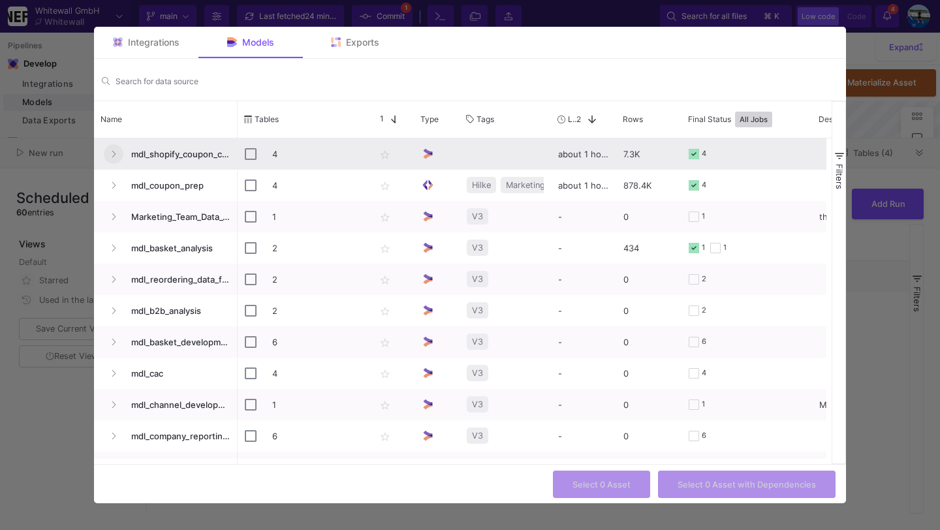
click at [123, 152] on button "Press SPACE to select this row." at bounding box center [114, 154] width 20 height 20
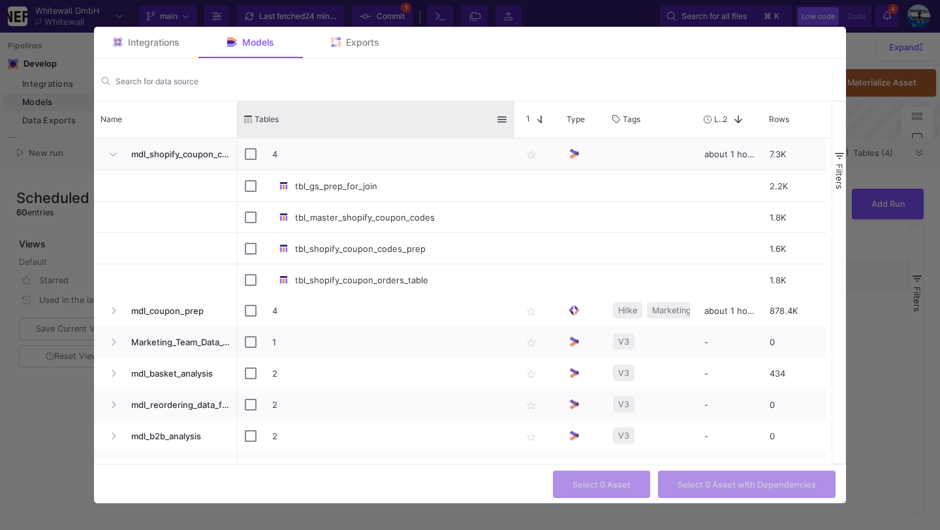
drag, startPoint x: 366, startPoint y: 109, endPoint x: 513, endPoint y: 121, distance: 147.3
click at [513, 121] on div at bounding box center [514, 119] width 5 height 37
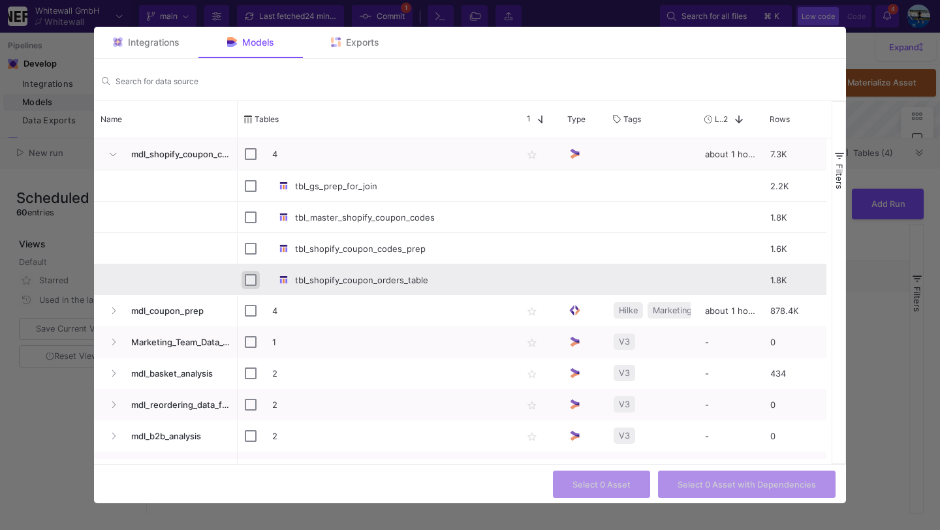
click at [251, 281] on input "Press Space to toggle row selection (unchecked)" at bounding box center [251, 280] width 12 height 12
checkbox input "true"
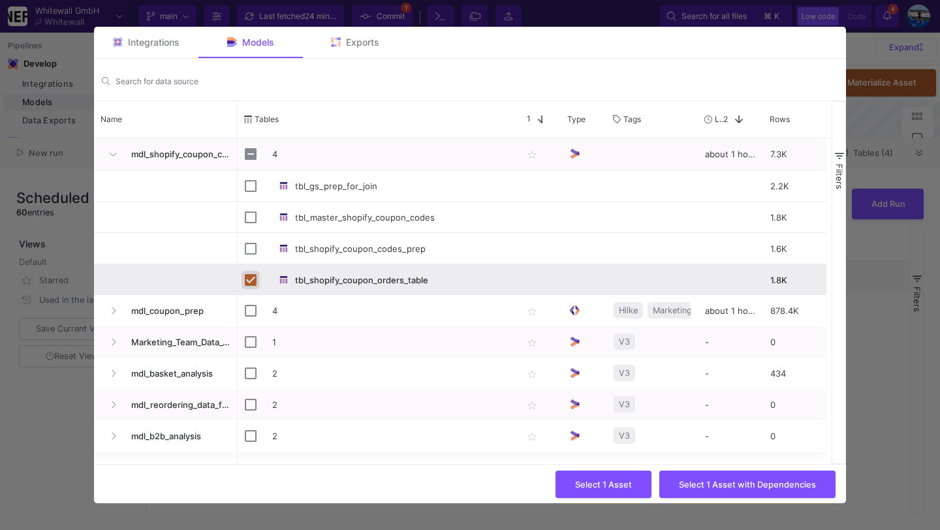
checkbox input "false"
click at [679, 482] on button "Select 1 Asset with Dependencies" at bounding box center [747, 483] width 176 height 28
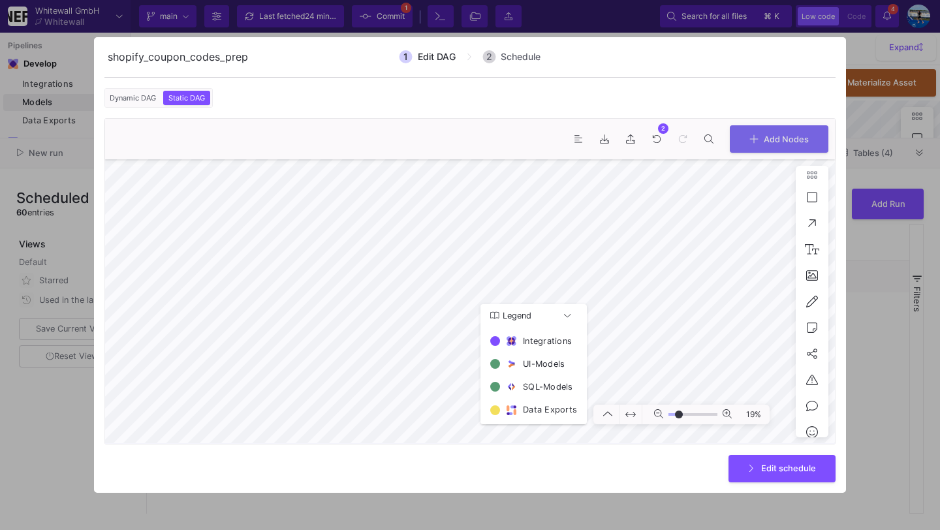
type input "2"
drag, startPoint x: 247, startPoint y: 53, endPoint x: 147, endPoint y: 57, distance: 99.3
click at [147, 57] on input "scheduledDagName" at bounding box center [189, 56] width 170 height 17
click at [249, 59] on input "scheduledDagName" at bounding box center [189, 56] width 170 height 17
drag, startPoint x: 249, startPoint y: 59, endPoint x: 145, endPoint y: 55, distance: 104.5
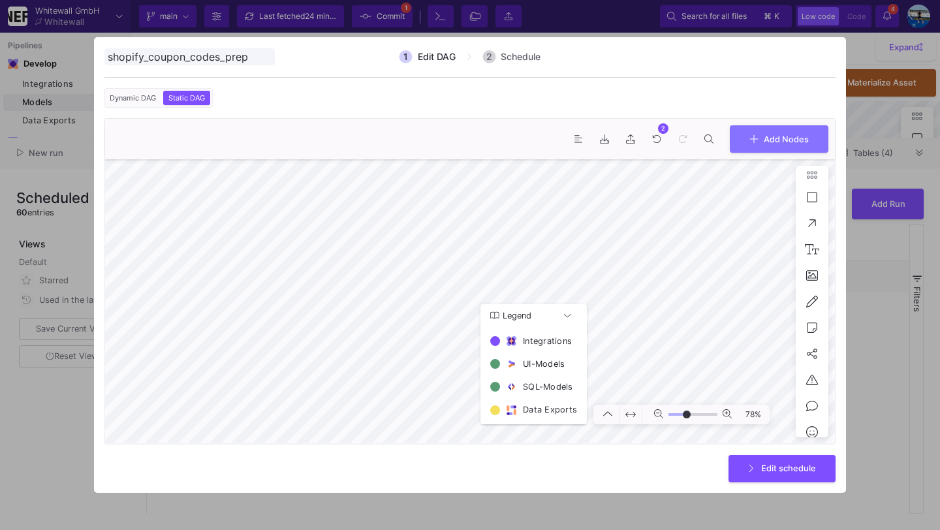
click at [145, 55] on input "scheduledDagName" at bounding box center [189, 56] width 170 height 17
click at [235, 61] on input "scheduledDagName" at bounding box center [189, 56] width 170 height 17
drag, startPoint x: 250, startPoint y: 61, endPoint x: 150, endPoint y: 59, distance: 99.8
click at [150, 59] on input "scheduledDagName" at bounding box center [189, 56] width 170 height 17
type input "shopify_orders_table_update"
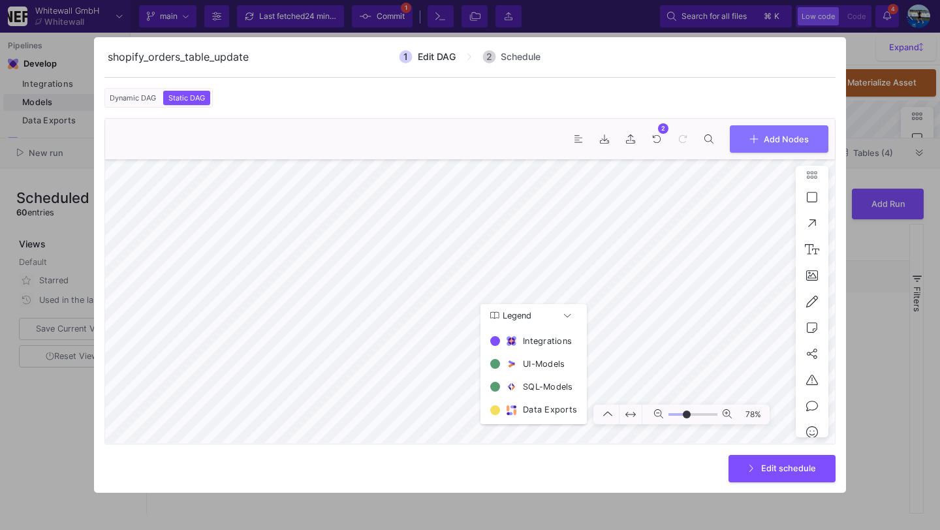
click at [761, 482] on form "1 Edit DAG 2 Schedule Dynamic DAG Static DAG Asset(s) to build Preferred Mode I…" at bounding box center [470, 264] width 752 height 455
click at [761, 470] on span "Edit schedule" at bounding box center [788, 467] width 55 height 10
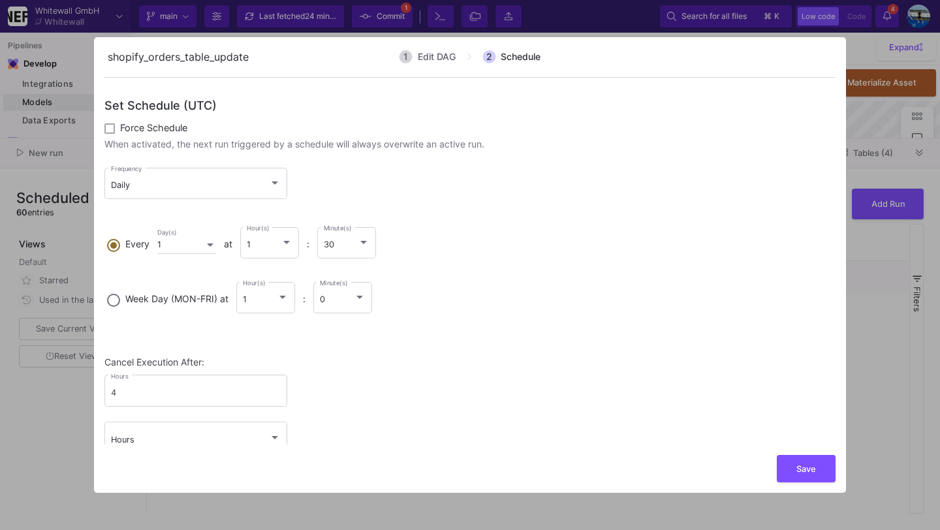
scroll to position [24, 0]
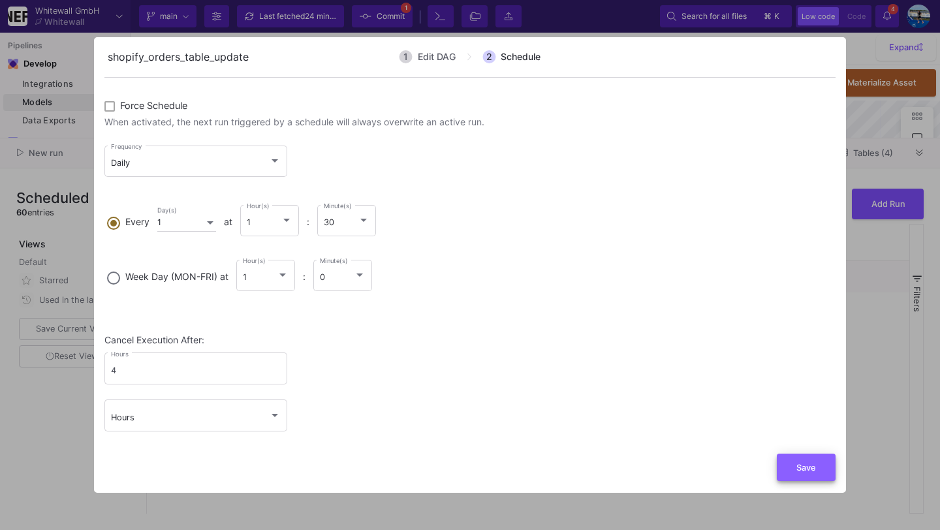
click at [793, 468] on button "Save" at bounding box center [805, 467] width 59 height 28
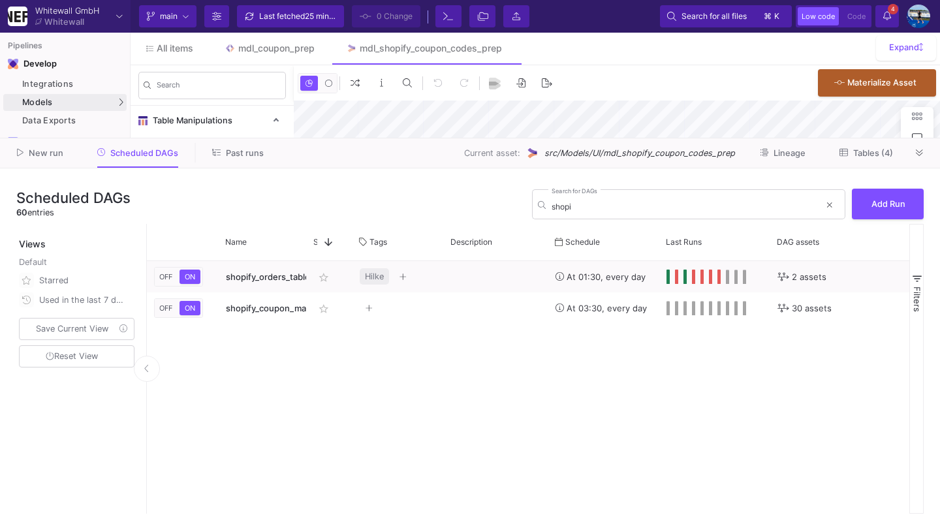
click at [321, 20] on span "25 minutes ago" at bounding box center [332, 16] width 55 height 10
click at [829, 207] on icon at bounding box center [829, 205] width 5 height 8
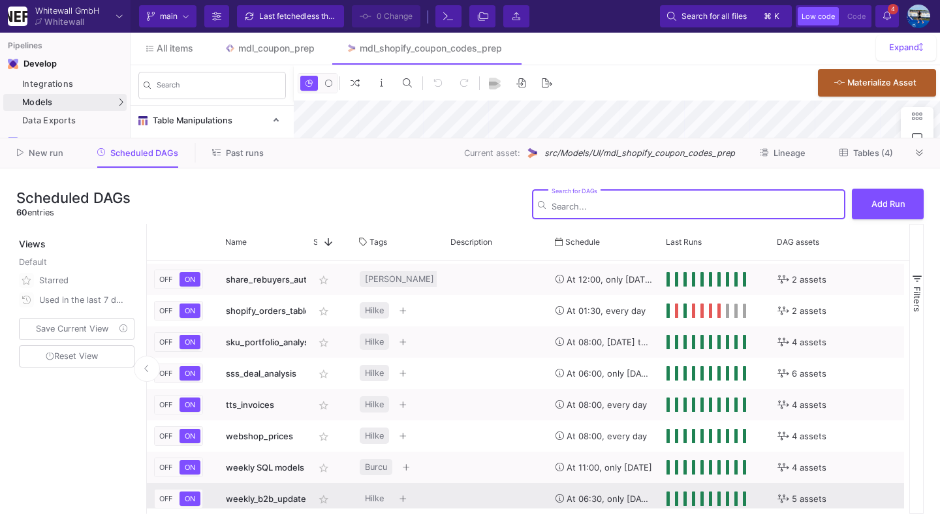
scroll to position [1632, 0]
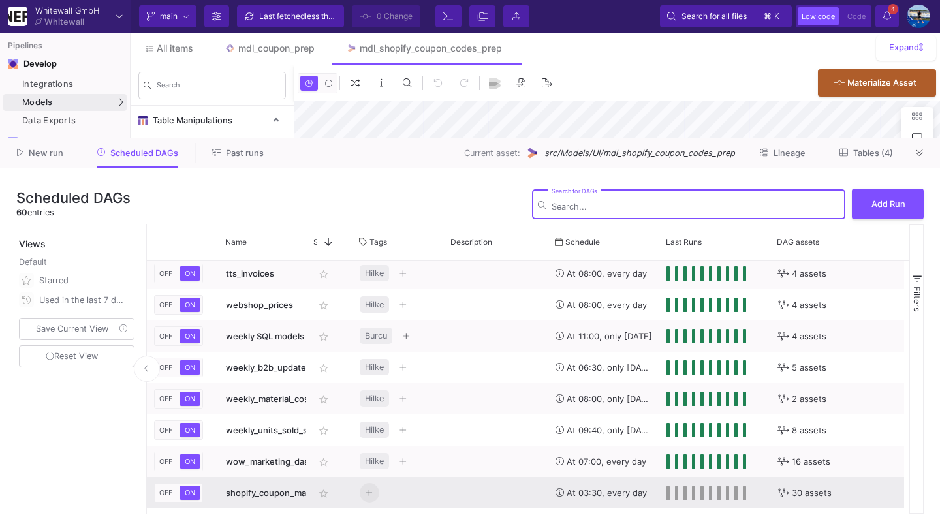
click at [369, 489] on icon "Press SPACE to select this row." at bounding box center [368, 493] width 7 height 8
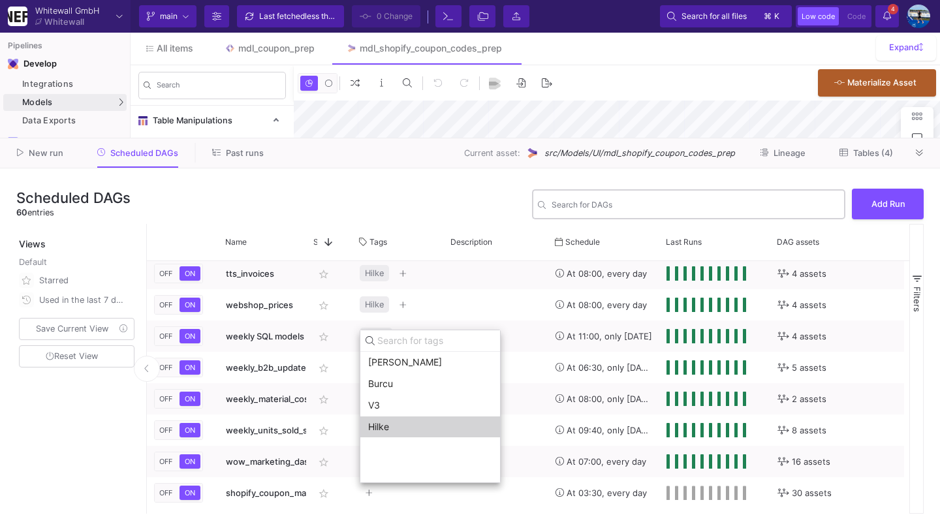
click at [398, 422] on span "Hilke" at bounding box center [430, 426] width 124 height 10
click at [389, 431] on span "Hilke" at bounding box center [378, 426] width 21 height 10
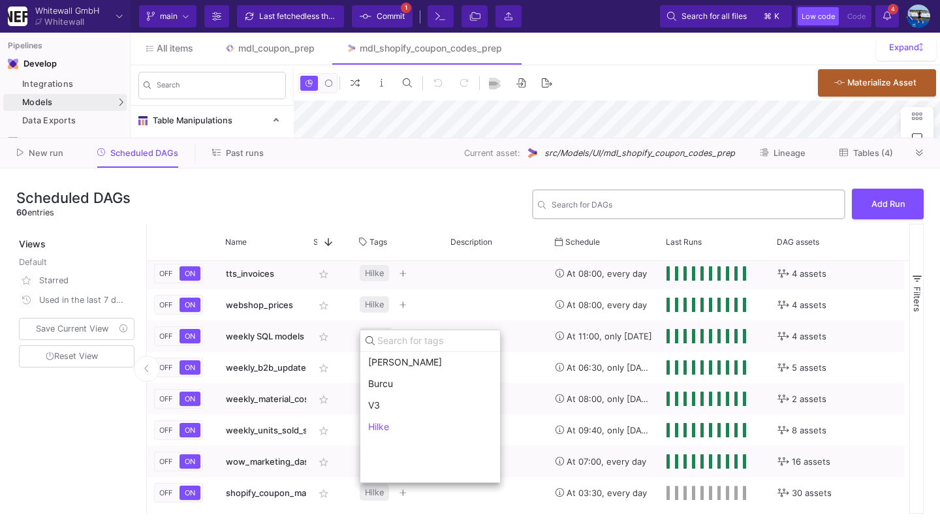
click at [536, 489] on div at bounding box center [470, 265] width 940 height 530
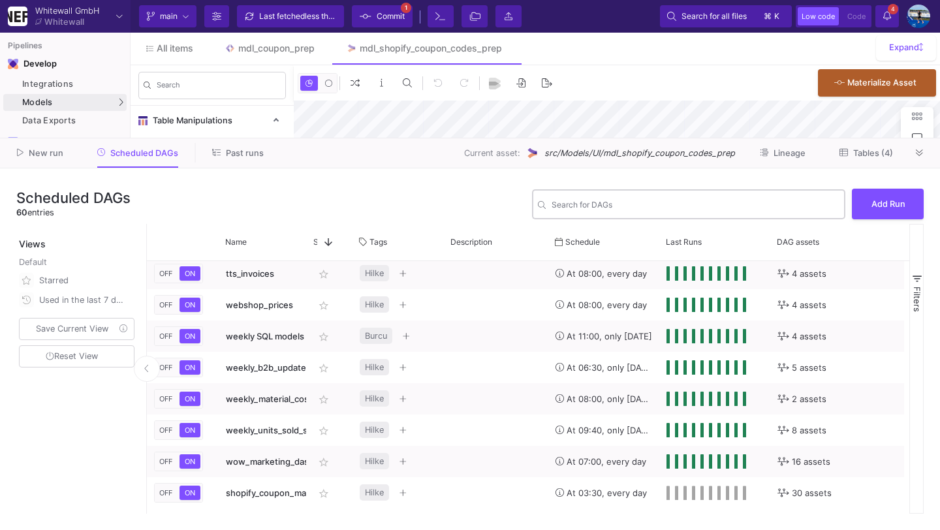
click at [376, 10] on span "Commit" at bounding box center [390, 17] width 28 height 20
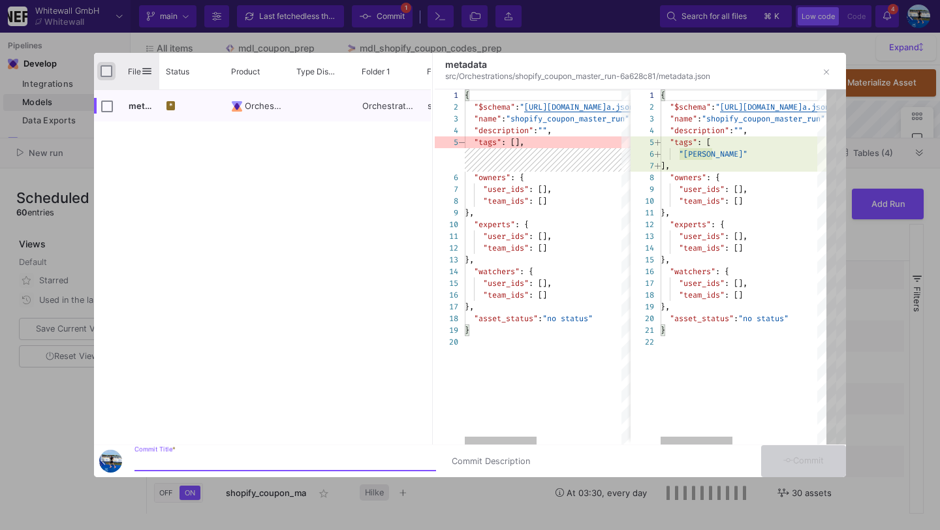
click at [108, 71] on input "Press Space to toggle all rows selection (unchecked)" at bounding box center [106, 71] width 12 height 12
checkbox input "true"
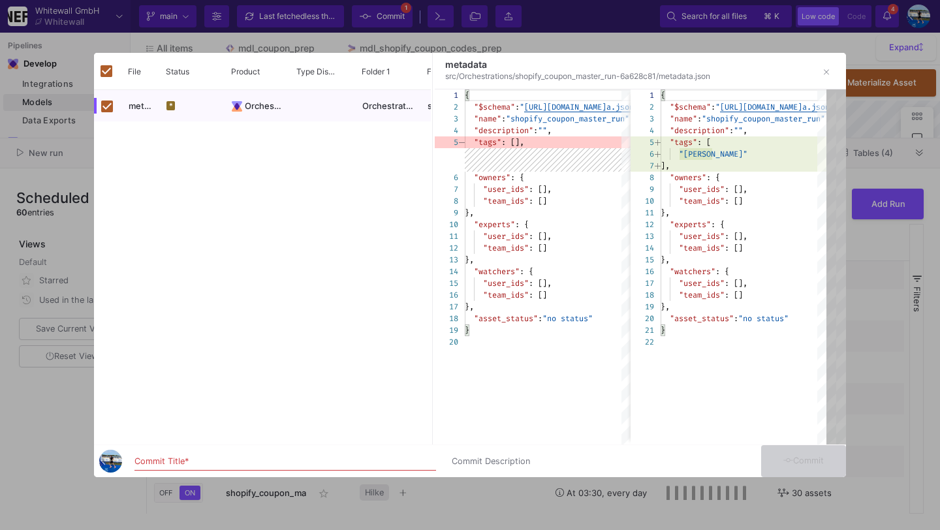
click at [175, 460] on input "Commit Title *" at bounding box center [284, 461] width 301 height 10
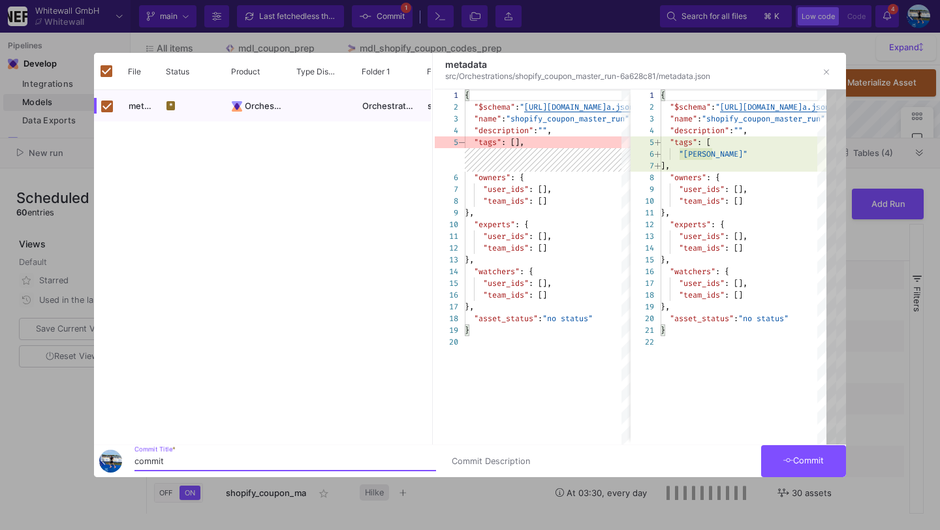
type input "commit"
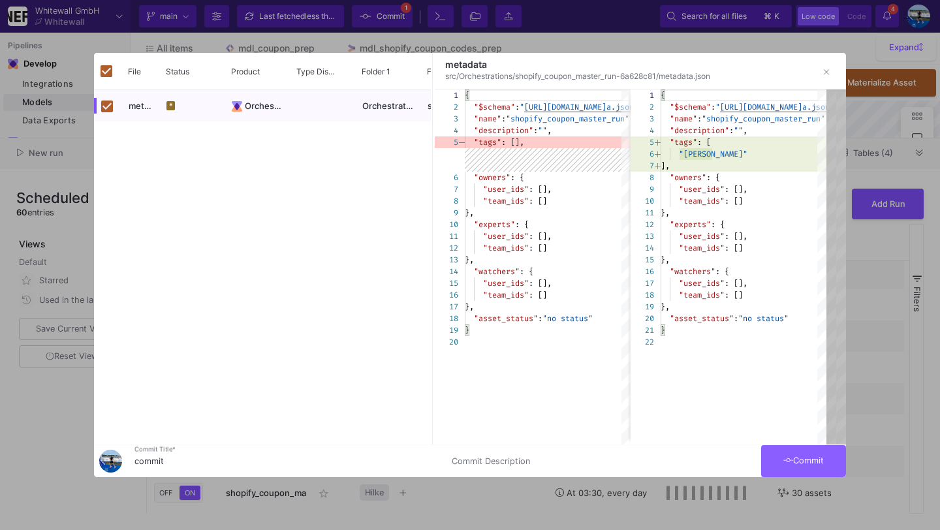
click at [794, 467] on button "Commit" at bounding box center [803, 461] width 85 height 32
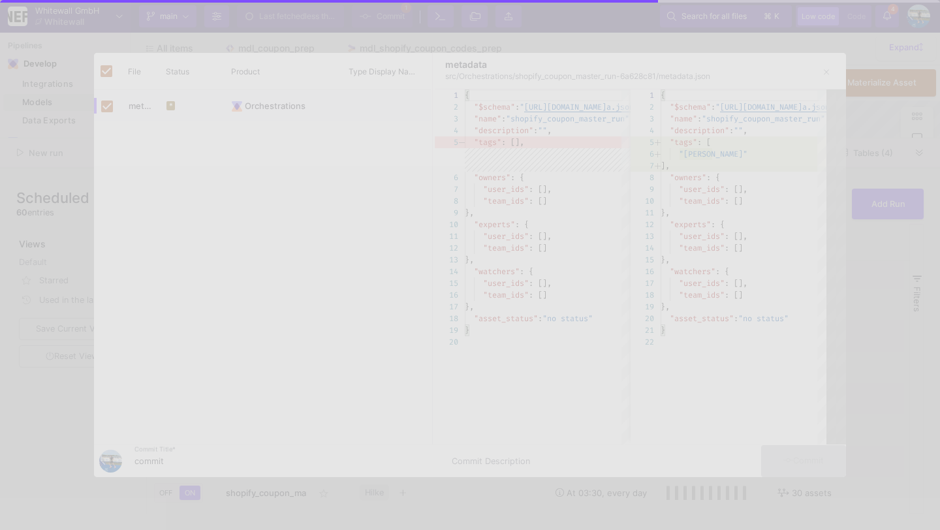
checkbox input "false"
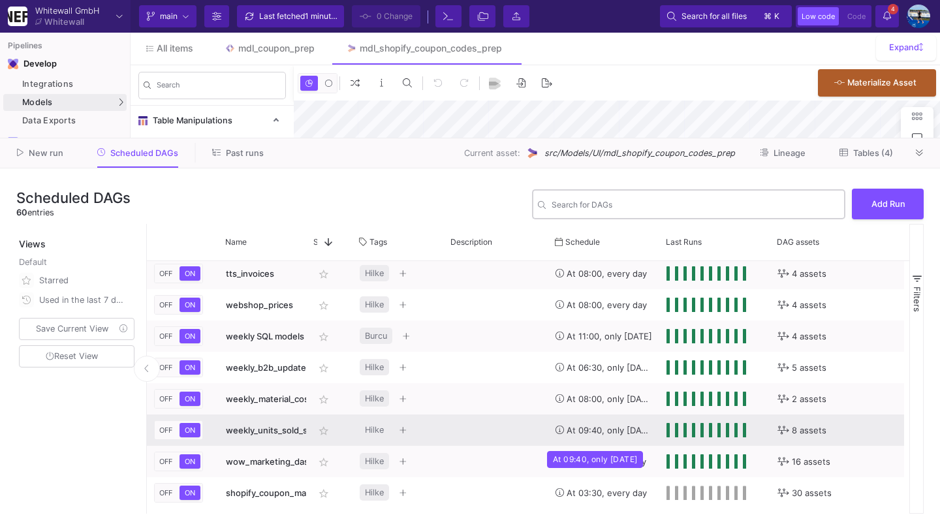
scroll to position [1628, 0]
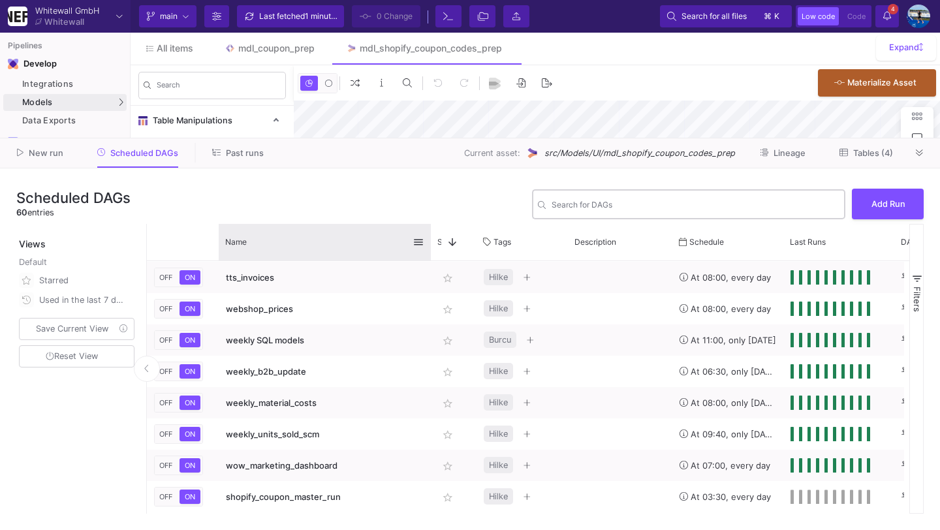
drag, startPoint x: 306, startPoint y: 235, endPoint x: 429, endPoint y: 245, distance: 123.0
click at [429, 245] on div at bounding box center [430, 242] width 5 height 37
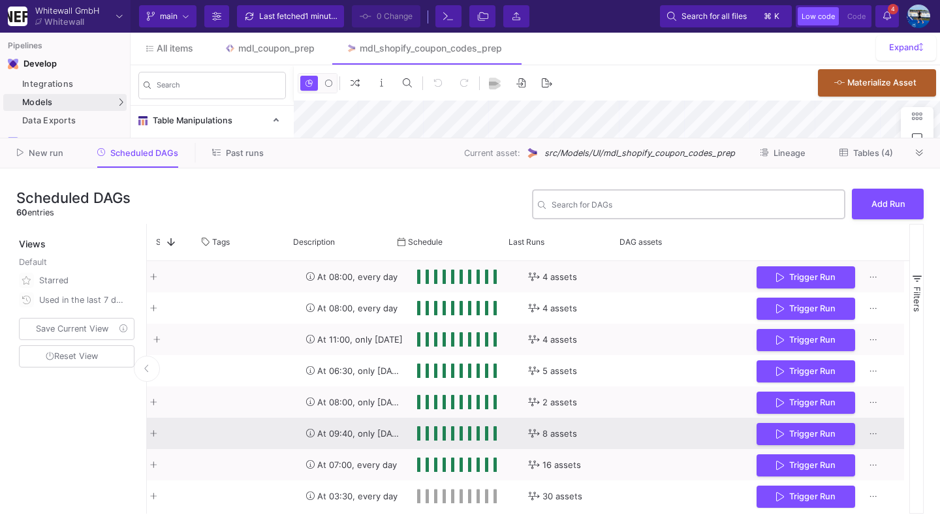
scroll to position [0, 380]
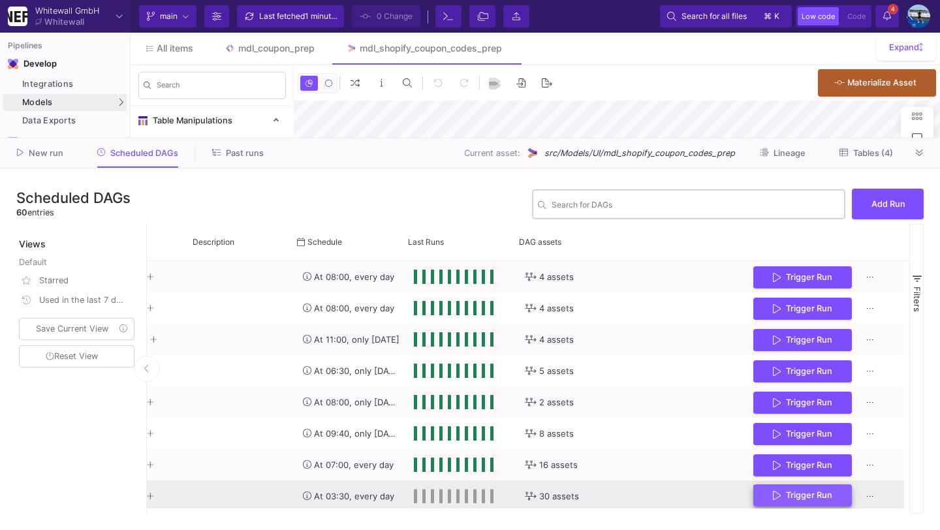
click at [797, 497] on span "Trigger Run" at bounding box center [809, 495] width 46 height 10
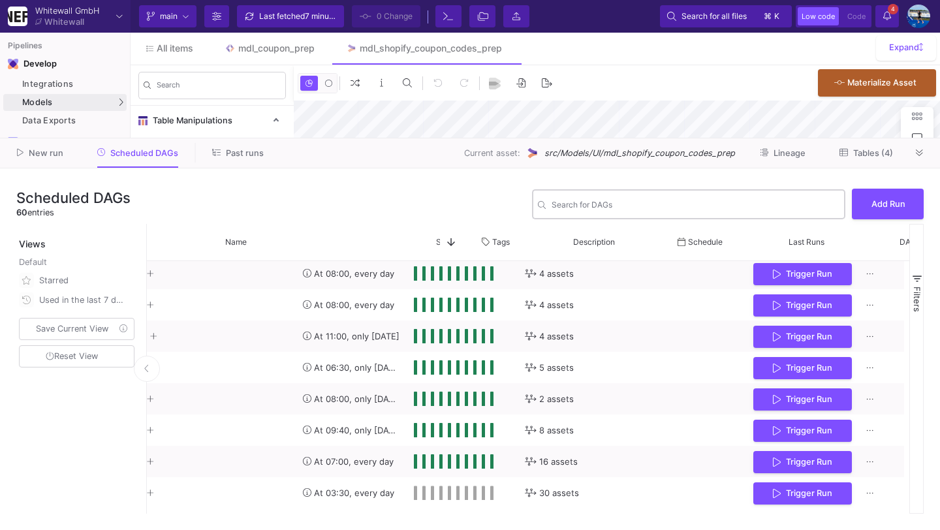
scroll to position [0, 0]
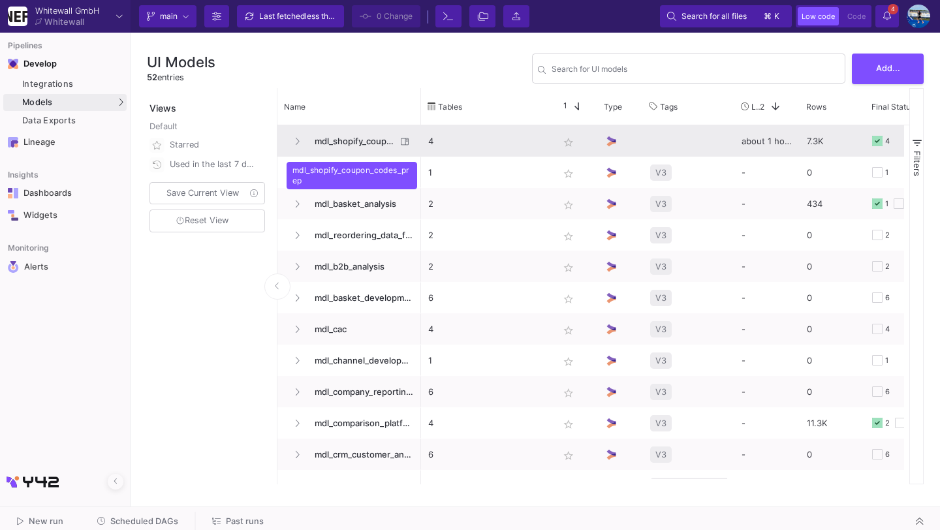
click at [356, 140] on span "mdl_shopify_coupon_codes_prep" at bounding box center [351, 141] width 89 height 31
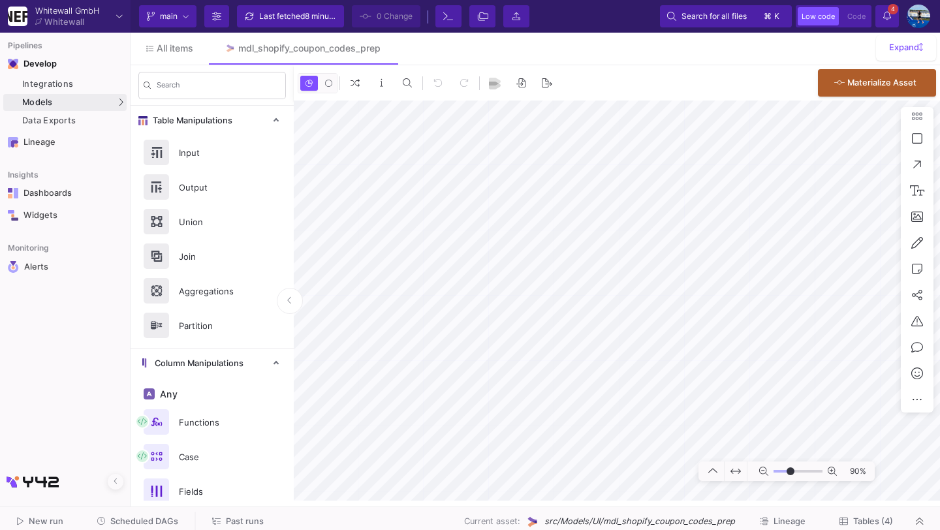
type input "-26"
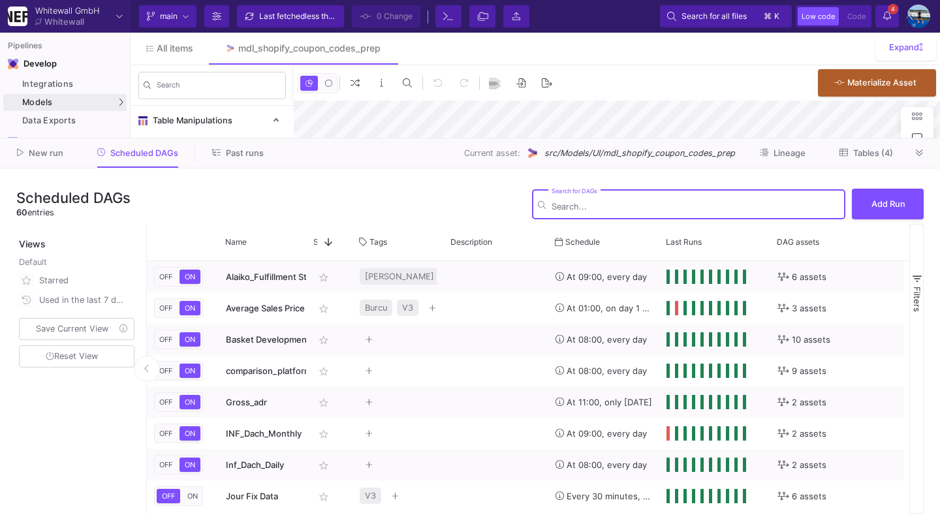
type input "-43"
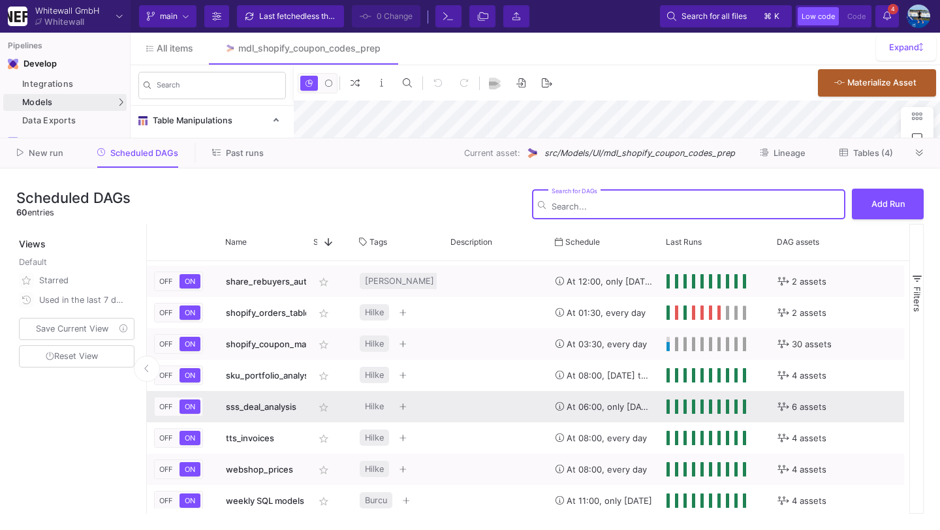
scroll to position [1495, 0]
